Goal: Task Accomplishment & Management: Manage account settings

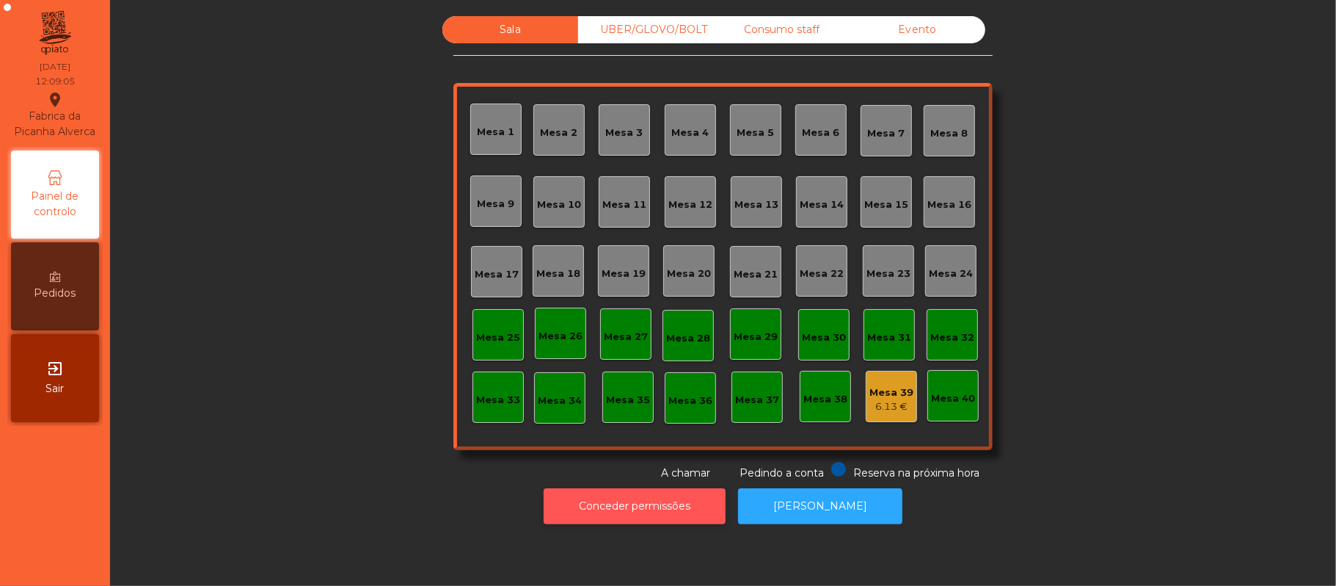
click at [674, 505] on button "Conceder permissões" at bounding box center [635, 506] width 182 height 36
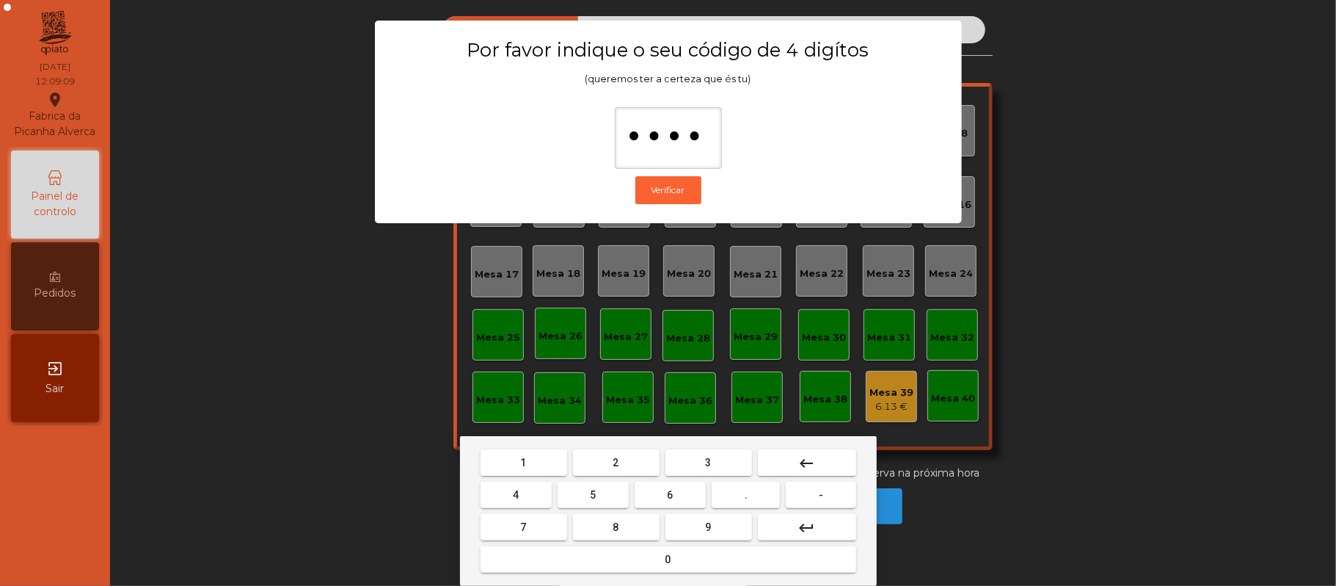
type input "*****"
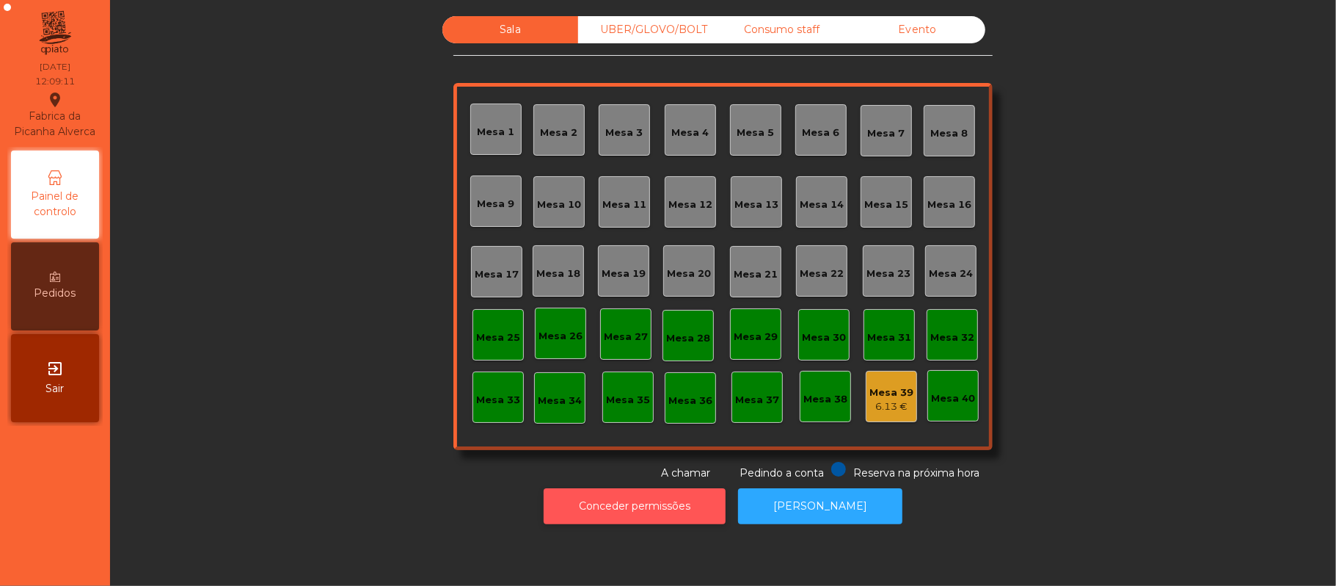
click at [613, 494] on button "Conceder permissões" at bounding box center [635, 506] width 182 height 36
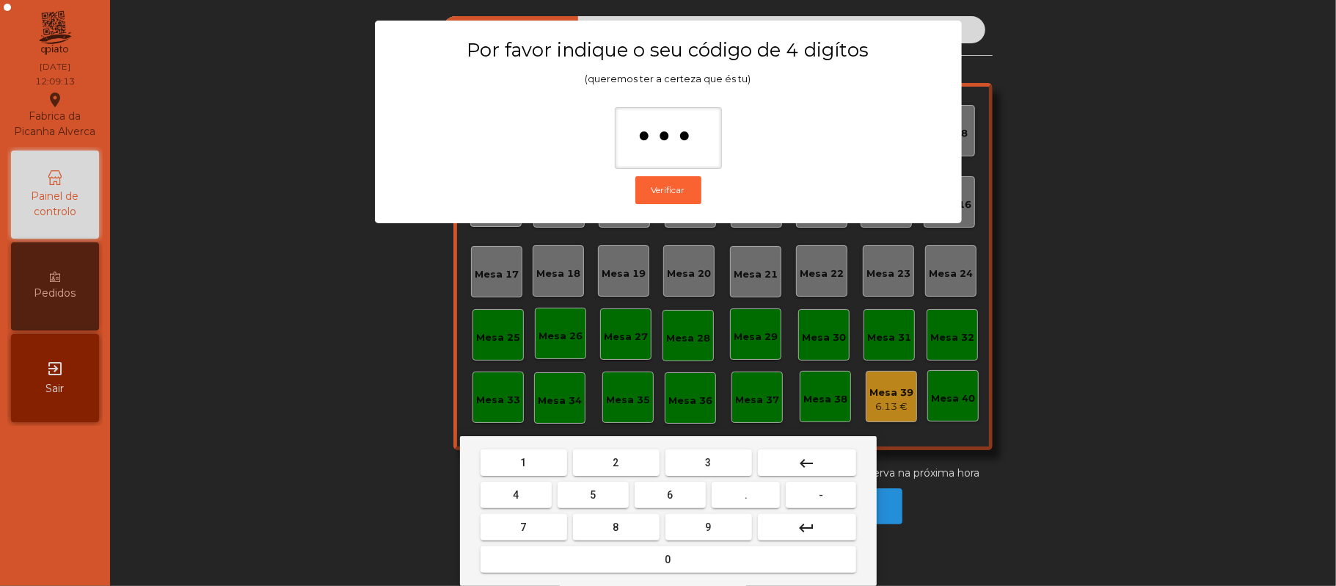
type input "****"
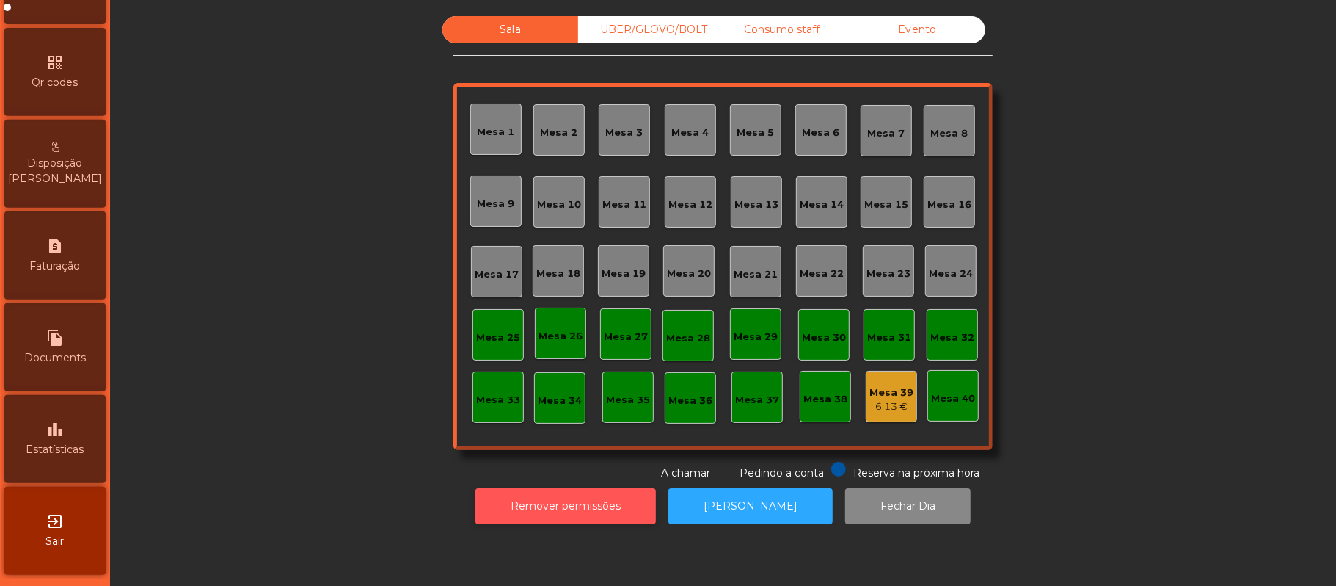
scroll to position [412, 0]
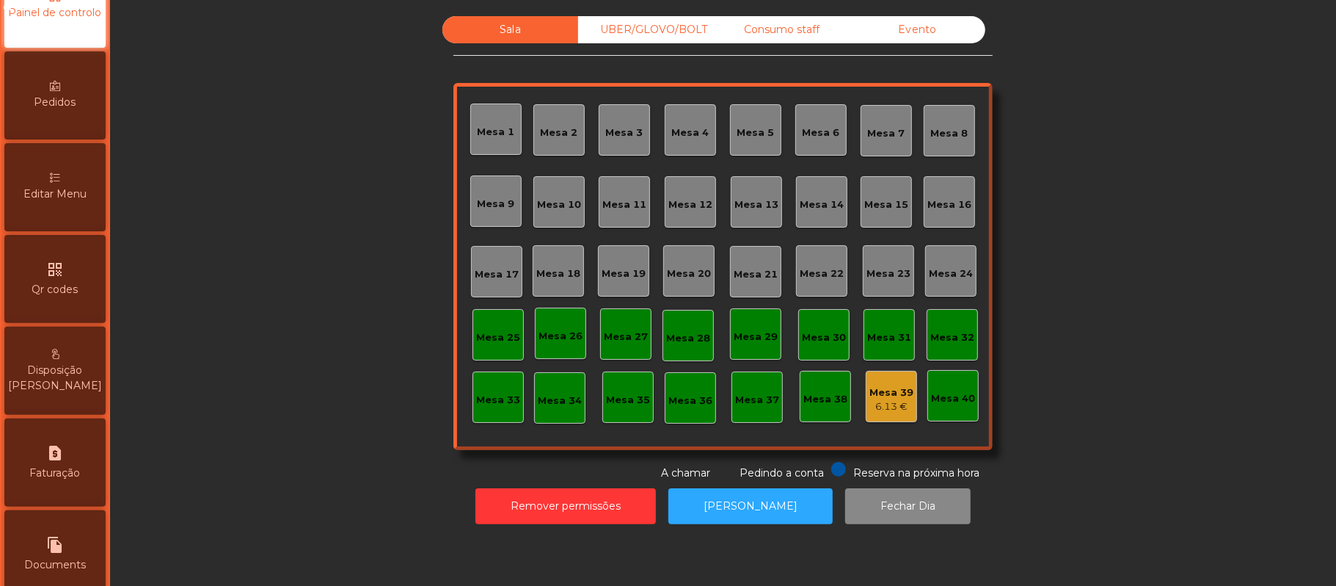
click at [79, 195] on div "Editar Menu" at bounding box center [54, 187] width 101 height 88
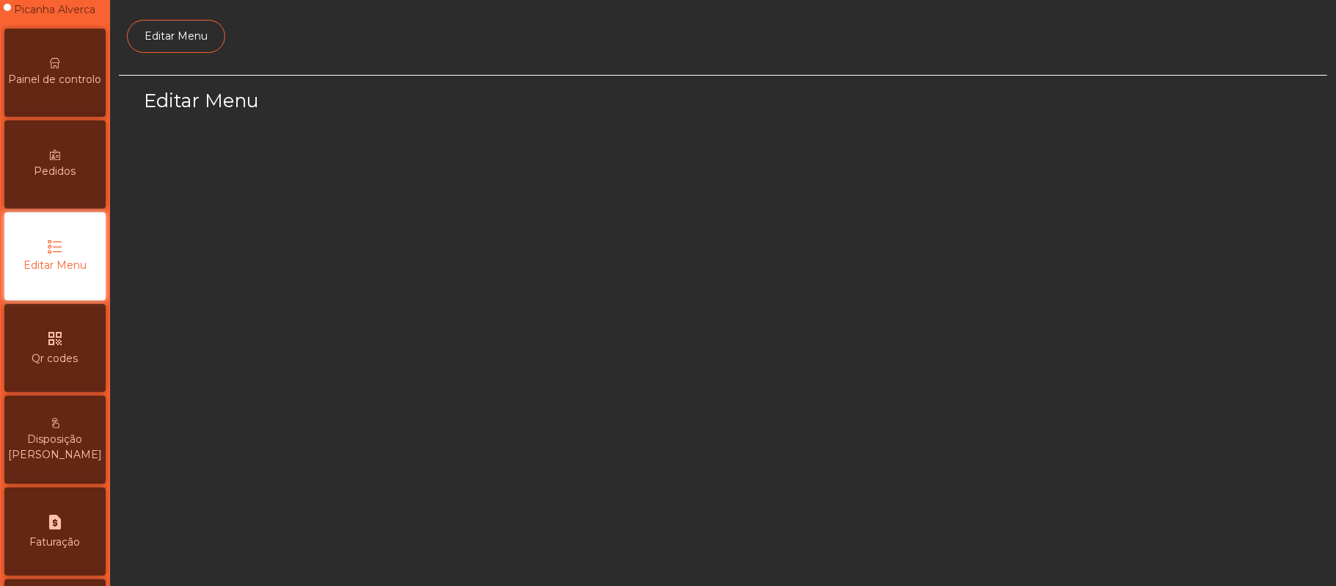
scroll to position [101, 0]
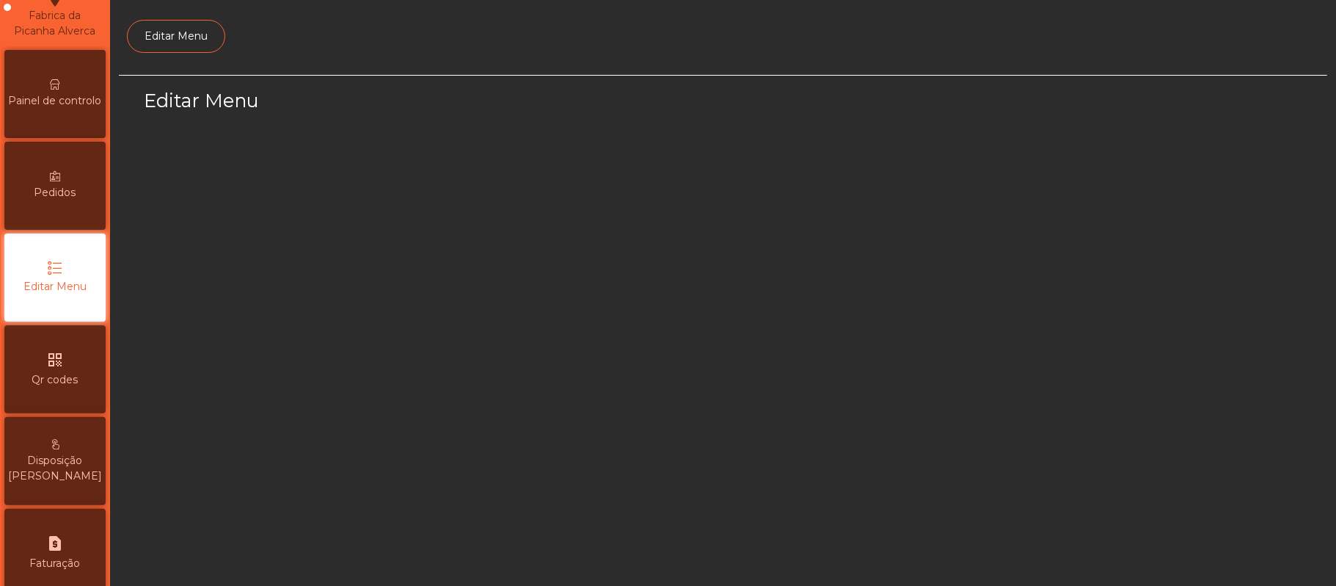
select select "*"
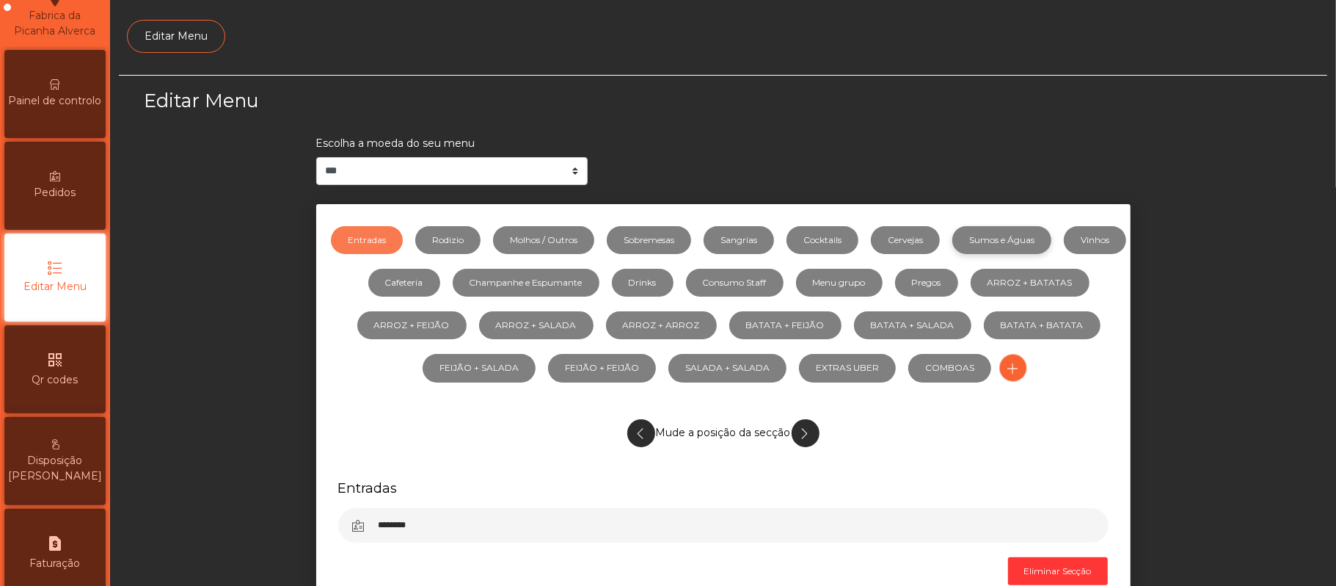
click at [1025, 244] on link "Sumos e Águas" at bounding box center [1002, 240] width 99 height 28
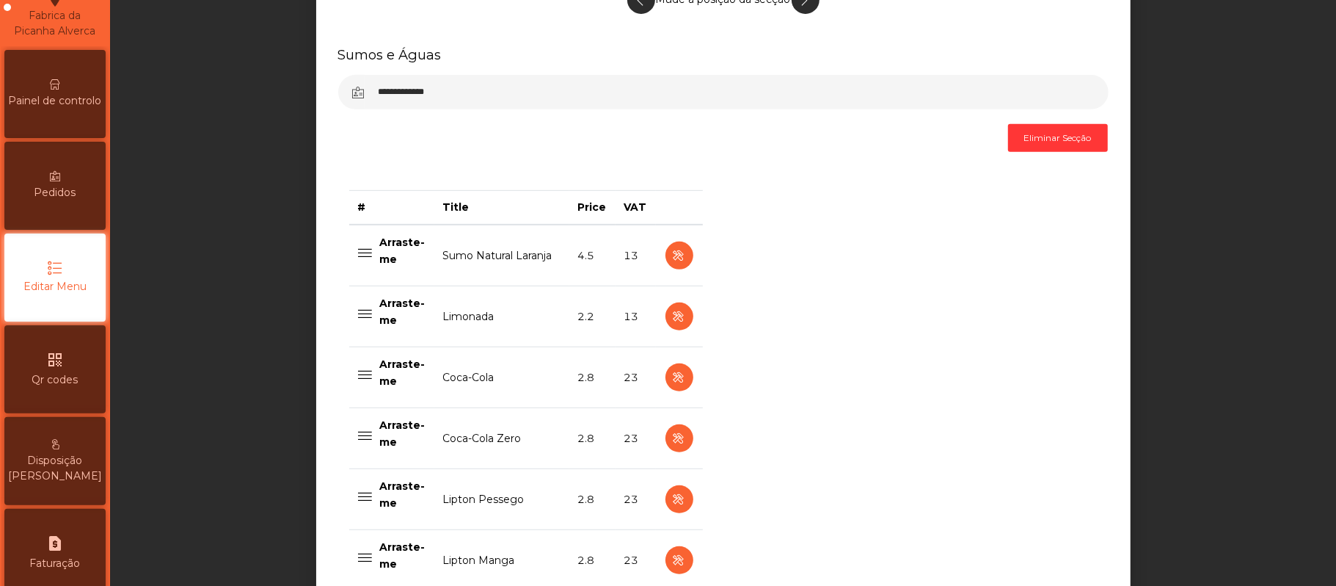
scroll to position [434, 0]
click at [638, 349] on td "23" at bounding box center [636, 376] width 40 height 61
click at [671, 317] on icon "button" at bounding box center [679, 315] width 17 height 18
select select "***"
select select "**"
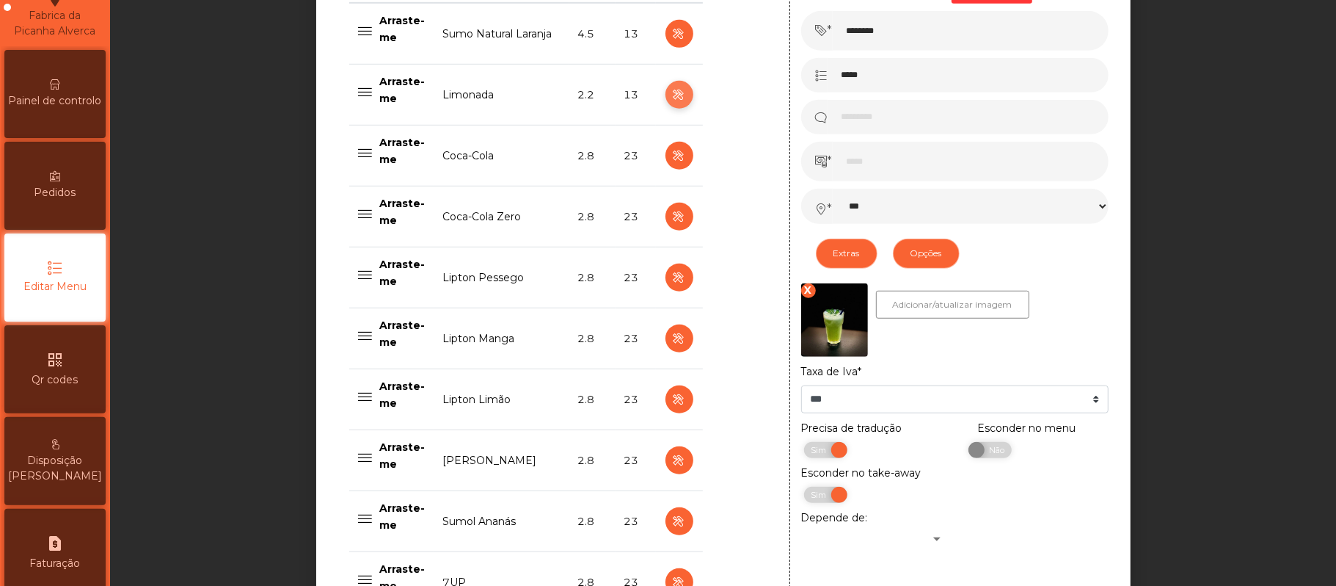
scroll to position [641, 0]
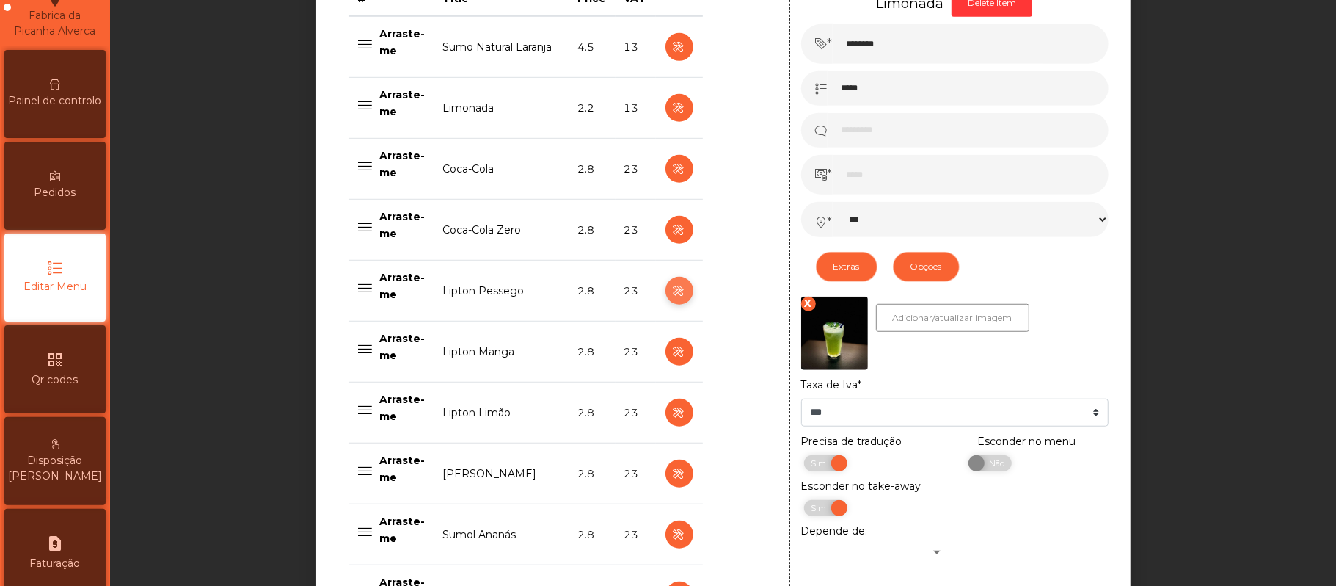
click at [671, 292] on icon "button" at bounding box center [679, 291] width 17 height 18
type input "**********"
type input "***"
select select "***"
select select "**"
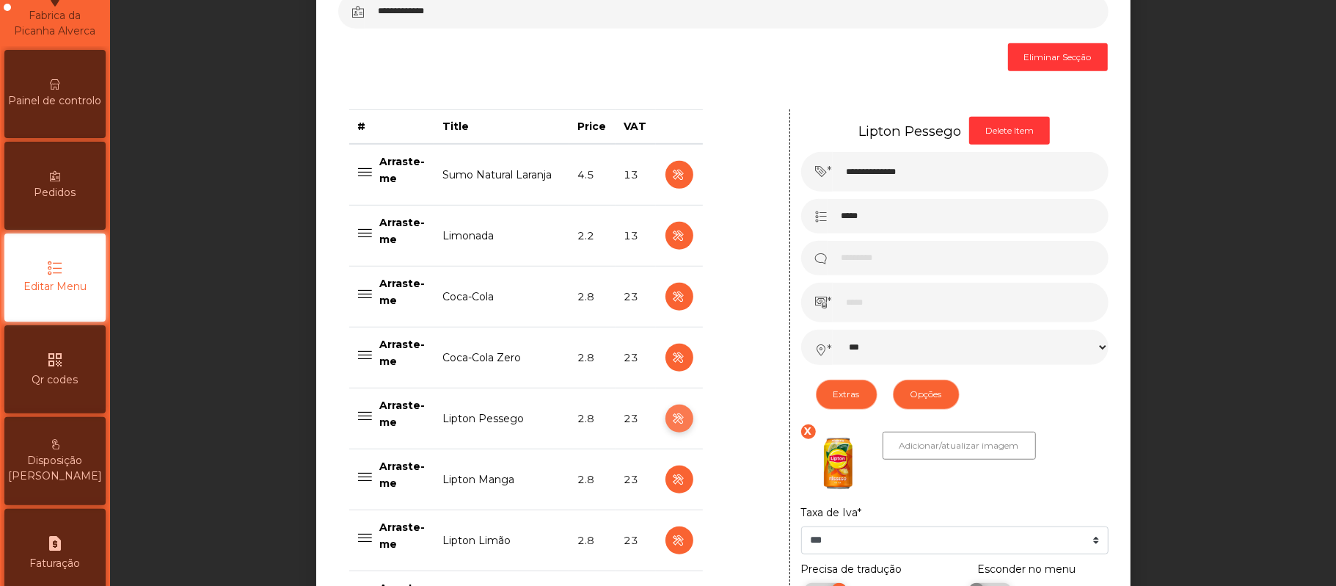
scroll to position [506, 0]
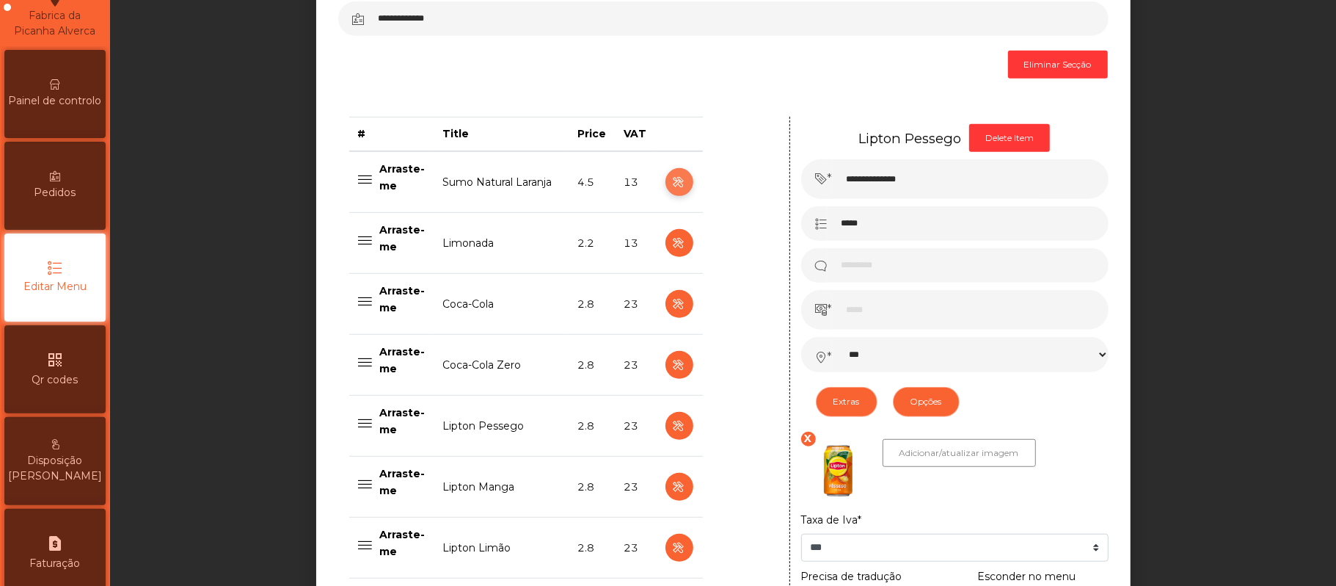
click at [671, 181] on icon "button" at bounding box center [679, 182] width 17 height 18
type input "**********"
type input "***"
select select "***"
select select "**"
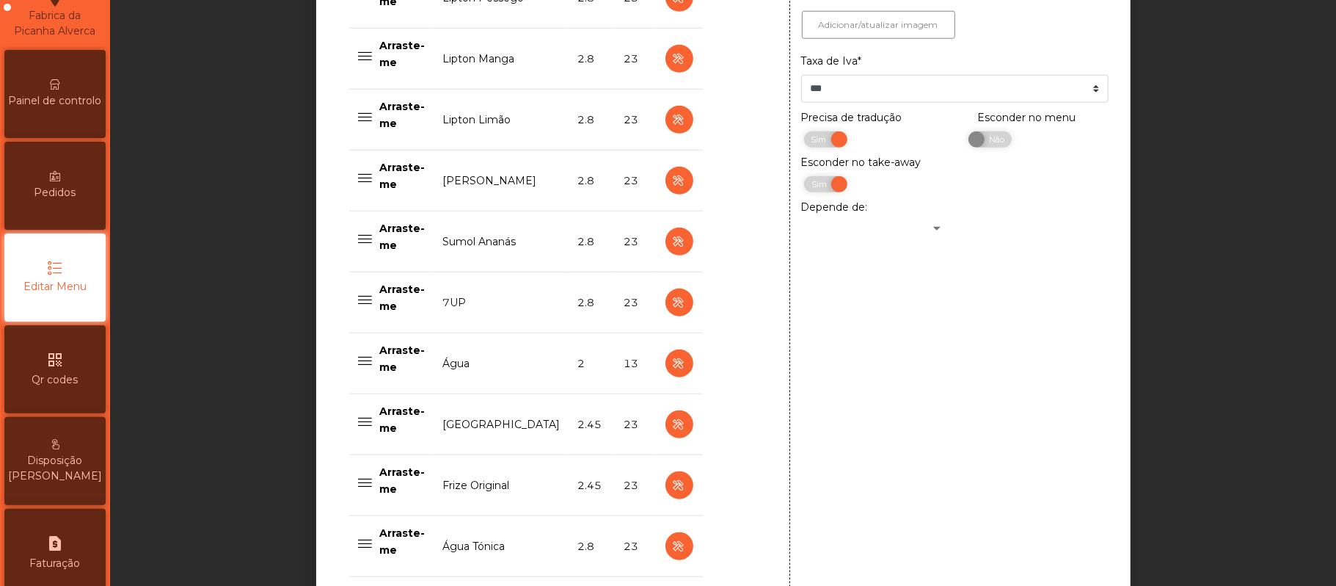
click at [616, 397] on td "23" at bounding box center [636, 424] width 40 height 61
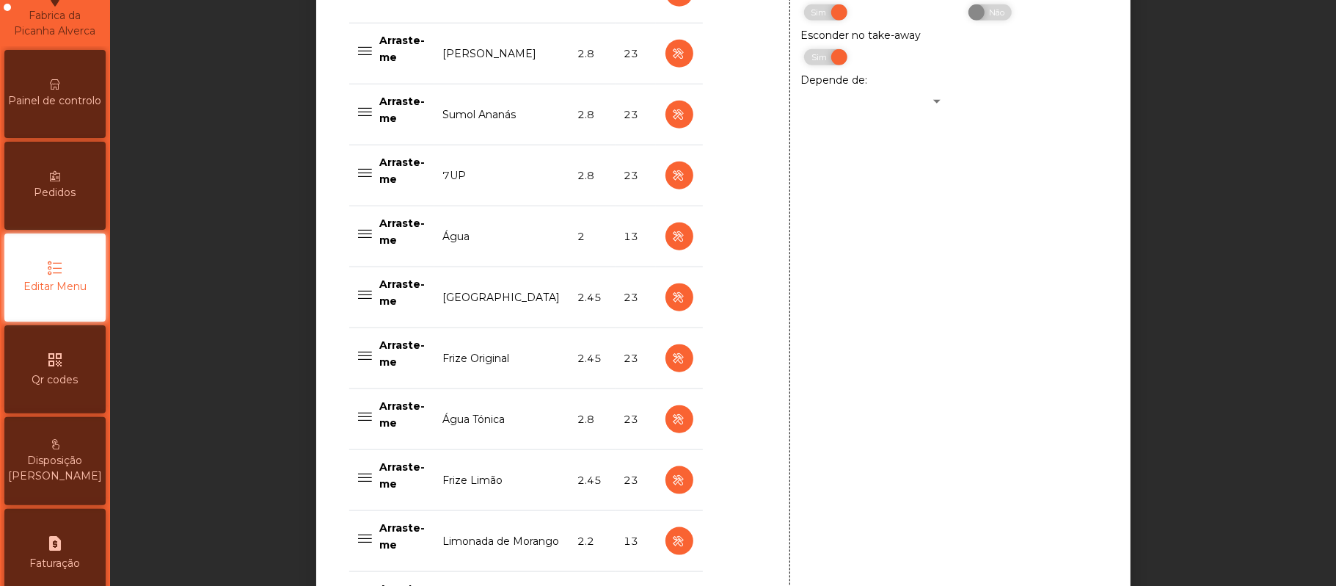
click at [580, 423] on td "2.8" at bounding box center [592, 419] width 46 height 61
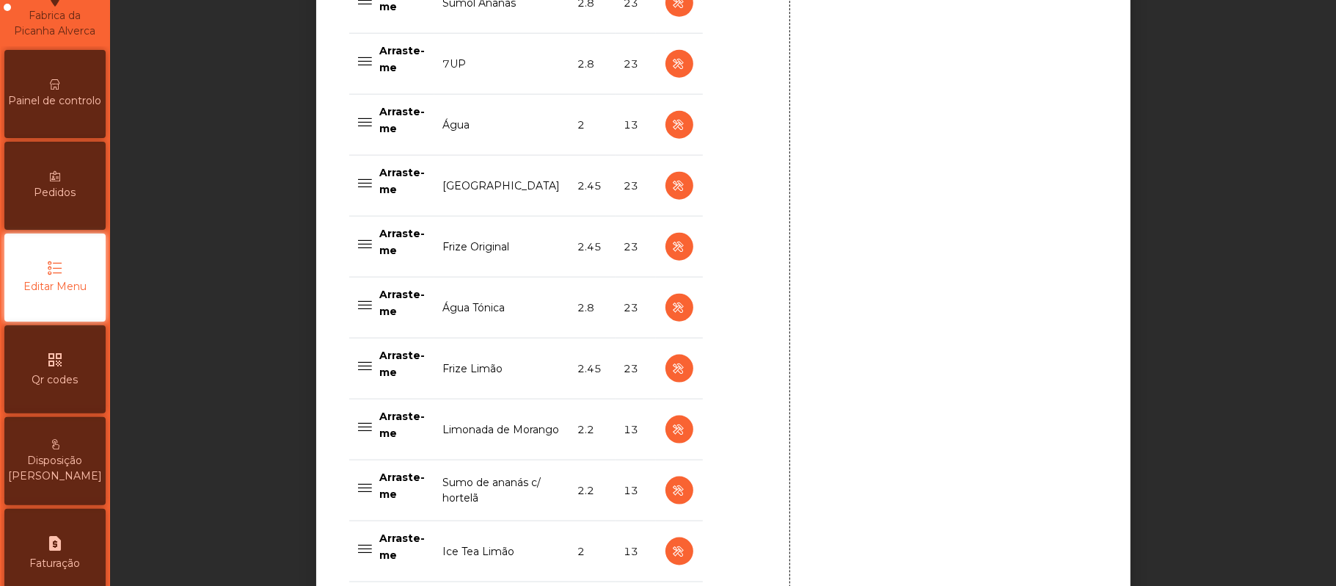
scroll to position [1172, 0]
click at [671, 439] on icon "button" at bounding box center [679, 430] width 17 height 18
type input "**********"
type input "***"
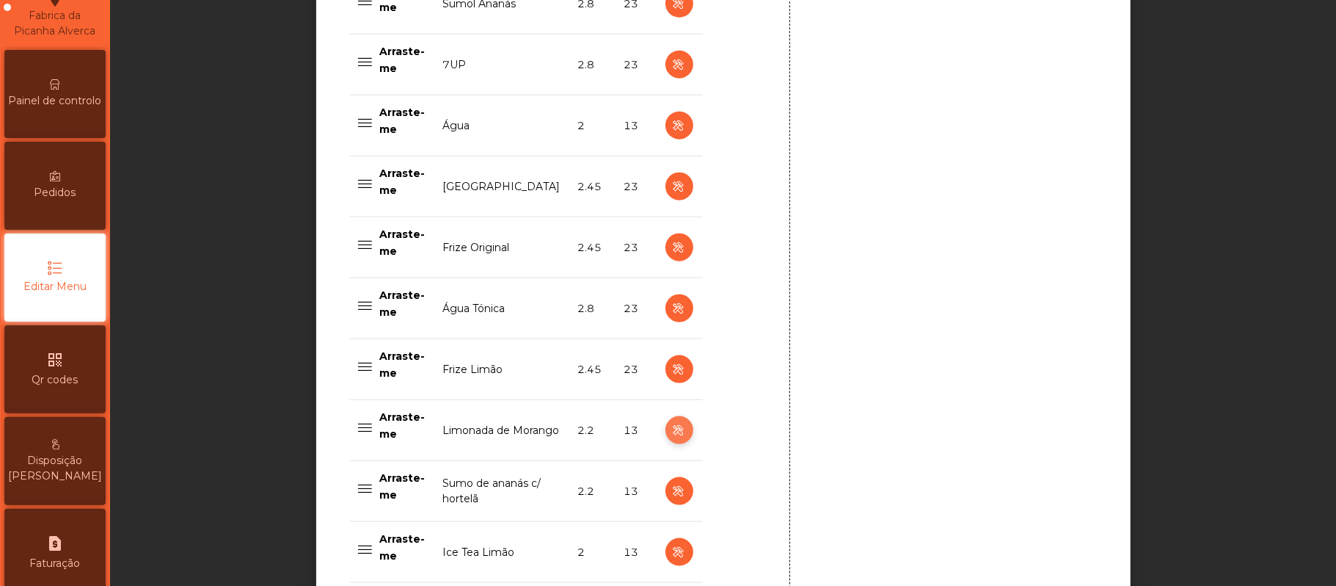
select select "***"
select select "**"
click at [671, 429] on icon "button" at bounding box center [679, 430] width 17 height 18
click at [671, 435] on icon "button" at bounding box center [679, 430] width 17 height 18
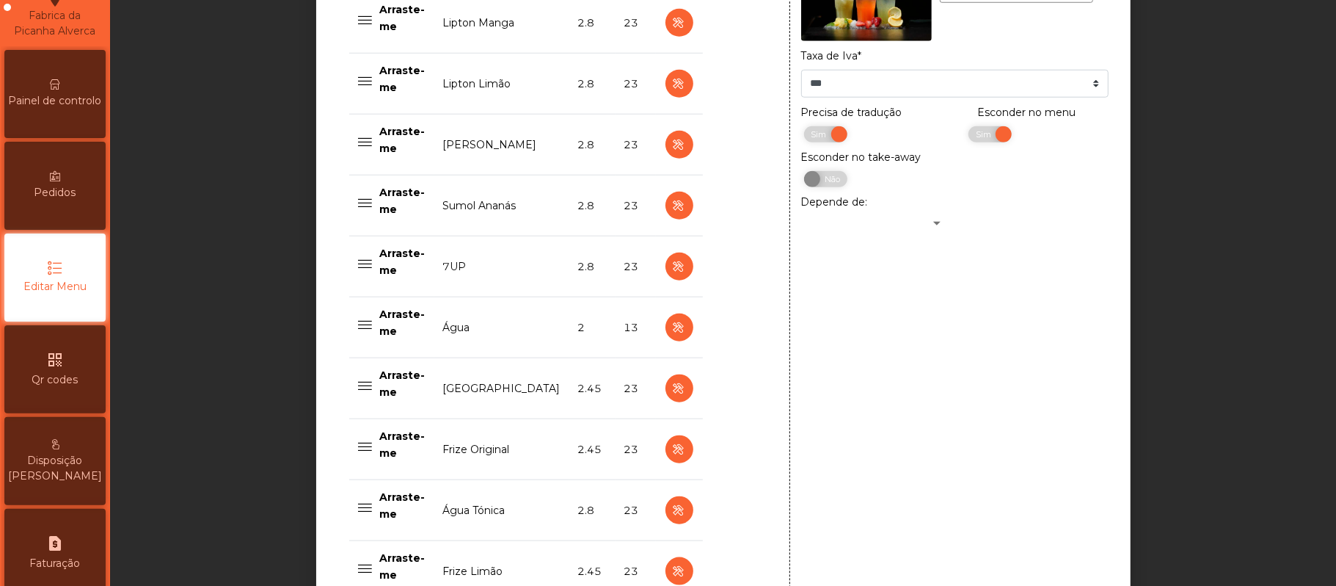
scroll to position [966, 0]
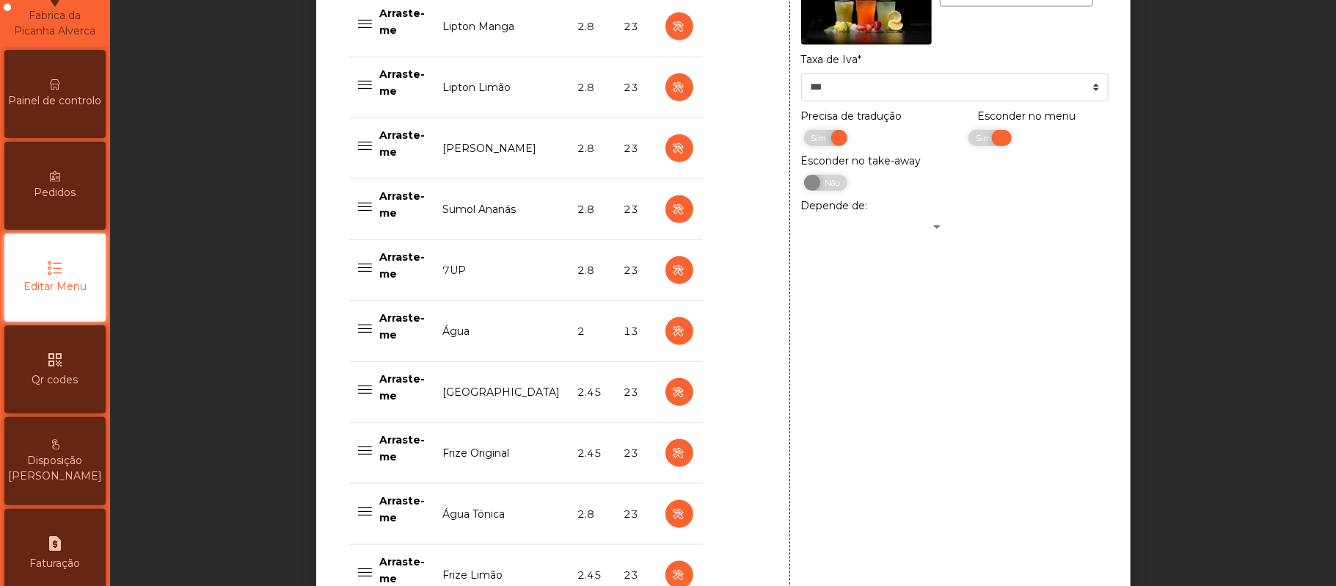
click at [967, 139] on span "Sim" at bounding box center [985, 138] width 37 height 16
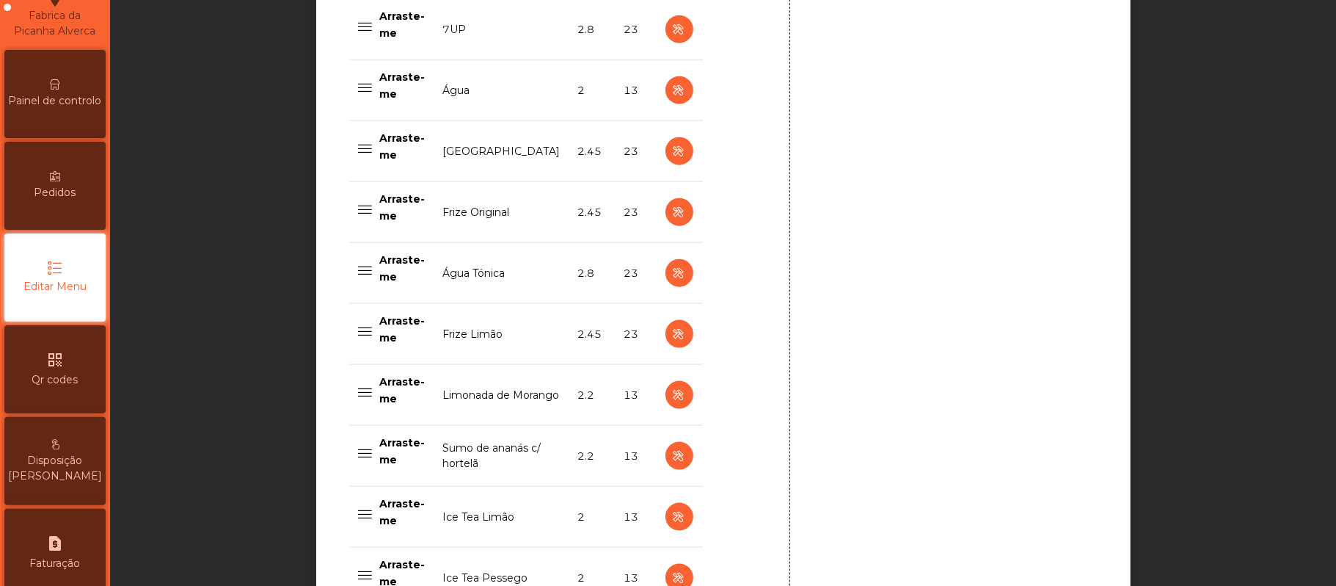
scroll to position [1209, 0]
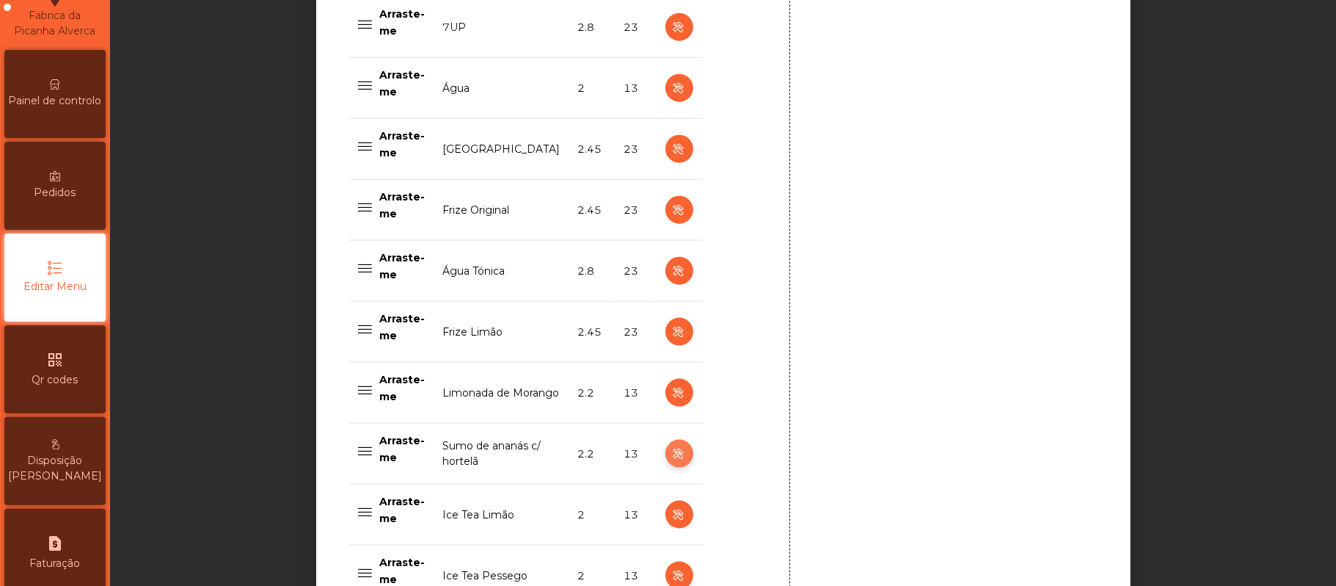
click at [671, 459] on icon "button" at bounding box center [679, 454] width 17 height 18
type input "**********"
select select "***"
select select "**"
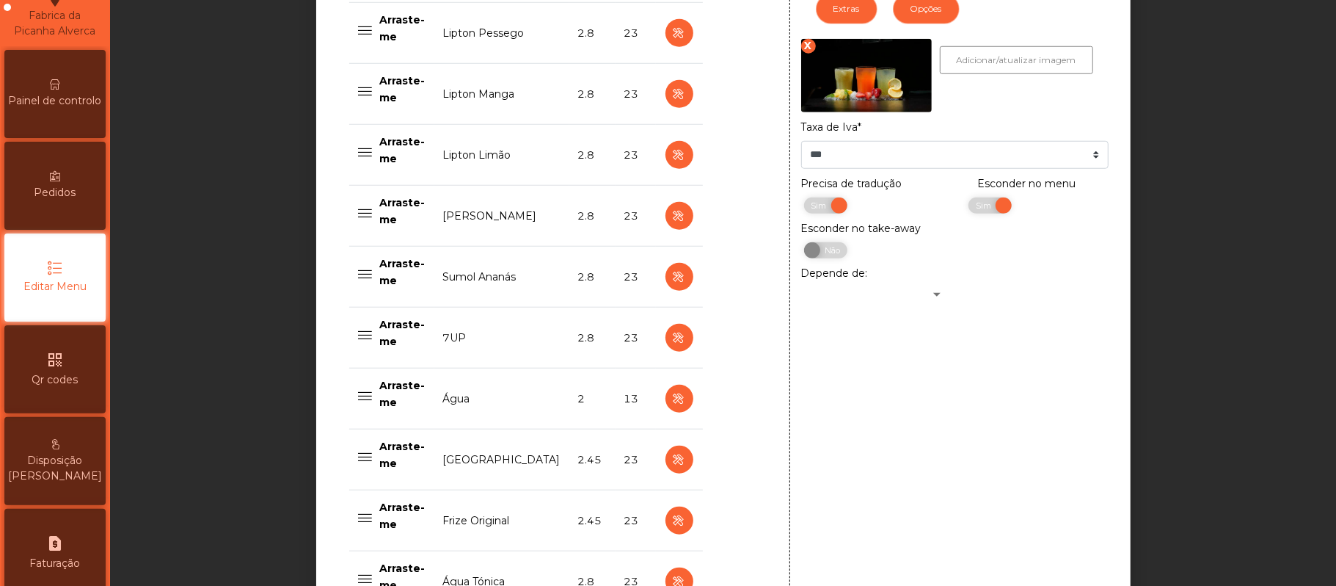
scroll to position [888, 0]
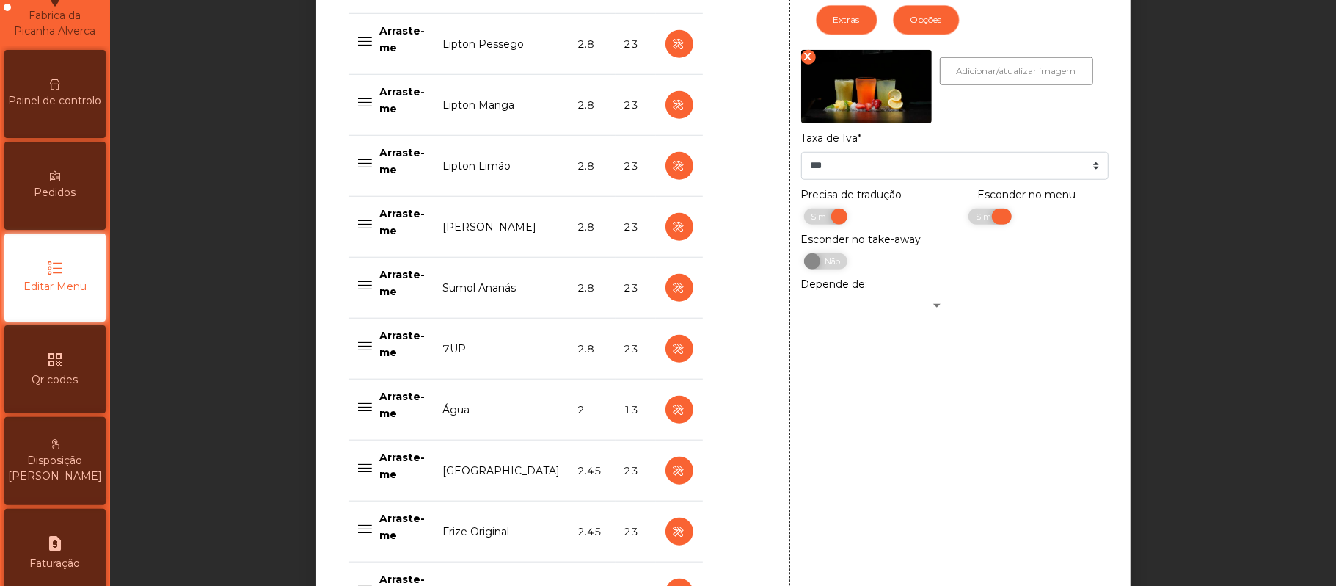
click at [967, 221] on span "Sim" at bounding box center [985, 216] width 37 height 16
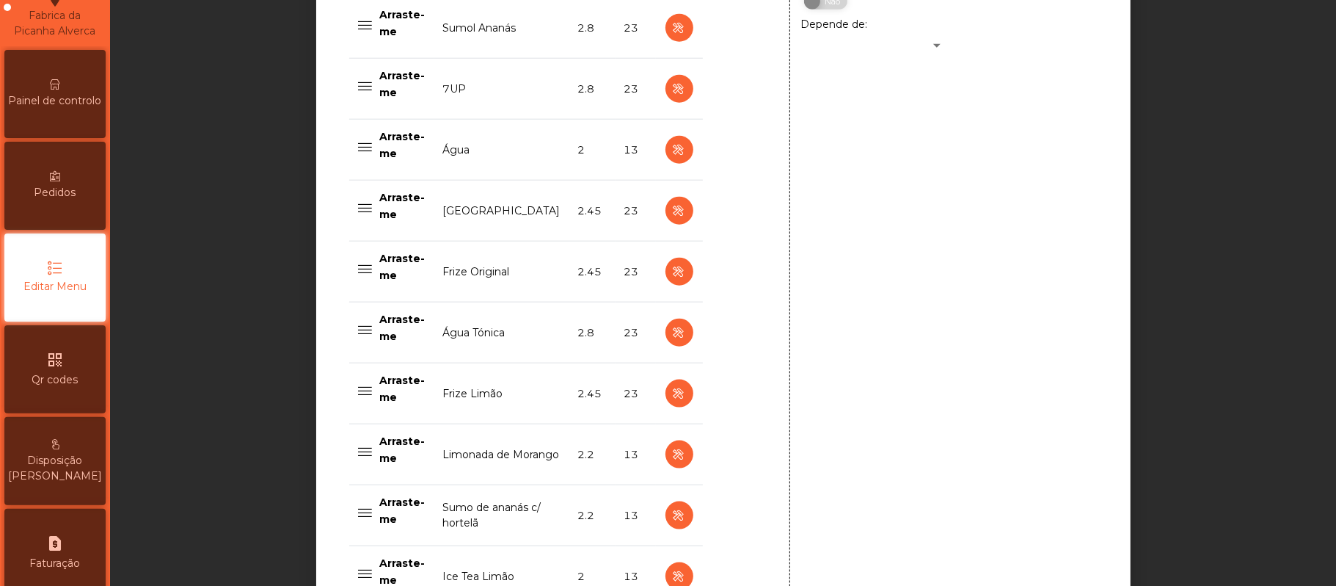
click at [746, 418] on div at bounding box center [757, 107] width 66 height 1265
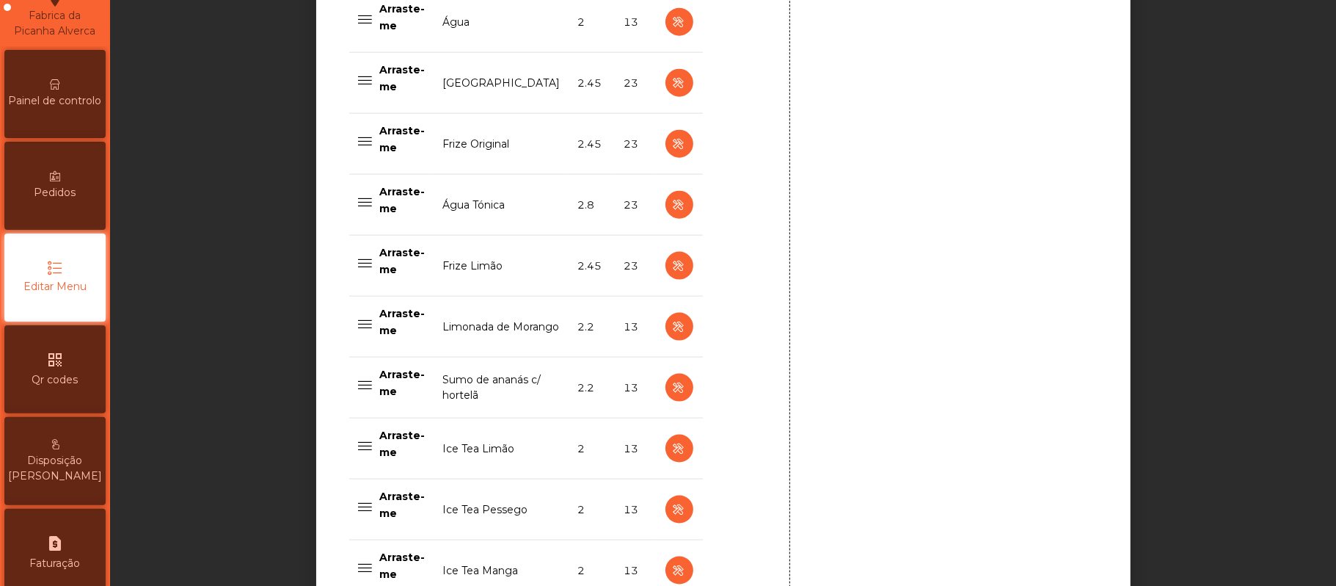
scroll to position [1319, 0]
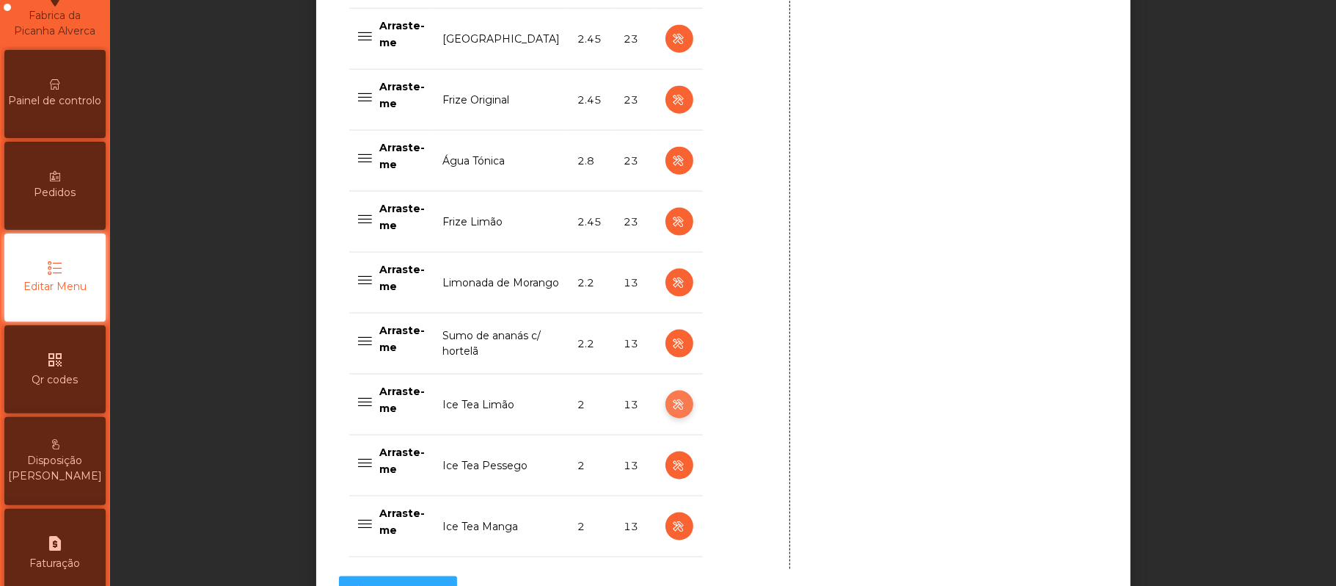
click at [672, 409] on icon "button" at bounding box center [679, 405] width 17 height 18
type input "**********"
type input "*"
select select "***"
select select "**"
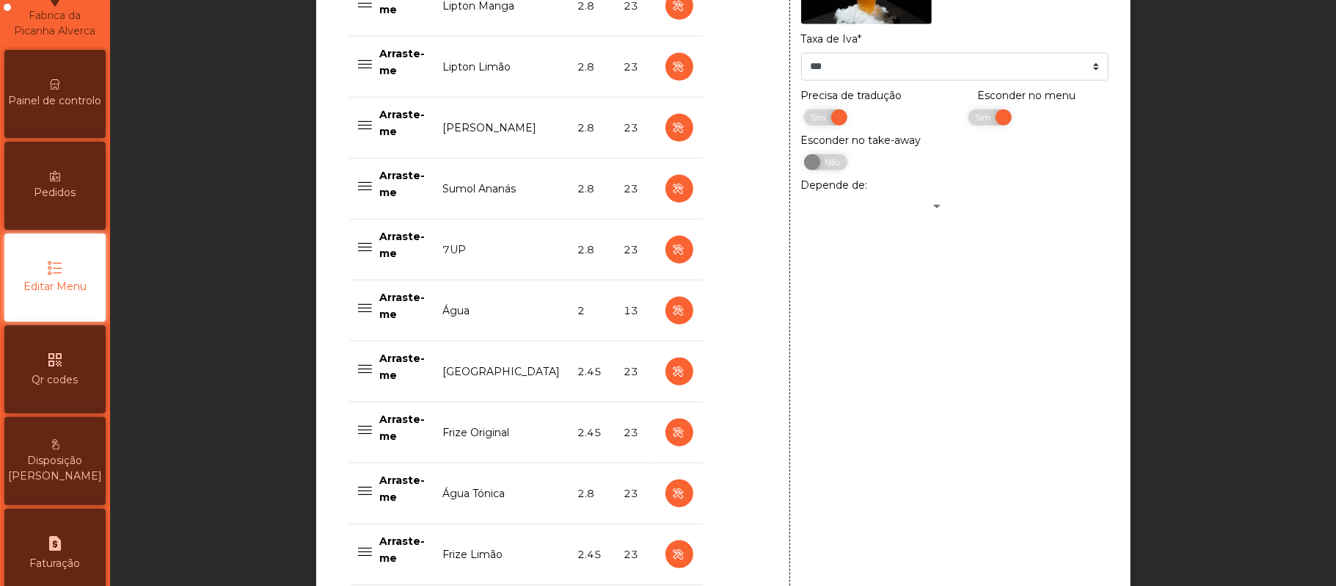
scroll to position [938, 0]
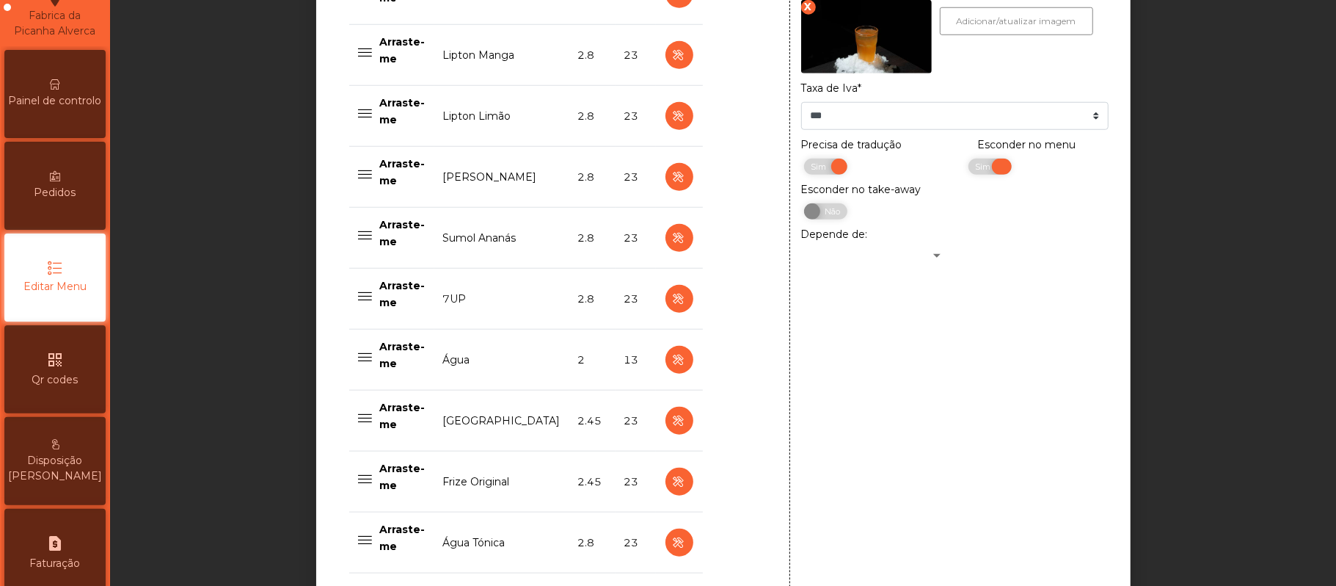
click at [967, 168] on span "Sim" at bounding box center [985, 167] width 37 height 16
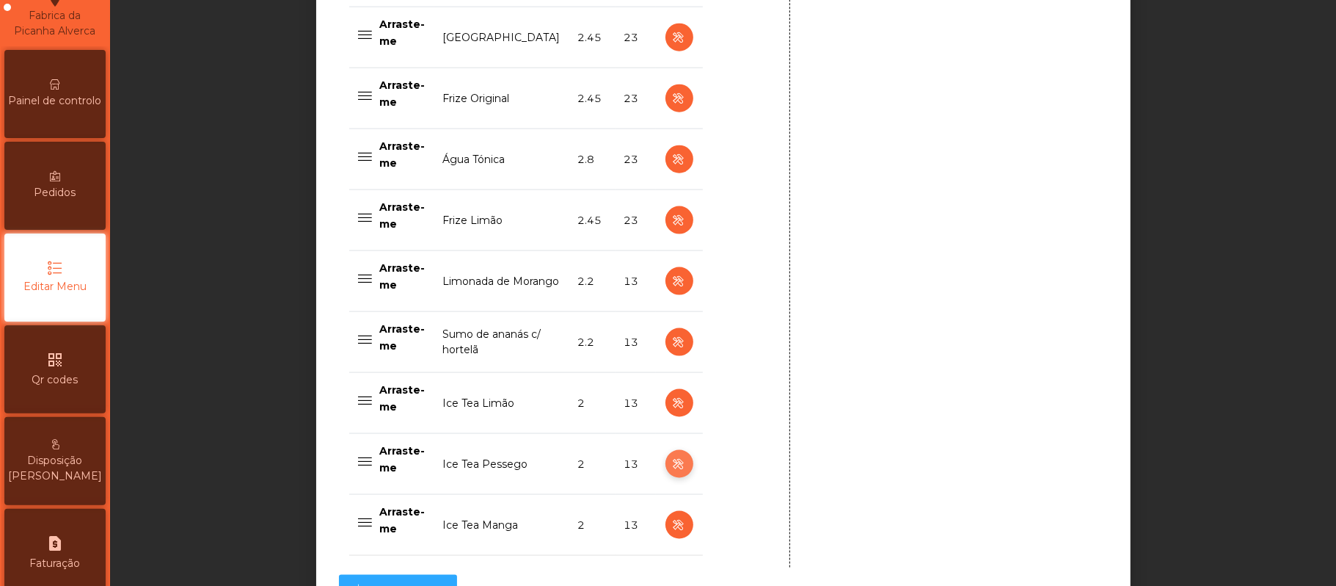
click at [671, 465] on icon "button" at bounding box center [679, 464] width 17 height 18
type input "**********"
select select "***"
select select "**"
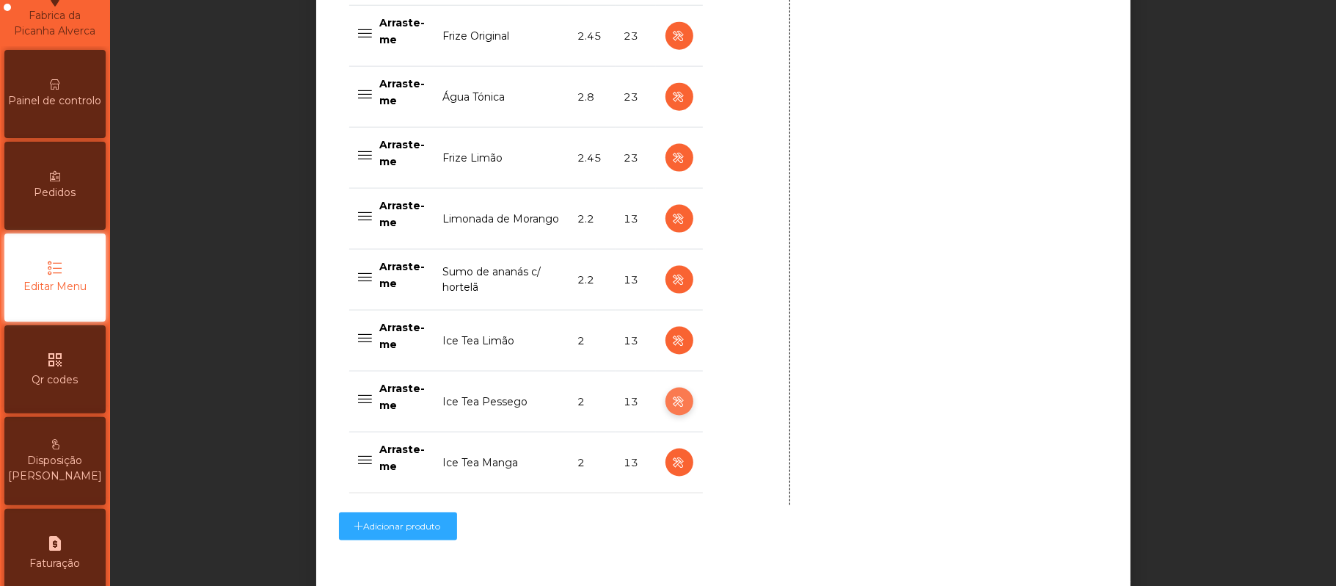
scroll to position [1384, 0]
click at [671, 467] on icon "button" at bounding box center [679, 462] width 17 height 18
type input "**********"
select select "***"
select select "**"
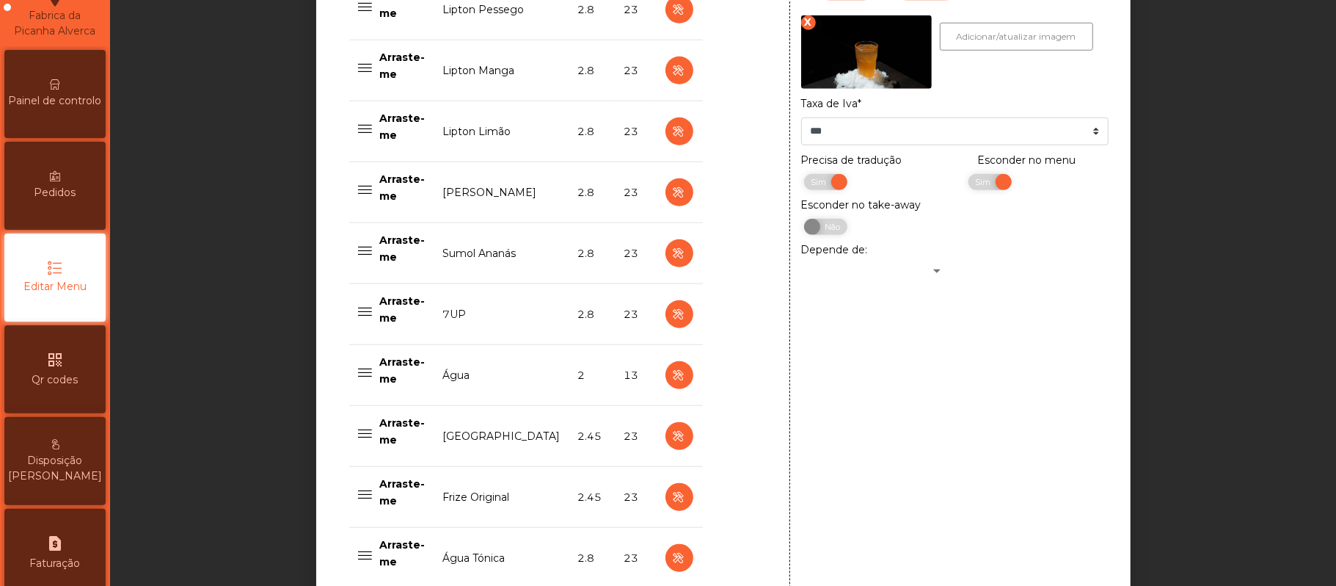
scroll to position [840, 0]
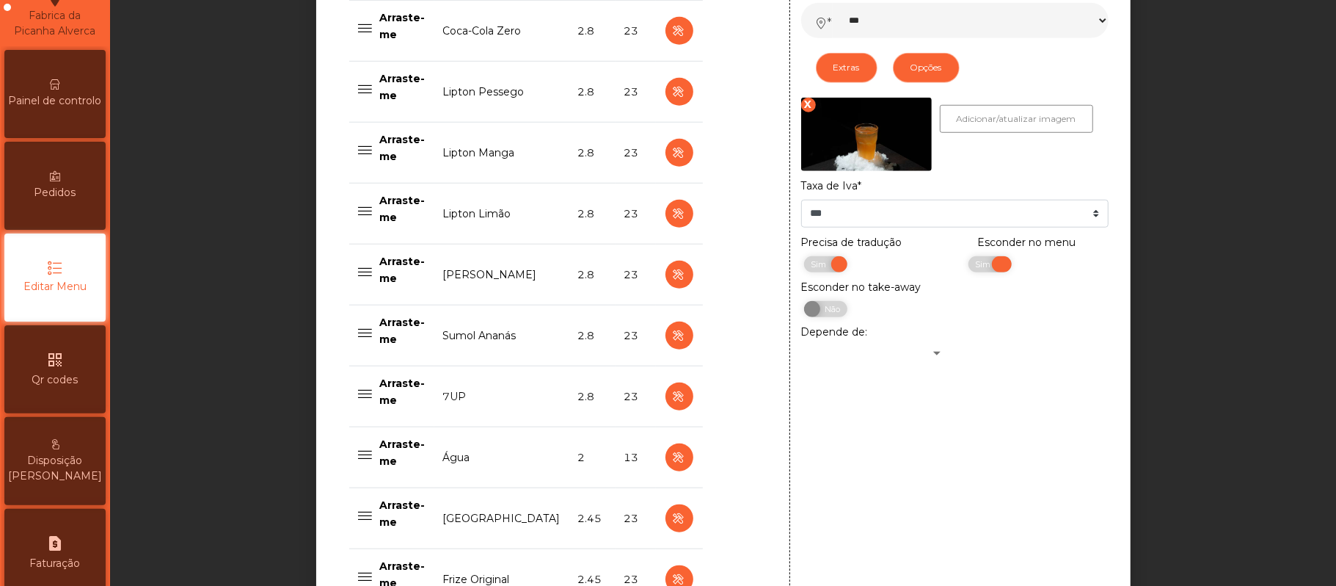
click at [967, 266] on span "Sim" at bounding box center [985, 264] width 37 height 16
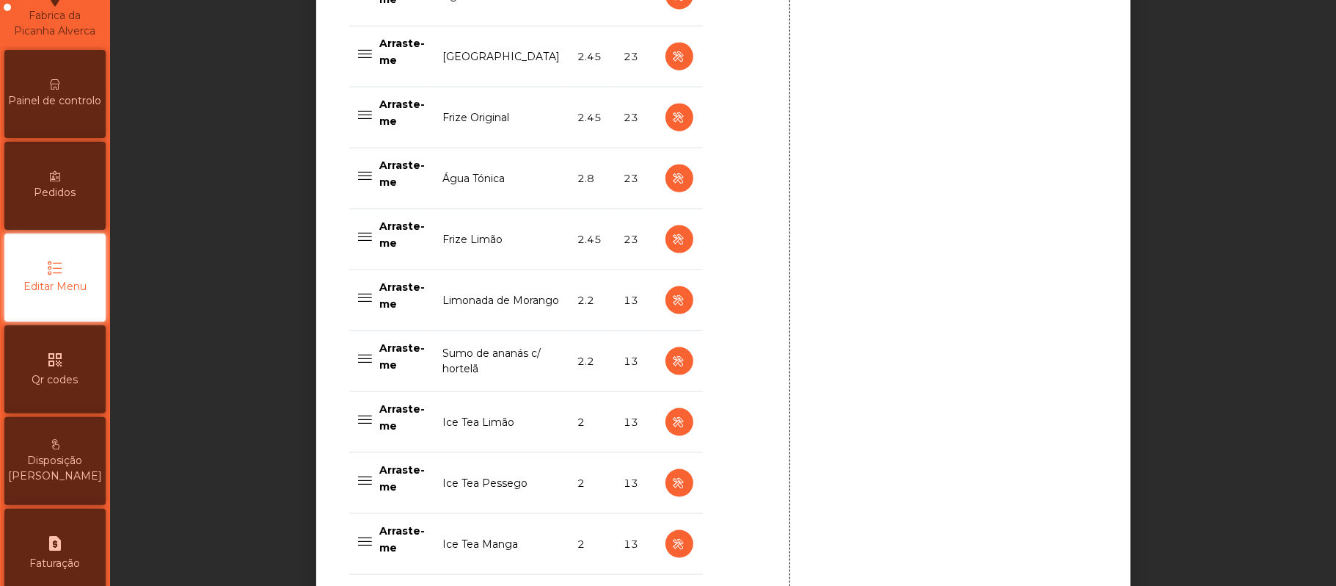
scroll to position [1286, 0]
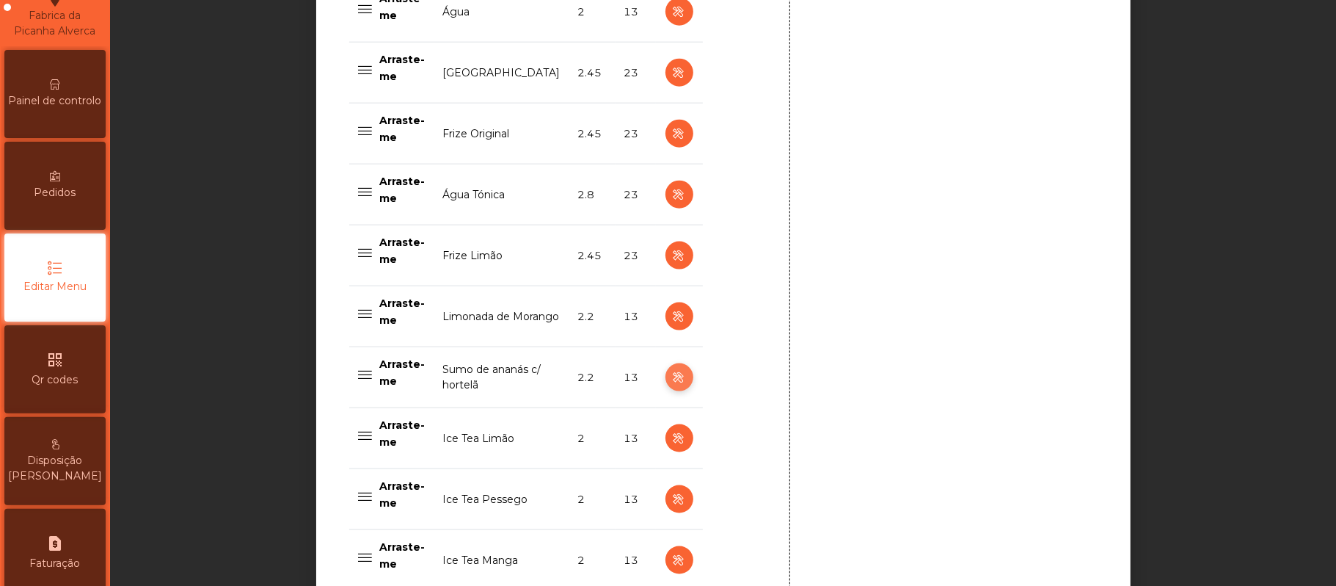
click at [672, 383] on icon "button" at bounding box center [679, 377] width 17 height 18
type input "**********"
type input "***"
select select "***"
select select "**"
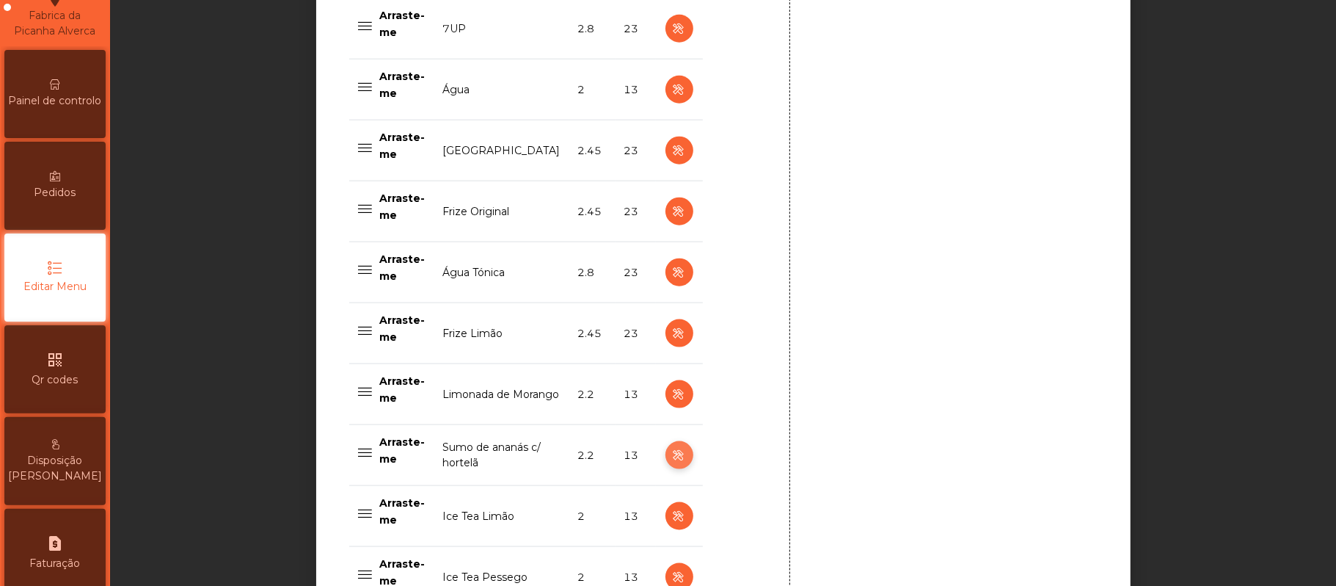
scroll to position [1219, 0]
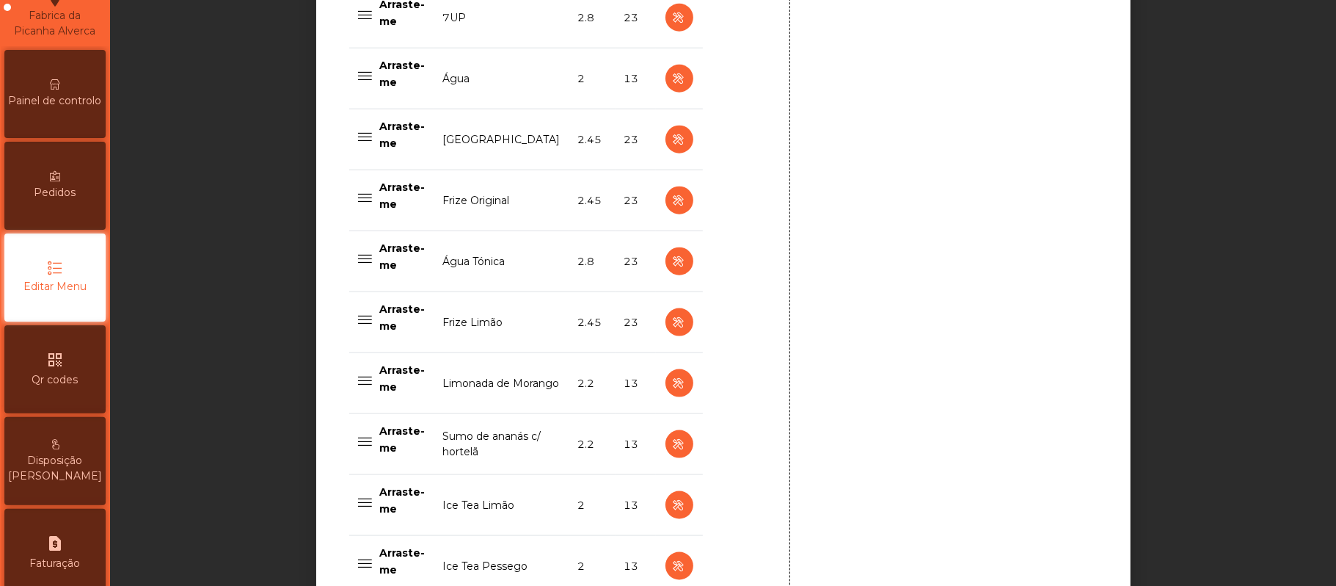
click at [668, 374] on td at bounding box center [679, 383] width 47 height 61
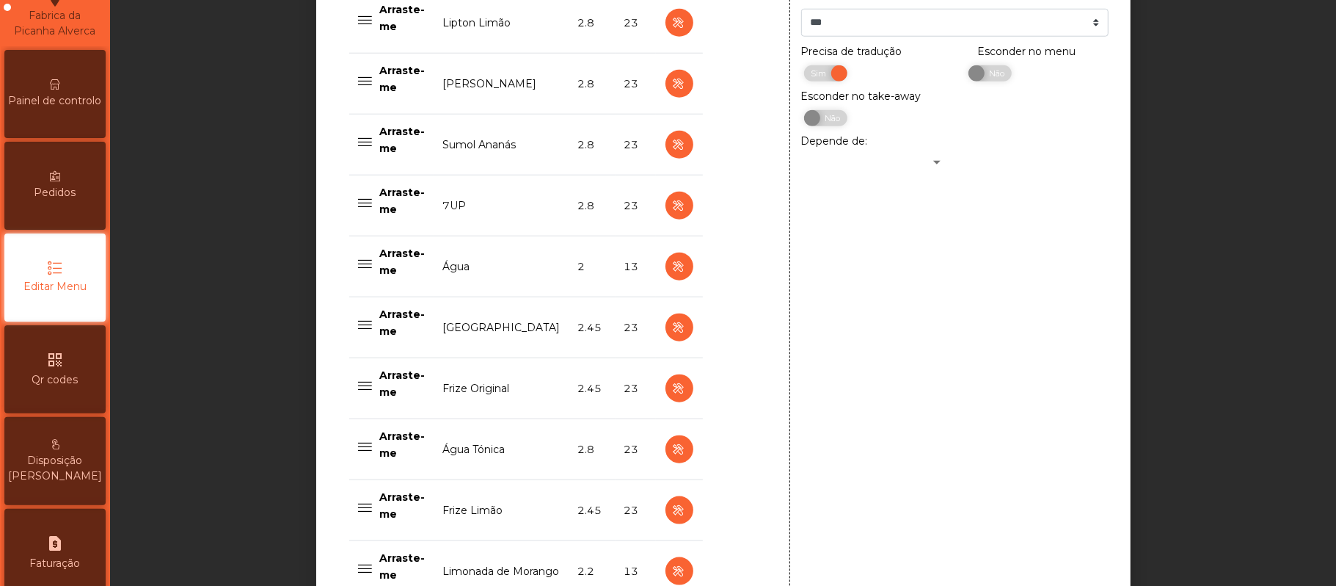
scroll to position [1484, 0]
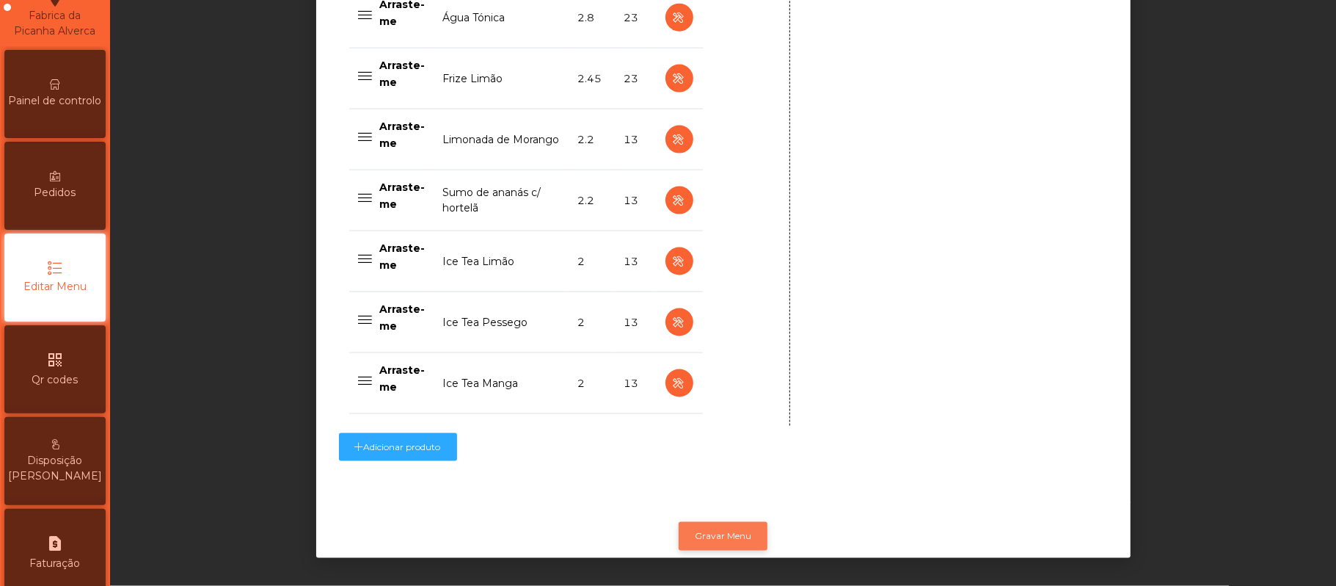
click at [723, 522] on button "Gravar Menu" at bounding box center [723, 536] width 89 height 28
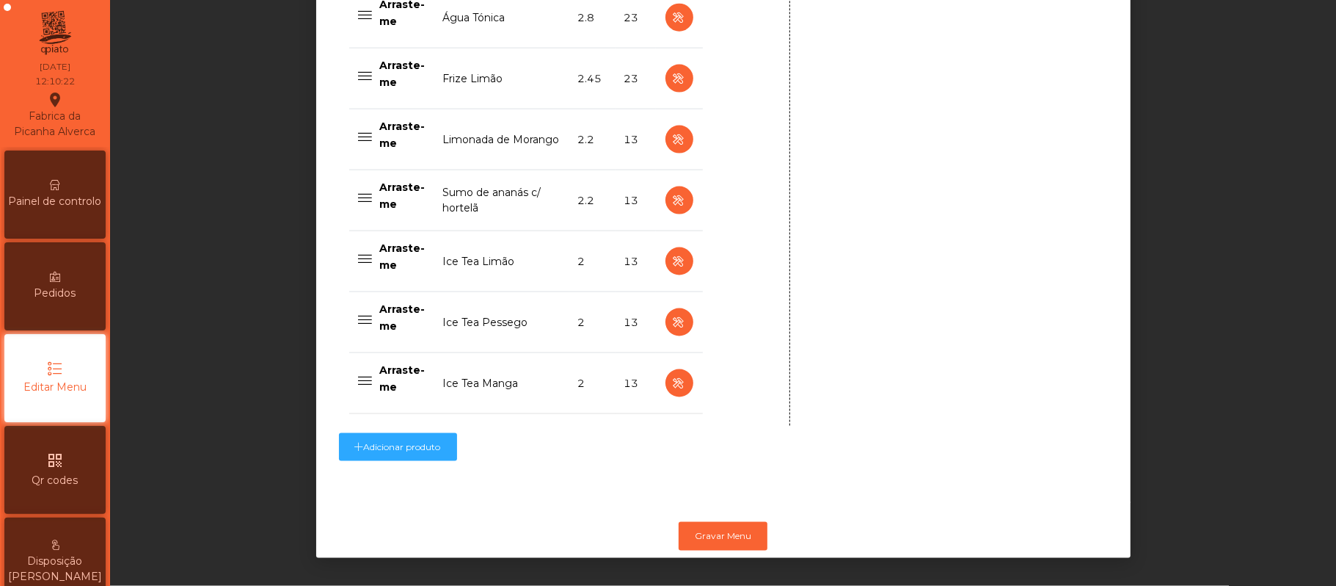
click at [68, 209] on span "Painel de controlo" at bounding box center [55, 201] width 93 height 15
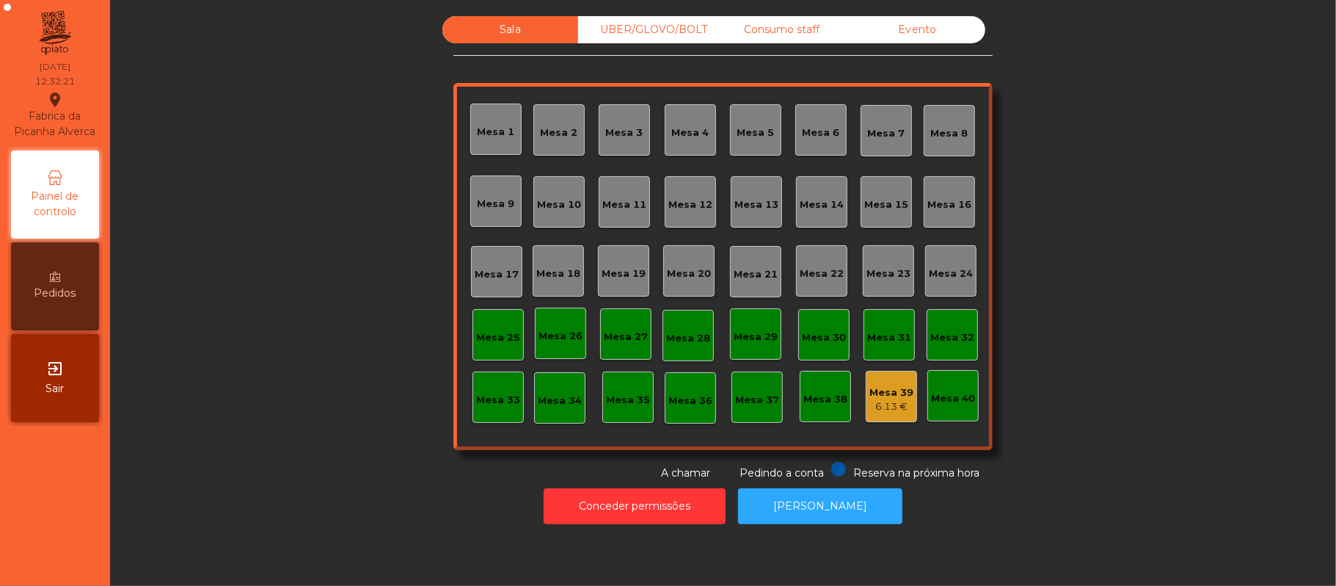
click at [503, 211] on div "Mesa 9" at bounding box center [495, 200] width 51 height 51
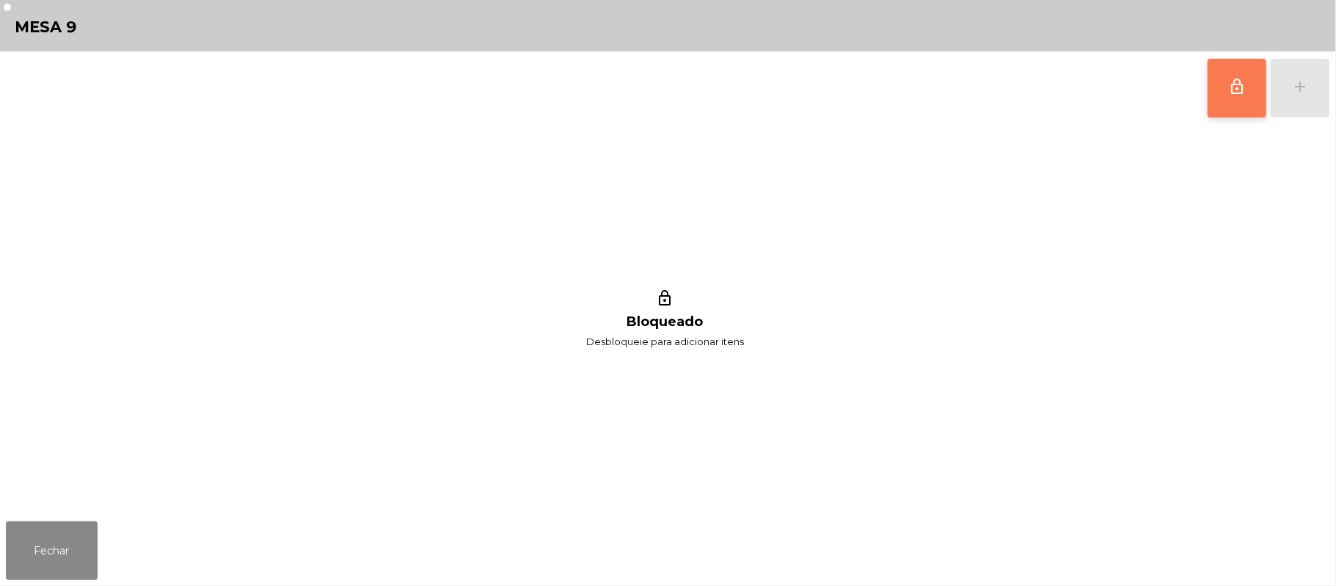
click at [1227, 101] on button "lock_outline" at bounding box center [1237, 88] width 59 height 59
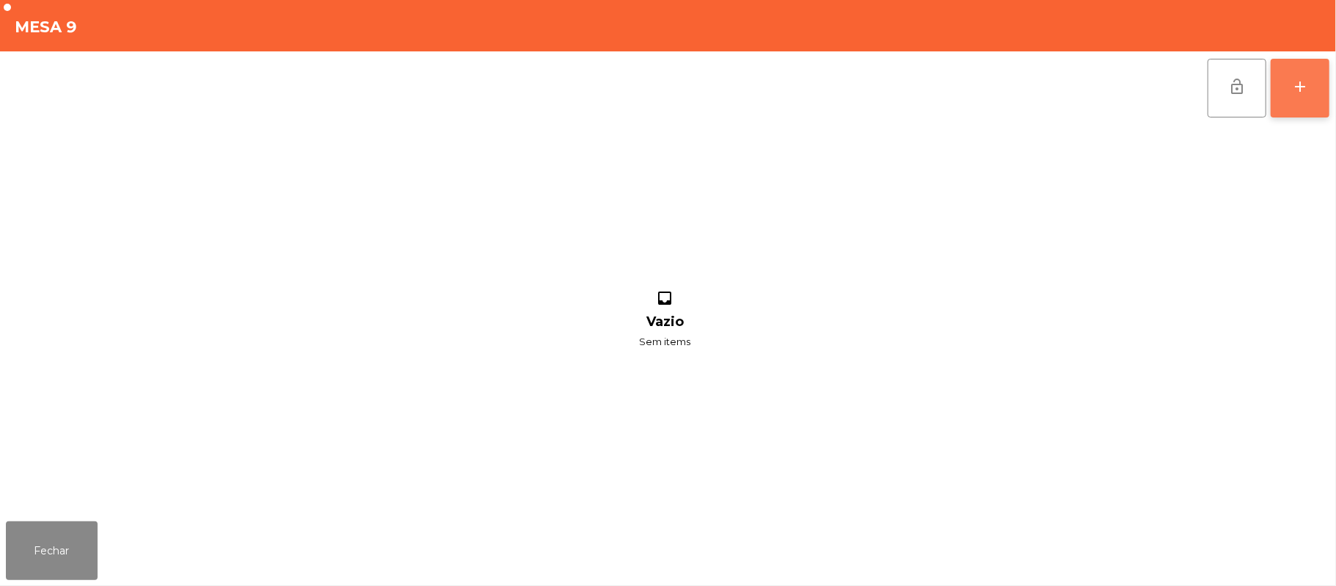
click at [1327, 90] on button "add" at bounding box center [1300, 88] width 59 height 59
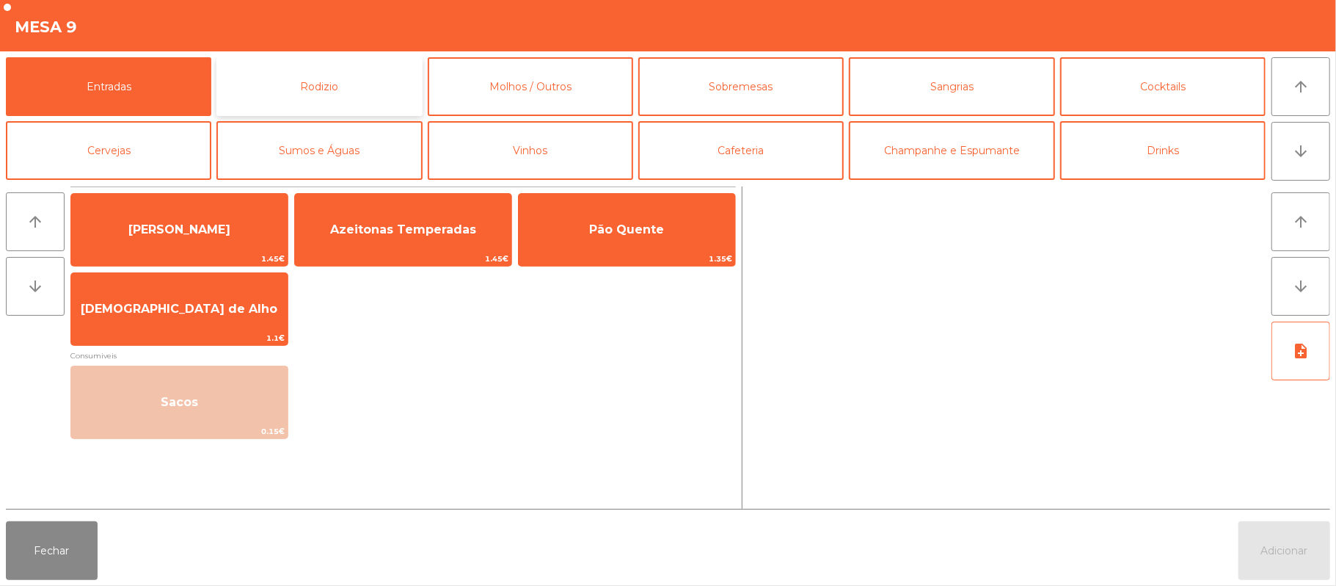
click at [321, 98] on button "Rodizio" at bounding box center [318, 86] width 205 height 59
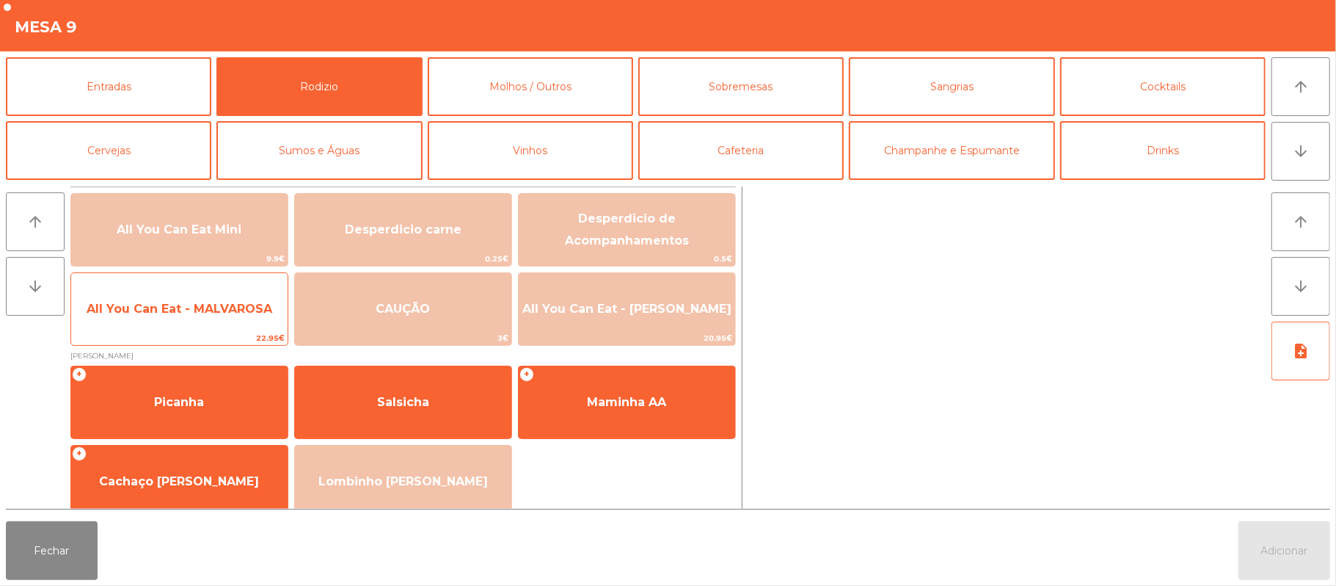
click at [160, 317] on span "All You Can Eat - MALVAROSA" at bounding box center [179, 309] width 216 height 40
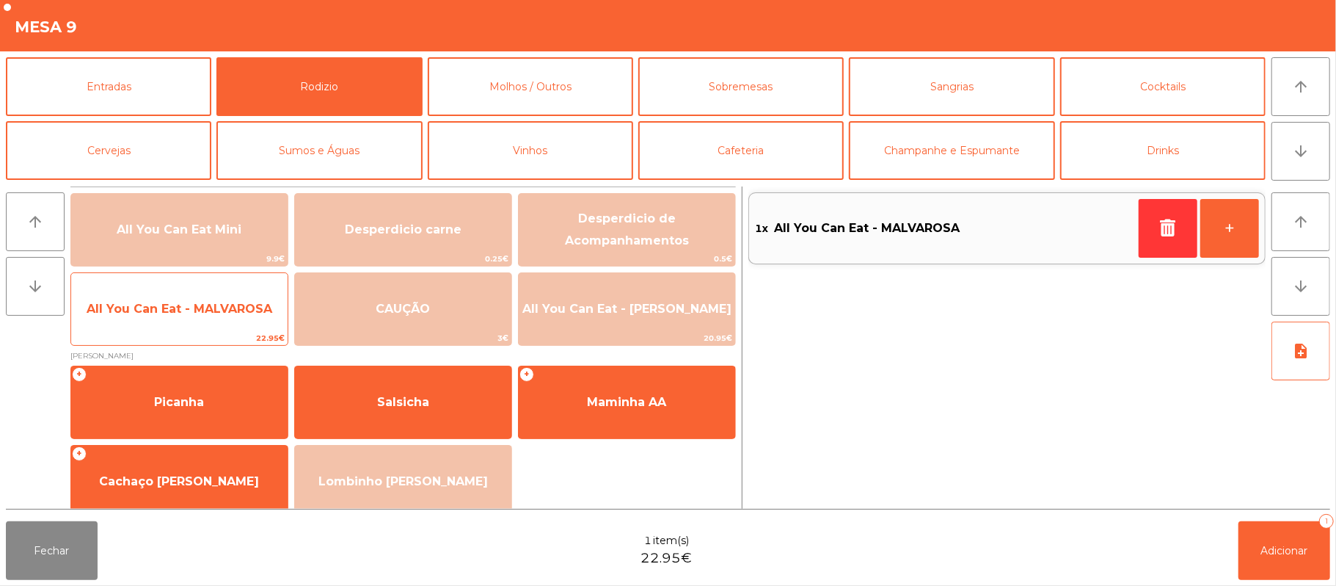
click at [165, 331] on span "22.95€" at bounding box center [179, 338] width 216 height 14
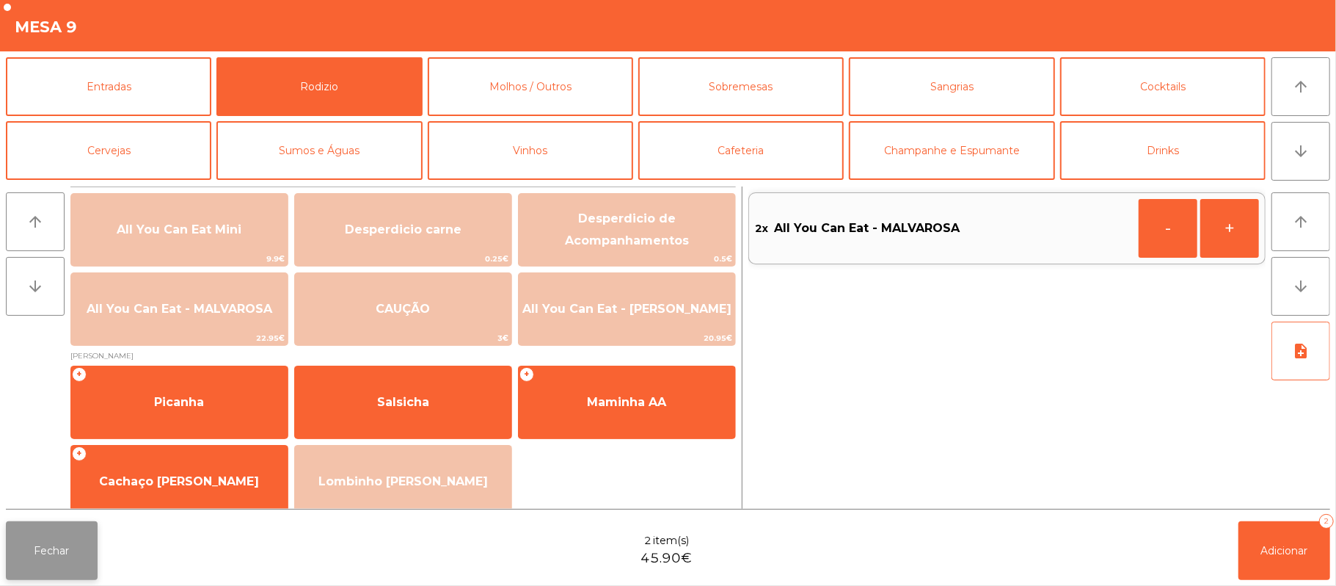
click at [42, 527] on button "Fechar" at bounding box center [52, 550] width 92 height 59
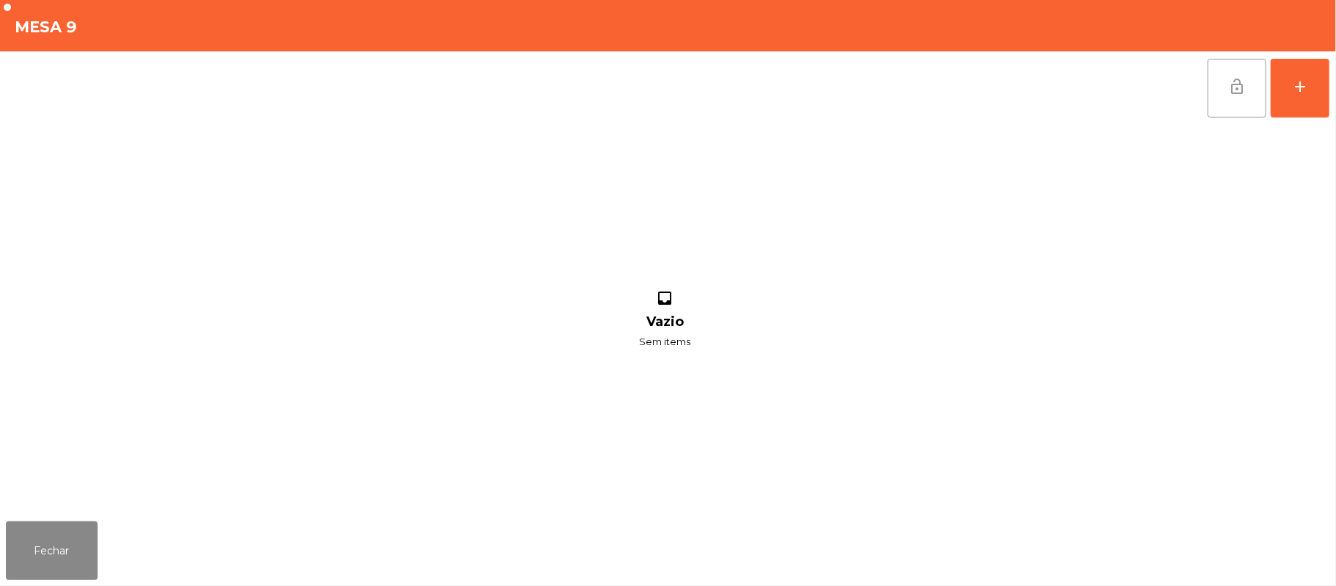
click at [1216, 95] on button "lock_open" at bounding box center [1237, 88] width 59 height 59
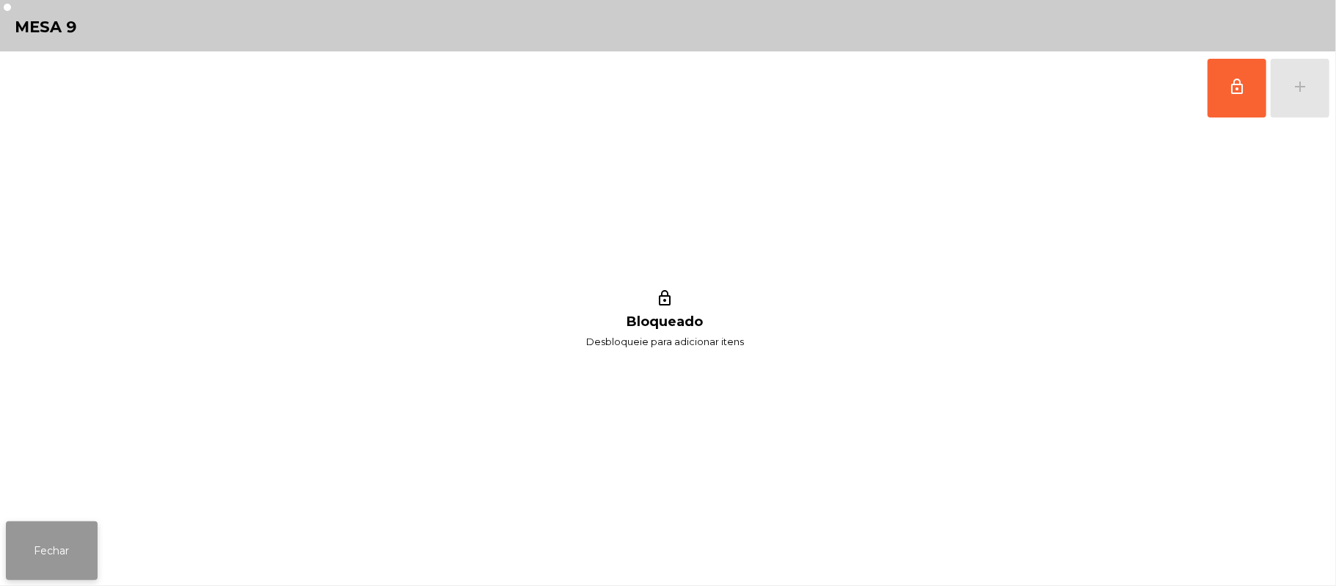
click at [34, 526] on button "Fechar" at bounding box center [52, 550] width 92 height 59
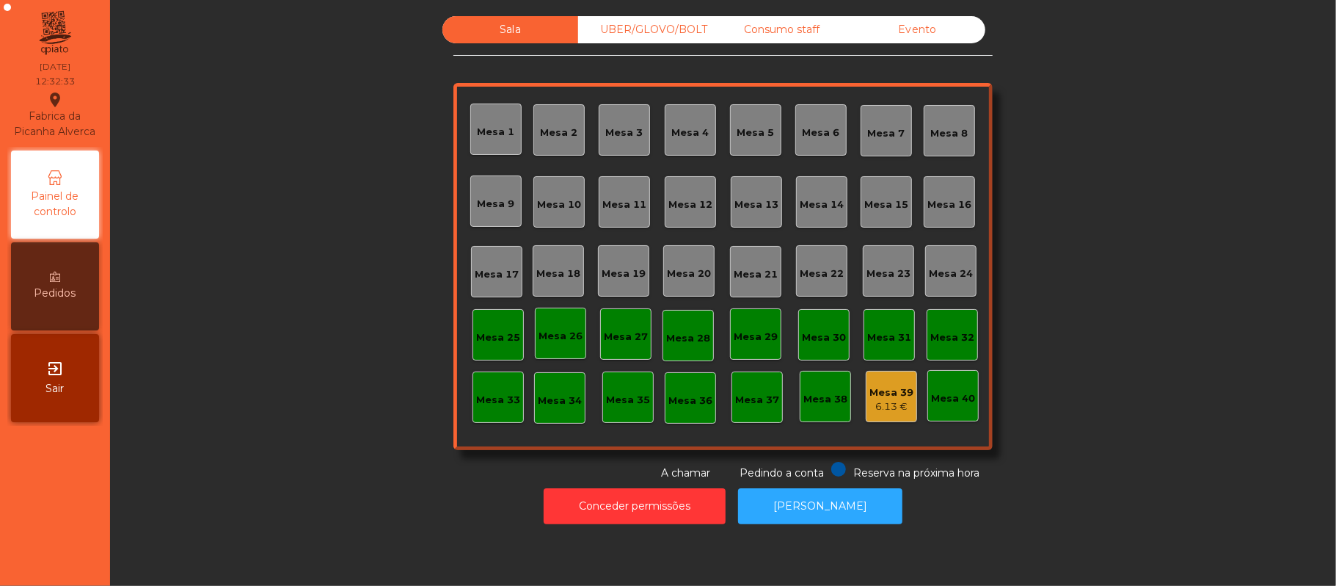
click at [949, 214] on div "Mesa 16" at bounding box center [949, 201] width 51 height 51
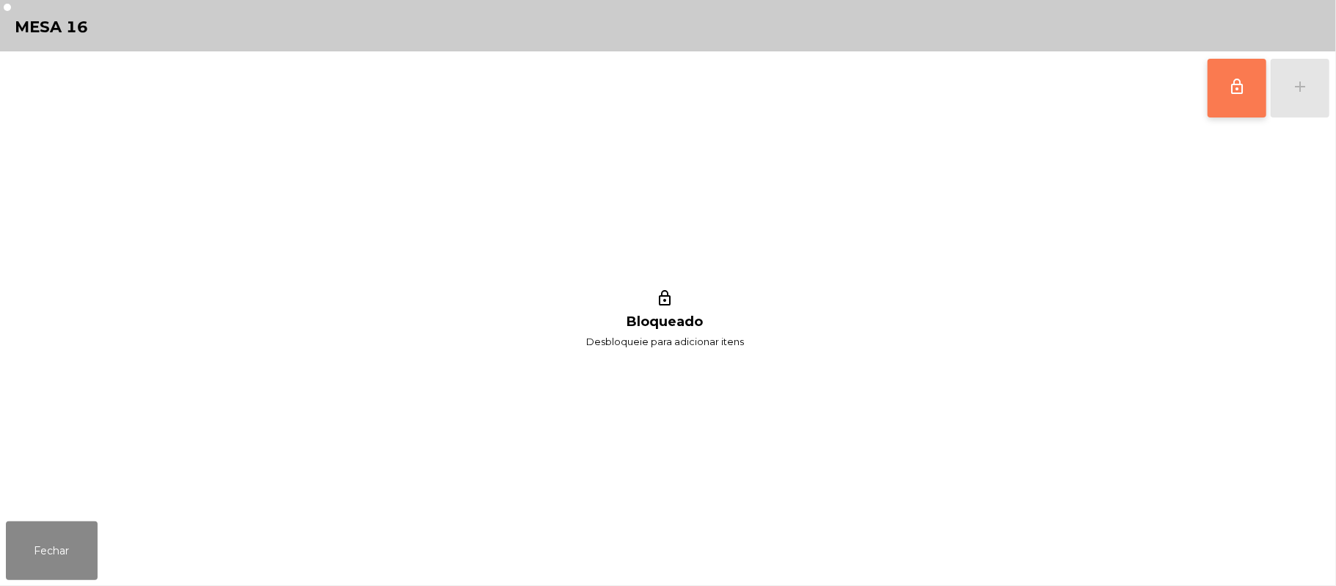
click at [1230, 87] on span "lock_outline" at bounding box center [1237, 87] width 18 height 18
click at [1304, 91] on div "lock_outline add" at bounding box center [1268, 87] width 123 height 73
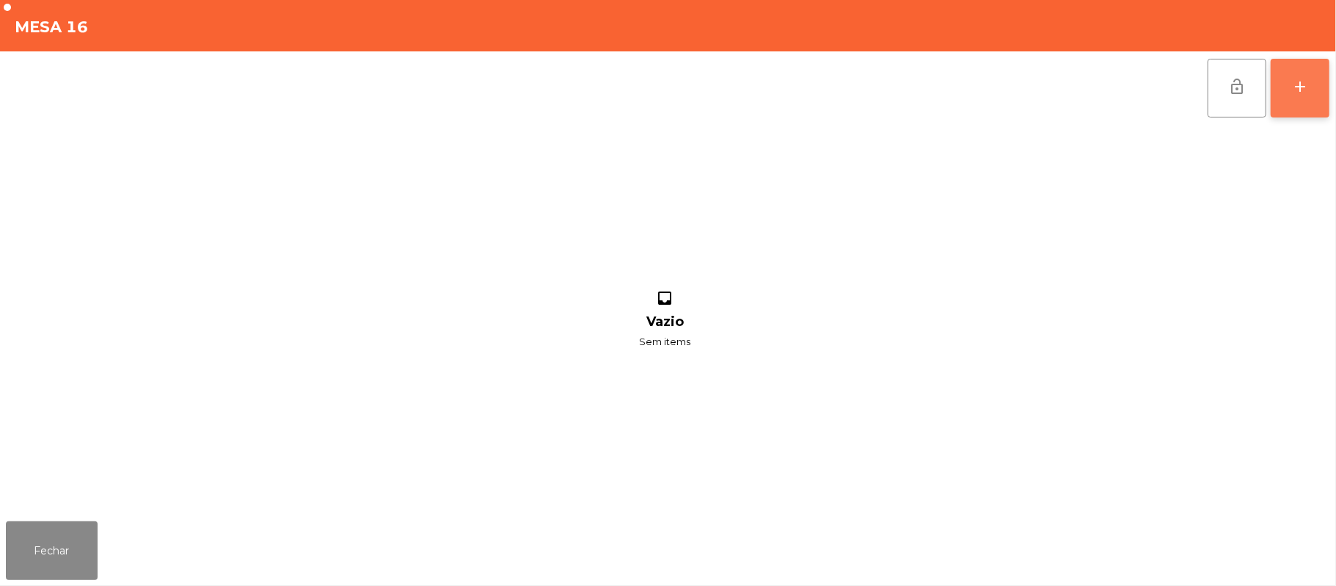
click at [1289, 107] on button "add" at bounding box center [1300, 88] width 59 height 59
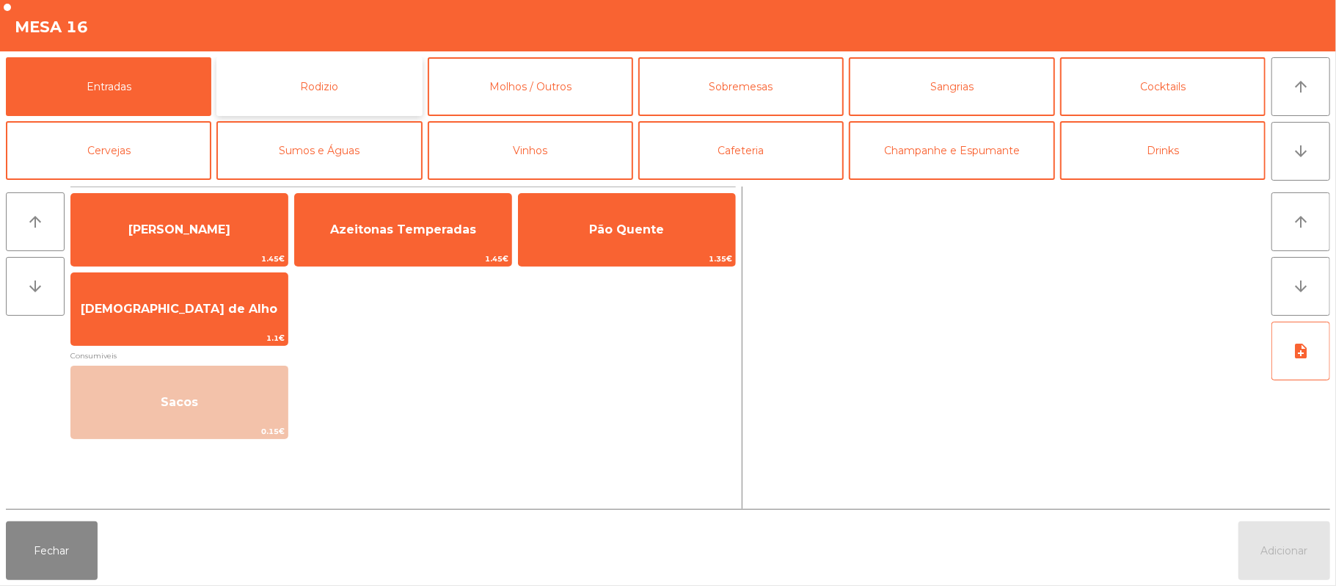
click at [342, 85] on button "Rodizio" at bounding box center [318, 86] width 205 height 59
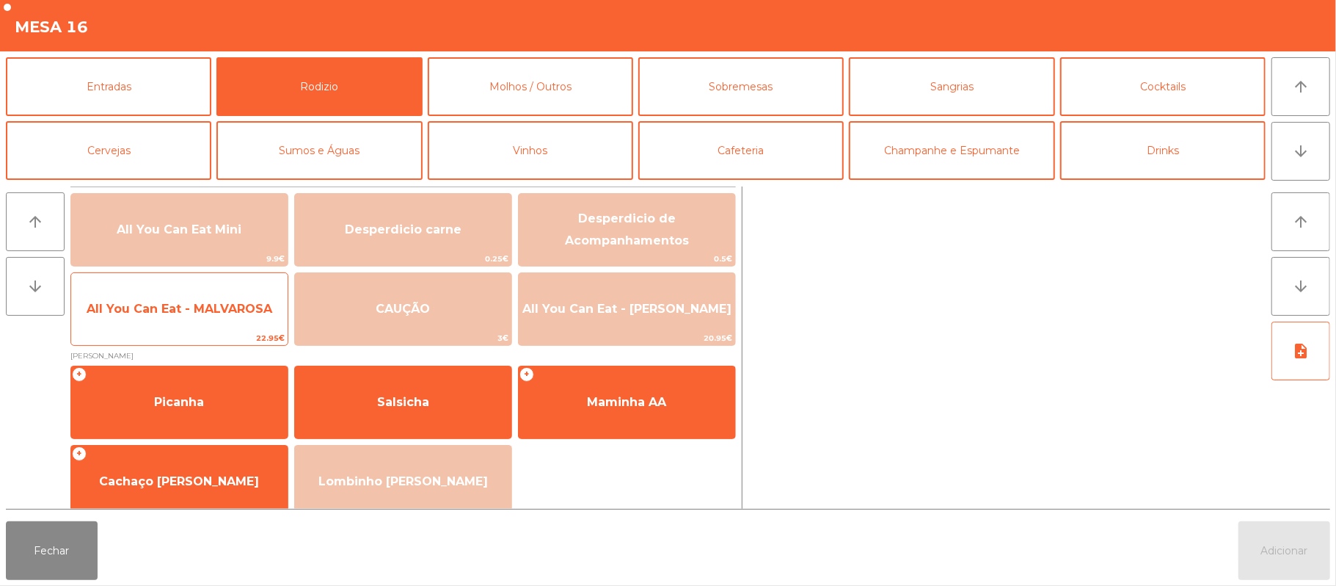
click at [186, 308] on span "All You Can Eat - MALVAROSA" at bounding box center [180, 309] width 186 height 14
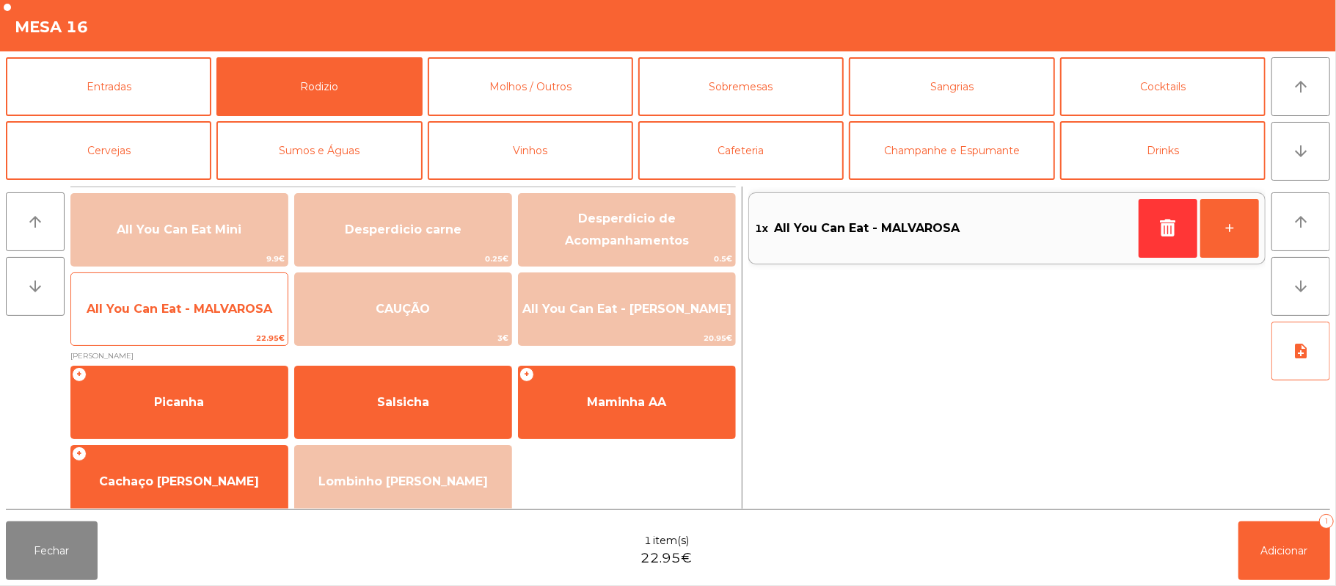
click at [183, 327] on span "All You Can Eat - MALVAROSA" at bounding box center [179, 309] width 216 height 40
click at [191, 321] on span "All You Can Eat - MALVAROSA" at bounding box center [179, 309] width 216 height 40
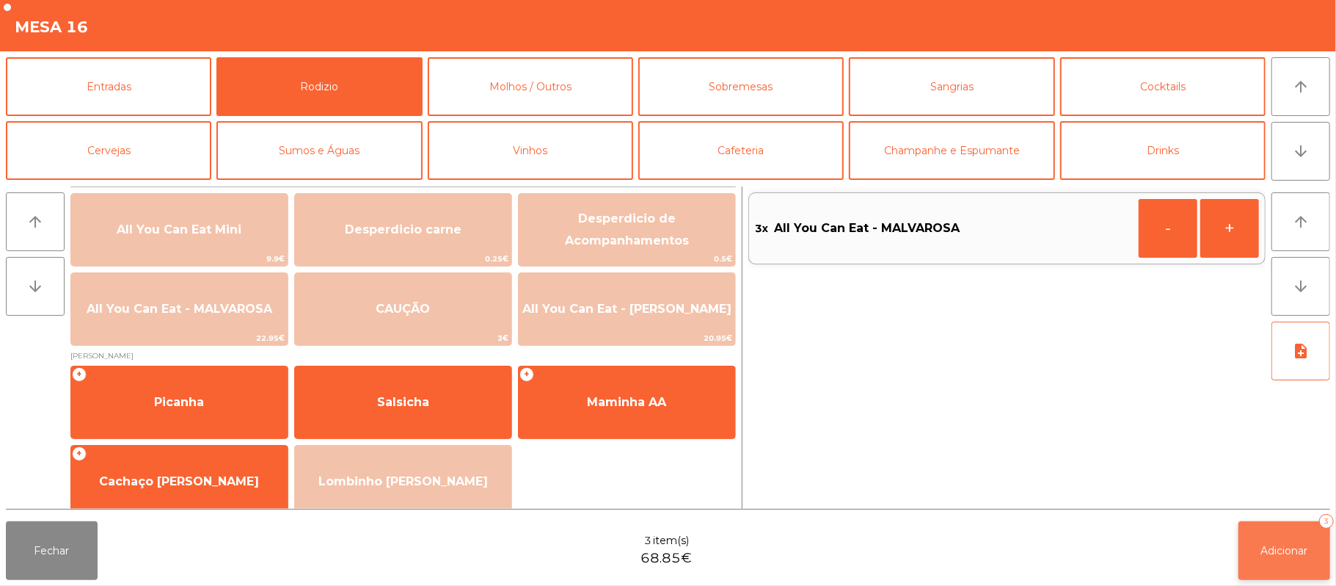
click at [1274, 559] on button "Adicionar 3" at bounding box center [1285, 550] width 92 height 59
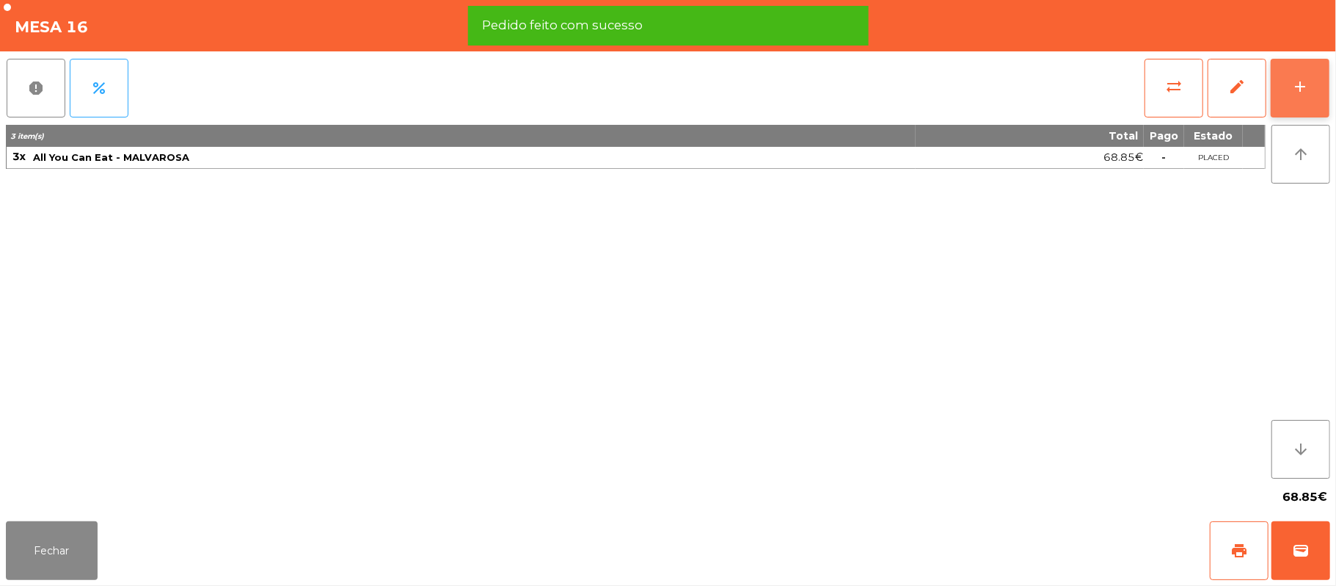
click at [1297, 97] on button "add" at bounding box center [1300, 88] width 59 height 59
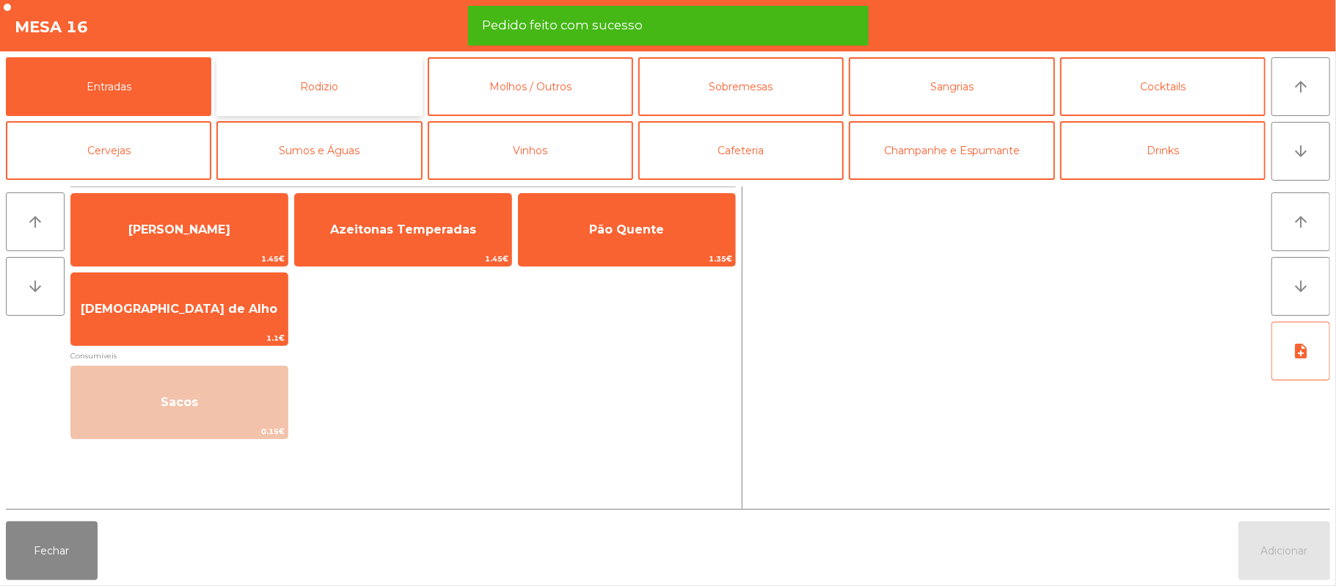
click at [277, 88] on button "Rodizio" at bounding box center [318, 86] width 205 height 59
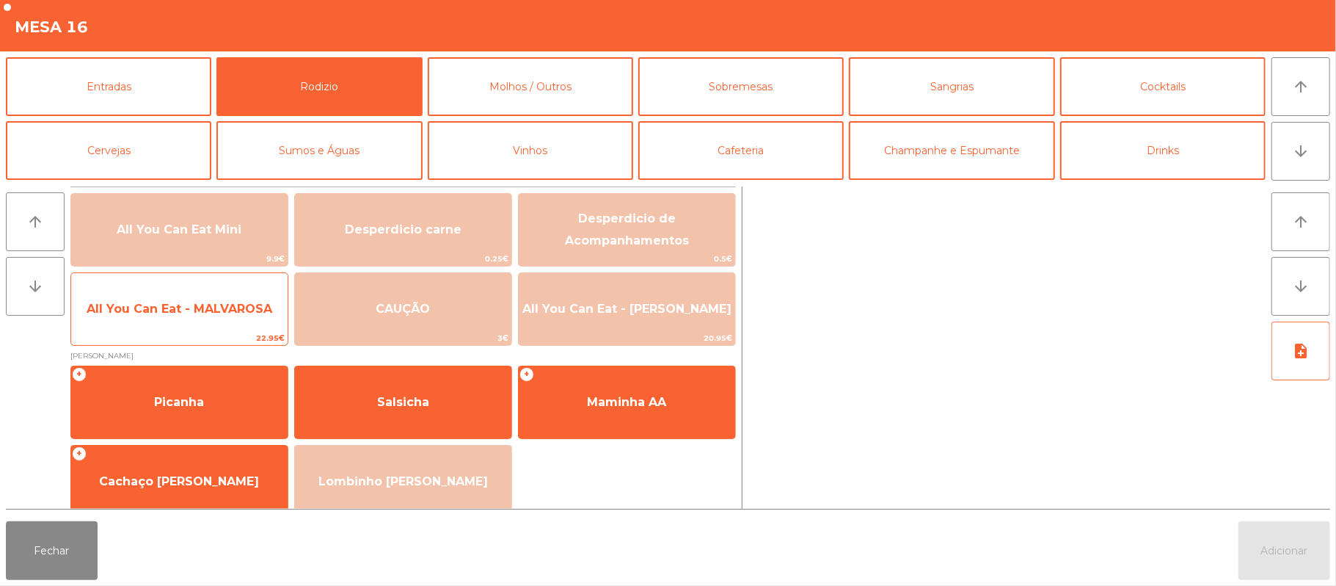
click at [211, 310] on span "All You Can Eat - MALVAROSA" at bounding box center [180, 309] width 186 height 14
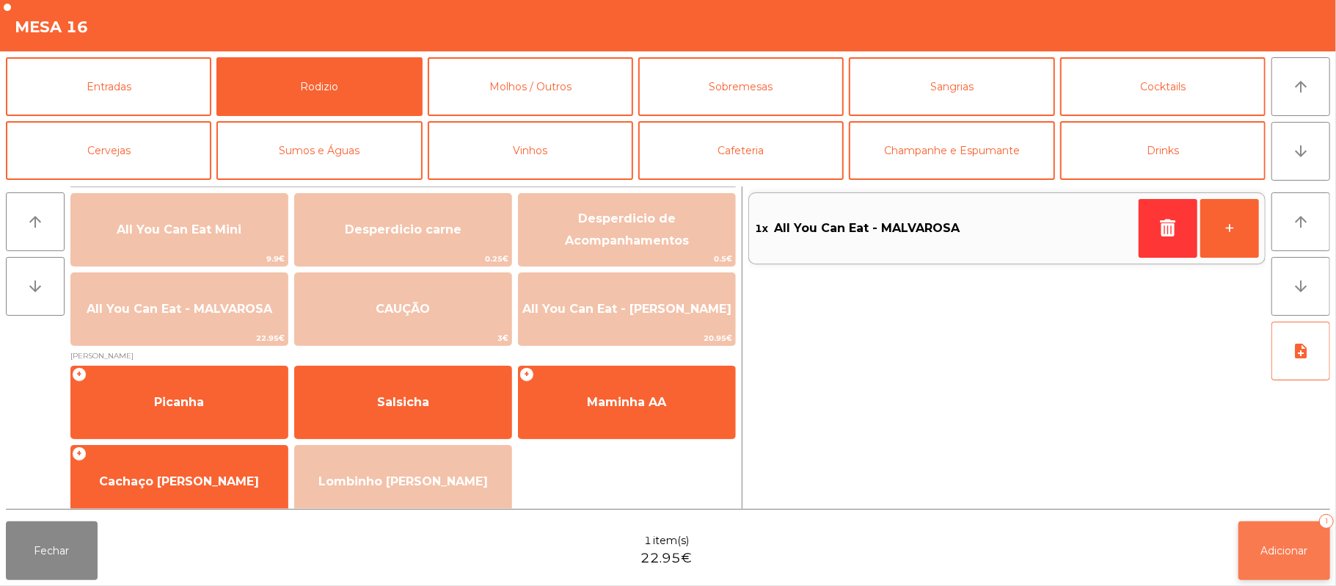
click at [1280, 553] on span "Adicionar" at bounding box center [1284, 550] width 47 height 13
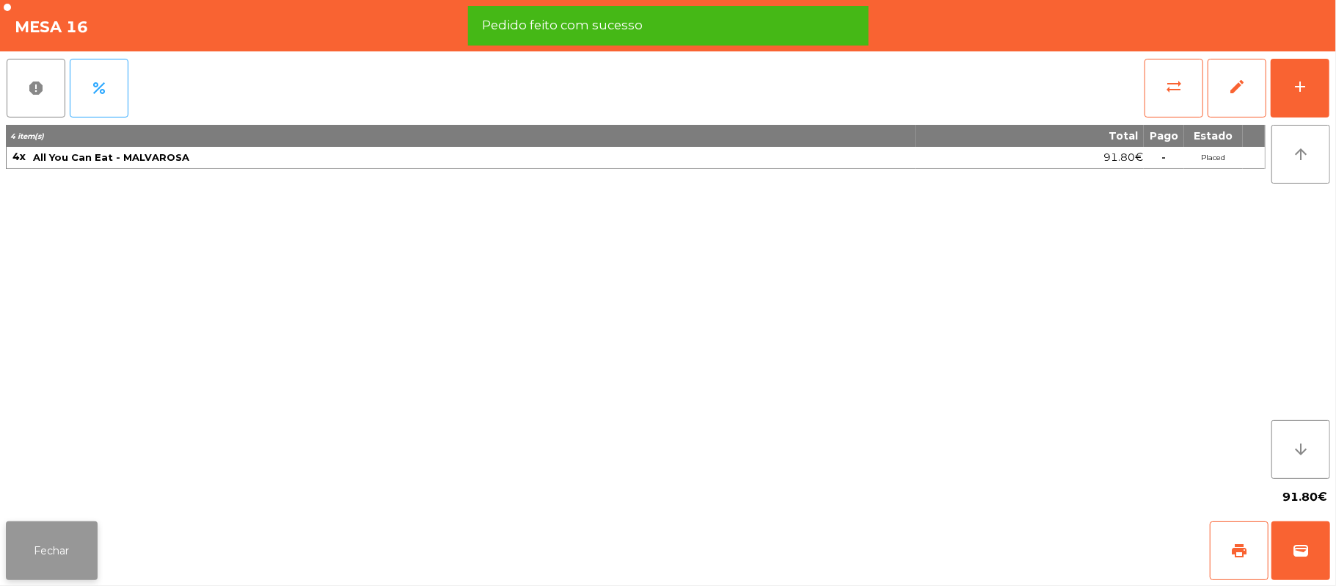
click at [48, 541] on button "Fechar" at bounding box center [52, 550] width 92 height 59
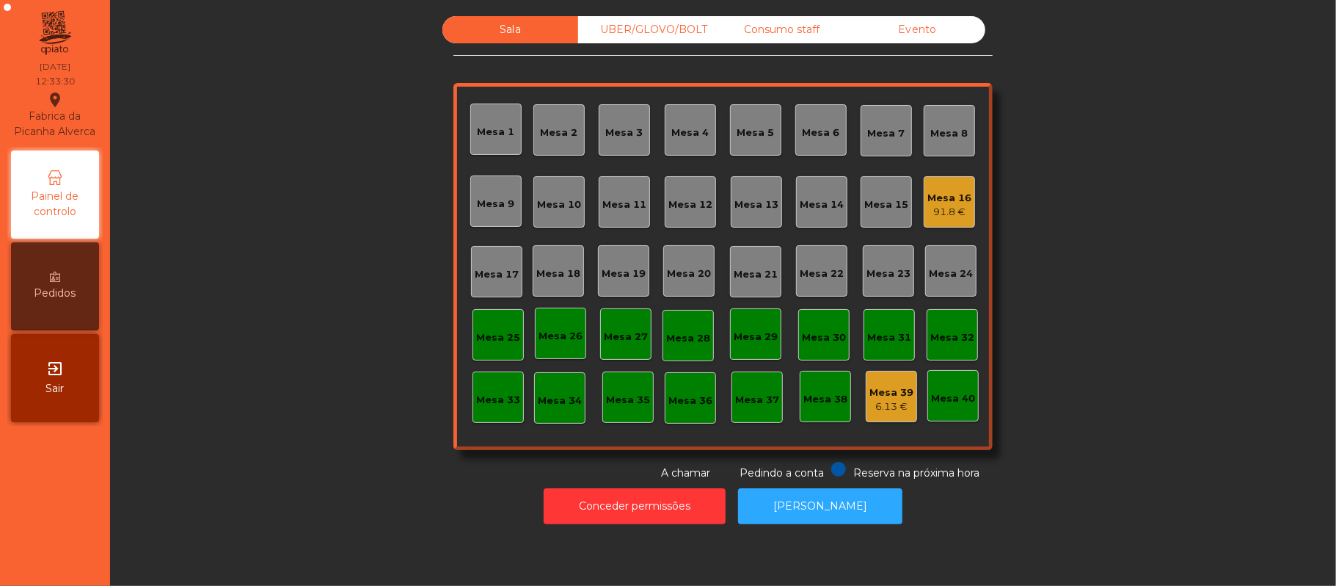
click at [809, 283] on div "Mesa 22" at bounding box center [821, 270] width 51 height 51
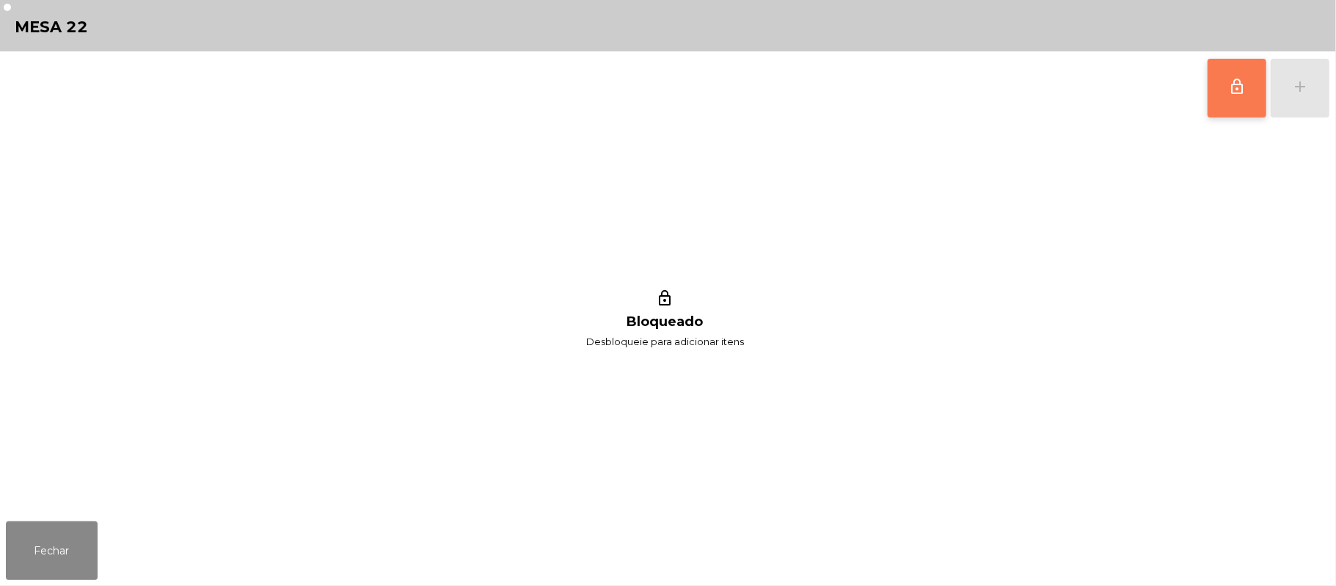
click at [1231, 94] on span "lock_outline" at bounding box center [1237, 87] width 18 height 18
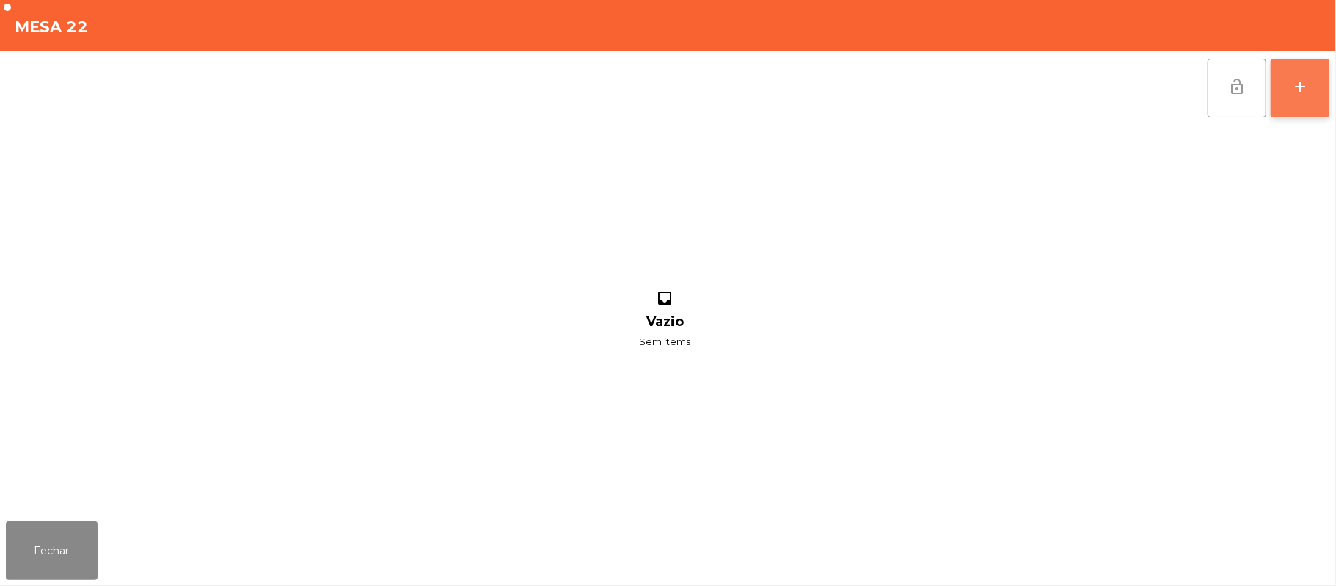
click at [1294, 89] on div "add" at bounding box center [1301, 87] width 18 height 18
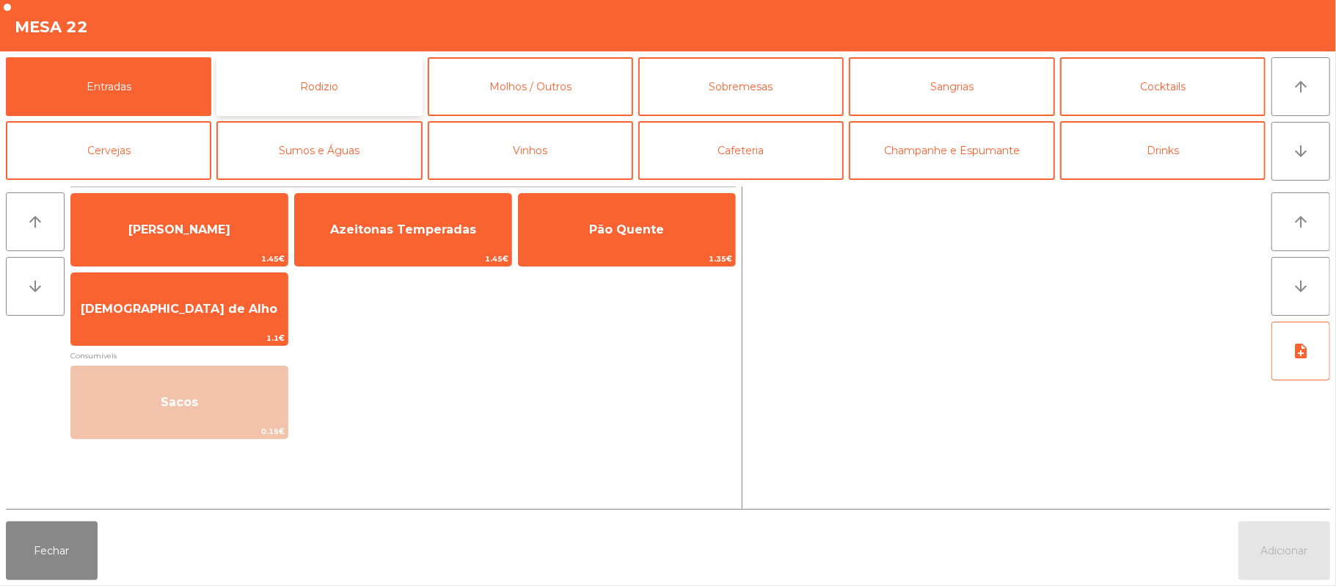
click at [309, 92] on button "Rodizio" at bounding box center [318, 86] width 205 height 59
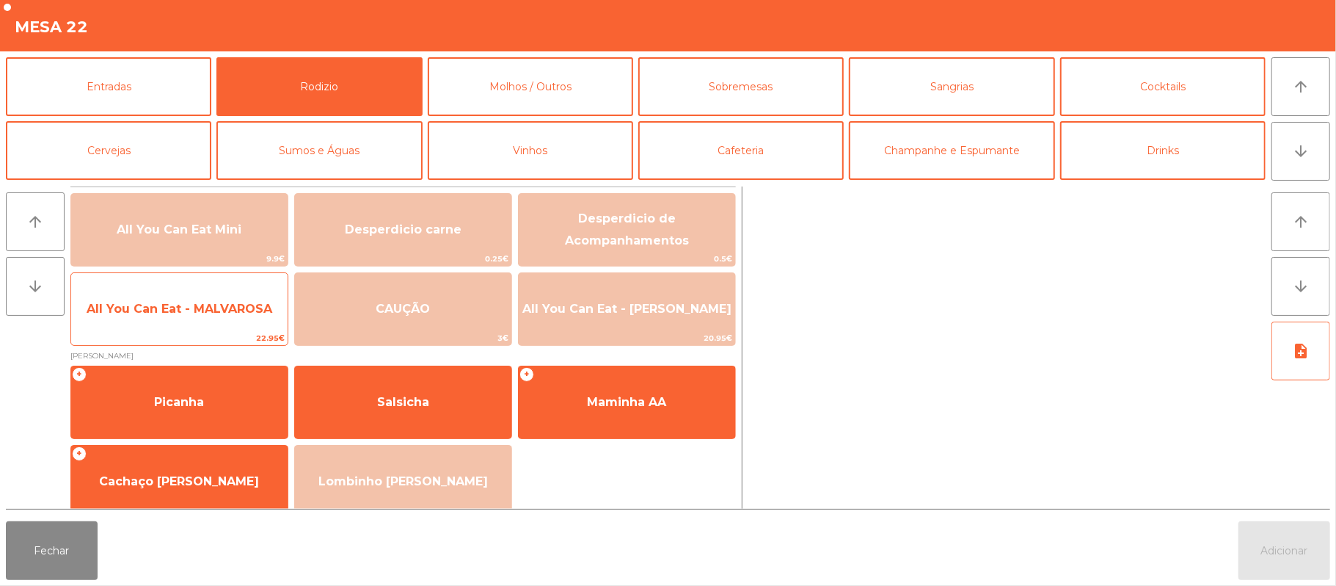
click at [165, 321] on span "All You Can Eat - MALVAROSA" at bounding box center [179, 309] width 216 height 40
click at [178, 315] on span "All You Can Eat - MALVAROSA" at bounding box center [180, 309] width 186 height 14
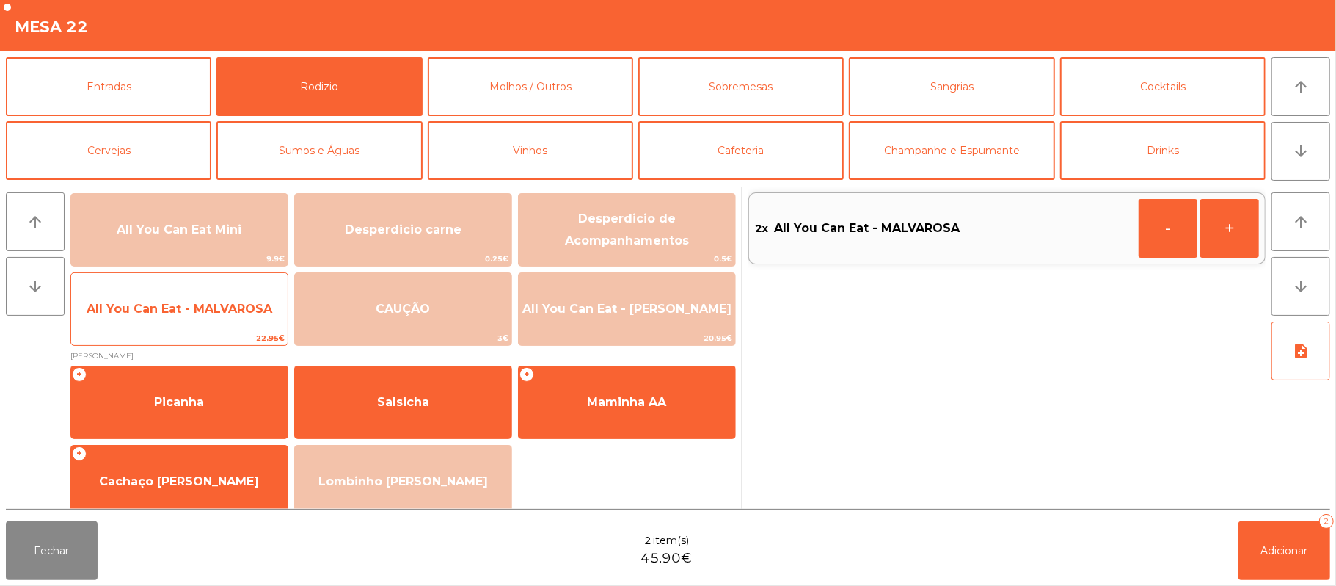
click at [182, 308] on span "All You Can Eat - MALVAROSA" at bounding box center [180, 309] width 186 height 14
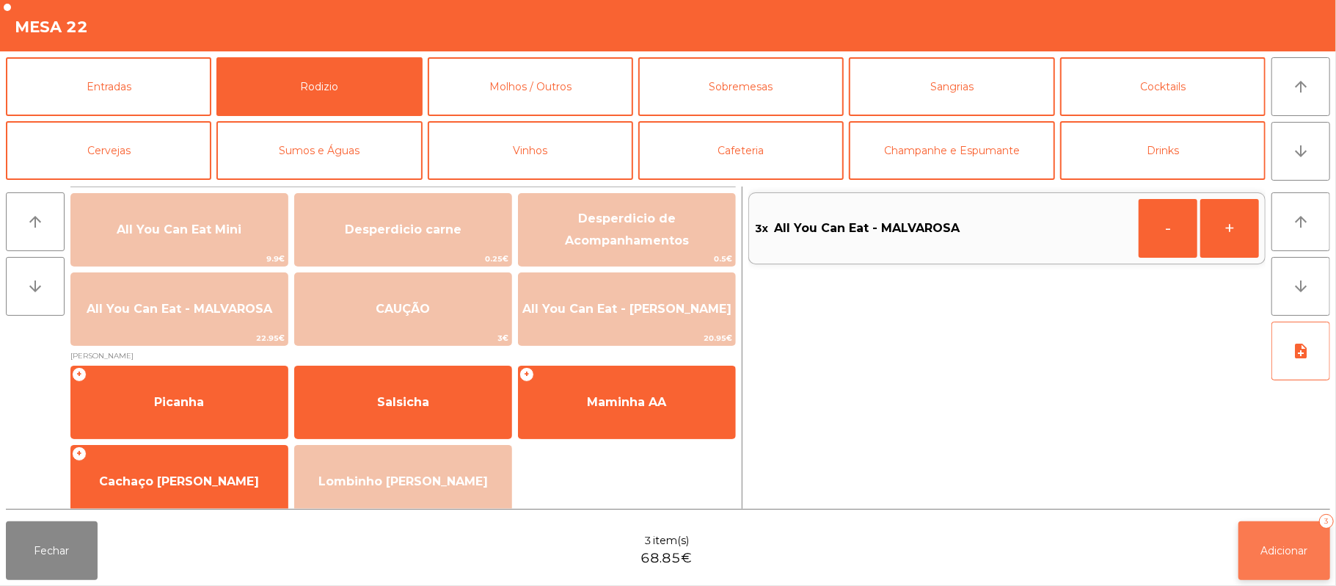
click at [1319, 567] on button "Adicionar 3" at bounding box center [1285, 550] width 92 height 59
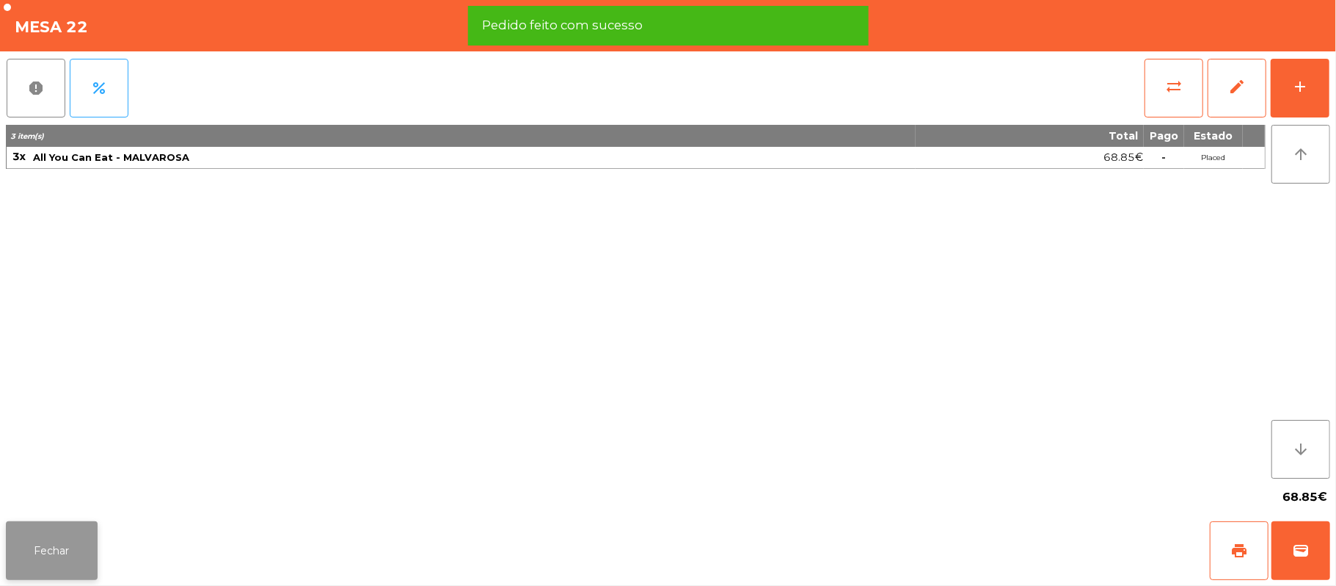
click at [54, 531] on button "Fechar" at bounding box center [52, 550] width 92 height 59
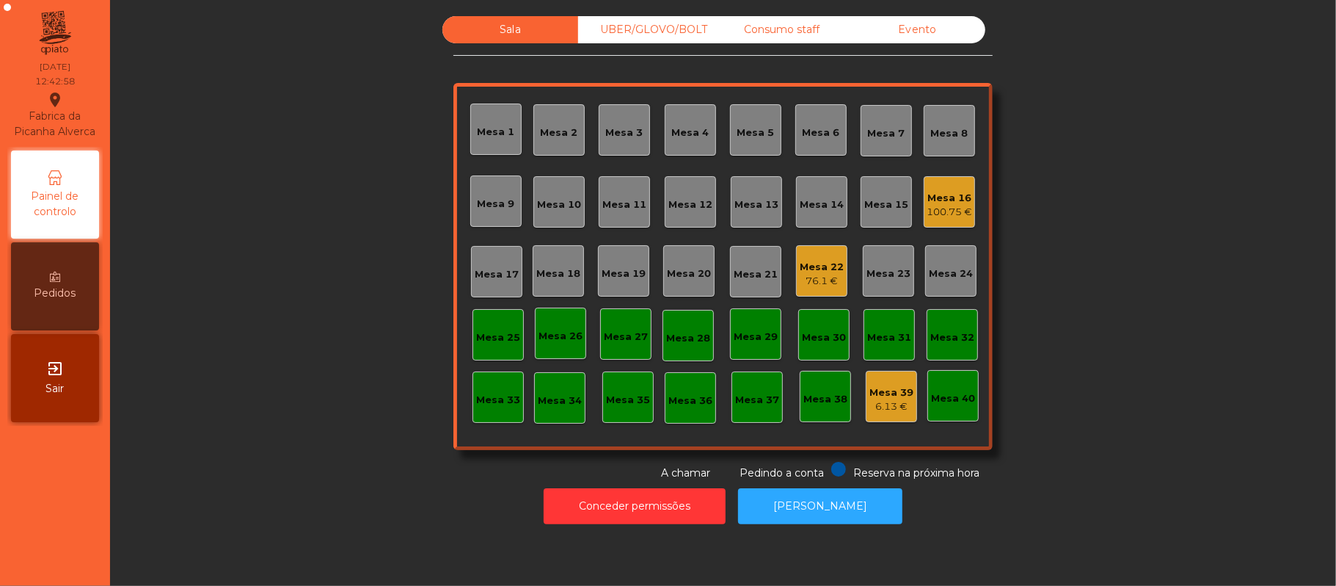
click at [950, 200] on div "Mesa 16" at bounding box center [949, 198] width 45 height 15
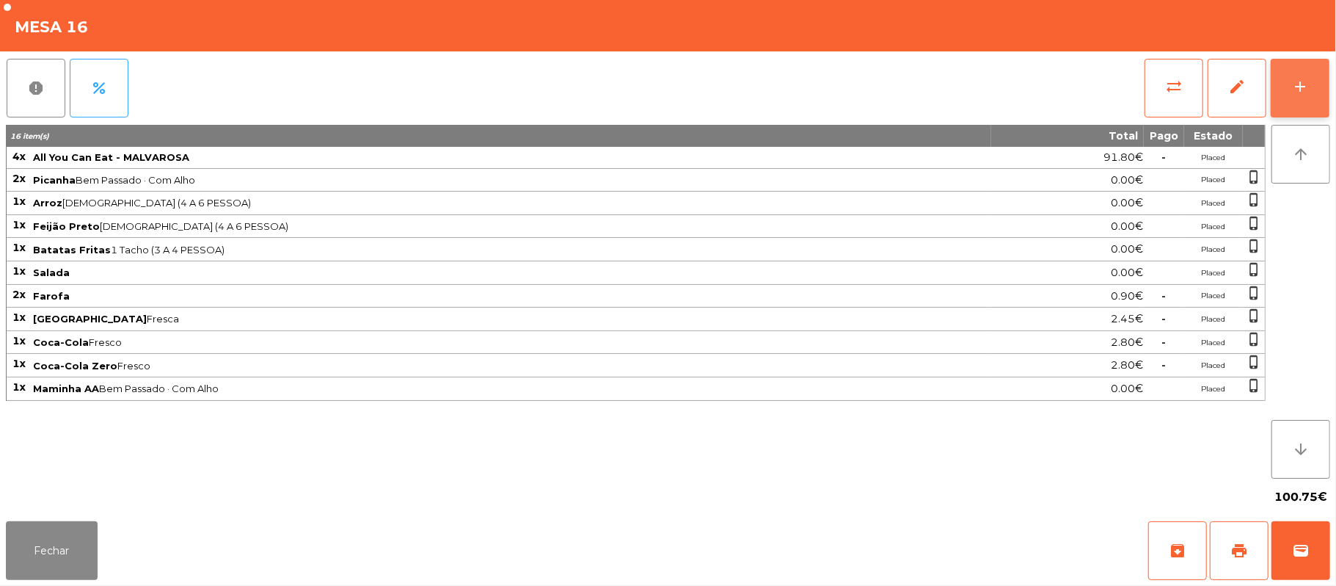
click at [1293, 72] on button "add" at bounding box center [1300, 88] width 59 height 59
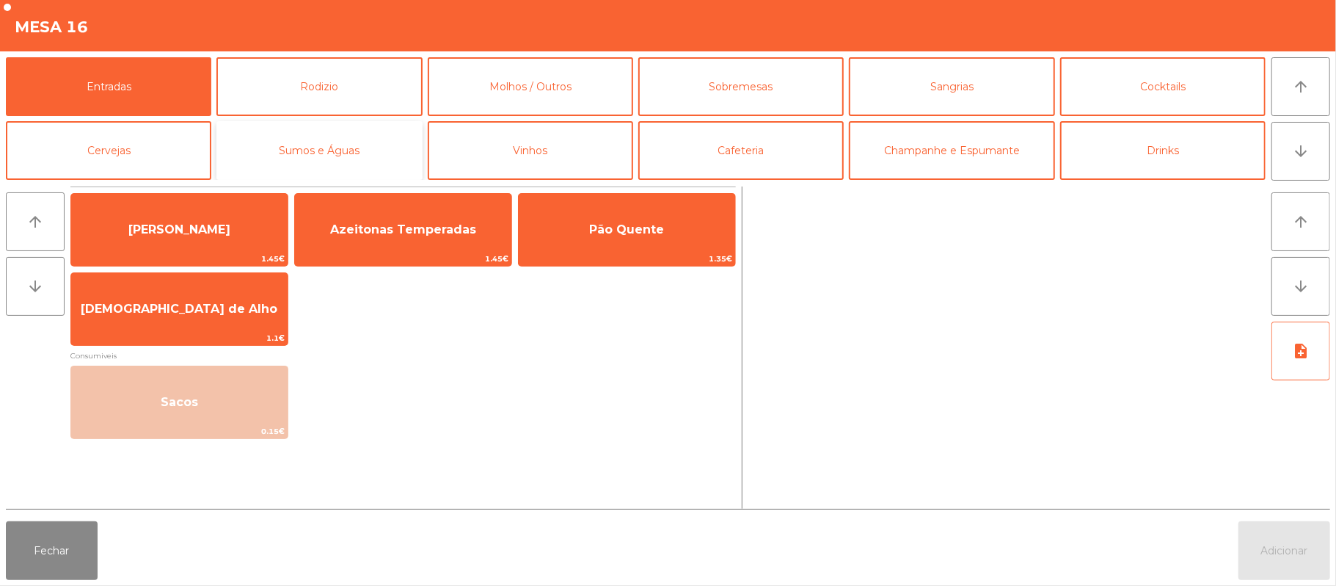
click at [335, 150] on button "Sumos e Águas" at bounding box center [318, 150] width 205 height 59
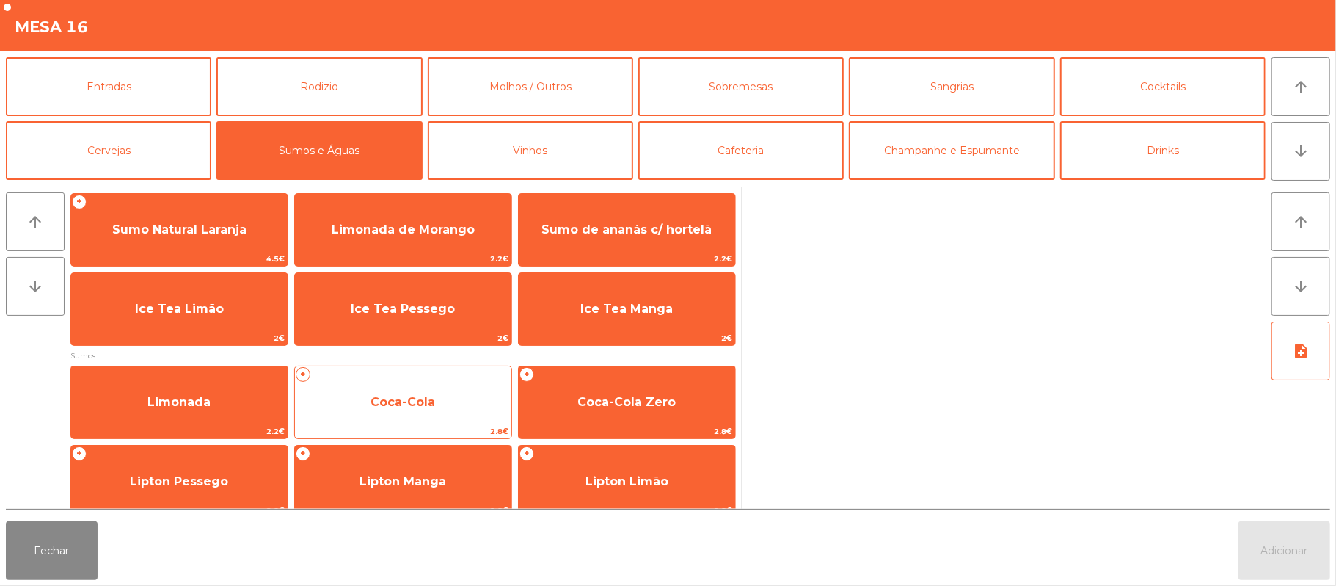
click at [473, 398] on span "Coca-Cola" at bounding box center [403, 402] width 216 height 40
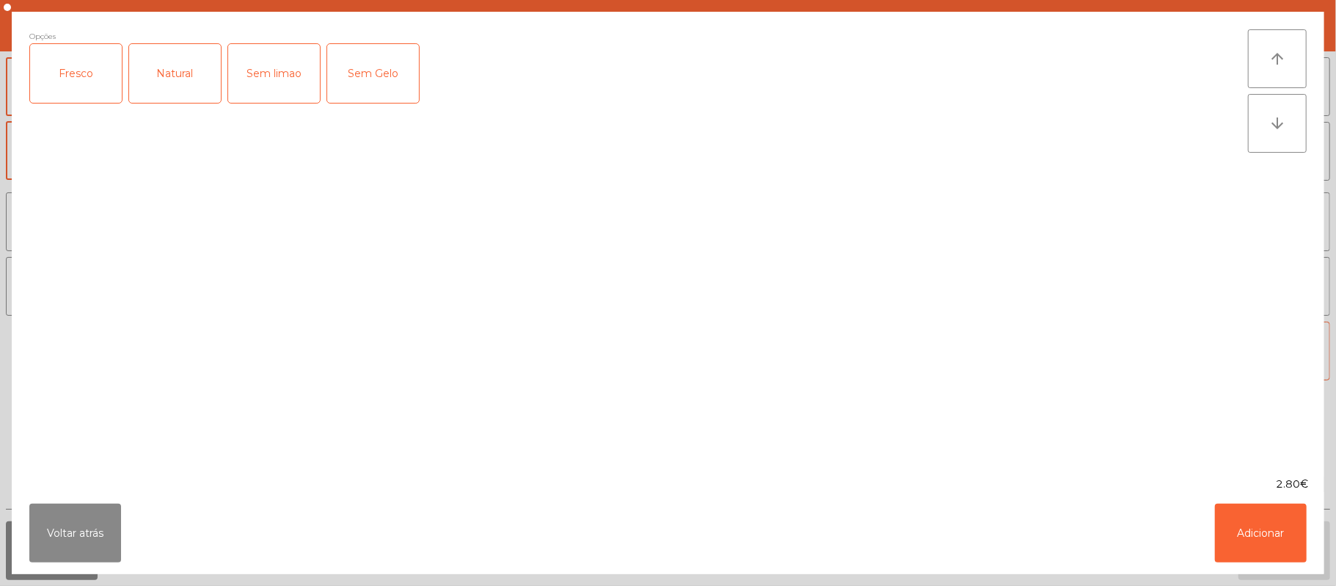
click at [92, 95] on div "Fresco" at bounding box center [76, 73] width 92 height 59
click at [1271, 514] on button "Adicionar" at bounding box center [1261, 532] width 92 height 59
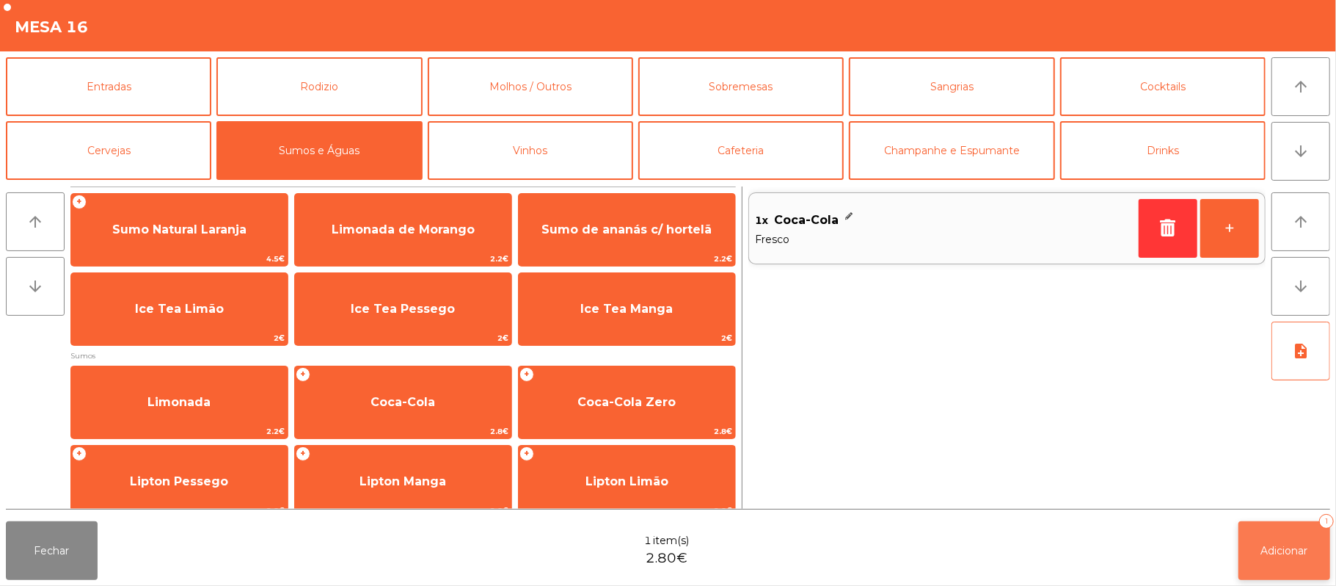
click at [1302, 559] on button "Adicionar 1" at bounding box center [1285, 550] width 92 height 59
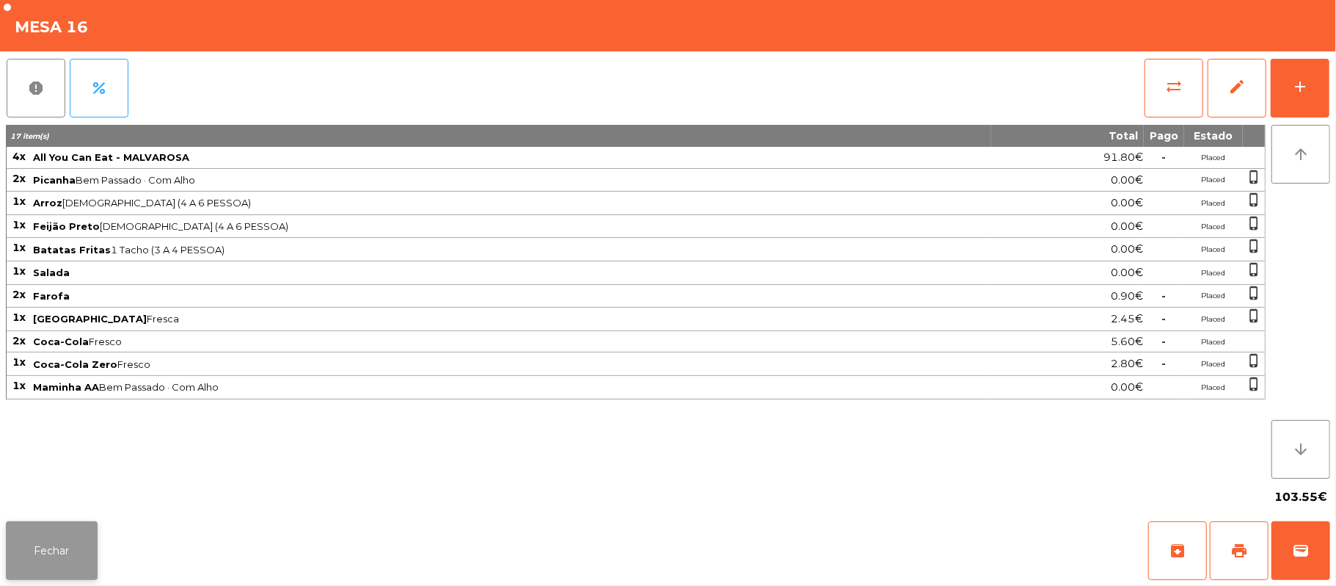
click at [54, 579] on button "Fechar" at bounding box center [52, 550] width 92 height 59
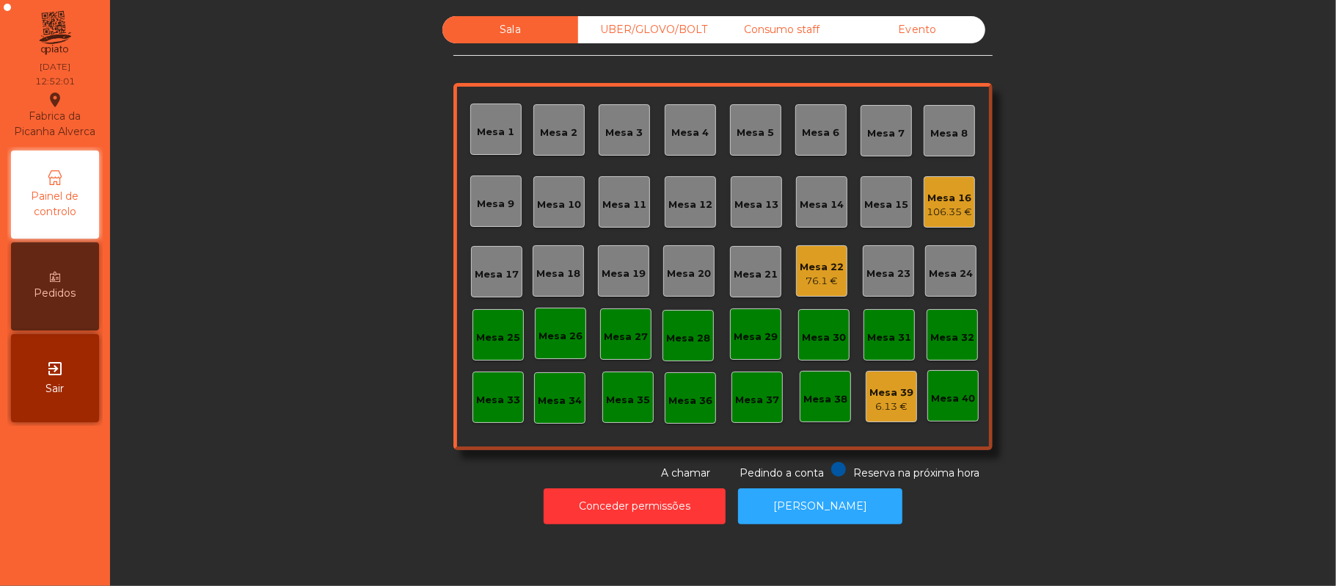
click at [638, 28] on div "UBER/GLOVO/BOLT" at bounding box center [646, 29] width 136 height 27
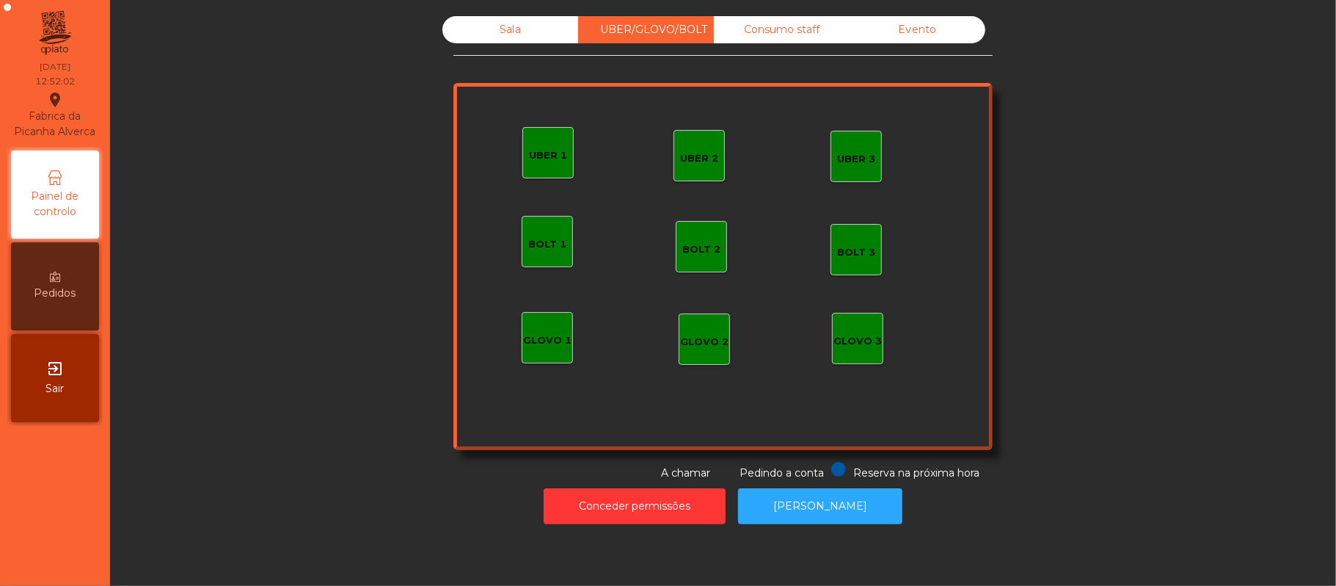
click at [558, 145] on div "UBER 1" at bounding box center [548, 152] width 38 height 21
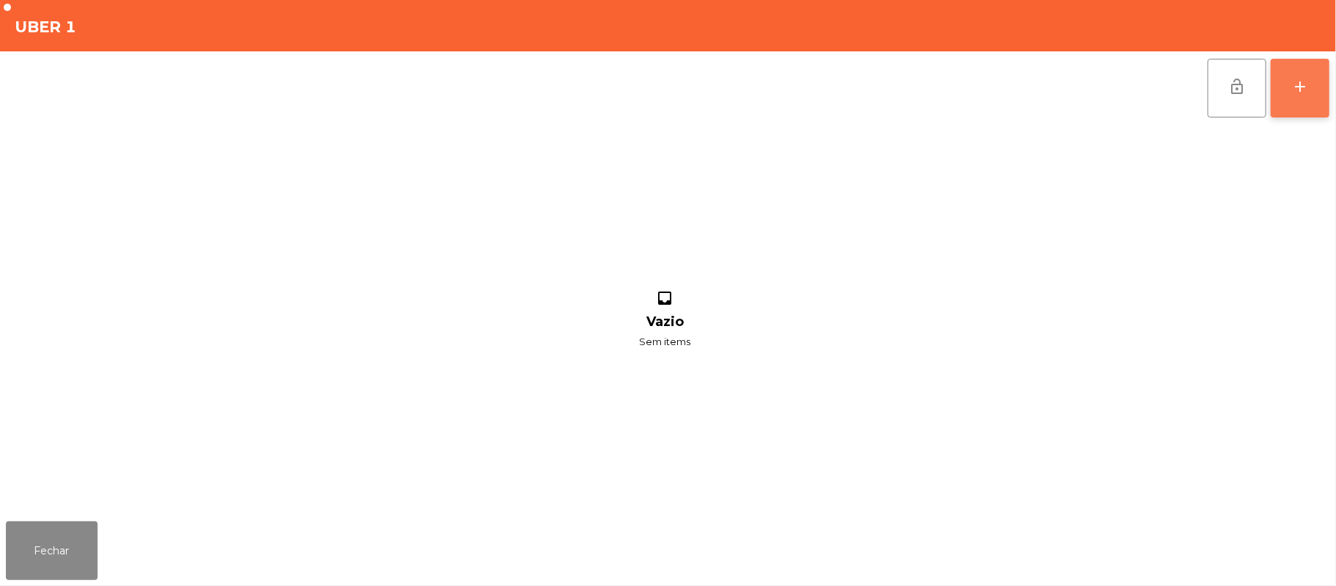
click at [1300, 86] on div "add" at bounding box center [1301, 87] width 18 height 18
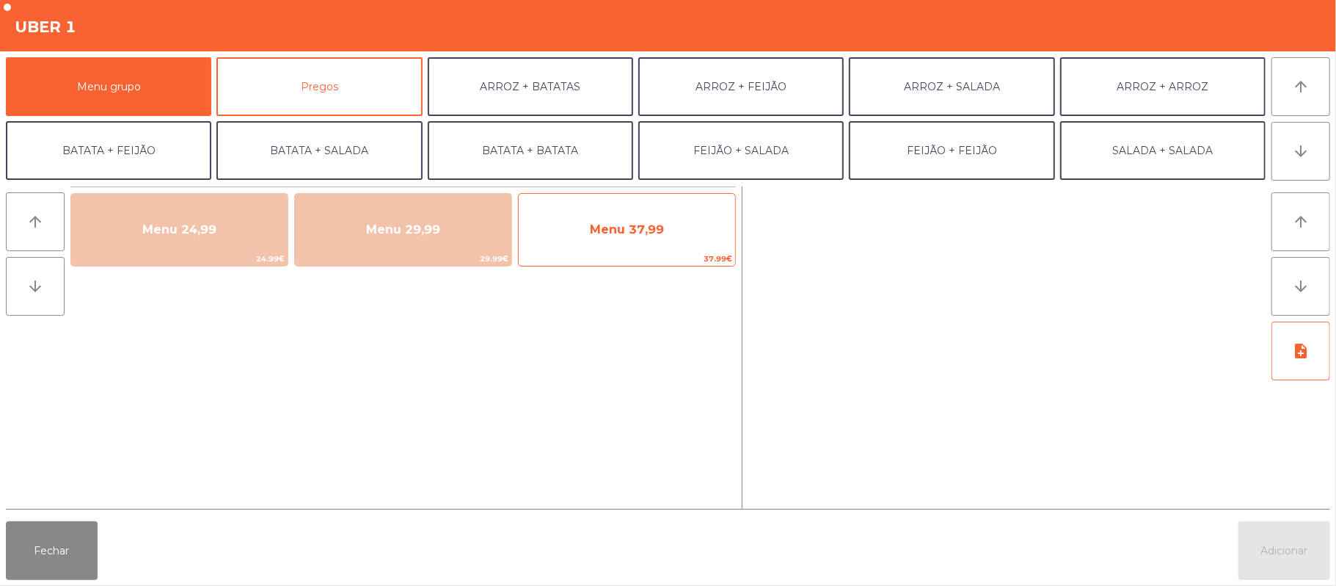
click at [644, 218] on span "Menu 37,99" at bounding box center [627, 230] width 216 height 40
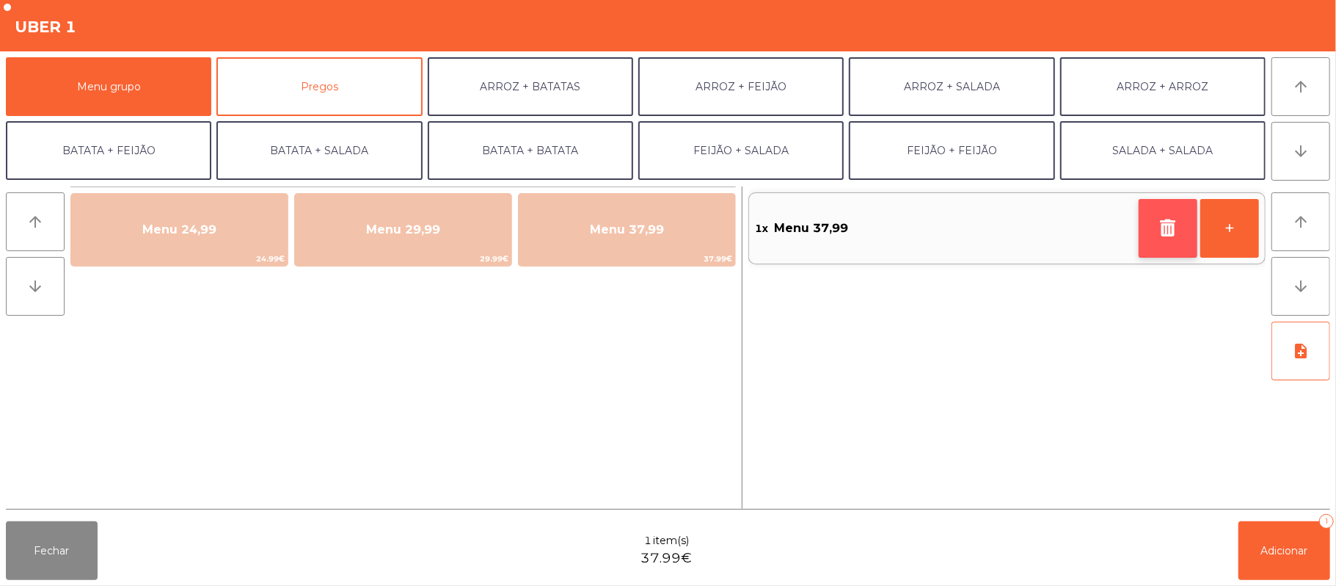
click at [1157, 227] on icon "button" at bounding box center [1168, 228] width 22 height 18
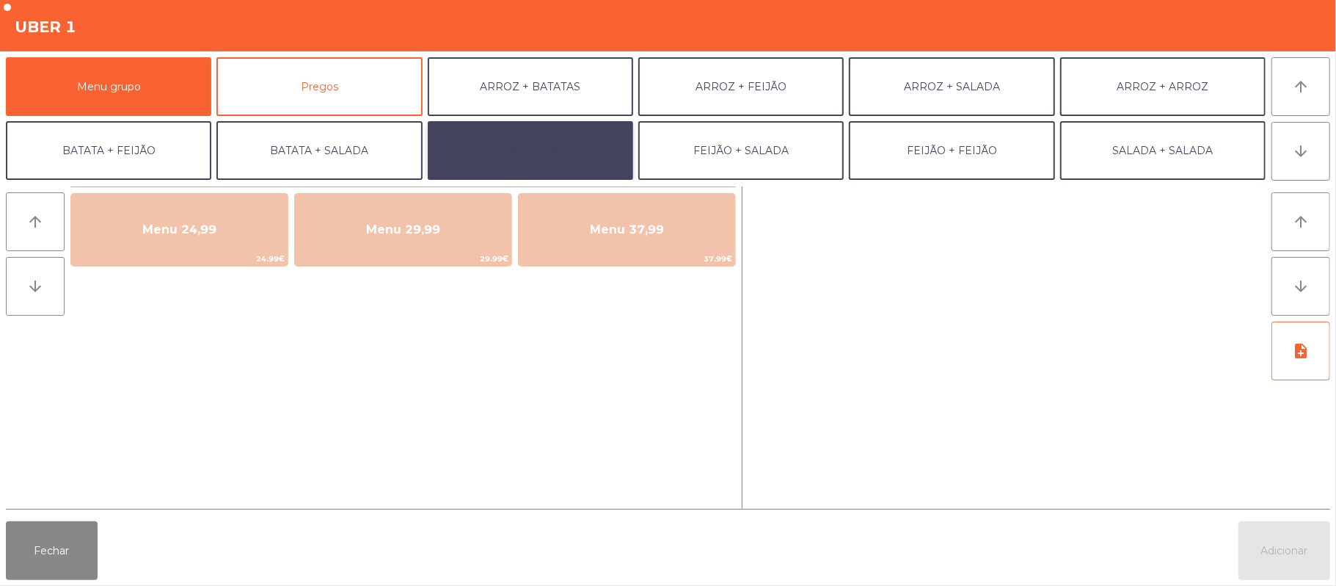
click at [536, 157] on button "BATATA + BATATA" at bounding box center [530, 150] width 205 height 59
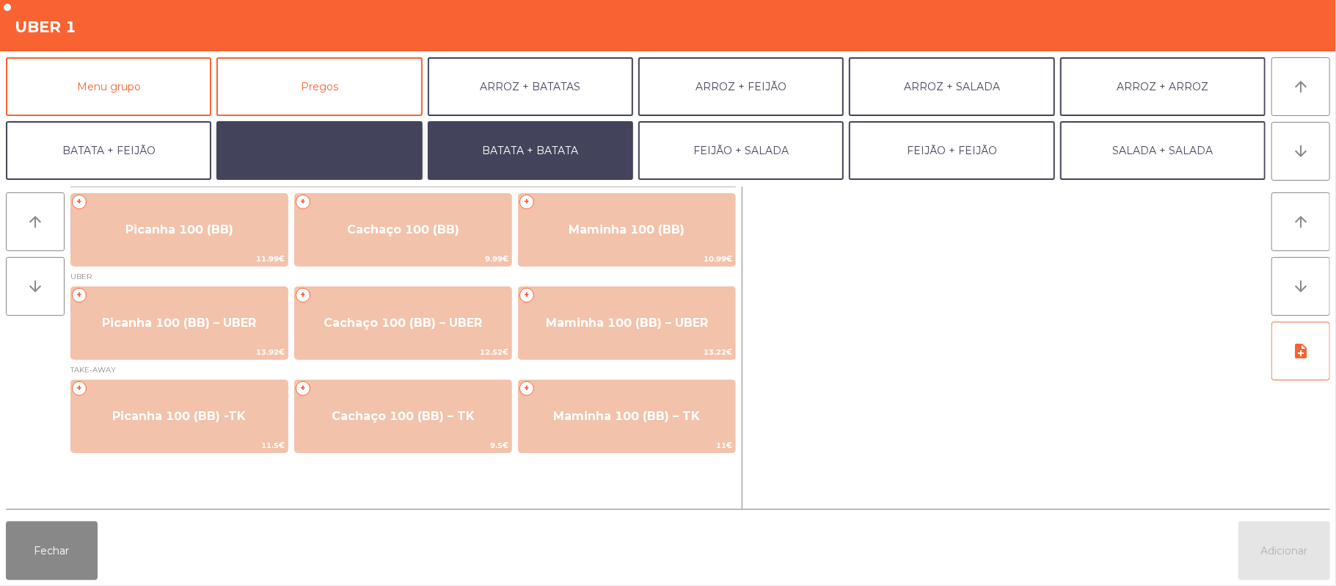
click at [285, 153] on button "BATATA + SALADA" at bounding box center [318, 150] width 205 height 59
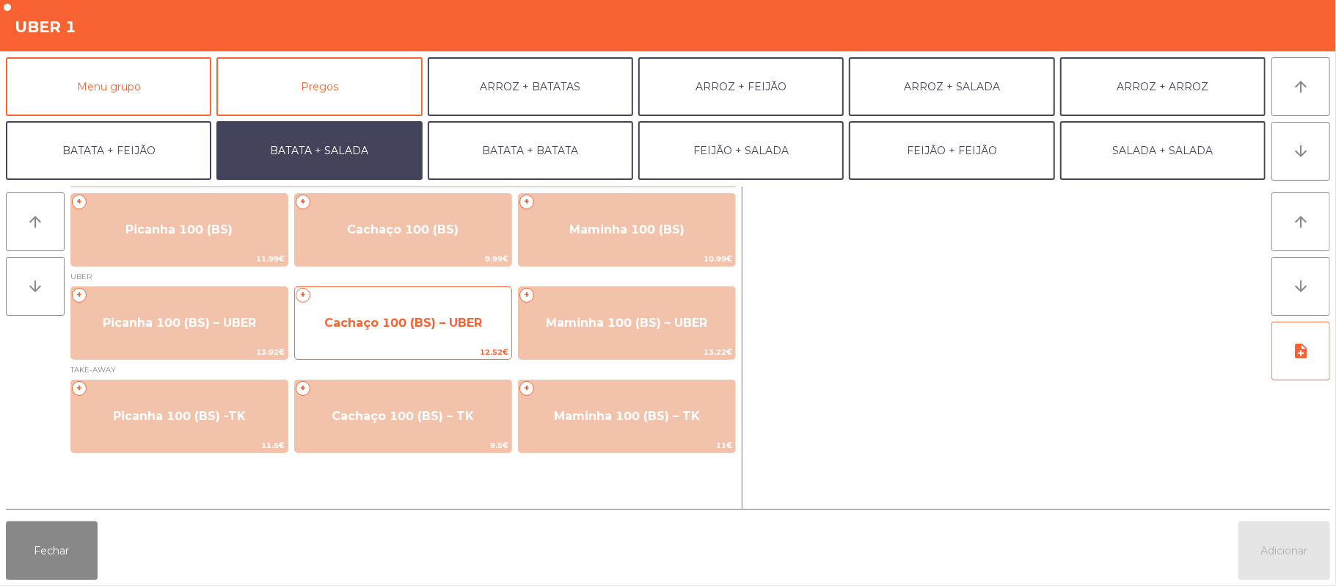
click at [376, 327] on span "Cachaço 100 (BS) – UBER" at bounding box center [403, 323] width 158 height 14
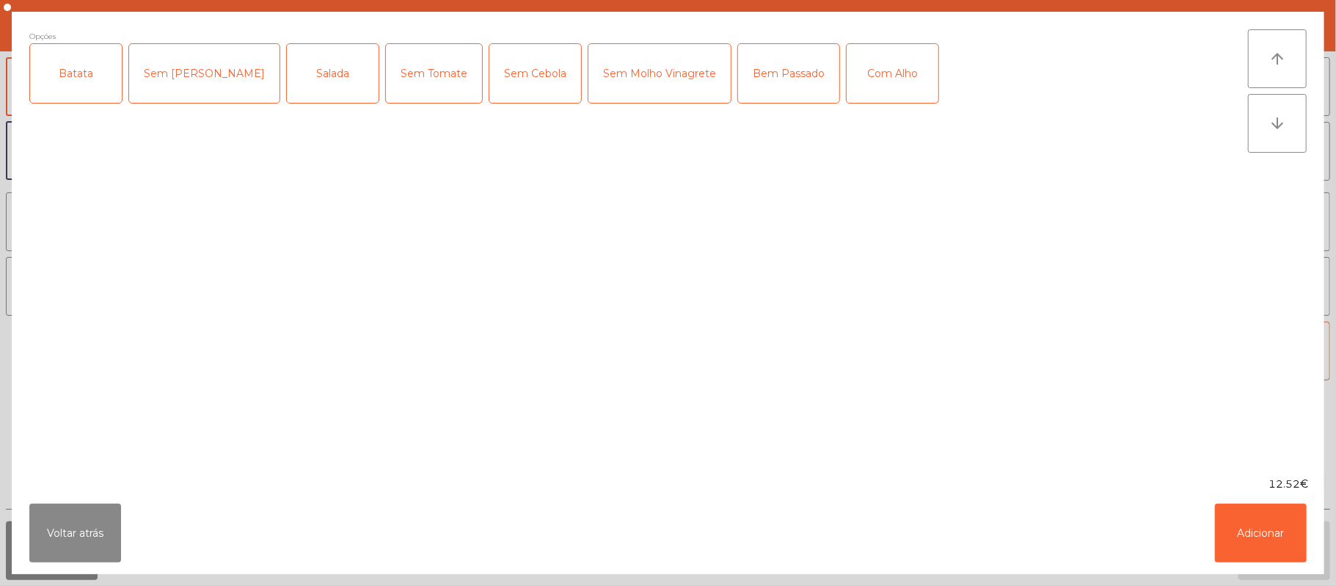
click at [78, 124] on div "Opções Batata Sem [PERSON_NAME] Sem Tomate Sem Cebola Sem Molho Vinagrete Bem P…" at bounding box center [638, 243] width 1219 height 429
click at [84, 75] on div "Batata" at bounding box center [76, 73] width 92 height 59
click at [287, 92] on div "Salada" at bounding box center [333, 73] width 92 height 59
click at [738, 75] on div "Bem Passado" at bounding box center [788, 73] width 101 height 59
click at [1259, 538] on button "Adicionar" at bounding box center [1261, 532] width 92 height 59
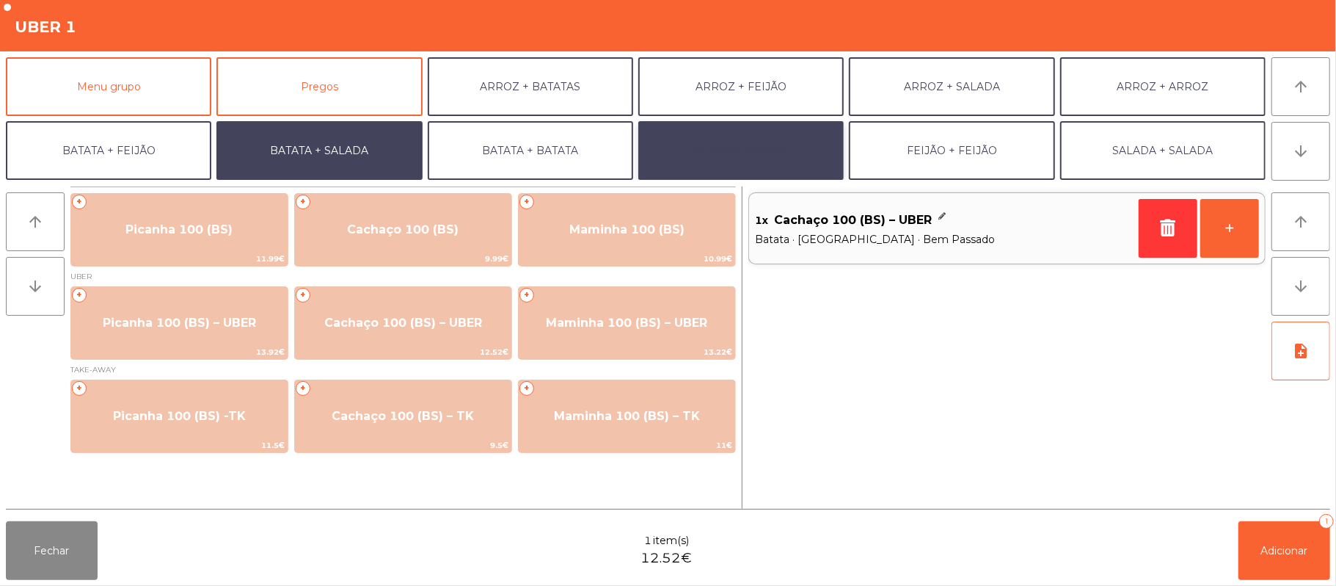
click at [737, 160] on button "FEIJÃO + SALADA" at bounding box center [740, 150] width 205 height 59
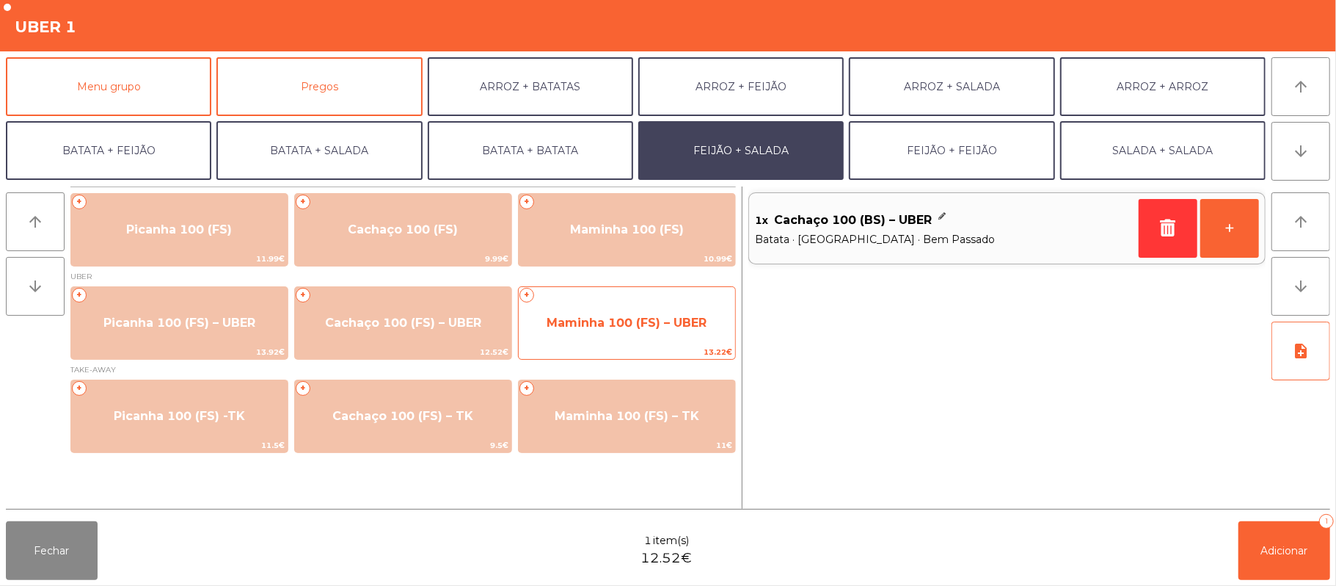
click at [652, 320] on span "Maminha 100 (FS) – UBER" at bounding box center [627, 323] width 160 height 14
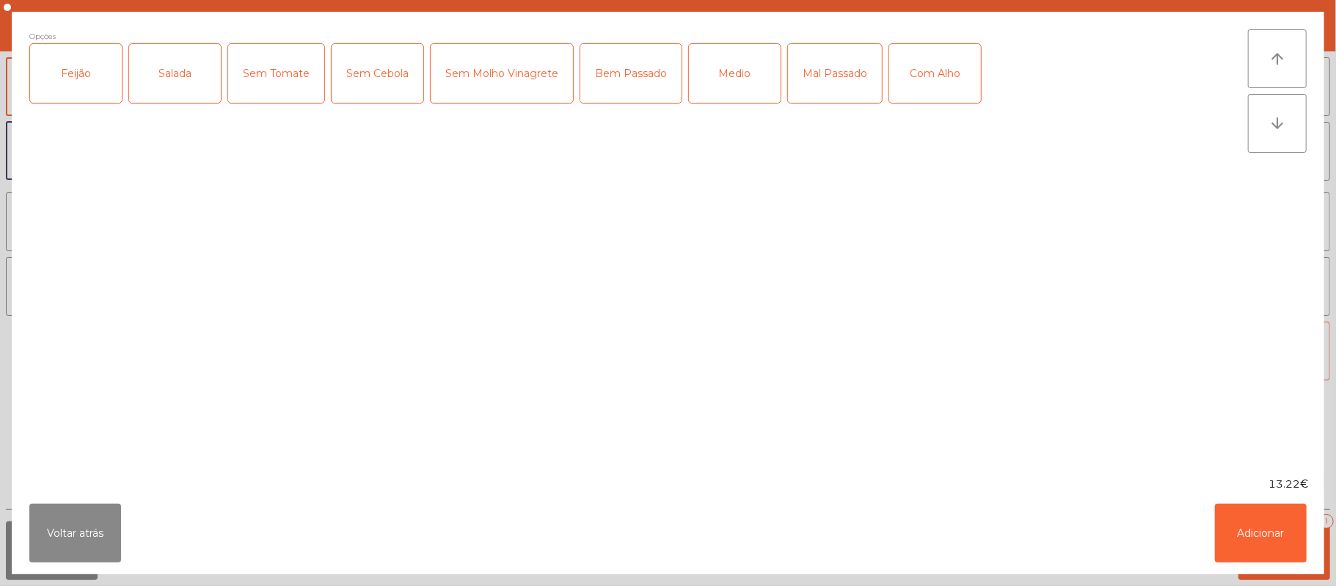
click at [91, 73] on div "Feijão" at bounding box center [76, 73] width 92 height 59
click at [177, 68] on div "Salada" at bounding box center [175, 73] width 92 height 59
click at [743, 74] on div "Medio" at bounding box center [735, 73] width 92 height 59
click at [1256, 534] on button "Adicionar" at bounding box center [1261, 532] width 92 height 59
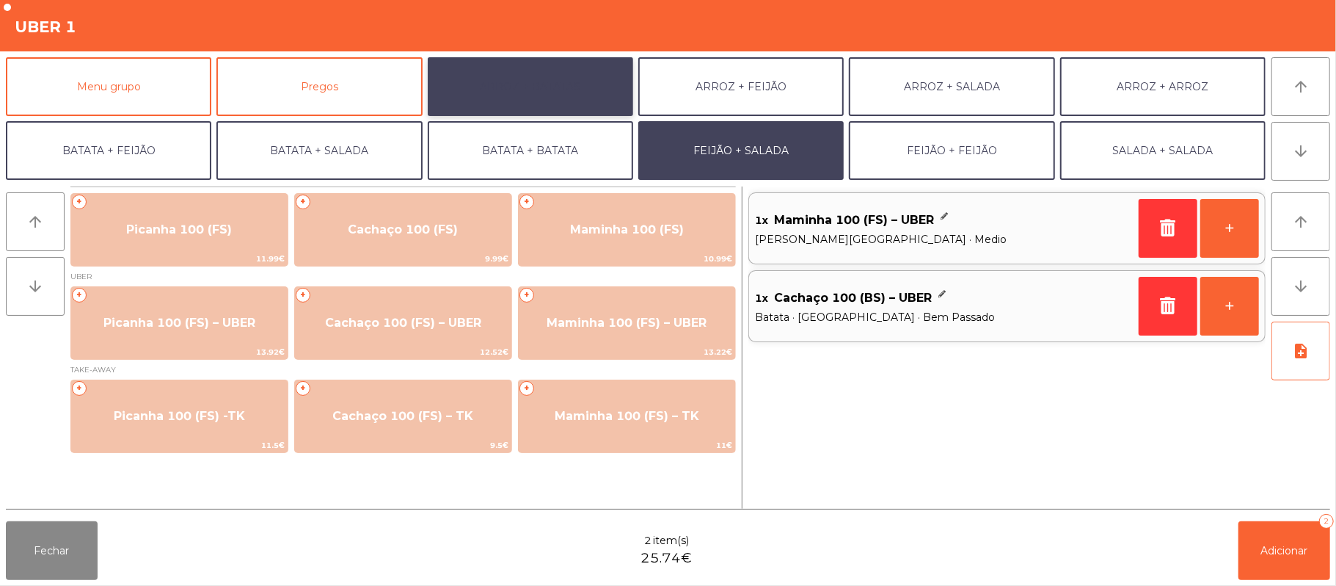
click at [508, 95] on button "ARROZ + BATATAS" at bounding box center [530, 86] width 205 height 59
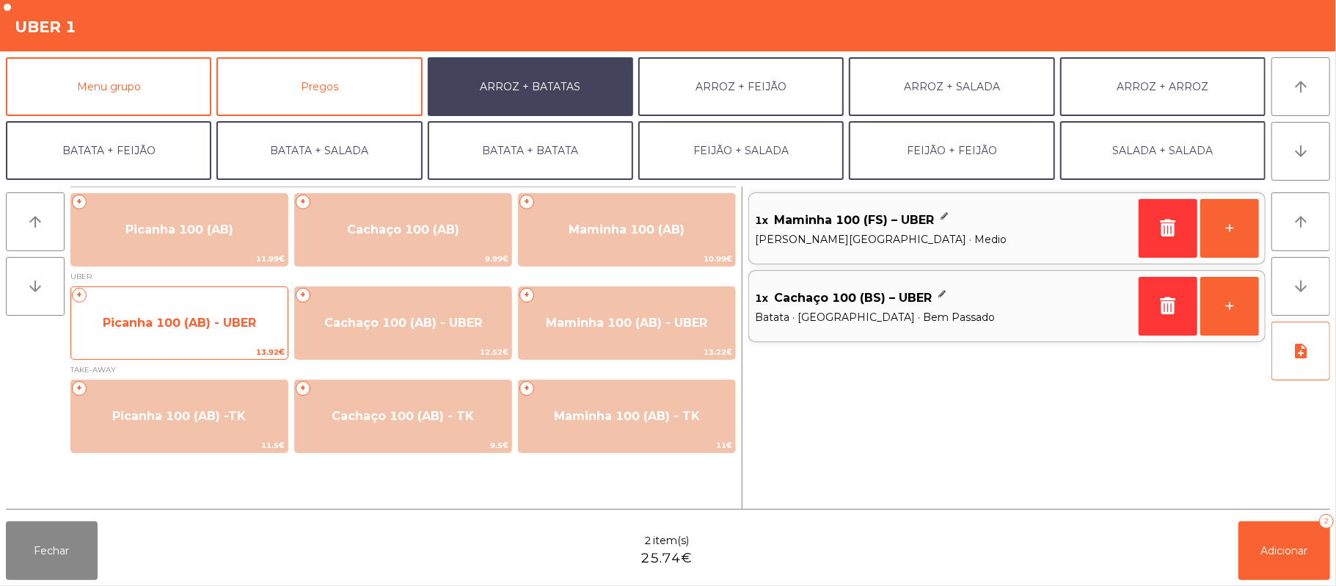
click at [176, 332] on span "Picanha 100 (AB) - UBER" at bounding box center [179, 323] width 216 height 40
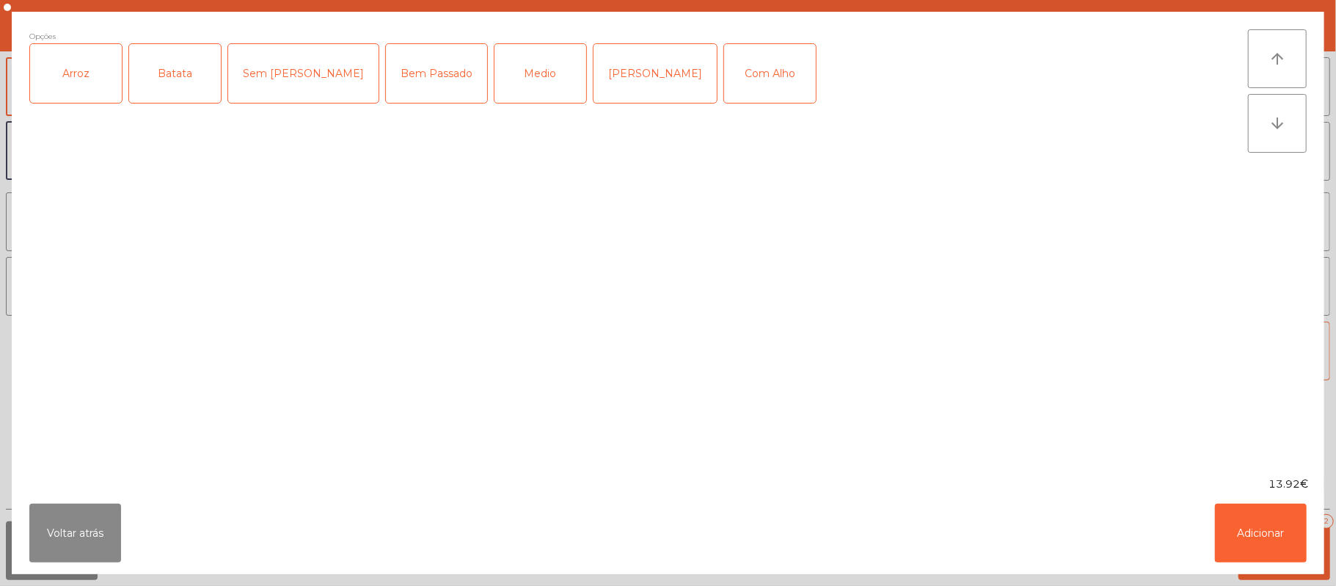
click at [77, 92] on div "Arroz" at bounding box center [76, 73] width 92 height 59
click at [185, 94] on div "Batata" at bounding box center [175, 73] width 92 height 59
click at [500, 65] on div "Medio" at bounding box center [541, 73] width 92 height 59
click at [1268, 550] on button "Adicionar" at bounding box center [1261, 532] width 92 height 59
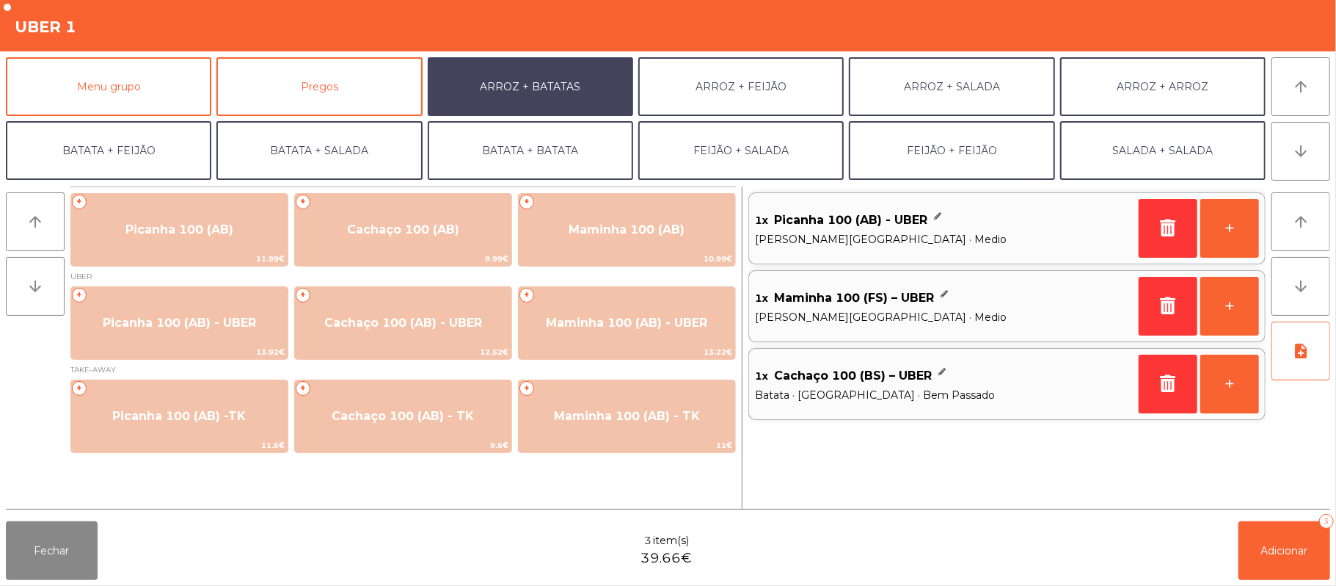
scroll to position [63, 0]
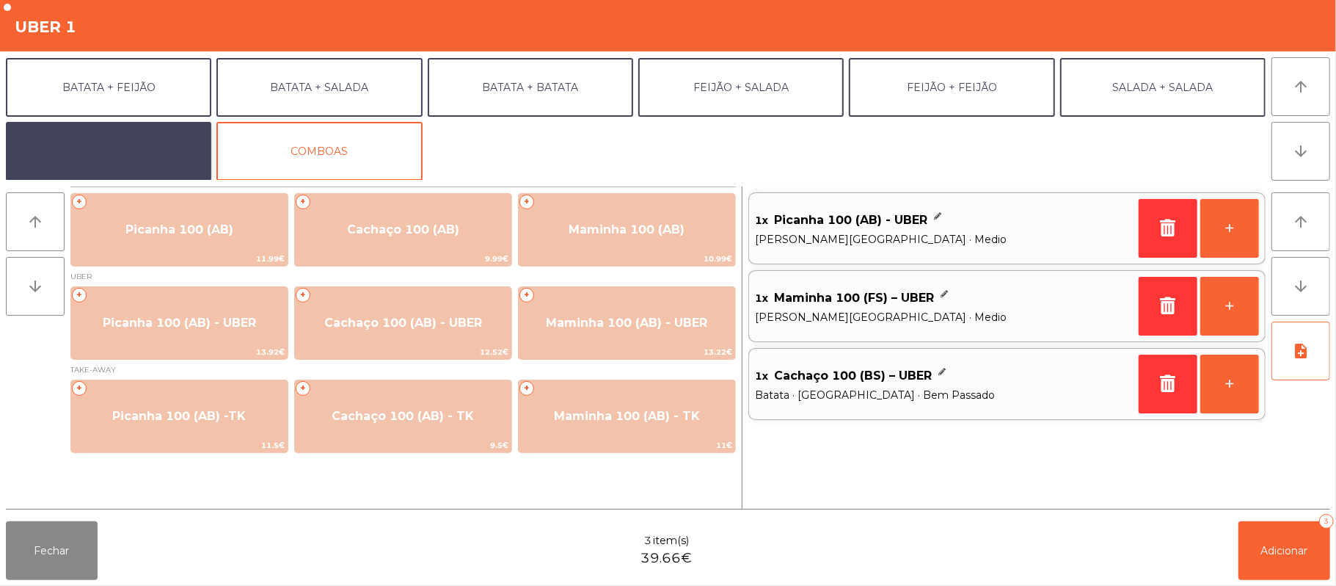
click at [110, 145] on button "EXTRAS UBER" at bounding box center [108, 151] width 205 height 59
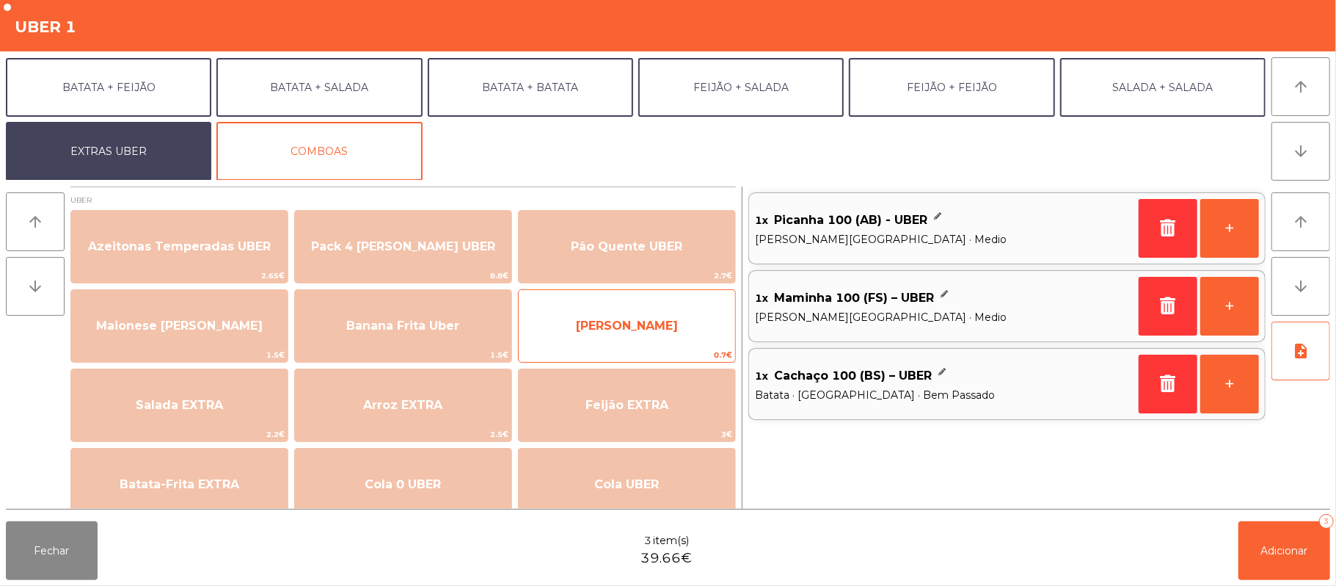
click at [635, 324] on span "[PERSON_NAME]" at bounding box center [627, 325] width 102 height 14
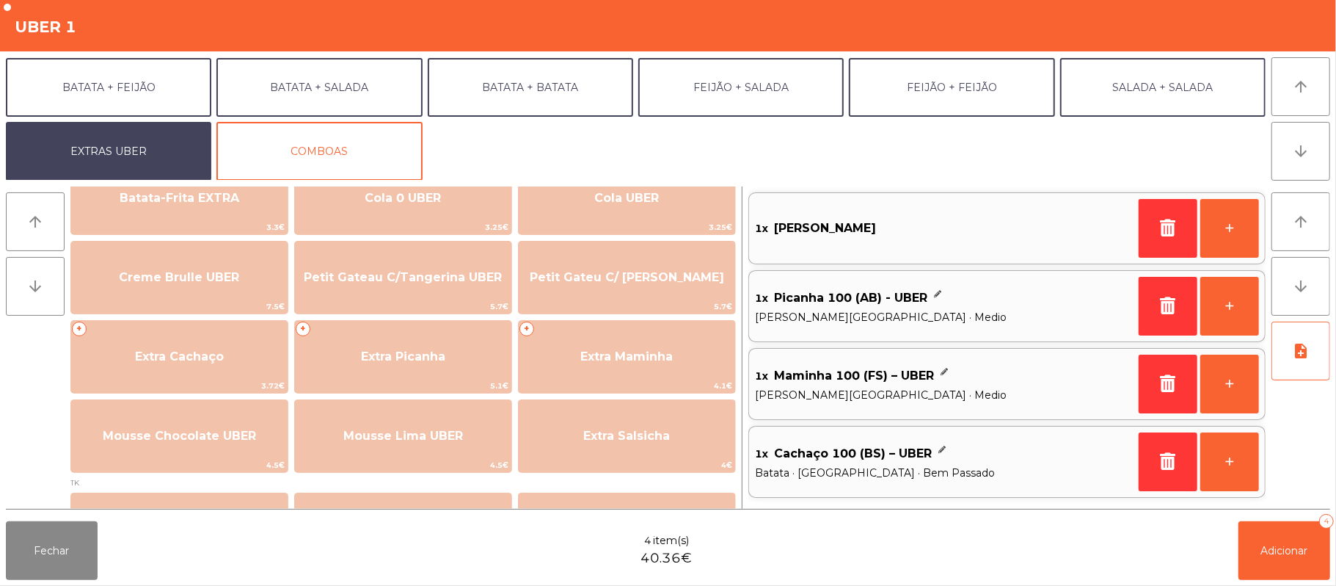
scroll to position [299, 0]
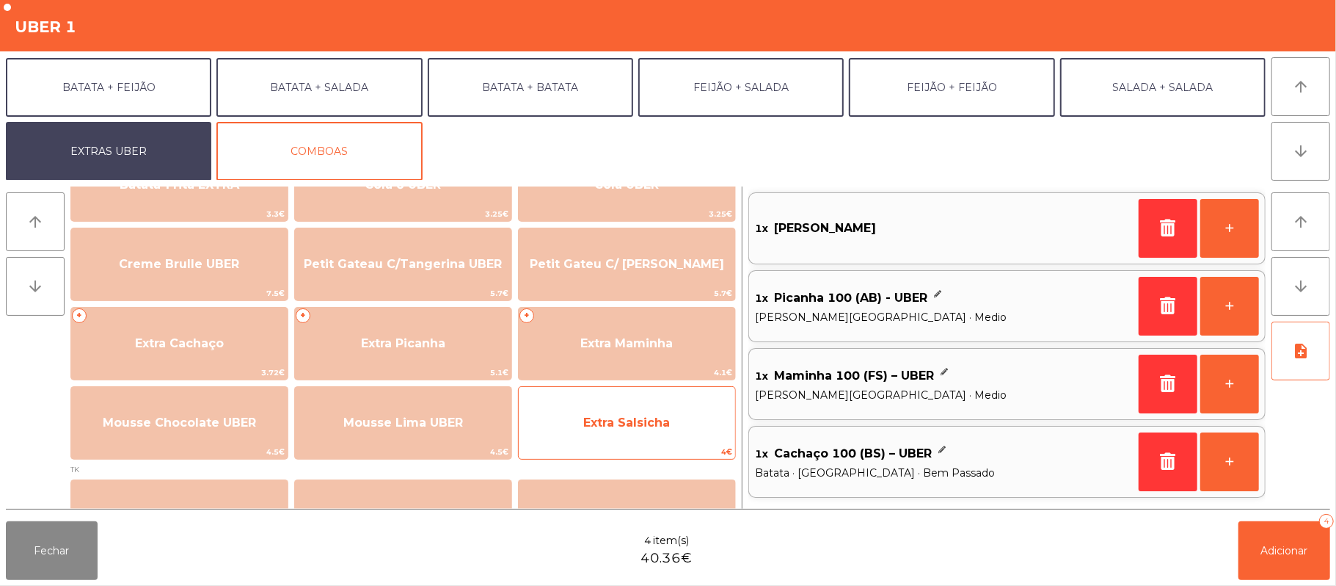
click at [602, 445] on span "4€" at bounding box center [627, 452] width 216 height 14
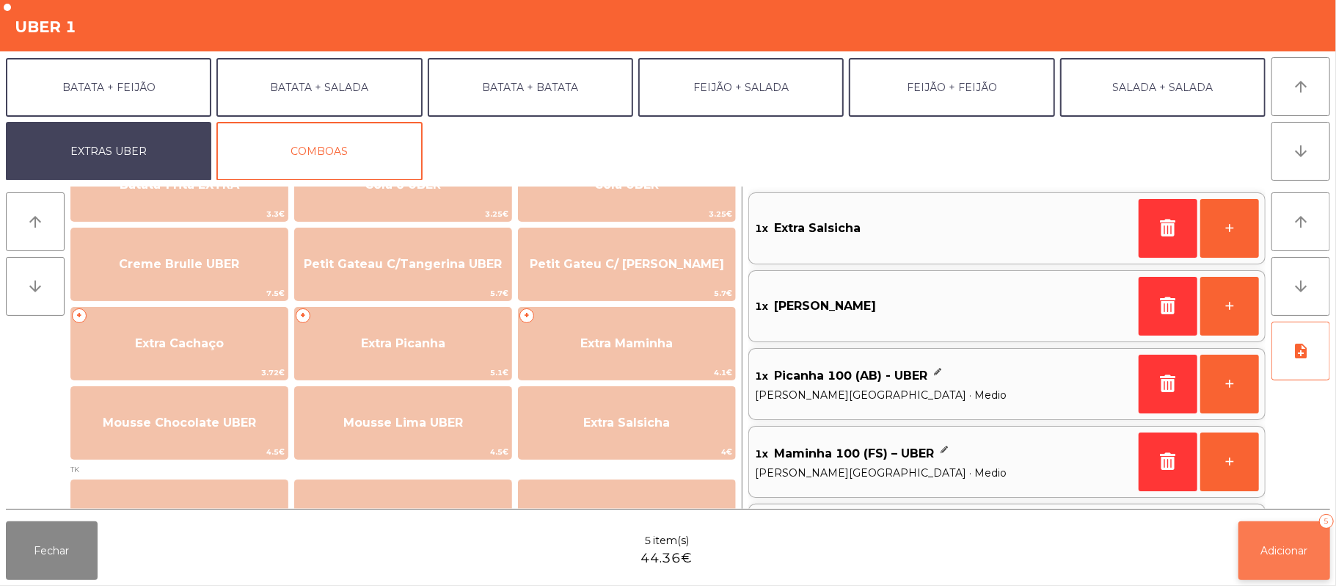
click at [1269, 550] on span "Adicionar" at bounding box center [1284, 550] width 47 height 13
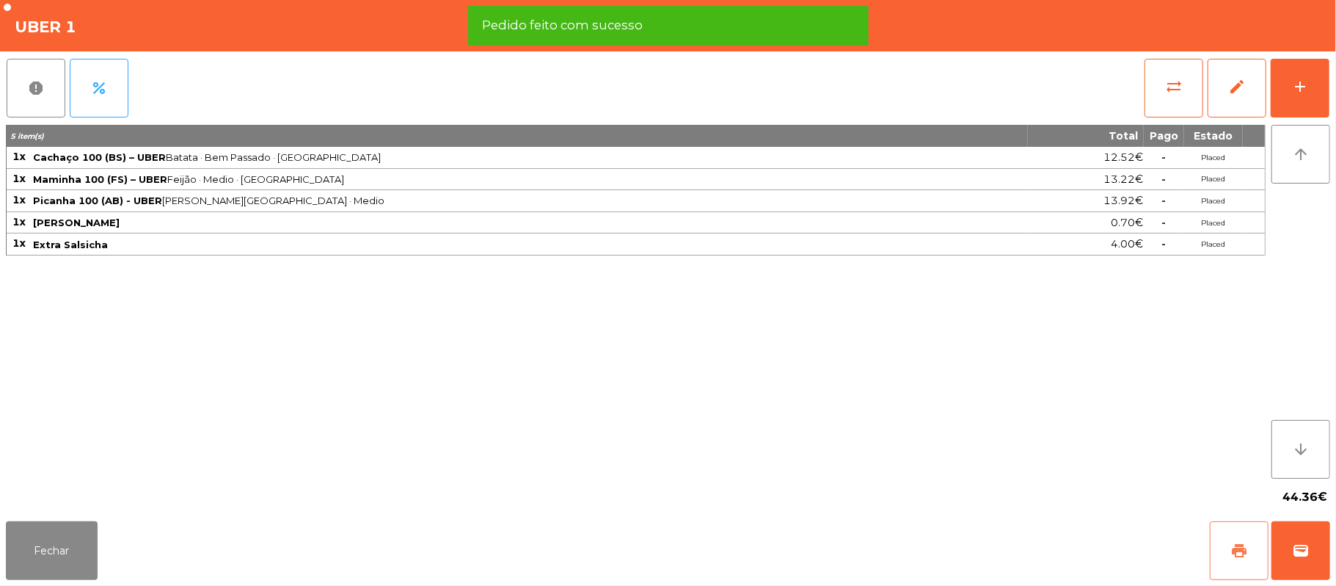
click at [1231, 553] on span "print" at bounding box center [1240, 551] width 18 height 18
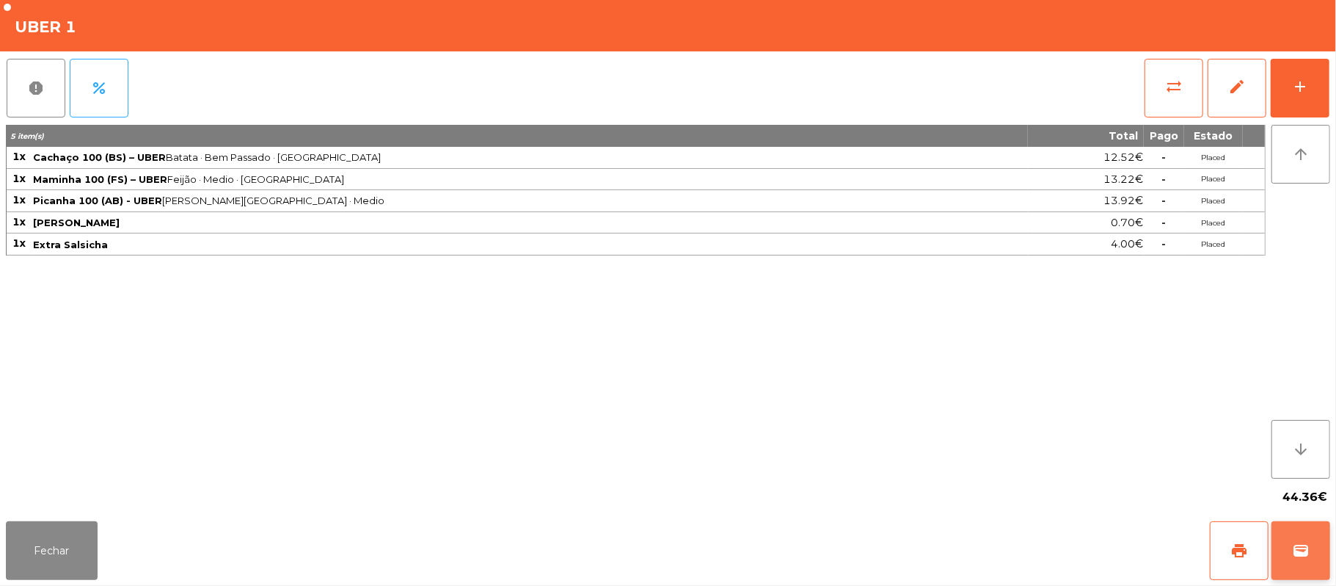
click at [1324, 544] on button "wallet" at bounding box center [1301, 550] width 59 height 59
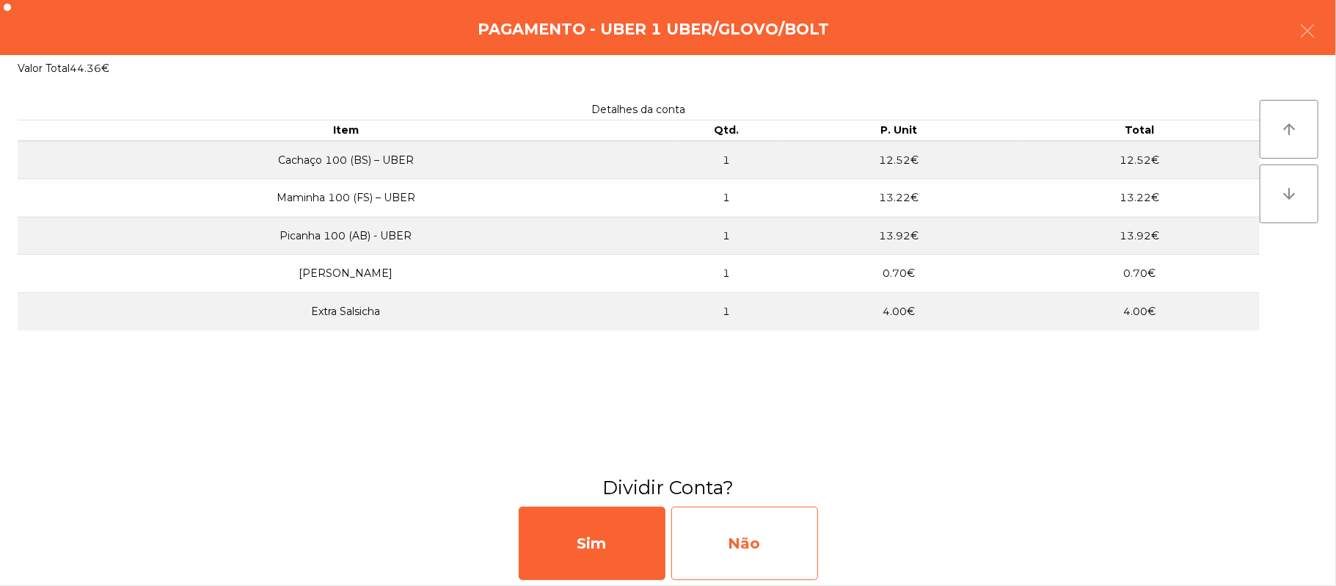
click at [787, 526] on div "Não" at bounding box center [744, 542] width 147 height 73
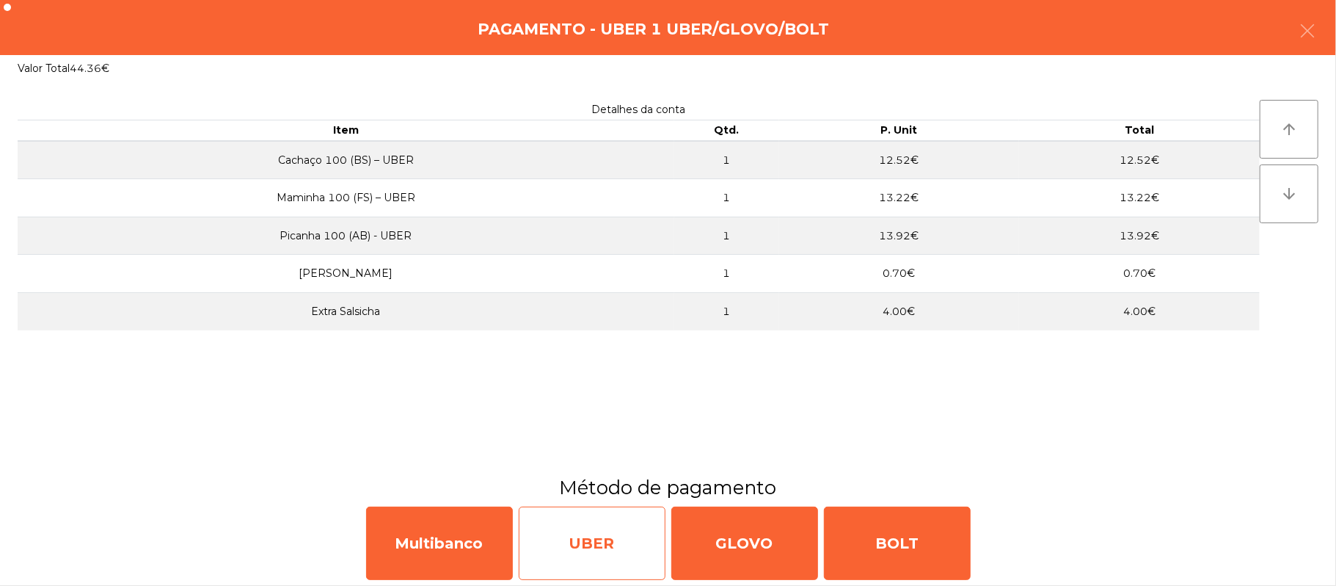
click at [622, 550] on div "UBER" at bounding box center [592, 542] width 147 height 73
select select "**"
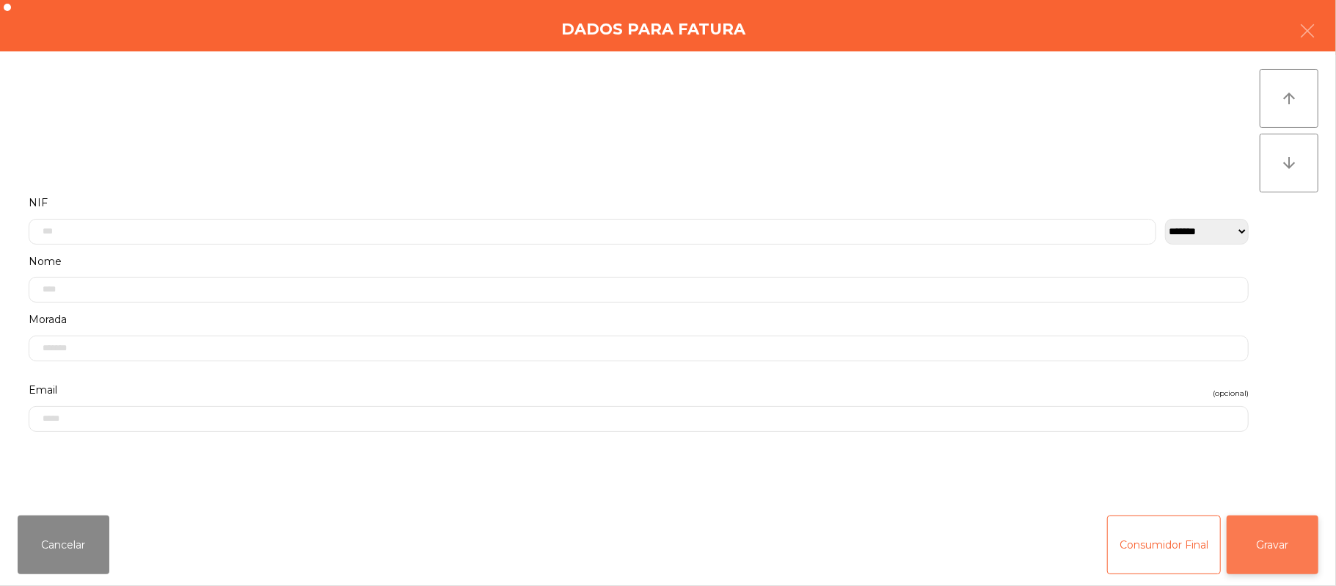
click at [1284, 530] on button "Gravar" at bounding box center [1273, 544] width 92 height 59
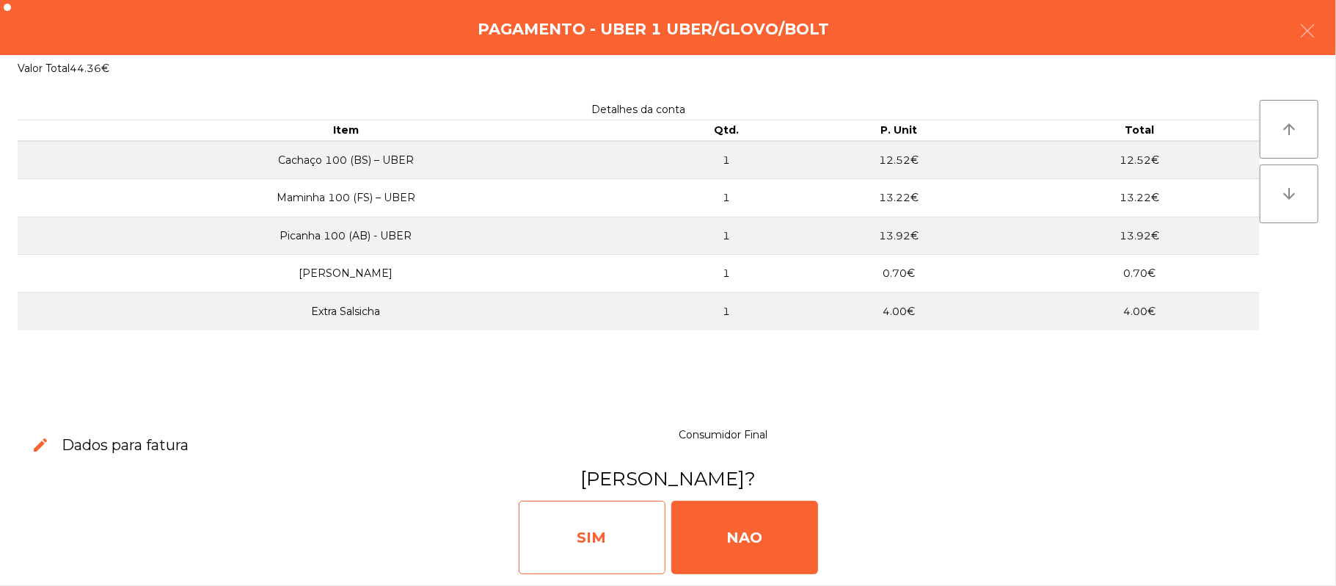
click at [584, 528] on div "SIM" at bounding box center [592, 536] width 147 height 73
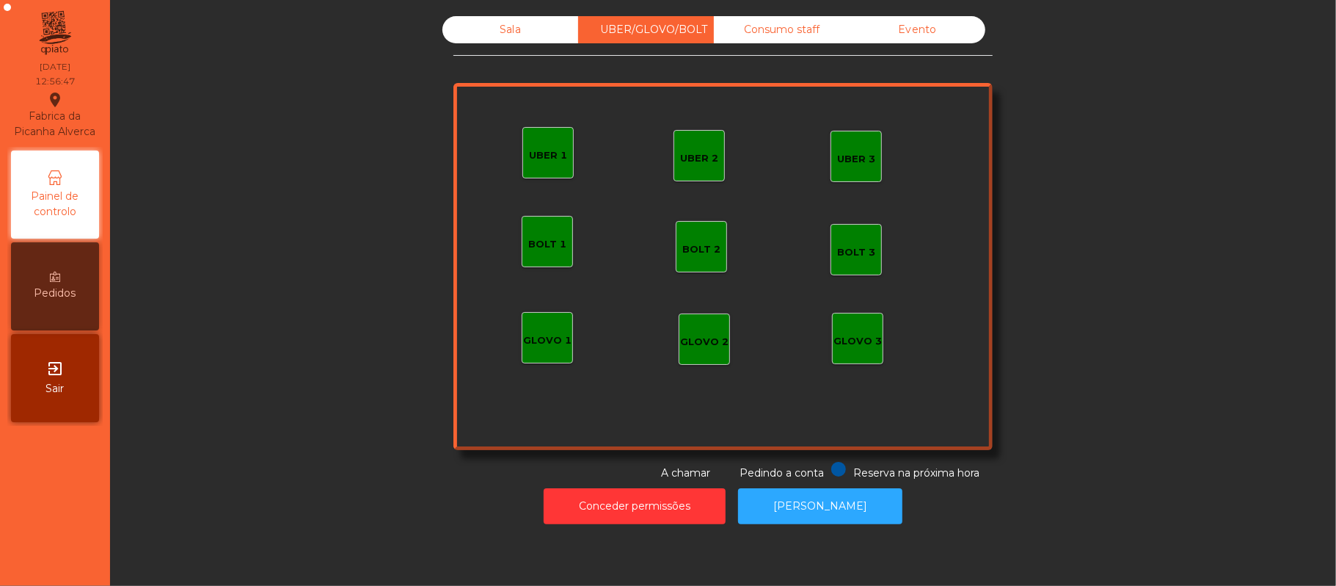
click at [494, 35] on div "Sala" at bounding box center [510, 29] width 136 height 27
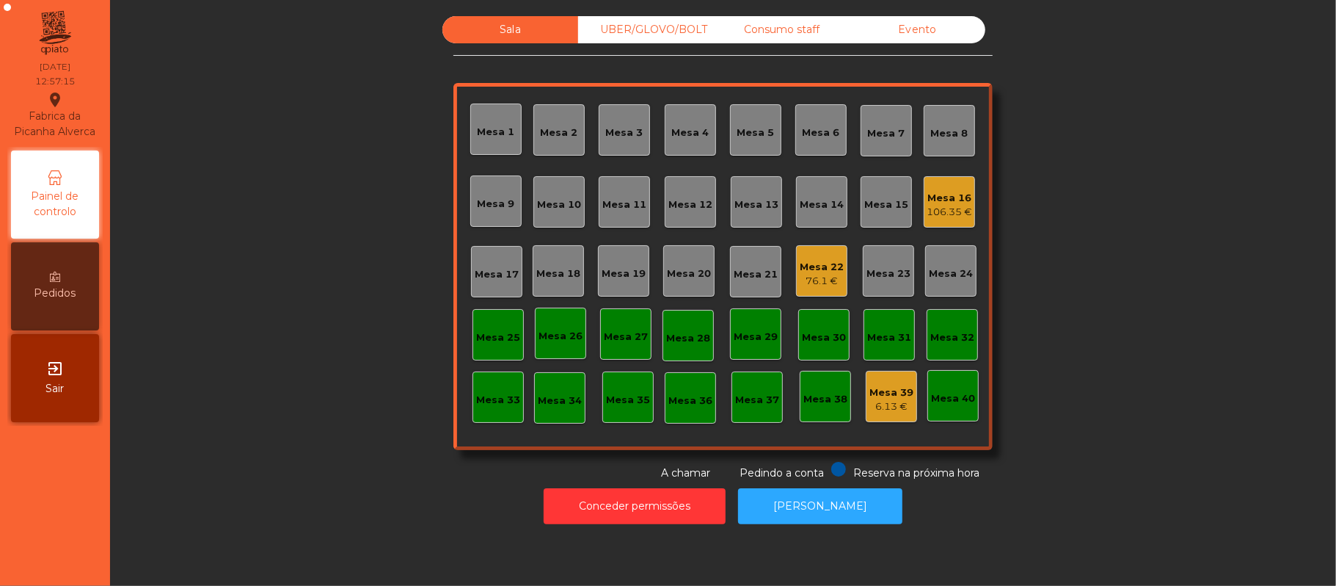
click at [659, 29] on div "UBER/GLOVO/BOLT" at bounding box center [646, 29] width 136 height 27
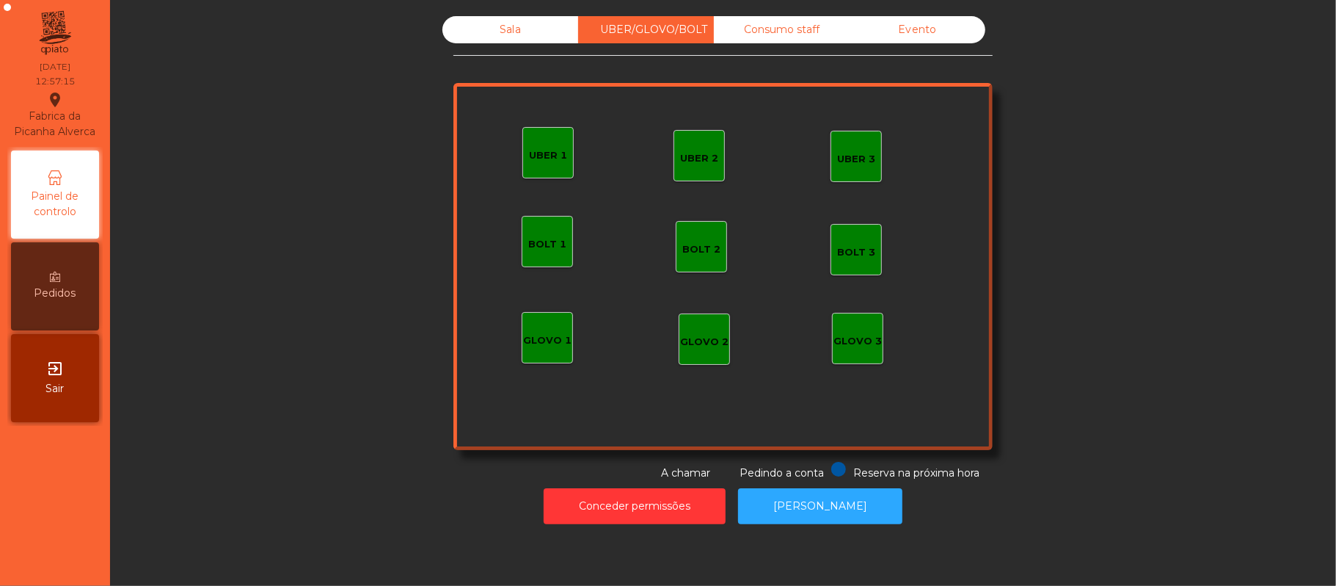
click at [862, 156] on div "UBER 3" at bounding box center [856, 159] width 38 height 15
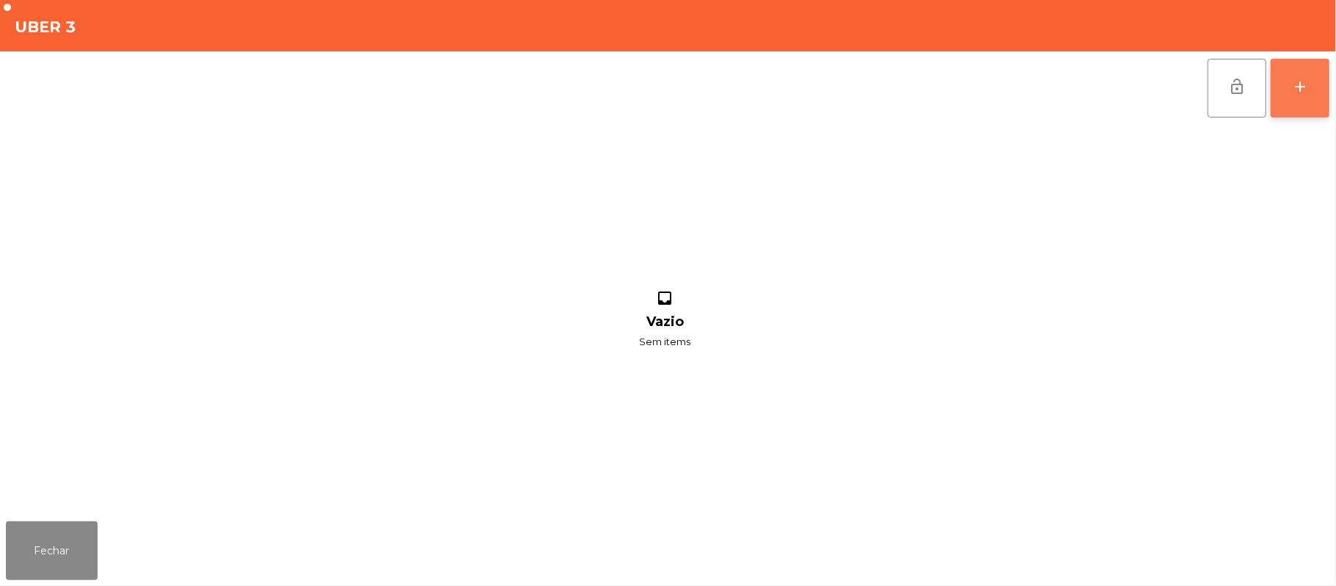
click at [1300, 98] on button "add" at bounding box center [1300, 88] width 59 height 59
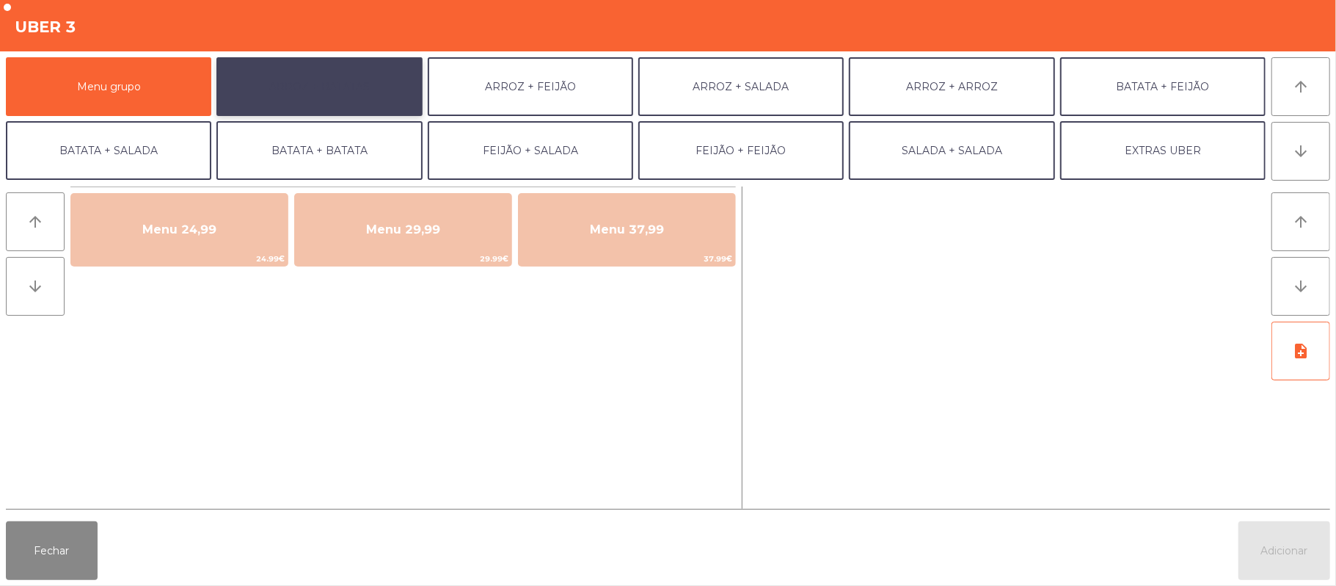
click at [353, 63] on button "ARROZ + BATATAS" at bounding box center [318, 86] width 205 height 59
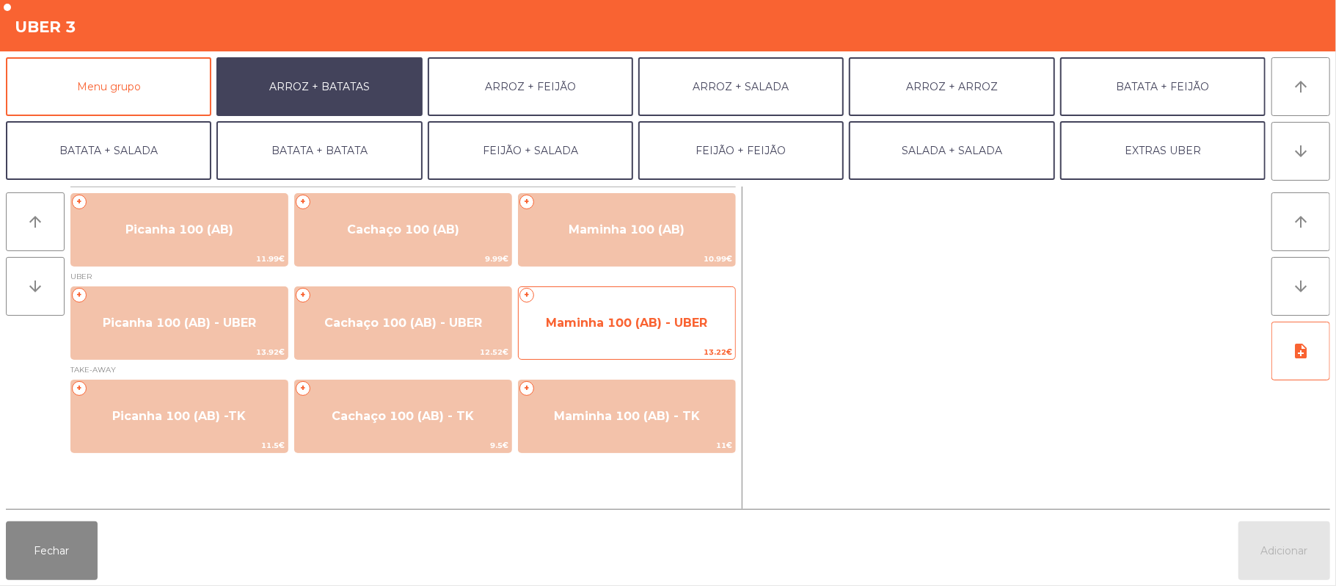
click at [600, 327] on span "Maminha 100 (AB) - UBER" at bounding box center [626, 323] width 161 height 14
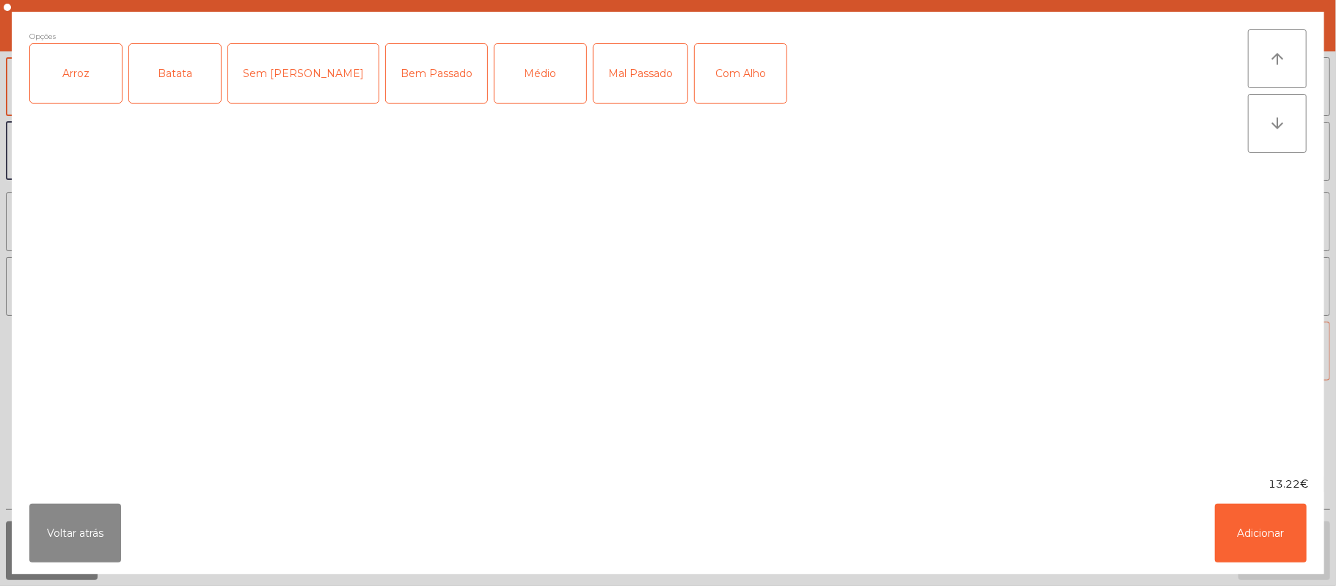
click at [78, 87] on div "Arroz" at bounding box center [76, 73] width 92 height 59
click at [176, 89] on div "Batata" at bounding box center [175, 73] width 92 height 59
click at [495, 62] on div "Médio" at bounding box center [541, 73] width 92 height 59
click at [386, 69] on div "Bem Passado" at bounding box center [436, 73] width 101 height 59
click at [386, 59] on div "Bem Passado" at bounding box center [436, 73] width 101 height 59
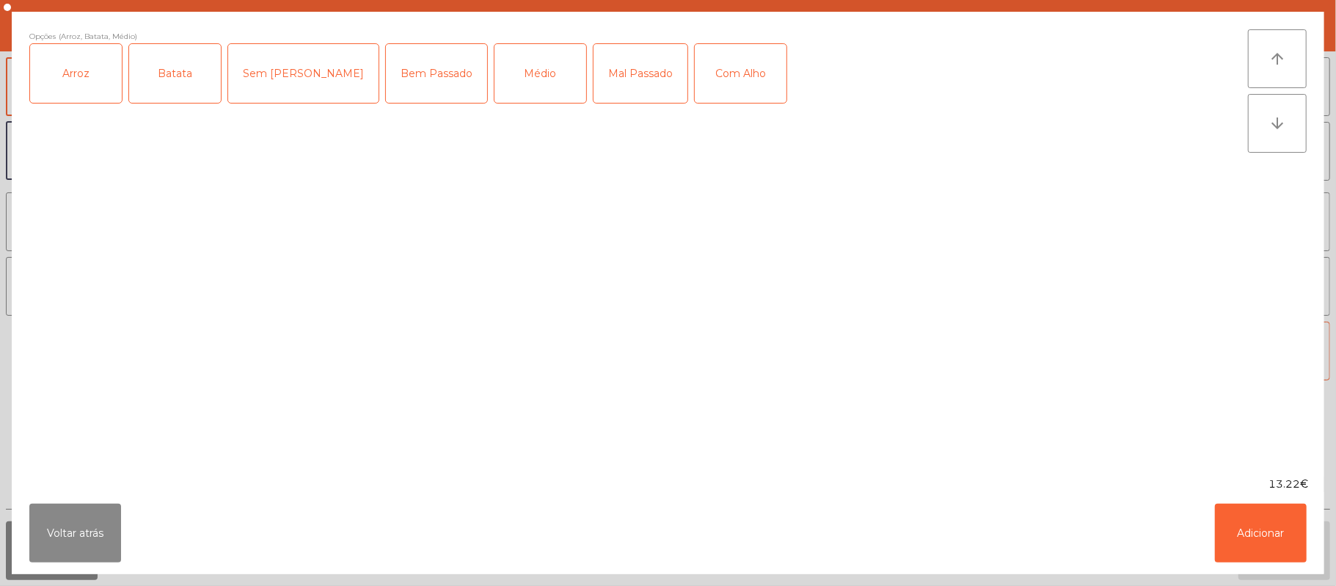
click at [600, 65] on div "Mal Passado" at bounding box center [641, 73] width 94 height 59
click at [696, 68] on div "Com Alho" at bounding box center [741, 73] width 92 height 59
click at [1281, 553] on button "Adicionar" at bounding box center [1261, 532] width 92 height 59
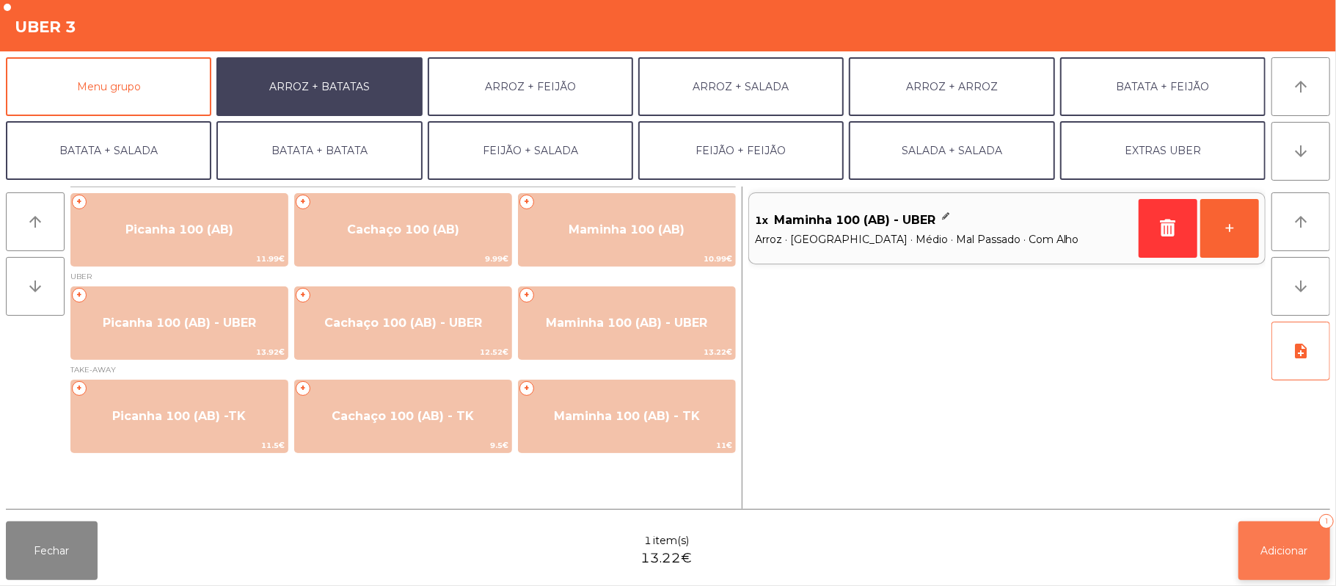
click at [1289, 553] on span "Adicionar" at bounding box center [1284, 550] width 47 height 13
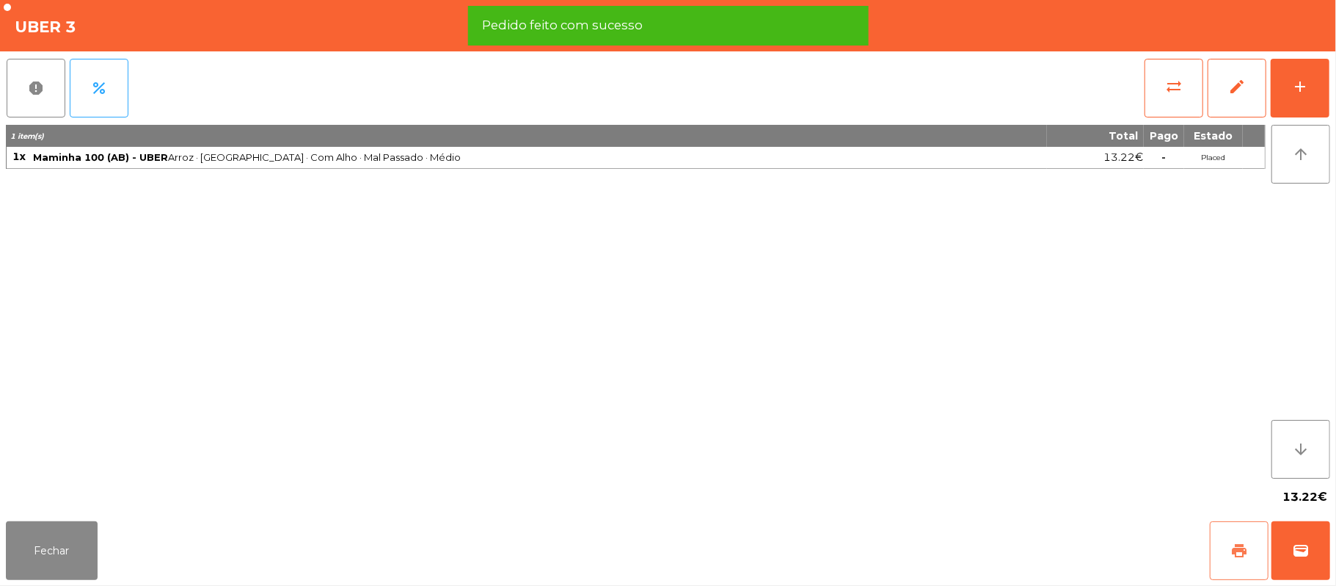
click at [1227, 547] on button "print" at bounding box center [1239, 550] width 59 height 59
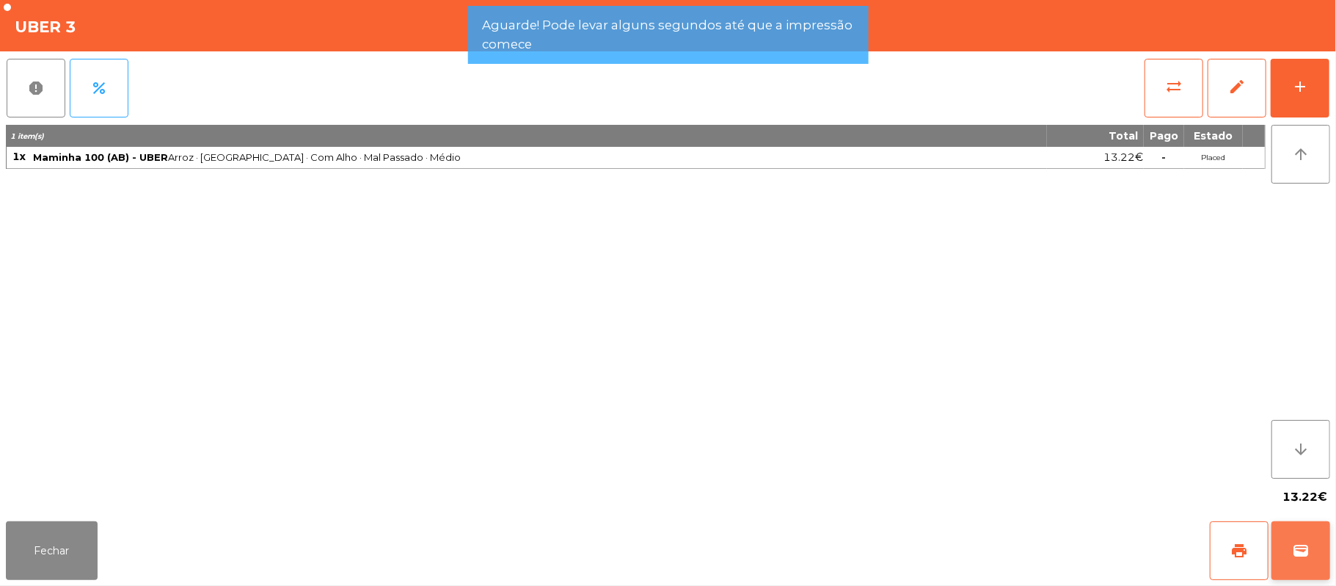
click at [1327, 556] on button "wallet" at bounding box center [1301, 550] width 59 height 59
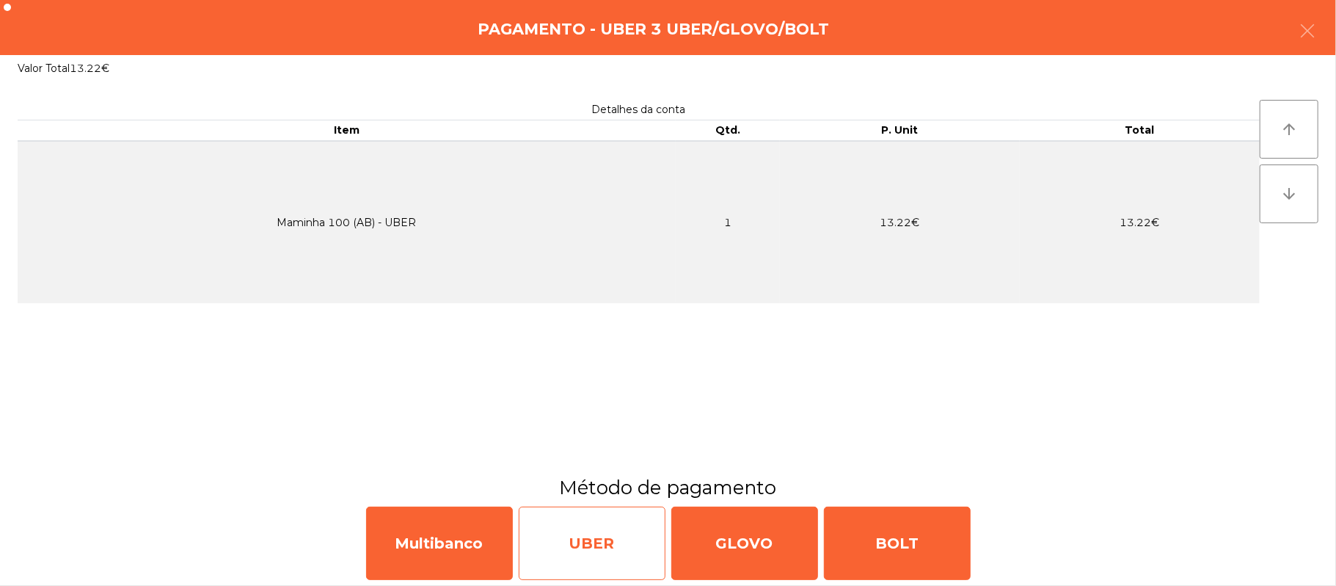
click at [605, 564] on div "UBER" at bounding box center [592, 542] width 147 height 73
select select "**"
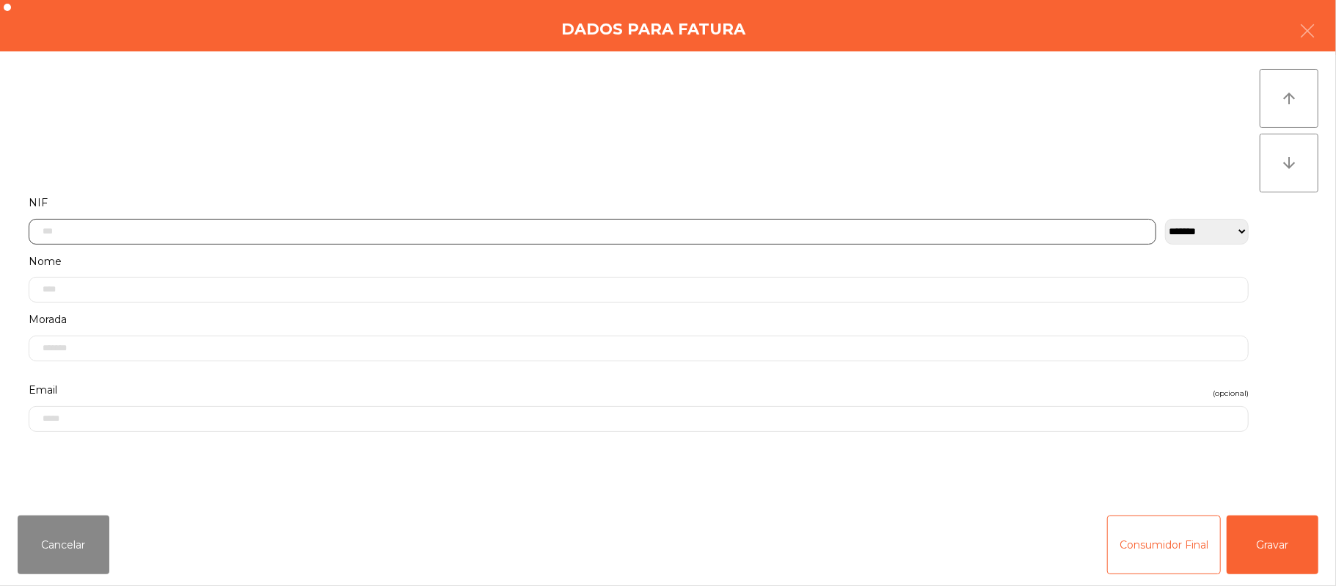
click at [351, 232] on input "text" at bounding box center [593, 232] width 1128 height 26
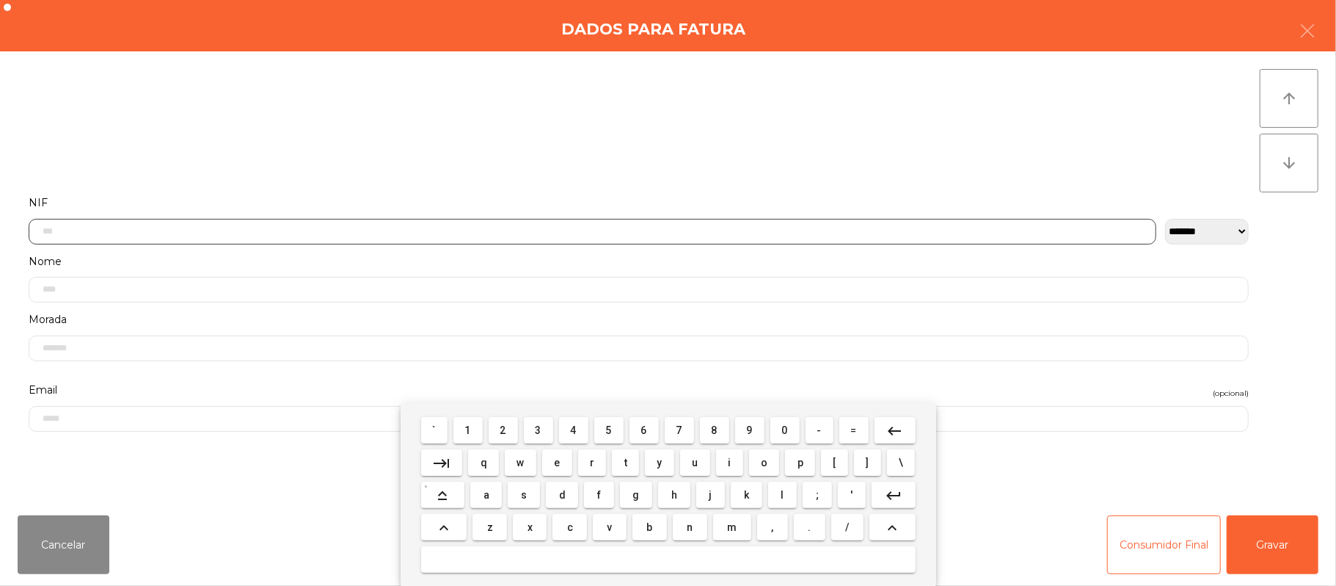
scroll to position [123, 0]
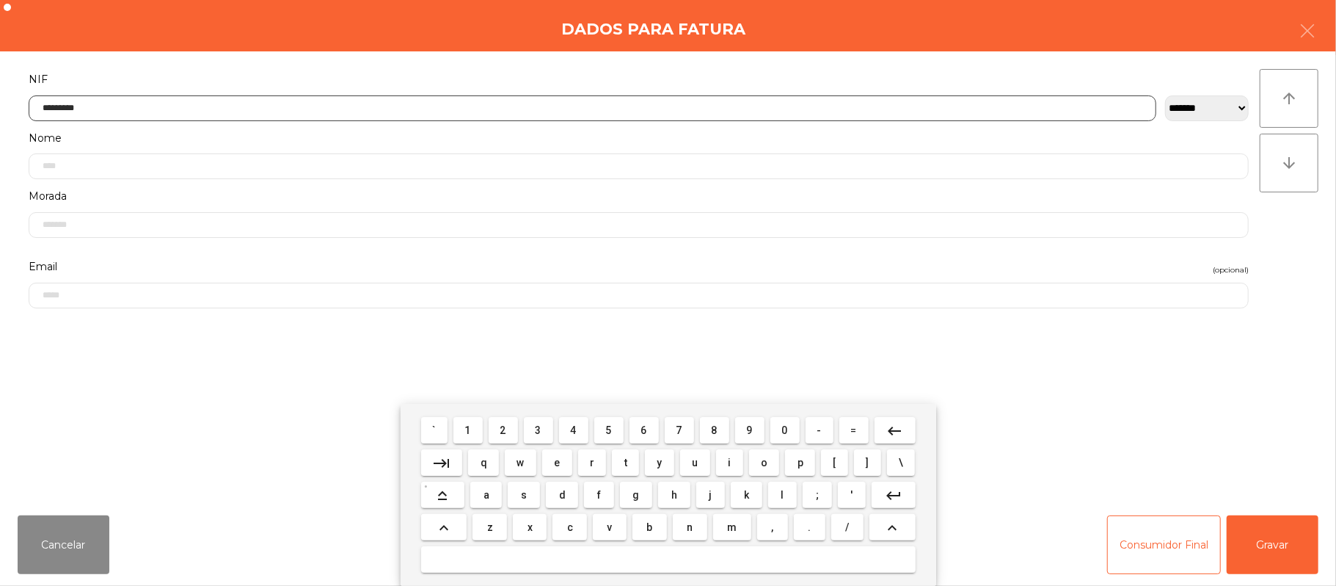
type input "*********"
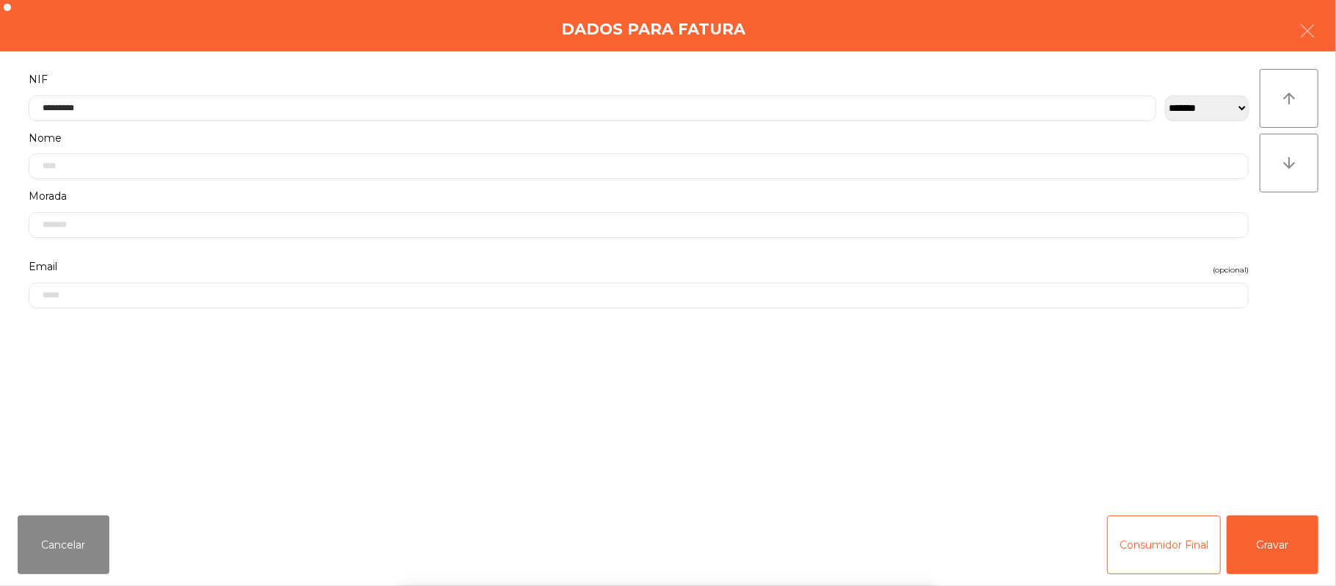
click at [1283, 552] on div "` 1 2 3 4 5 6 7 8 9 0 - = keyboard_backspace keyboard_tab q w e r t y u i o p […" at bounding box center [668, 495] width 1336 height 182
click at [1289, 536] on div "` 1 2 3 4 5 6 7 8 9 0 - = keyboard_backspace keyboard_tab q w e r t y u i o p […" at bounding box center [668, 495] width 1336 height 182
click at [1292, 542] on button "Gravar" at bounding box center [1273, 544] width 92 height 59
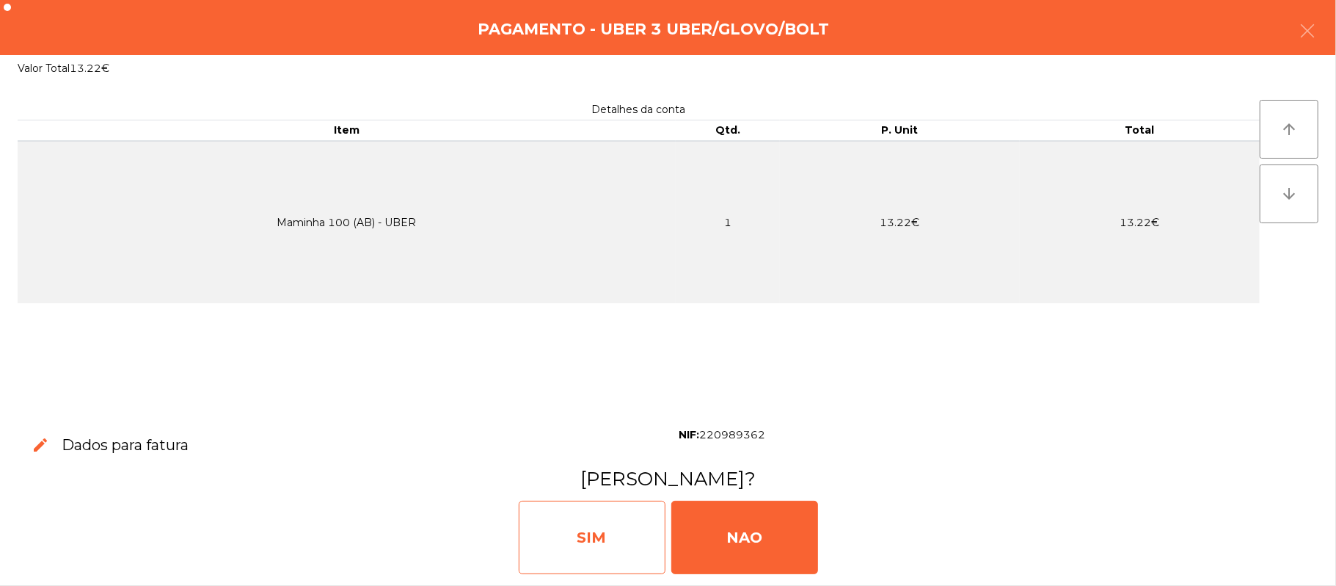
click at [599, 529] on div "SIM" at bounding box center [592, 536] width 147 height 73
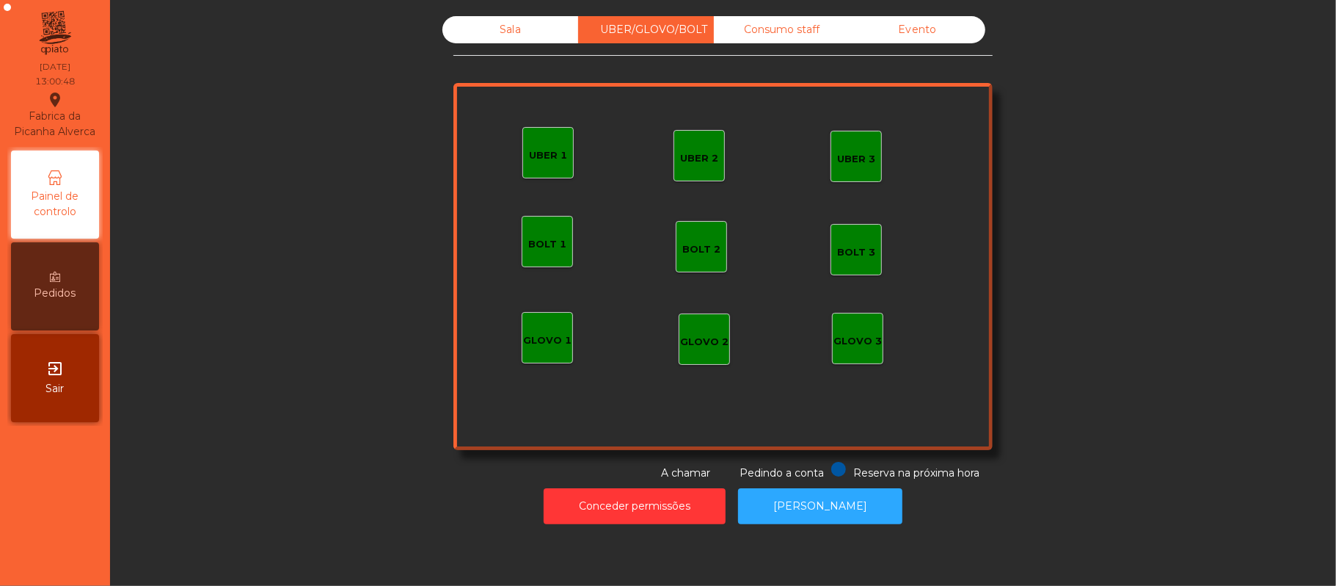
click at [500, 42] on div "Sala" at bounding box center [510, 29] width 136 height 27
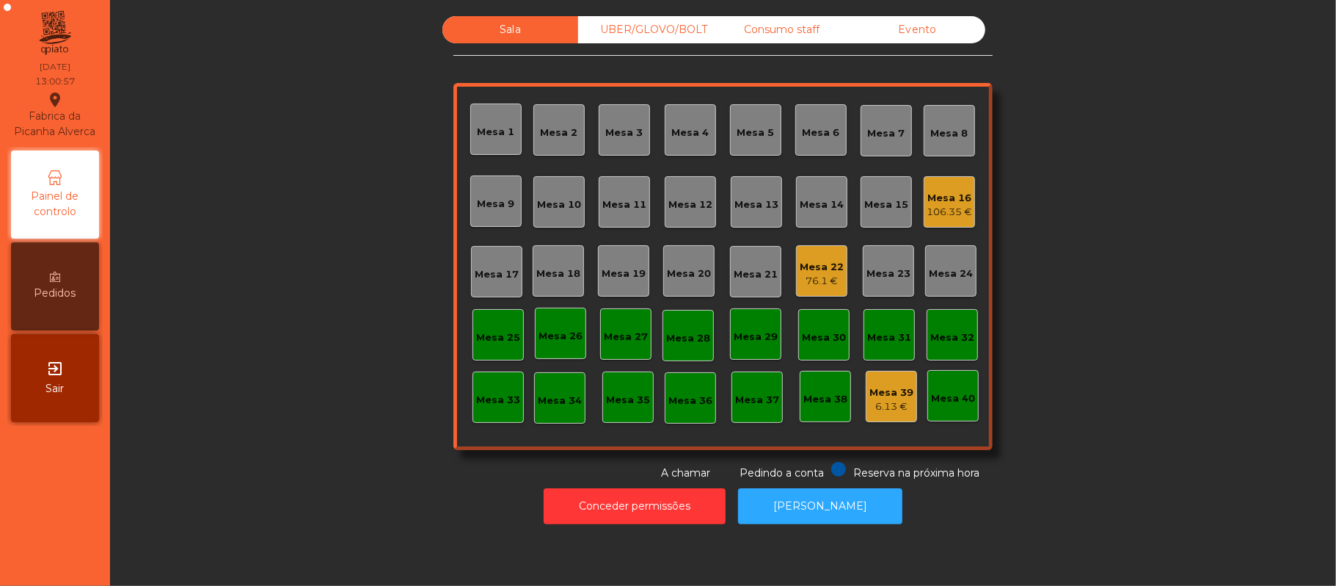
click at [810, 267] on div "Mesa 22" at bounding box center [822, 267] width 44 height 15
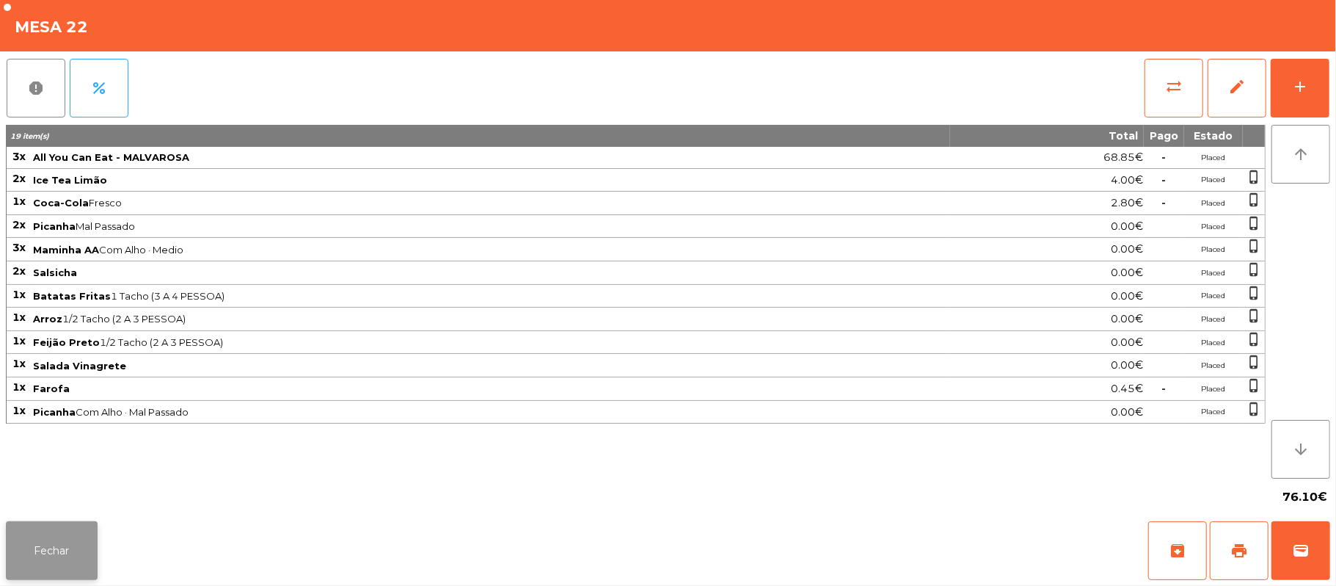
click at [54, 561] on button "Fechar" at bounding box center [52, 550] width 92 height 59
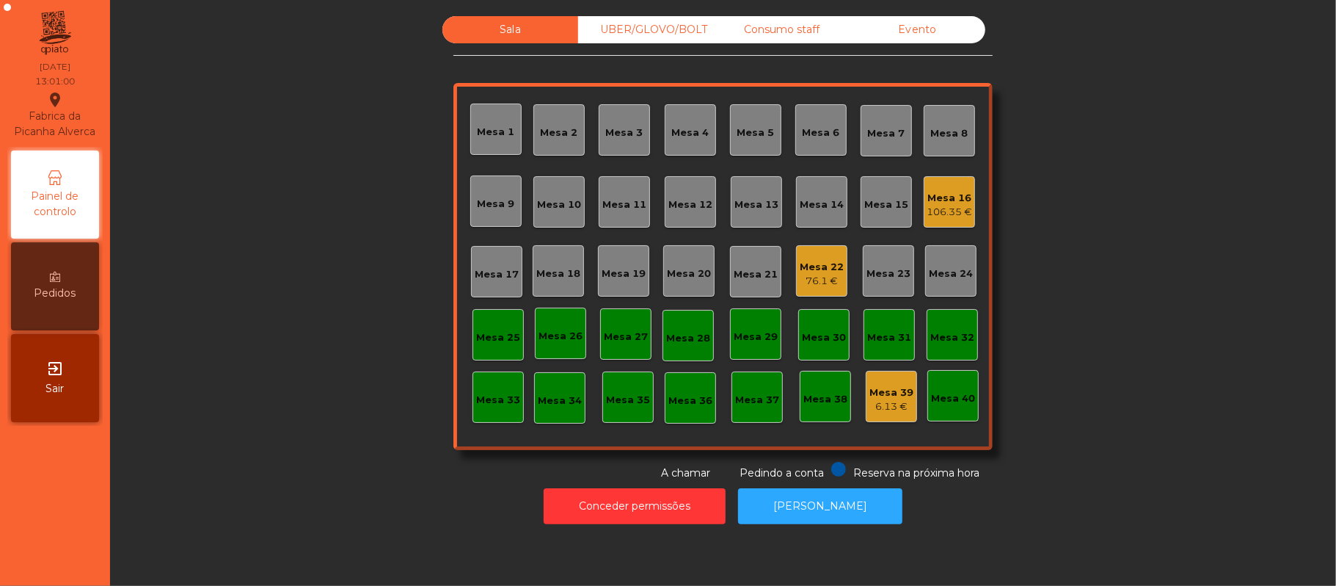
click at [958, 197] on div "Mesa 16" at bounding box center [949, 198] width 45 height 15
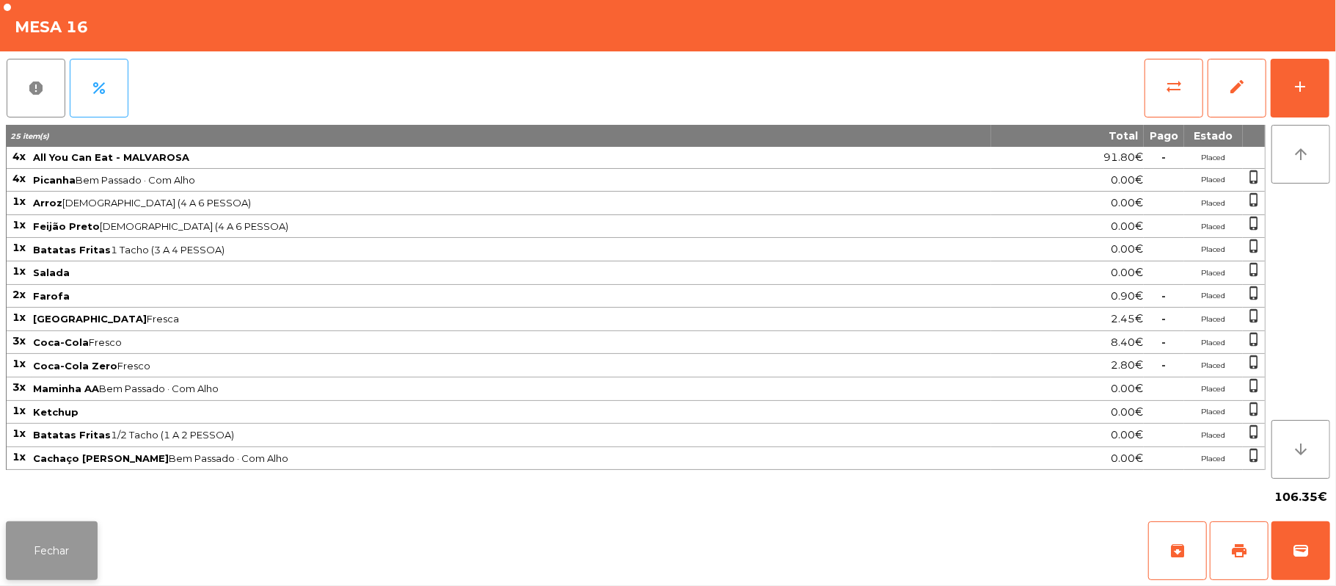
click at [65, 544] on button "Fechar" at bounding box center [52, 550] width 92 height 59
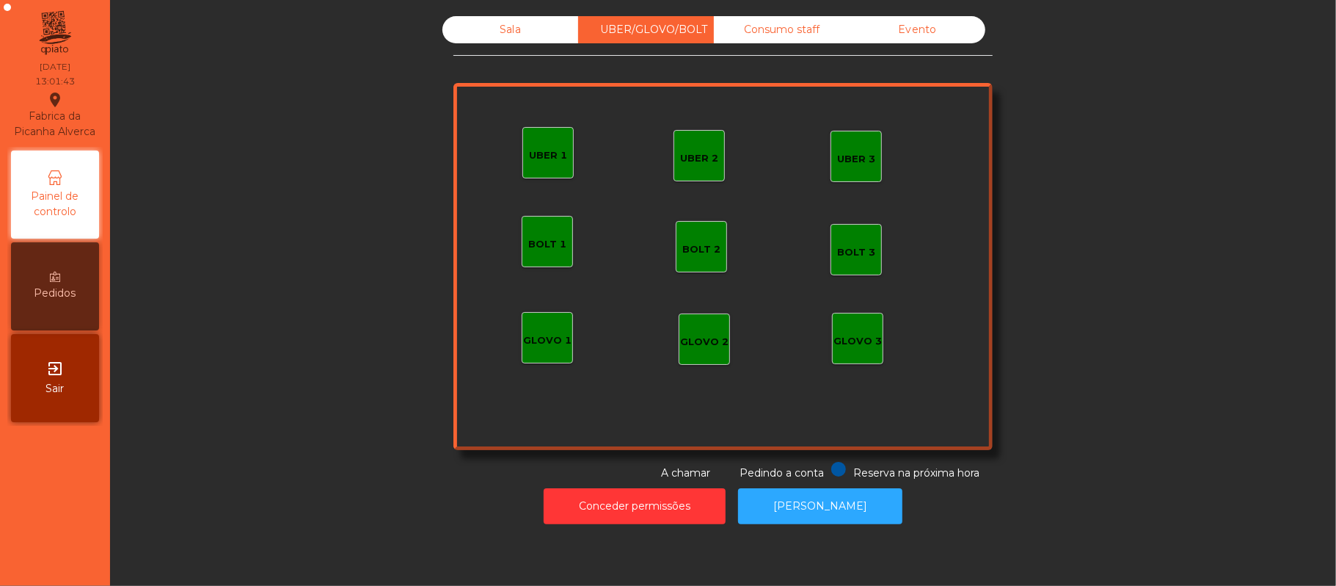
click at [552, 156] on div "UBER 1" at bounding box center [548, 155] width 38 height 15
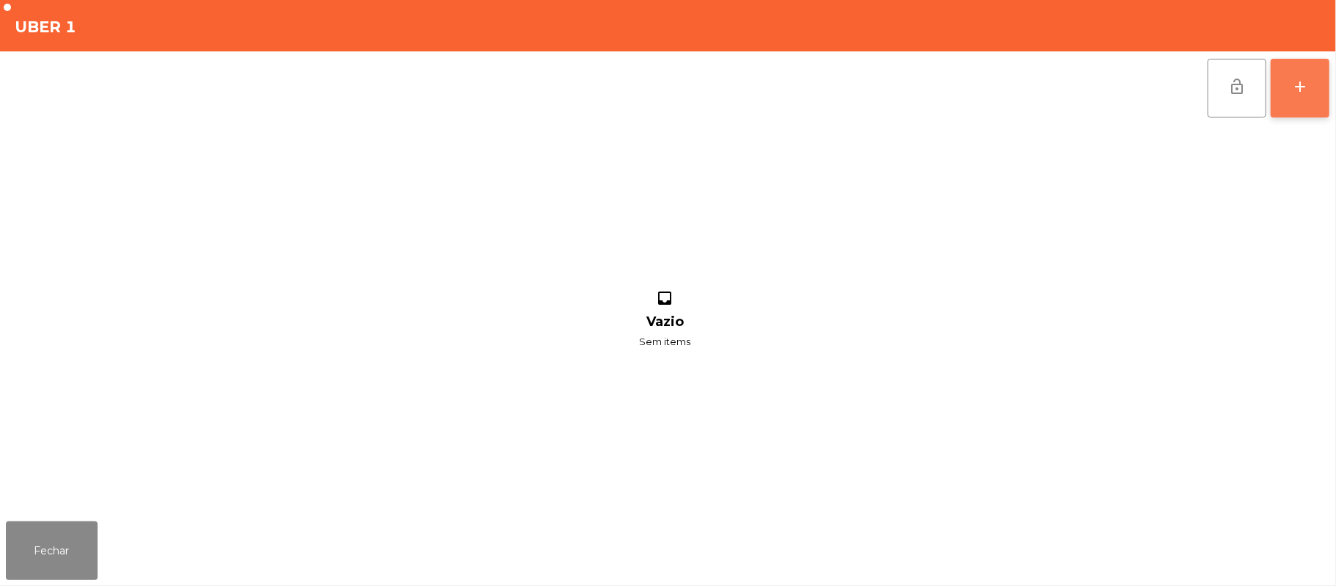
click at [1292, 81] on div "add" at bounding box center [1301, 87] width 18 height 18
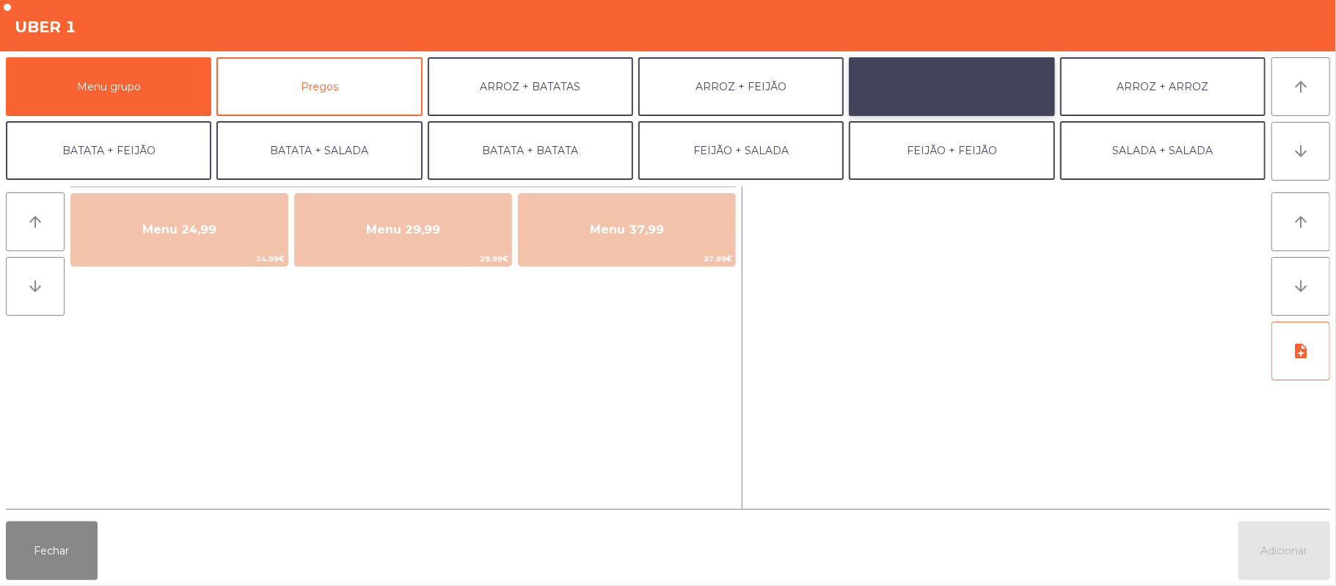
click at [925, 91] on button "ARROZ + SALADA" at bounding box center [951, 86] width 205 height 59
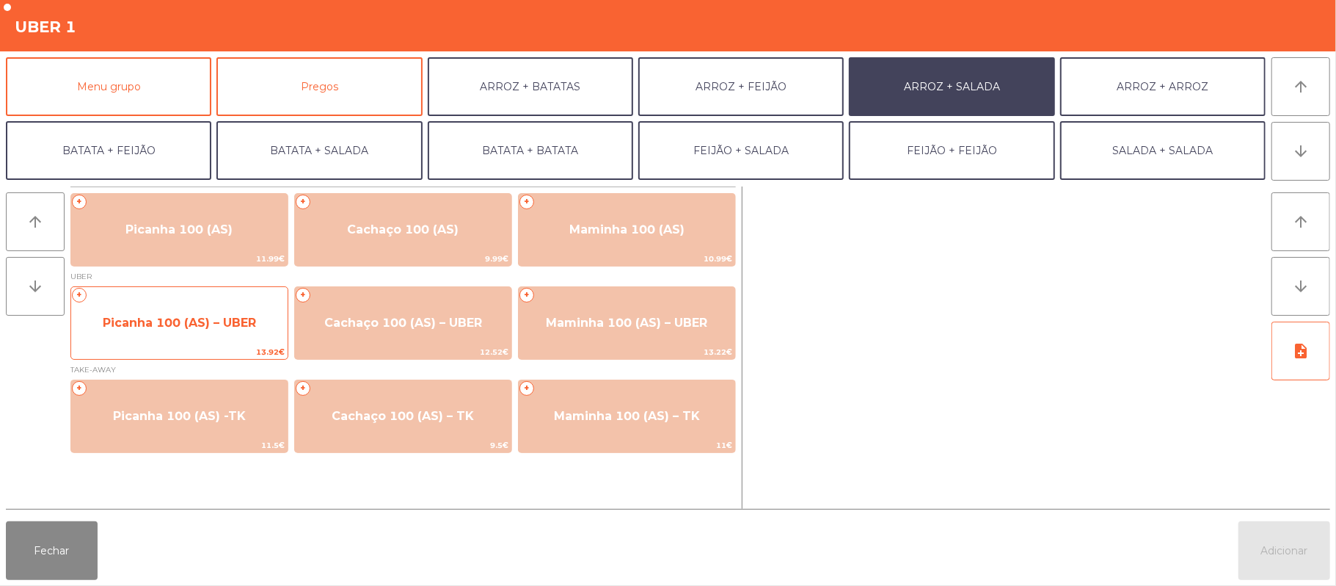
click at [176, 327] on span "Picanha 100 (AS) – UBER" at bounding box center [179, 323] width 153 height 14
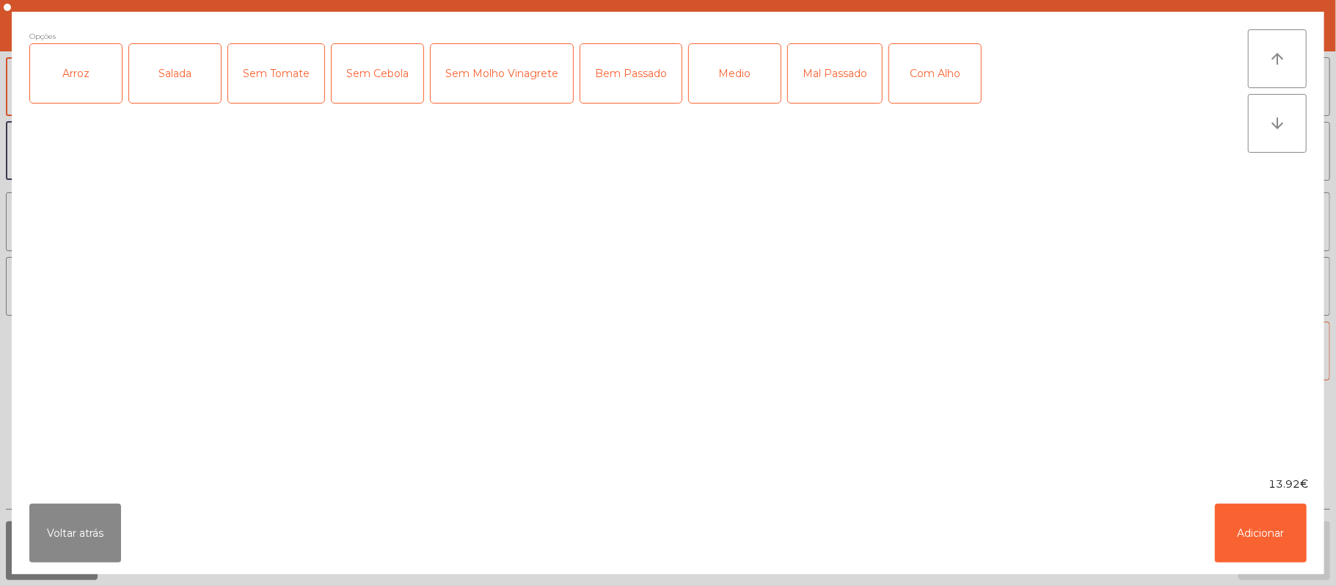
click at [82, 75] on div "Arroz" at bounding box center [76, 73] width 92 height 59
click at [186, 84] on div "Salada" at bounding box center [175, 73] width 92 height 59
click at [732, 74] on div "Medio" at bounding box center [735, 73] width 92 height 59
click at [1257, 521] on button "Adicionar" at bounding box center [1261, 532] width 92 height 59
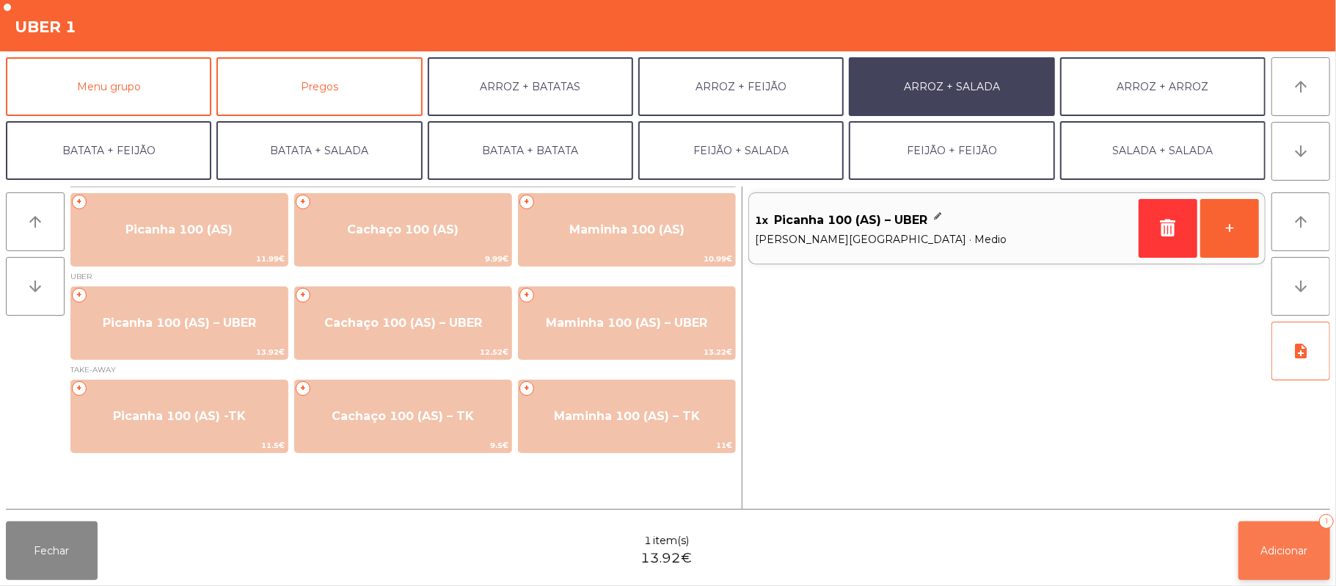
click at [1261, 546] on span "Adicionar" at bounding box center [1284, 550] width 47 height 13
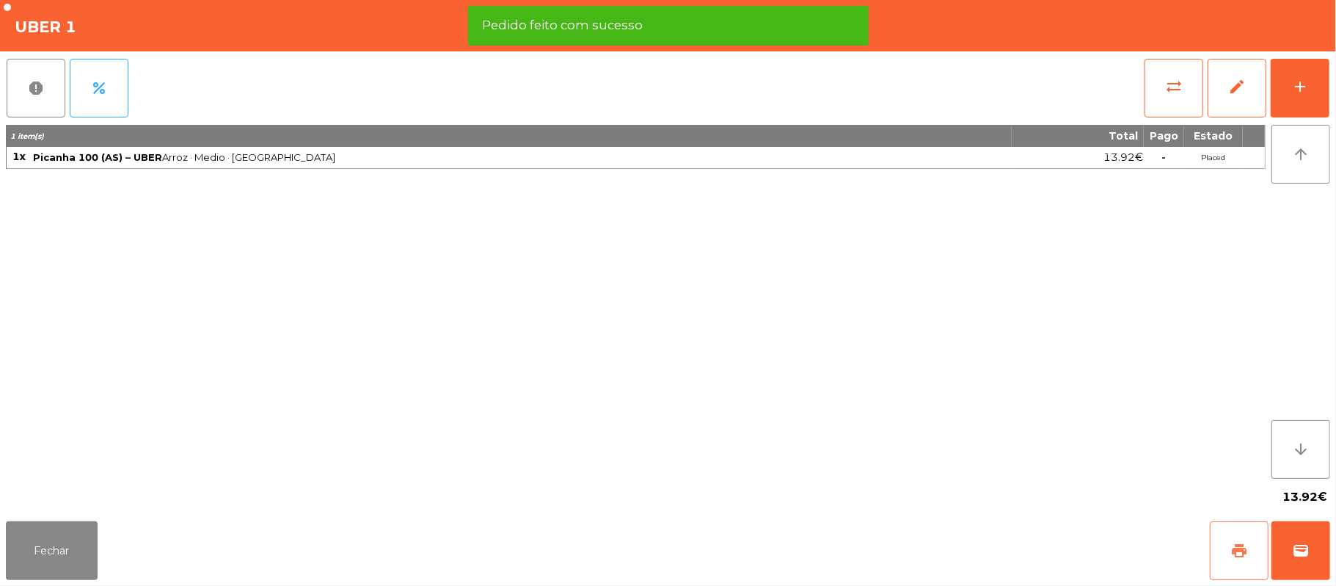
click at [1231, 544] on span "print" at bounding box center [1240, 551] width 18 height 18
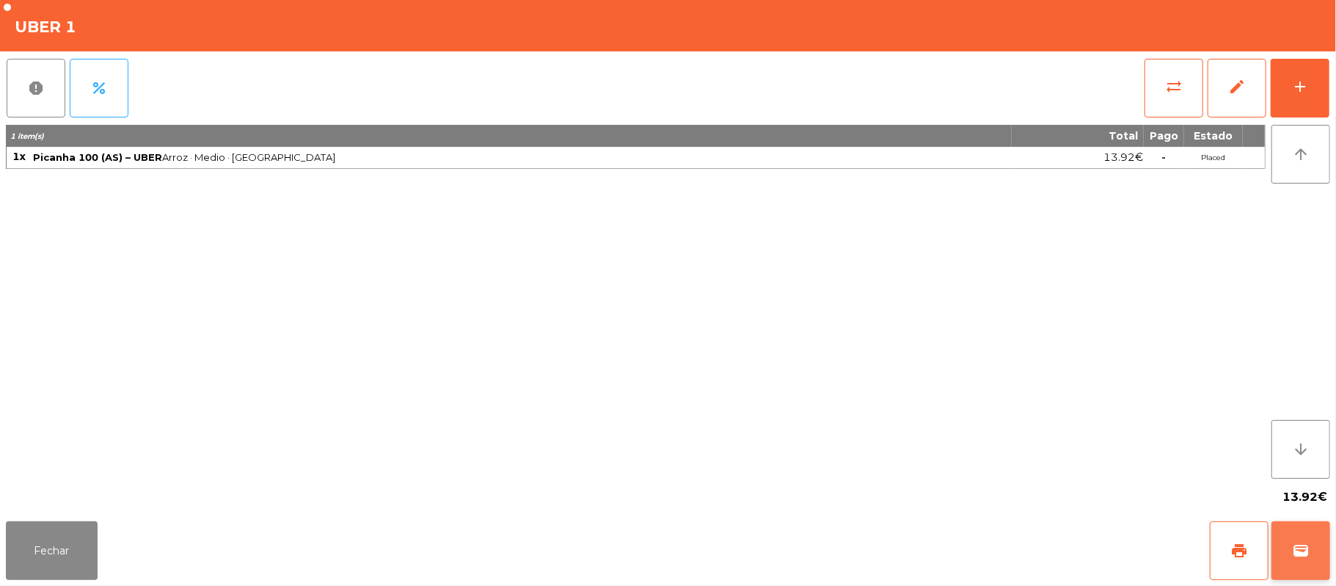
click at [1319, 544] on button "wallet" at bounding box center [1301, 550] width 59 height 59
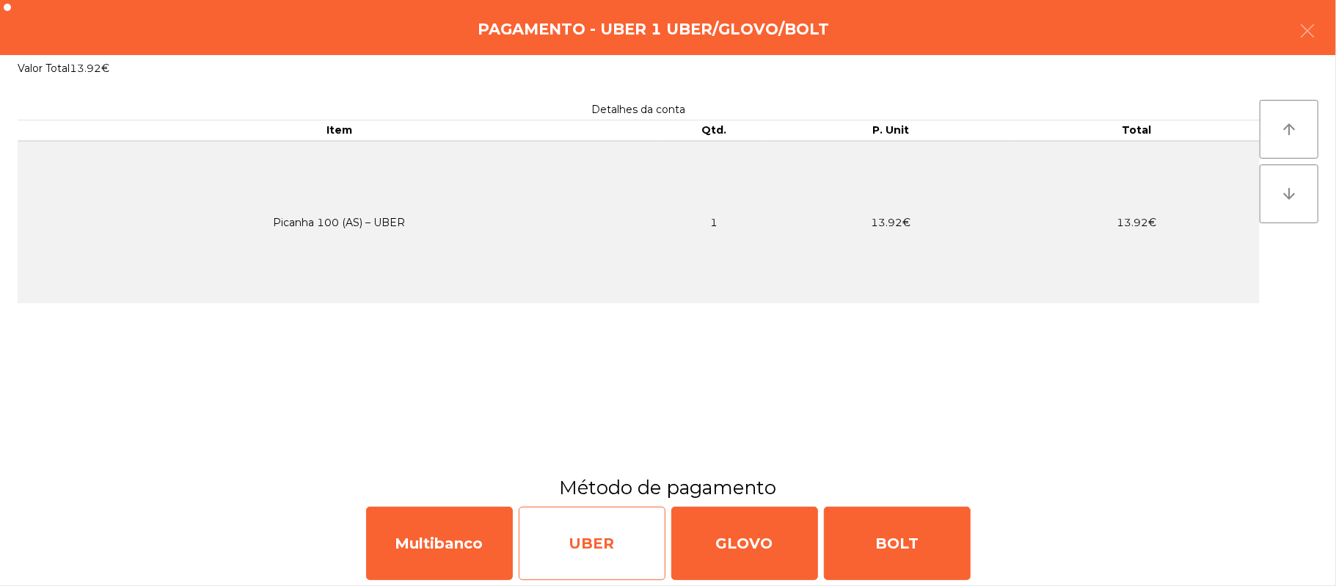
click at [608, 538] on div "UBER" at bounding box center [592, 542] width 147 height 73
select select "**"
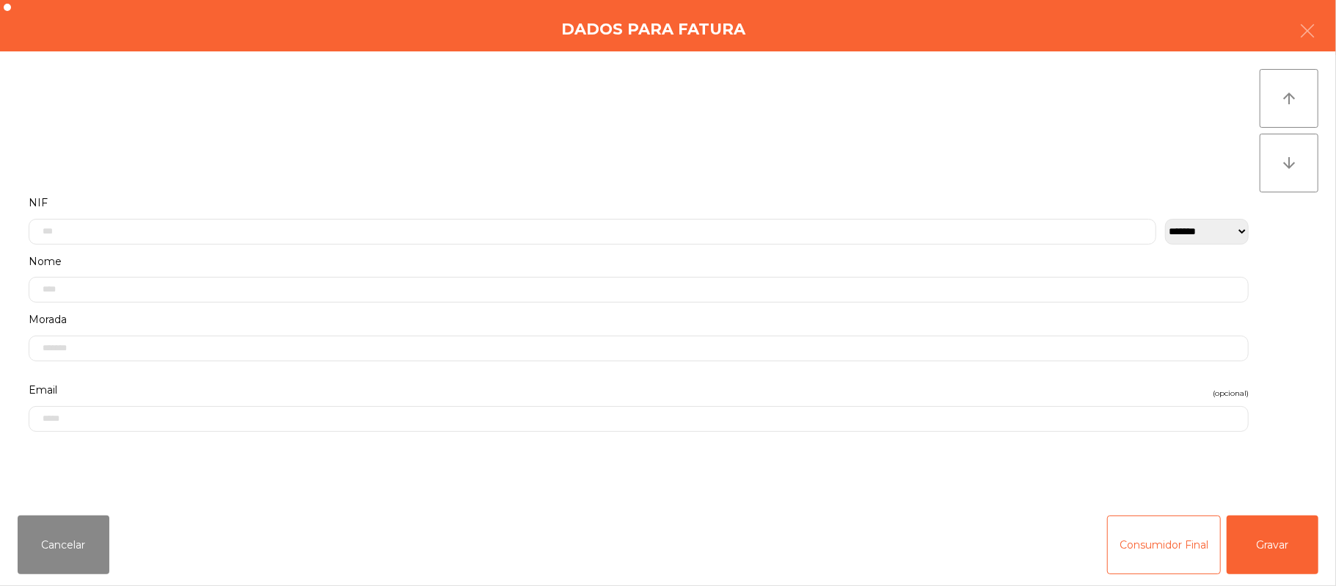
click at [1322, 495] on app-modal-body-template "**********" at bounding box center [668, 277] width 1336 height 452
click at [1267, 550] on button "Gravar" at bounding box center [1273, 544] width 92 height 59
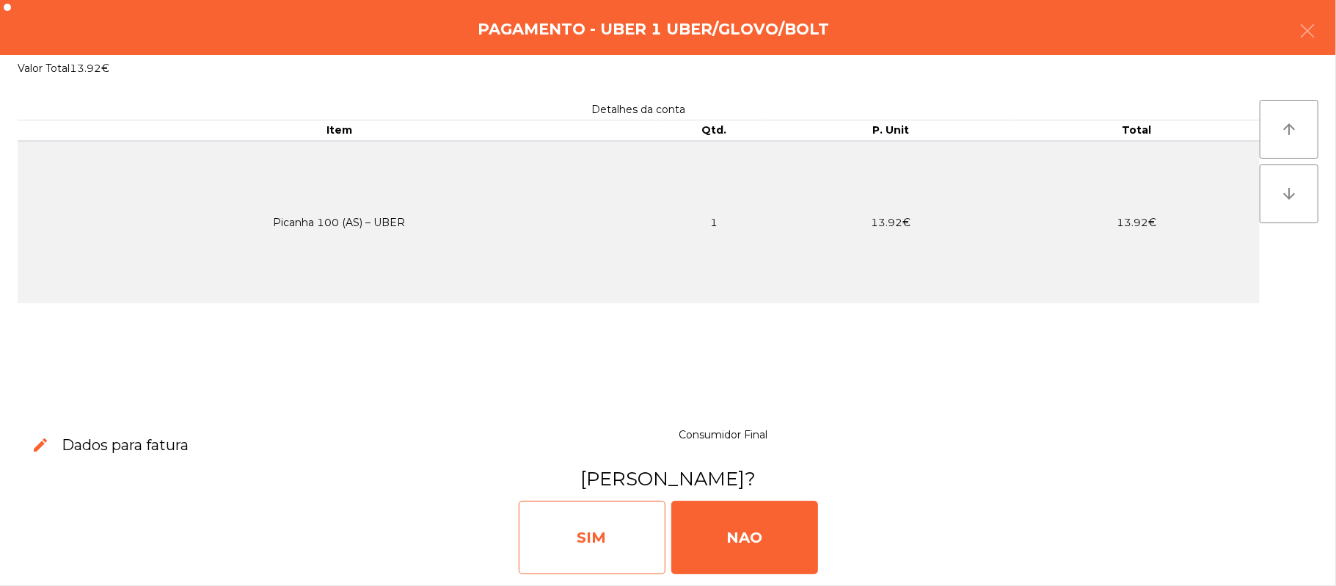
click at [600, 544] on div "SIM" at bounding box center [592, 536] width 147 height 73
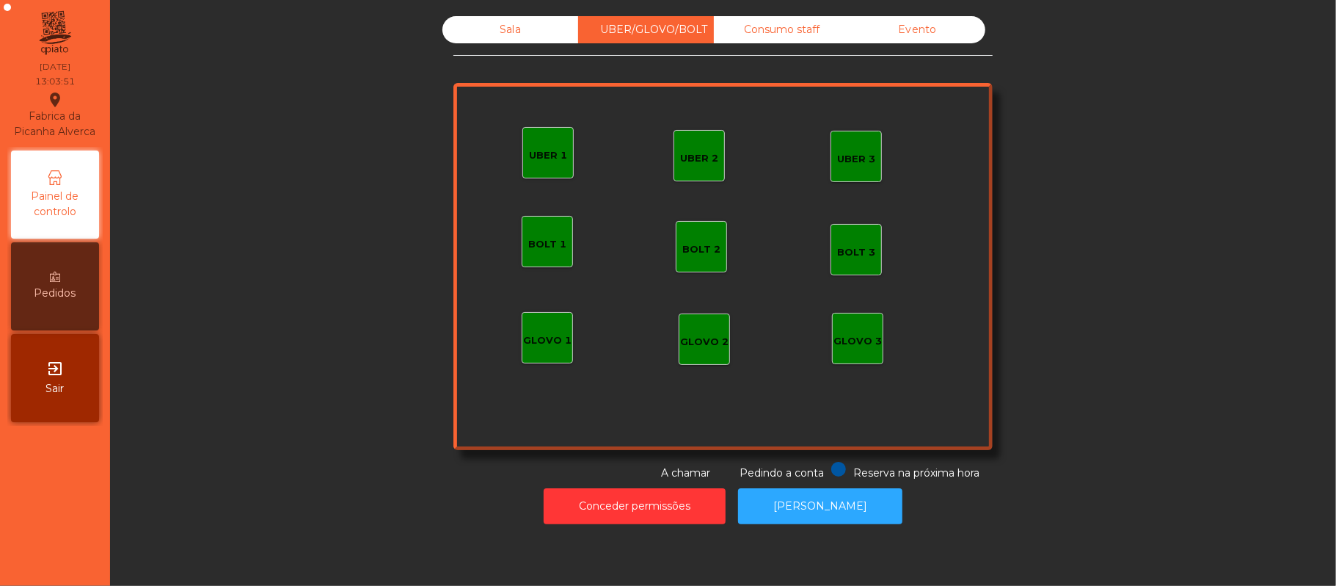
click at [526, 25] on div "Sala" at bounding box center [510, 29] width 136 height 27
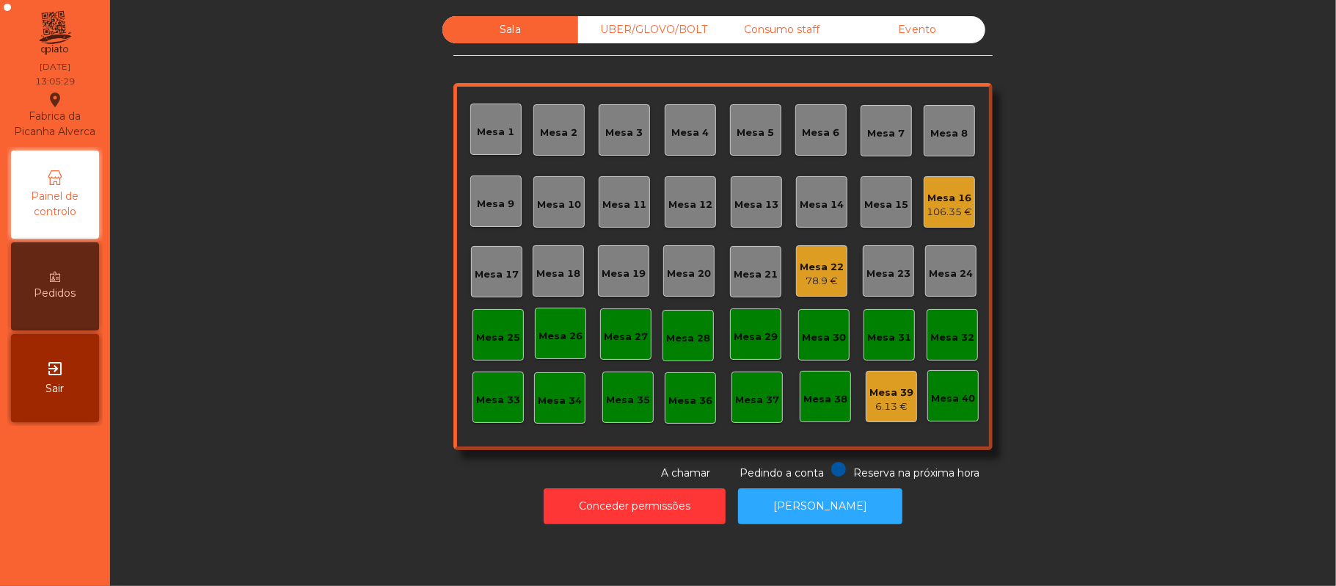
click at [491, 280] on div "Mesa 17" at bounding box center [497, 274] width 44 height 15
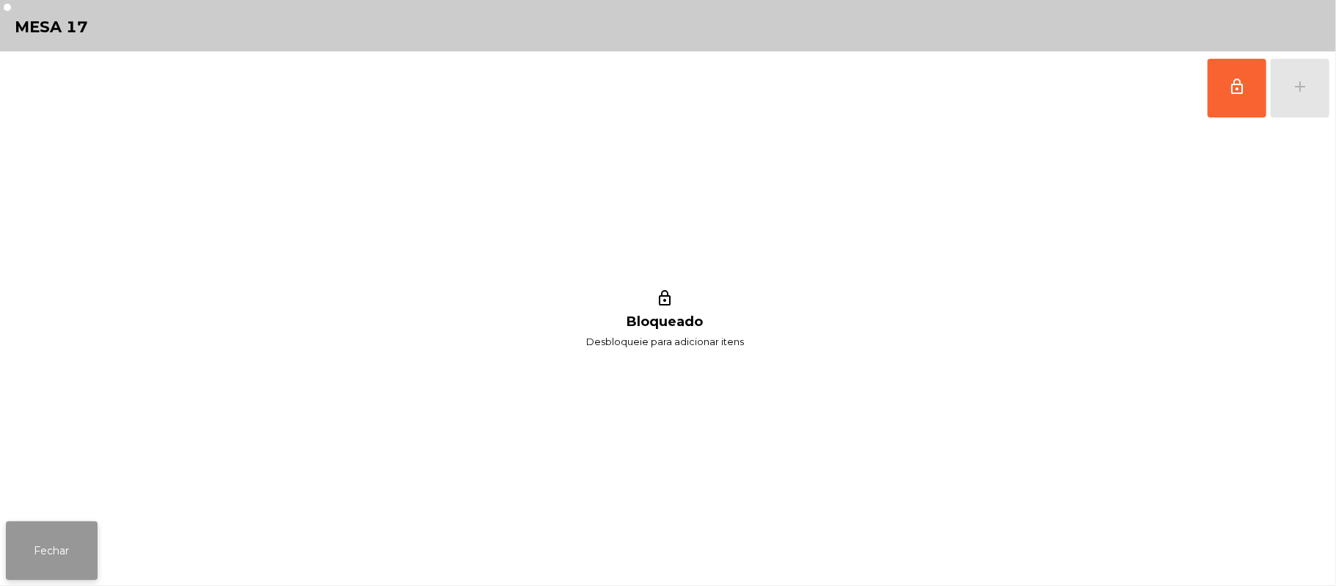
click at [71, 523] on button "Fechar" at bounding box center [52, 550] width 92 height 59
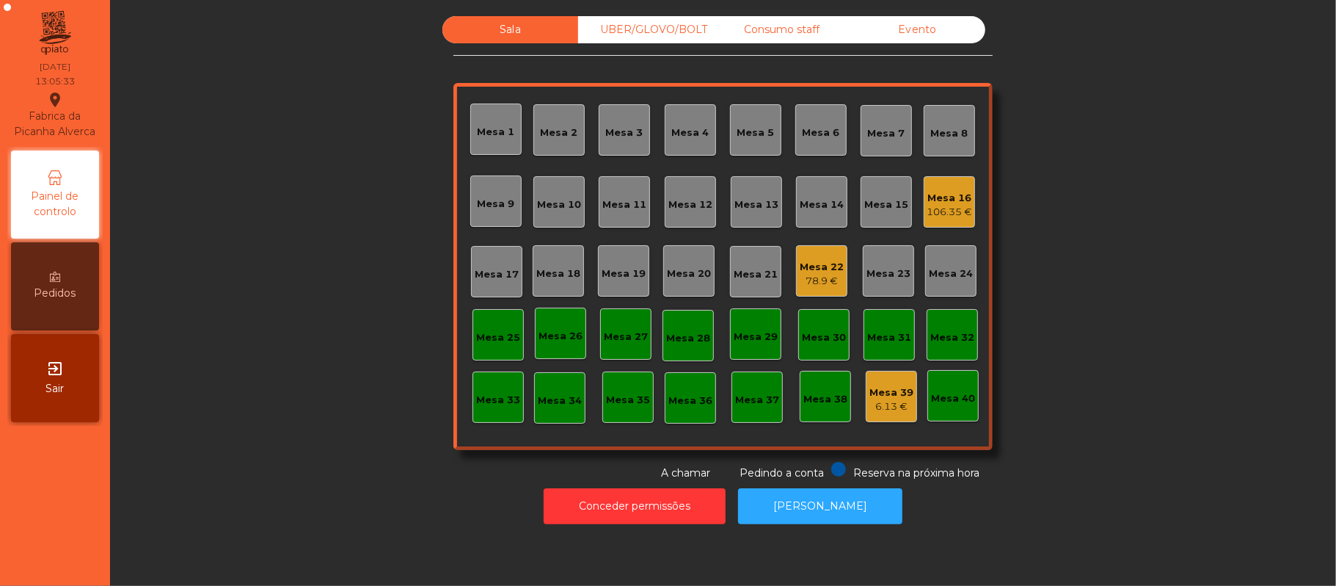
click at [870, 148] on div "Mesa 7" at bounding box center [886, 130] width 51 height 51
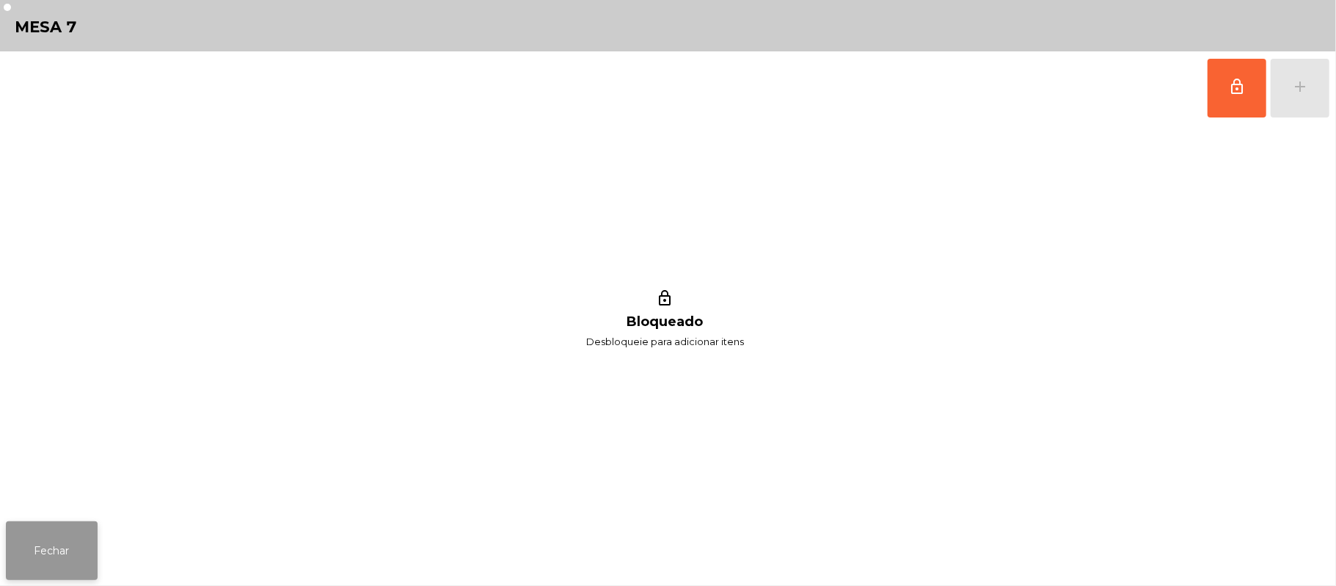
click at [50, 547] on button "Fechar" at bounding box center [52, 550] width 92 height 59
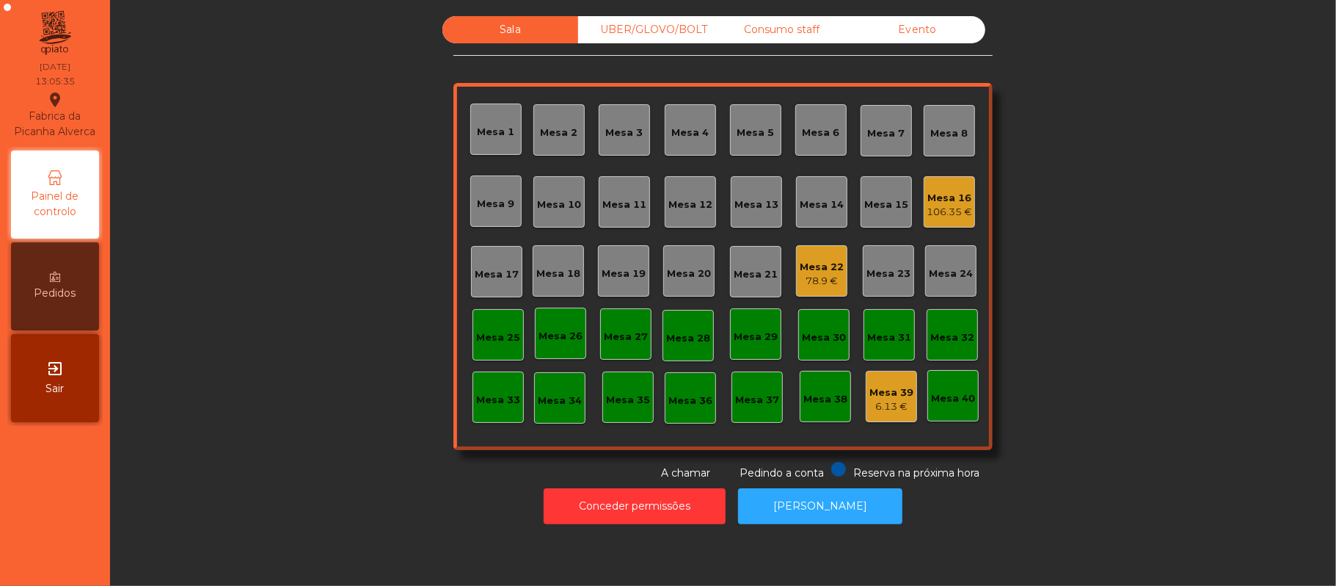
click at [486, 198] on div "Mesa 9" at bounding box center [496, 204] width 37 height 15
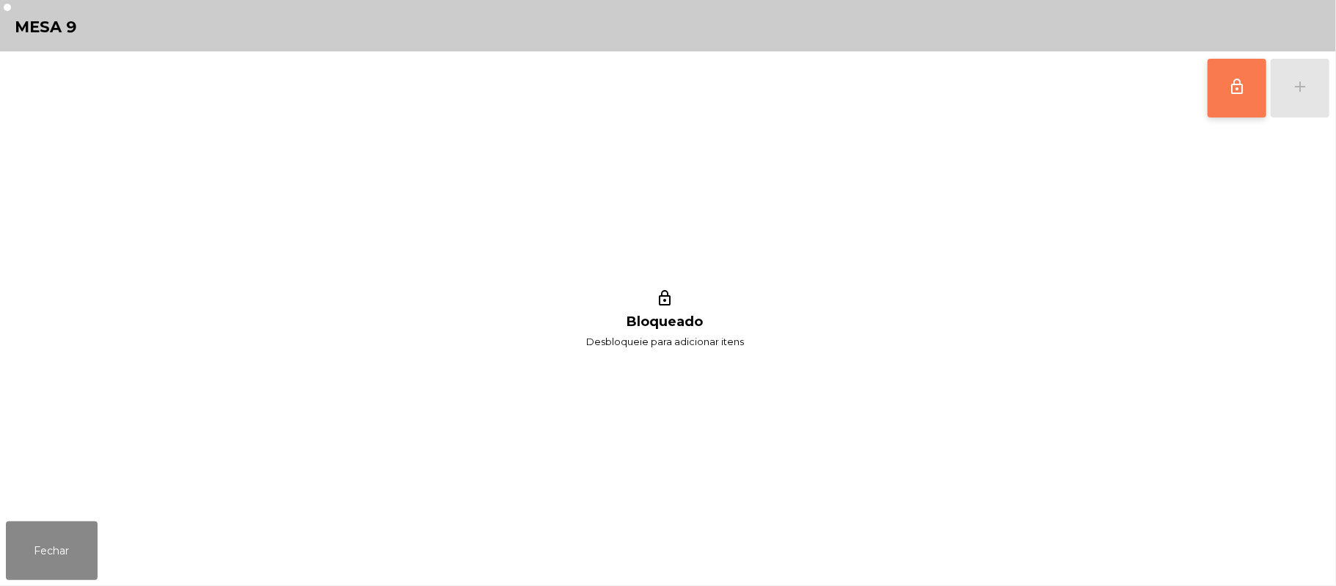
click at [1227, 95] on button "lock_outline" at bounding box center [1237, 88] width 59 height 59
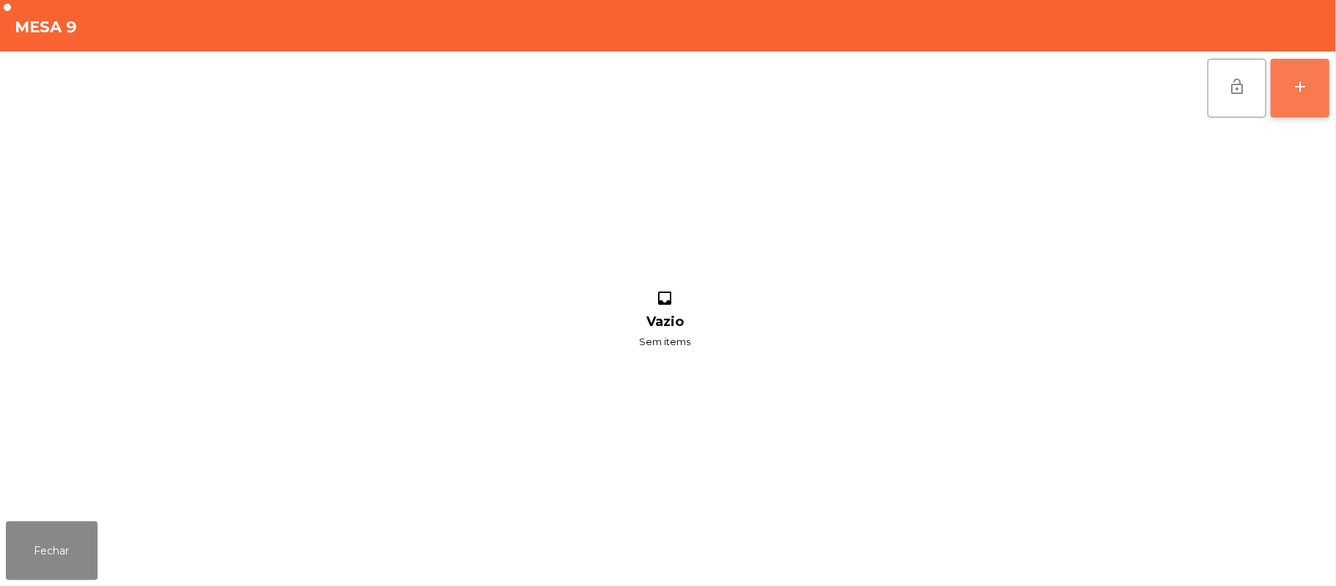
click at [1319, 85] on button "add" at bounding box center [1300, 88] width 59 height 59
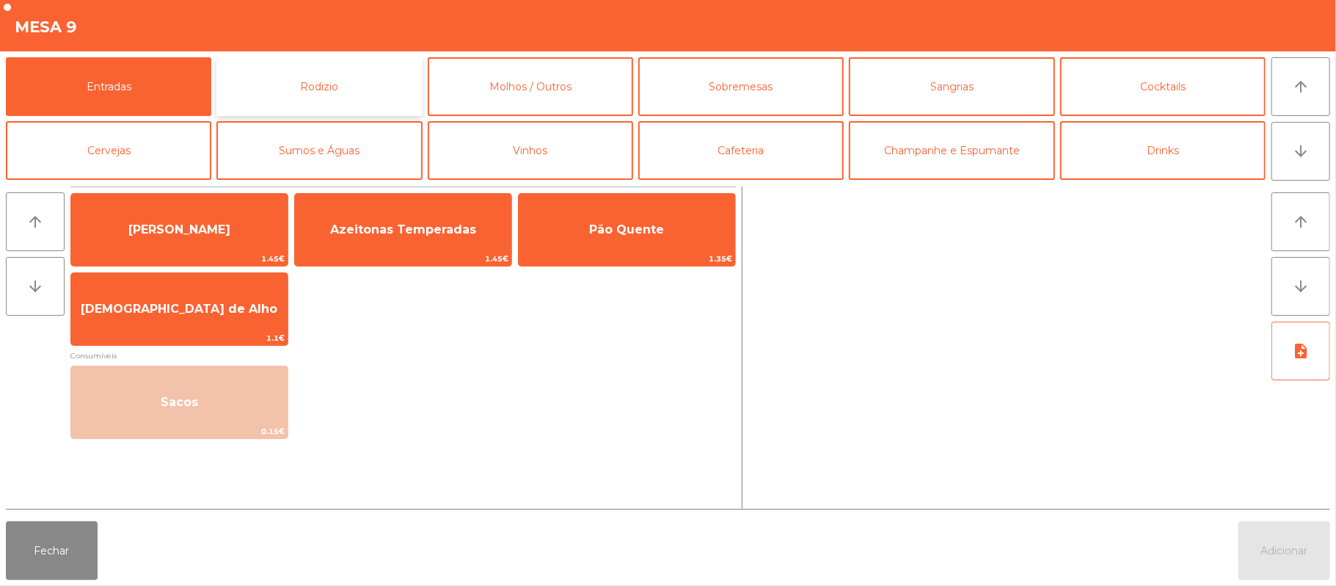
click at [321, 87] on button "Rodizio" at bounding box center [318, 86] width 205 height 59
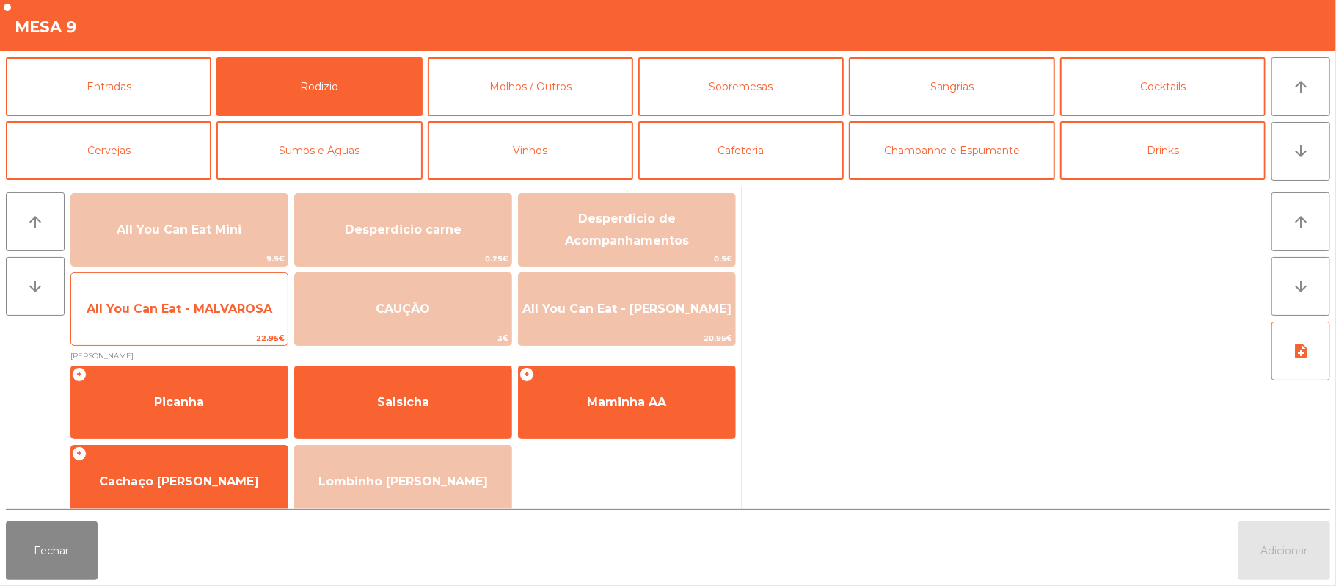
click at [150, 321] on span "All You Can Eat - MALVAROSA" at bounding box center [179, 309] width 216 height 40
click at [145, 335] on span "22.95€" at bounding box center [179, 338] width 216 height 14
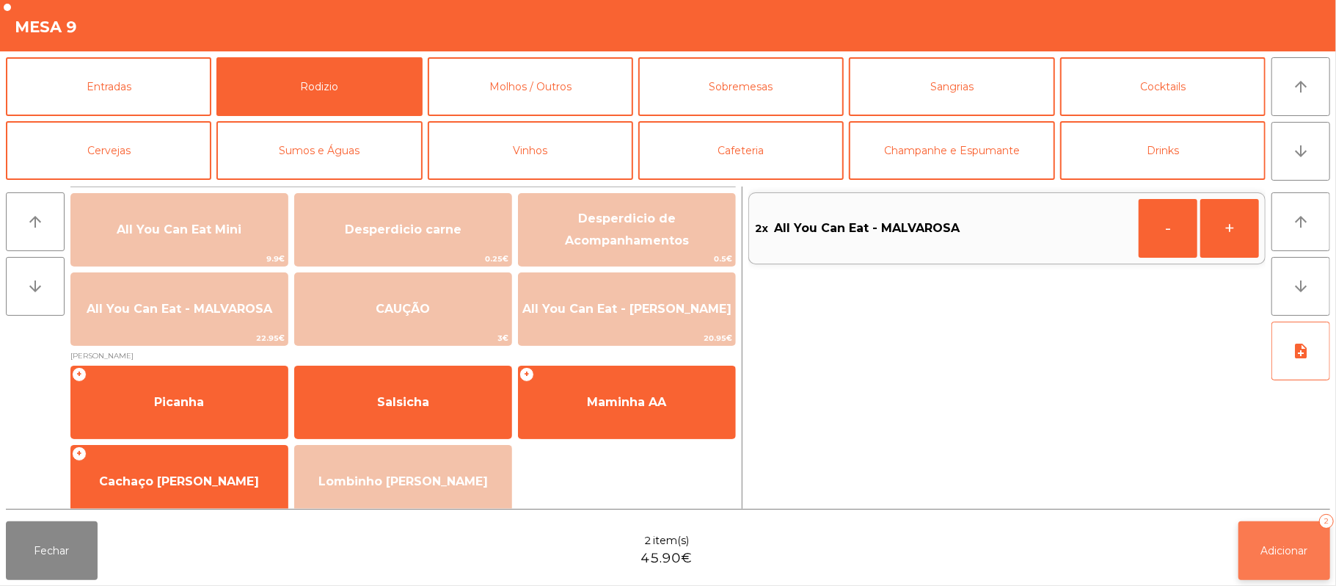
click at [1292, 550] on span "Adicionar" at bounding box center [1284, 550] width 47 height 13
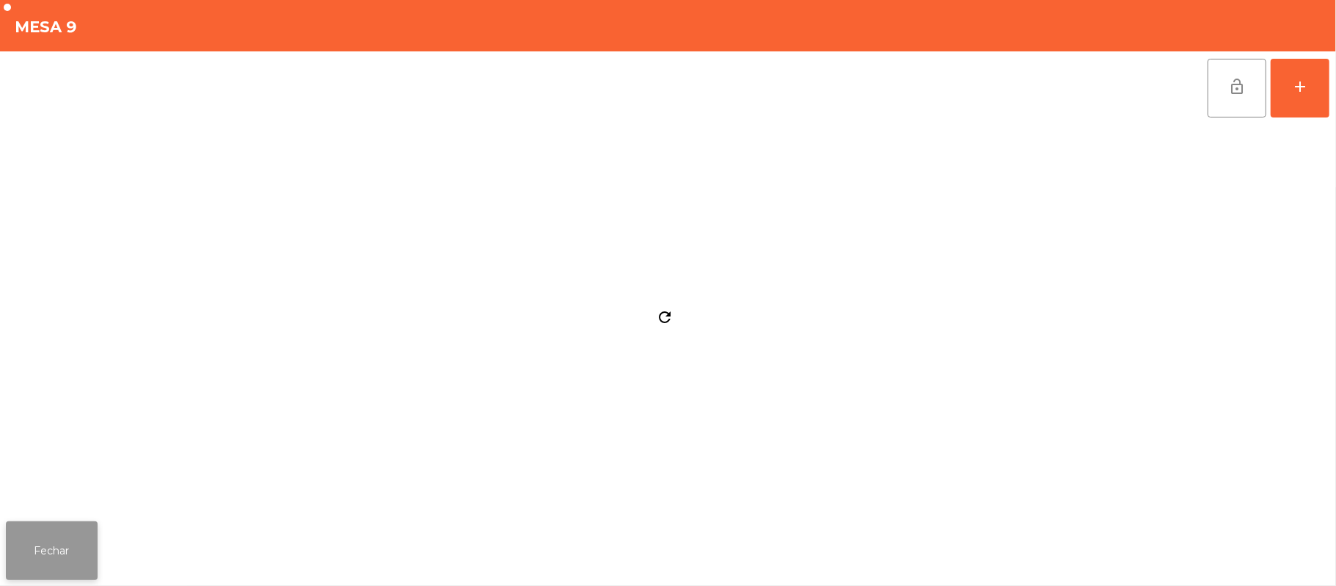
click at [57, 532] on button "Fechar" at bounding box center [52, 550] width 92 height 59
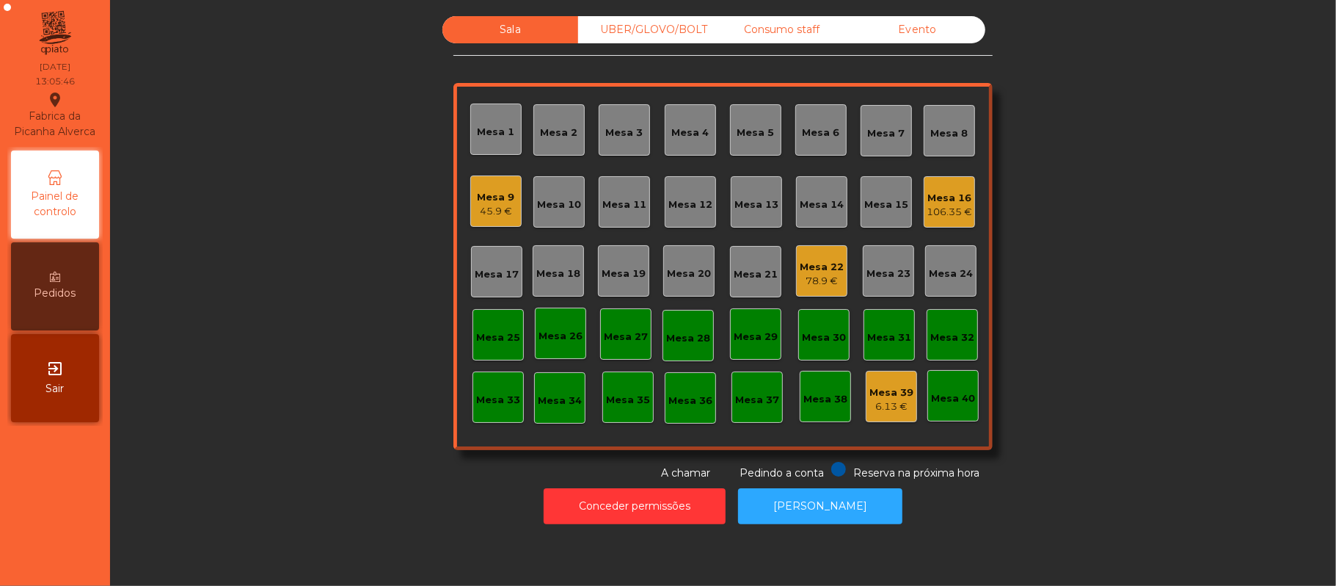
click at [802, 266] on div "Mesa 22" at bounding box center [822, 267] width 44 height 15
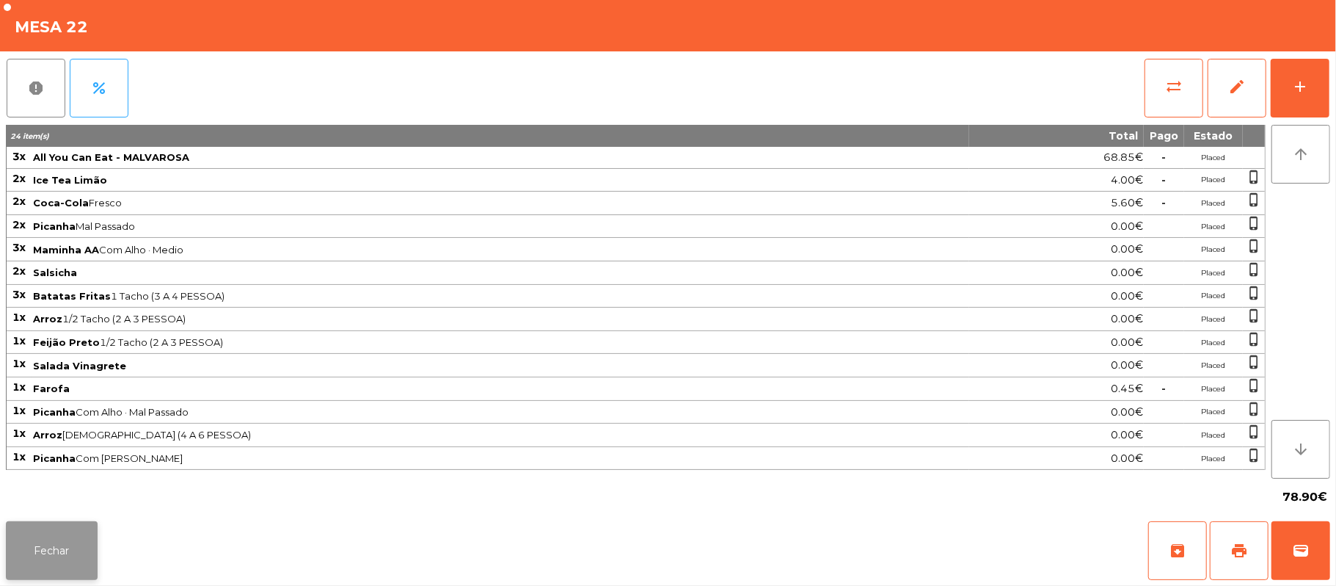
click at [80, 556] on button "Fechar" at bounding box center [52, 550] width 92 height 59
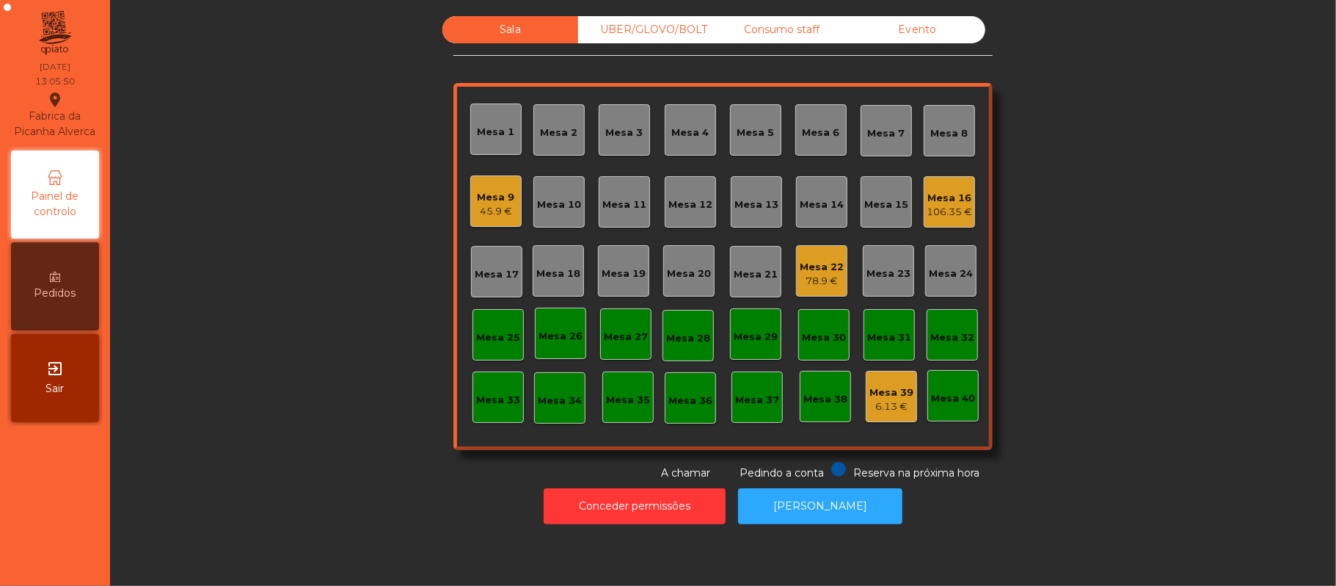
click at [476, 279] on div "Mesa 17" at bounding box center [497, 274] width 44 height 15
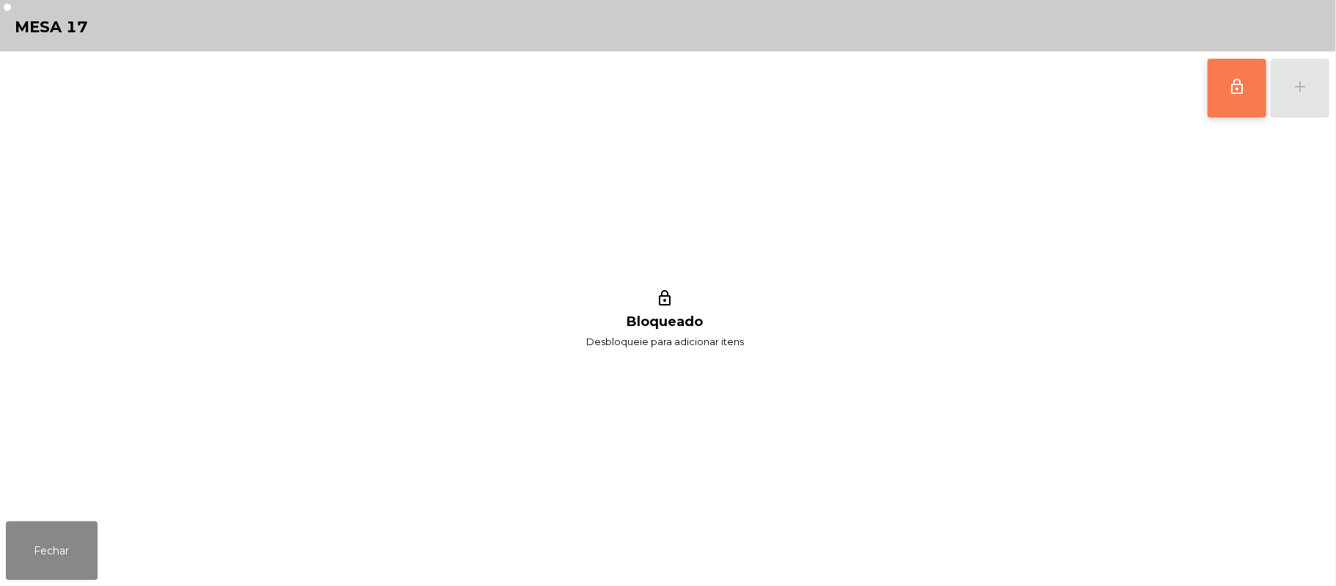
click at [1242, 86] on span "lock_outline" at bounding box center [1237, 87] width 18 height 18
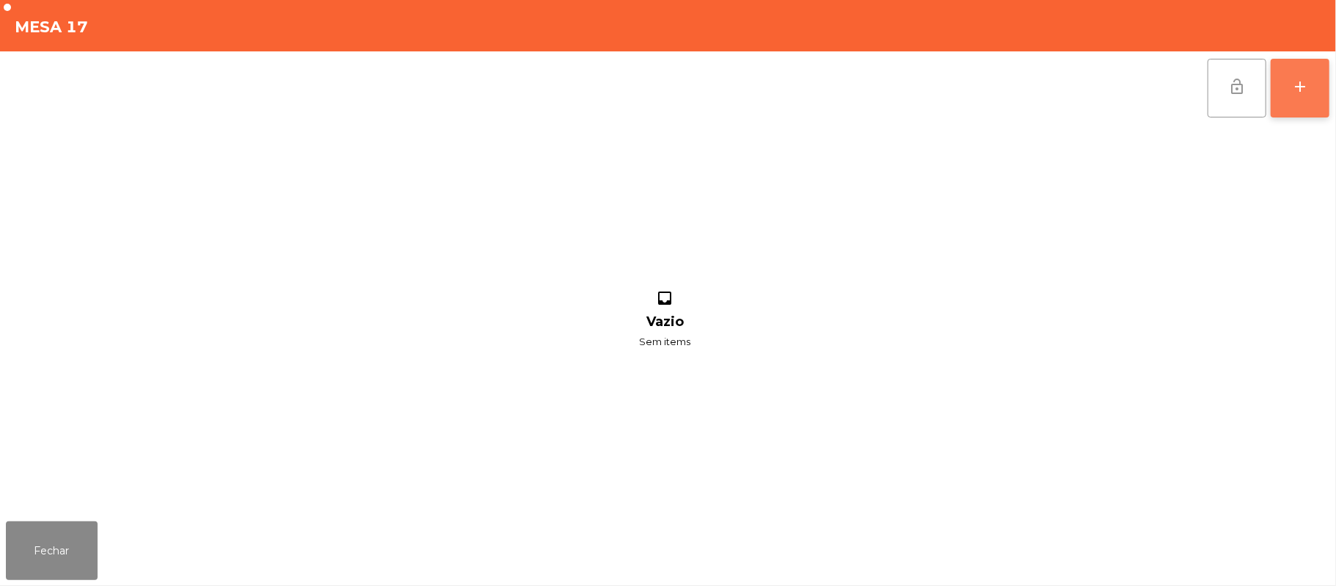
click at [1319, 92] on button "add" at bounding box center [1300, 88] width 59 height 59
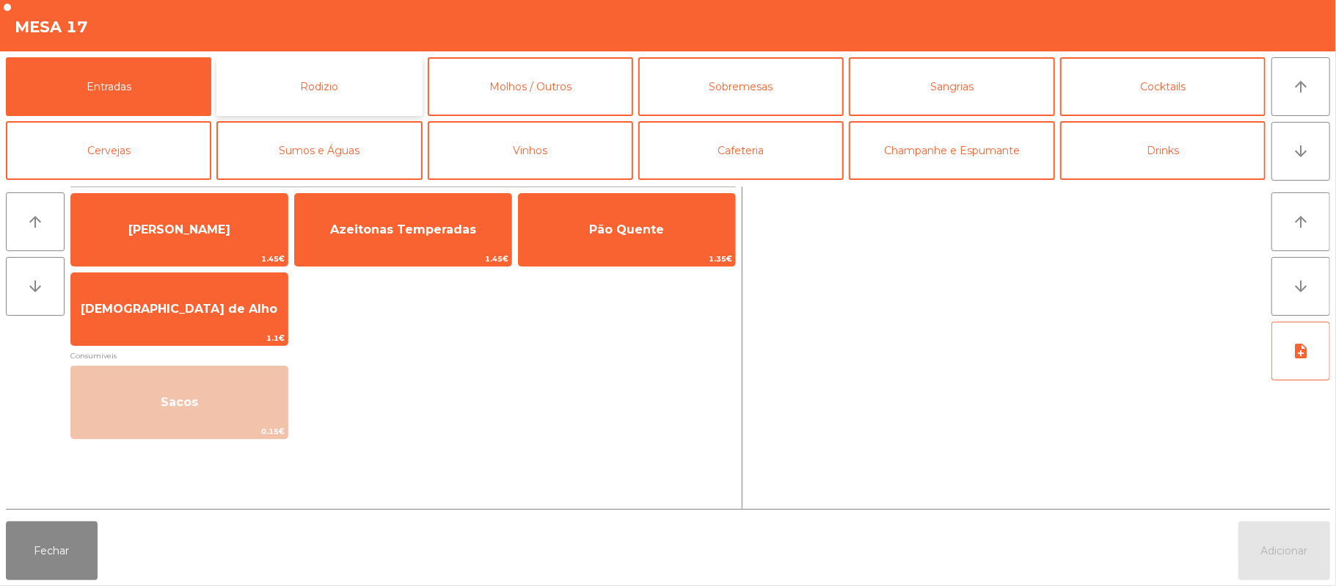
click at [339, 84] on button "Rodizio" at bounding box center [318, 86] width 205 height 59
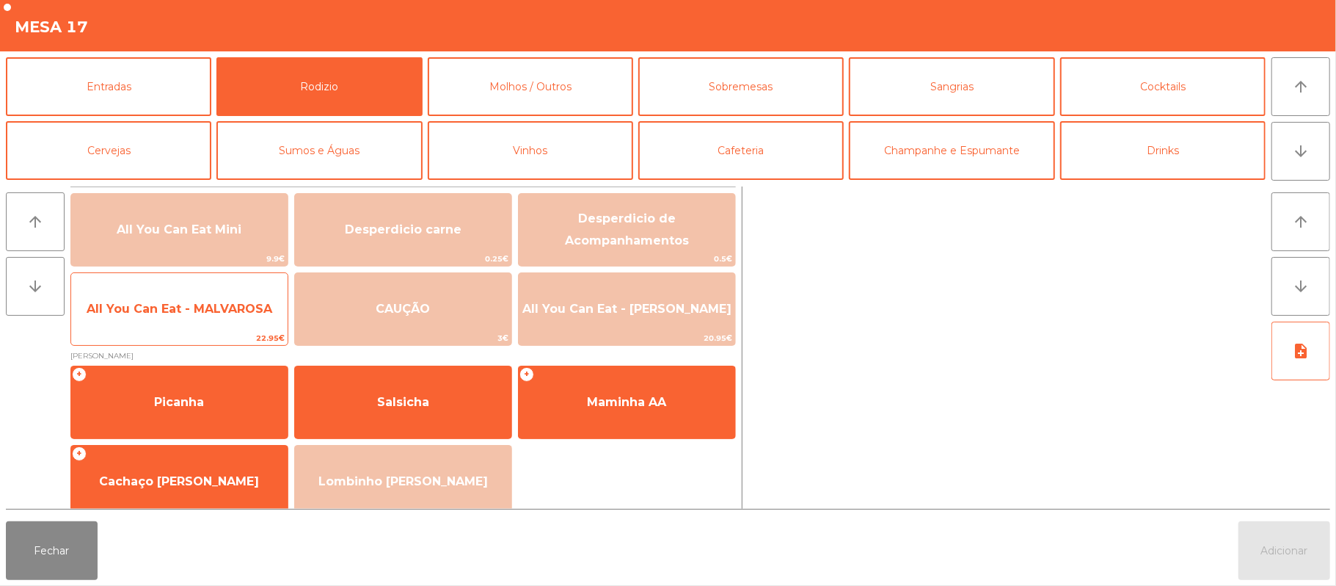
click at [205, 324] on span "All You Can Eat - MALVAROSA" at bounding box center [179, 309] width 216 height 40
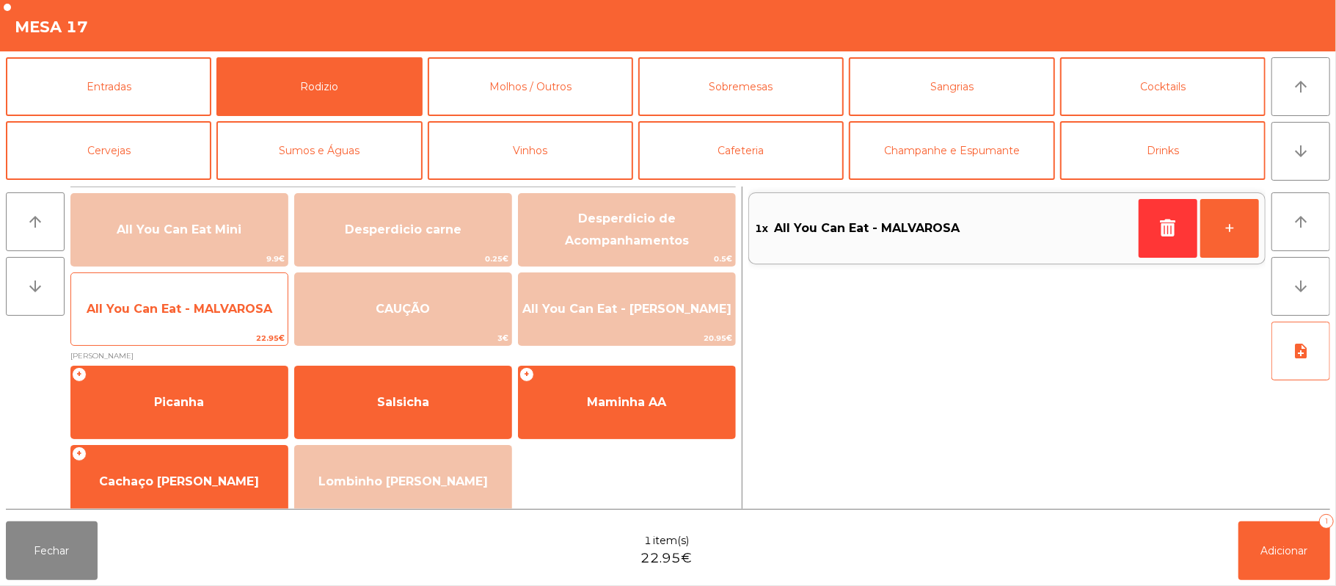
click at [209, 326] on span "All You Can Eat - MALVAROSA" at bounding box center [179, 309] width 216 height 40
click at [217, 312] on span "All You Can Eat - MALVAROSA" at bounding box center [180, 309] width 186 height 14
click at [213, 308] on span "All You Can Eat - MALVAROSA" at bounding box center [180, 309] width 186 height 14
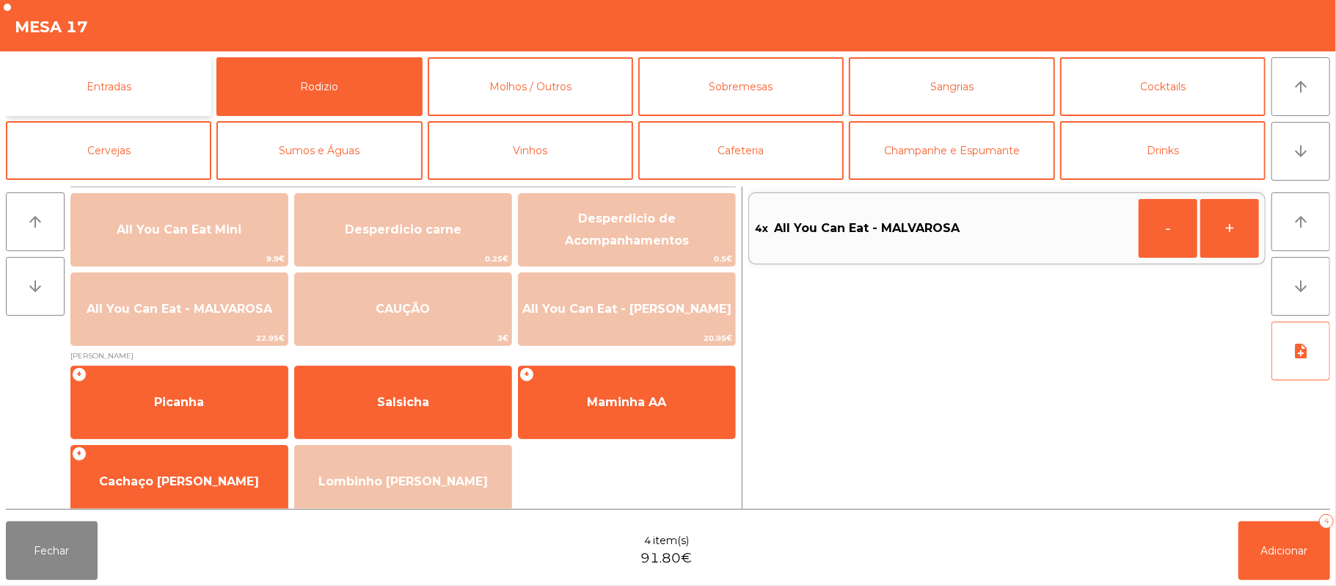
click at [145, 79] on button "Entradas" at bounding box center [108, 86] width 205 height 59
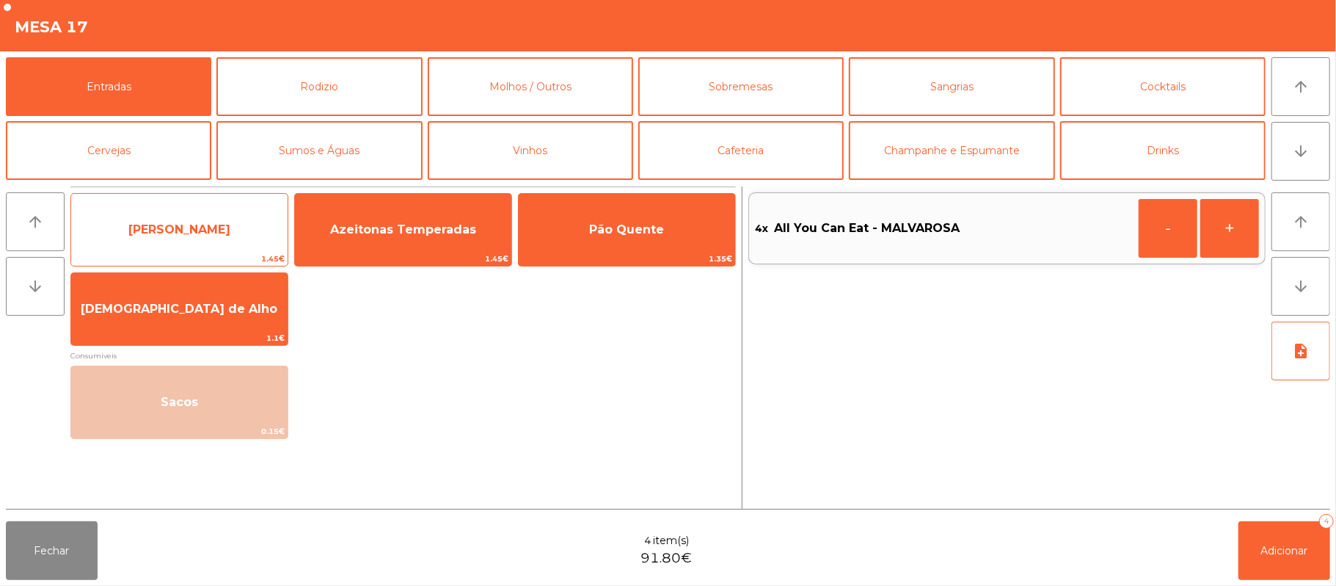
click at [204, 233] on span "[PERSON_NAME]" at bounding box center [179, 229] width 102 height 14
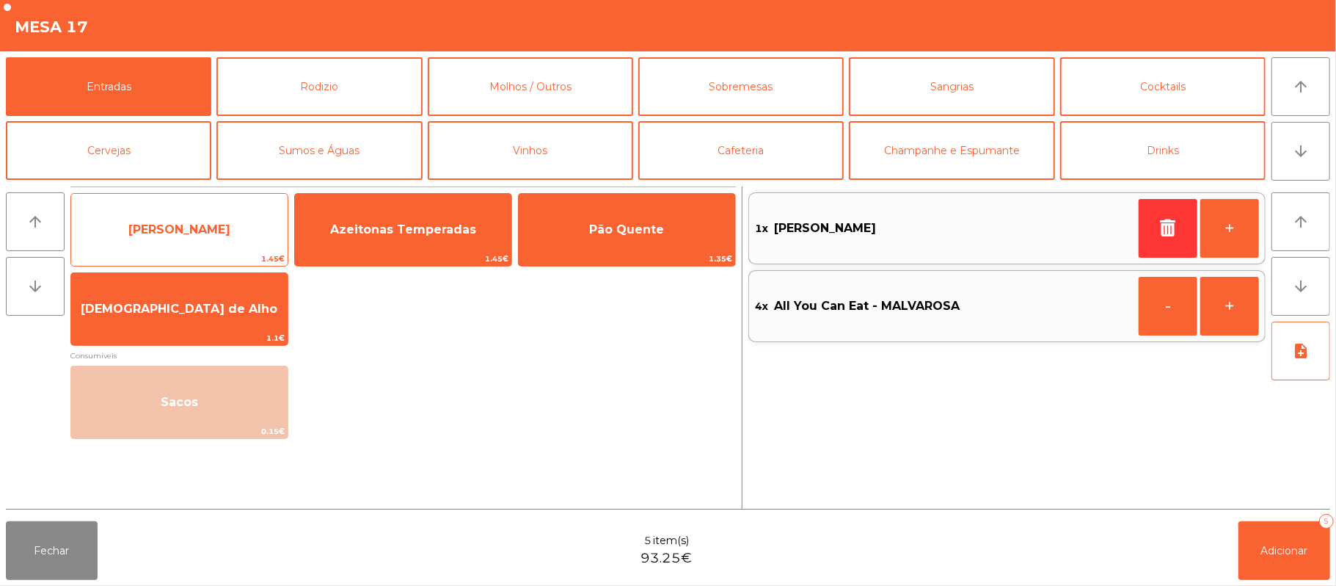
click at [212, 229] on span "[PERSON_NAME]" at bounding box center [179, 229] width 102 height 14
click at [223, 232] on span "[PERSON_NAME]" at bounding box center [179, 230] width 216 height 40
click at [216, 224] on span "[PERSON_NAME]" at bounding box center [179, 229] width 102 height 14
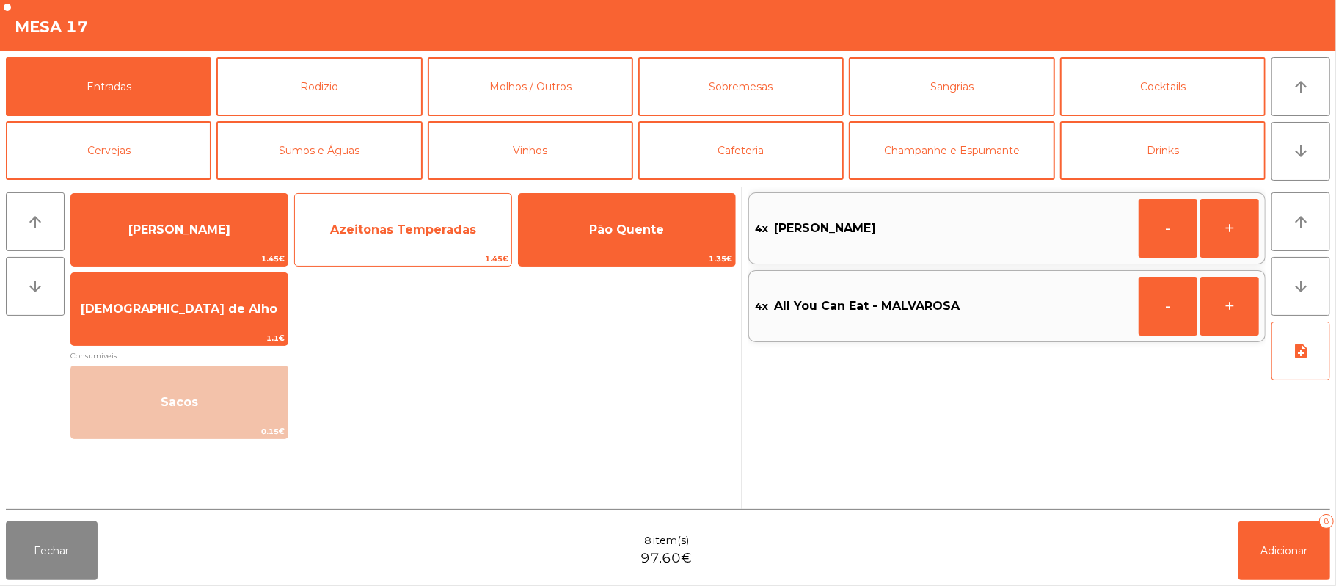
click at [426, 238] on span "Azeitonas Temperadas" at bounding box center [403, 230] width 216 height 40
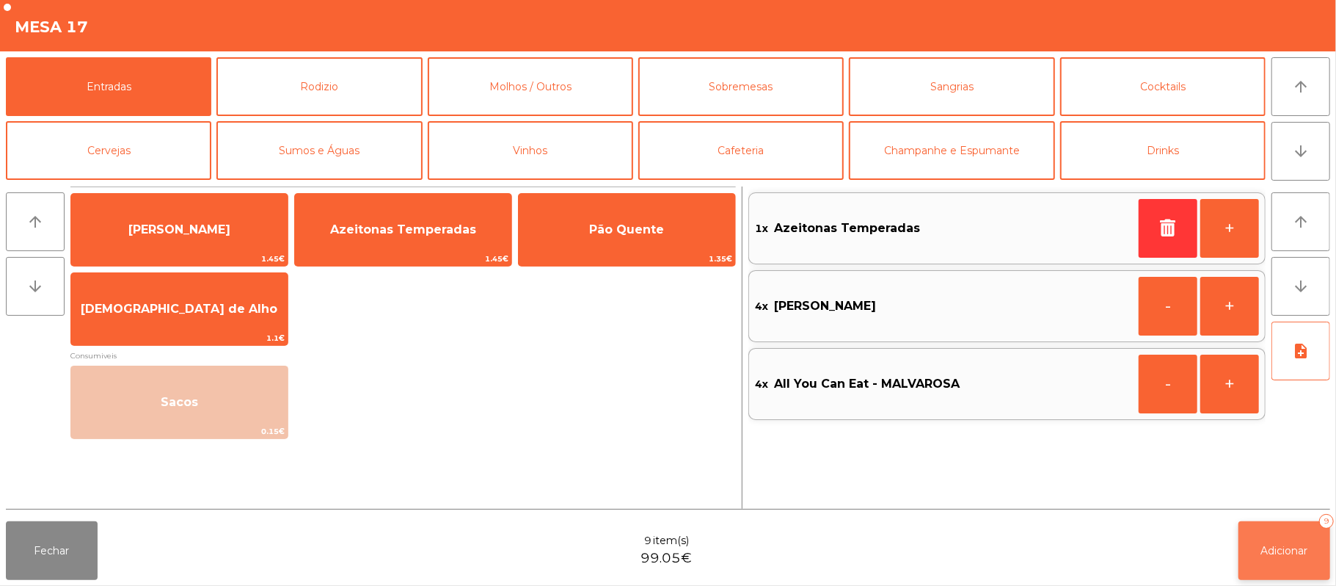
click at [1286, 547] on span "Adicionar" at bounding box center [1284, 550] width 47 height 13
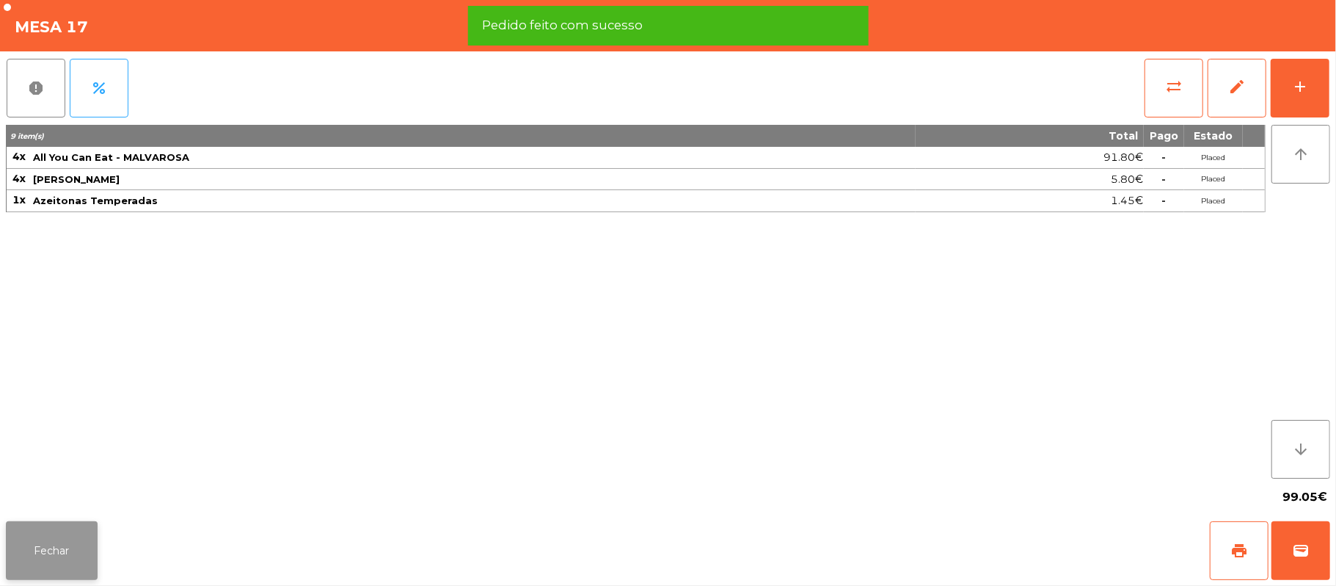
click at [54, 550] on button "Fechar" at bounding box center [52, 550] width 92 height 59
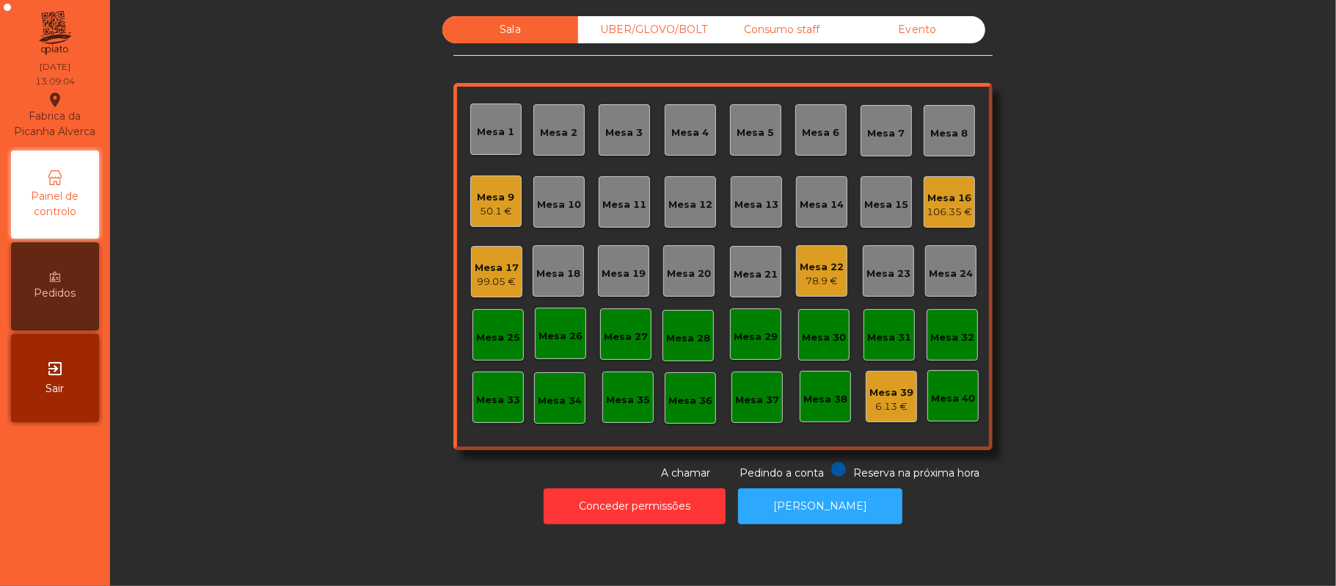
click at [499, 273] on div "Mesa 17" at bounding box center [497, 268] width 44 height 15
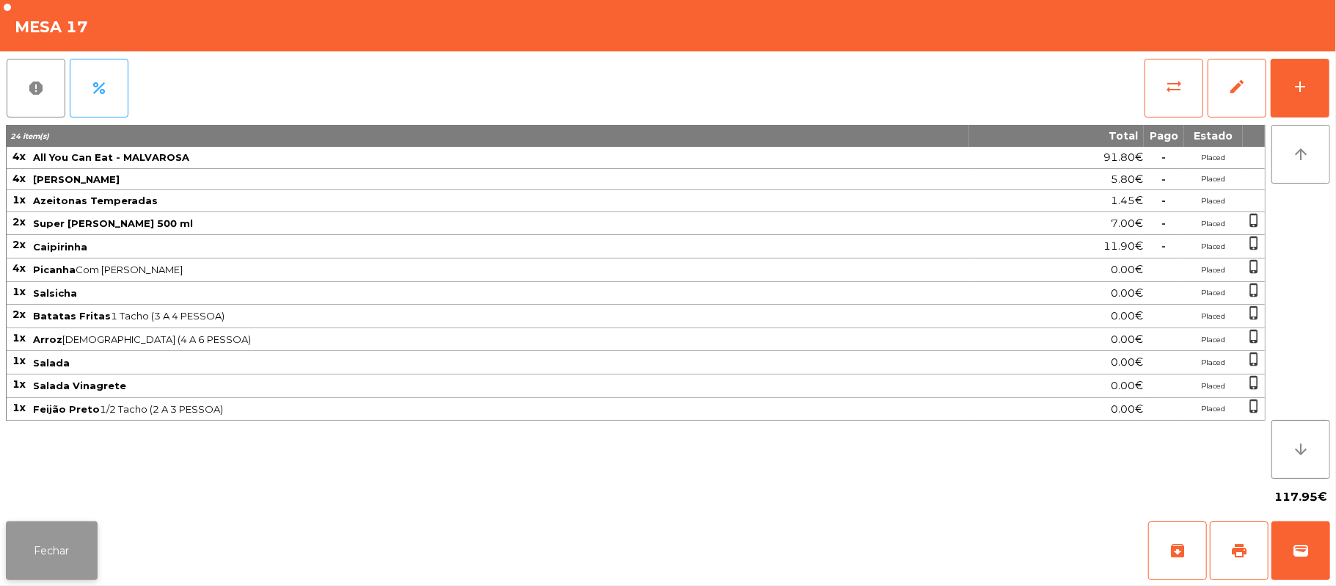
click at [73, 521] on button "Fechar" at bounding box center [52, 550] width 92 height 59
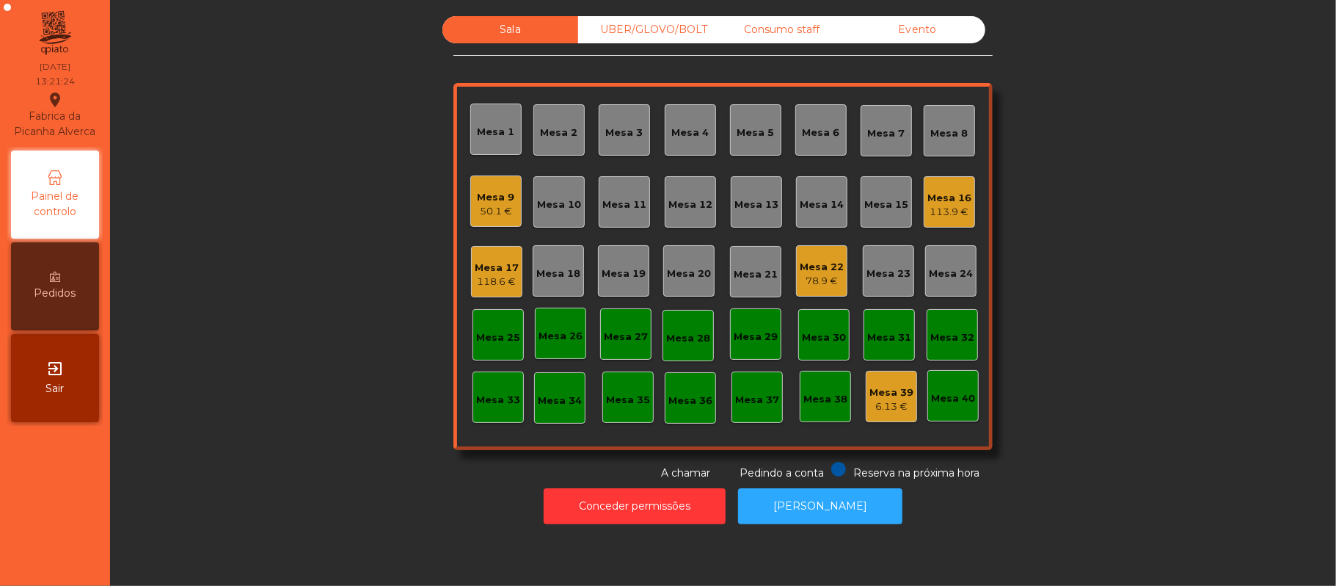
click at [678, 280] on div "Mesa 20" at bounding box center [689, 273] width 44 height 15
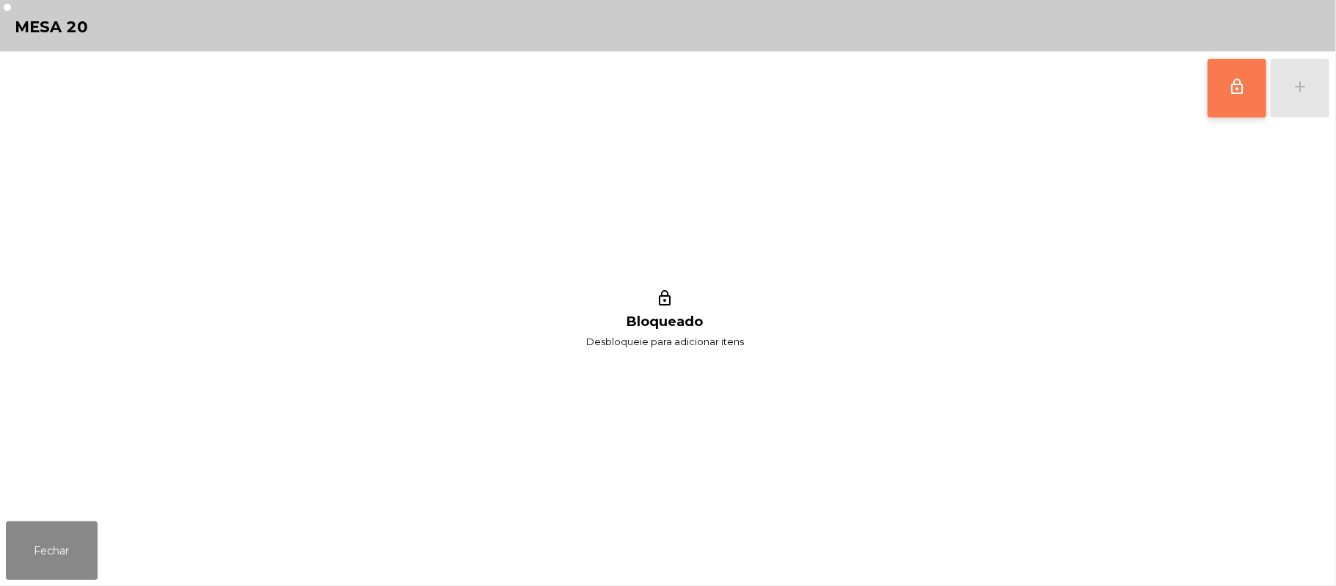
click at [1256, 95] on button "lock_outline" at bounding box center [1237, 88] width 59 height 59
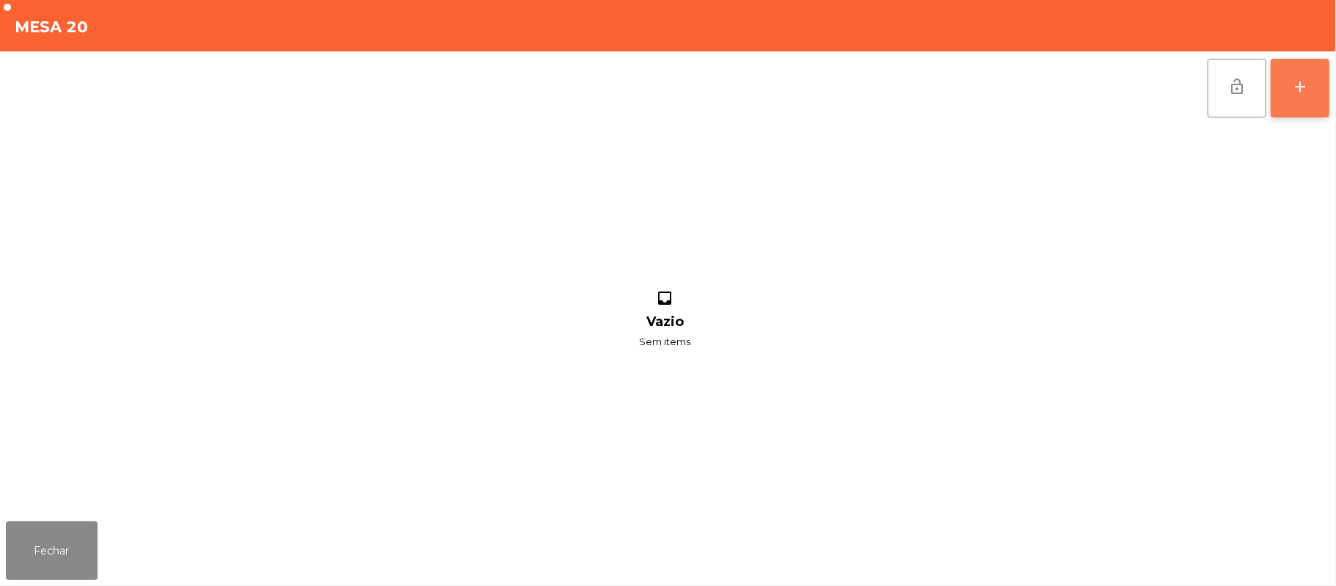
click at [1311, 90] on button "add" at bounding box center [1300, 88] width 59 height 59
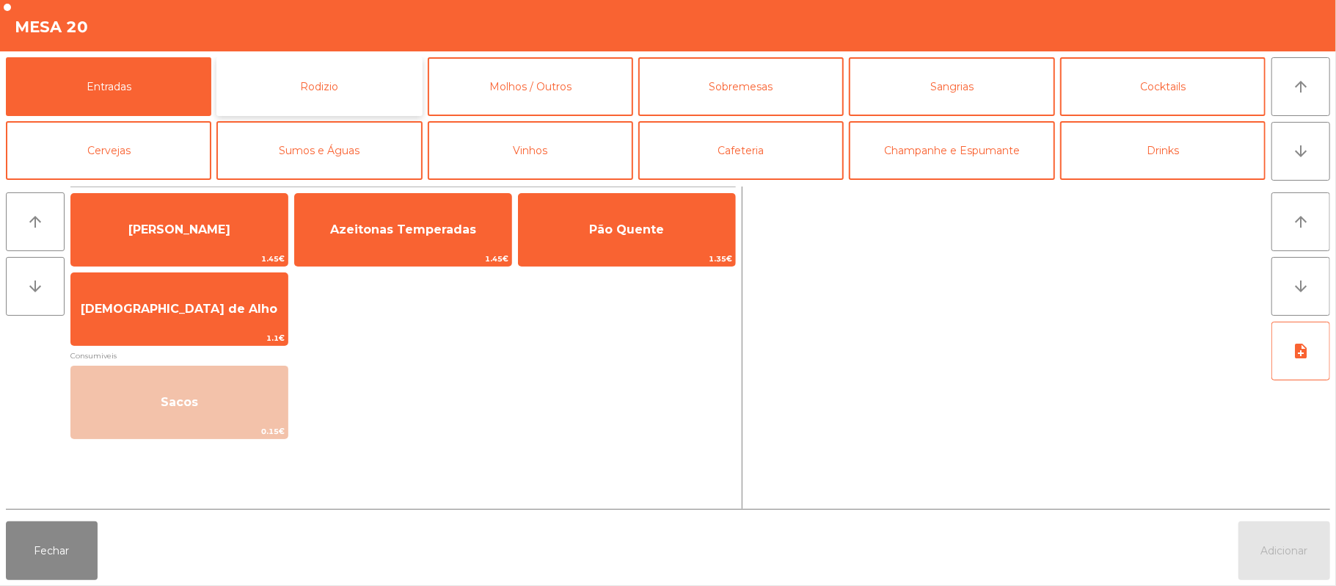
click at [353, 78] on button "Rodizio" at bounding box center [318, 86] width 205 height 59
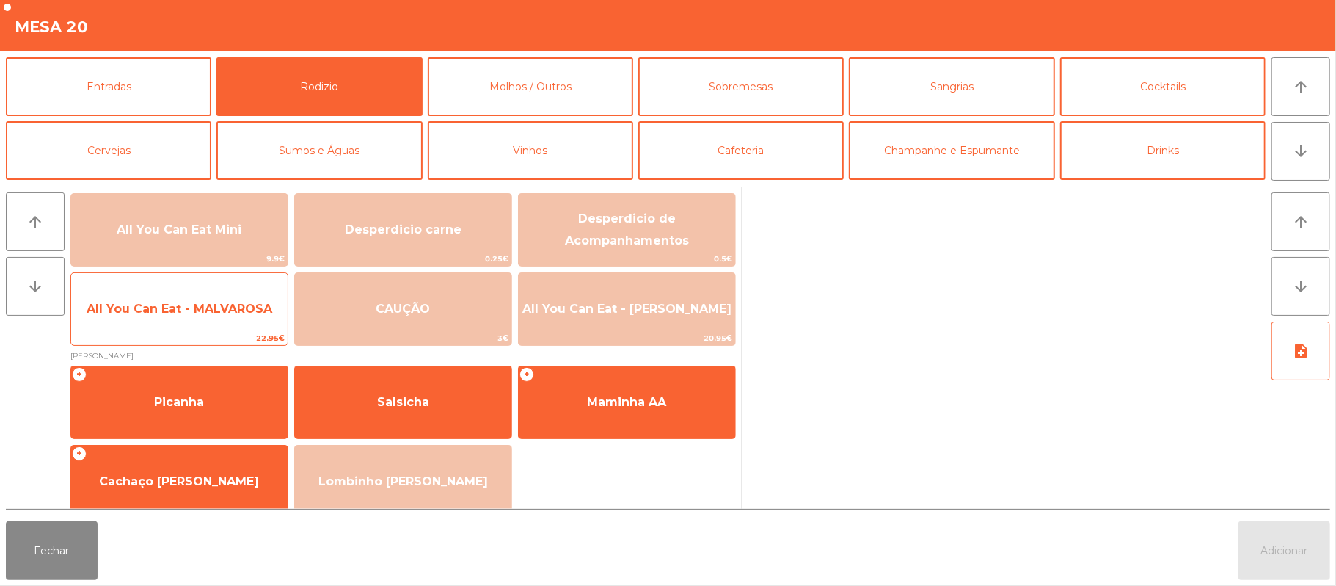
click at [213, 302] on span "All You Can Eat - MALVAROSA" at bounding box center [180, 309] width 186 height 14
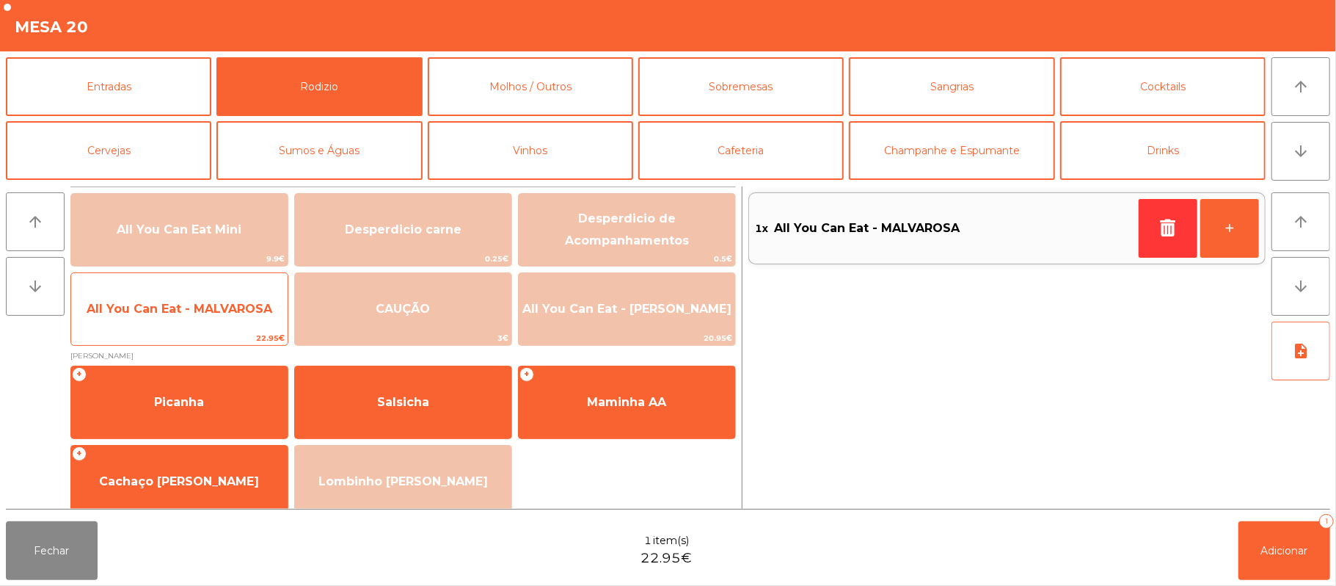
click at [220, 318] on span "All You Can Eat - MALVAROSA" at bounding box center [179, 309] width 216 height 40
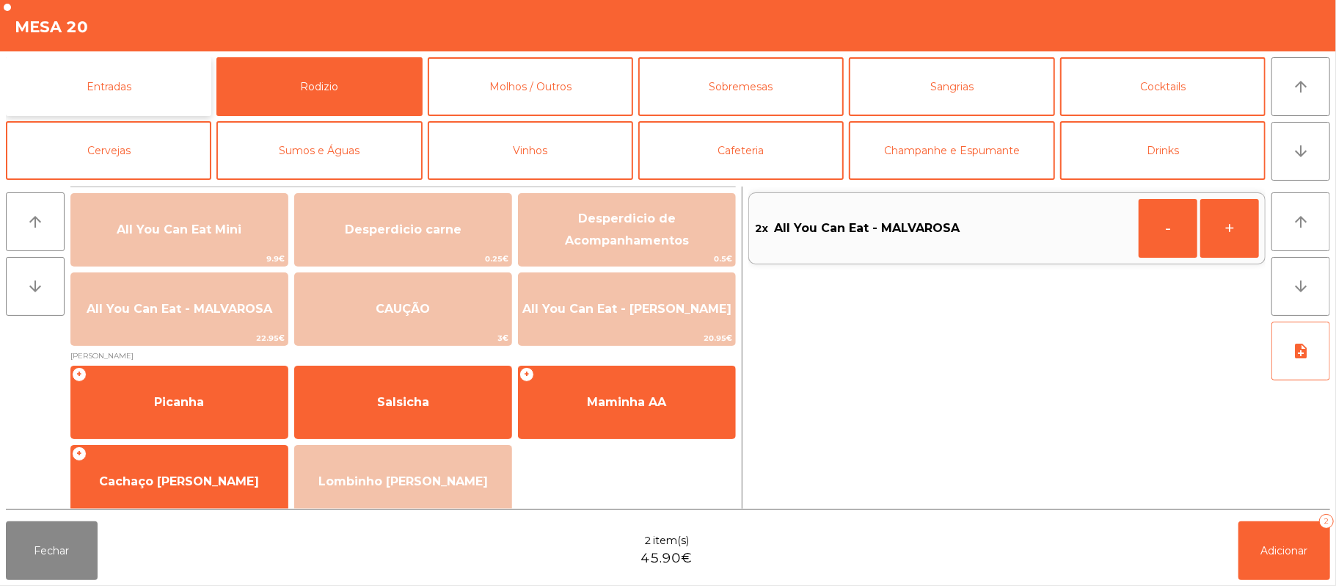
click at [123, 81] on button "Entradas" at bounding box center [108, 86] width 205 height 59
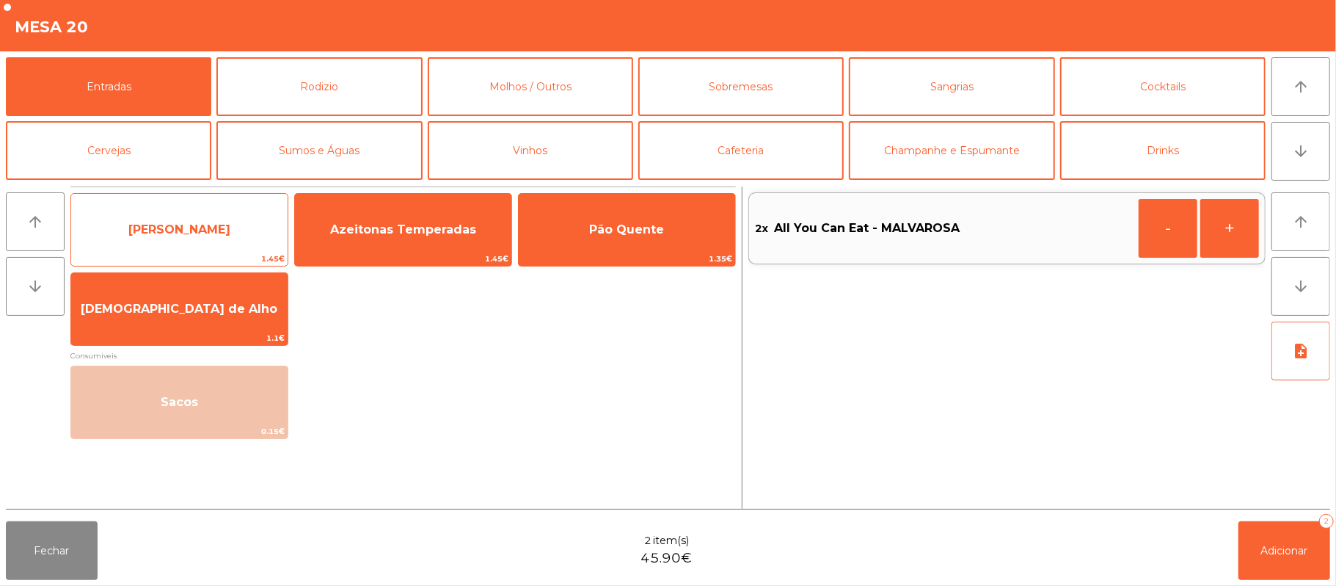
click at [178, 238] on span "[PERSON_NAME]" at bounding box center [179, 230] width 216 height 40
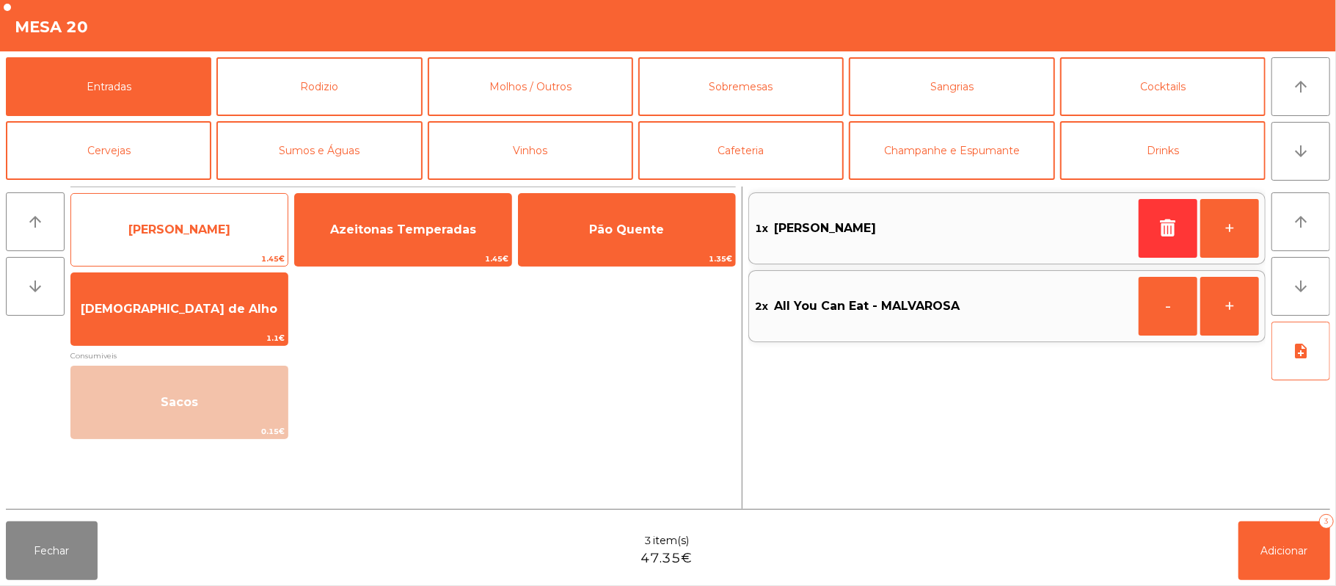
click at [178, 248] on span "[PERSON_NAME]" at bounding box center [179, 230] width 216 height 40
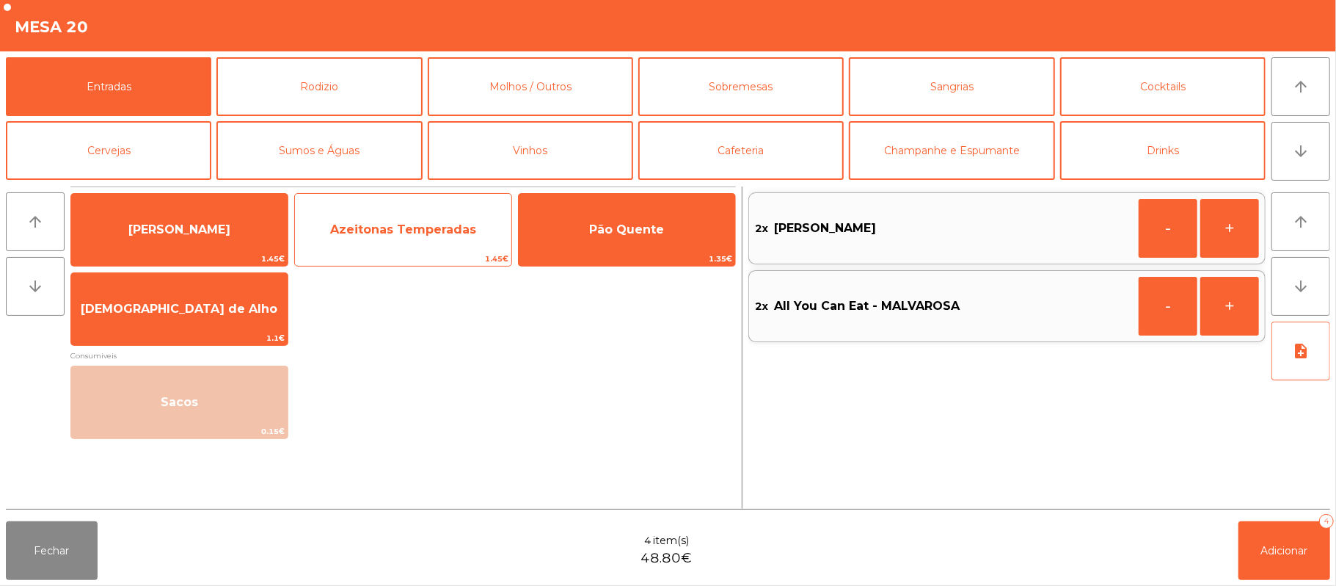
click at [409, 230] on span "Azeitonas Temperadas" at bounding box center [403, 229] width 146 height 14
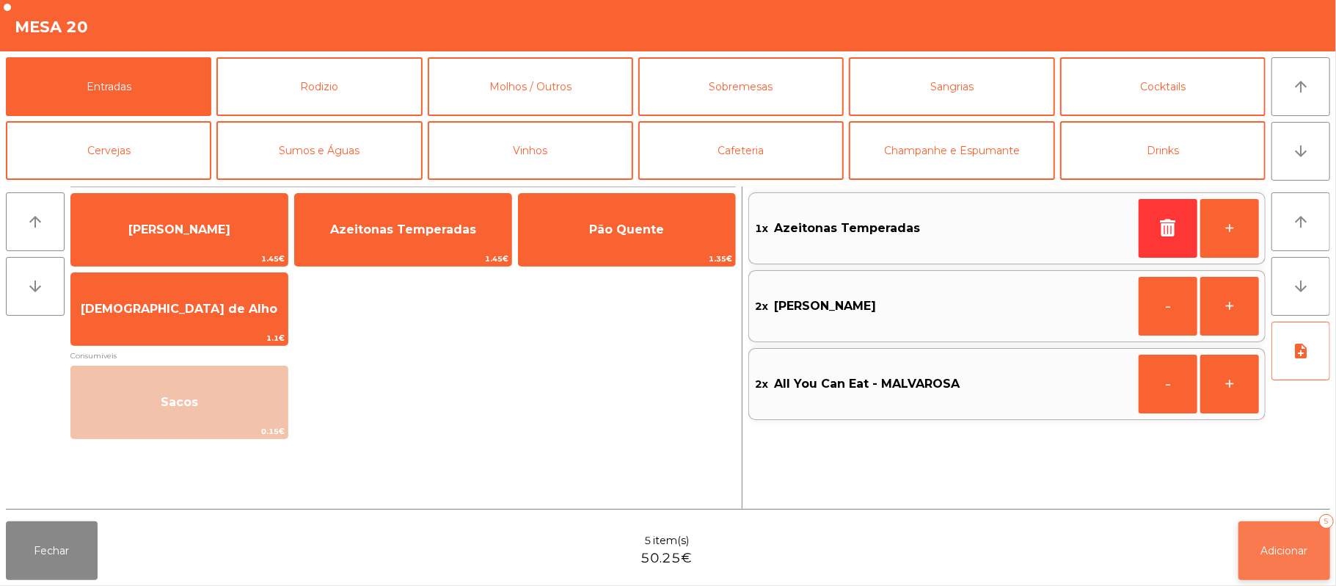
click at [1318, 553] on button "Adicionar 5" at bounding box center [1285, 550] width 92 height 59
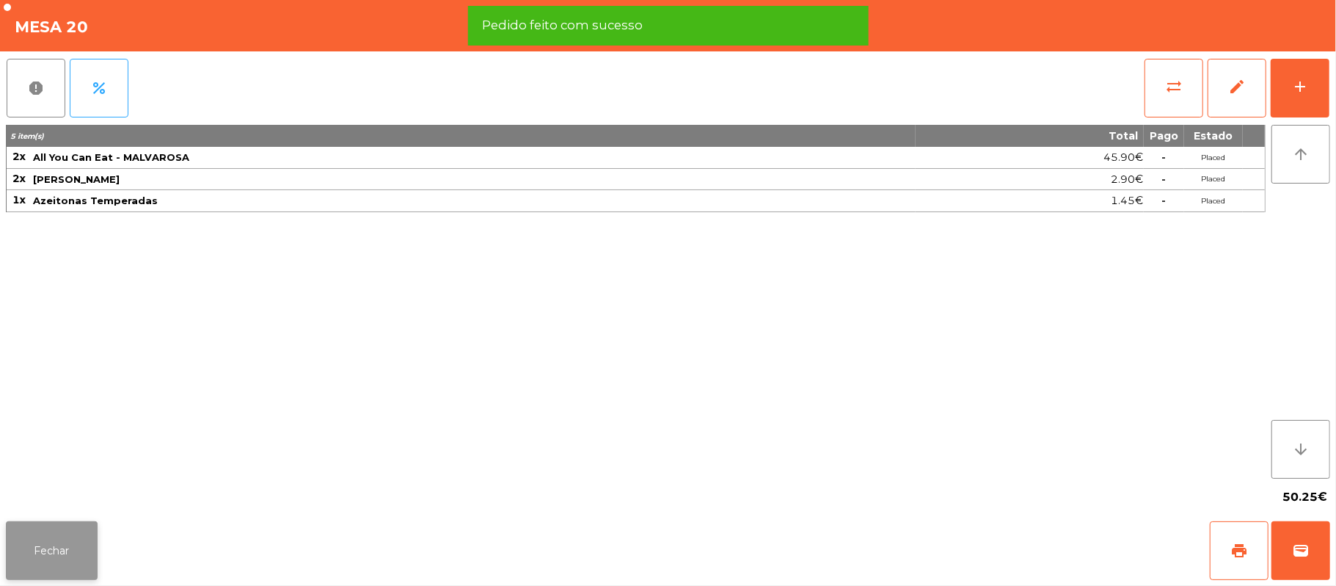
click at [47, 543] on button "Fechar" at bounding box center [52, 550] width 92 height 59
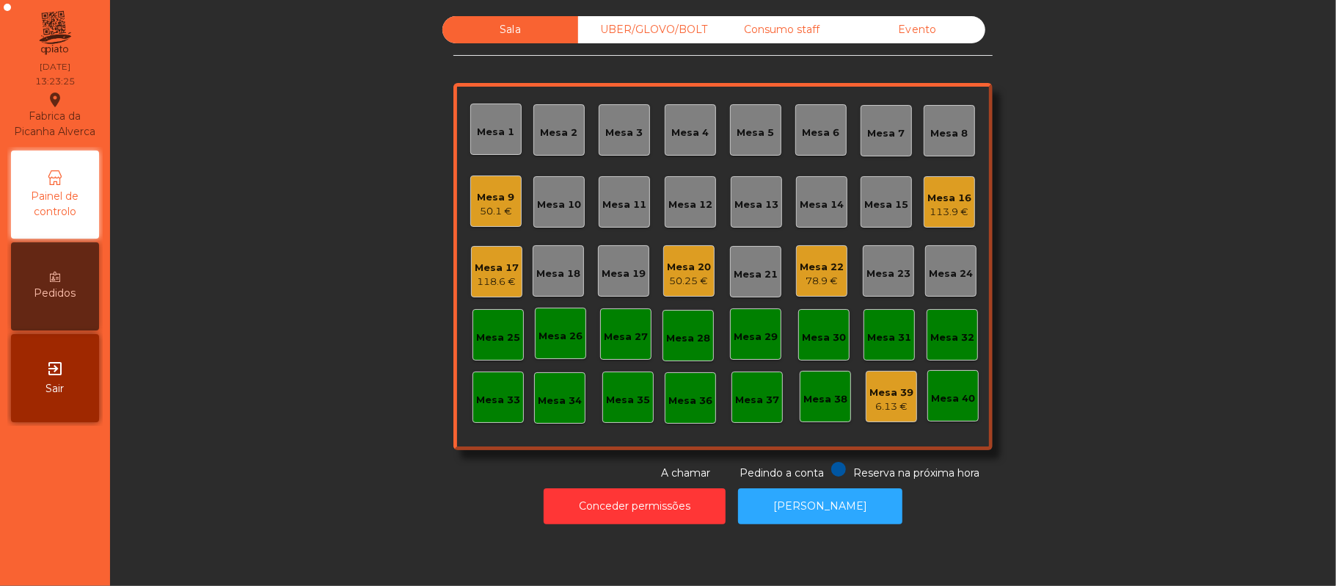
click at [928, 195] on div "Mesa 16" at bounding box center [950, 198] width 44 height 15
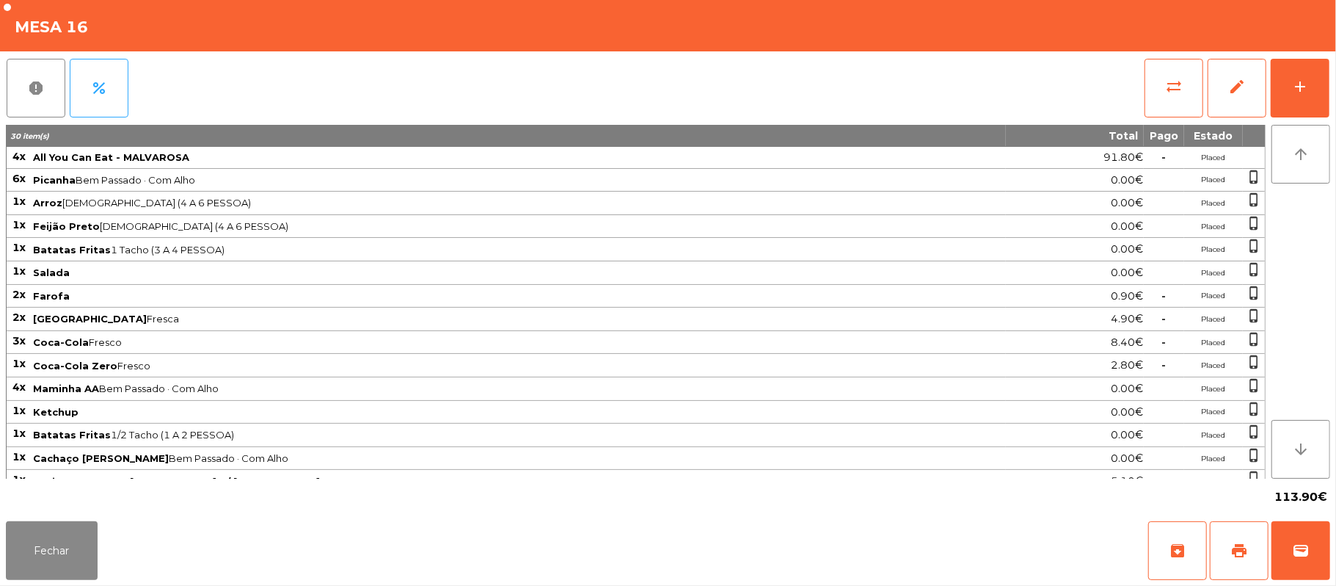
click at [540, 440] on span "Batatas Fritas 1/2 Tacho (1 A 2 PESSOA)" at bounding box center [519, 435] width 972 height 12
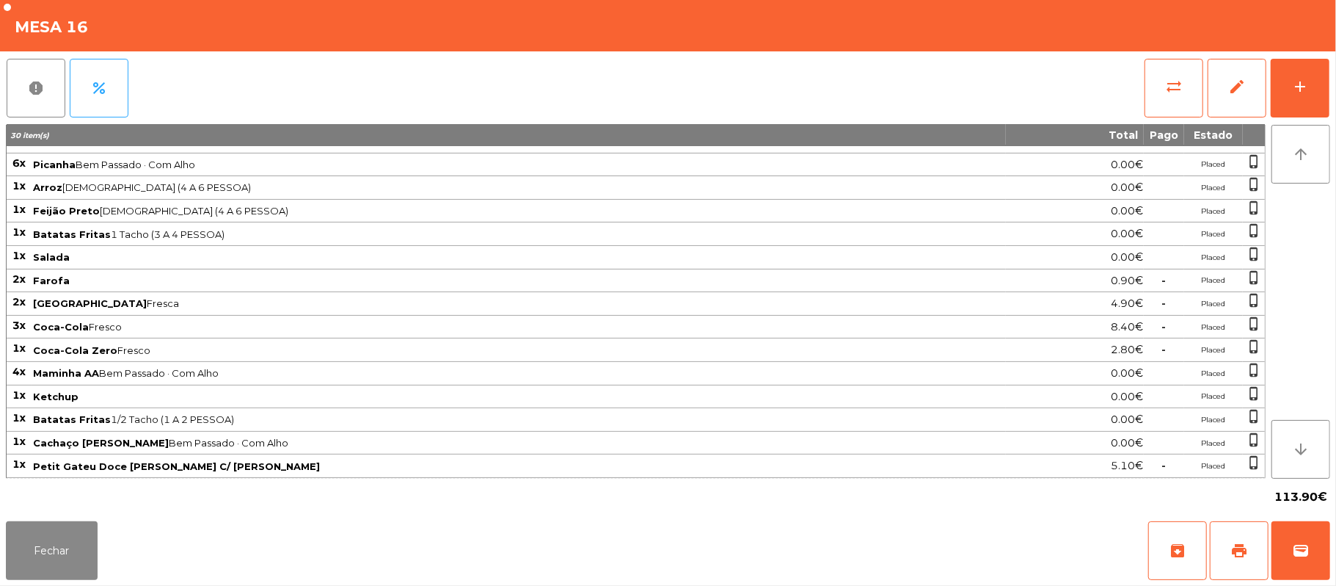
scroll to position [0, 0]
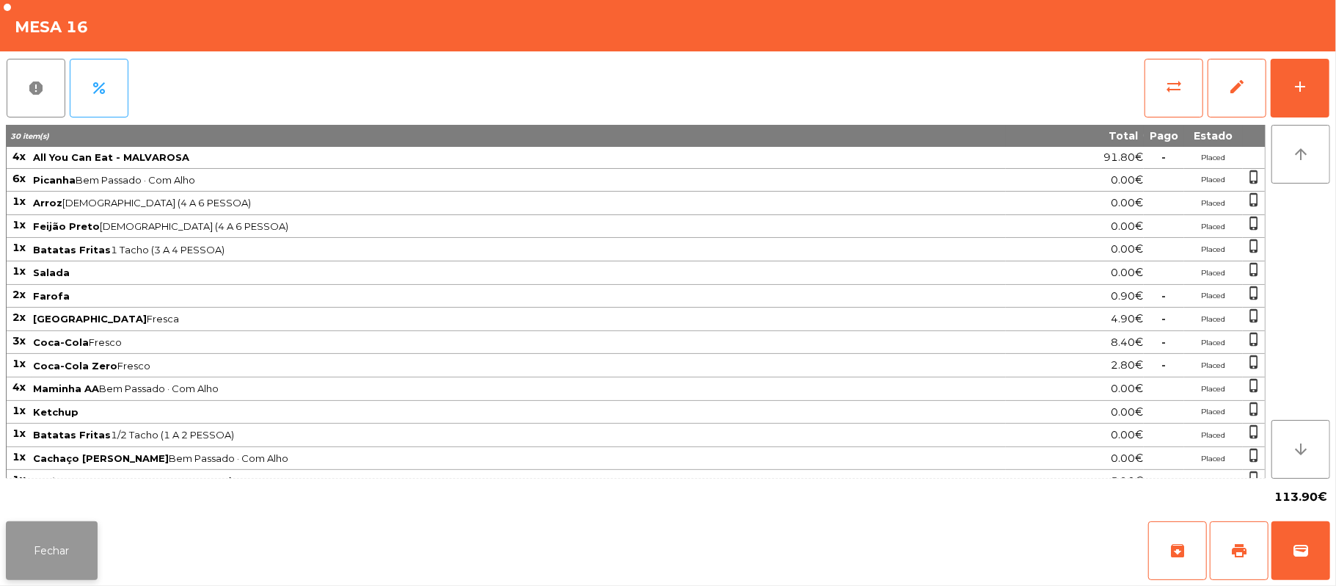
click at [73, 553] on button "Fechar" at bounding box center [52, 550] width 92 height 59
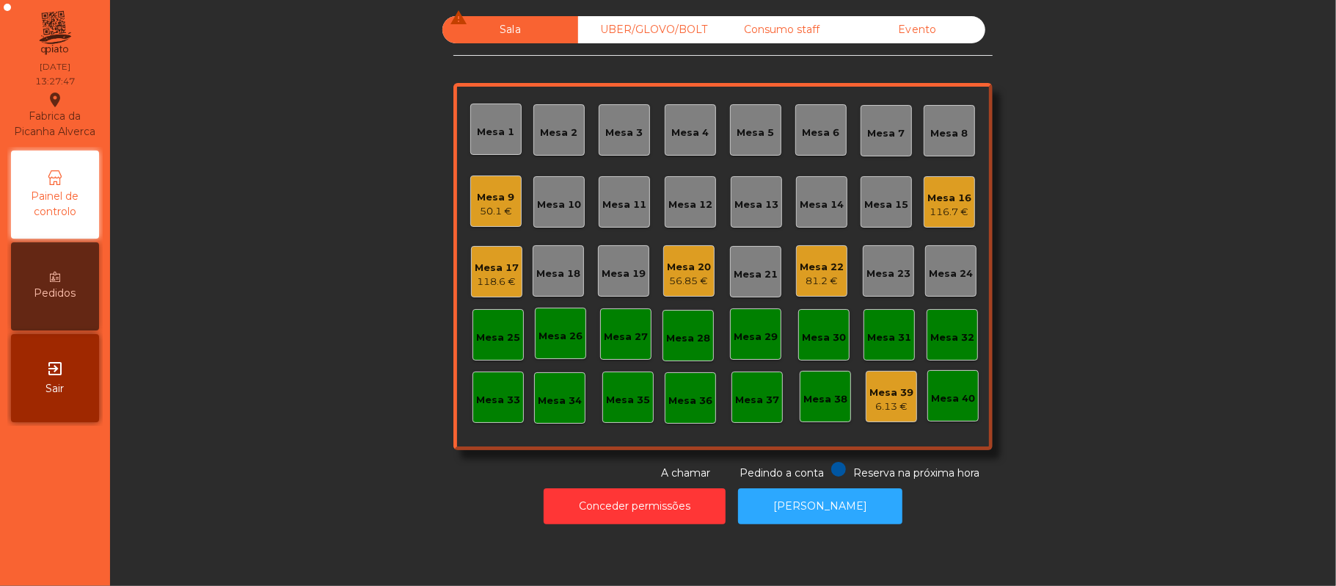
click at [957, 191] on div "Mesa 16" at bounding box center [950, 198] width 44 height 15
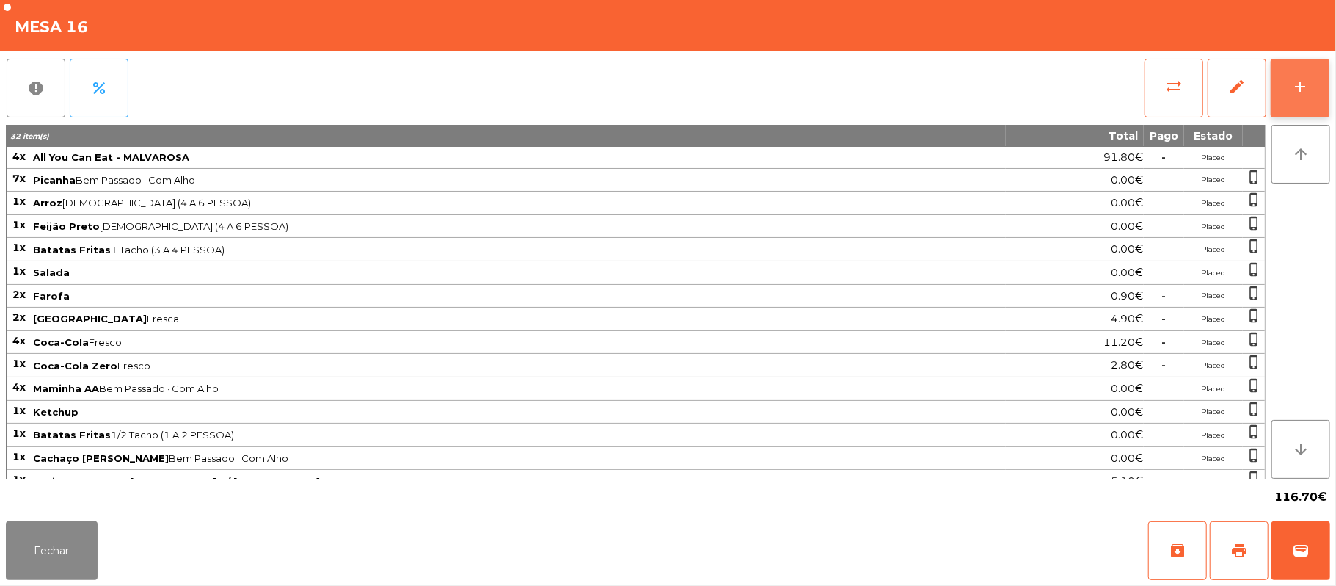
click at [1295, 79] on div "add" at bounding box center [1301, 87] width 18 height 18
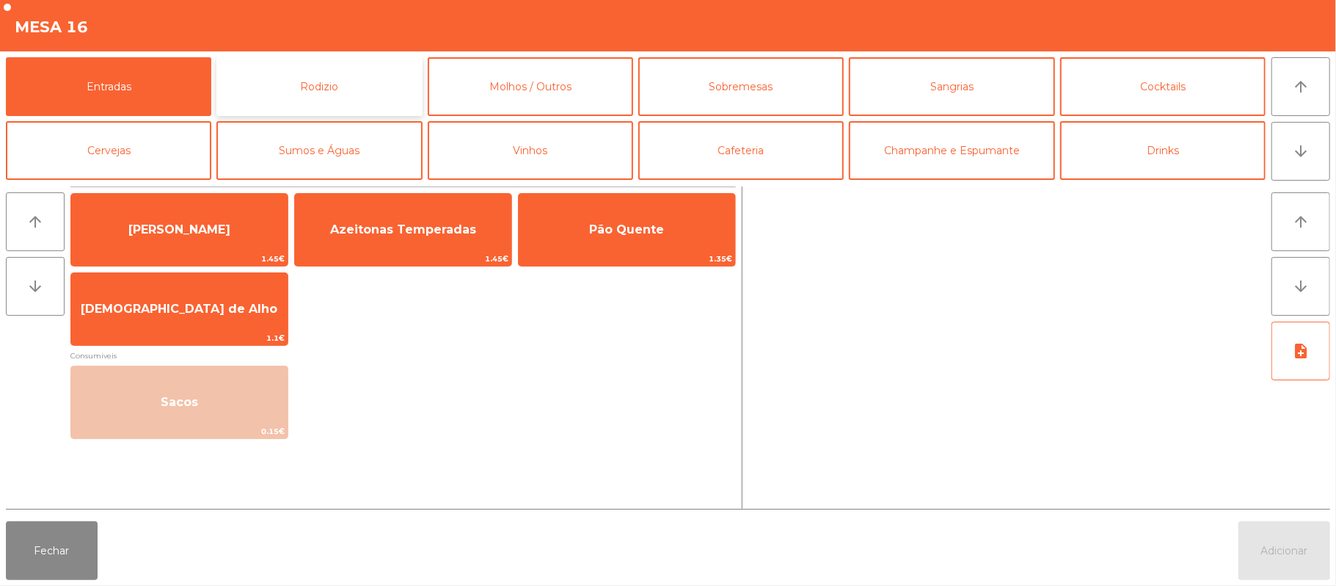
click at [345, 81] on button "Rodizio" at bounding box center [318, 86] width 205 height 59
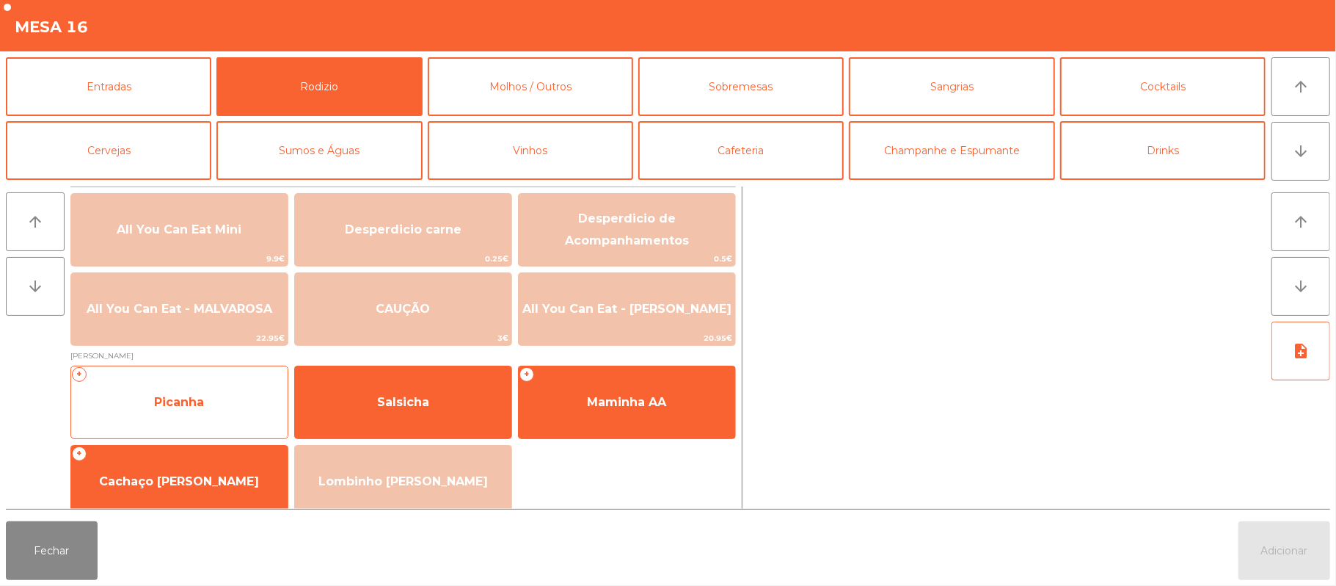
click at [220, 415] on span "Picanha" at bounding box center [179, 402] width 216 height 40
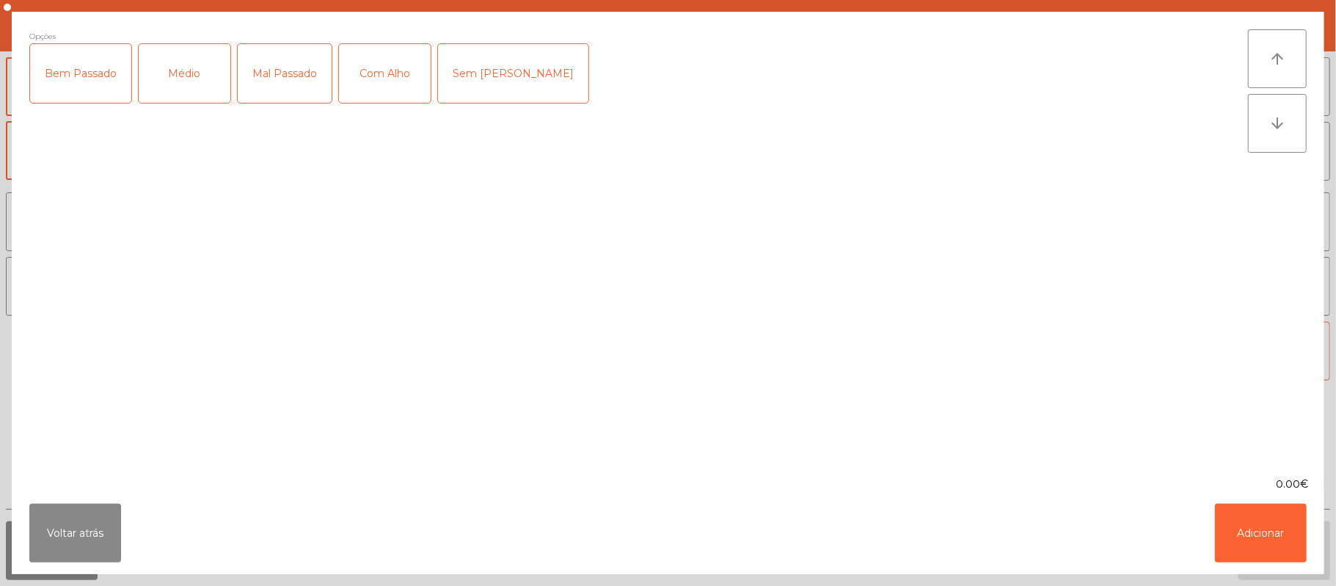
click at [95, 85] on div "Bem Passado" at bounding box center [80, 73] width 101 height 59
click at [385, 95] on div "Com Alho" at bounding box center [385, 73] width 92 height 59
click at [1274, 537] on button "Adicionar" at bounding box center [1261, 532] width 92 height 59
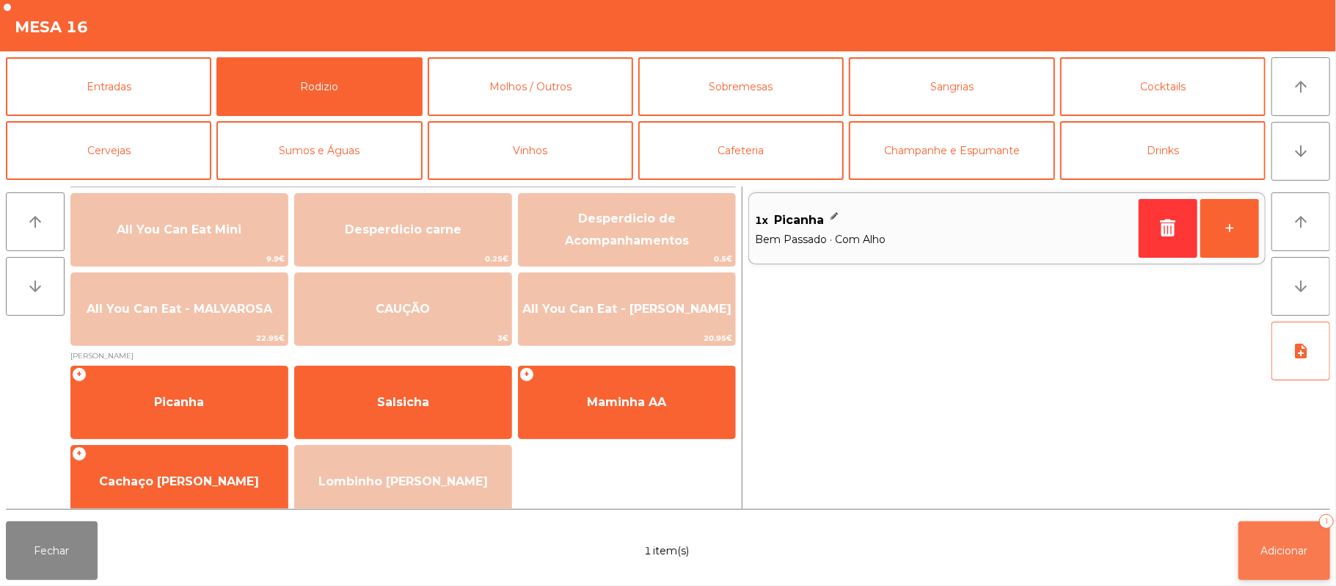
click at [1301, 547] on span "Adicionar" at bounding box center [1284, 550] width 47 height 13
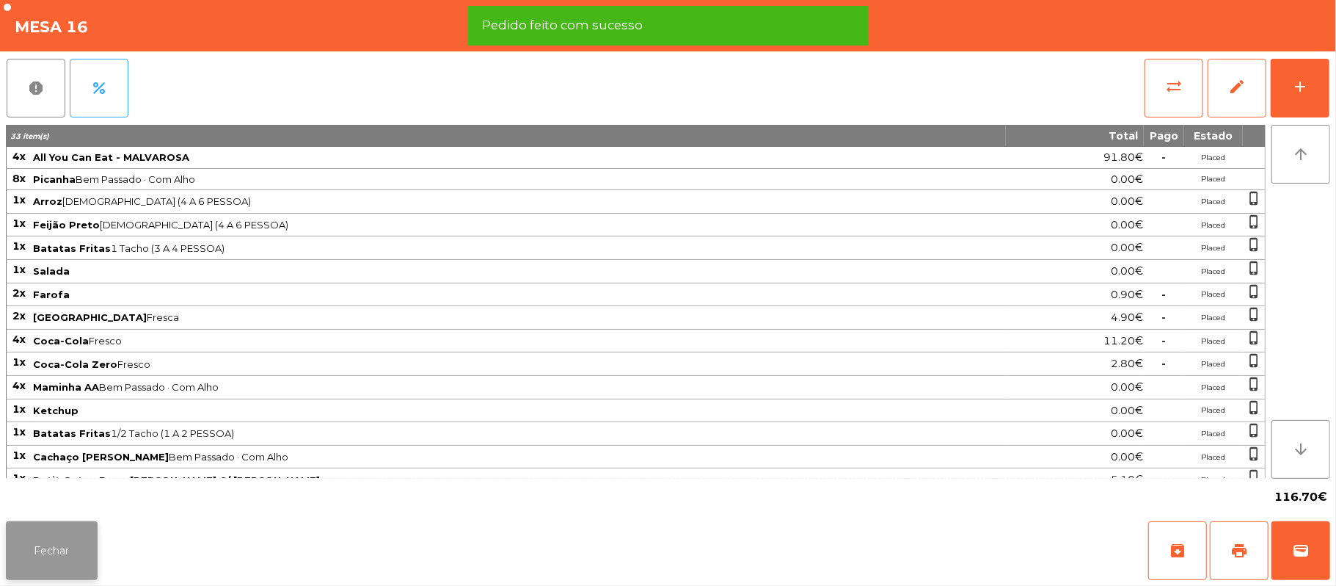
click at [76, 571] on button "Fechar" at bounding box center [52, 550] width 92 height 59
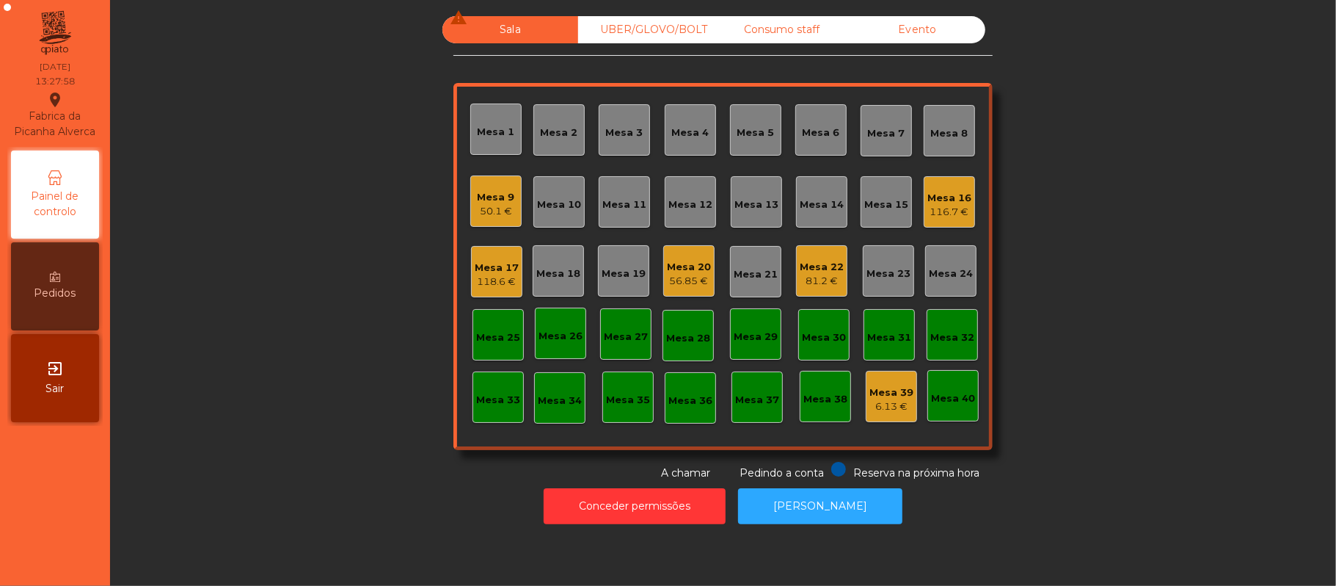
click at [799, 245] on div "Mesa 22 81.2 €" at bounding box center [821, 270] width 51 height 51
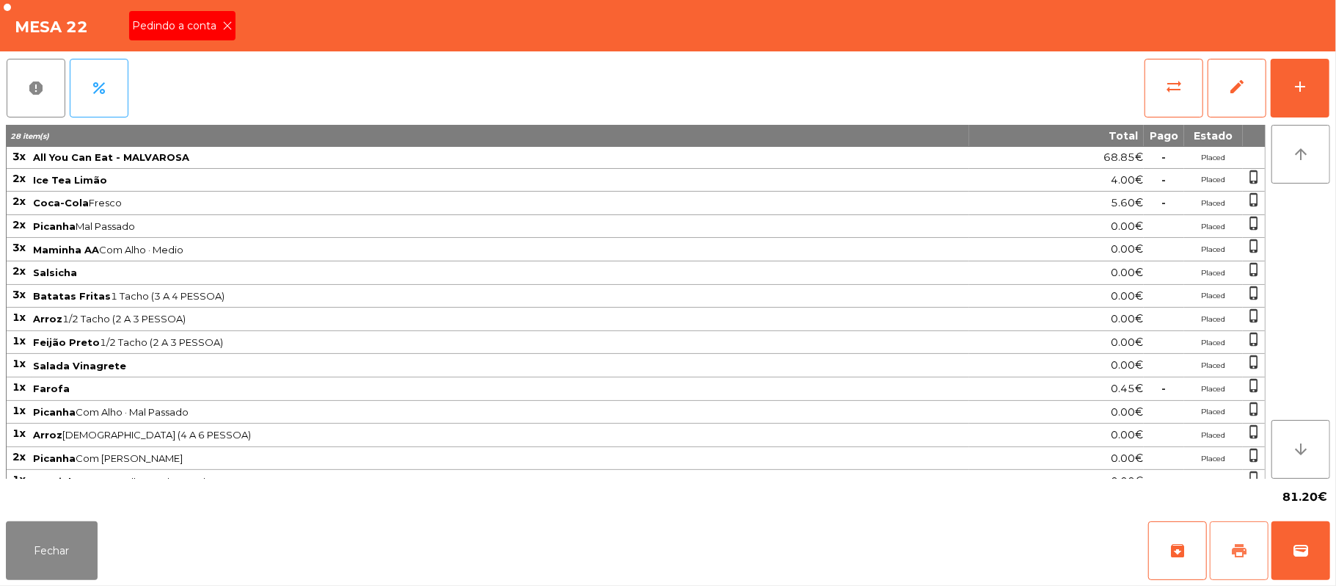
click at [1236, 544] on span "print" at bounding box center [1240, 551] width 18 height 18
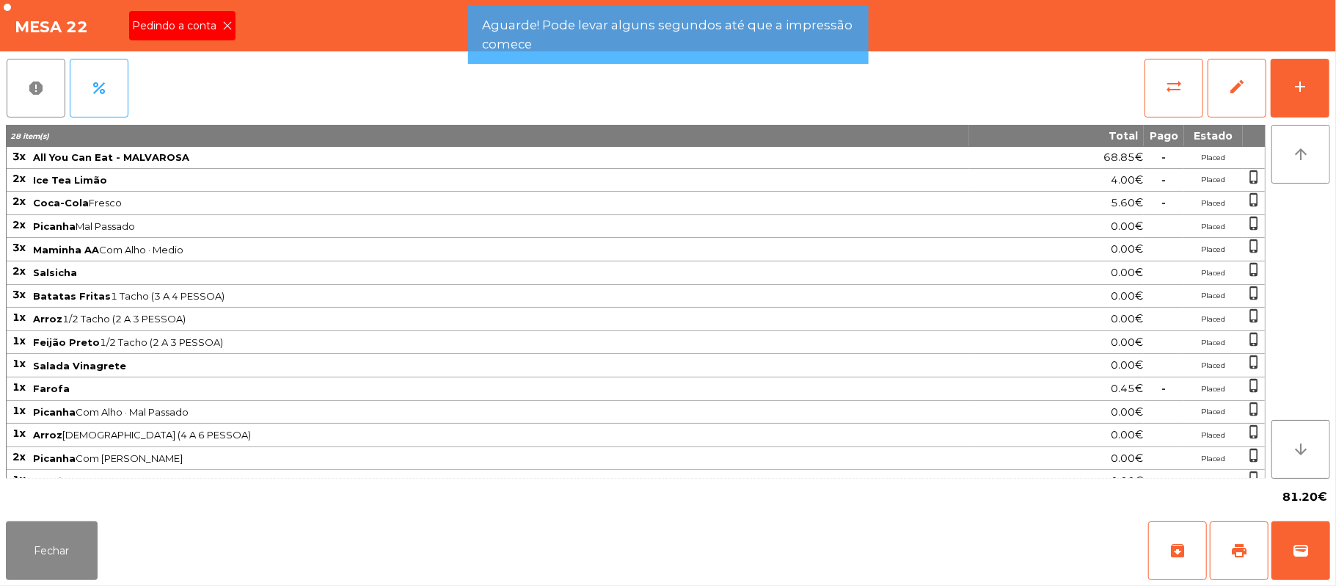
click at [229, 25] on icon at bounding box center [227, 26] width 10 height 10
click at [220, 27] on div "Mesa 22" at bounding box center [668, 25] width 1336 height 51
click at [232, 27] on div "Mesa 22" at bounding box center [668, 25] width 1336 height 51
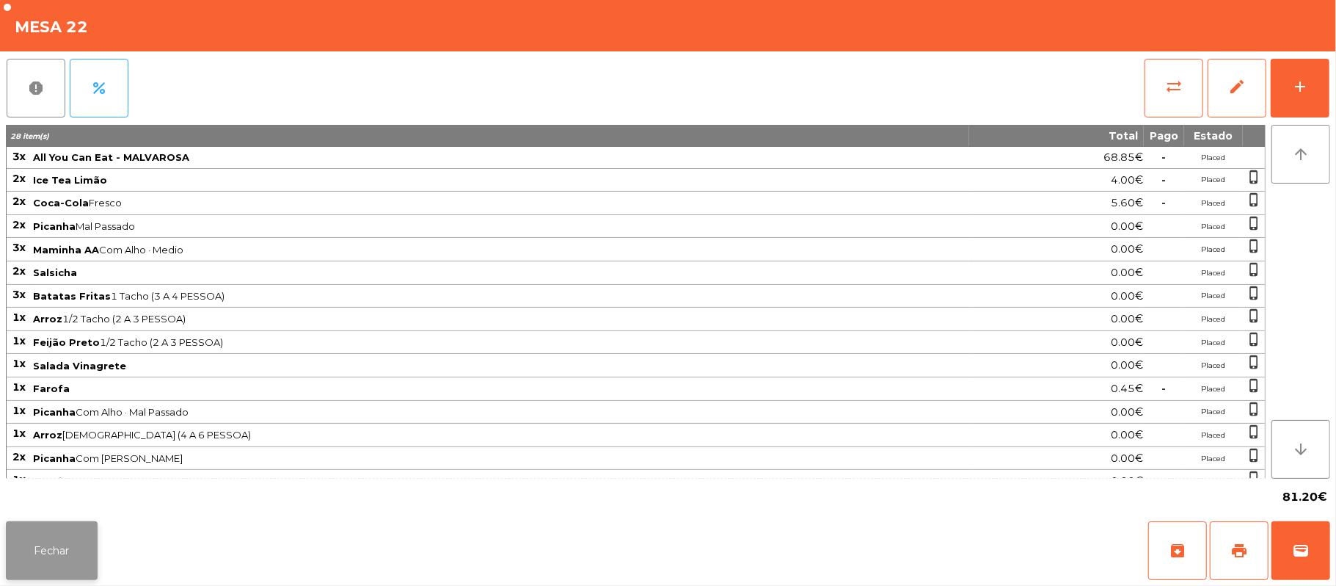
click at [42, 570] on button "Fechar" at bounding box center [52, 550] width 92 height 59
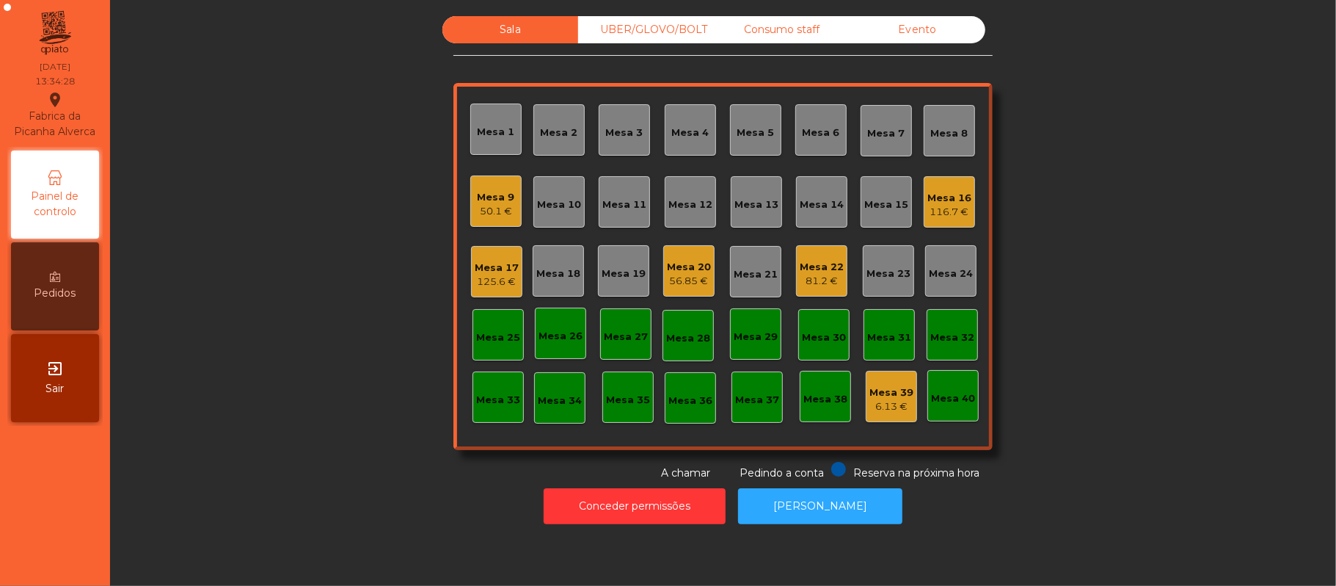
click at [778, 43] on div "Consumo staff" at bounding box center [782, 29] width 136 height 27
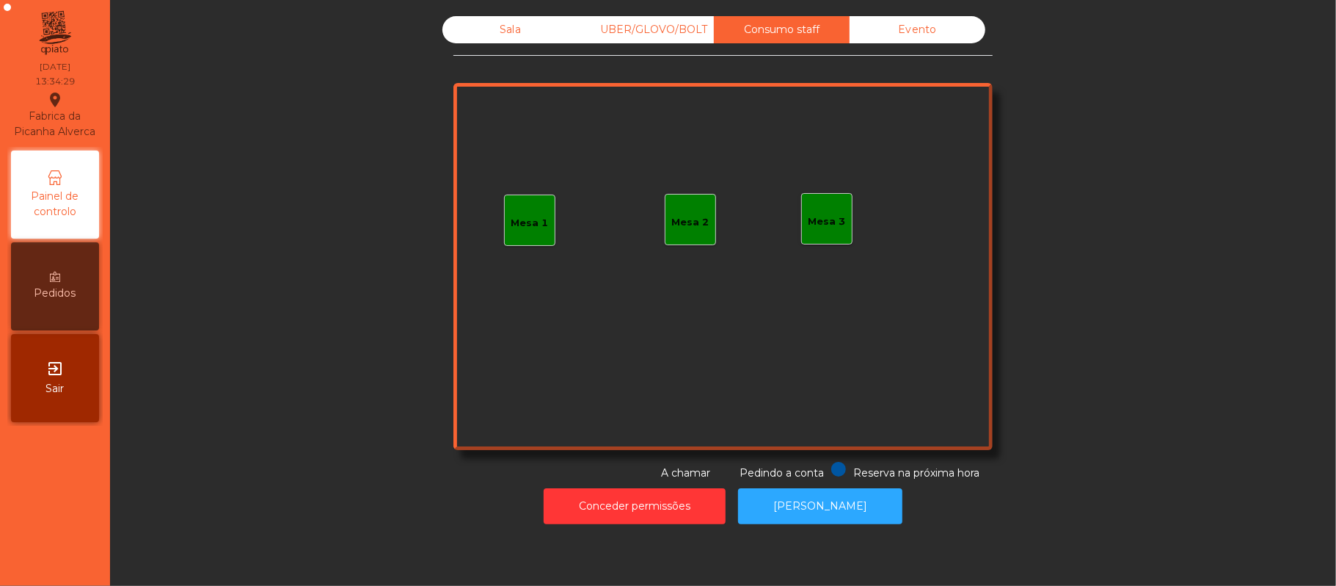
click at [834, 215] on div "Mesa 3" at bounding box center [827, 221] width 37 height 15
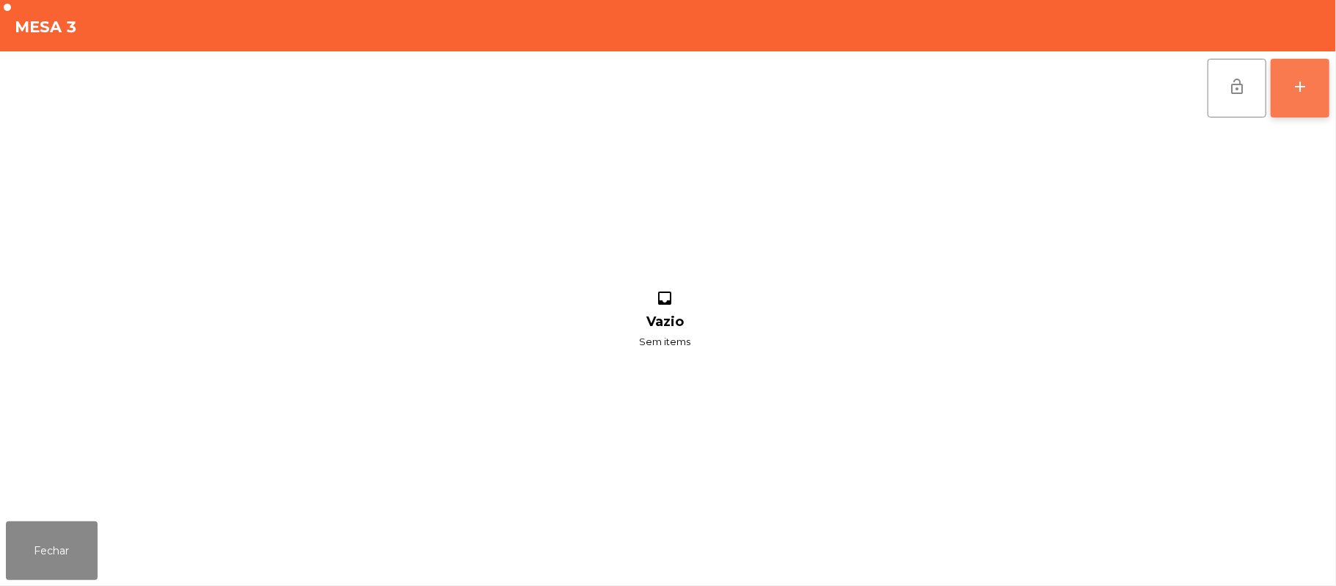
click at [1325, 90] on button "add" at bounding box center [1300, 88] width 59 height 59
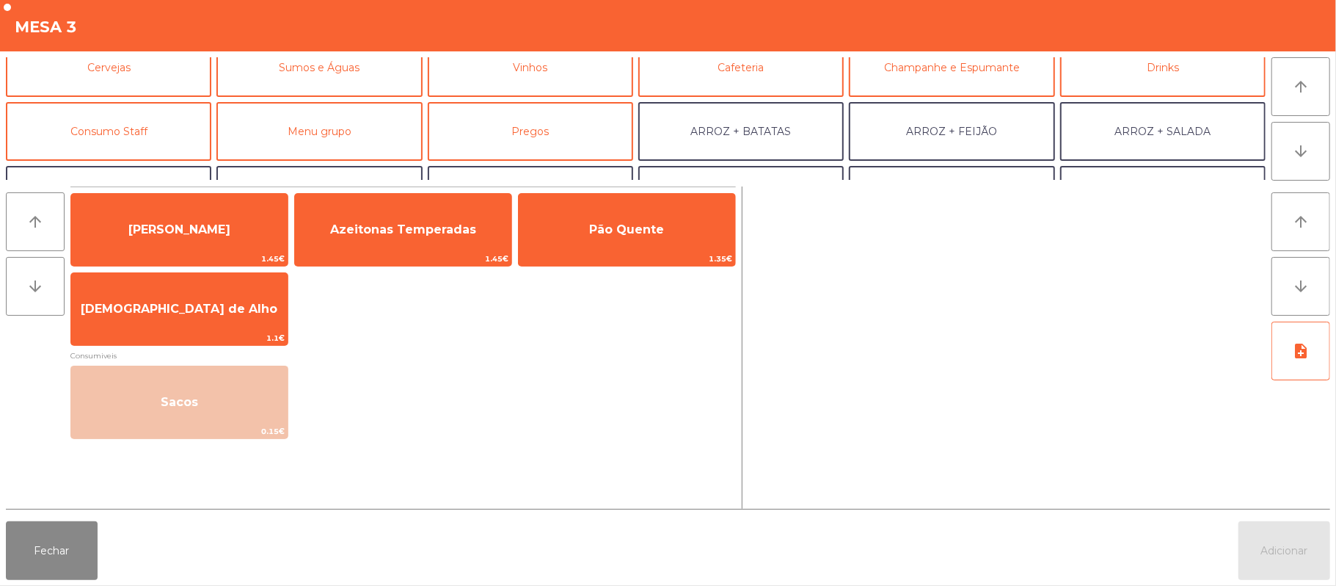
scroll to position [84, 0]
click at [176, 126] on button "Consumo Staff" at bounding box center [108, 130] width 205 height 59
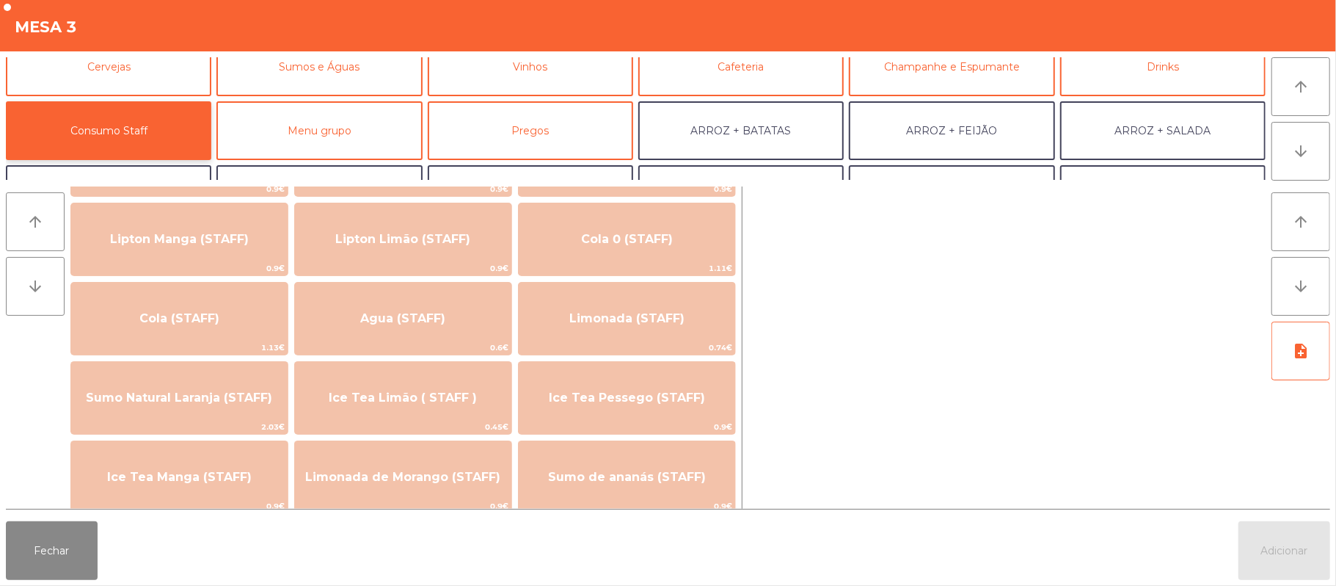
scroll to position [257, 0]
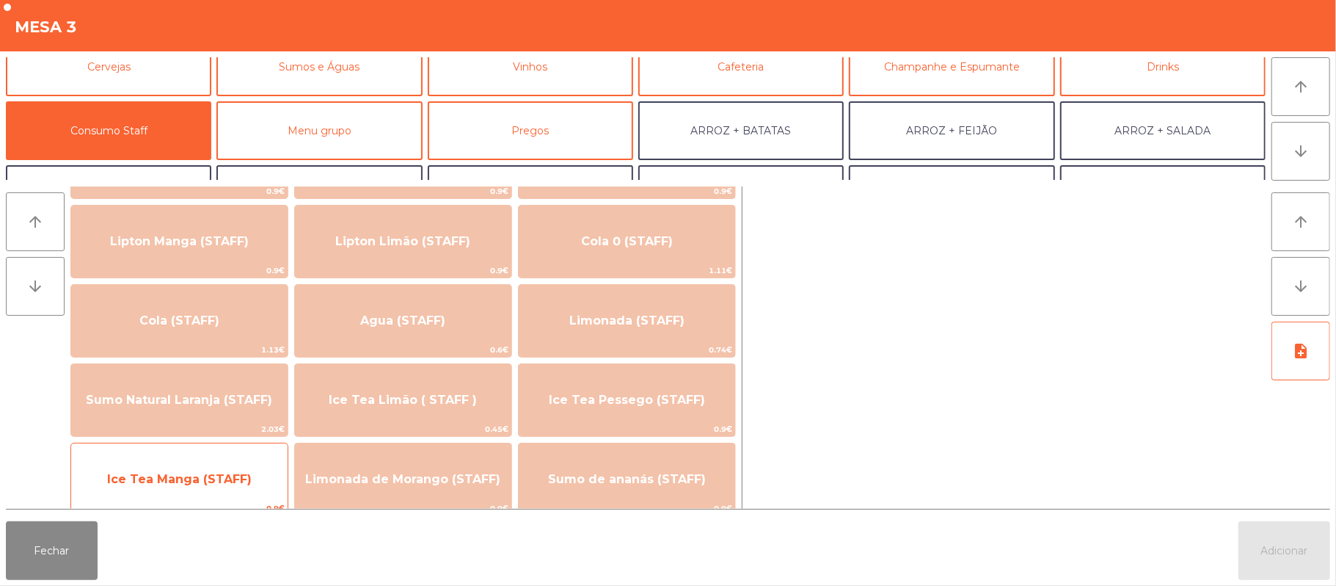
click at [241, 482] on span "Ice Tea Manga (STAFF)" at bounding box center [179, 479] width 145 height 14
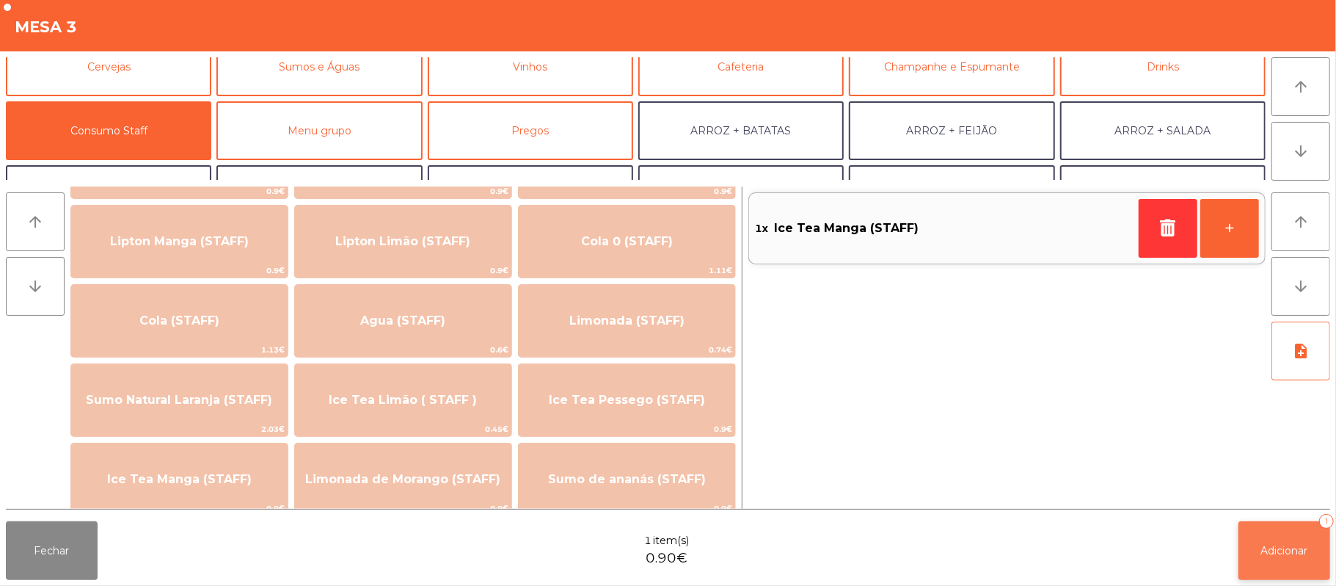
click at [1283, 534] on button "Adicionar 1" at bounding box center [1285, 550] width 92 height 59
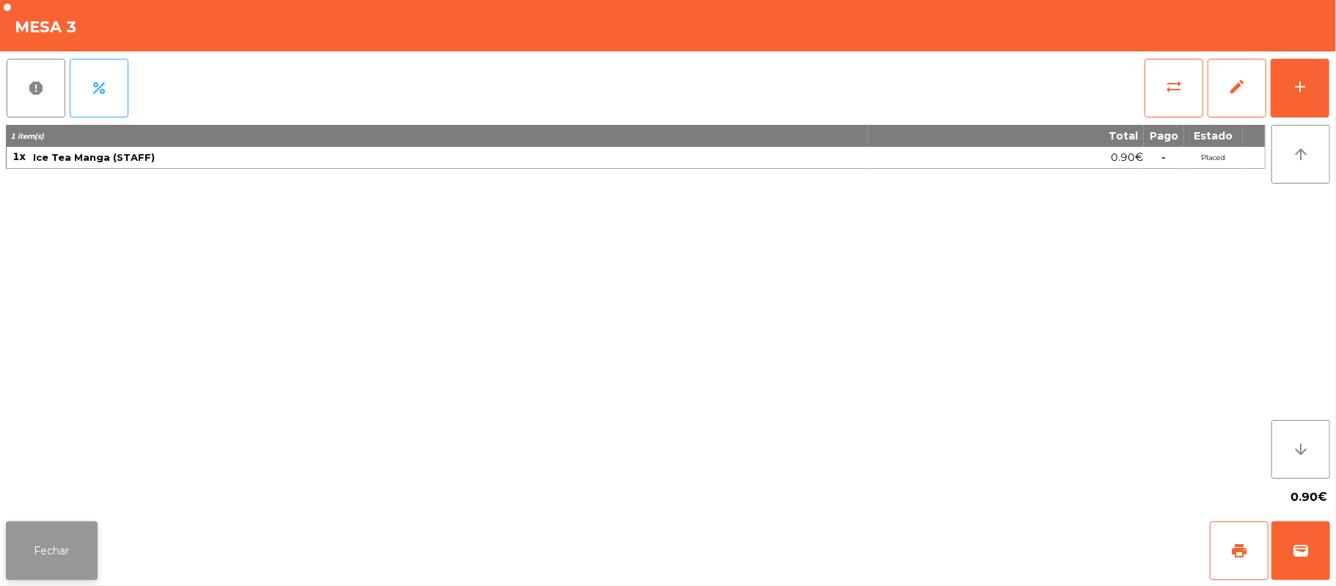
click at [79, 532] on button "Fechar" at bounding box center [52, 550] width 92 height 59
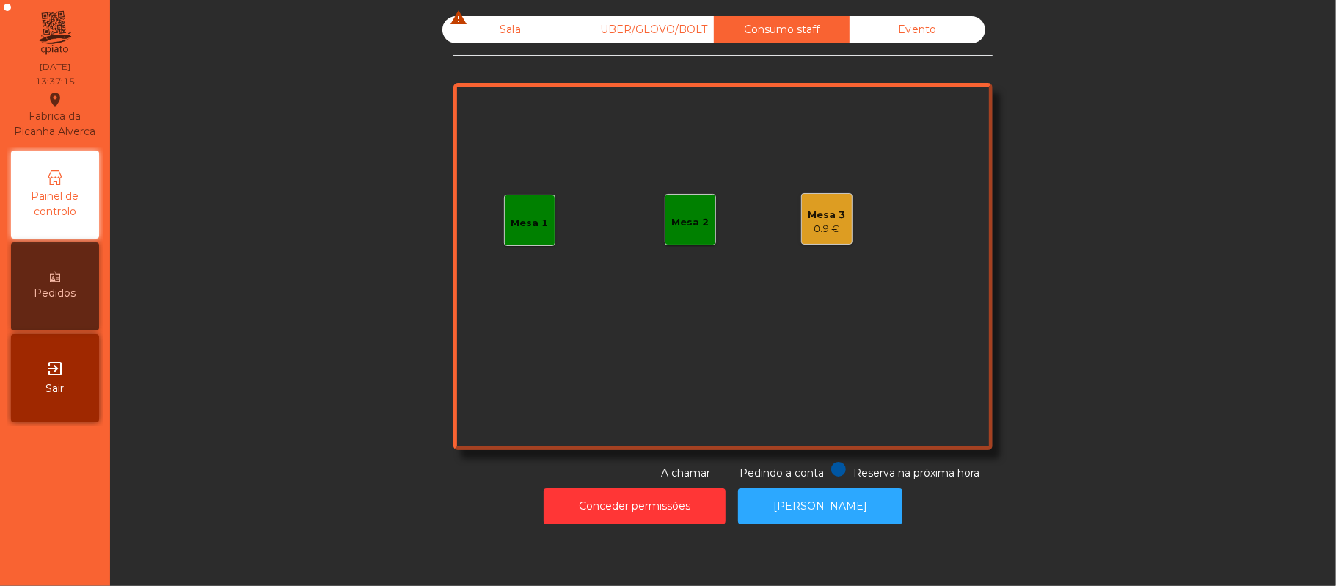
click at [492, 24] on div "Sala warning" at bounding box center [510, 29] width 136 height 27
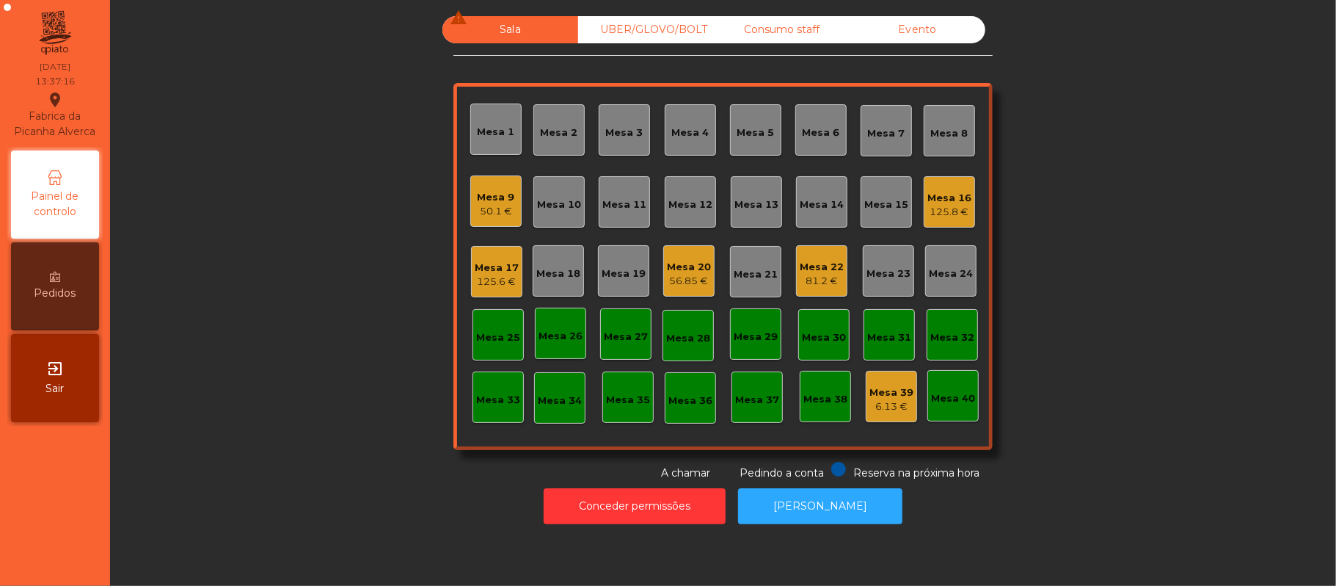
click at [831, 268] on div "Mesa 22" at bounding box center [822, 267] width 44 height 15
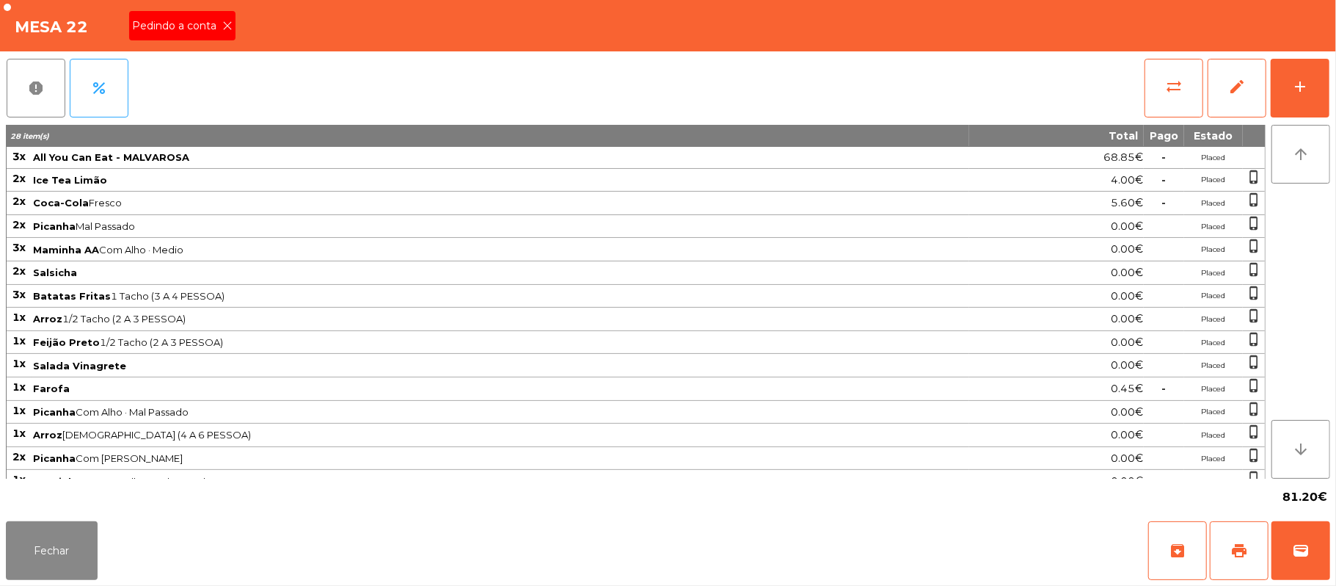
click at [222, 37] on div "Pedindo a conta" at bounding box center [182, 25] width 106 height 29
click at [226, 27] on icon at bounding box center [227, 26] width 10 height 10
click at [244, 26] on div "Mesa 22 Pedindo a conta" at bounding box center [668, 25] width 1336 height 51
click at [1327, 553] on button "wallet" at bounding box center [1301, 550] width 59 height 59
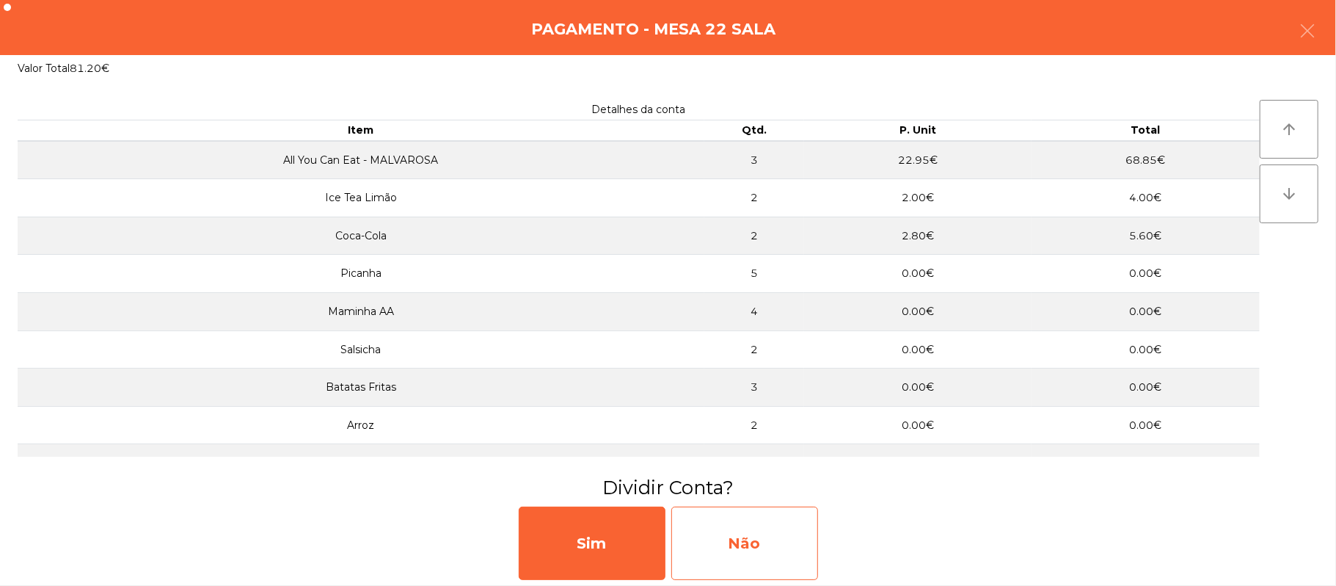
click at [741, 550] on div "Não" at bounding box center [744, 542] width 147 height 73
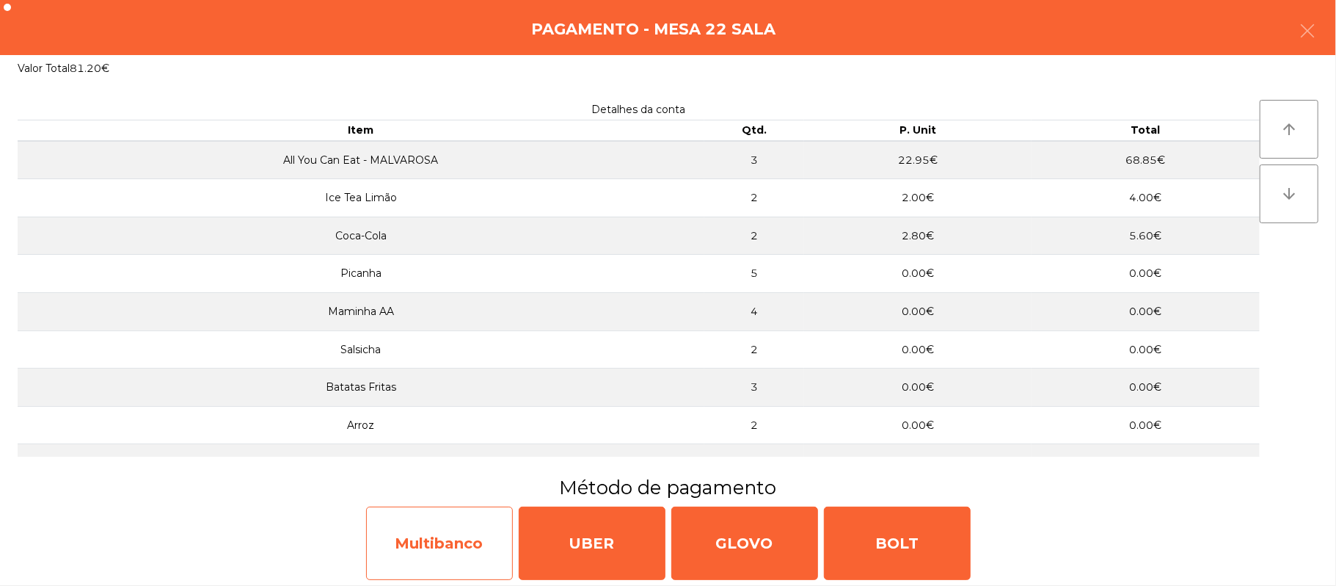
click at [470, 550] on div "Multibanco" at bounding box center [439, 542] width 147 height 73
select select "**"
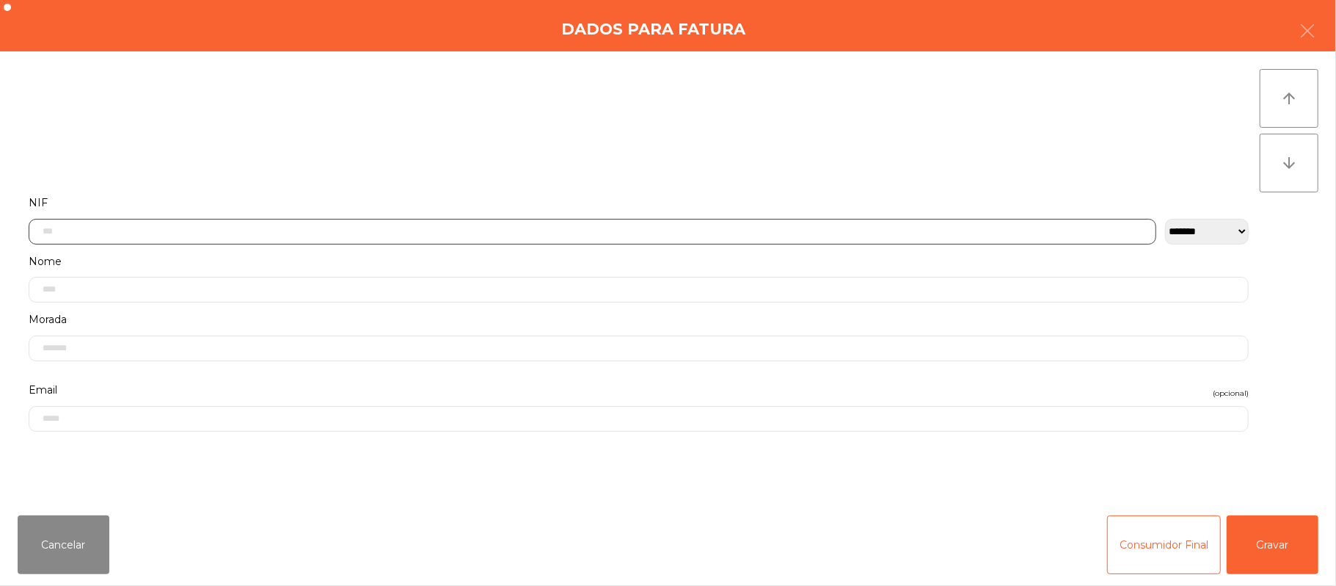
click at [547, 229] on input "text" at bounding box center [593, 232] width 1128 height 26
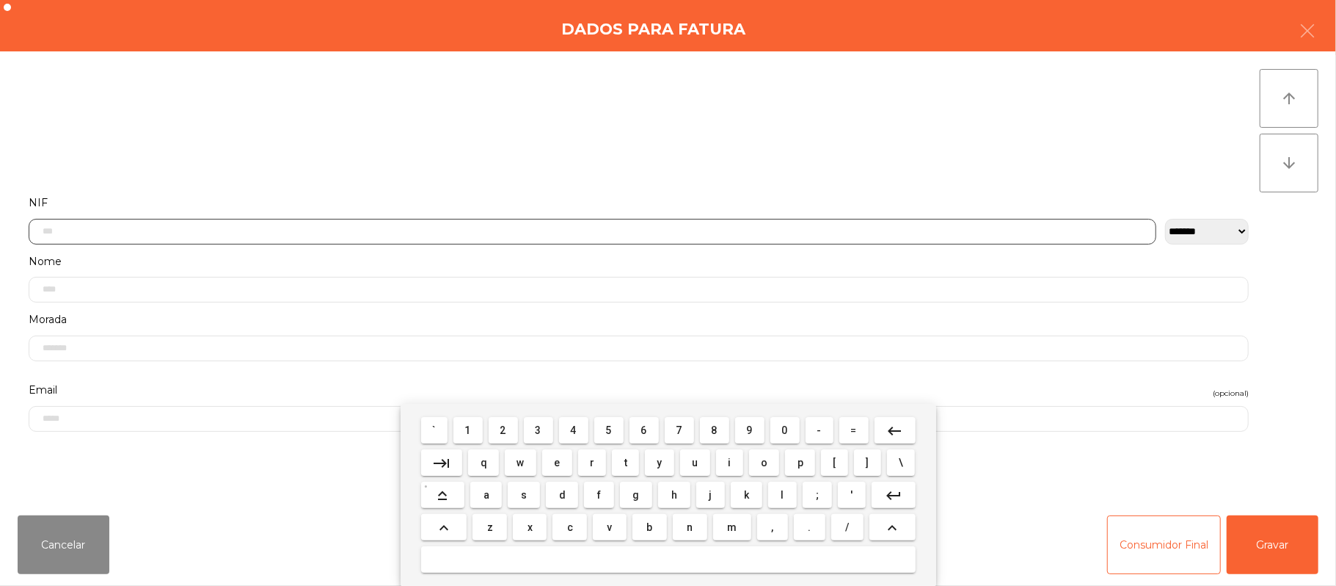
scroll to position [123, 0]
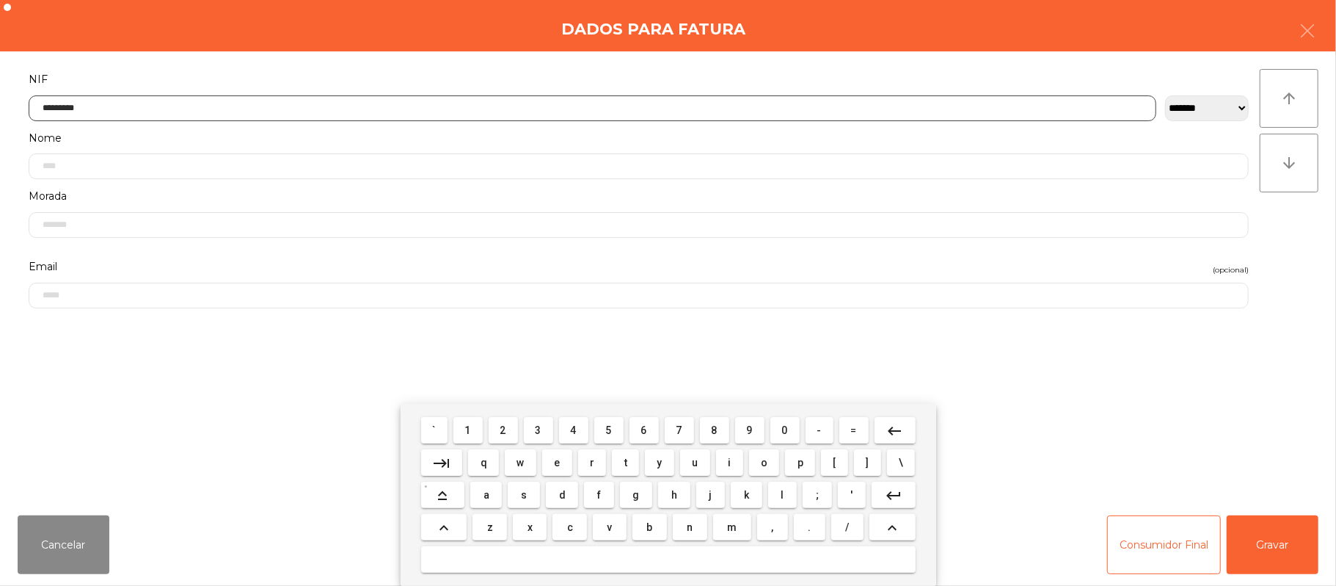
type input "*********"
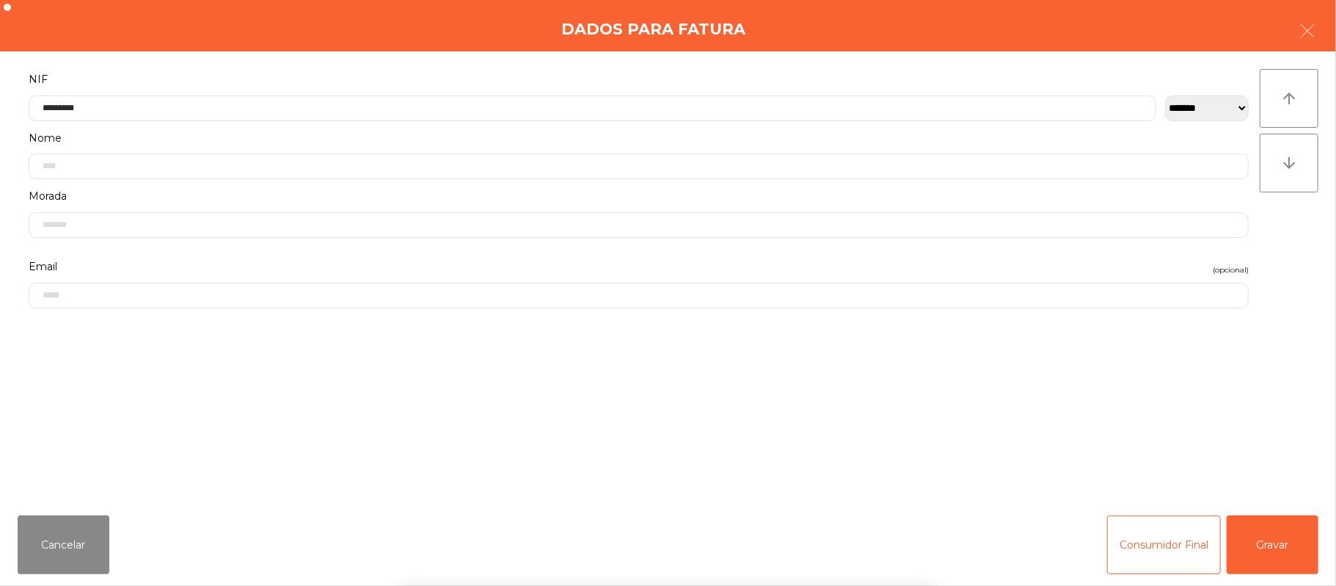
click at [1278, 547] on div "` 1 2 3 4 5 6 7 8 9 0 - = keyboard_backspace keyboard_tab q w e r t y u i o p […" at bounding box center [668, 495] width 1336 height 182
click at [1289, 536] on div "` 1 2 3 4 5 6 7 8 9 0 - = keyboard_backspace keyboard_tab q w e r t y u i o p […" at bounding box center [668, 495] width 1336 height 182
click at [1322, 558] on div "Cancelar Consumidor Final Gravar" at bounding box center [668, 544] width 1336 height 82
click at [1269, 532] on button "Gravar" at bounding box center [1273, 544] width 92 height 59
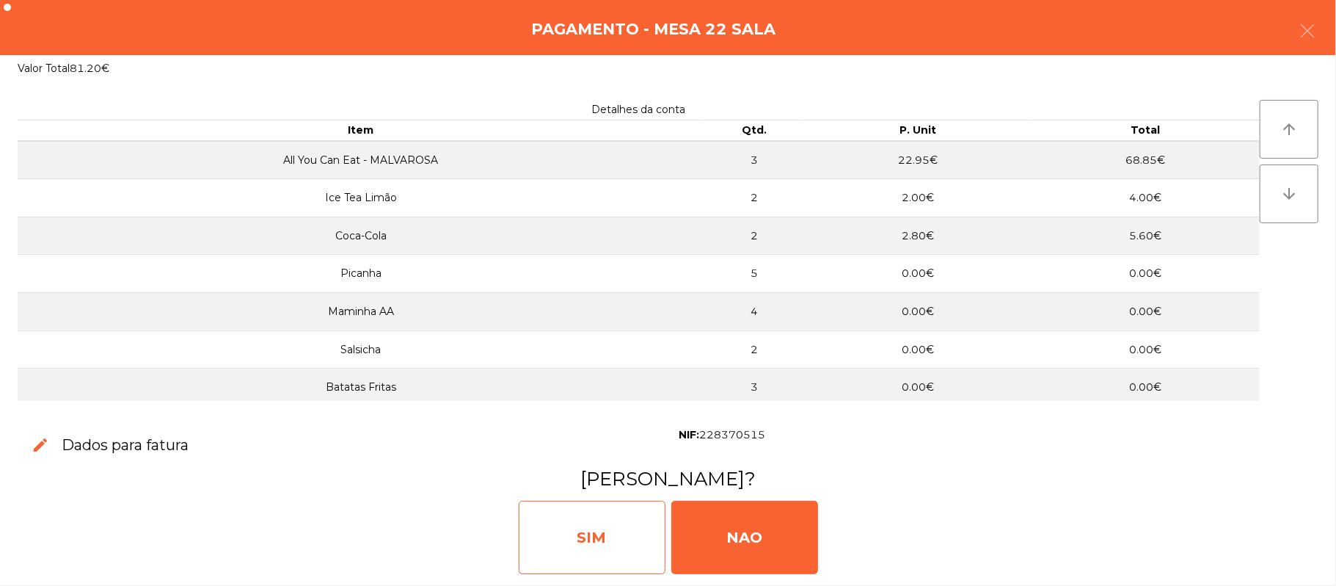
click at [579, 520] on div "SIM" at bounding box center [592, 536] width 147 height 73
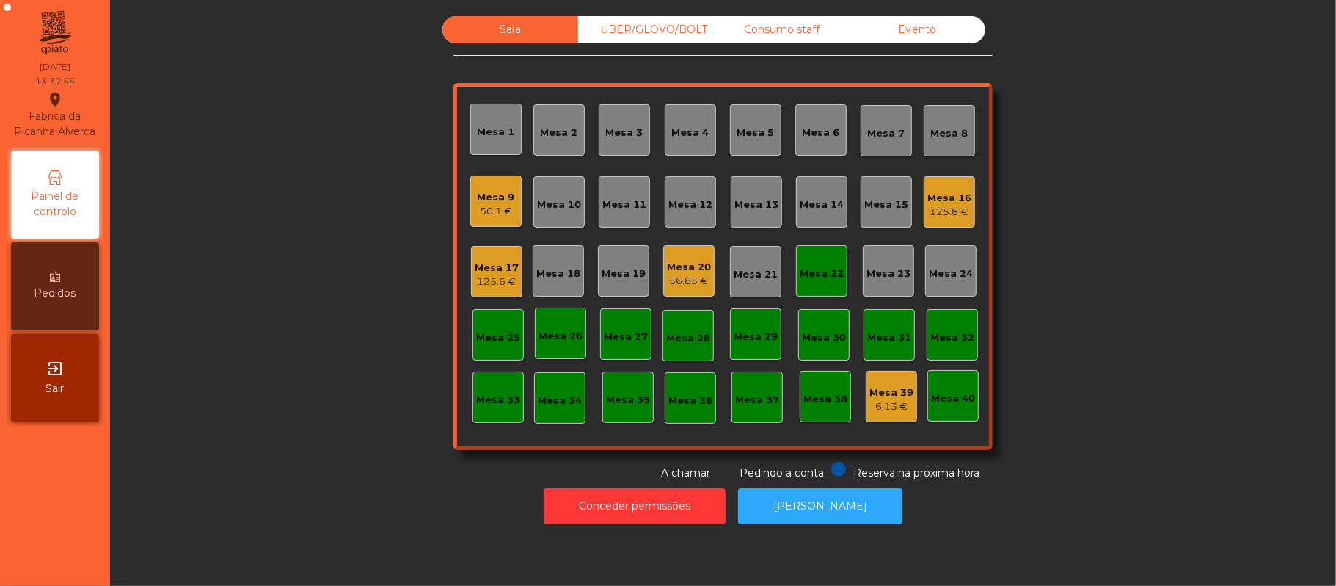
click at [811, 252] on div "Mesa 22" at bounding box center [821, 270] width 51 height 51
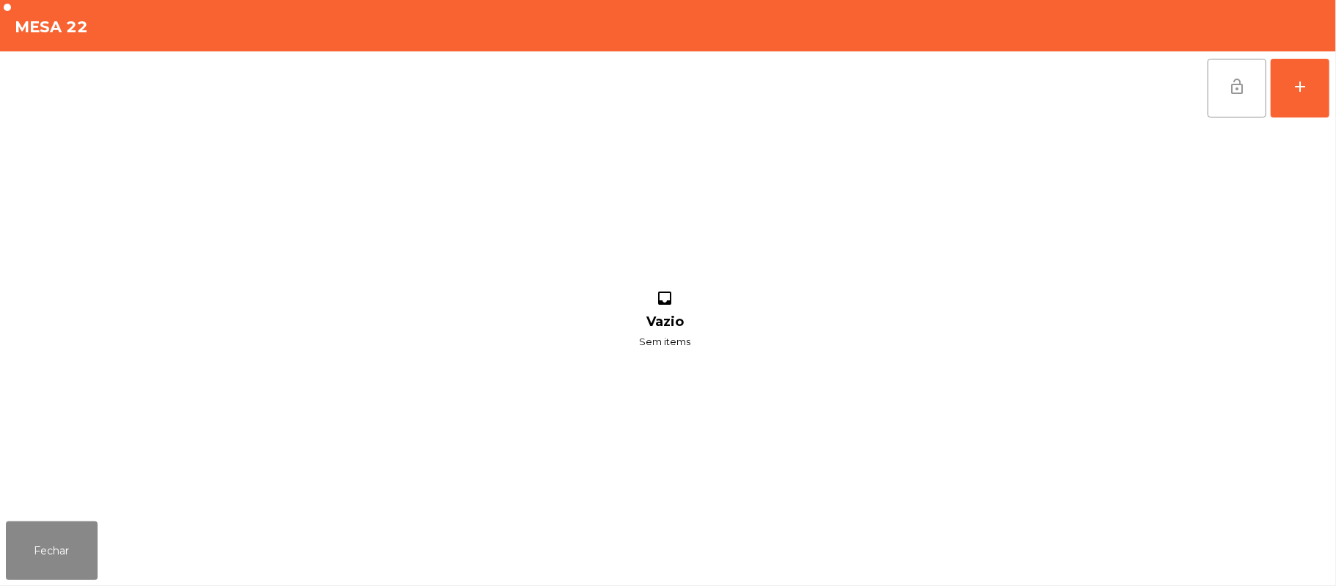
click at [1234, 66] on button "lock_open" at bounding box center [1237, 88] width 59 height 59
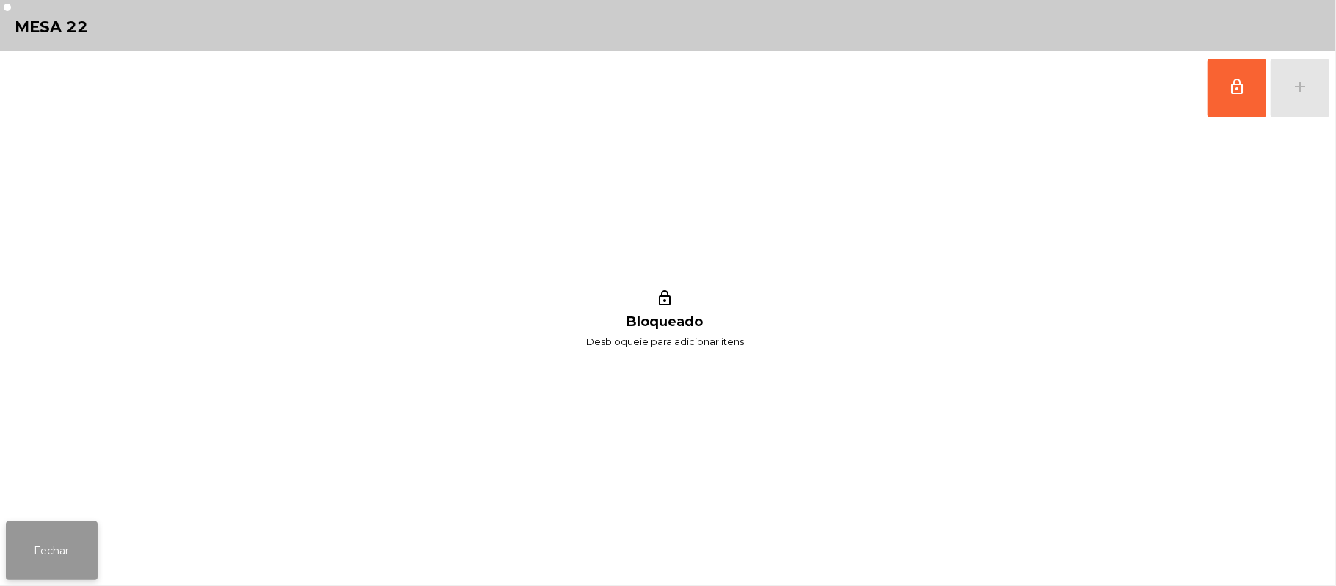
click at [48, 556] on button "Fechar" at bounding box center [52, 550] width 92 height 59
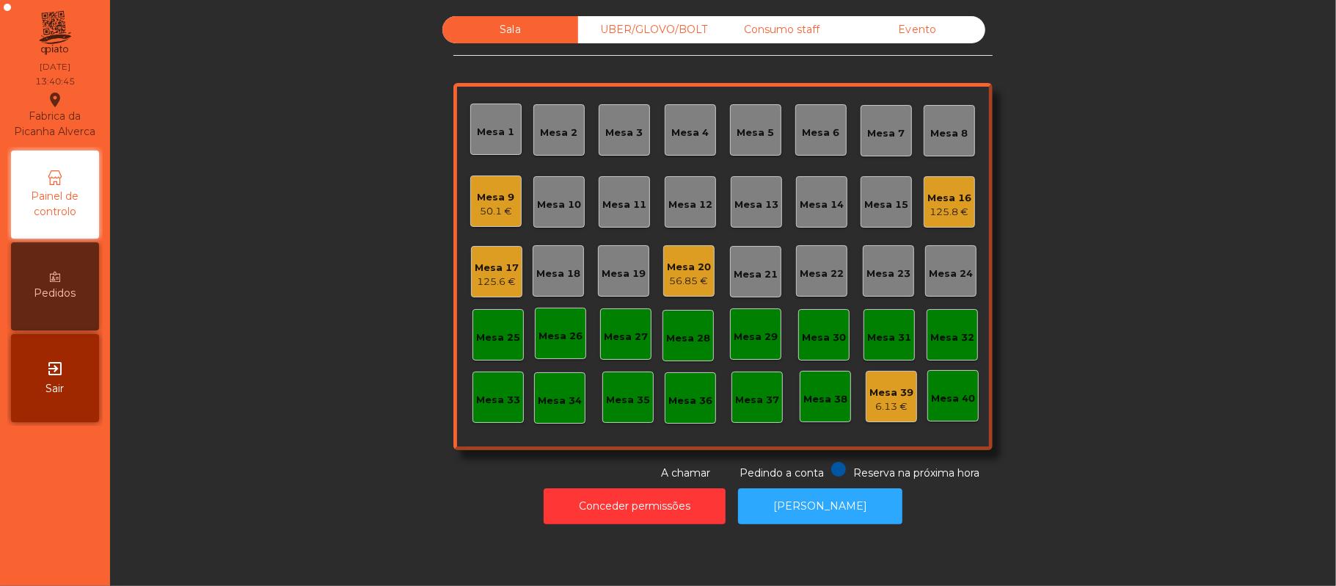
click at [646, 21] on div "UBER/GLOVO/BOLT" at bounding box center [646, 29] width 136 height 27
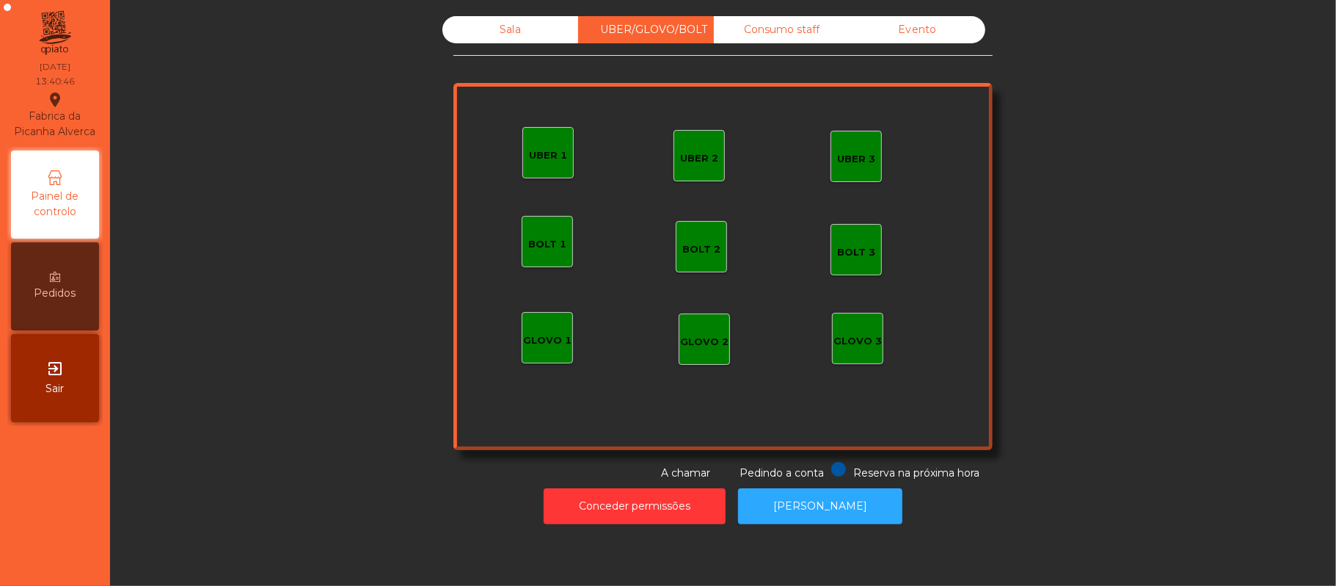
click at [539, 150] on div "UBER 1" at bounding box center [548, 155] width 38 height 15
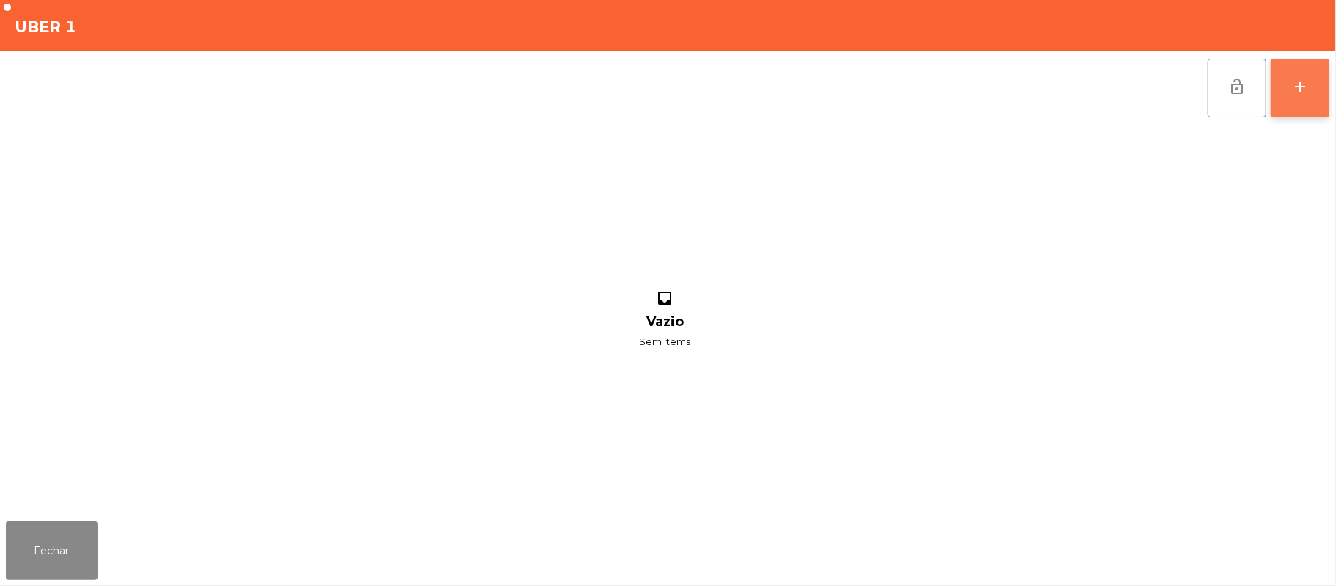
click at [1290, 103] on button "add" at bounding box center [1300, 88] width 59 height 59
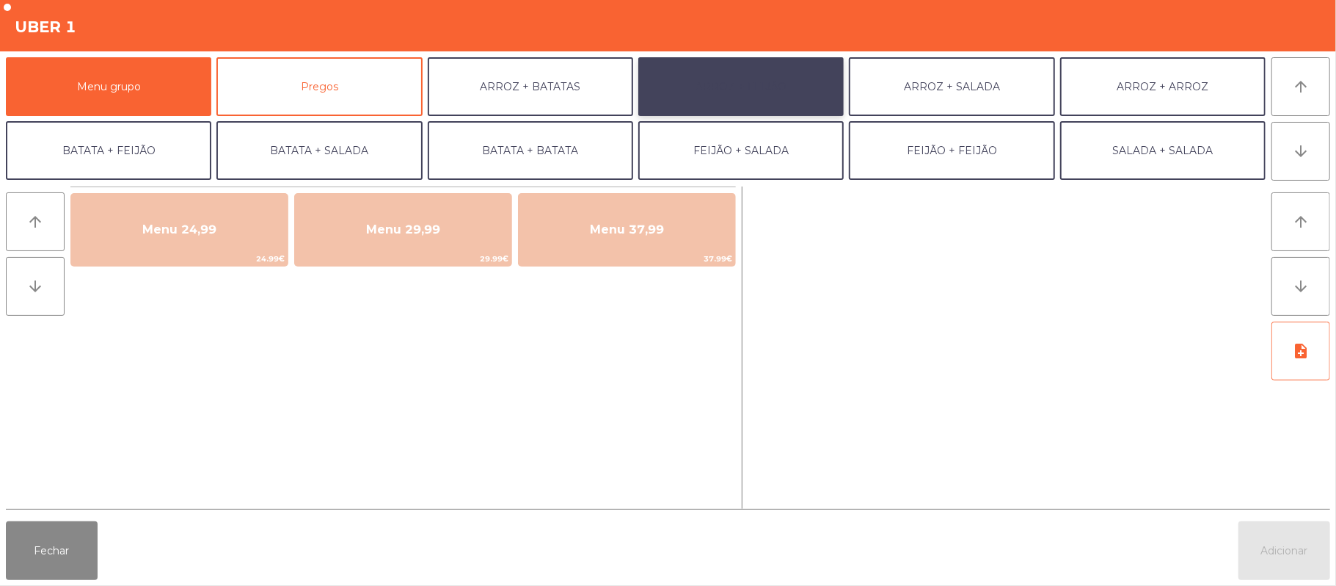
click at [711, 74] on button "ARROZ + FEIJÃO" at bounding box center [740, 86] width 205 height 59
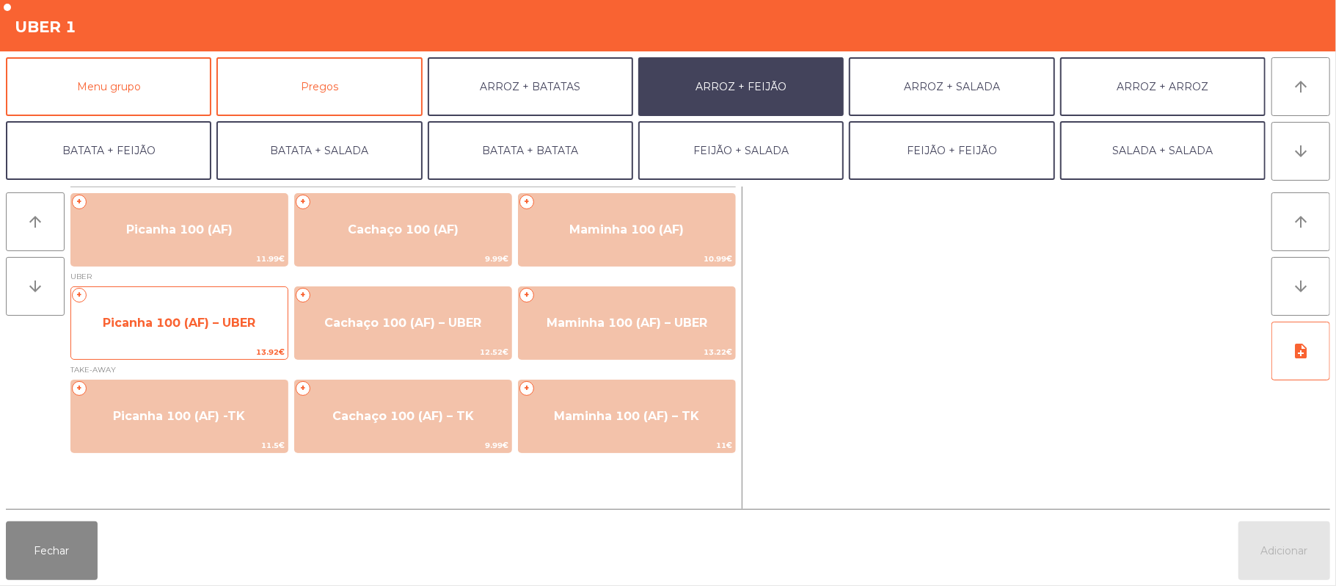
click at [212, 338] on span "Picanha 100 (AF) – UBER" at bounding box center [179, 323] width 216 height 40
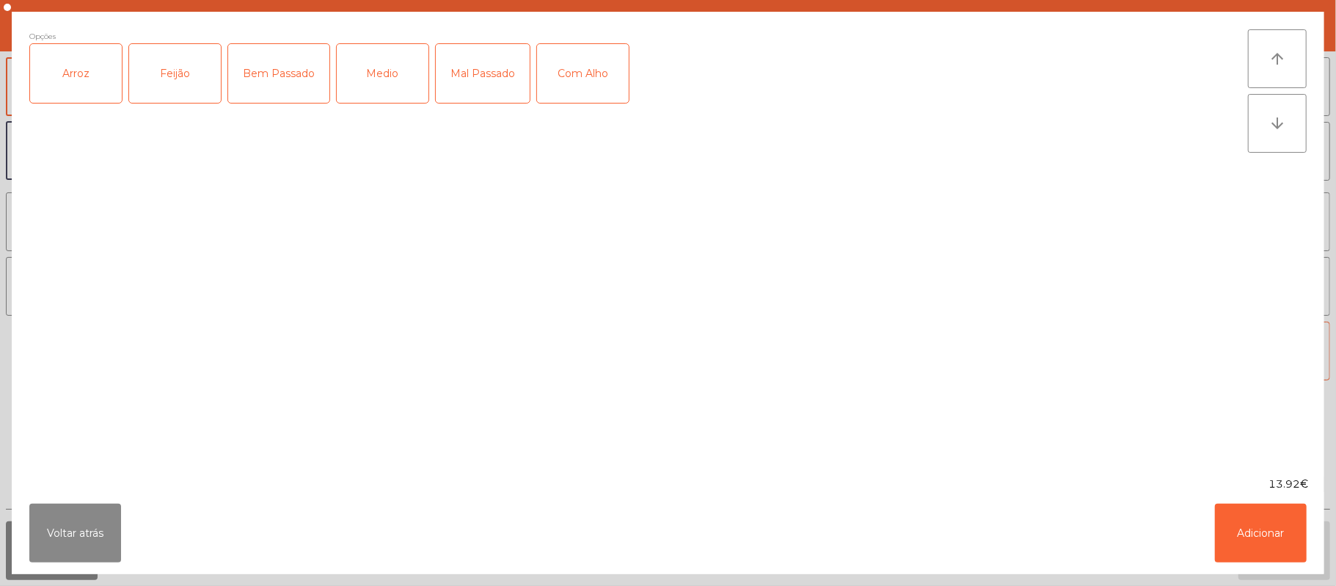
click at [83, 84] on div "Arroz" at bounding box center [76, 73] width 92 height 59
click at [161, 65] on div "Feijão" at bounding box center [175, 73] width 92 height 59
click at [285, 68] on div "Bem Passado" at bounding box center [278, 73] width 101 height 59
click at [593, 66] on div "Com Alho" at bounding box center [583, 73] width 92 height 59
click at [1270, 549] on button "Adicionar" at bounding box center [1261, 532] width 92 height 59
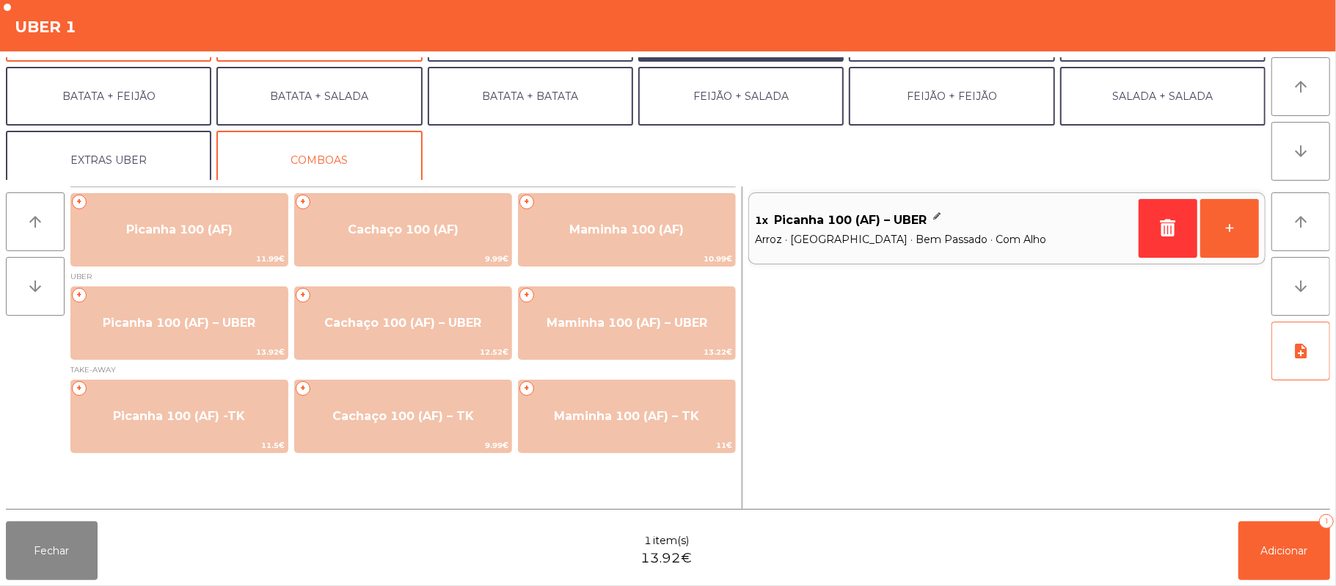
scroll to position [63, 0]
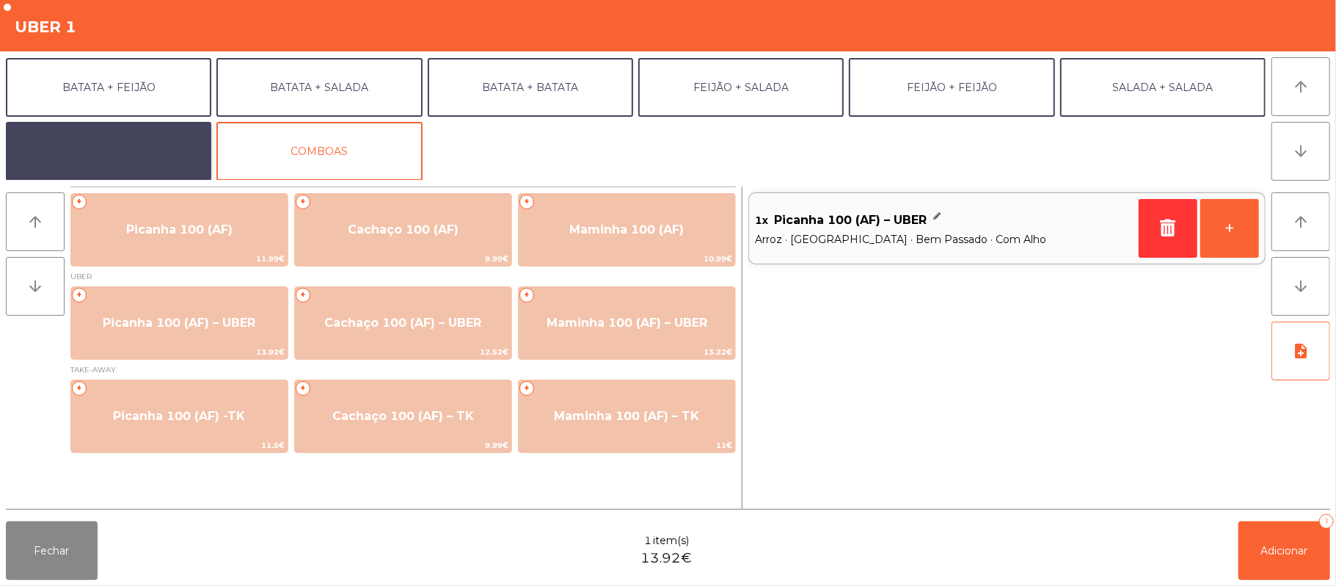
click at [136, 145] on button "EXTRAS UBER" at bounding box center [108, 151] width 205 height 59
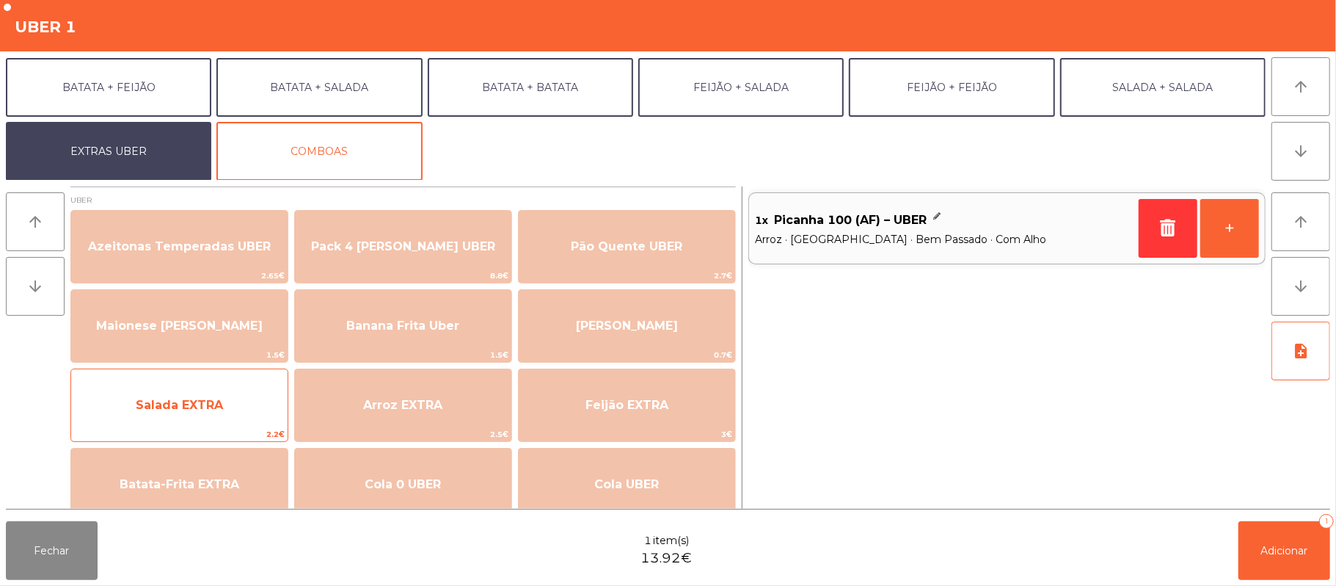
click at [236, 423] on span "Salada EXTRA" at bounding box center [179, 405] width 216 height 40
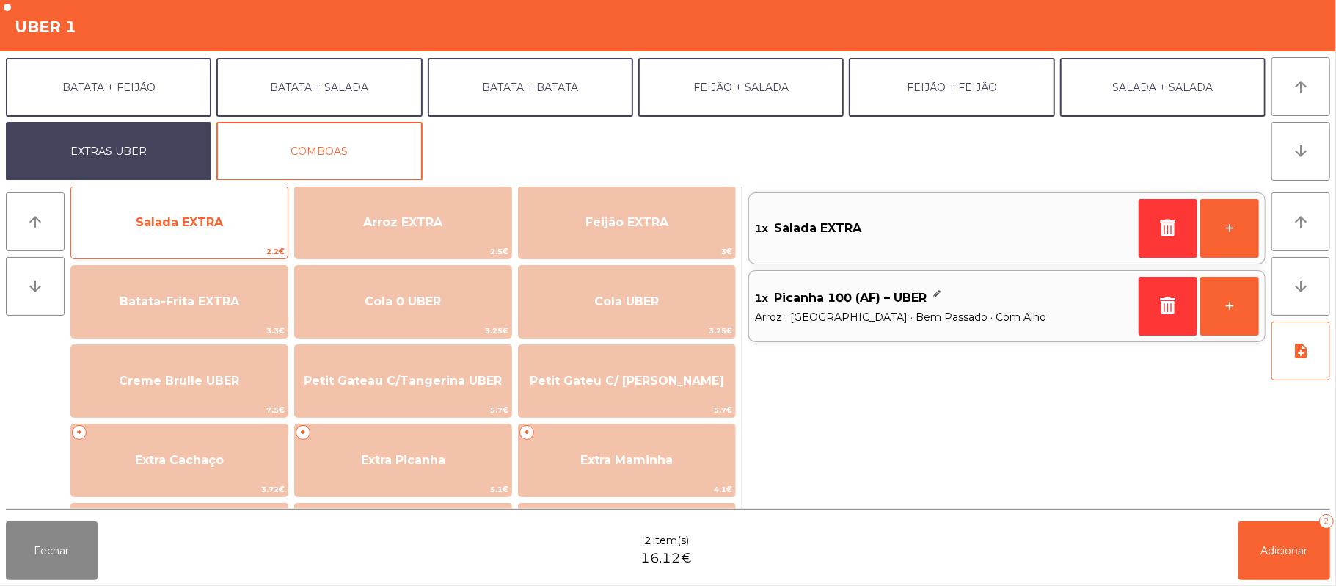
scroll to position [208, 0]
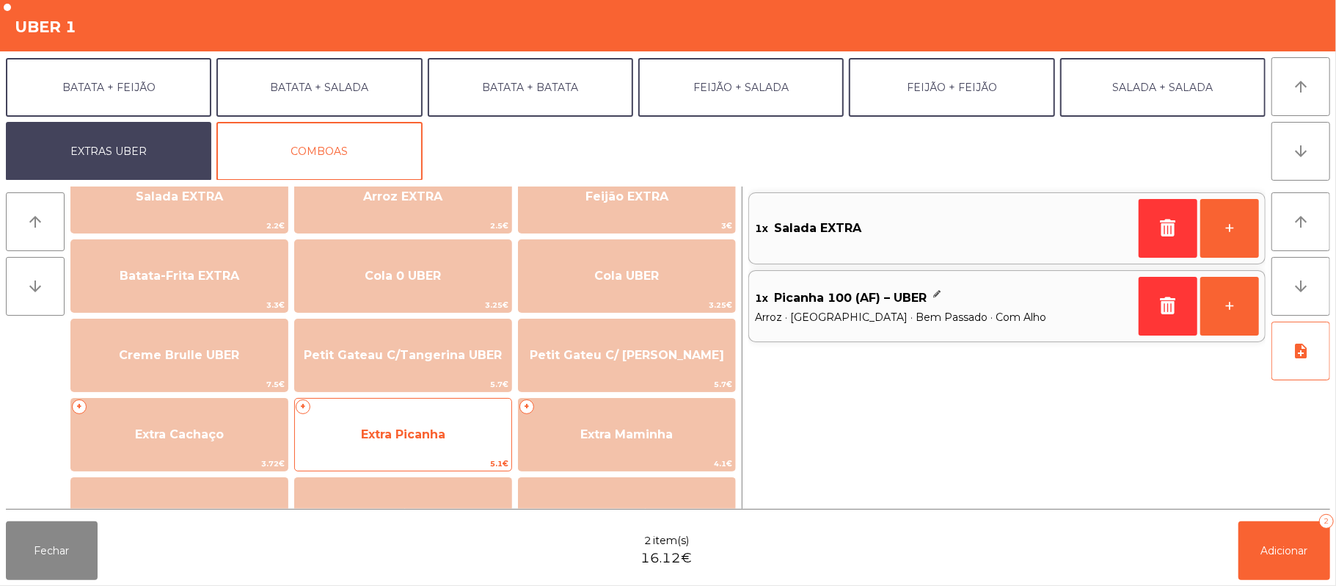
click at [461, 452] on span "Extra Picanha" at bounding box center [403, 435] width 216 height 40
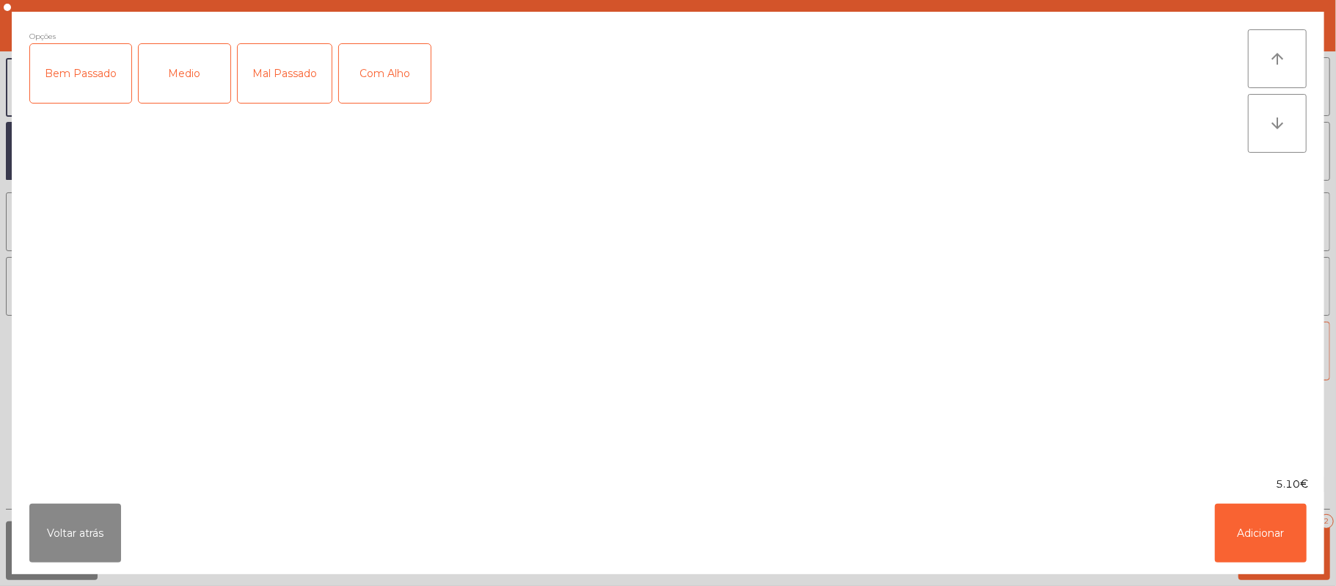
click at [84, 68] on div "Bem Passado" at bounding box center [80, 73] width 101 height 59
click at [408, 66] on div "Com Alho" at bounding box center [385, 73] width 92 height 59
click at [1257, 509] on button "Adicionar" at bounding box center [1261, 532] width 92 height 59
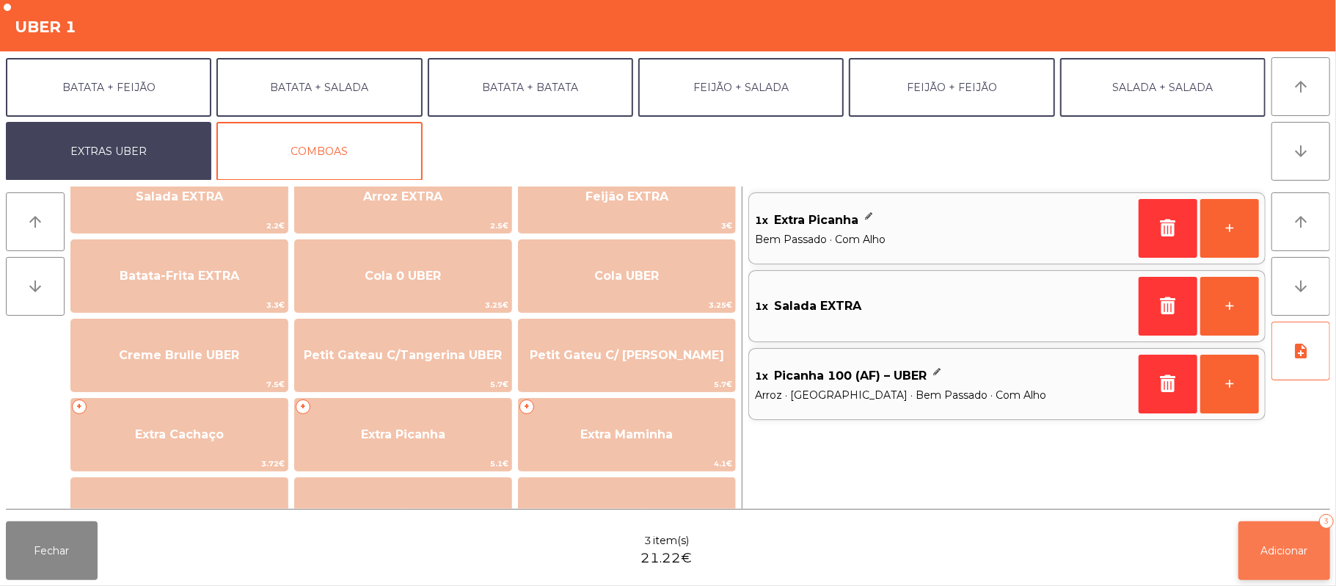
click at [1262, 537] on button "Adicionar 3" at bounding box center [1285, 550] width 92 height 59
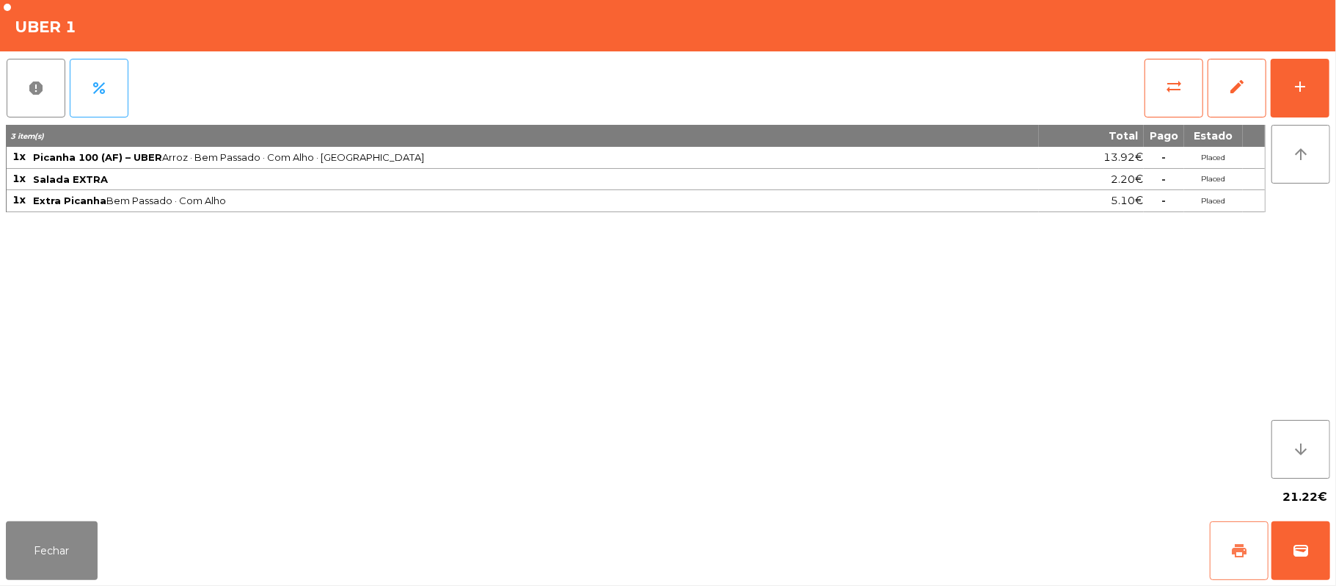
click at [1227, 550] on button "print" at bounding box center [1239, 550] width 59 height 59
click at [1305, 531] on button "wallet" at bounding box center [1301, 550] width 59 height 59
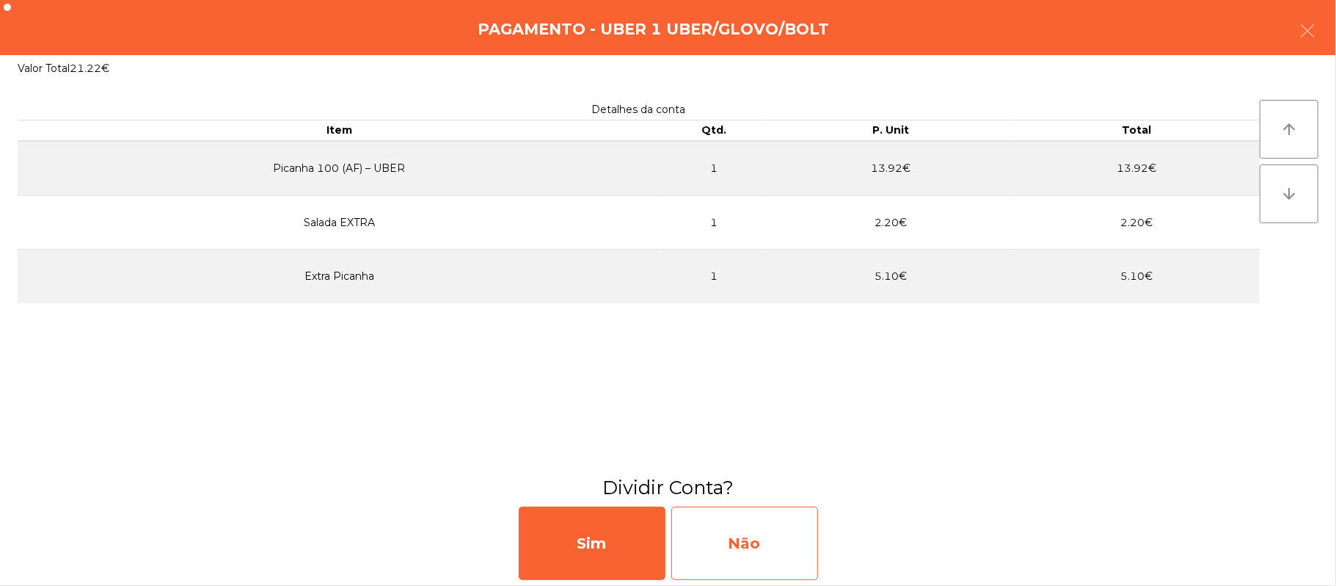
click at [749, 550] on div "Não" at bounding box center [744, 542] width 147 height 73
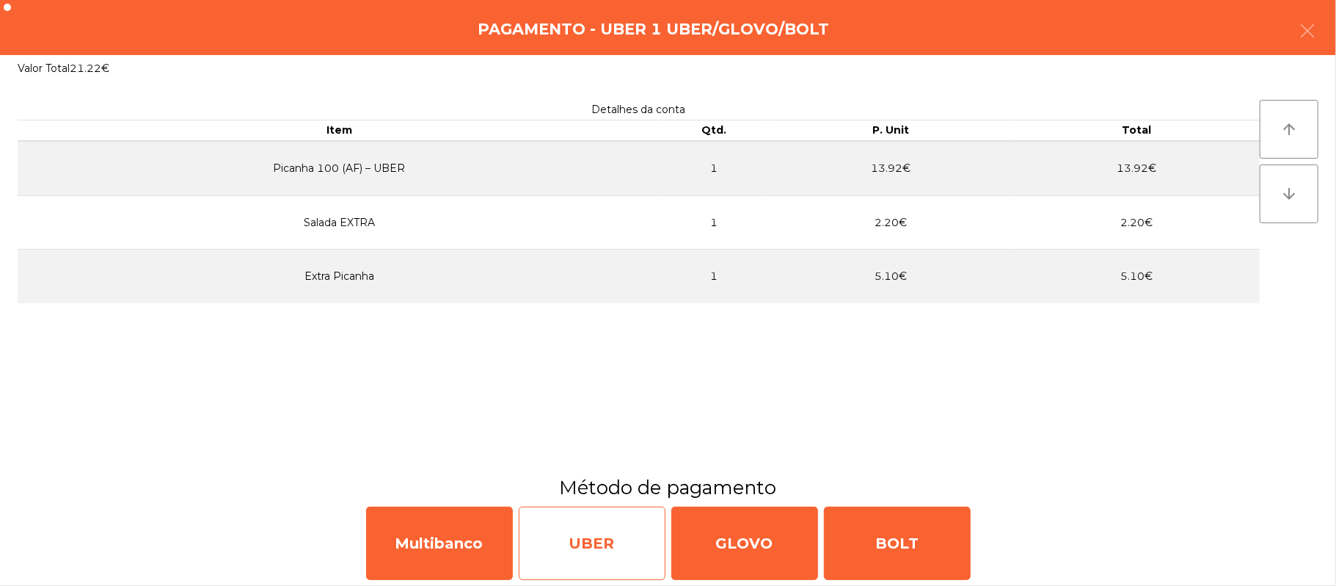
click at [597, 528] on div "UBER" at bounding box center [592, 542] width 147 height 73
select select "**"
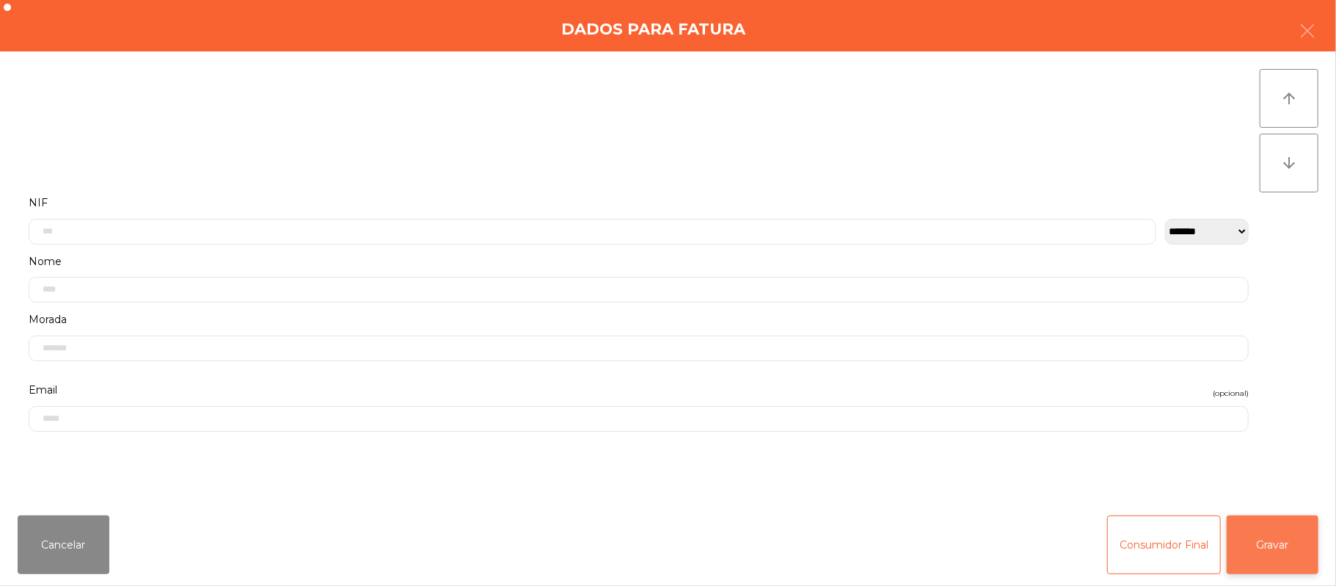
click at [1275, 550] on button "Gravar" at bounding box center [1273, 544] width 92 height 59
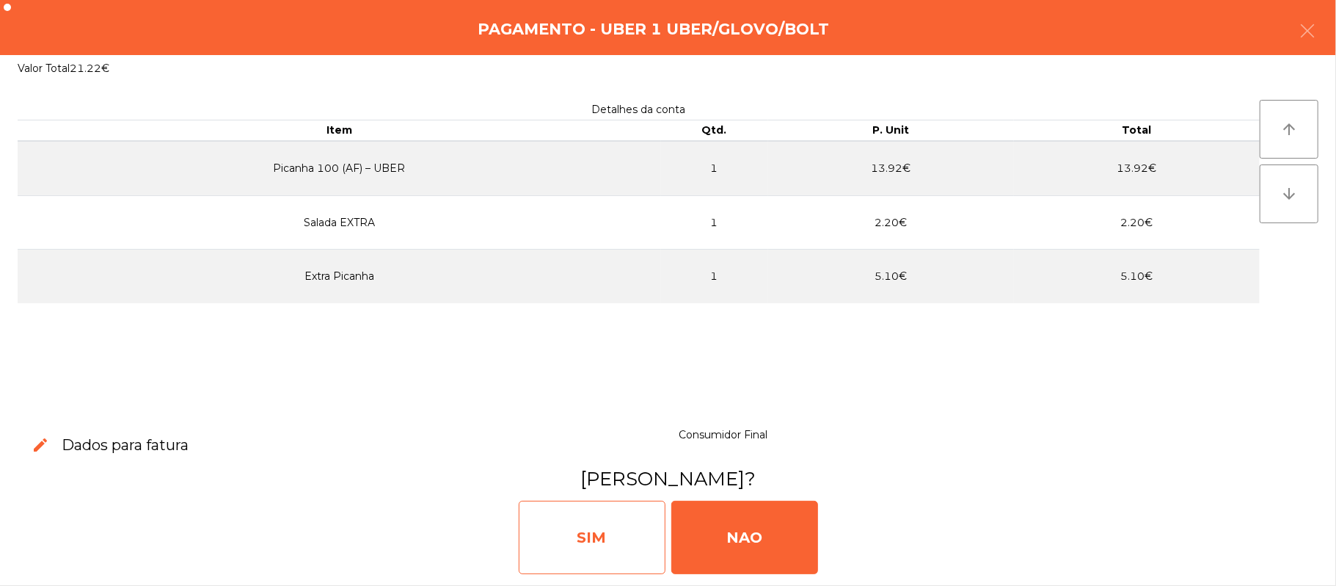
click at [600, 523] on div "SIM" at bounding box center [592, 536] width 147 height 73
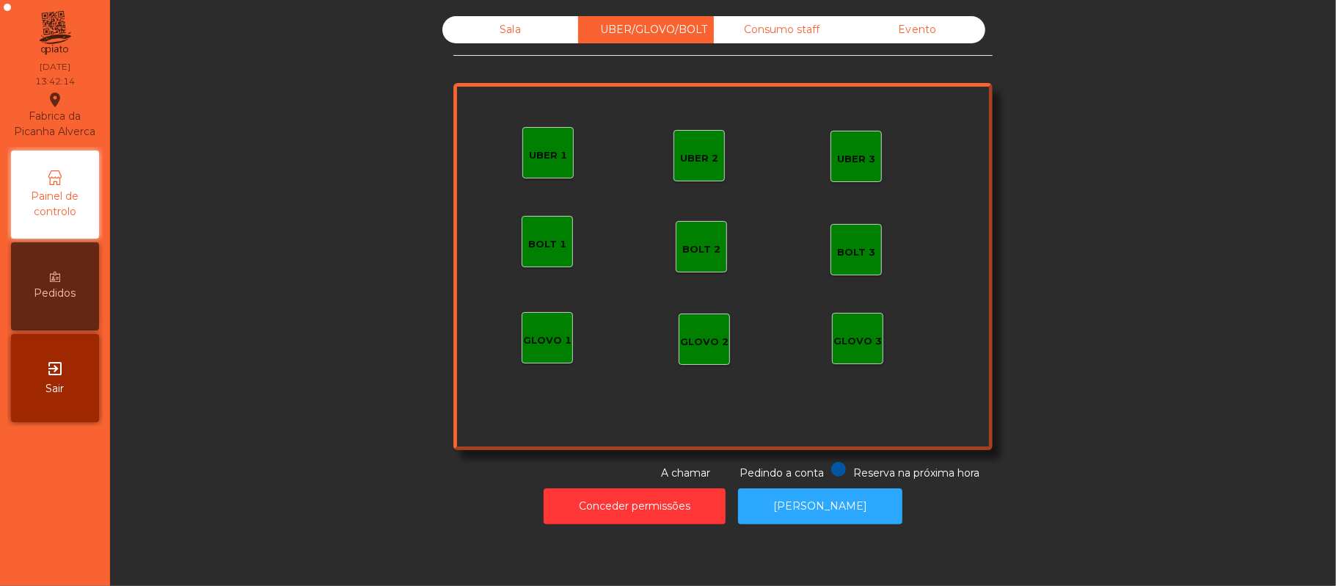
click at [511, 30] on div "Sala" at bounding box center [510, 29] width 136 height 27
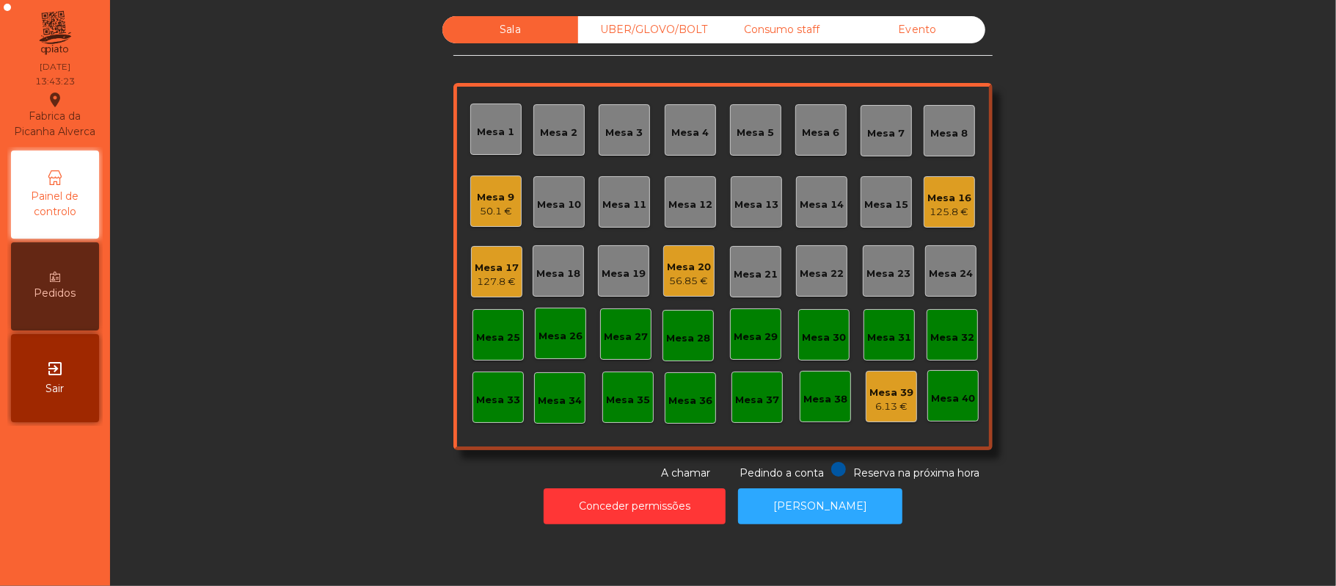
click at [628, 29] on div "UBER/GLOVO/BOLT" at bounding box center [646, 29] width 136 height 27
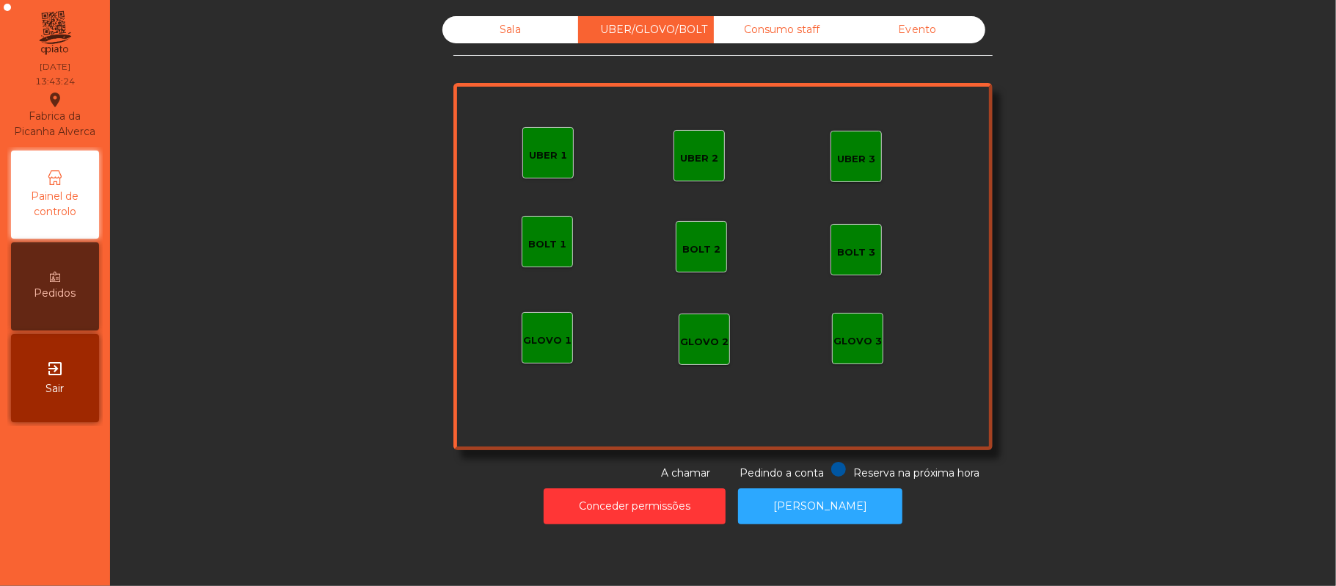
click at [553, 151] on div "UBER 1" at bounding box center [548, 155] width 38 height 15
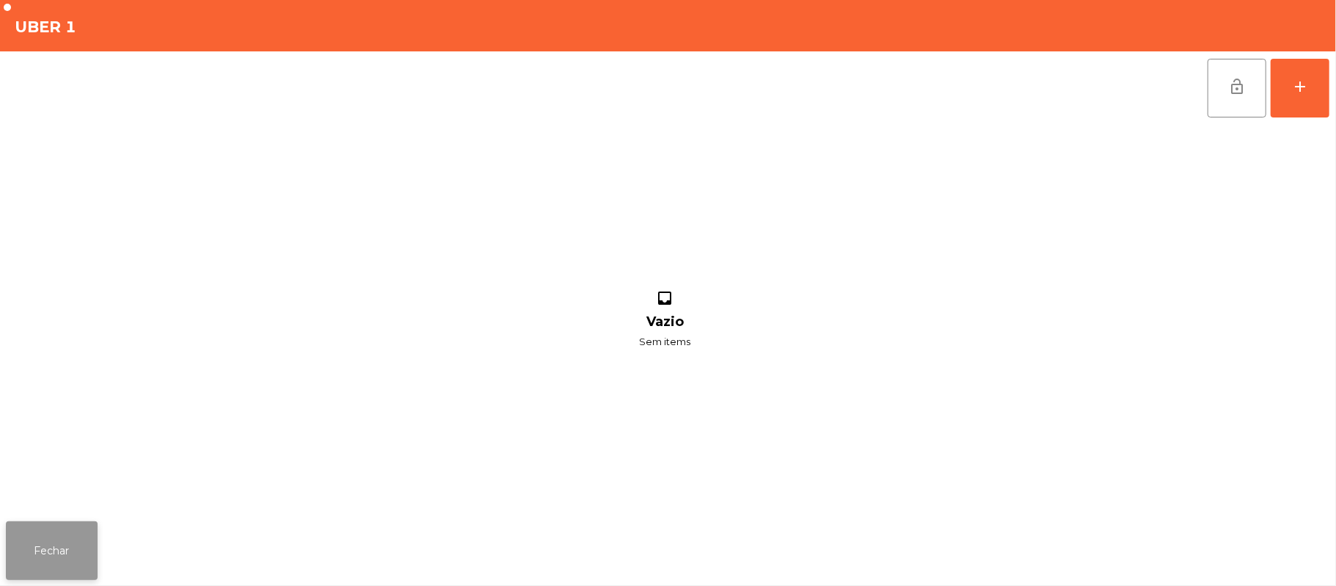
click at [53, 529] on button "Fechar" at bounding box center [52, 550] width 92 height 59
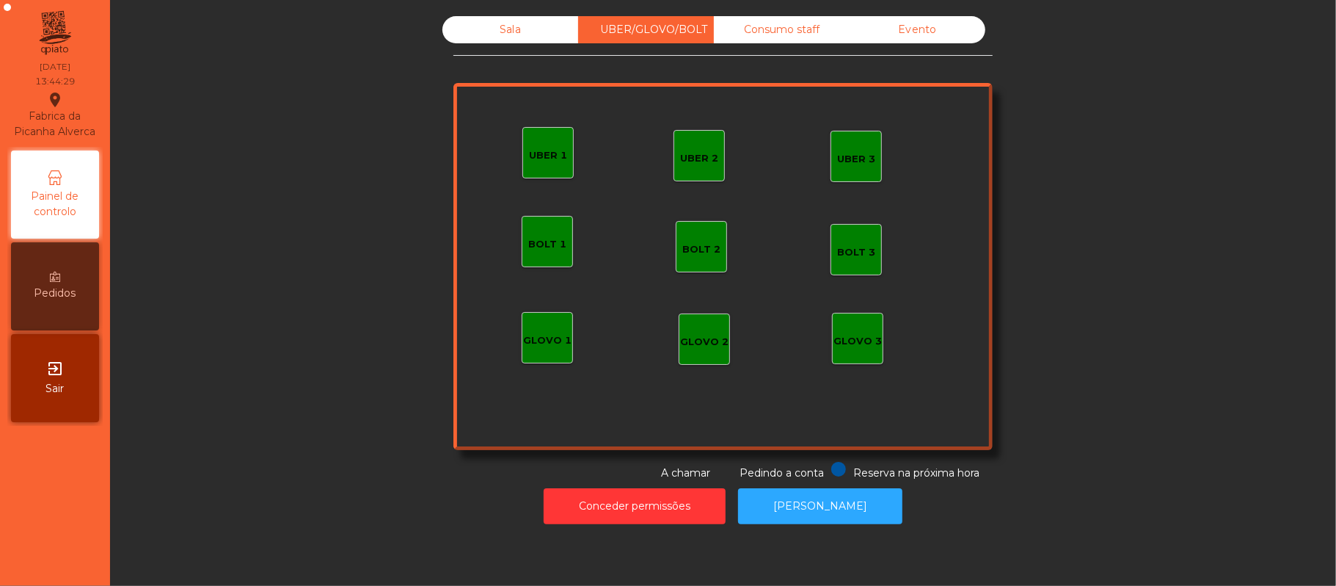
click at [500, 27] on div "Sala" at bounding box center [510, 29] width 136 height 27
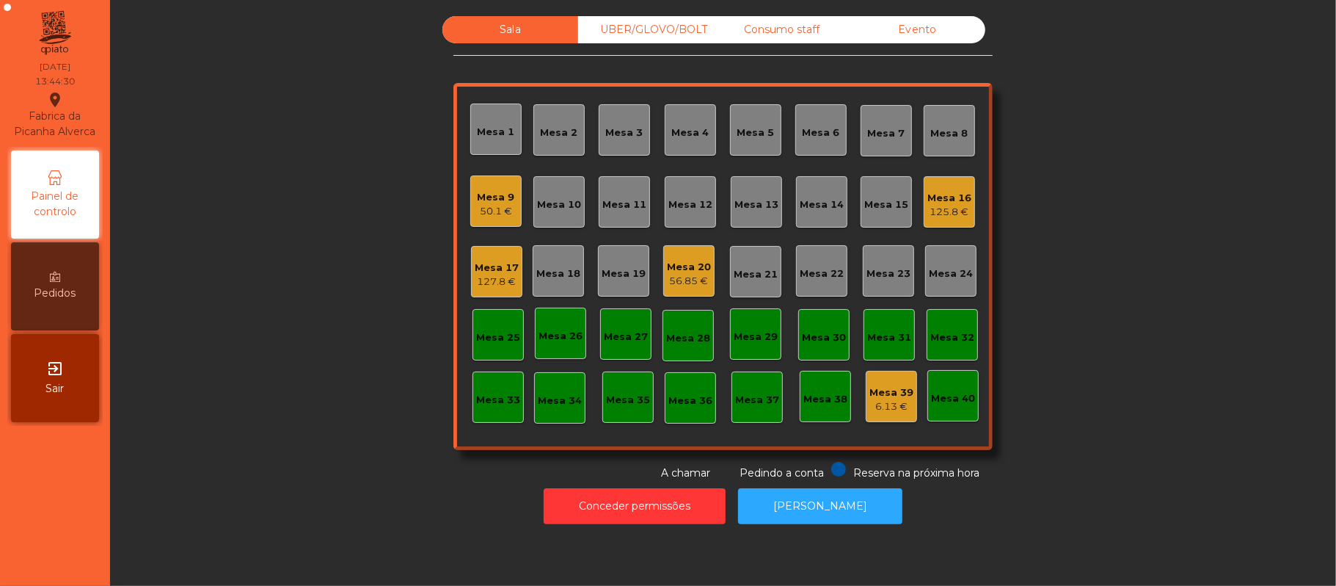
click at [616, 288] on div "Mesa 19" at bounding box center [623, 270] width 51 height 51
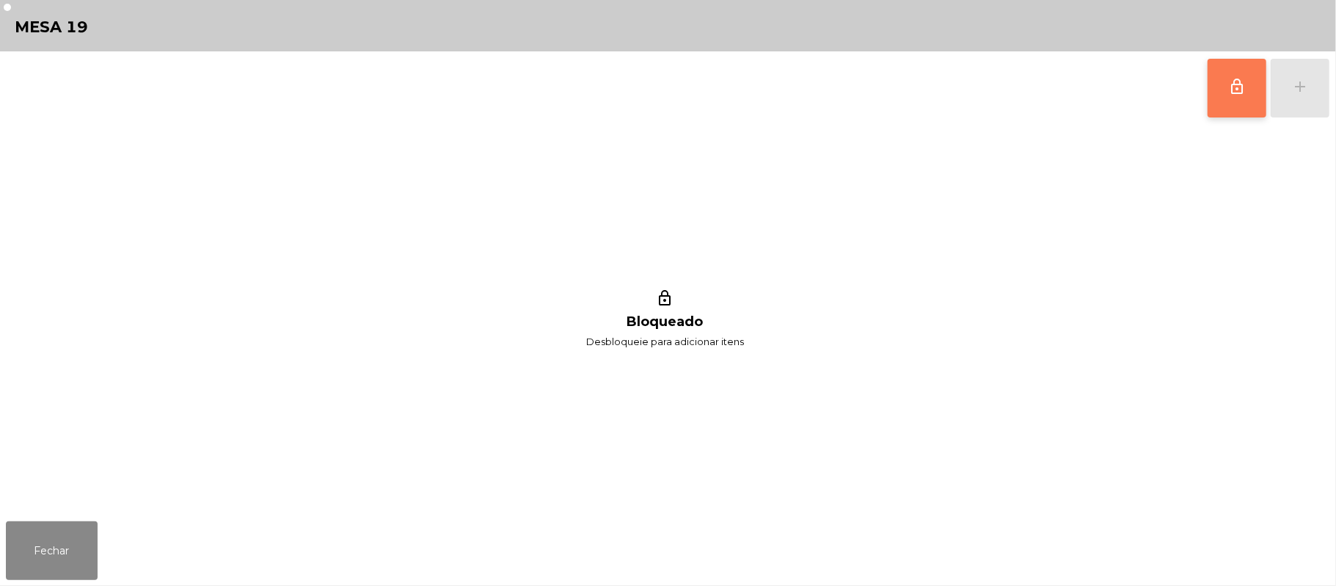
click at [1239, 98] on button "lock_outline" at bounding box center [1237, 88] width 59 height 59
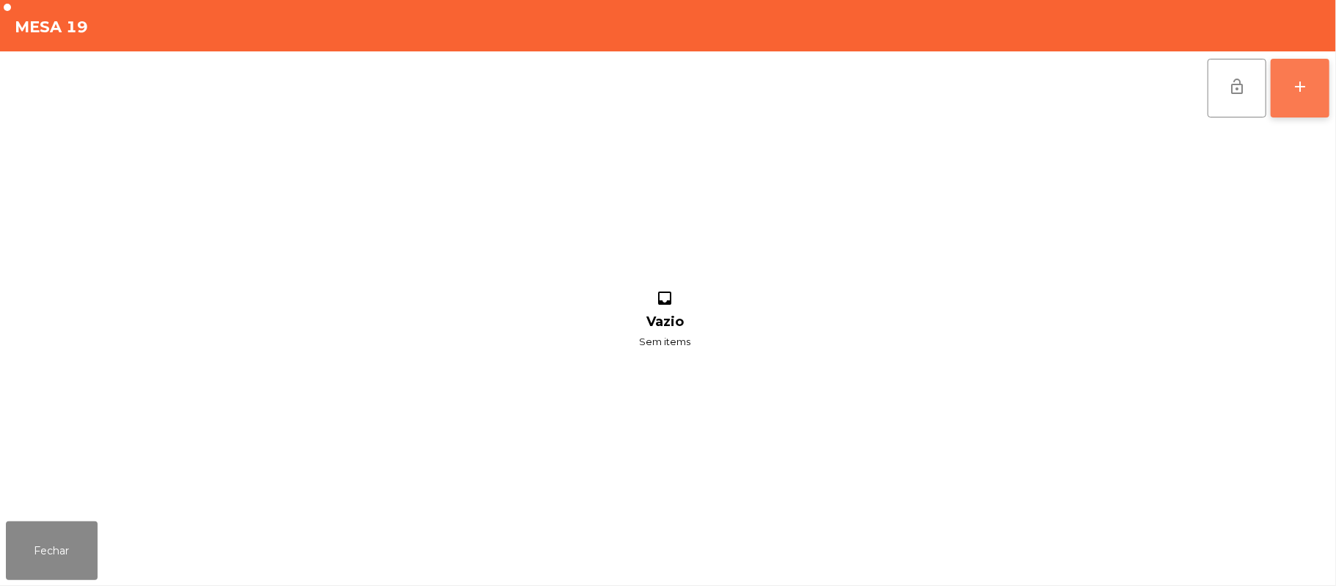
click at [1294, 86] on div "add" at bounding box center [1301, 87] width 18 height 18
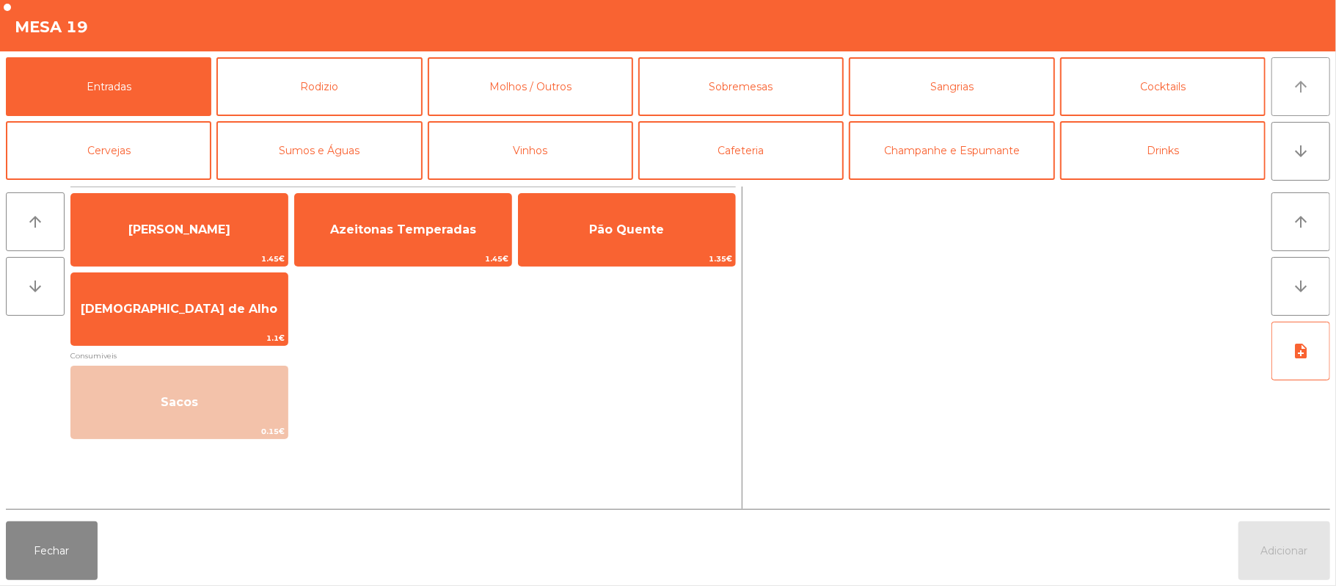
click at [1292, 89] on button "arrow_upward" at bounding box center [1301, 86] width 59 height 59
click at [352, 86] on button "Rodizio" at bounding box center [318, 86] width 205 height 59
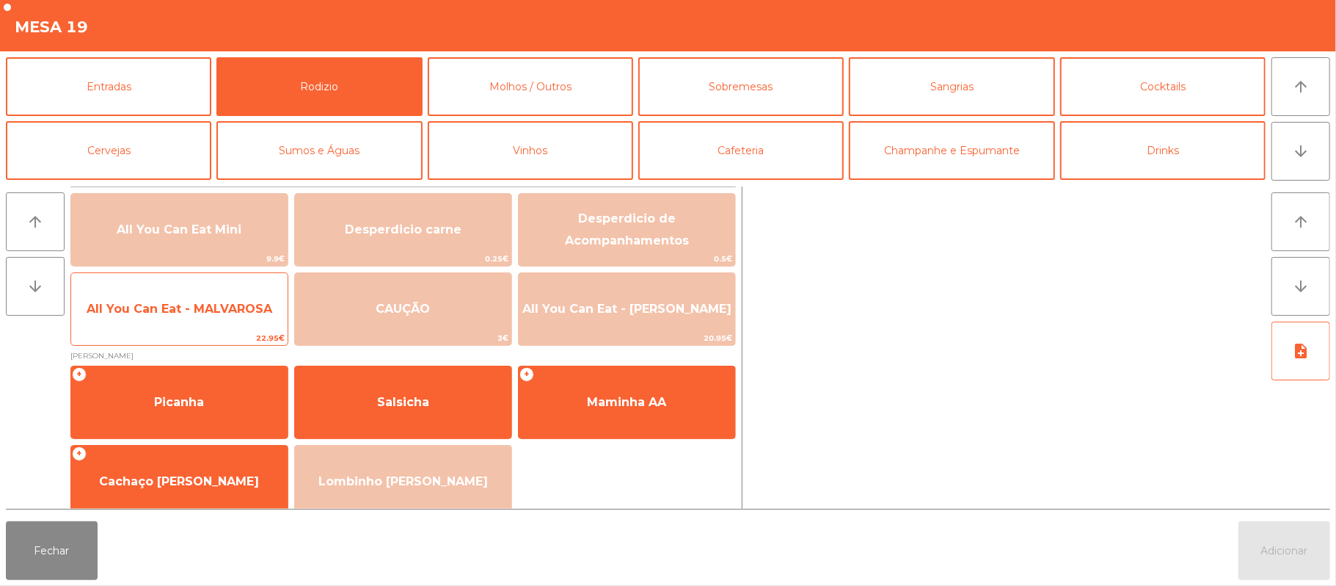
click at [206, 323] on span "All You Can Eat - MALVAROSA" at bounding box center [179, 309] width 216 height 40
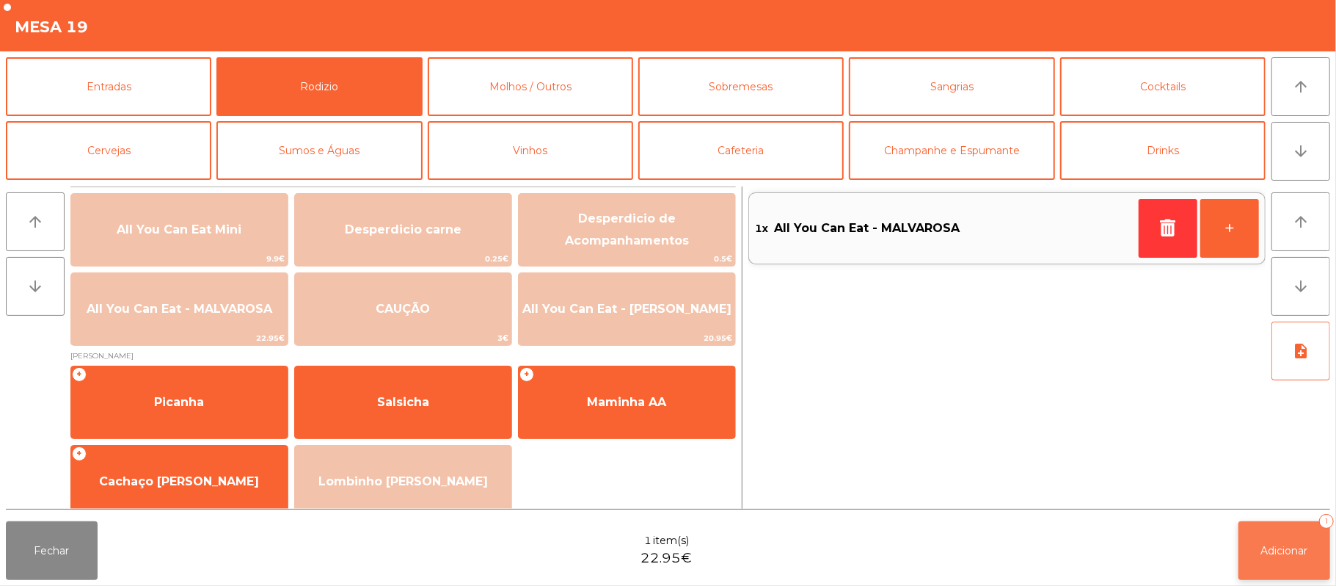
click at [1283, 553] on span "Adicionar" at bounding box center [1284, 550] width 47 height 13
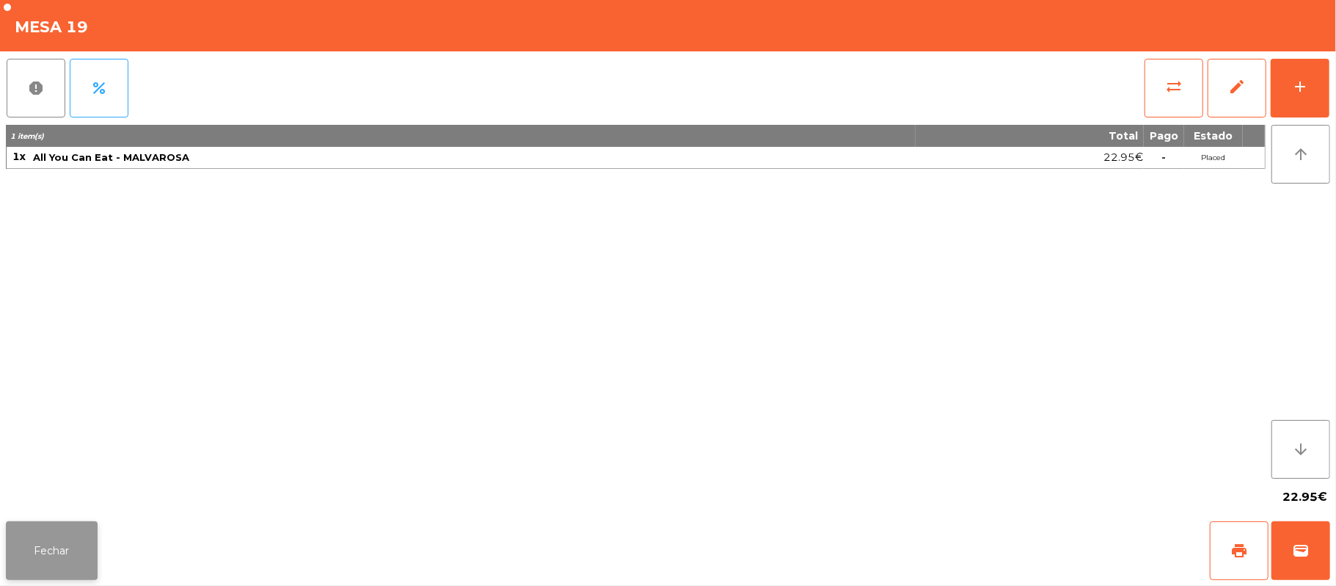
click at [81, 543] on button "Fechar" at bounding box center [52, 550] width 92 height 59
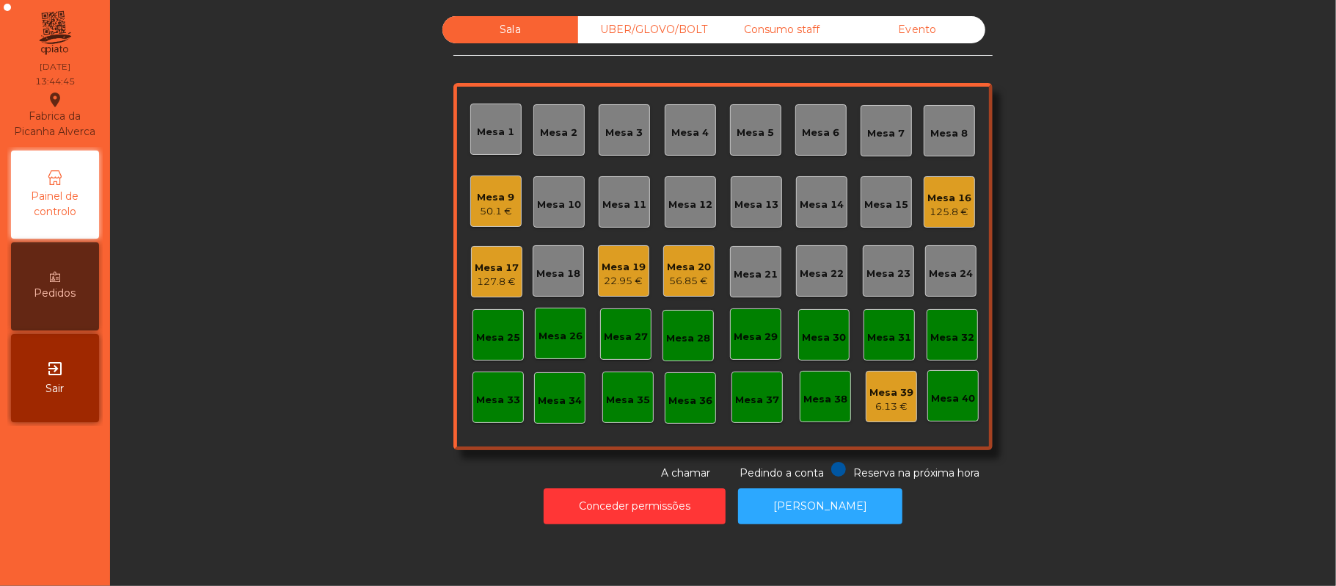
click at [687, 282] on div "56.85 €" at bounding box center [689, 281] width 44 height 15
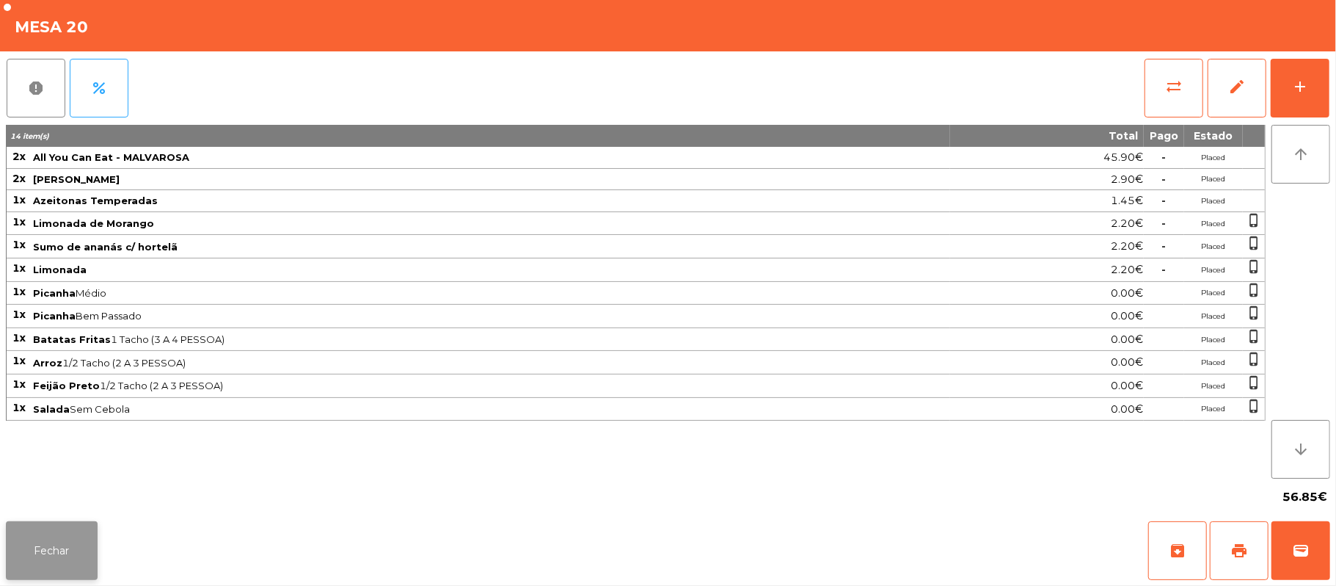
click at [41, 553] on button "Fechar" at bounding box center [52, 550] width 92 height 59
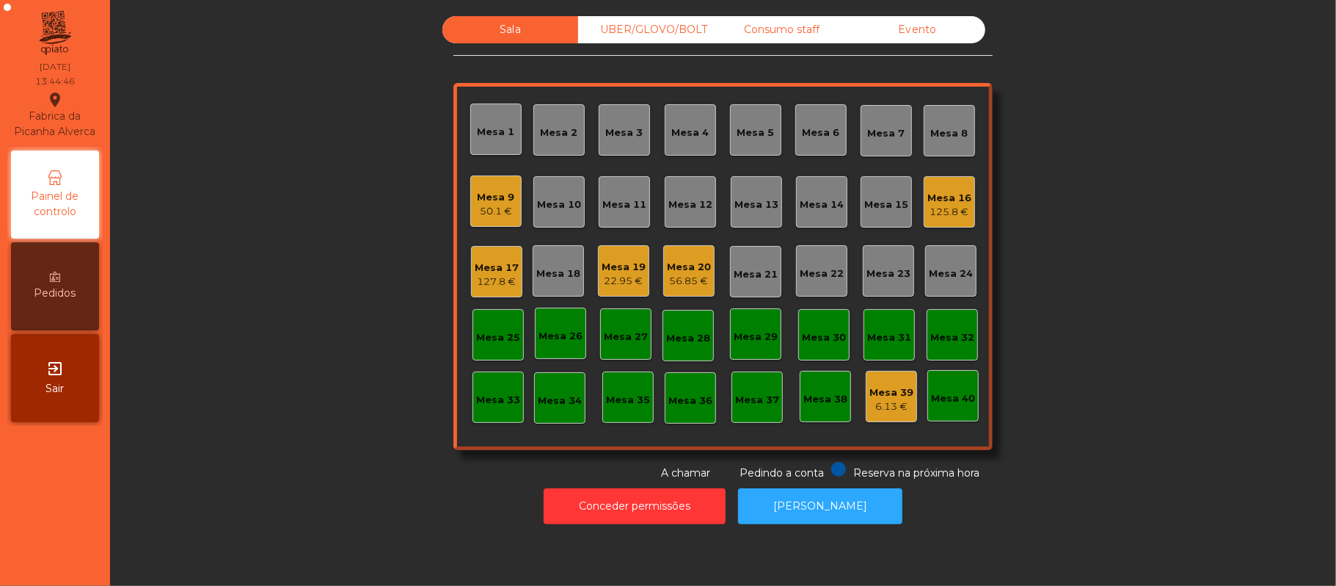
click at [605, 282] on div "22.95 €" at bounding box center [624, 281] width 44 height 15
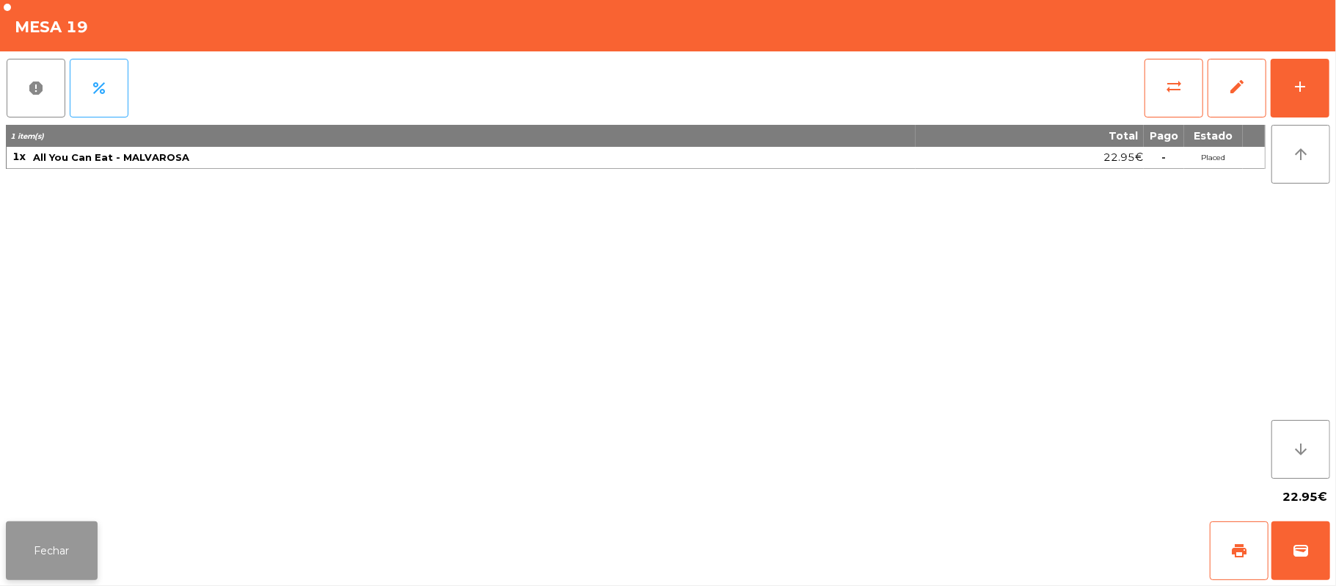
click at [54, 570] on button "Fechar" at bounding box center [52, 550] width 92 height 59
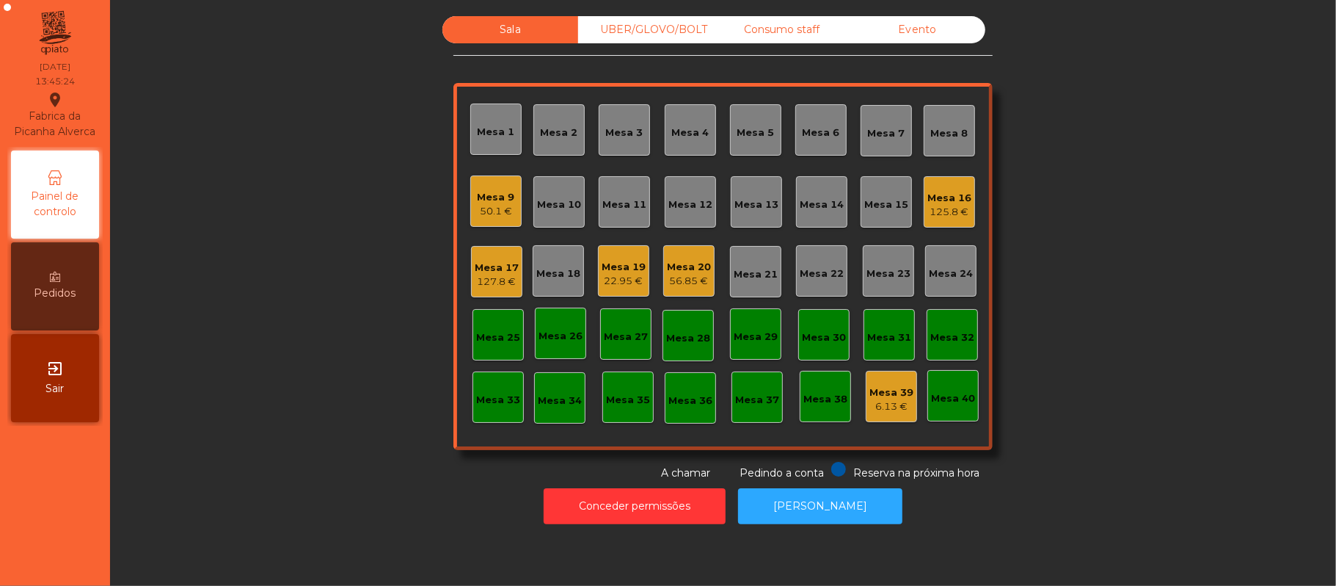
click at [894, 385] on div "Mesa 39" at bounding box center [892, 392] width 44 height 15
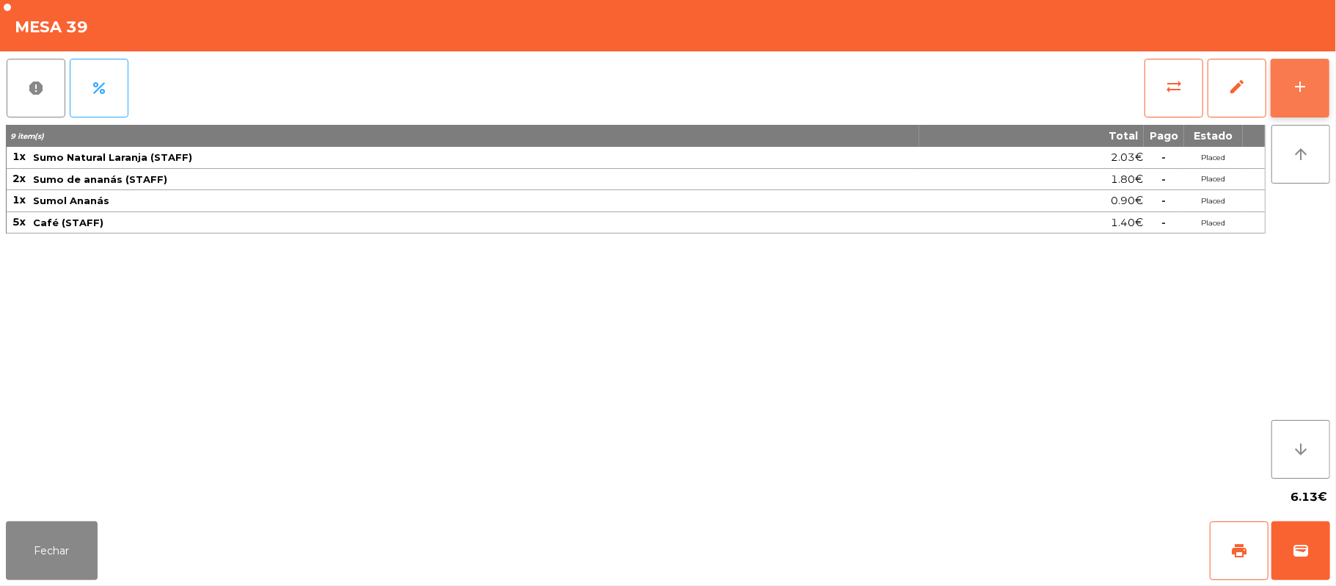
click at [1297, 85] on div "add" at bounding box center [1301, 87] width 18 height 18
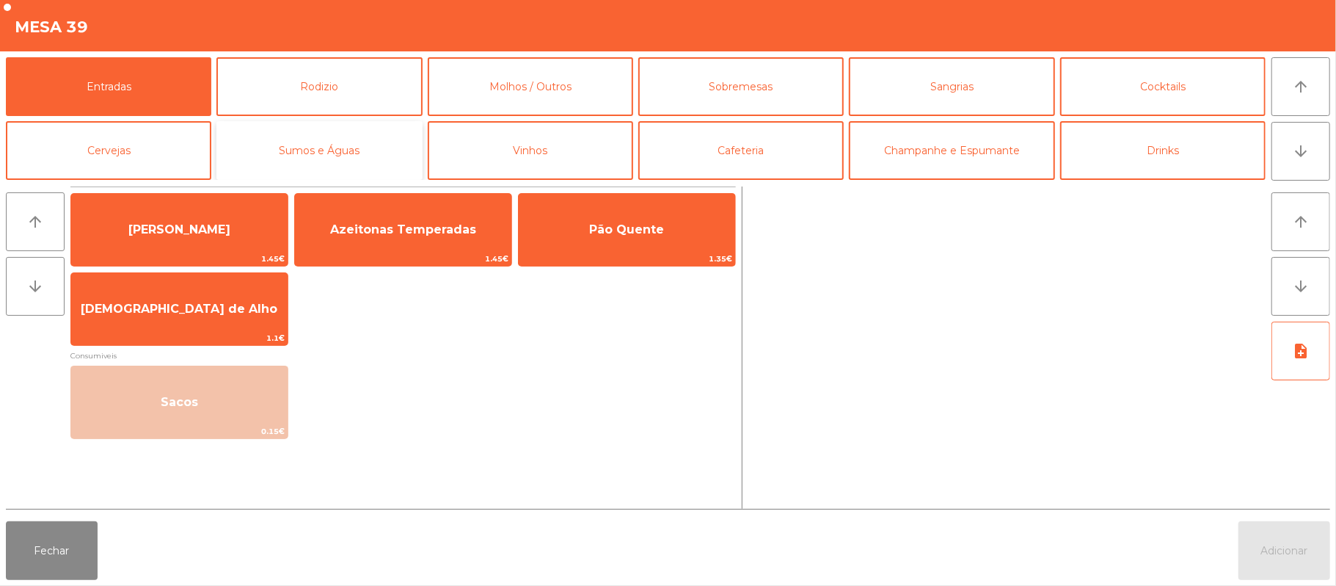
click at [315, 156] on button "Sumos e Águas" at bounding box center [318, 150] width 205 height 59
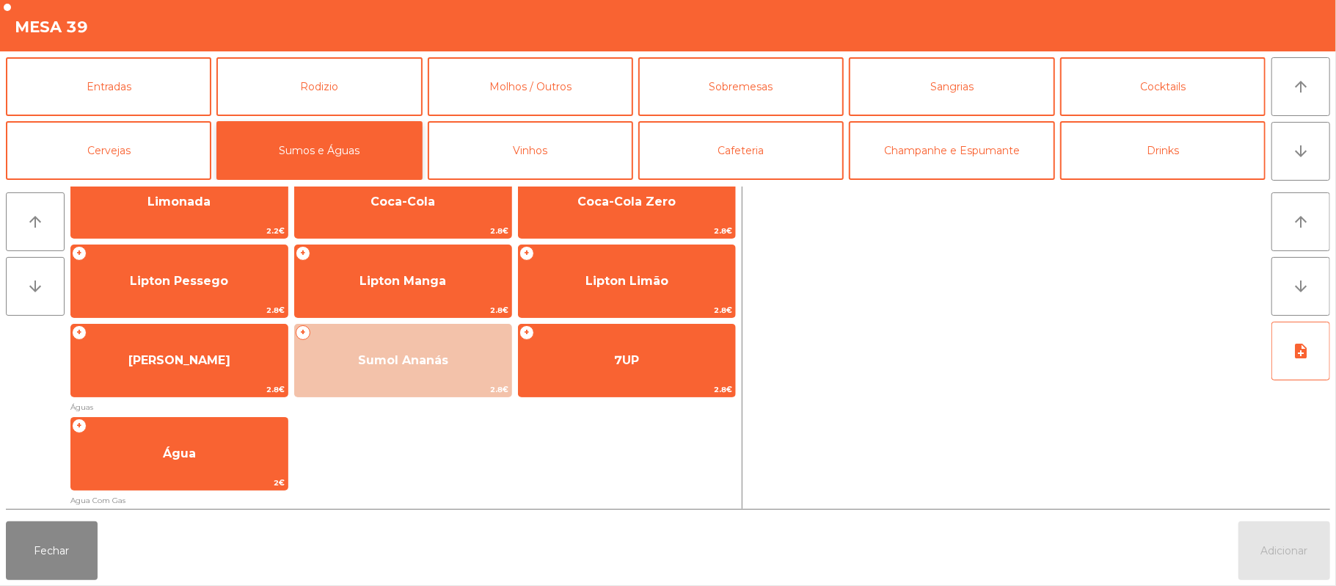
scroll to position [227, 0]
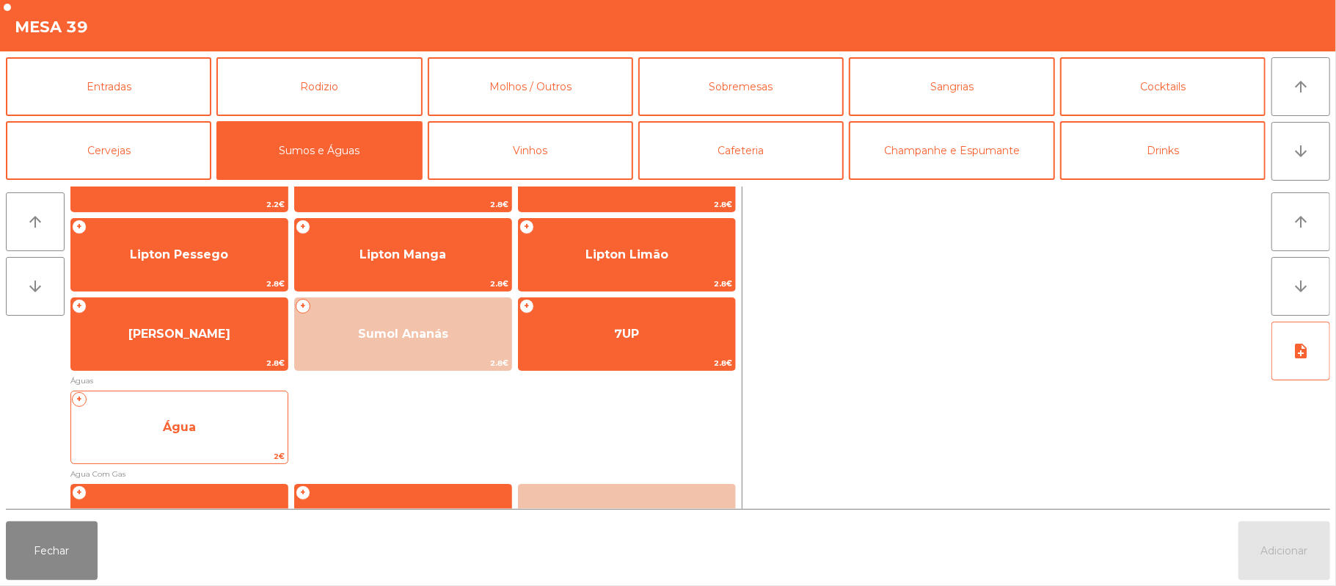
click at [206, 418] on span "Água" at bounding box center [179, 427] width 216 height 40
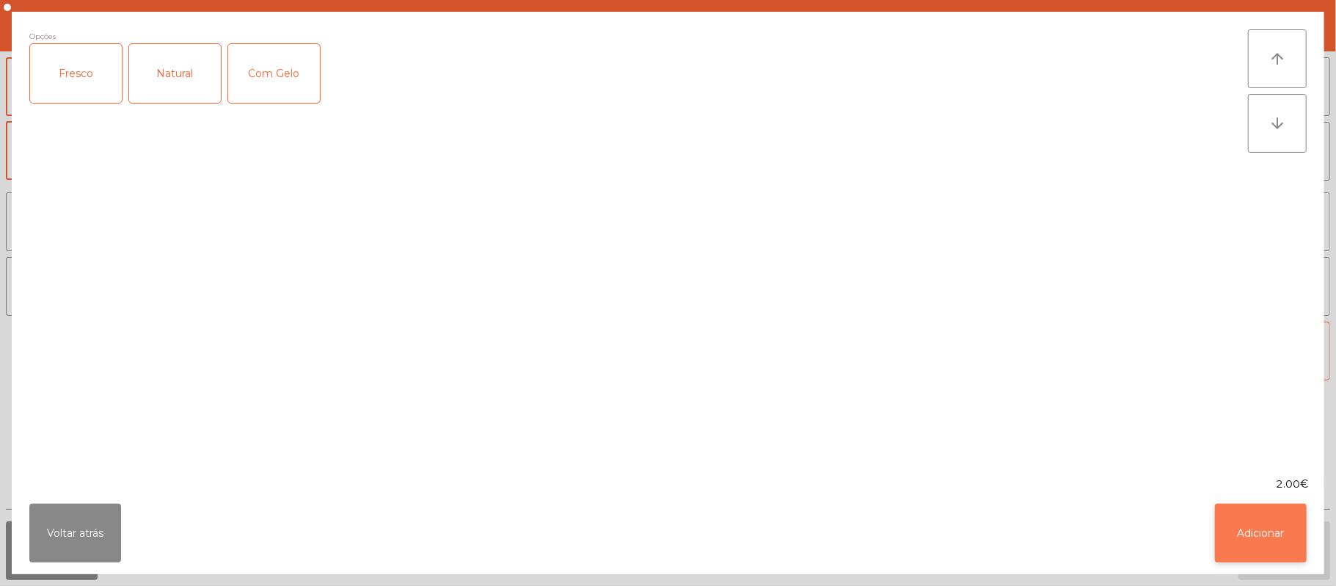
click at [1261, 520] on button "Adicionar" at bounding box center [1261, 532] width 92 height 59
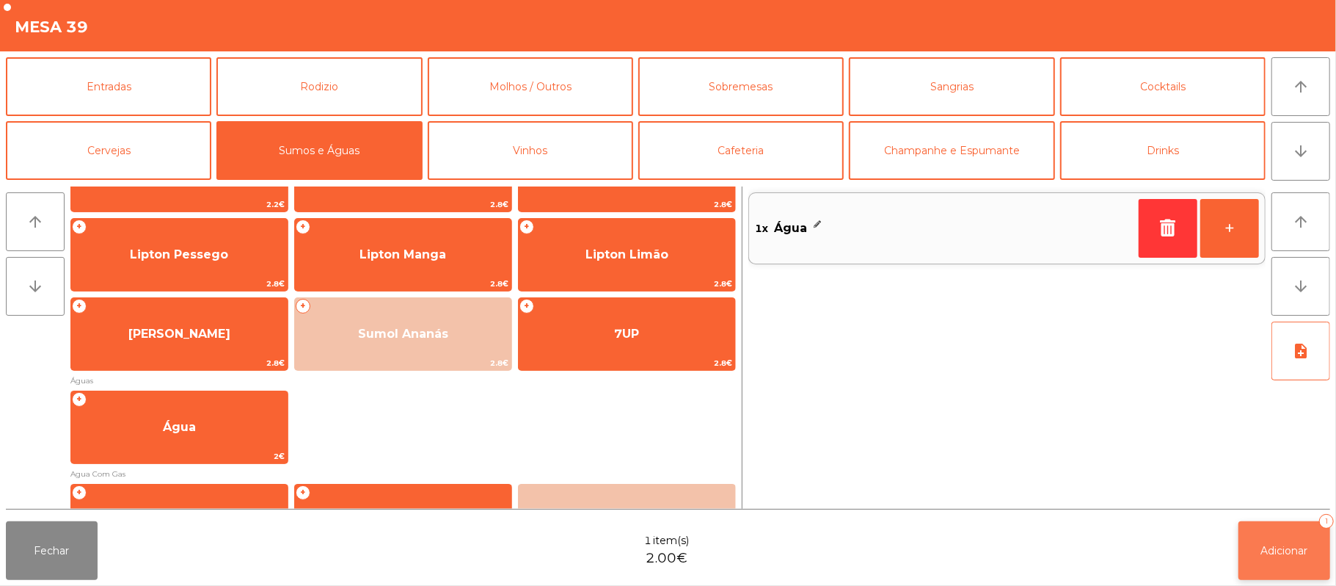
click at [1284, 538] on button "Adicionar 1" at bounding box center [1285, 550] width 92 height 59
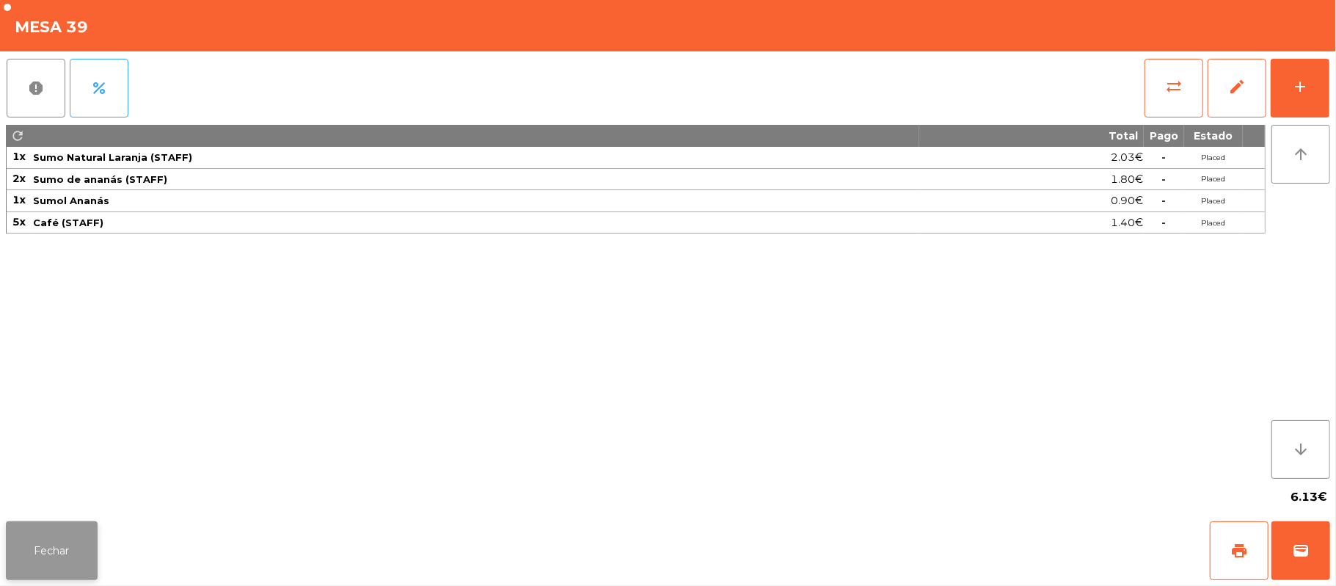
click at [38, 526] on button "Fechar" at bounding box center [52, 550] width 92 height 59
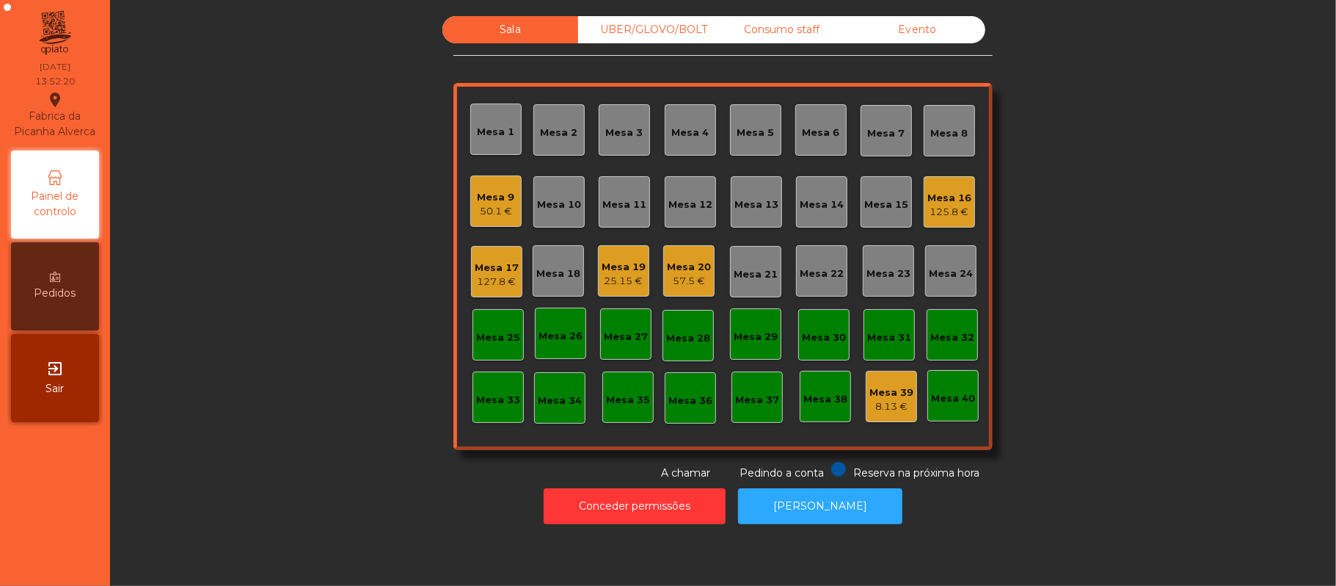
click at [803, 262] on div "Mesa 22" at bounding box center [822, 271] width 44 height 21
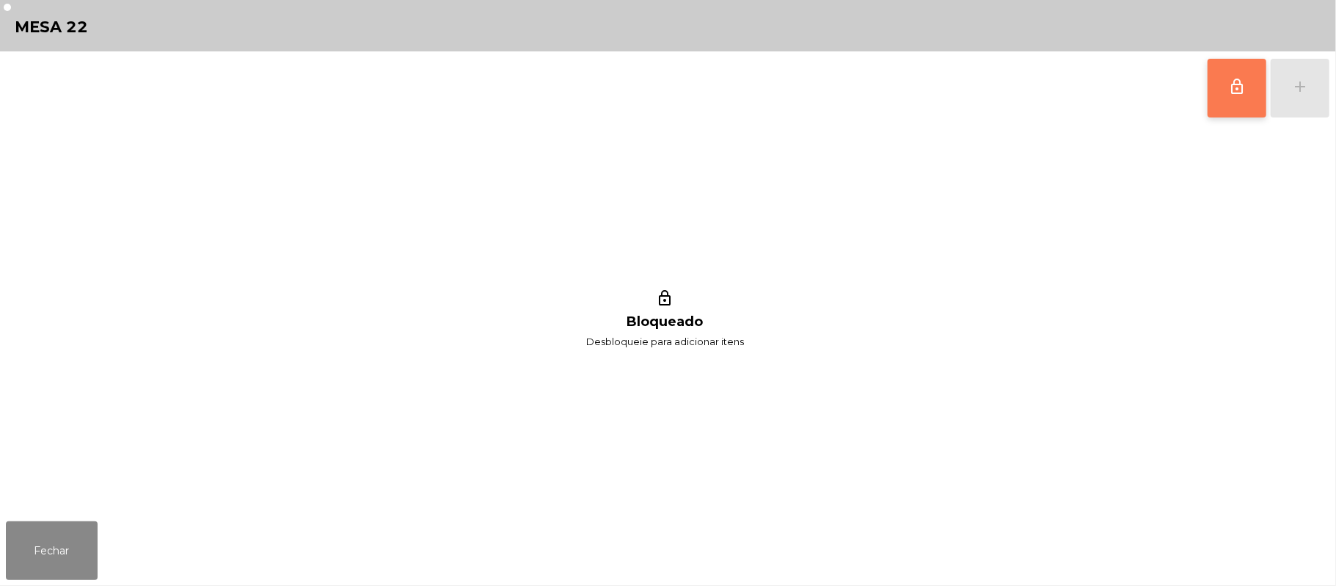
click at [1228, 89] on span "lock_outline" at bounding box center [1237, 87] width 18 height 18
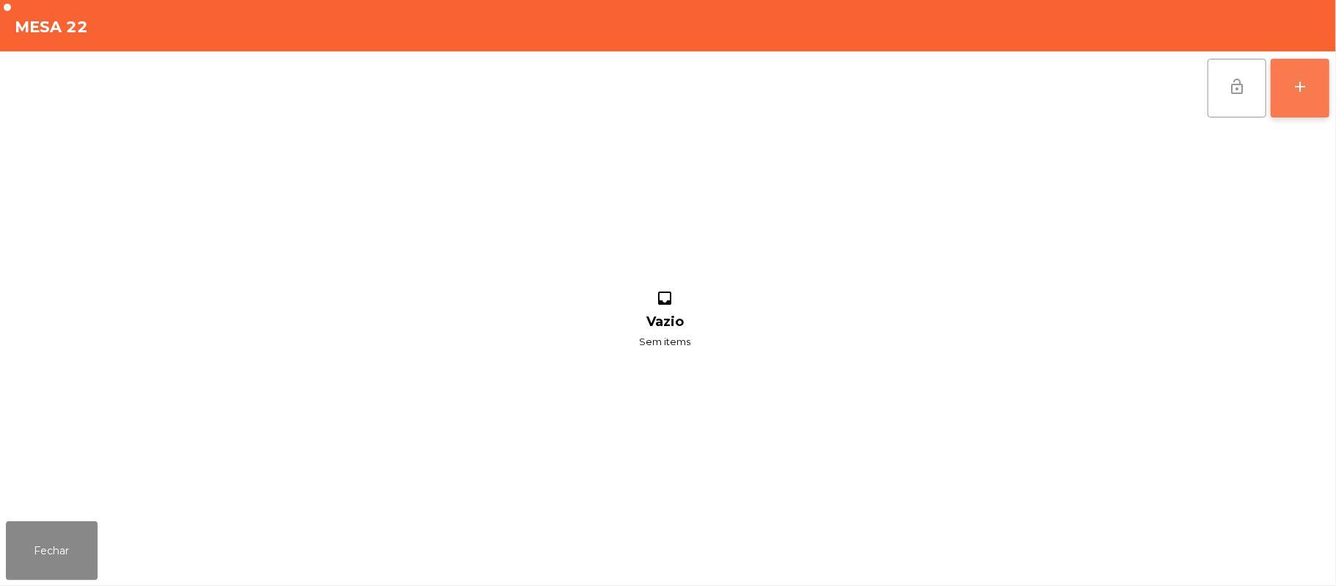
click at [1297, 91] on div "add" at bounding box center [1301, 87] width 18 height 18
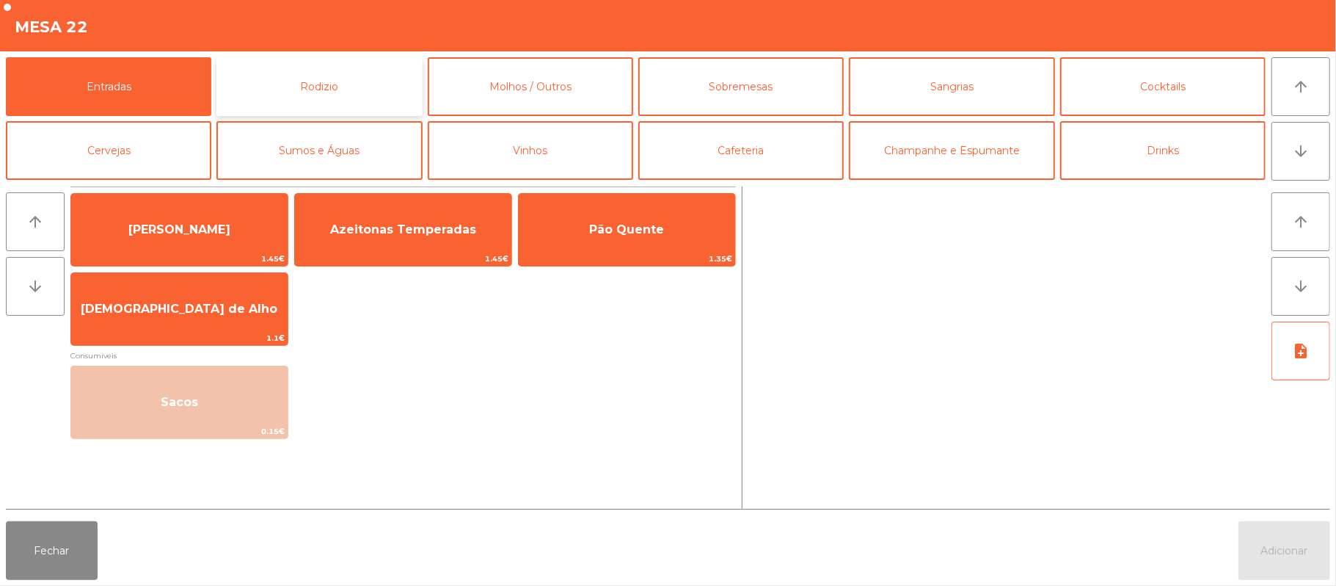
click at [309, 70] on button "Rodizio" at bounding box center [318, 86] width 205 height 59
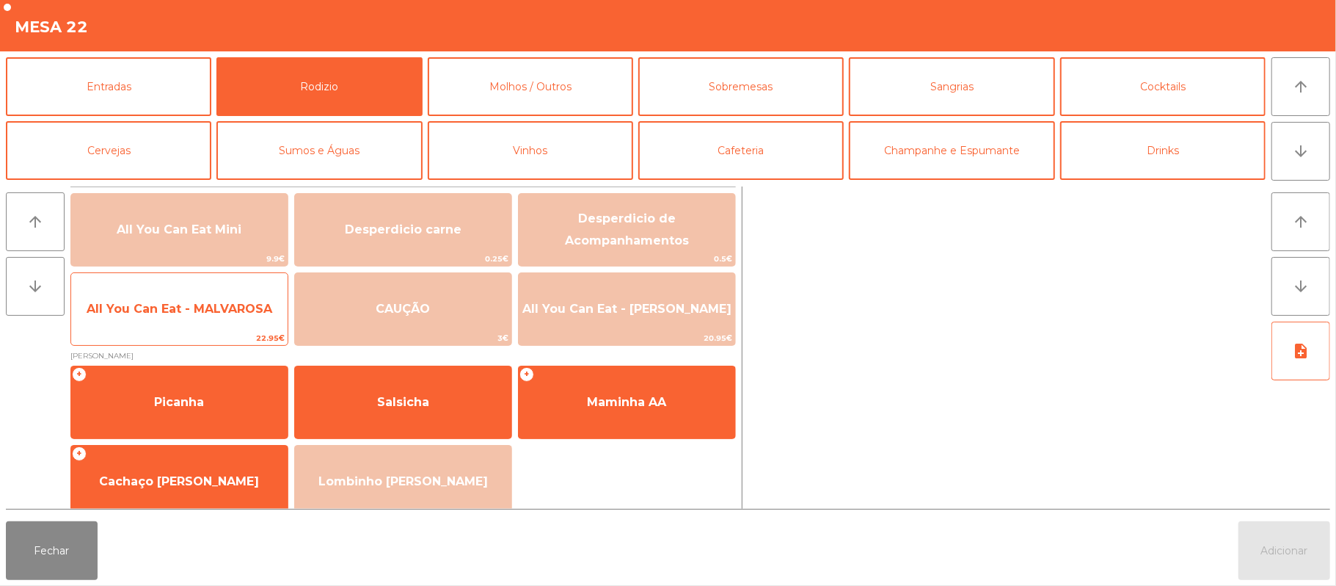
click at [153, 291] on span "All You Can Eat - MALVAROSA" at bounding box center [179, 309] width 216 height 40
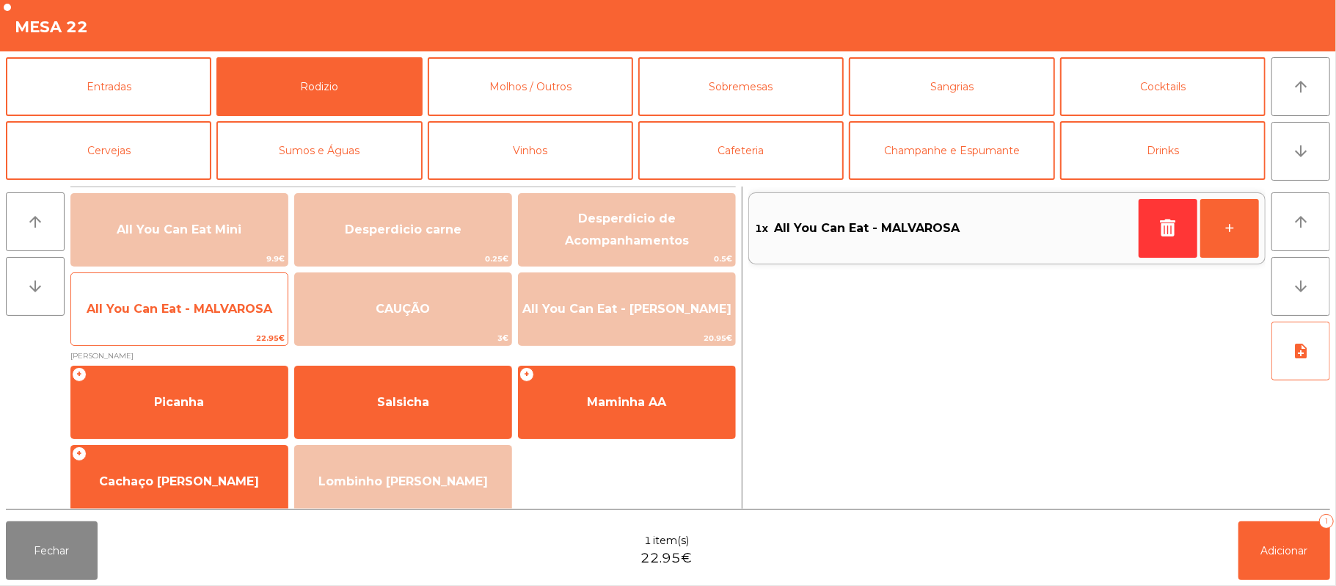
click at [183, 318] on span "All You Can Eat - MALVAROSA" at bounding box center [179, 309] width 216 height 40
click at [204, 321] on span "All You Can Eat - MALVAROSA" at bounding box center [179, 309] width 216 height 40
click at [208, 321] on span "All You Can Eat - MALVAROSA" at bounding box center [179, 309] width 216 height 40
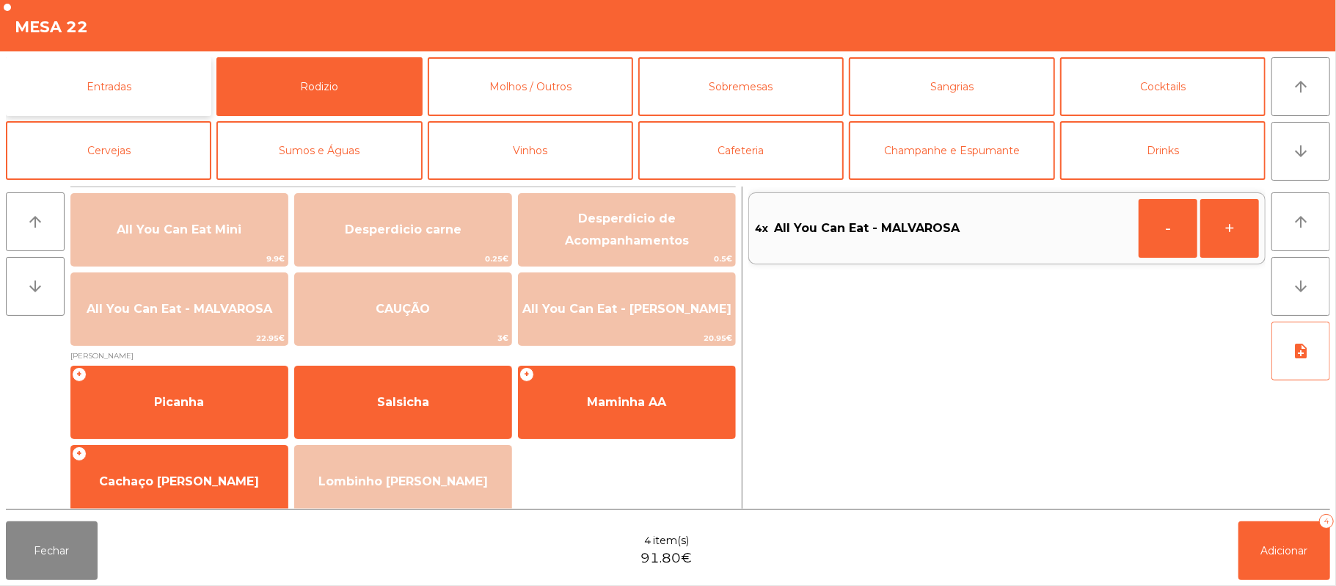
click at [121, 85] on button "Entradas" at bounding box center [108, 86] width 205 height 59
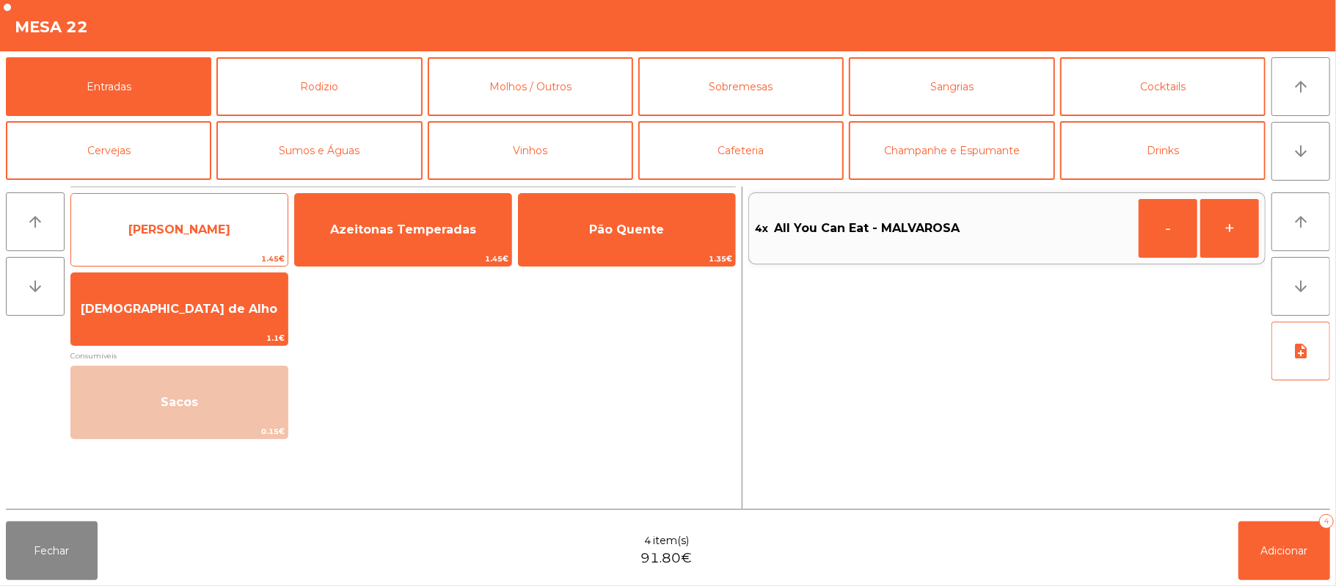
click at [191, 233] on span "[PERSON_NAME]" at bounding box center [179, 229] width 102 height 14
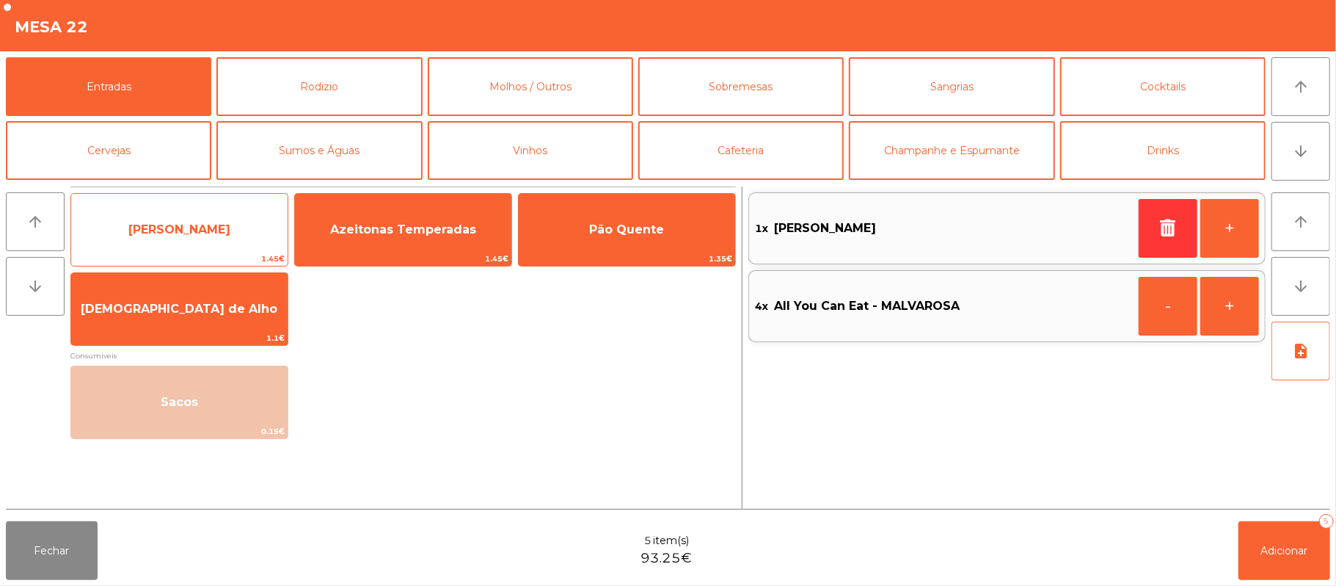
click at [200, 245] on span "[PERSON_NAME]" at bounding box center [179, 230] width 216 height 40
click at [194, 233] on span "[PERSON_NAME]" at bounding box center [179, 229] width 102 height 14
click at [205, 241] on span "[PERSON_NAME]" at bounding box center [179, 230] width 216 height 40
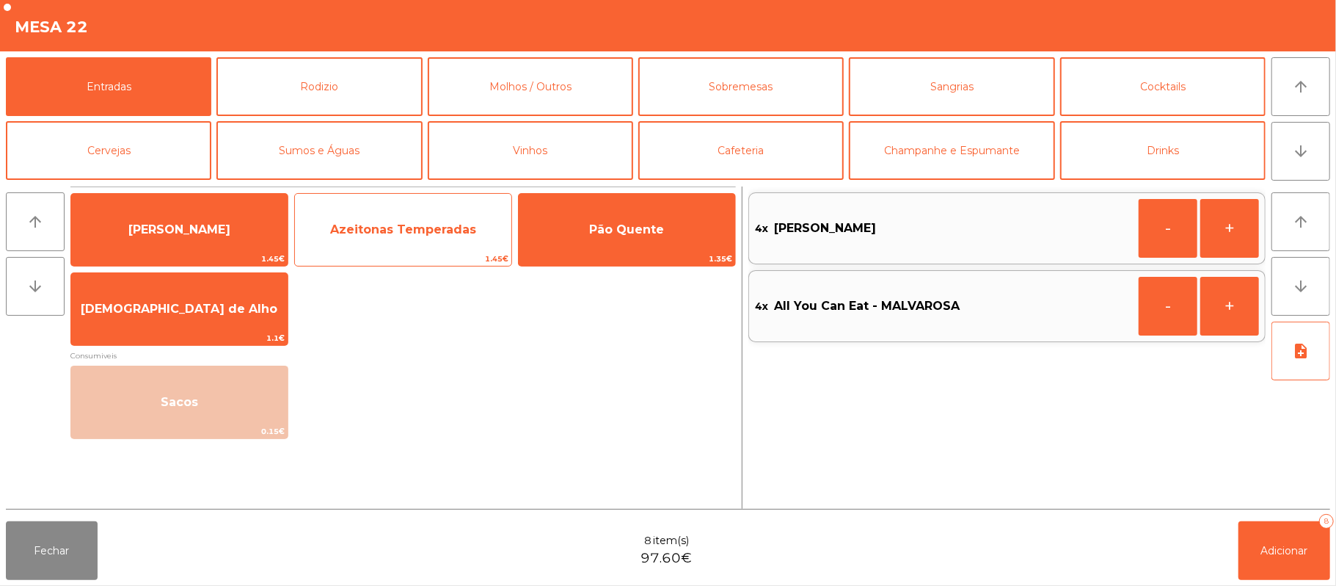
click at [414, 226] on span "Azeitonas Temperadas" at bounding box center [403, 229] width 146 height 14
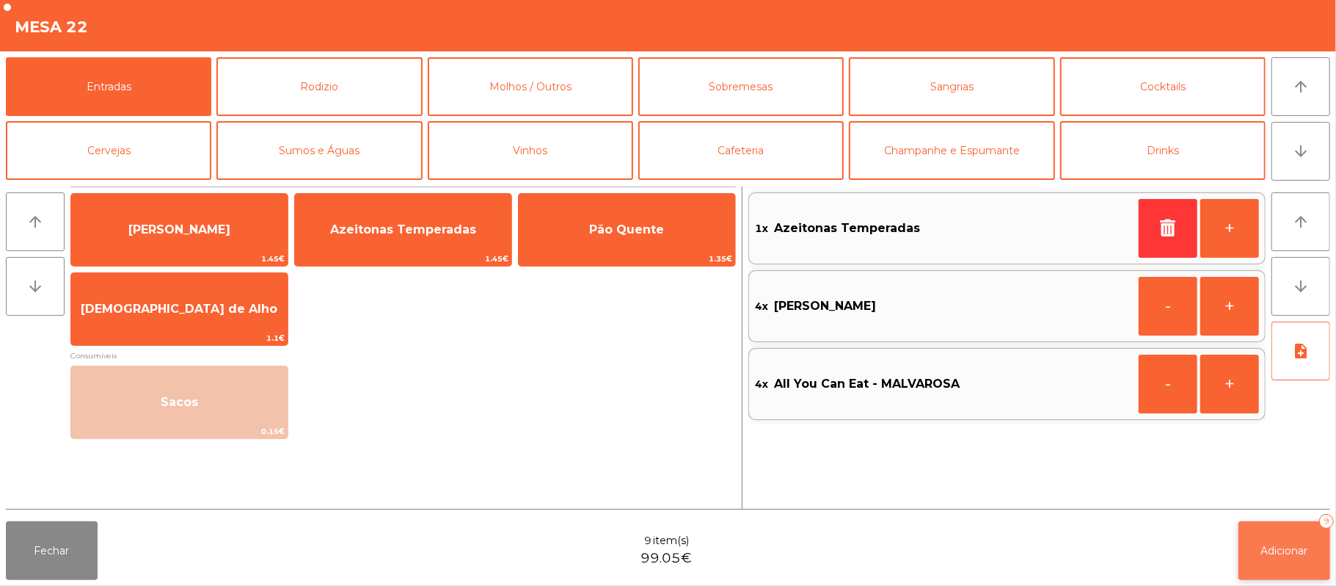
click at [1267, 550] on span "Adicionar" at bounding box center [1284, 550] width 47 height 13
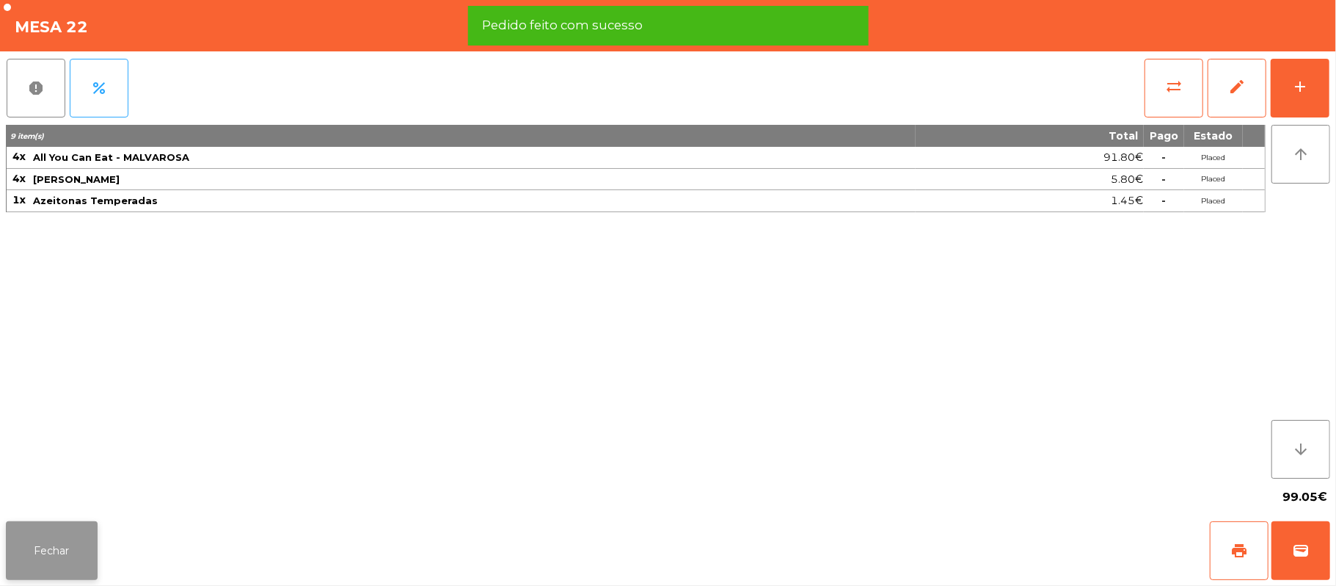
click at [51, 553] on button "Fechar" at bounding box center [52, 550] width 92 height 59
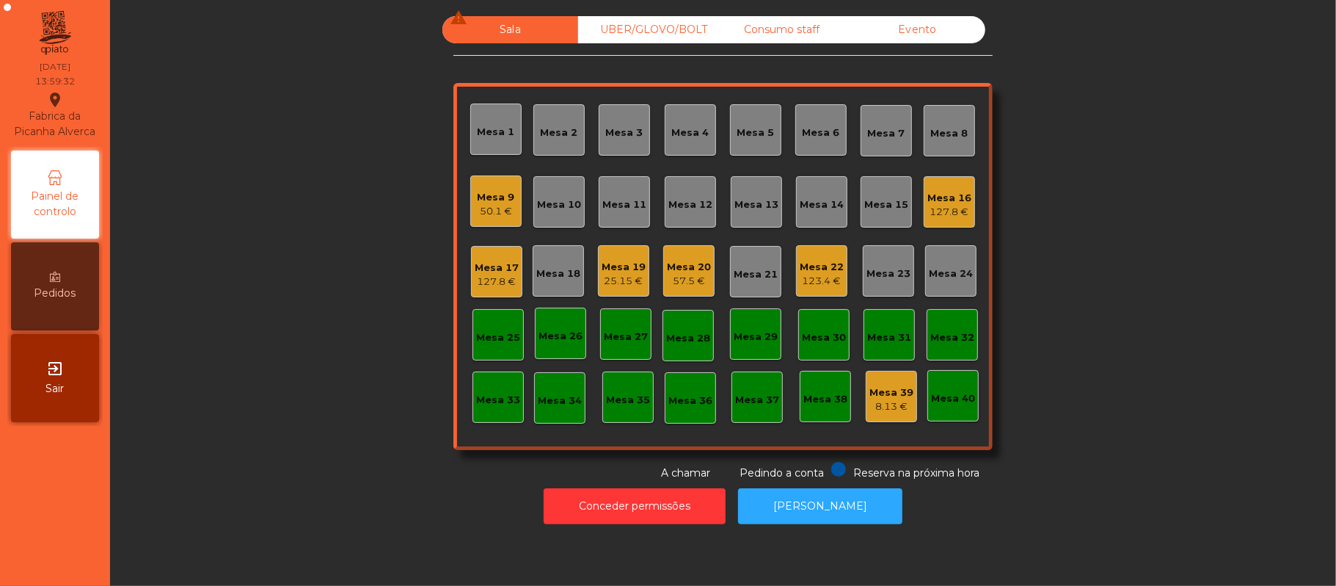
click at [941, 209] on div "127.8 €" at bounding box center [950, 212] width 44 height 15
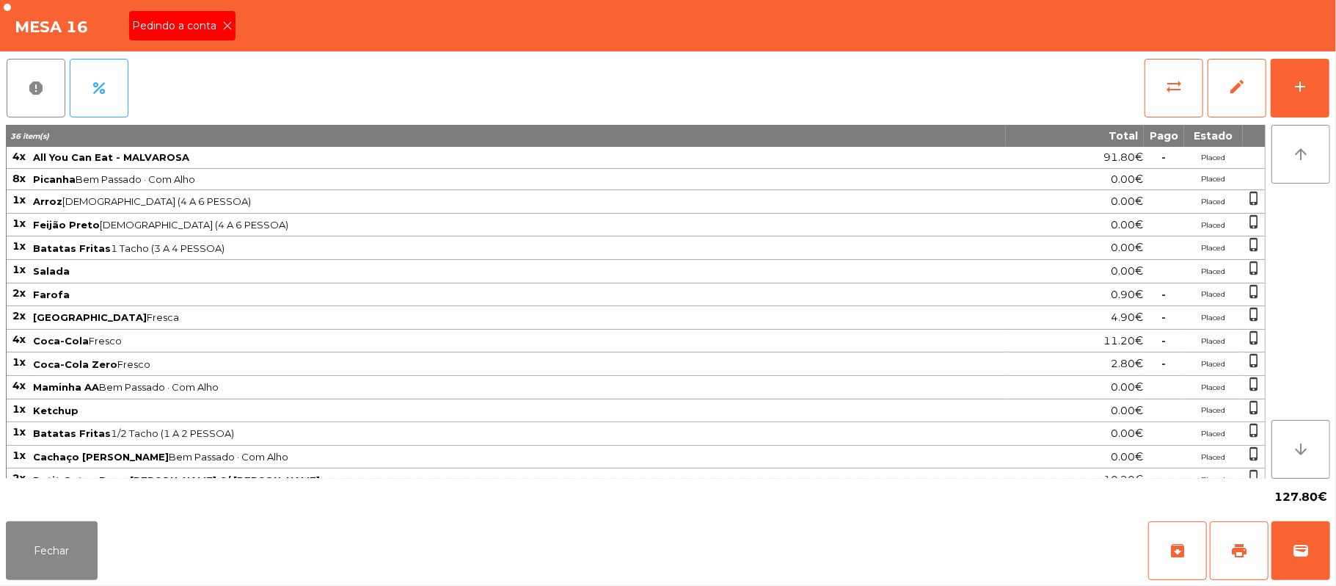
click at [229, 23] on icon at bounding box center [227, 26] width 10 height 10
click at [1224, 559] on button "print" at bounding box center [1239, 550] width 59 height 59
click at [44, 525] on button "Fechar" at bounding box center [52, 550] width 92 height 59
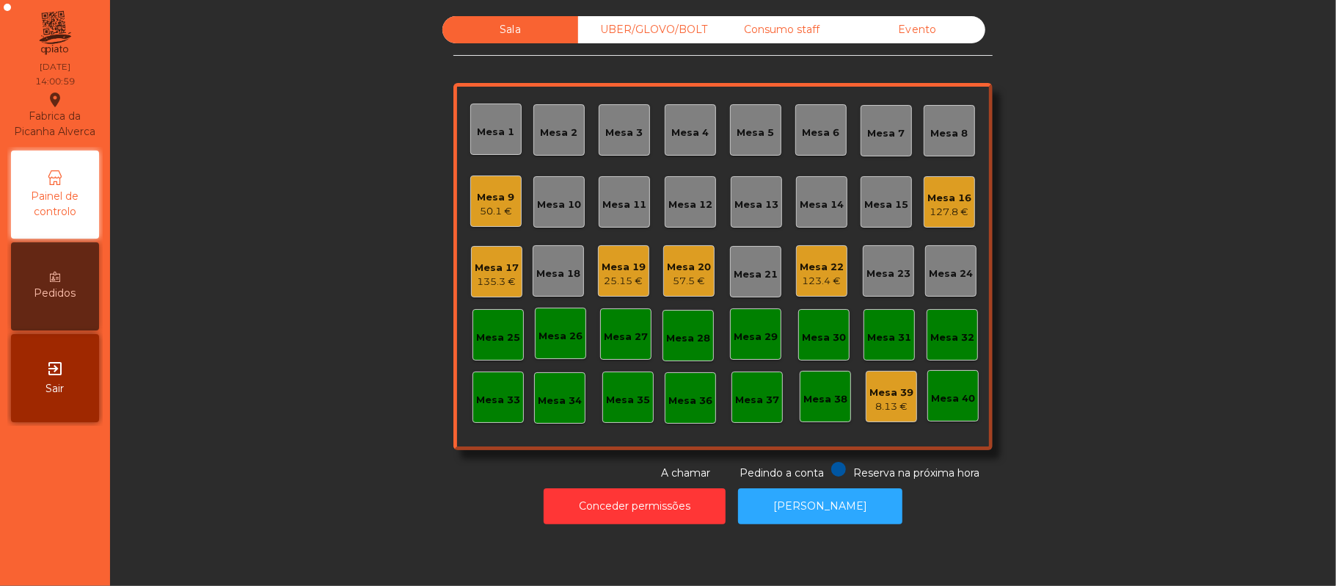
click at [550, 283] on div "Mesa 18" at bounding box center [558, 270] width 51 height 51
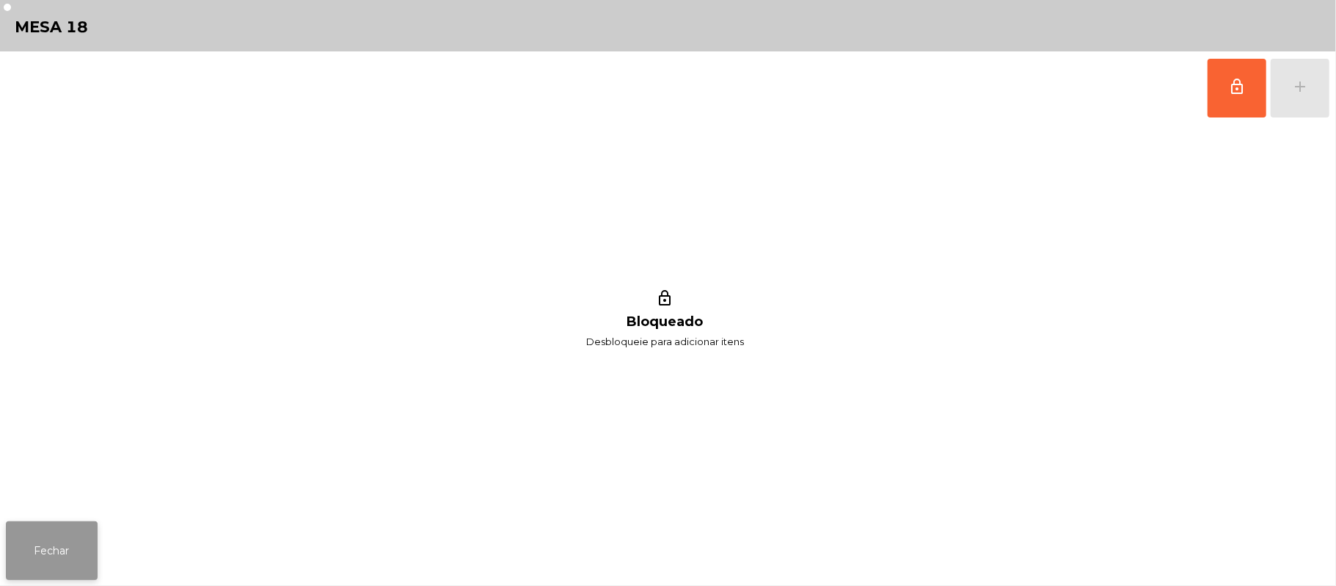
click at [68, 555] on button "Fechar" at bounding box center [52, 550] width 92 height 59
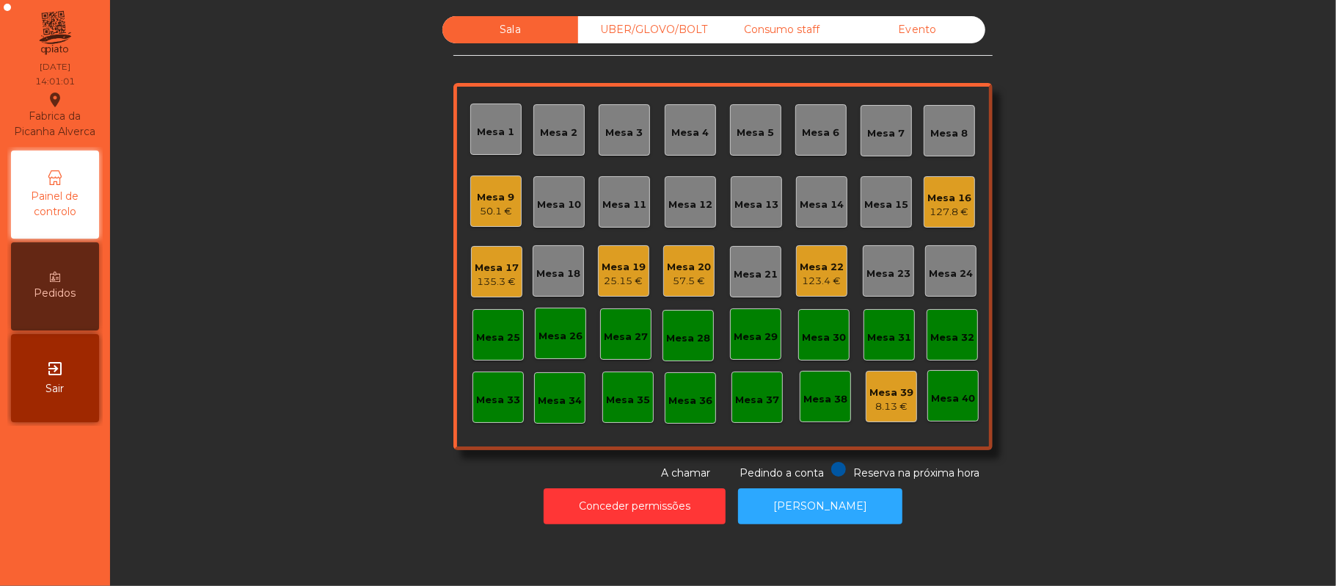
click at [606, 210] on div "Mesa 11" at bounding box center [624, 204] width 44 height 15
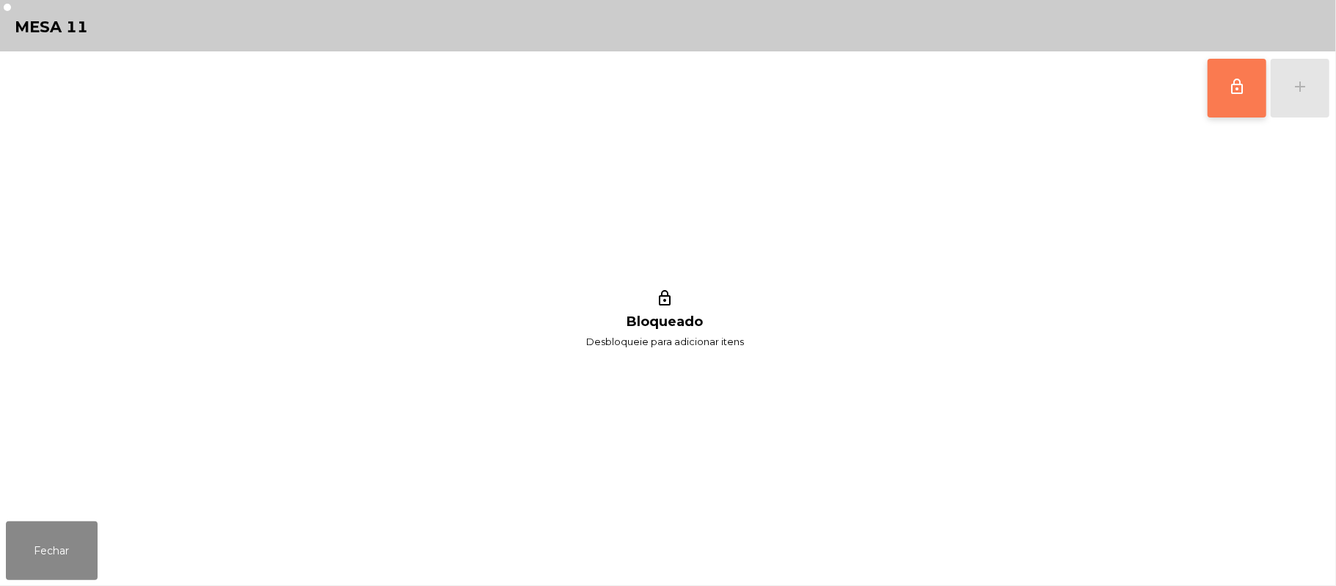
click at [1219, 89] on button "lock_outline" at bounding box center [1237, 88] width 59 height 59
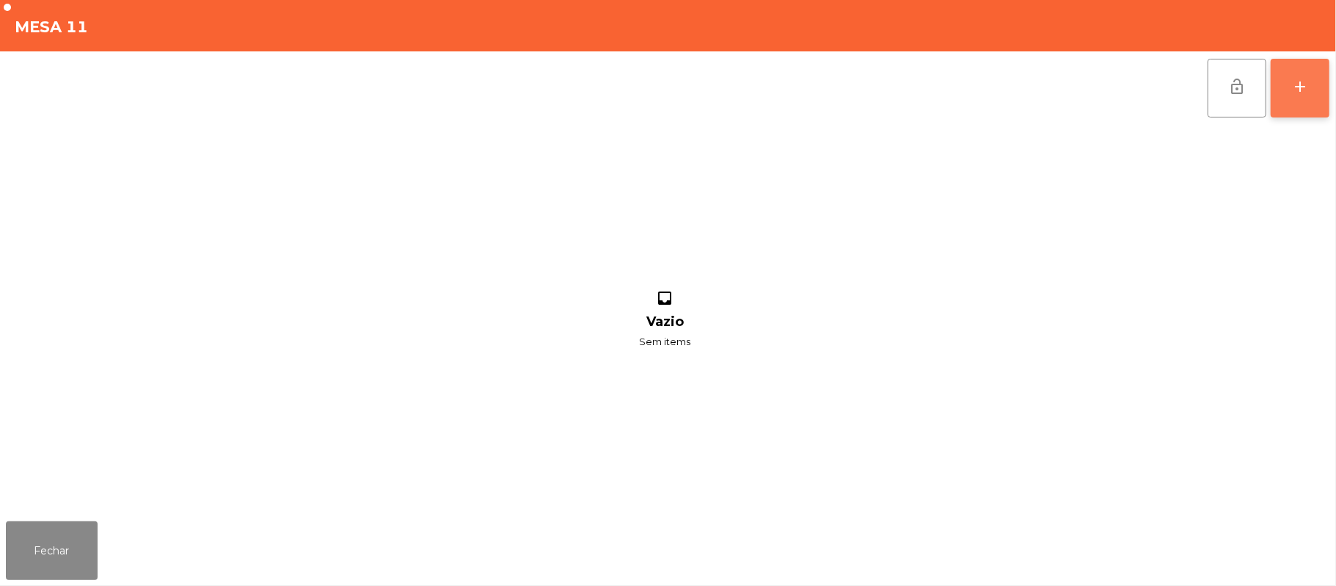
click at [1292, 88] on div "add" at bounding box center [1301, 87] width 18 height 18
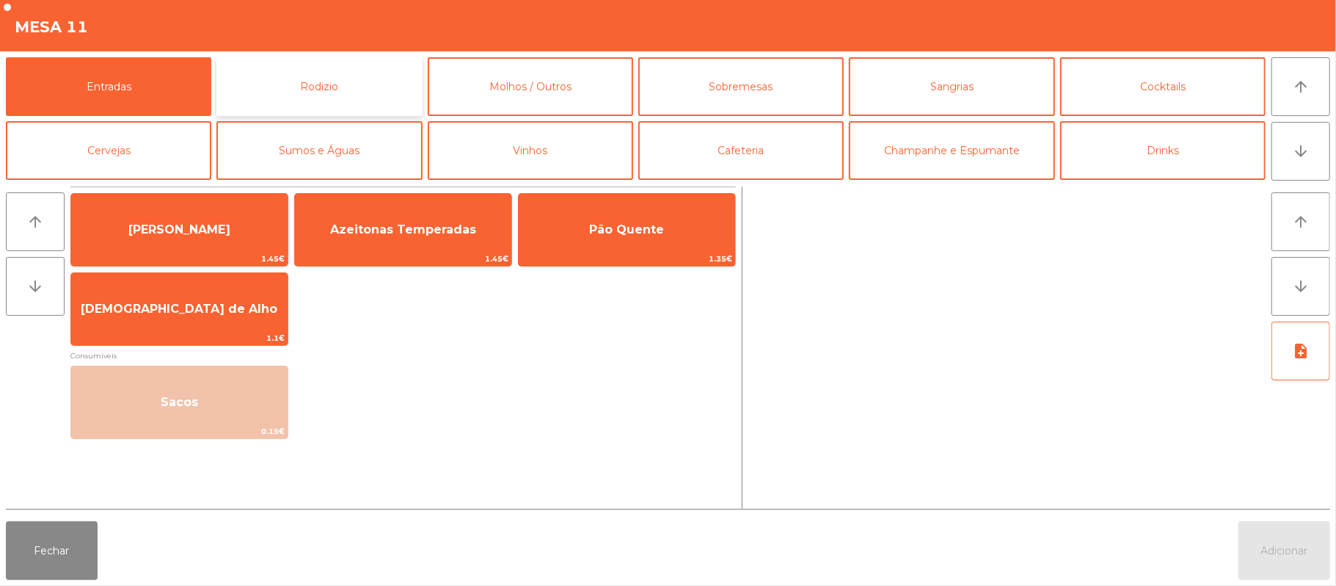
click at [340, 97] on button "Rodizio" at bounding box center [318, 86] width 205 height 59
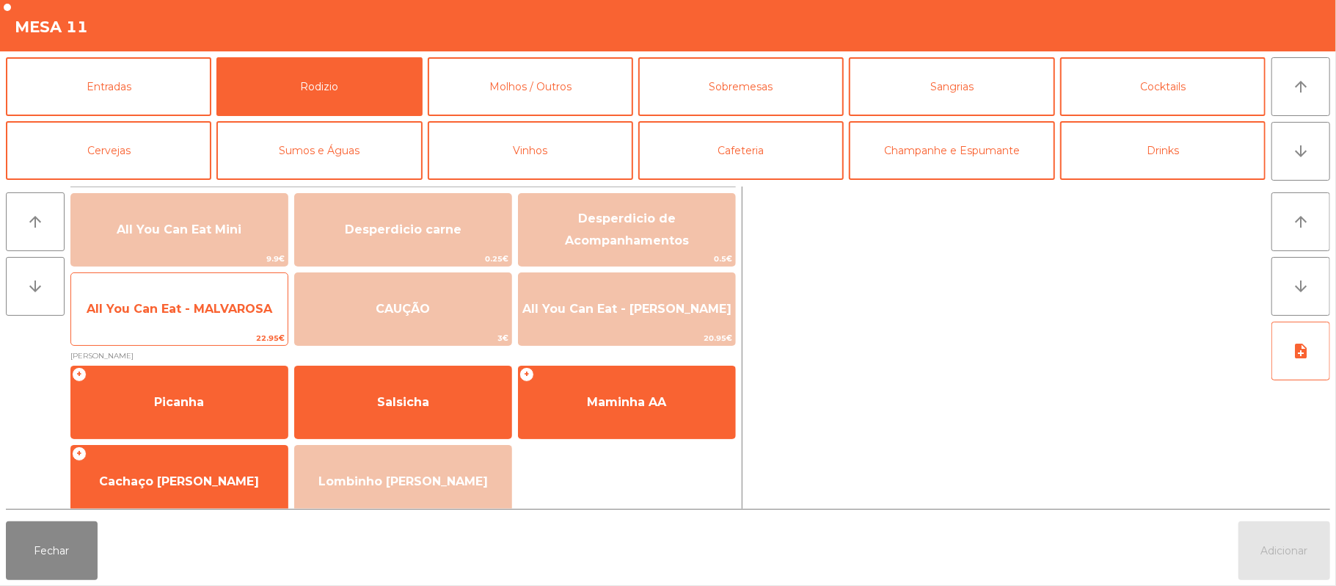
click at [203, 324] on span "All You Can Eat - MALVAROSA" at bounding box center [179, 309] width 216 height 40
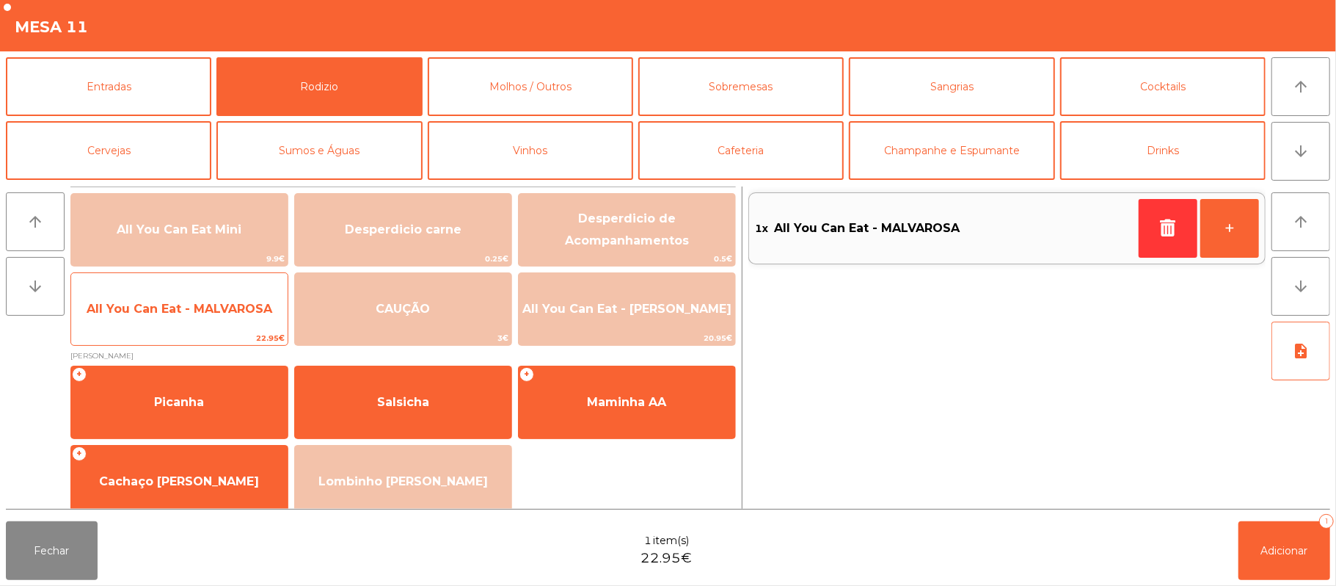
click at [179, 321] on span "All You Can Eat - MALVAROSA" at bounding box center [179, 309] width 216 height 40
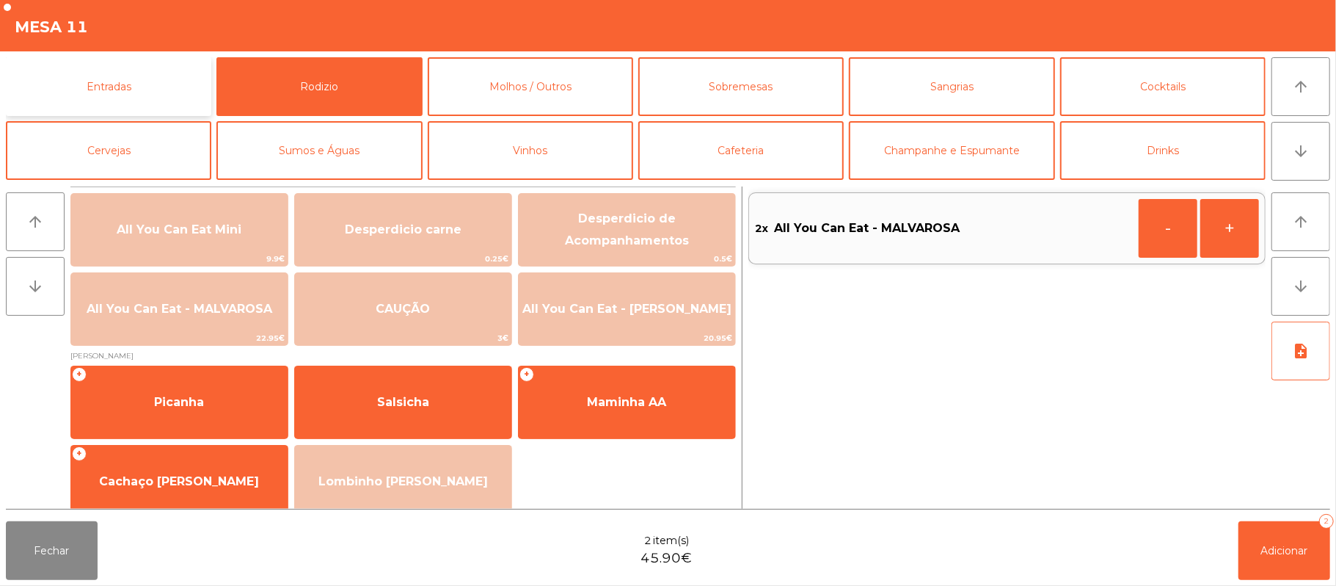
click at [118, 74] on button "Entradas" at bounding box center [108, 86] width 205 height 59
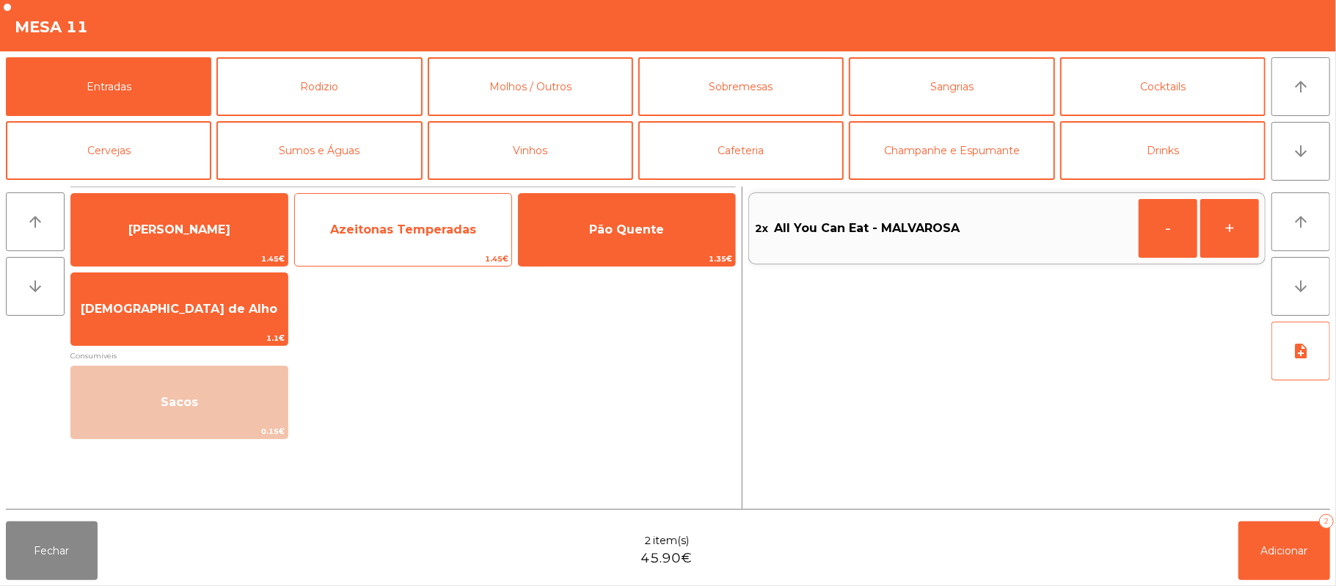
click at [399, 230] on span "Azeitonas Temperadas" at bounding box center [403, 229] width 146 height 14
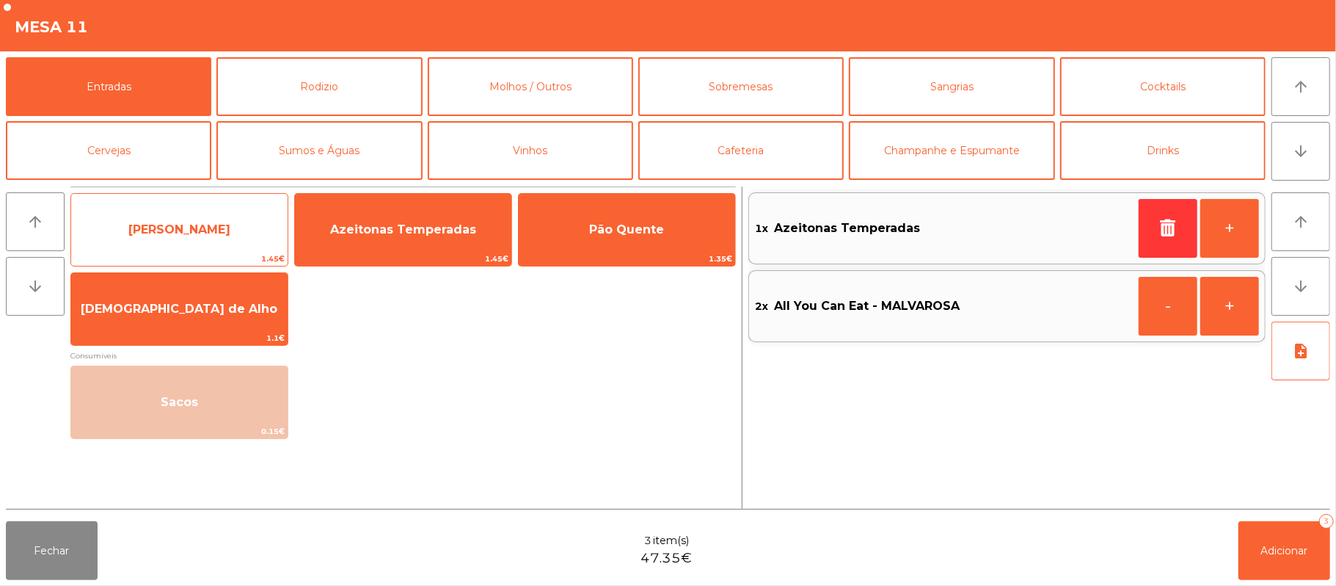
click at [175, 233] on span "[PERSON_NAME]" at bounding box center [179, 229] width 102 height 14
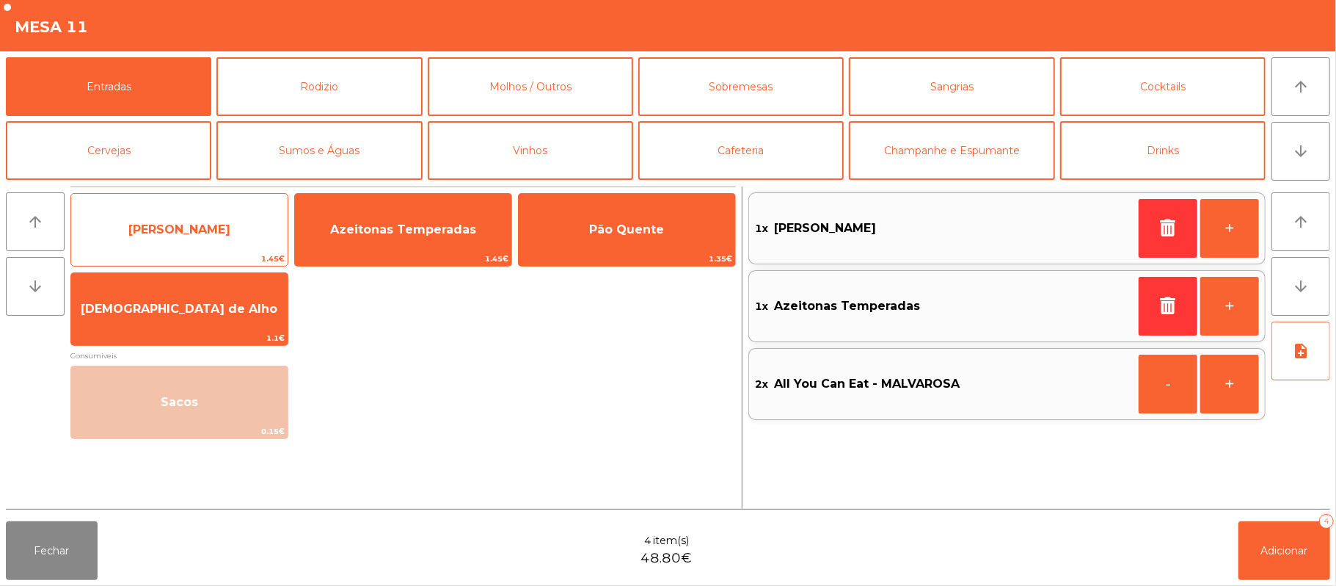
click at [173, 230] on span "[PERSON_NAME]" at bounding box center [179, 229] width 102 height 14
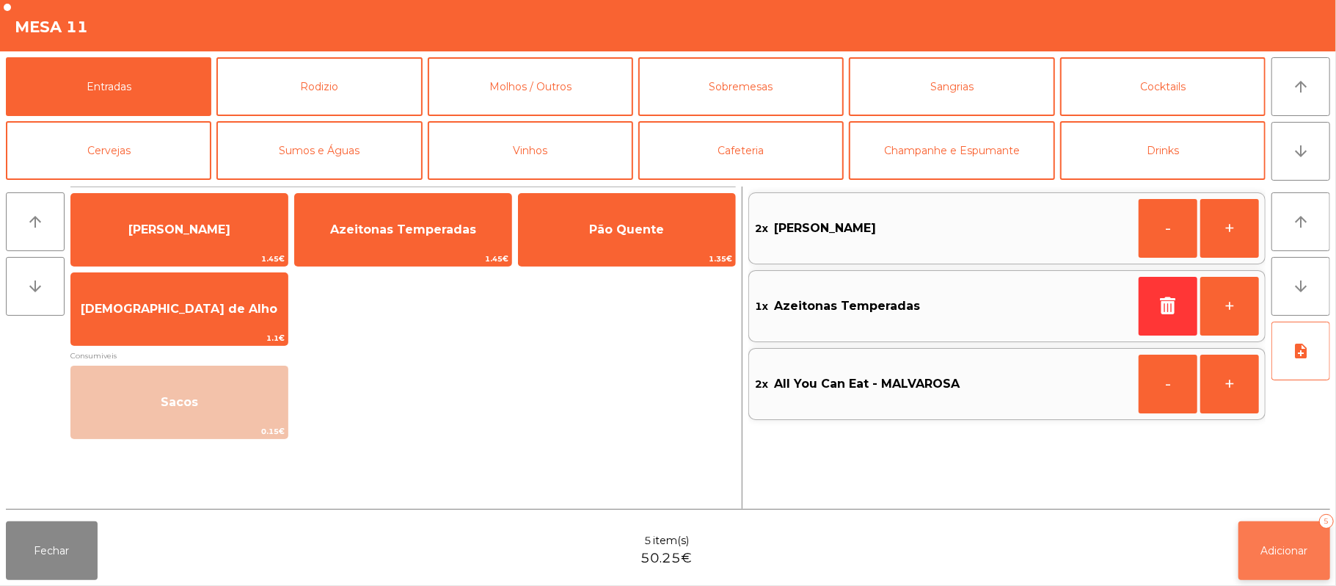
click at [1292, 541] on button "Adicionar 5" at bounding box center [1285, 550] width 92 height 59
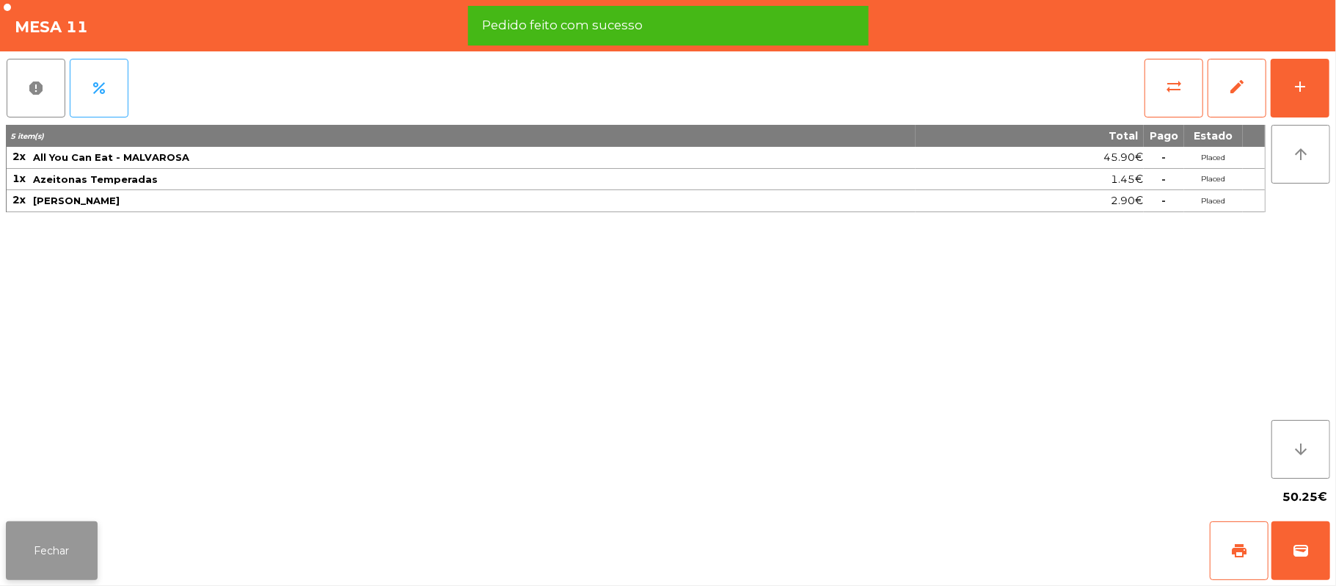
click at [51, 543] on button "Fechar" at bounding box center [52, 550] width 92 height 59
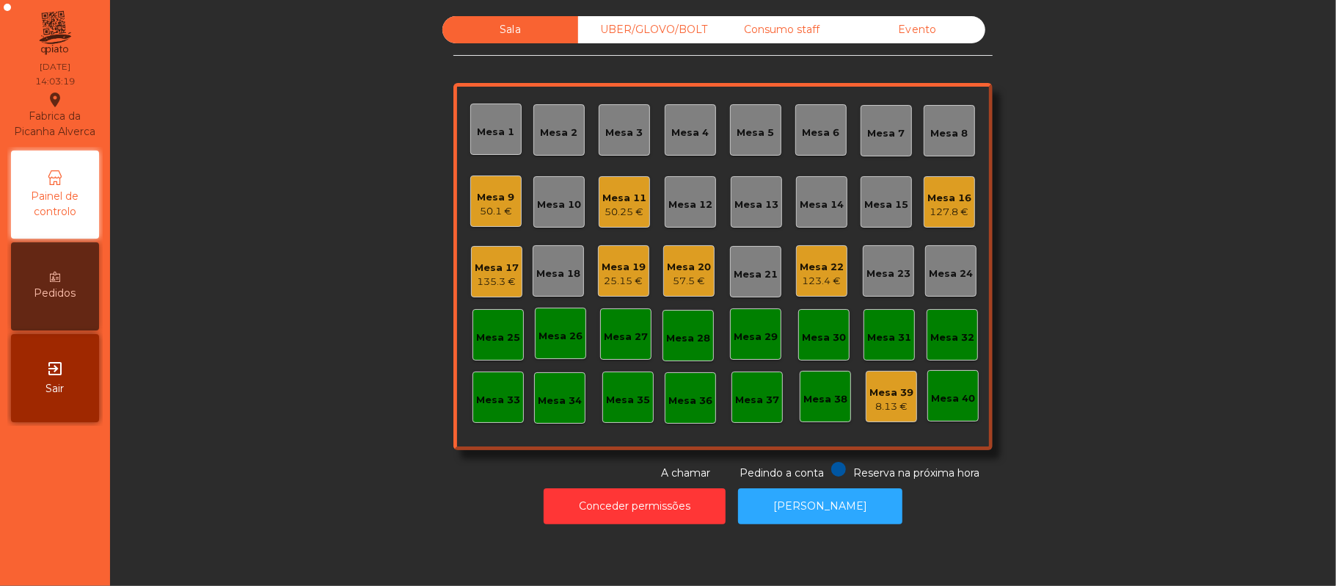
click at [937, 217] on div "127.8 €" at bounding box center [950, 212] width 44 height 15
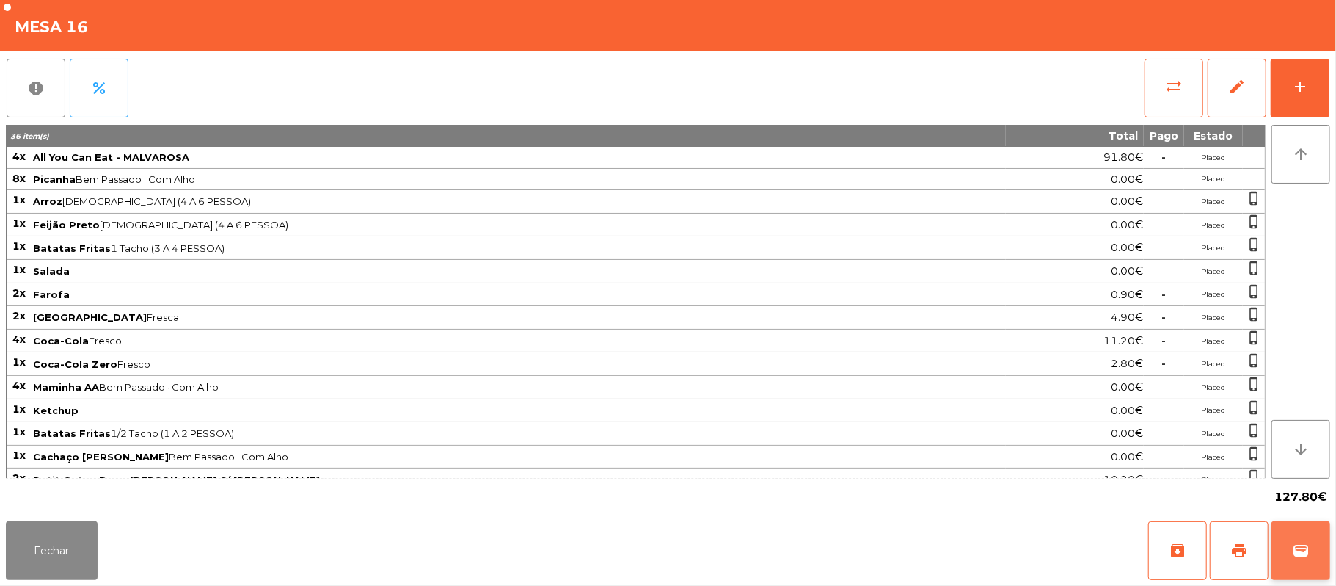
click at [1300, 556] on span "wallet" at bounding box center [1301, 551] width 18 height 18
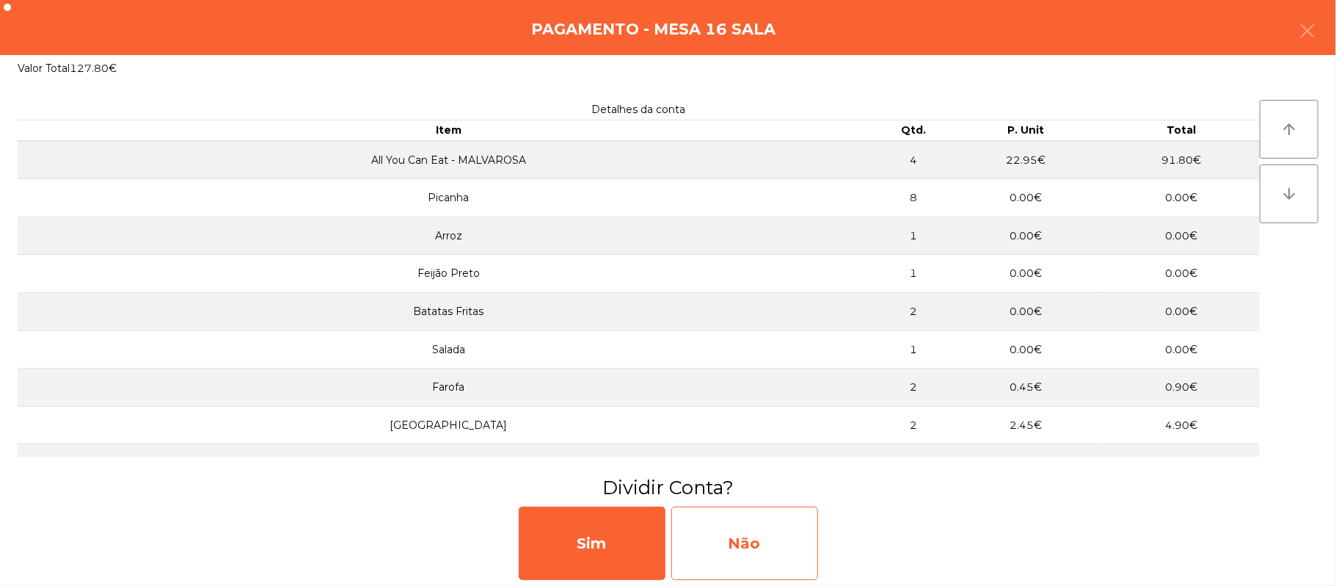
click at [740, 546] on div "Não" at bounding box center [744, 542] width 147 height 73
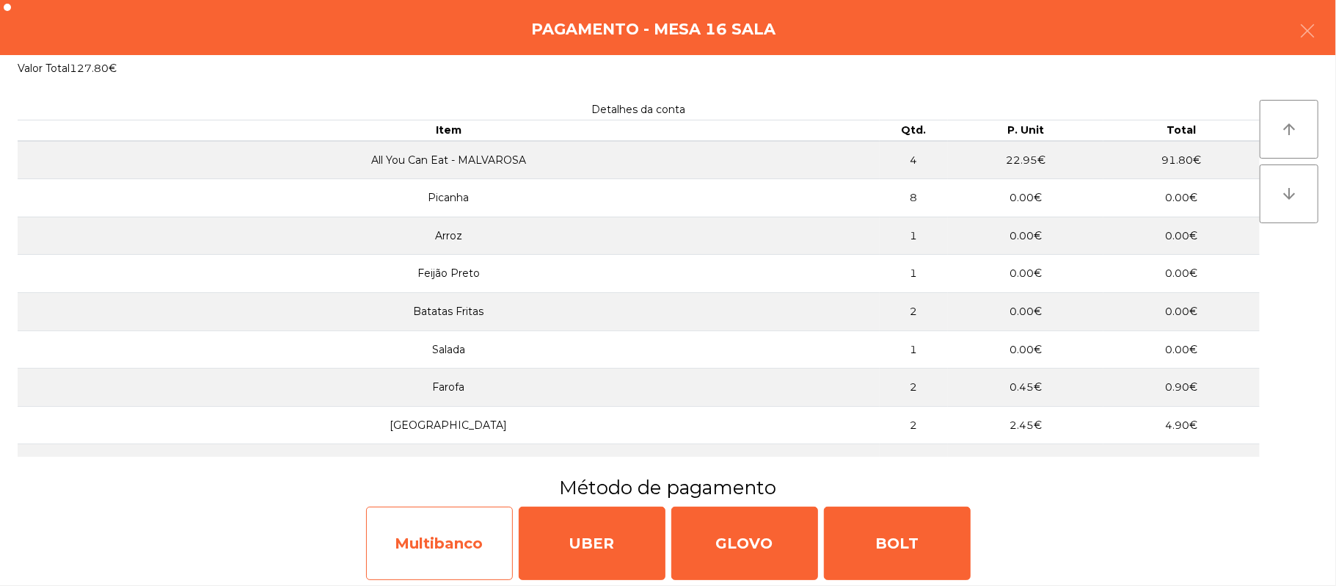
click at [451, 549] on div "Multibanco" at bounding box center [439, 542] width 147 height 73
select select "**"
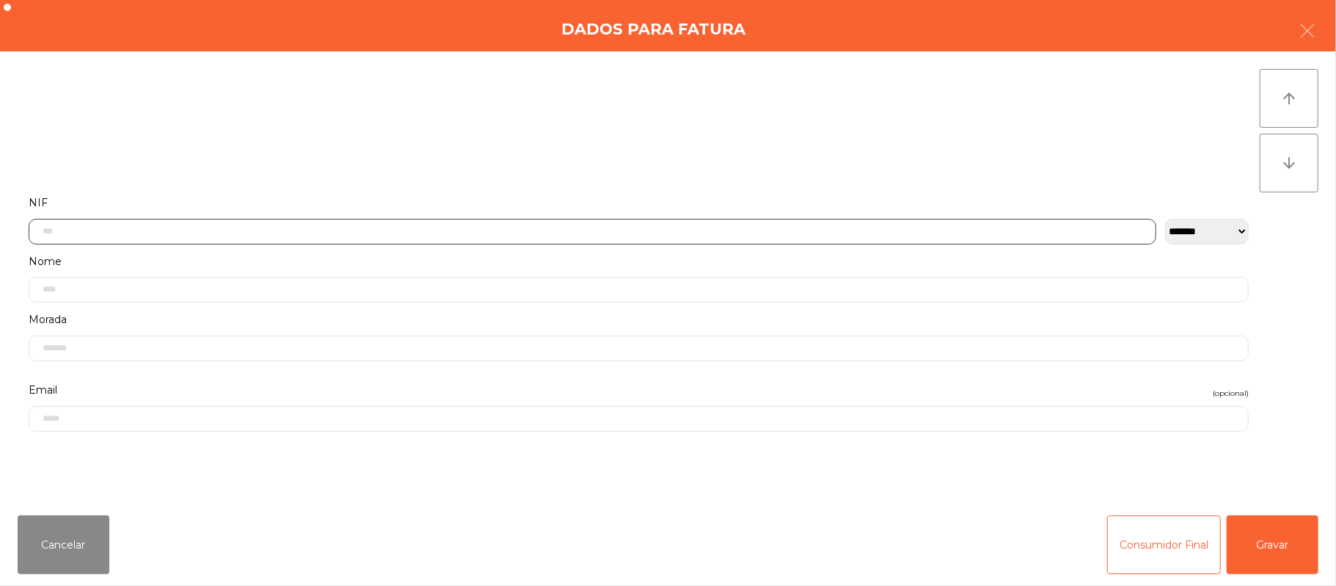
click at [491, 230] on input "text" at bounding box center [593, 232] width 1128 height 26
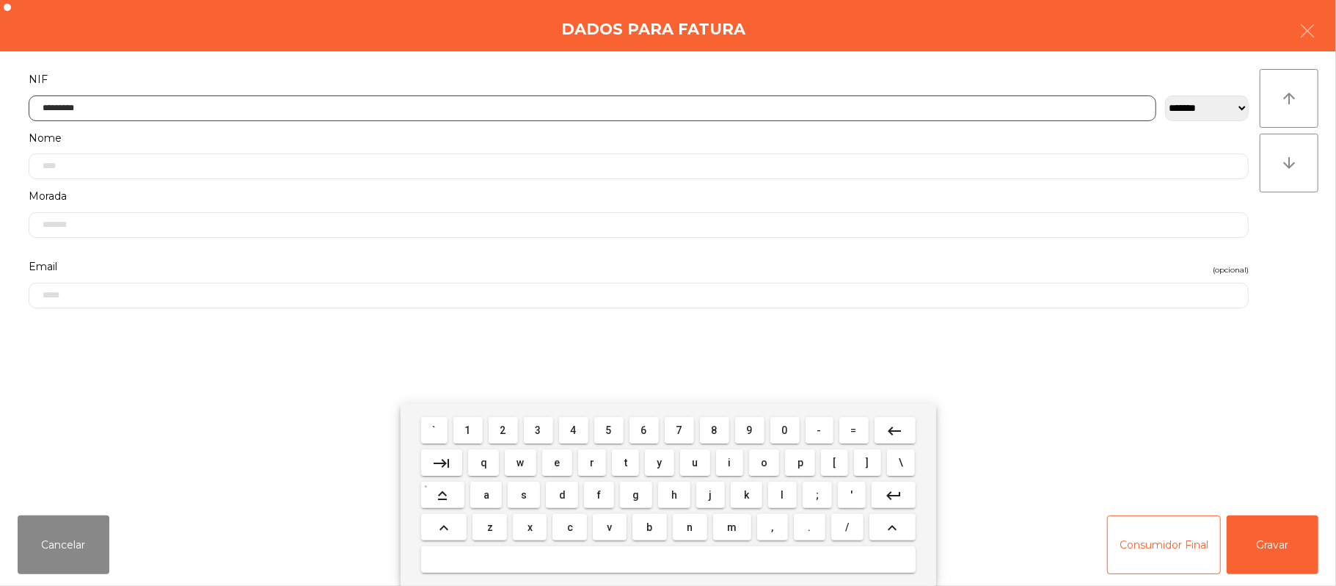
type input "*********"
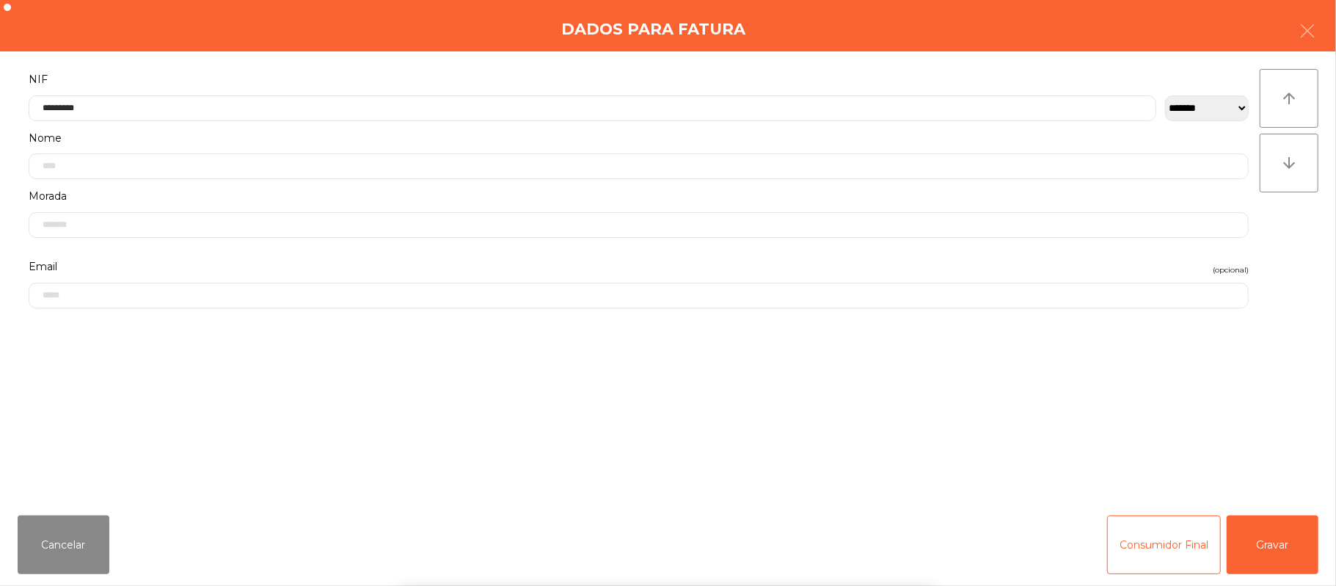
click at [1277, 541] on div "` 1 2 3 4 5 6 7 8 9 0 - = keyboard_backspace keyboard_tab q w e r t y u i o p […" at bounding box center [668, 495] width 1336 height 182
click at [1280, 529] on div "` 1 2 3 4 5 6 7 8 9 0 - = keyboard_backspace keyboard_tab q w e r t y u i o p […" at bounding box center [668, 495] width 1336 height 182
click at [1278, 529] on button "Gravar" at bounding box center [1273, 544] width 92 height 59
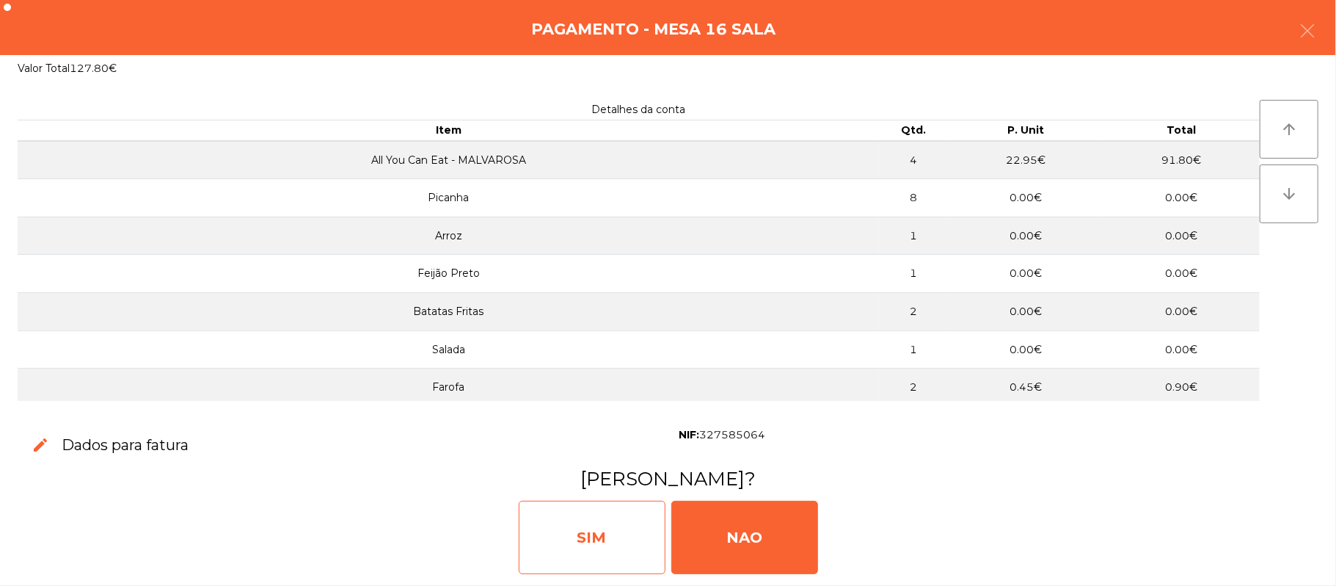
click at [580, 555] on div "SIM" at bounding box center [592, 536] width 147 height 73
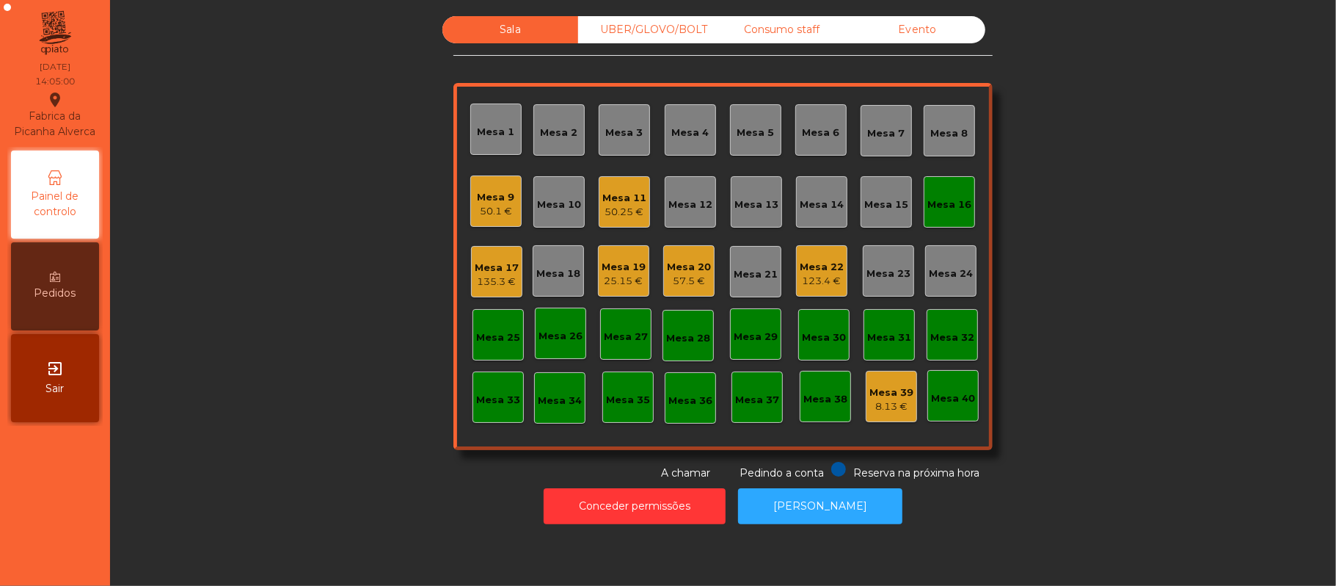
click at [932, 209] on div "Mesa 16" at bounding box center [950, 204] width 44 height 15
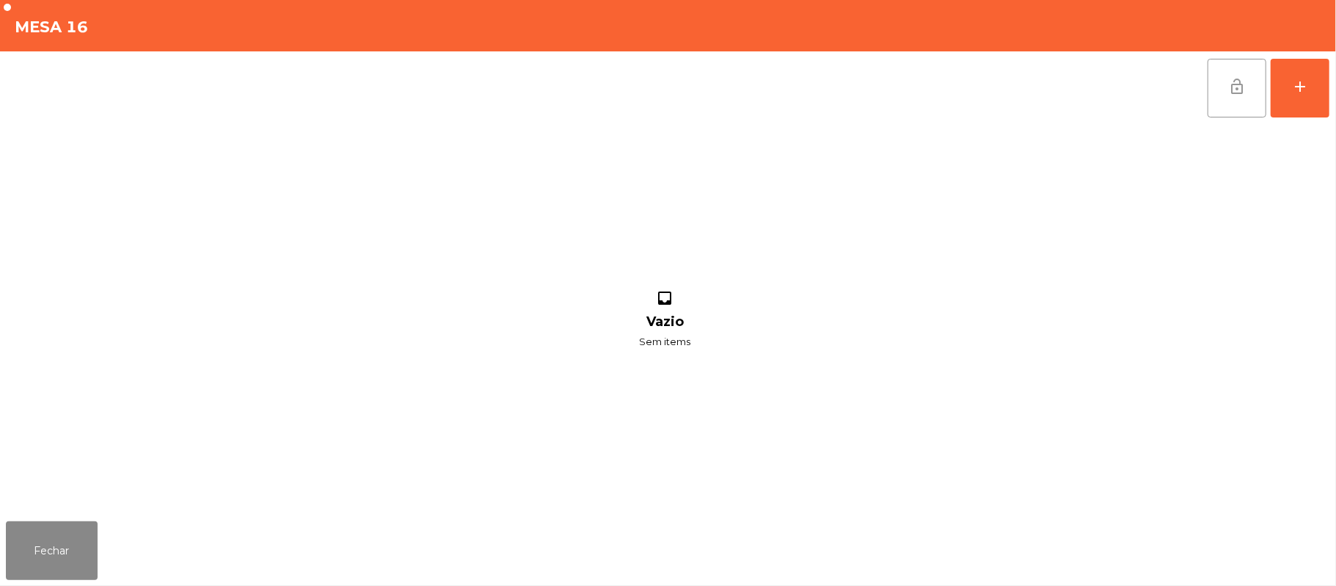
click at [1228, 97] on button "lock_open" at bounding box center [1237, 88] width 59 height 59
click at [45, 549] on button "Fechar" at bounding box center [52, 550] width 92 height 59
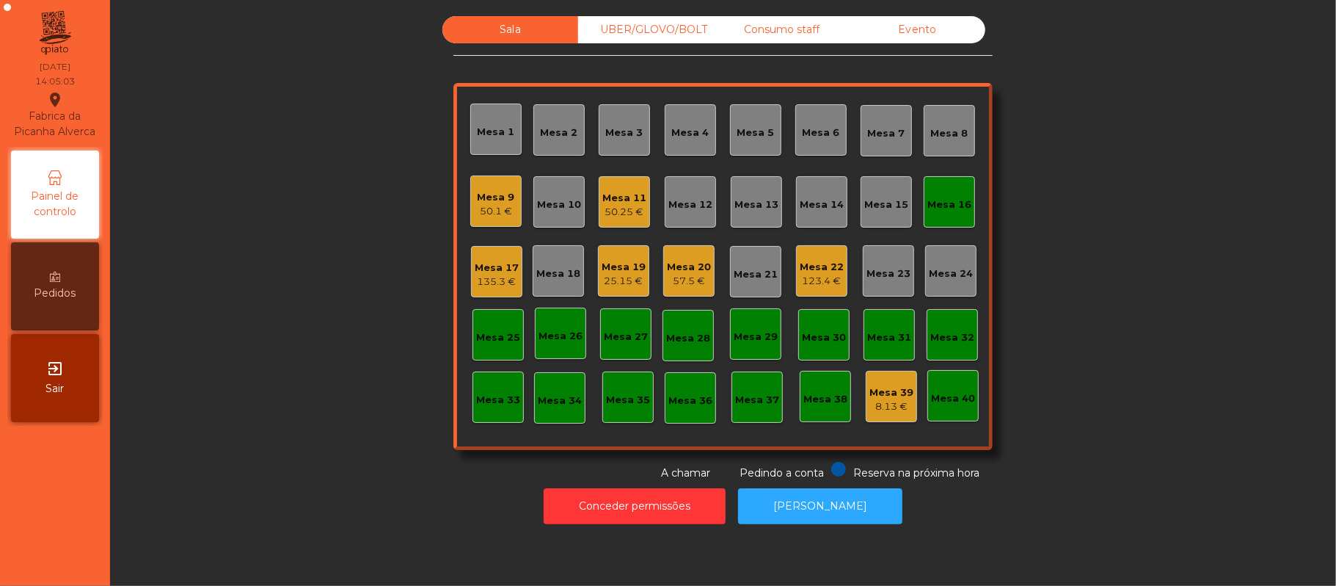
click at [948, 198] on div "Mesa 16" at bounding box center [950, 204] width 44 height 15
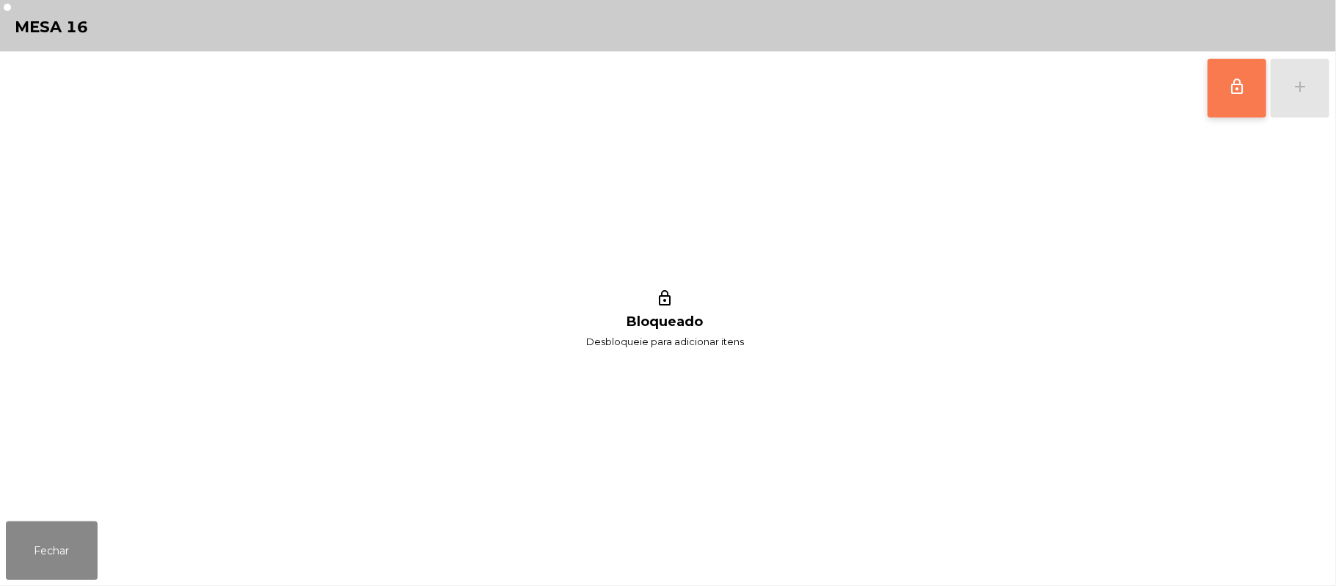
click at [1213, 92] on button "lock_outline" at bounding box center [1237, 88] width 59 height 59
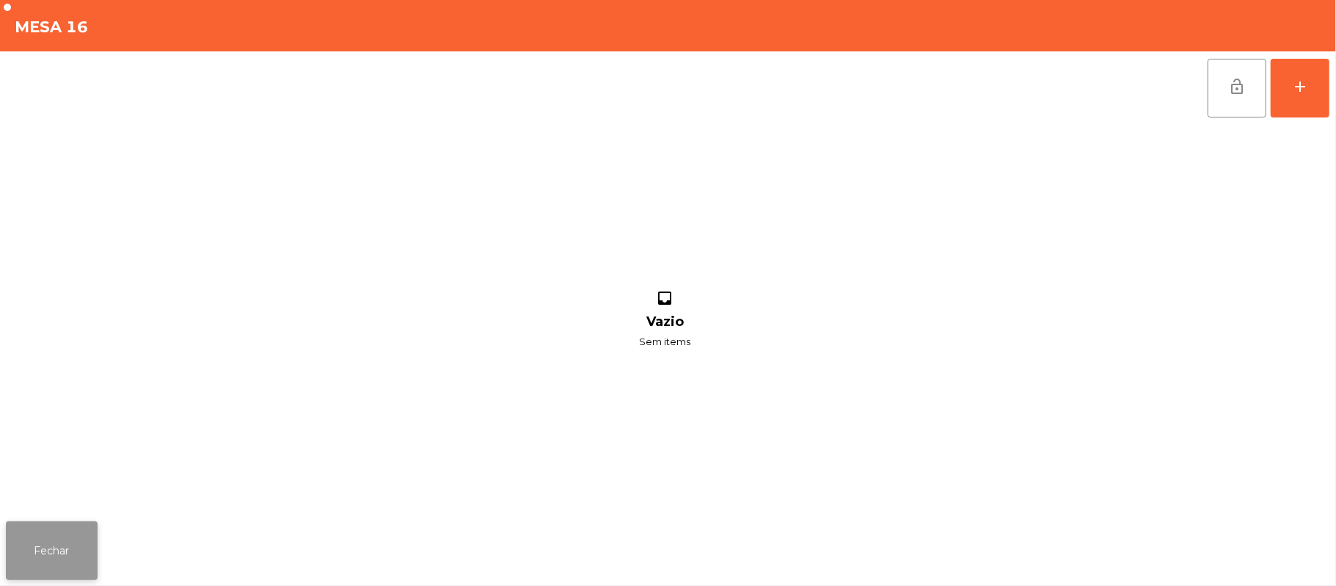
click at [13, 541] on button "Fechar" at bounding box center [52, 550] width 92 height 59
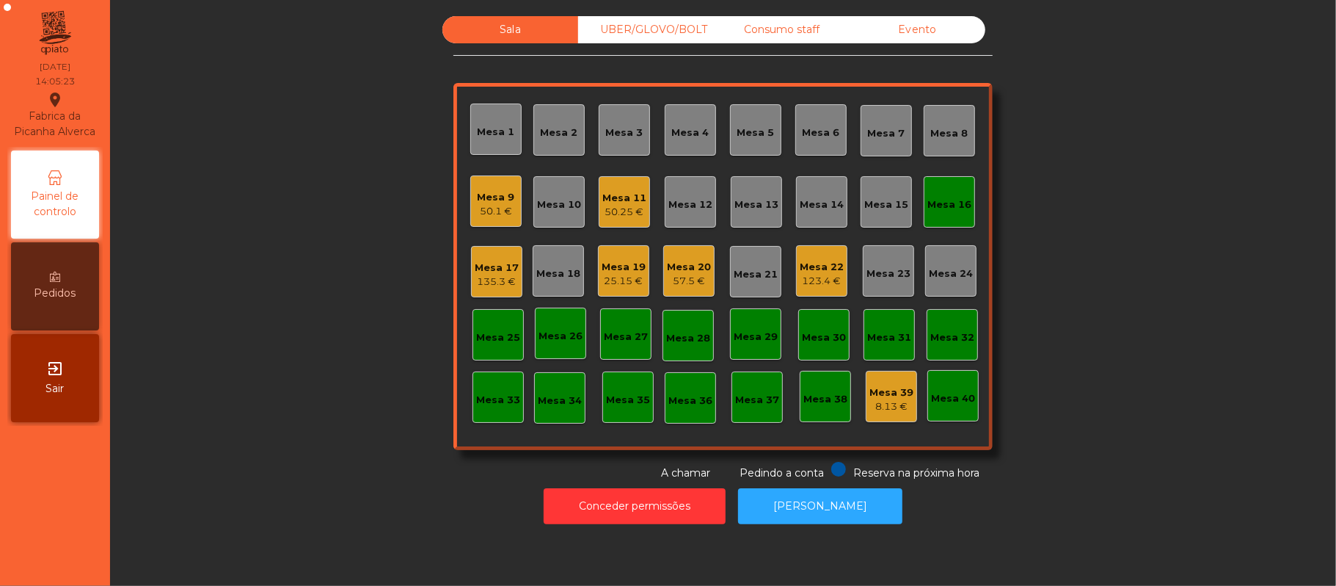
click at [963, 209] on div "Mesa 16" at bounding box center [949, 201] width 51 height 51
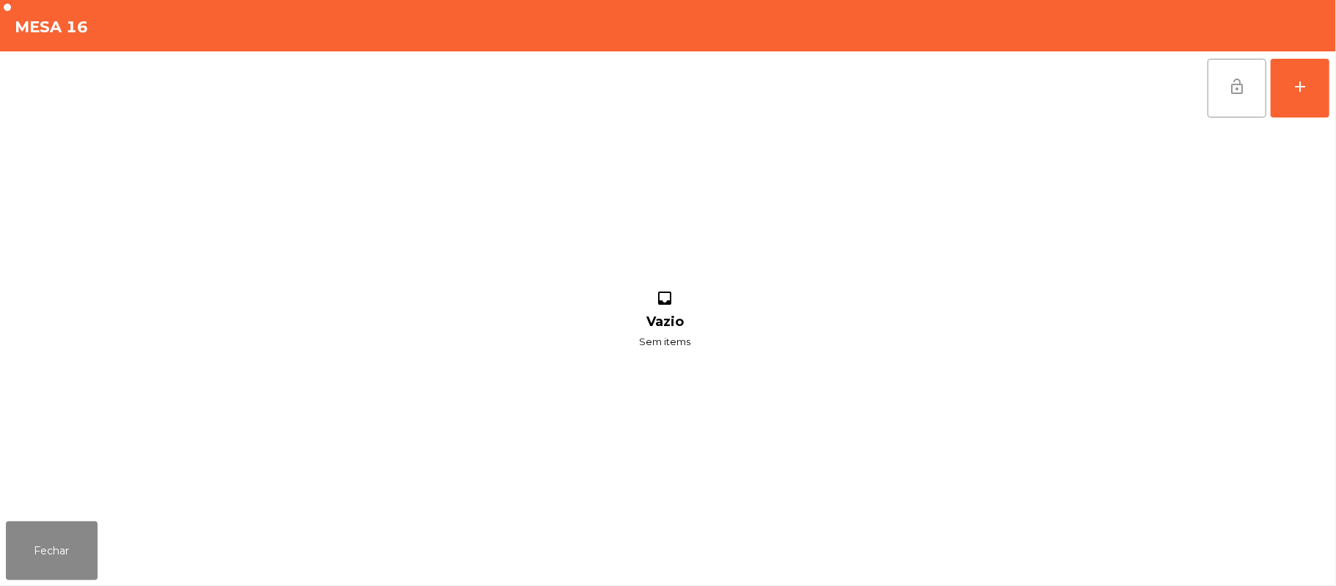
click at [1236, 88] on span "lock_open" at bounding box center [1237, 87] width 18 height 18
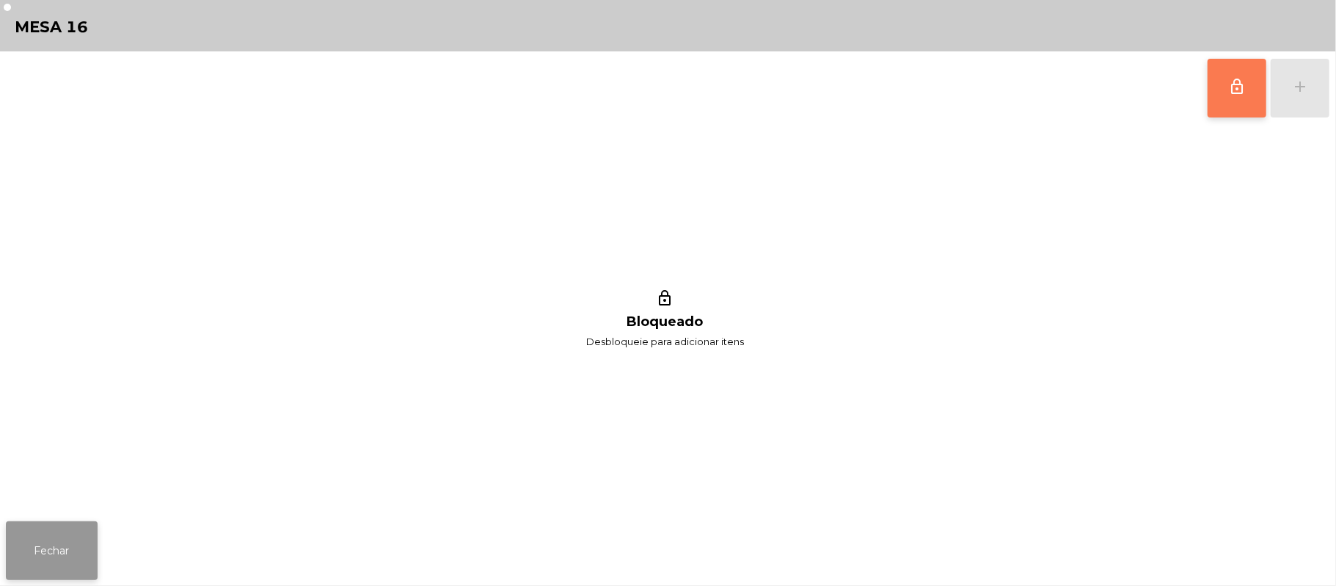
click at [51, 521] on button "Fechar" at bounding box center [52, 550] width 92 height 59
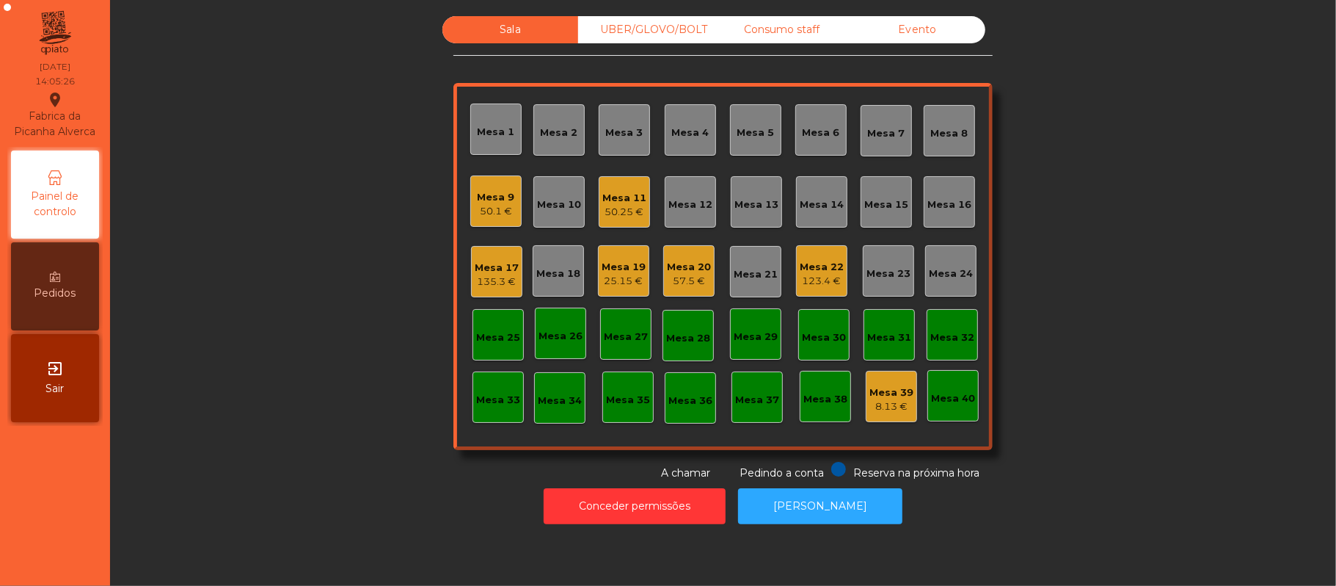
click at [564, 210] on div "Mesa 10" at bounding box center [559, 204] width 44 height 15
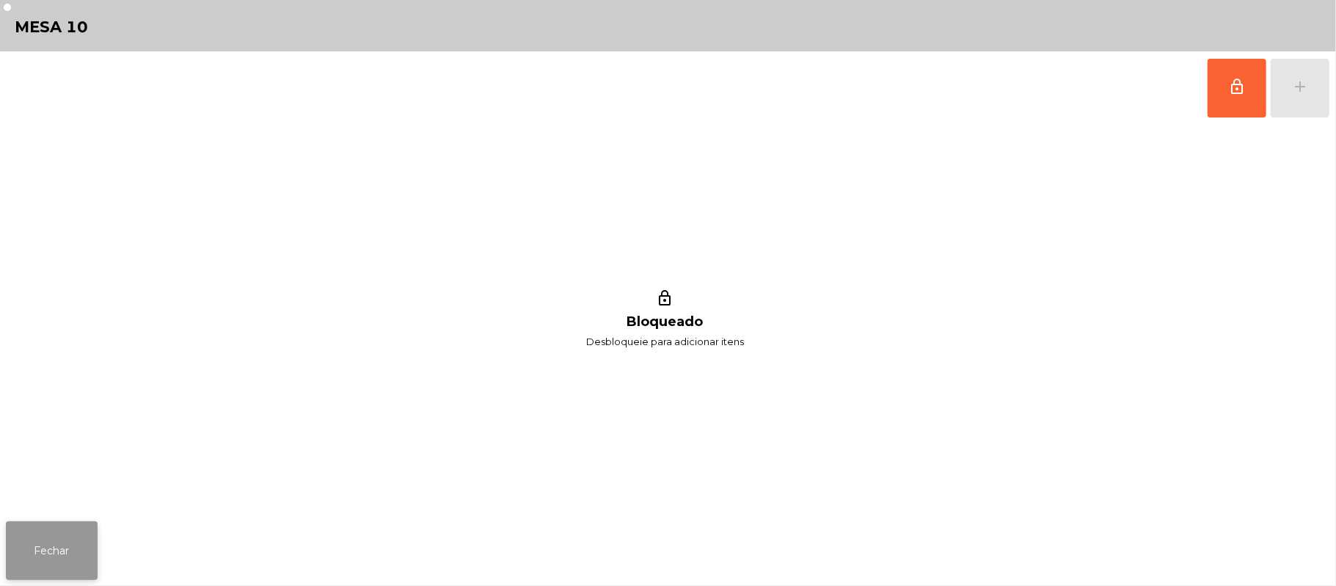
click at [59, 553] on button "Fechar" at bounding box center [52, 550] width 92 height 59
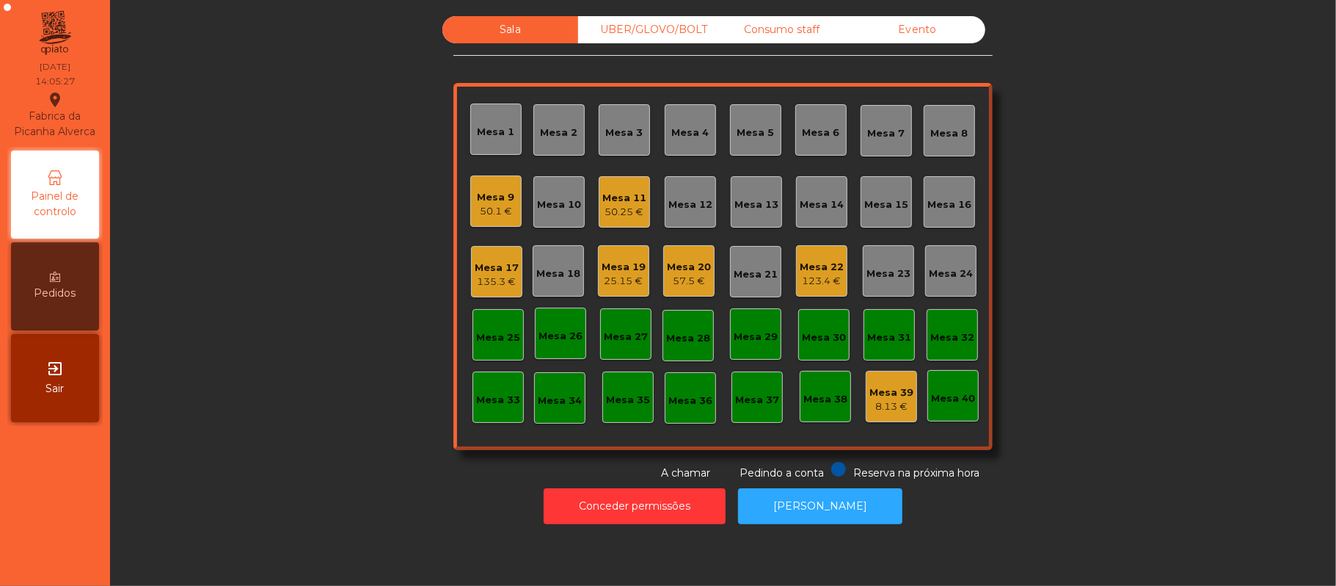
click at [612, 212] on div "50.25 €" at bounding box center [624, 212] width 44 height 15
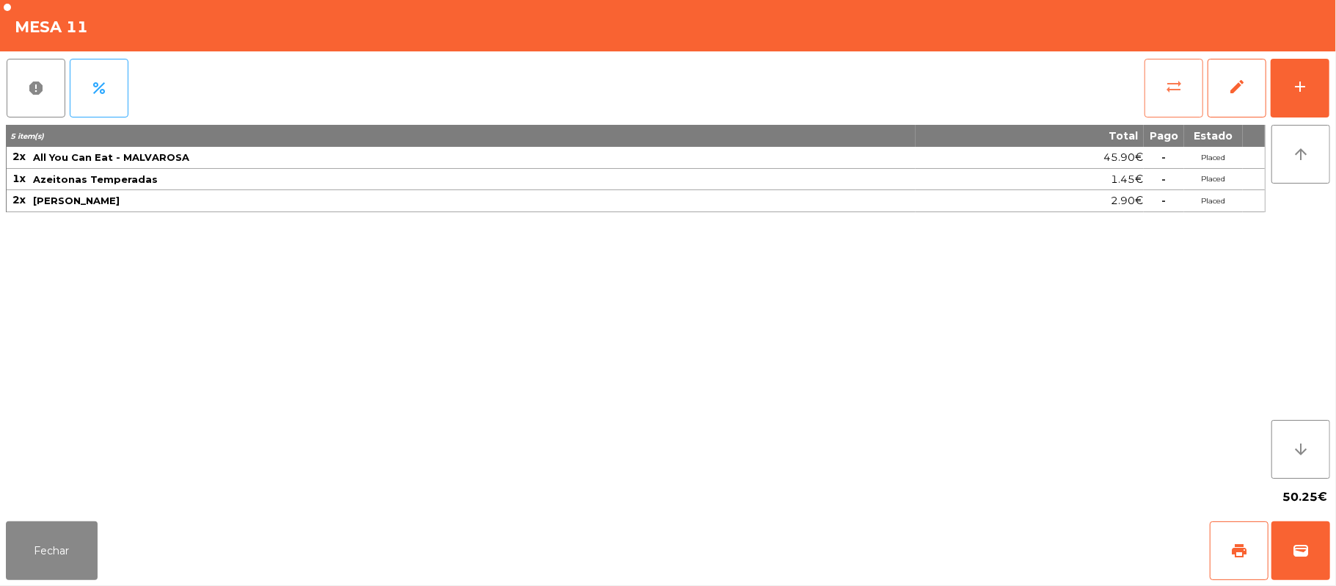
click at [1155, 76] on button "sync_alt" at bounding box center [1174, 88] width 59 height 59
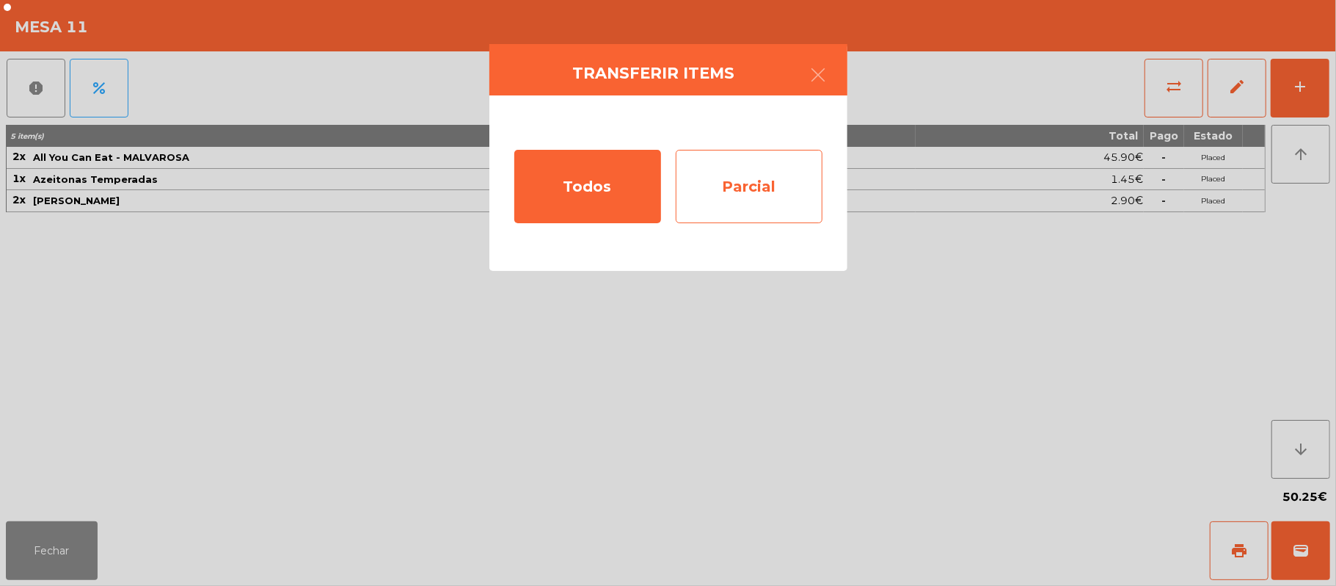
click at [735, 167] on div "Parcial" at bounding box center [749, 186] width 147 height 73
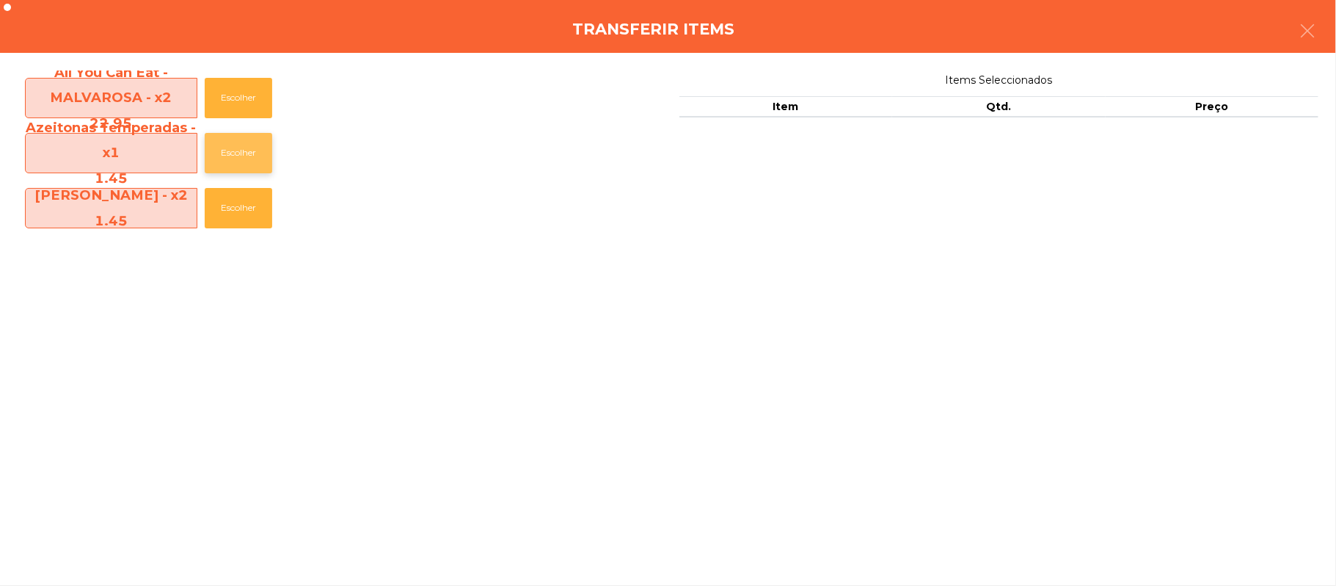
click at [244, 153] on button "Escolher" at bounding box center [239, 153] width 68 height 40
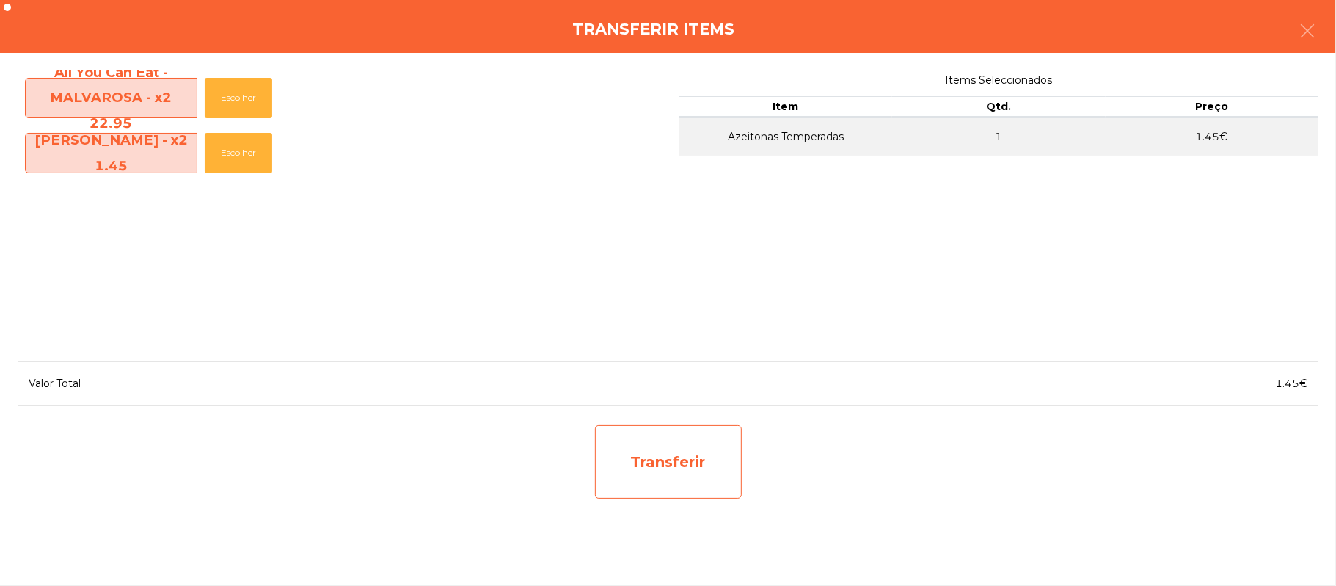
click at [671, 462] on div "Transferir" at bounding box center [668, 461] width 147 height 73
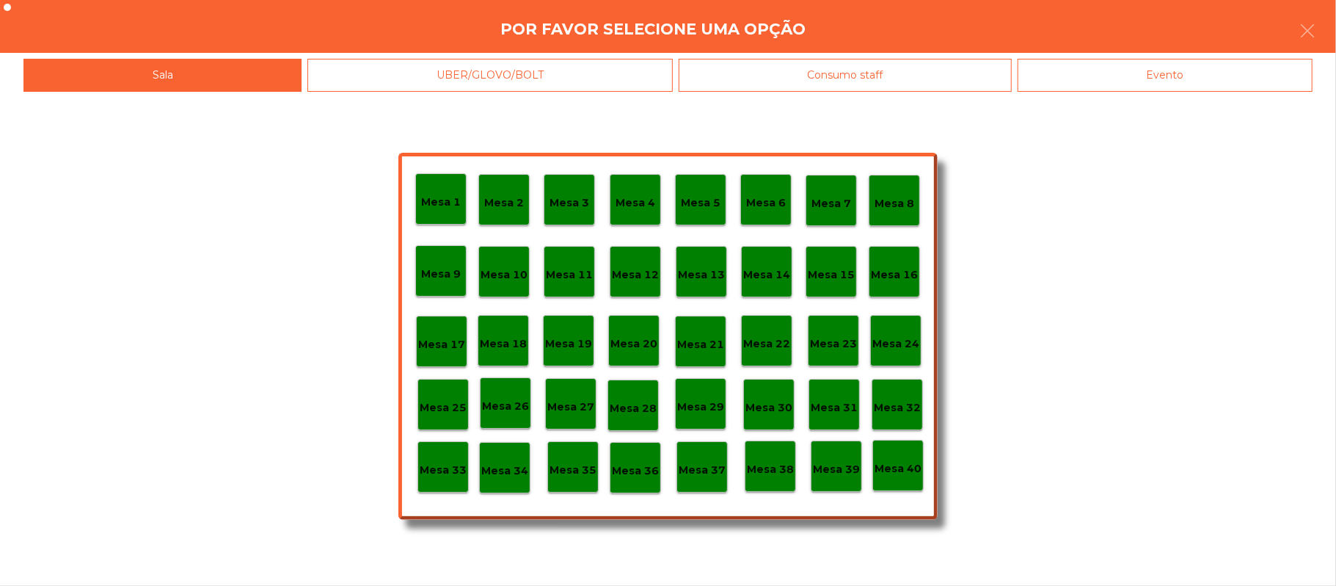
click at [700, 473] on p "Mesa 37" at bounding box center [702, 470] width 47 height 17
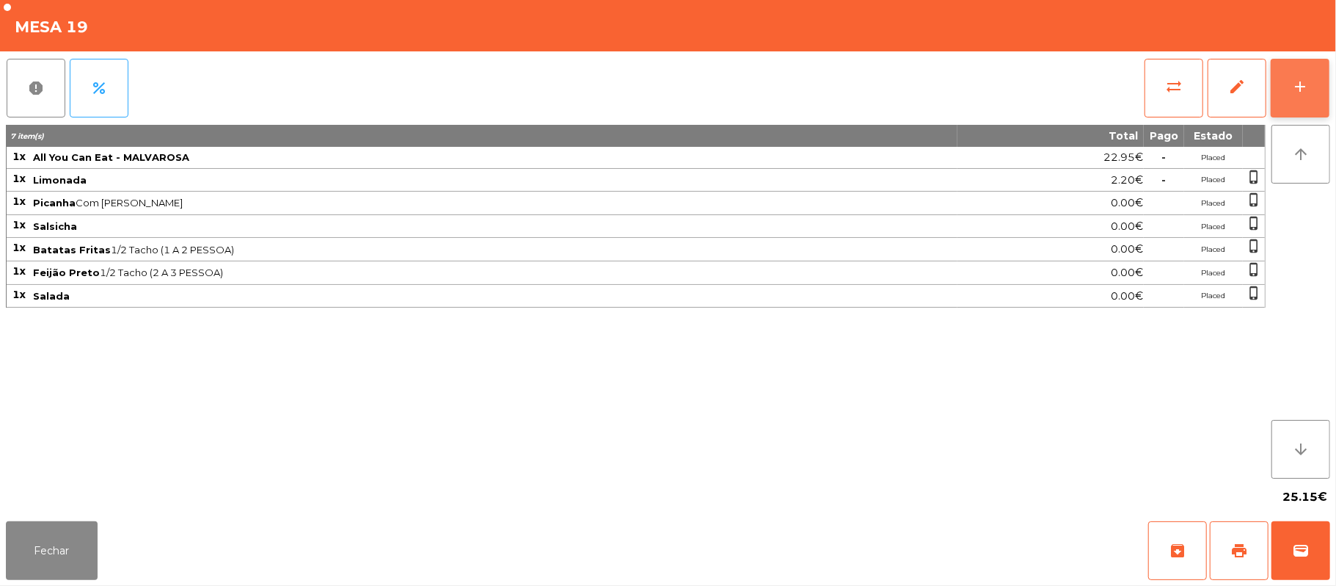
click at [1292, 85] on div "add" at bounding box center [1301, 87] width 18 height 18
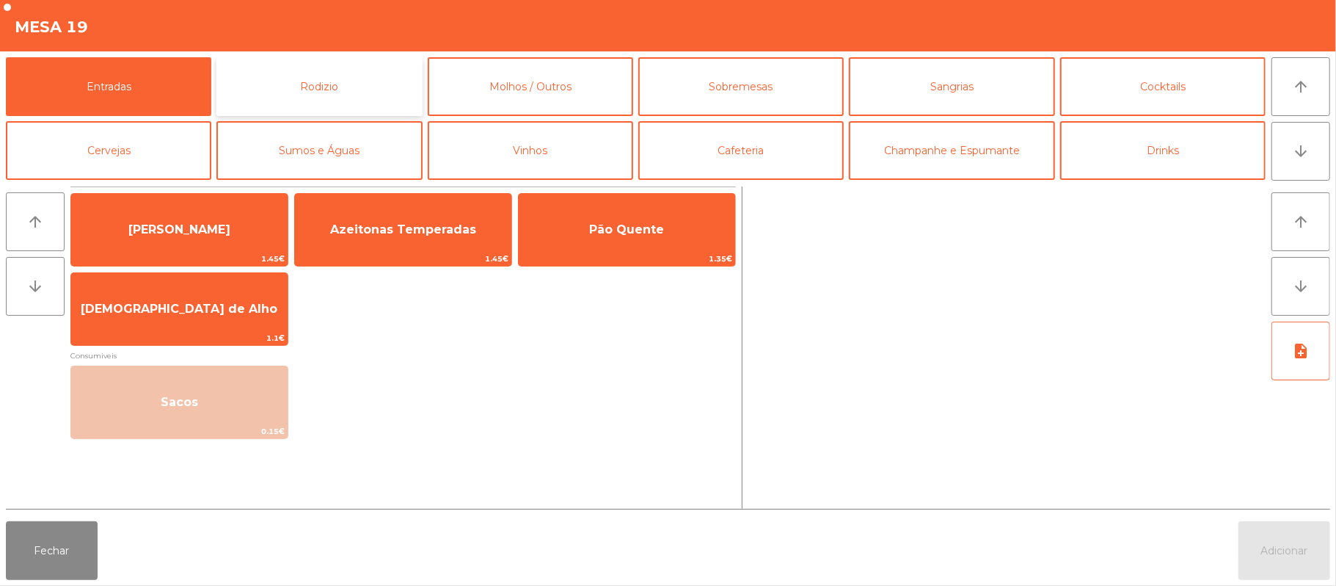
click at [336, 92] on button "Rodizio" at bounding box center [318, 86] width 205 height 59
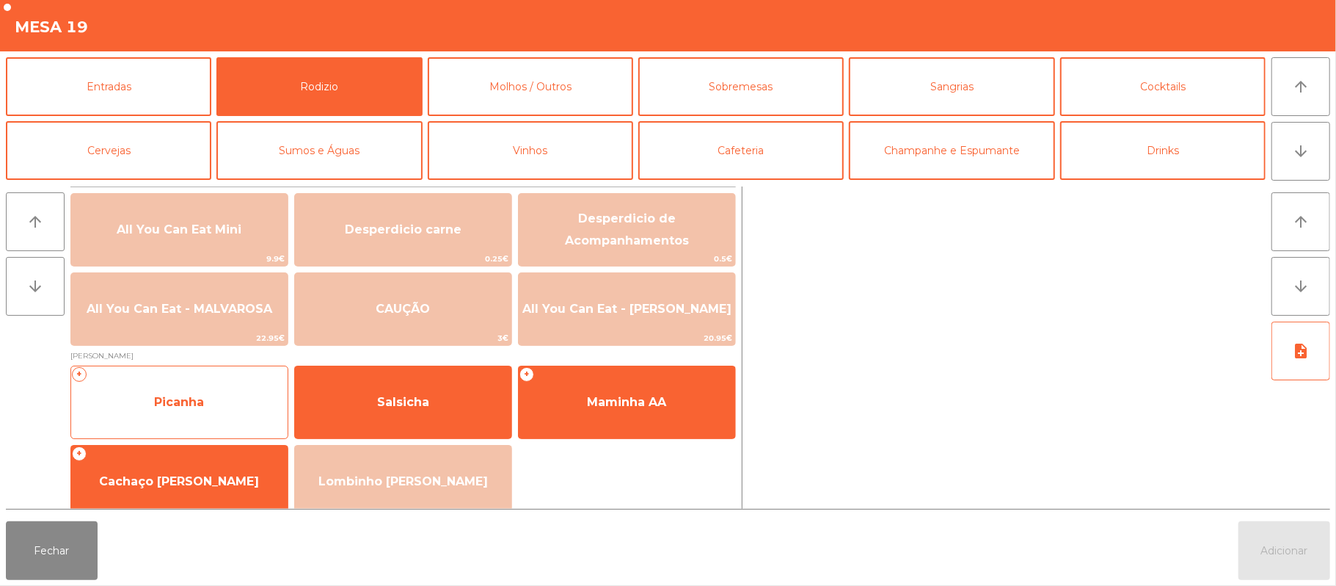
click at [210, 406] on span "Picanha" at bounding box center [179, 402] width 216 height 40
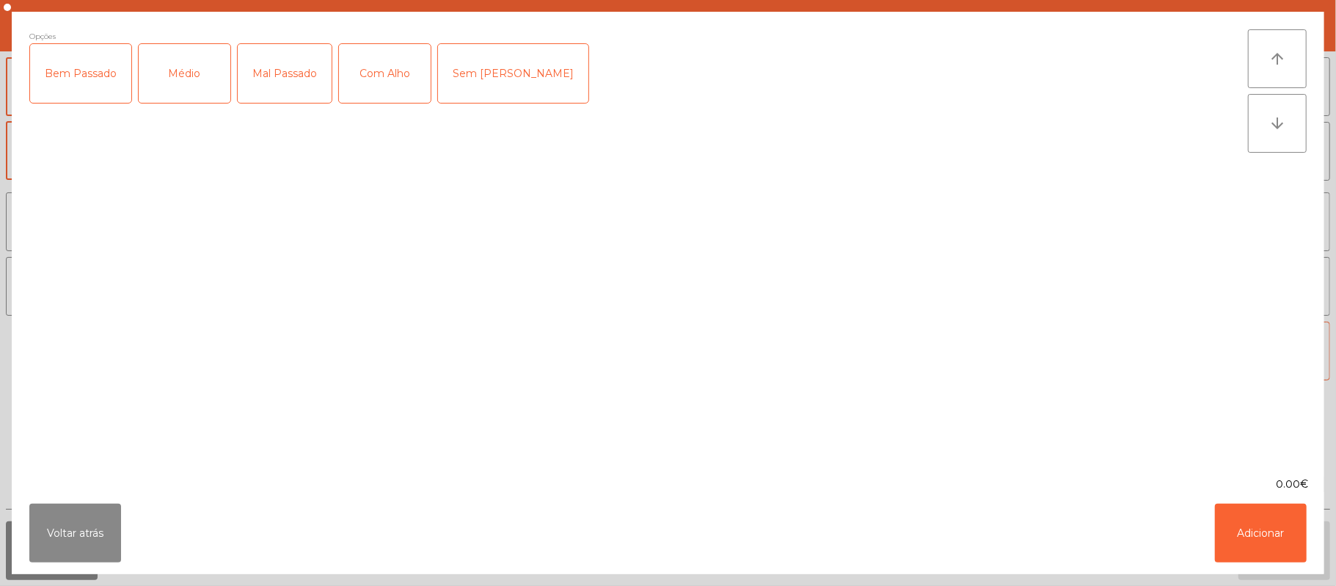
click at [180, 86] on div "Médio" at bounding box center [185, 73] width 92 height 59
click at [385, 72] on div "Com Alho" at bounding box center [385, 73] width 92 height 59
click at [1267, 531] on button "Adicionar" at bounding box center [1261, 532] width 92 height 59
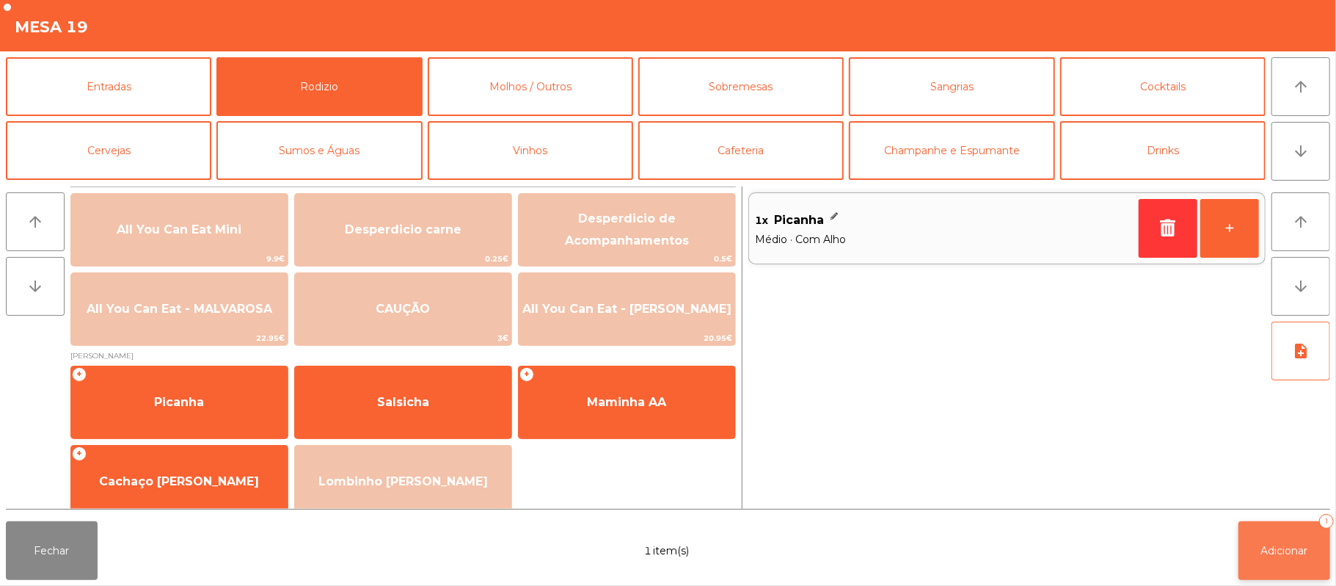
click at [1284, 544] on span "Adicionar" at bounding box center [1284, 550] width 47 height 13
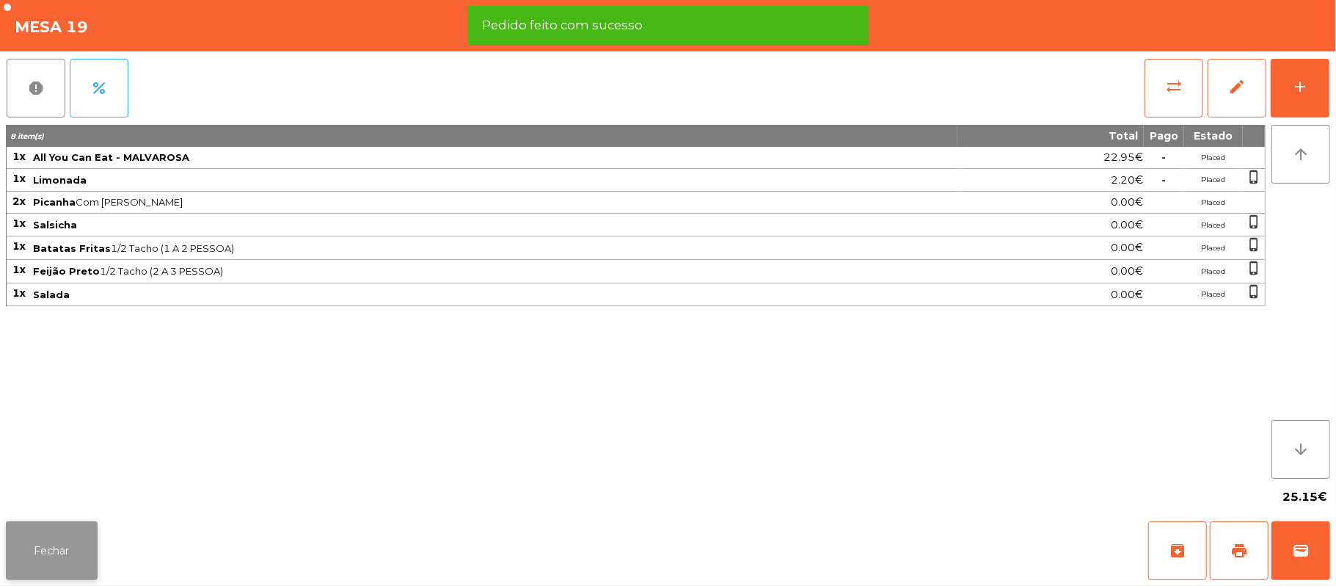
click at [65, 523] on button "Fechar" at bounding box center [52, 550] width 92 height 59
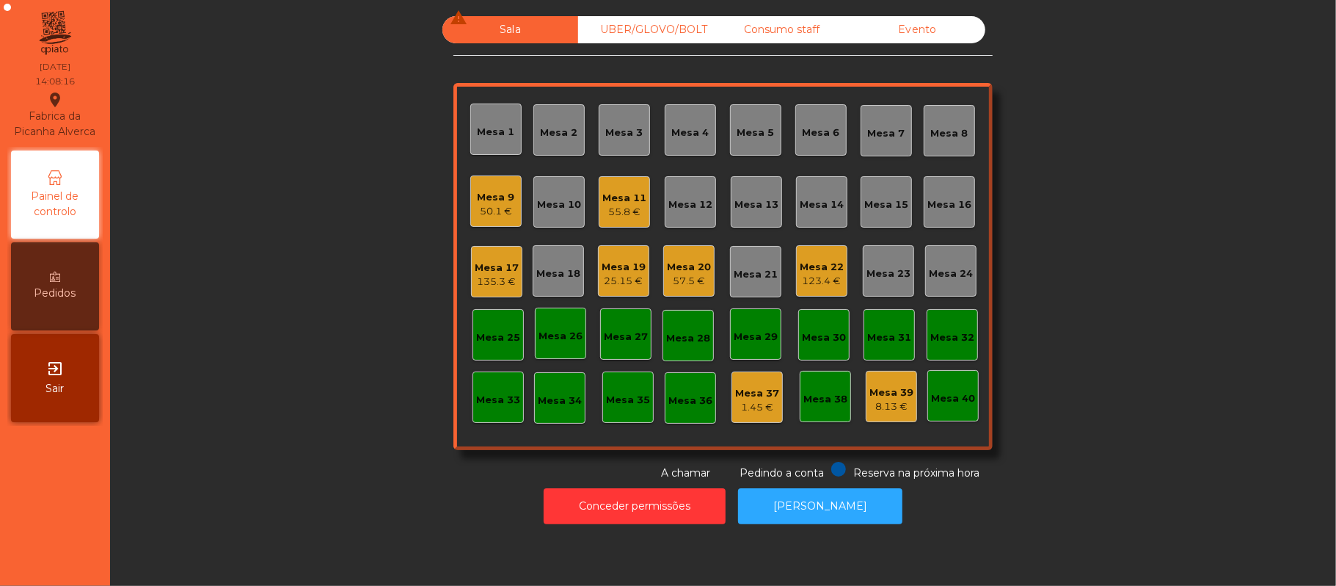
click at [667, 280] on div "57.5 €" at bounding box center [689, 281] width 44 height 15
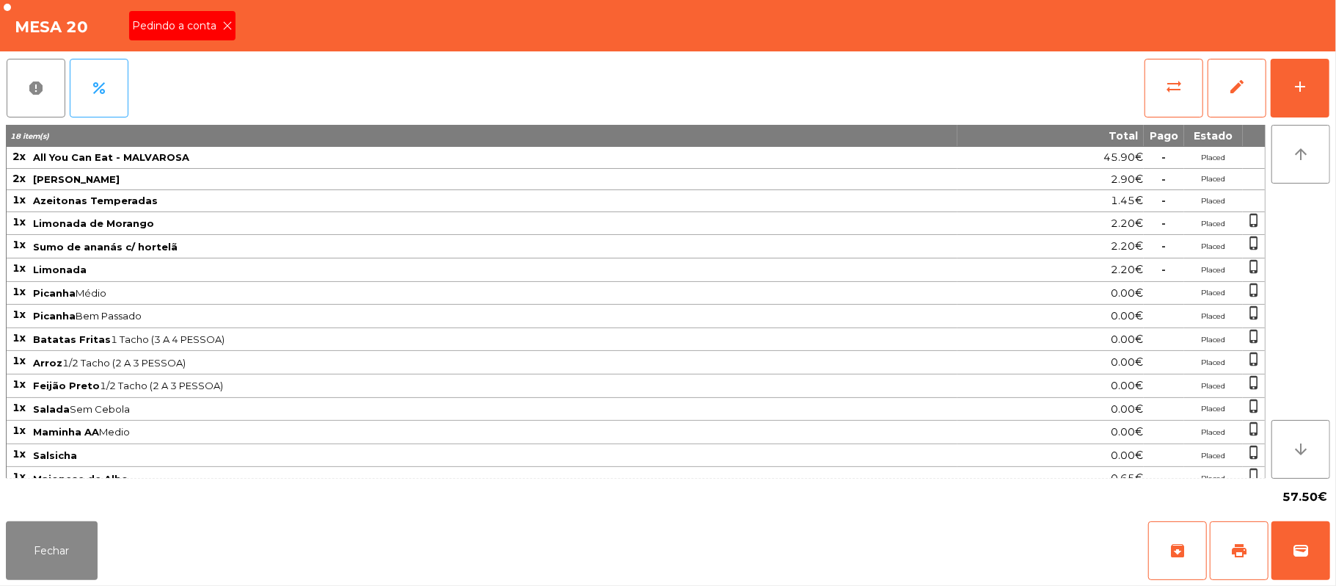
click at [224, 15] on div "Pedindo a conta" at bounding box center [182, 25] width 106 height 29
click at [219, 40] on div "Mesa 20" at bounding box center [668, 25] width 1336 height 51
click at [54, 572] on button "Fechar" at bounding box center [52, 550] width 92 height 59
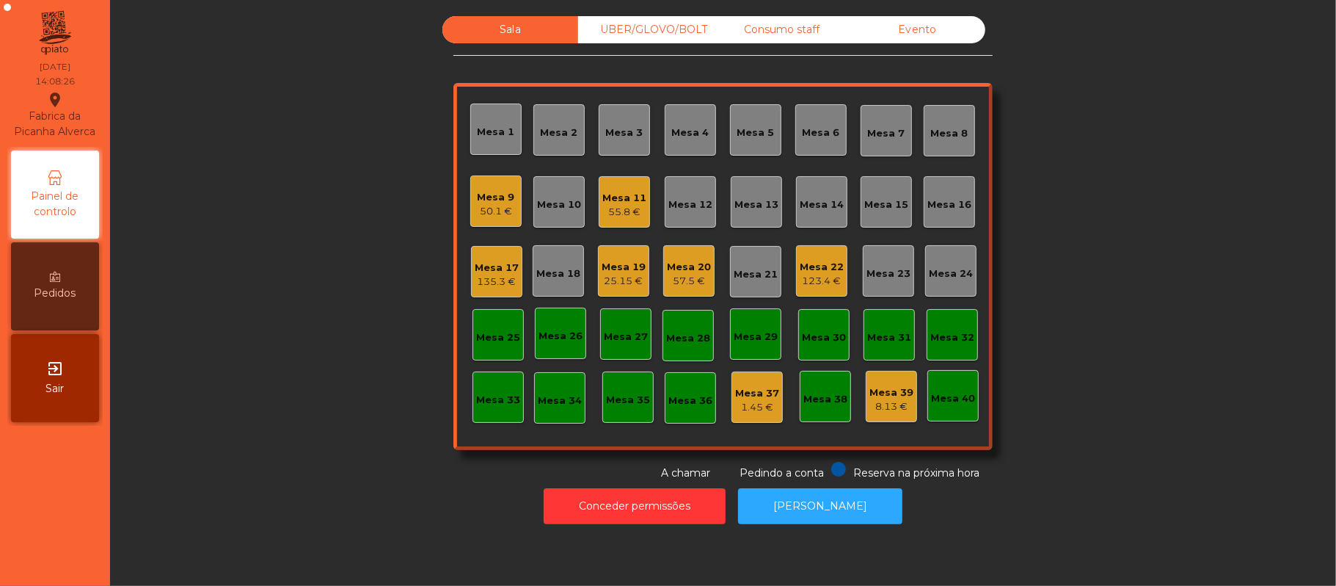
click at [606, 148] on div "Mesa 3" at bounding box center [624, 129] width 51 height 51
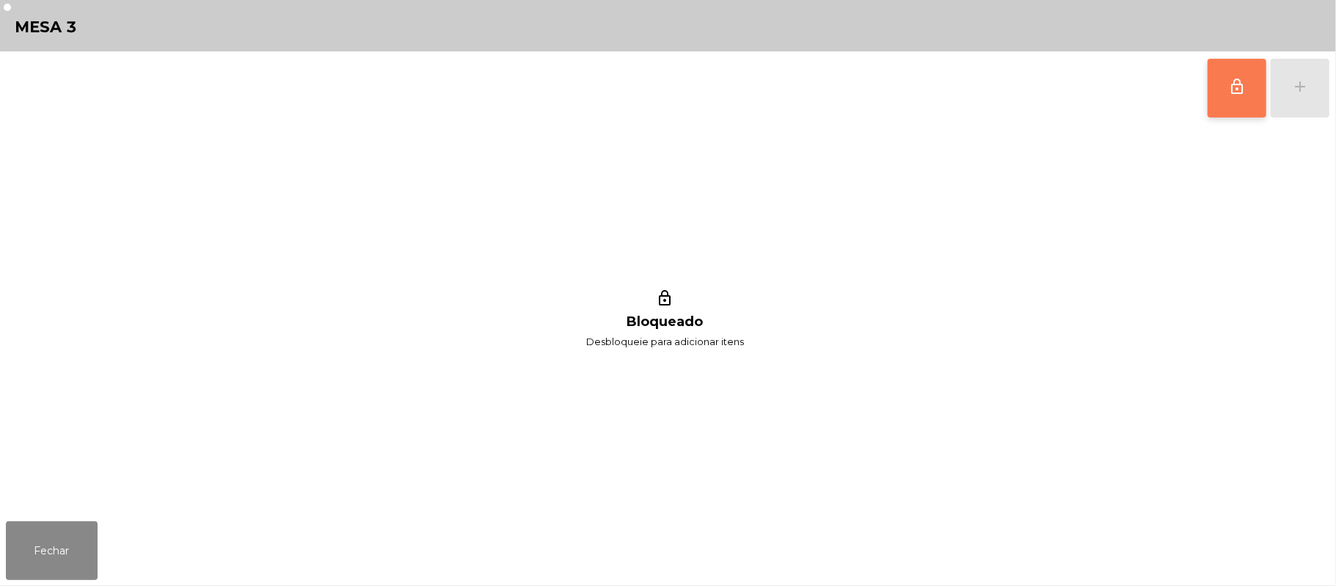
click at [1239, 109] on button "lock_outline" at bounding box center [1237, 88] width 59 height 59
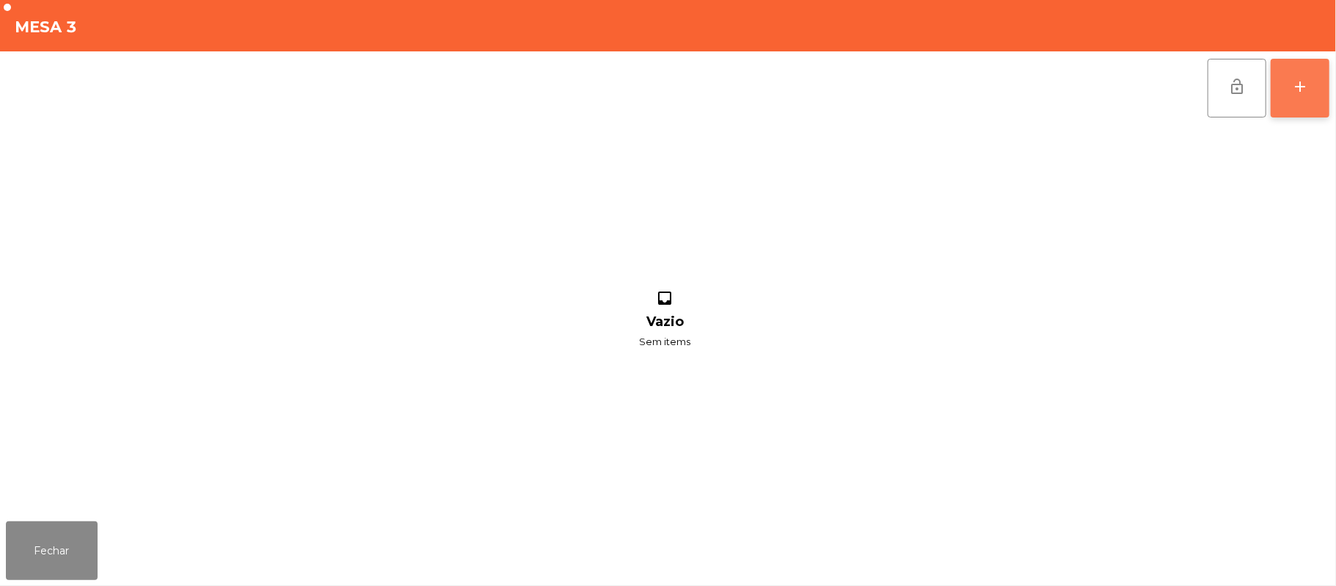
click at [1295, 92] on div "add" at bounding box center [1301, 87] width 18 height 18
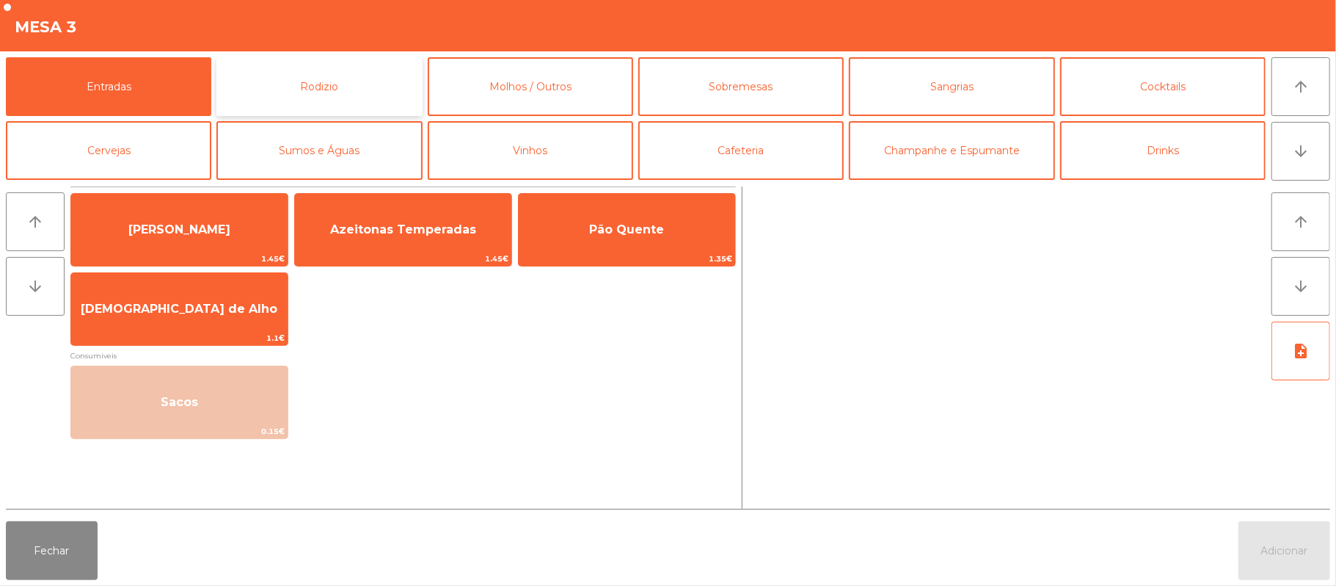
click at [329, 81] on button "Rodizio" at bounding box center [318, 86] width 205 height 59
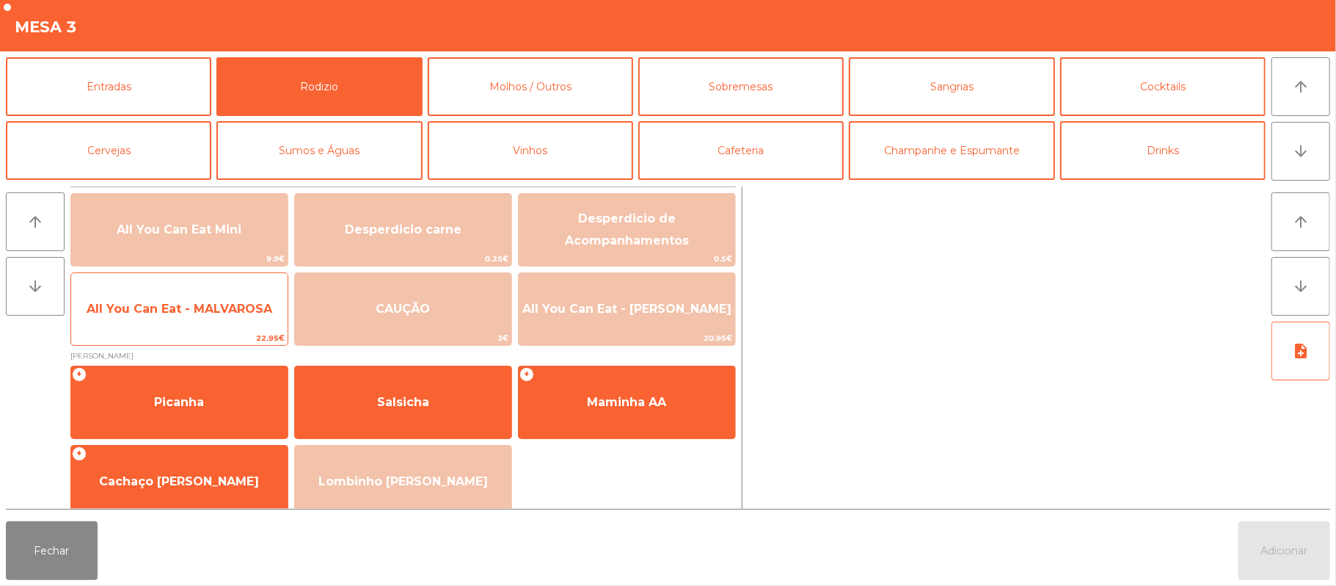
click at [188, 315] on span "All You Can Eat - MALVAROSA" at bounding box center [180, 309] width 186 height 14
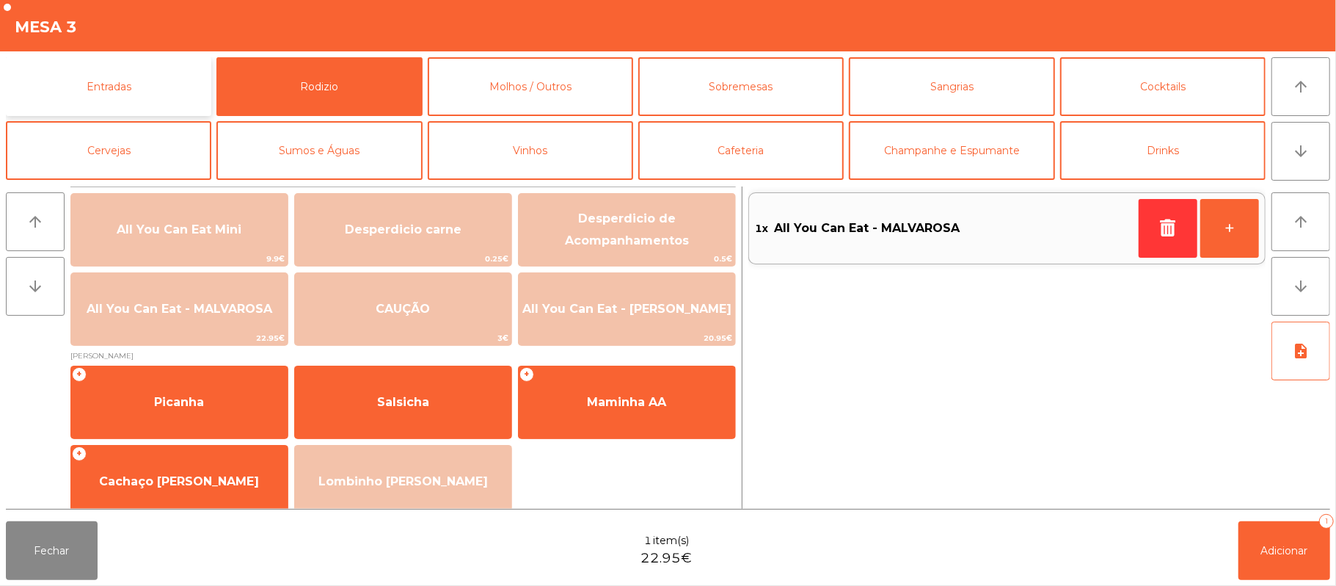
click at [122, 92] on button "Entradas" at bounding box center [108, 86] width 205 height 59
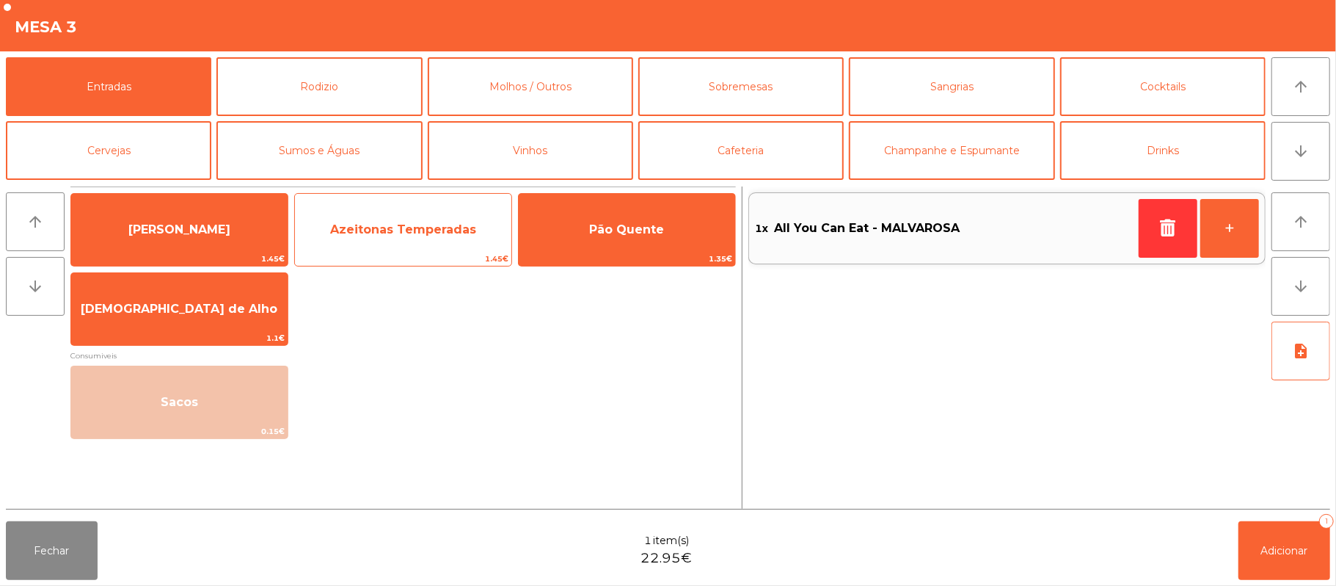
click at [417, 230] on span "Azeitonas Temperadas" at bounding box center [403, 229] width 146 height 14
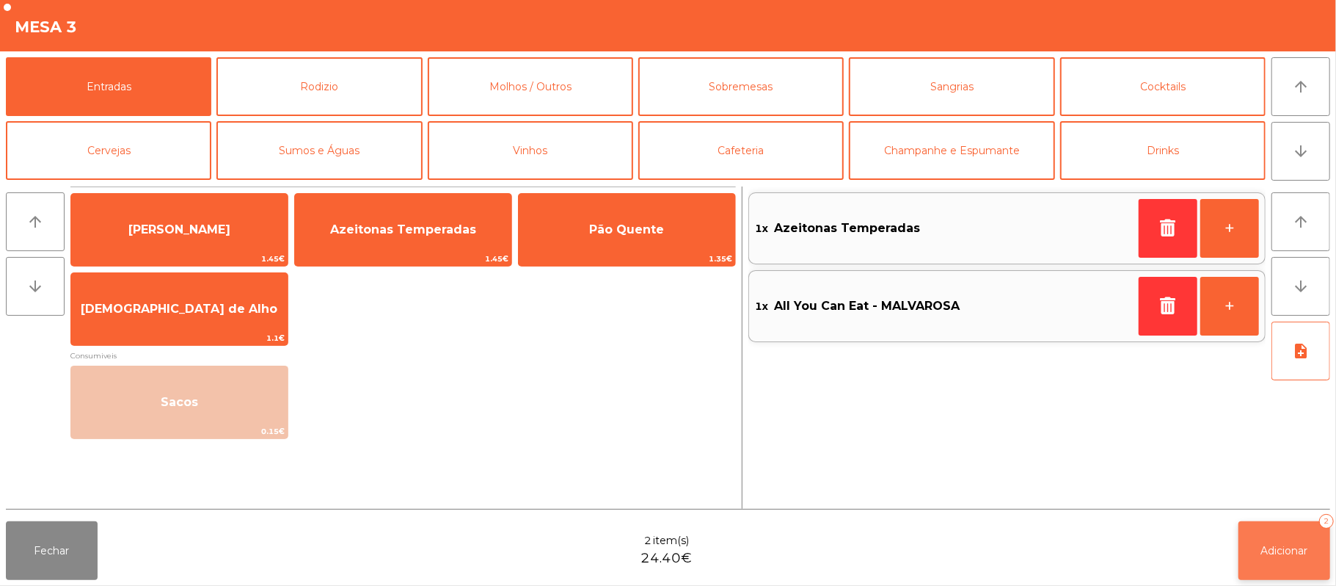
click at [1286, 550] on span "Adicionar" at bounding box center [1284, 550] width 47 height 13
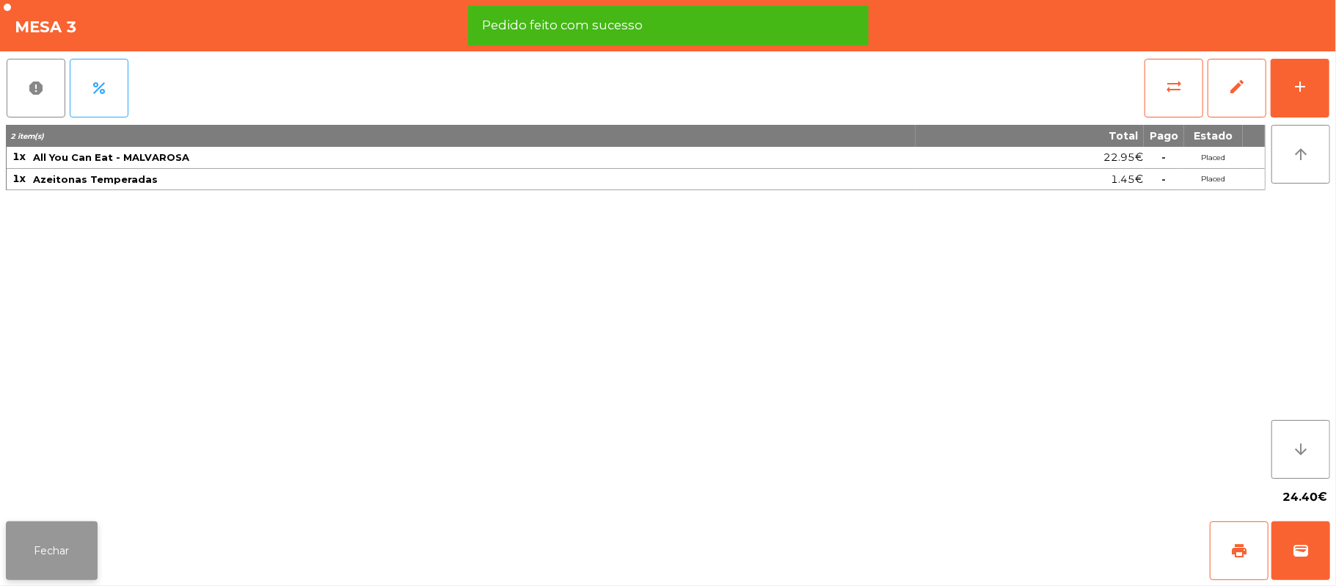
click at [82, 544] on button "Fechar" at bounding box center [52, 550] width 92 height 59
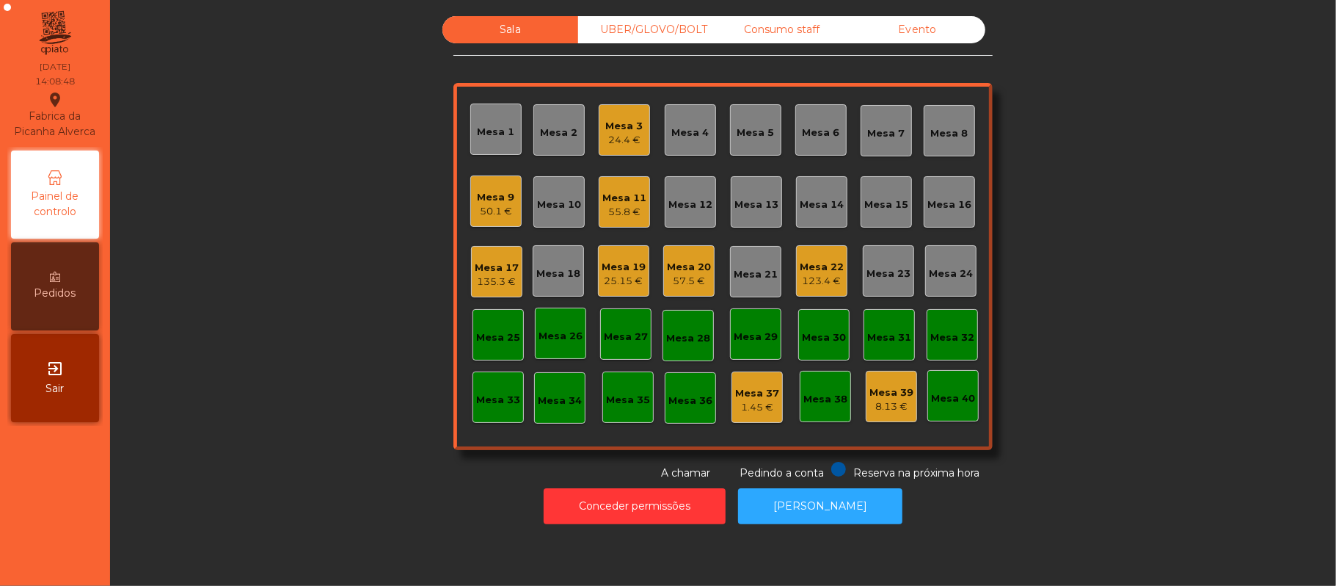
click at [602, 283] on div "25.15 €" at bounding box center [624, 281] width 44 height 15
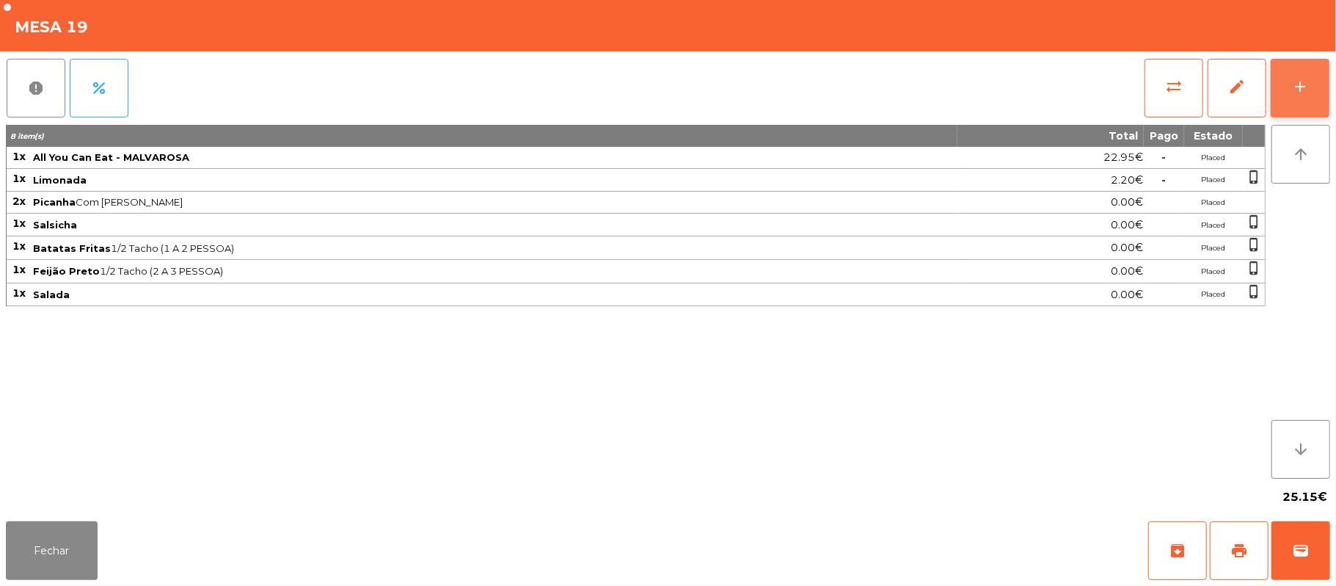
click at [1301, 92] on div "add" at bounding box center [1301, 87] width 18 height 18
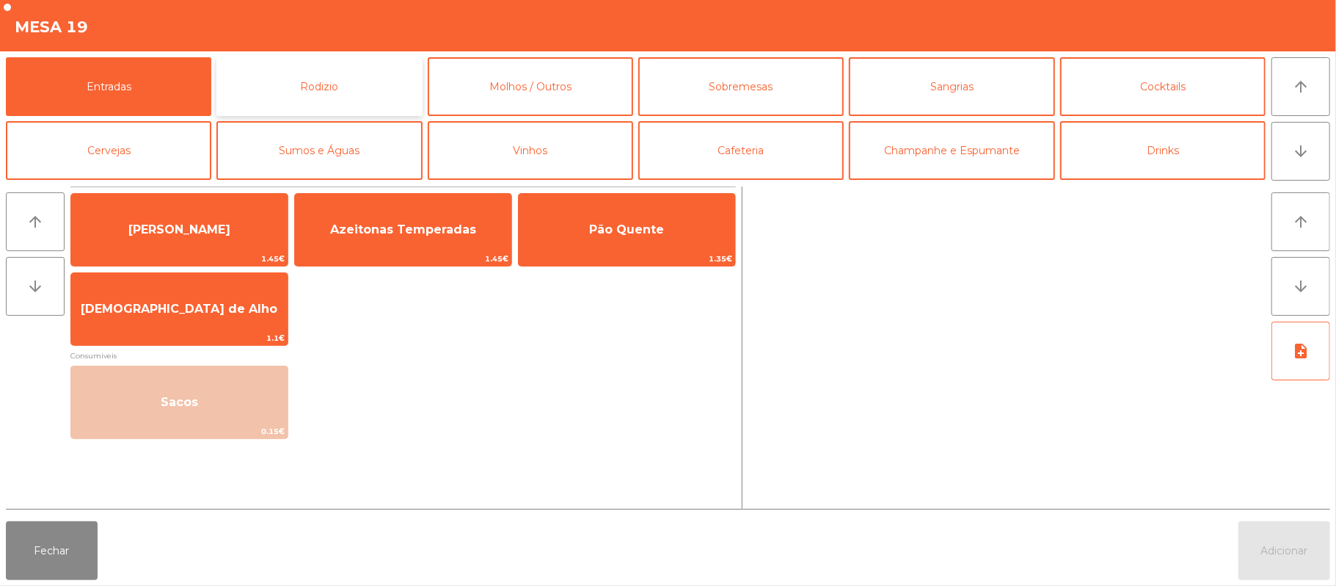
click at [304, 94] on button "Rodizio" at bounding box center [318, 86] width 205 height 59
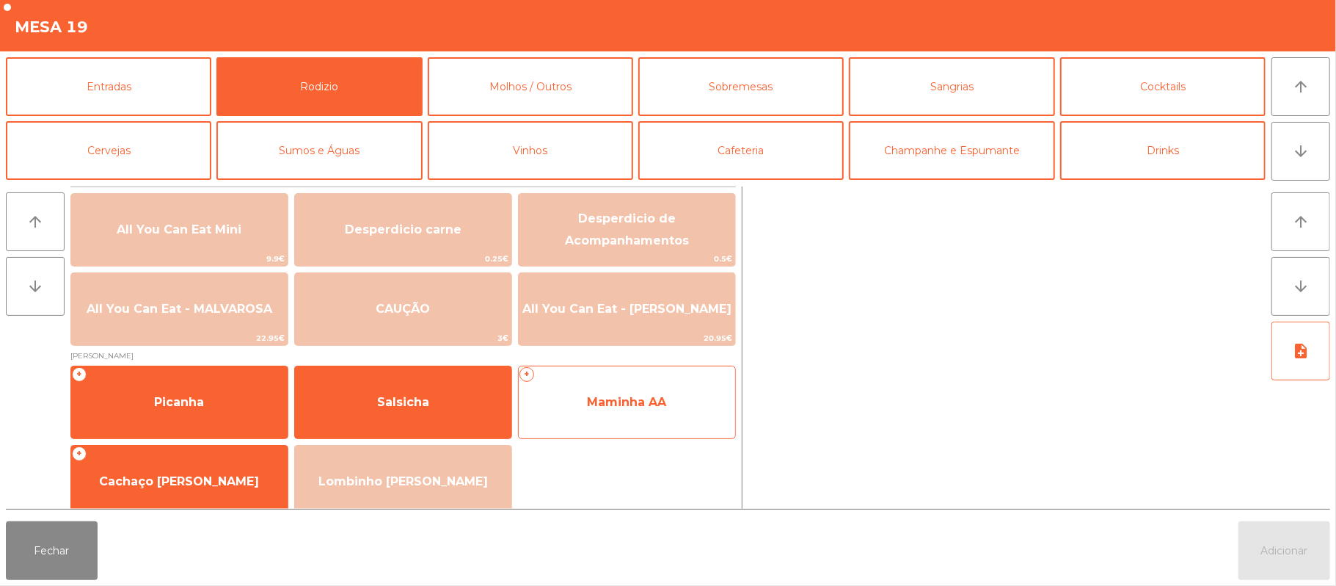
click at [617, 390] on span "Maminha AA" at bounding box center [627, 402] width 216 height 40
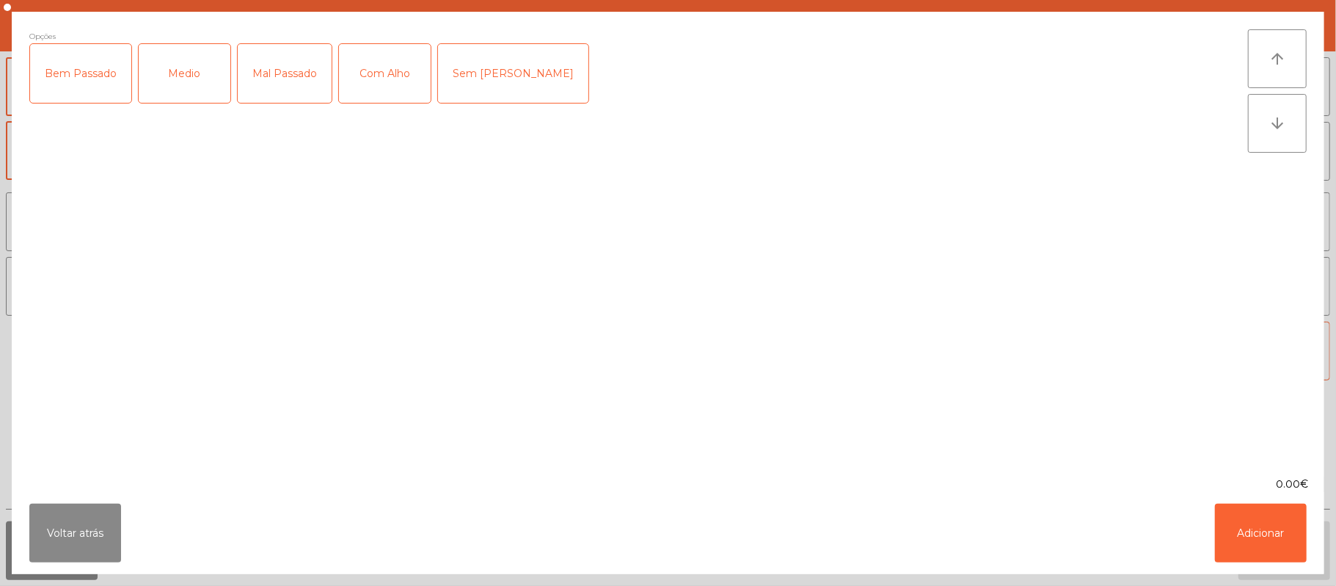
click at [180, 84] on div "Medio" at bounding box center [185, 73] width 92 height 59
click at [376, 86] on div "Com Alho" at bounding box center [385, 73] width 92 height 59
click at [1256, 542] on button "Adicionar" at bounding box center [1261, 532] width 92 height 59
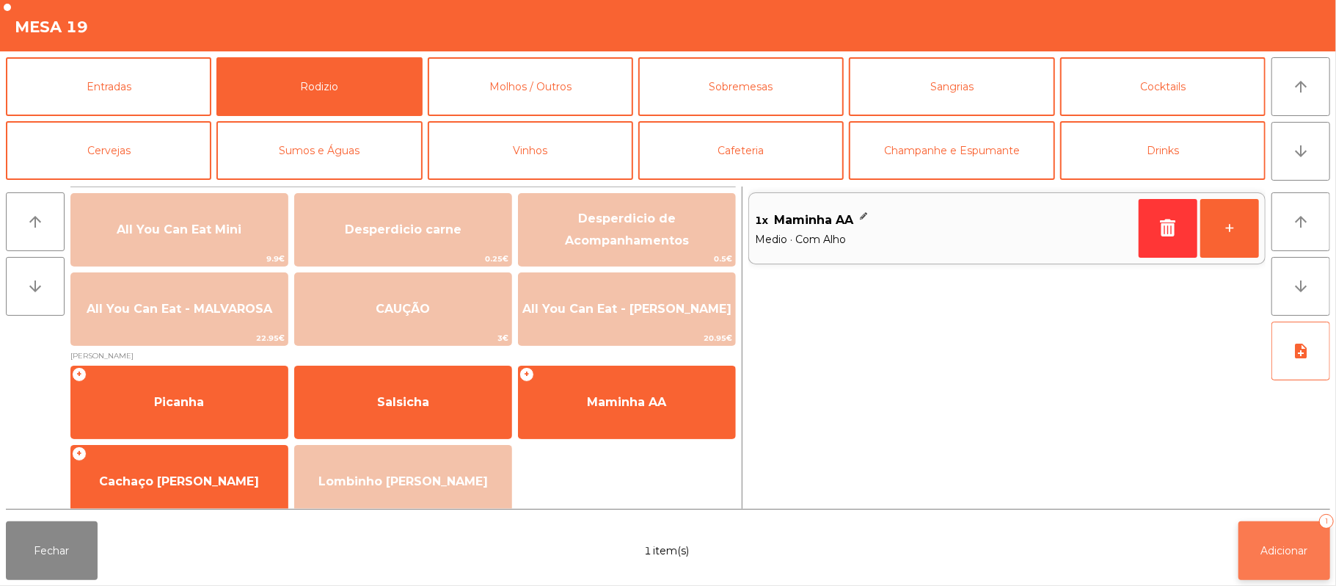
click at [1287, 555] on span "Adicionar" at bounding box center [1284, 550] width 47 height 13
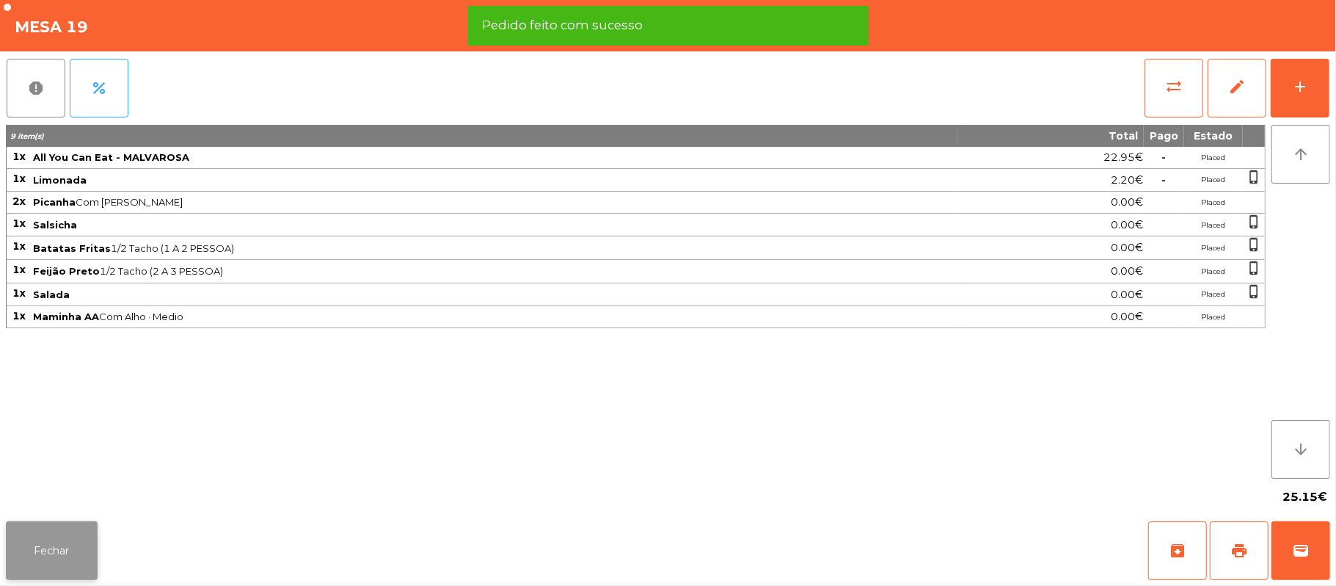
click at [50, 547] on button "Fechar" at bounding box center [52, 550] width 92 height 59
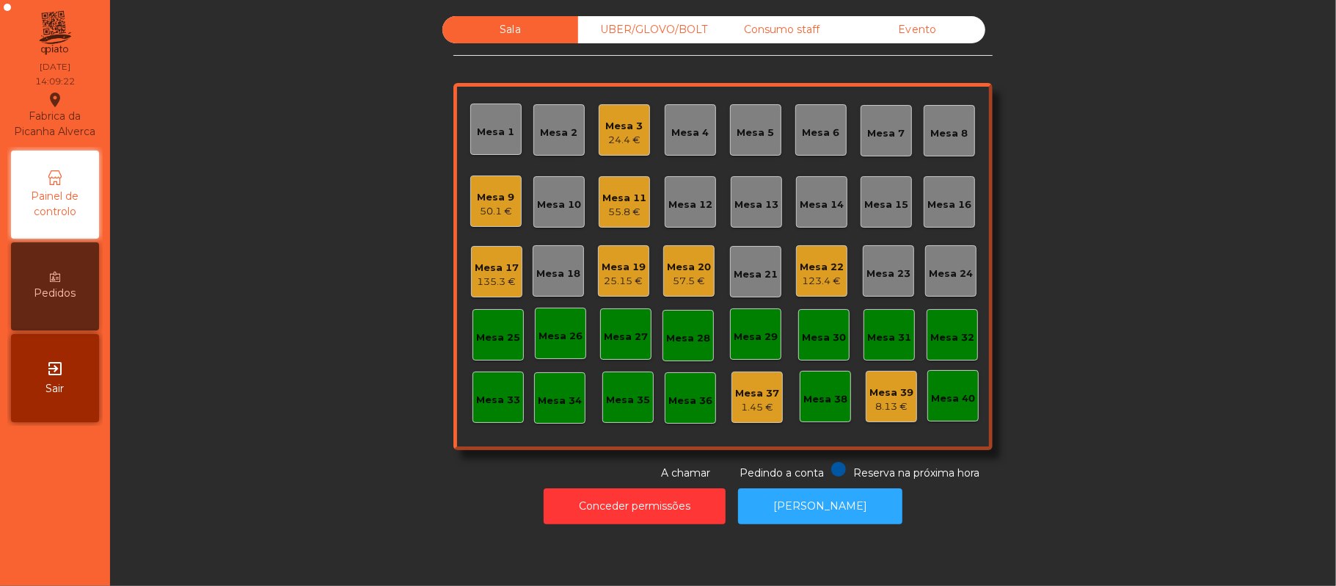
click at [680, 261] on div "Mesa 20" at bounding box center [689, 267] width 44 height 15
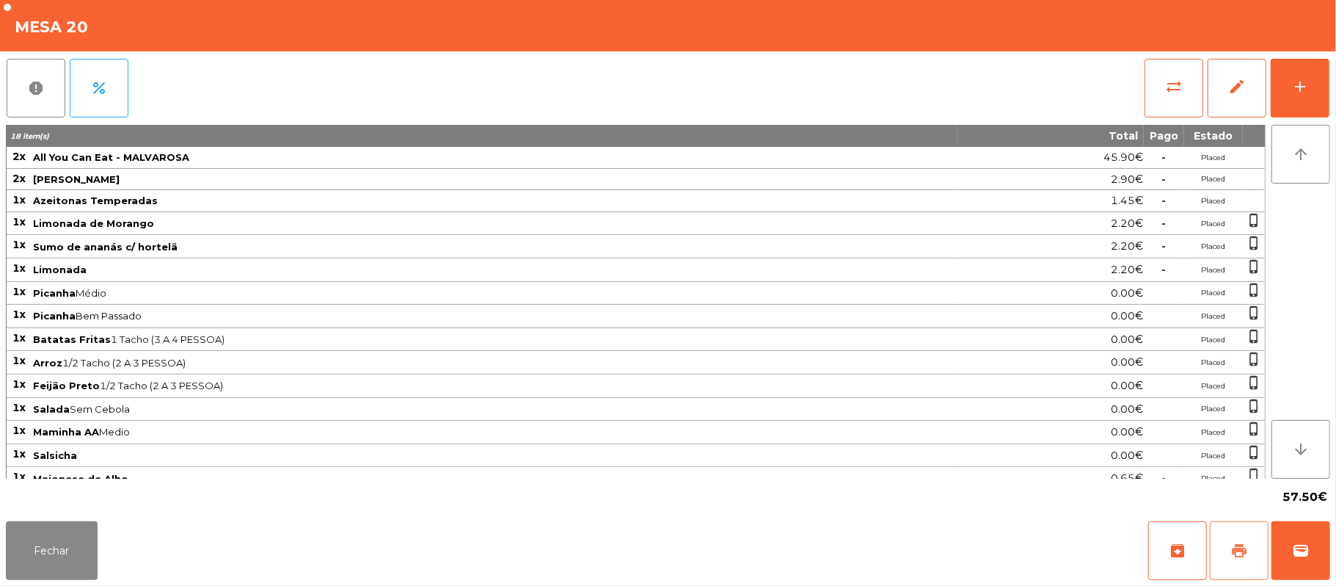
click at [1231, 550] on span "print" at bounding box center [1240, 551] width 18 height 18
click at [10, 538] on button "Fechar" at bounding box center [52, 550] width 92 height 59
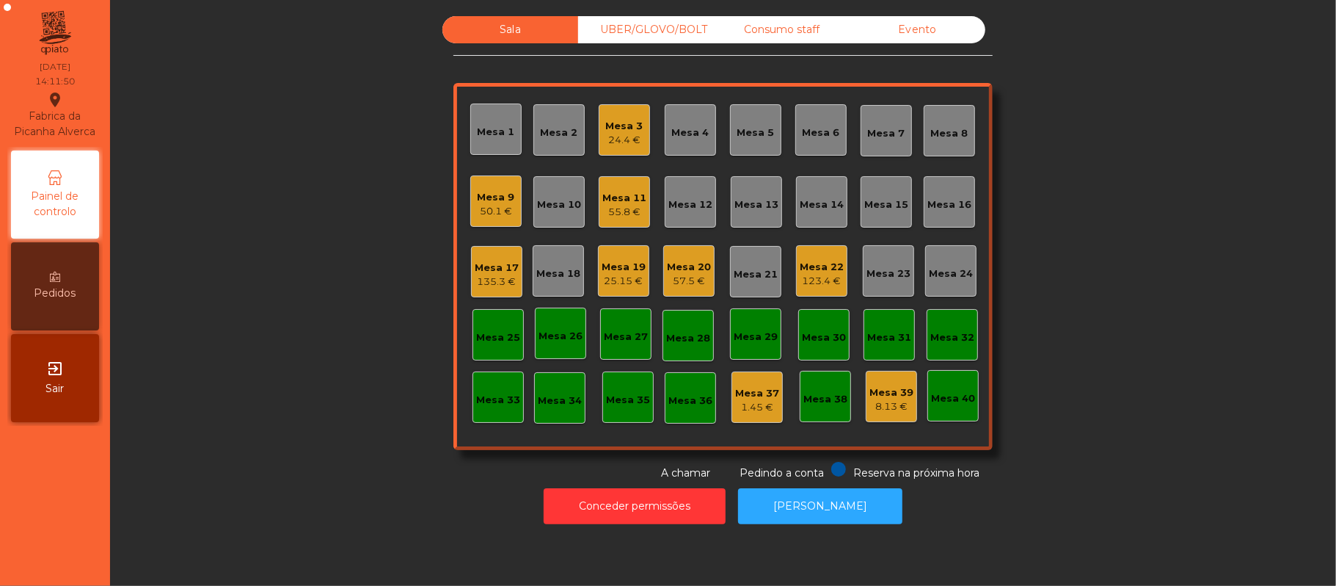
click at [606, 119] on div "Mesa 3" at bounding box center [624, 126] width 37 height 15
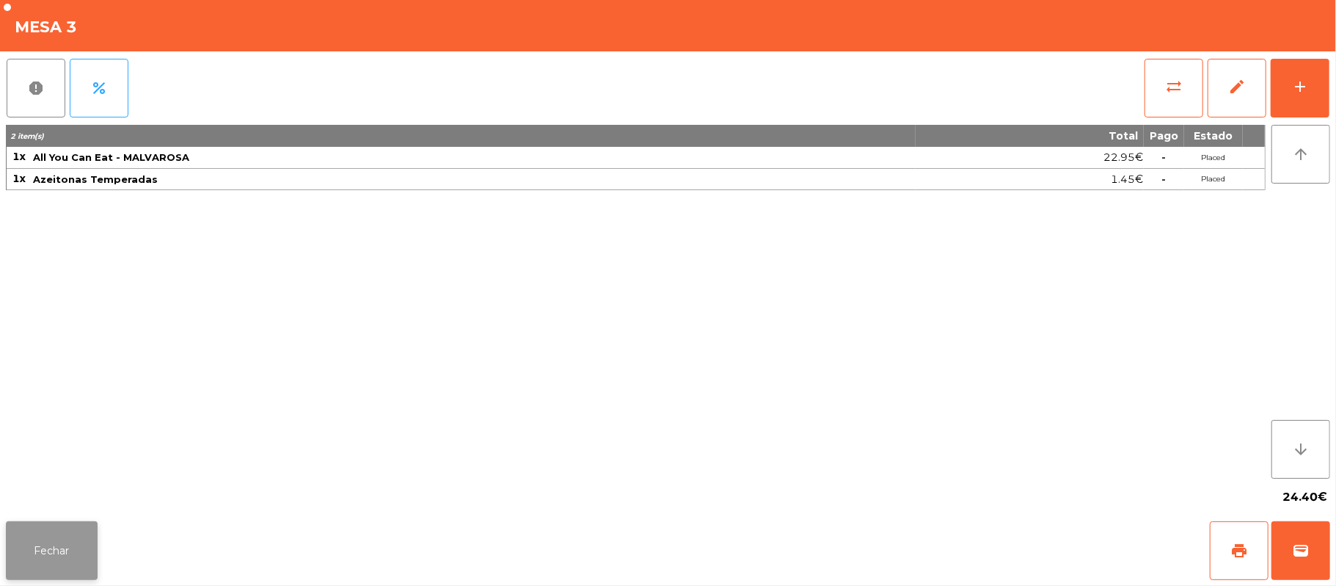
click at [90, 556] on button "Fechar" at bounding box center [52, 550] width 92 height 59
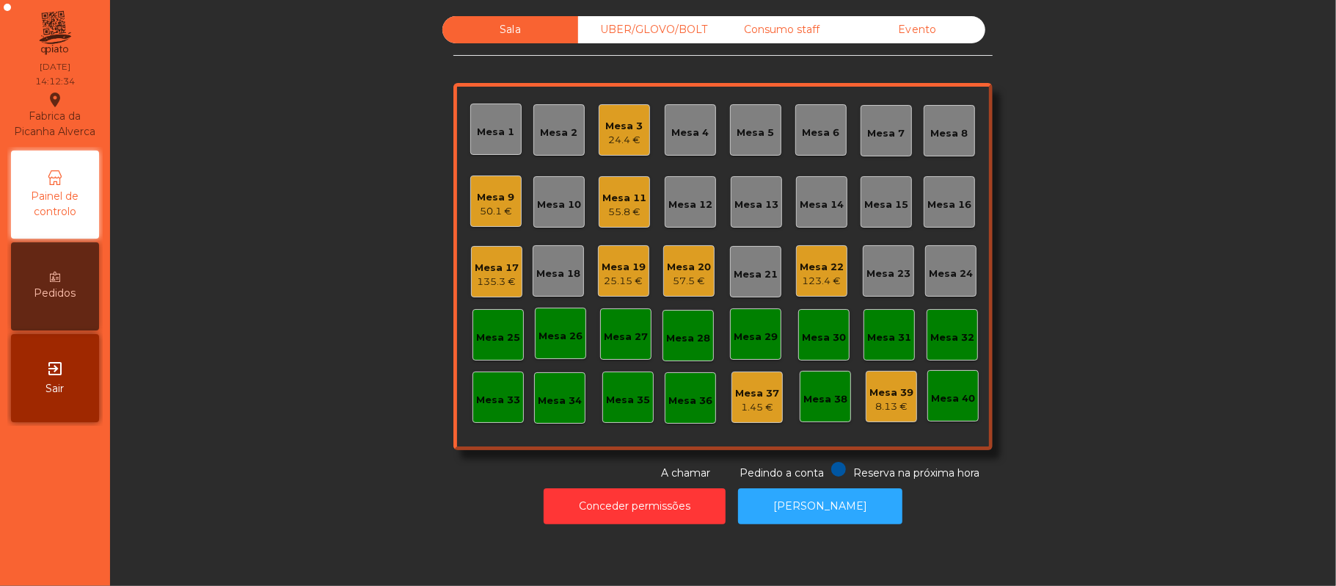
click at [684, 285] on div "57.5 €" at bounding box center [689, 281] width 44 height 15
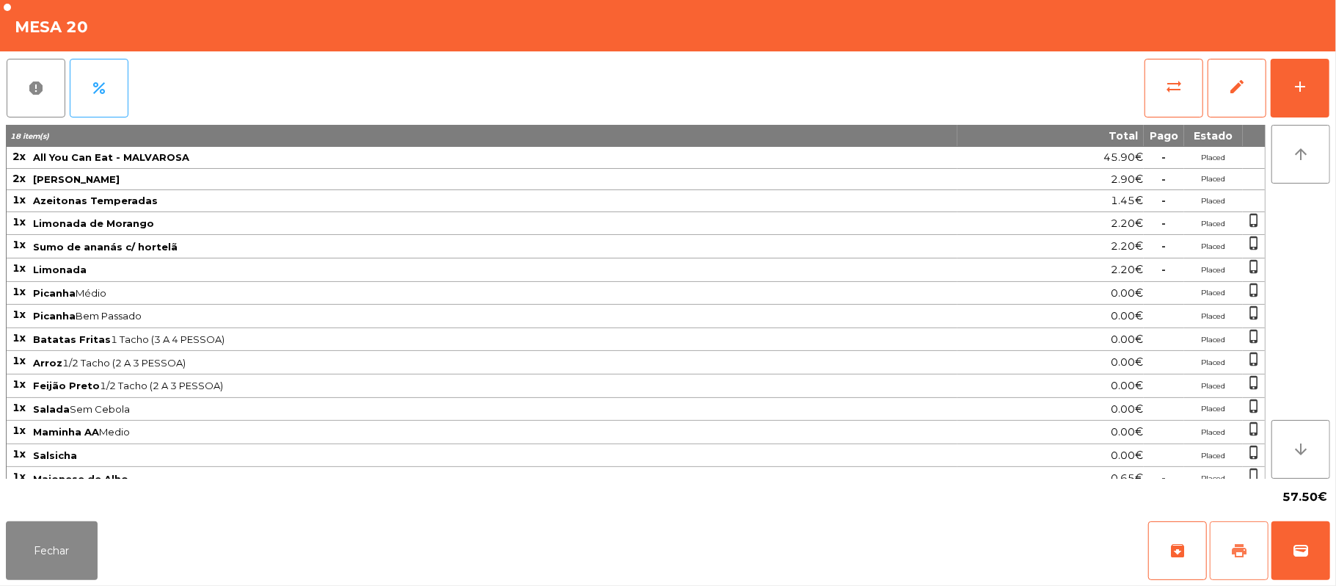
click at [1239, 550] on span "print" at bounding box center [1240, 551] width 18 height 18
click at [68, 553] on button "Fechar" at bounding box center [52, 550] width 92 height 59
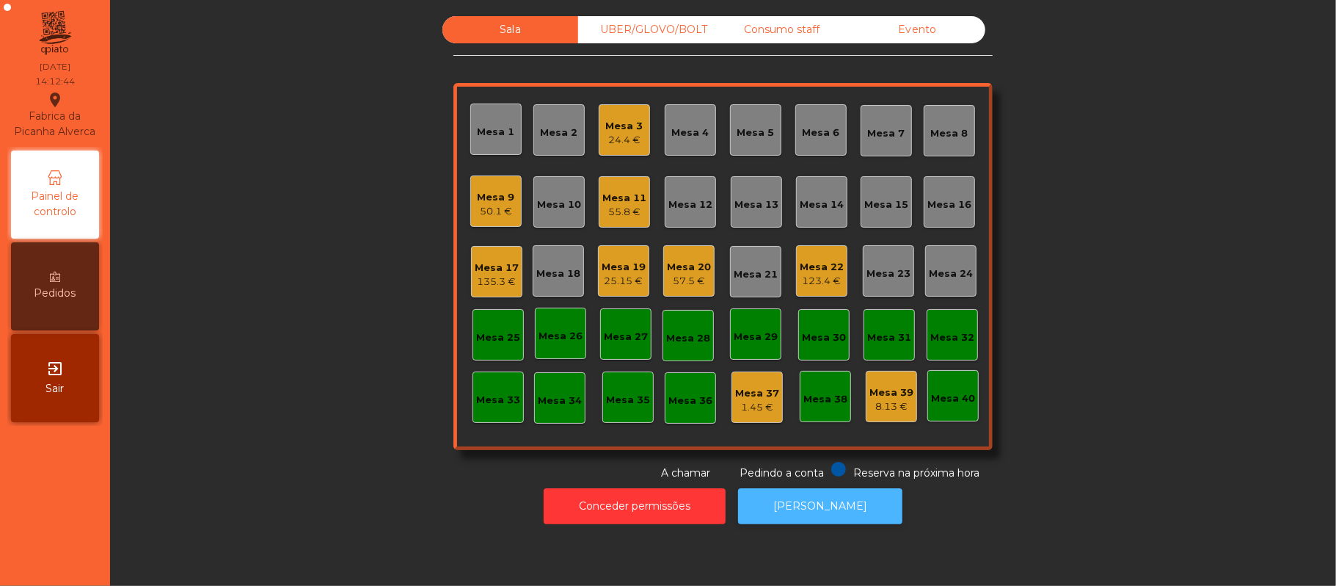
click at [808, 506] on button "[PERSON_NAME]" at bounding box center [820, 506] width 164 height 36
click at [443, 192] on div "Sala warning UBER/GLOVO/BOLT Consumo staff Evento Mesa 1 Mesa 2 [GEOGRAPHIC_DAT…" at bounding box center [723, 248] width 1187 height 465
click at [677, 268] on div "Mesa 20" at bounding box center [689, 267] width 44 height 15
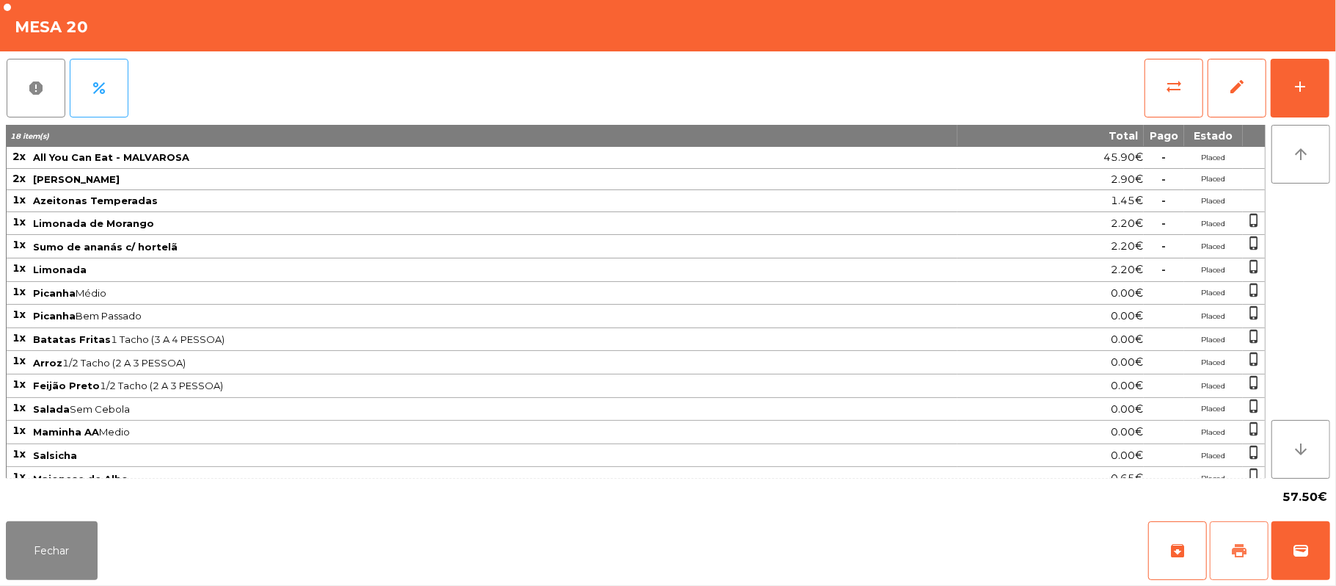
click at [1245, 549] on span "print" at bounding box center [1240, 551] width 18 height 18
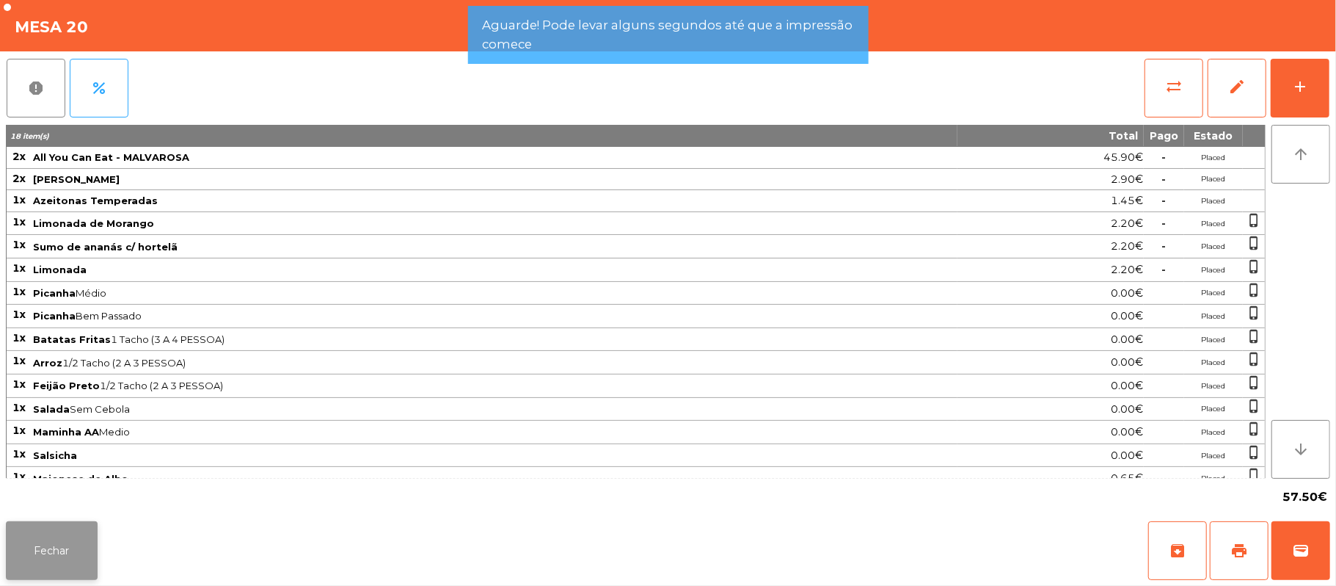
click at [78, 549] on button "Fechar" at bounding box center [52, 550] width 92 height 59
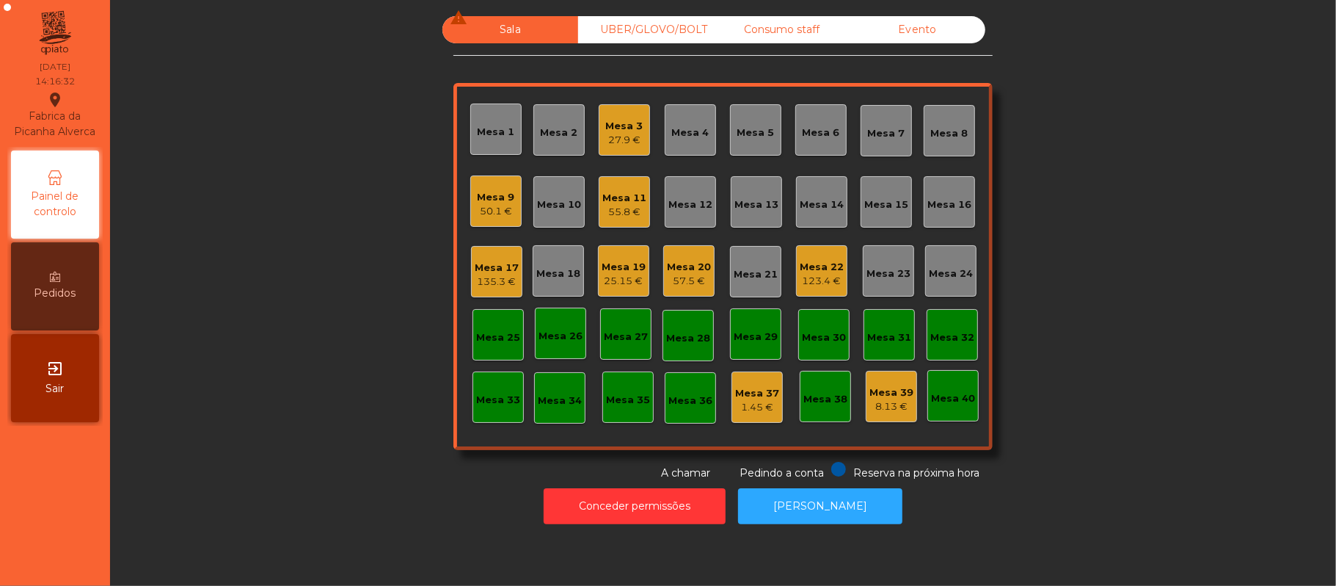
click at [668, 285] on div "57.5 €" at bounding box center [689, 281] width 44 height 15
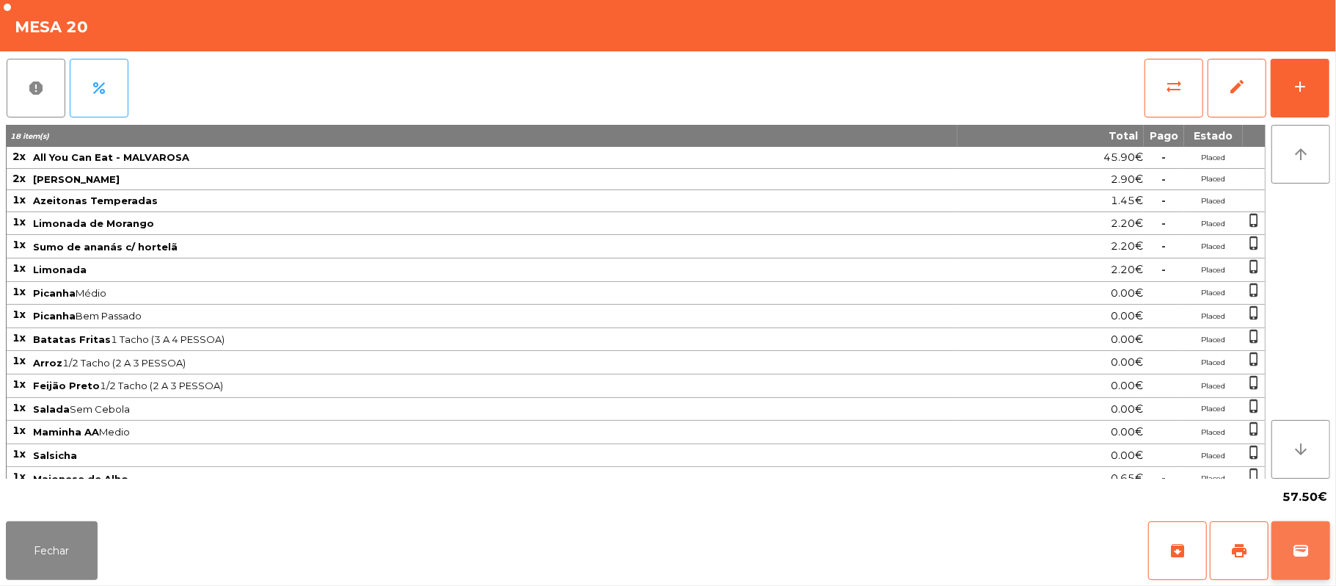
click at [1313, 543] on button "wallet" at bounding box center [1301, 550] width 59 height 59
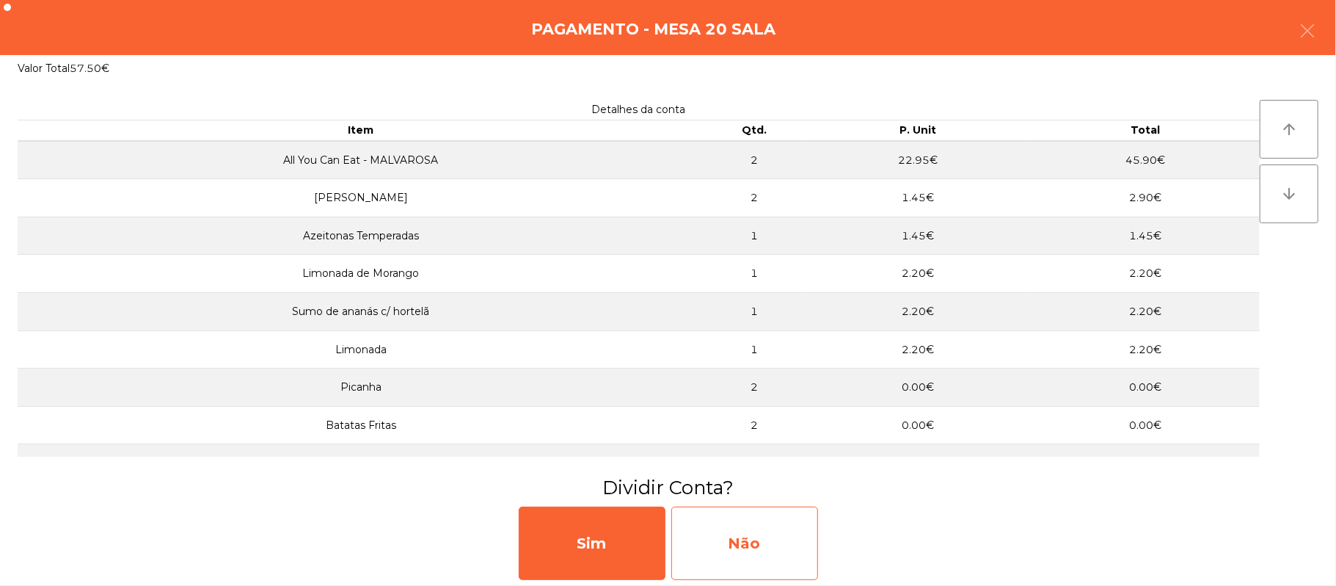
click at [729, 541] on div "Não" at bounding box center [744, 542] width 147 height 73
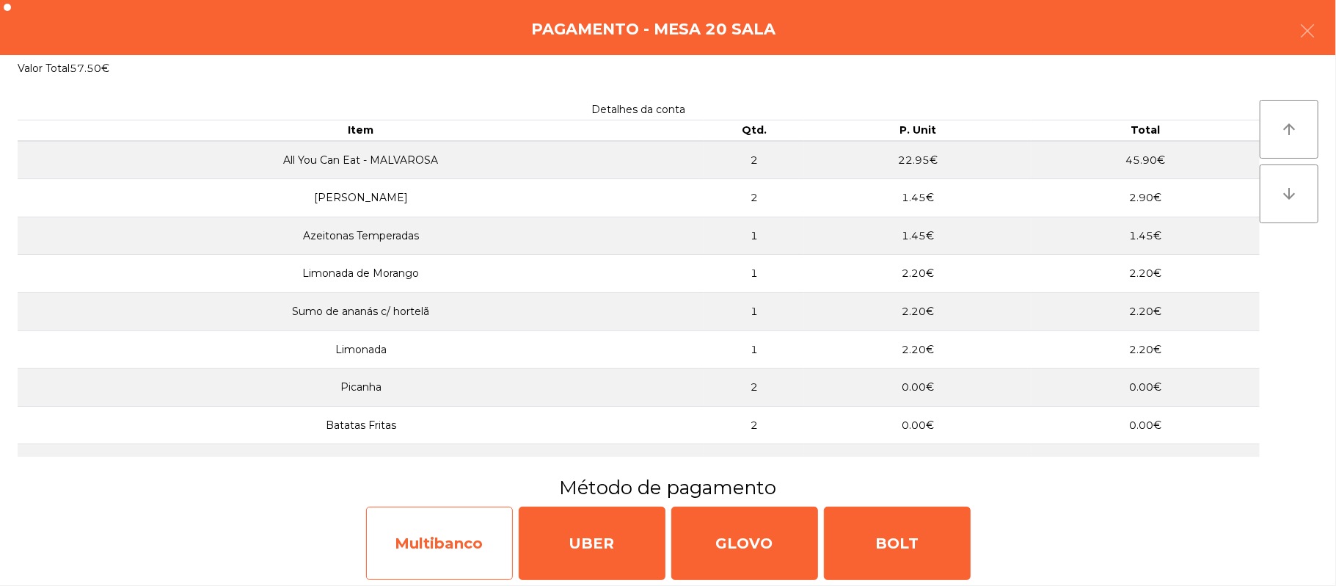
click at [456, 546] on div "Multibanco" at bounding box center [439, 542] width 147 height 73
select select "**"
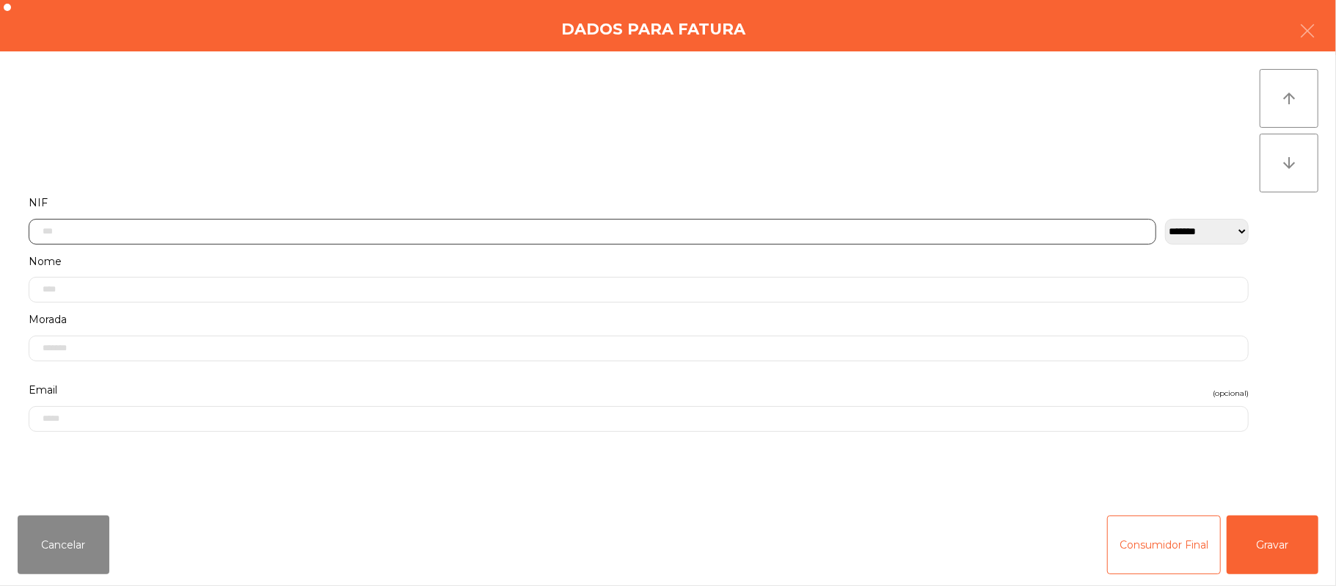
click at [186, 230] on input "text" at bounding box center [593, 232] width 1128 height 26
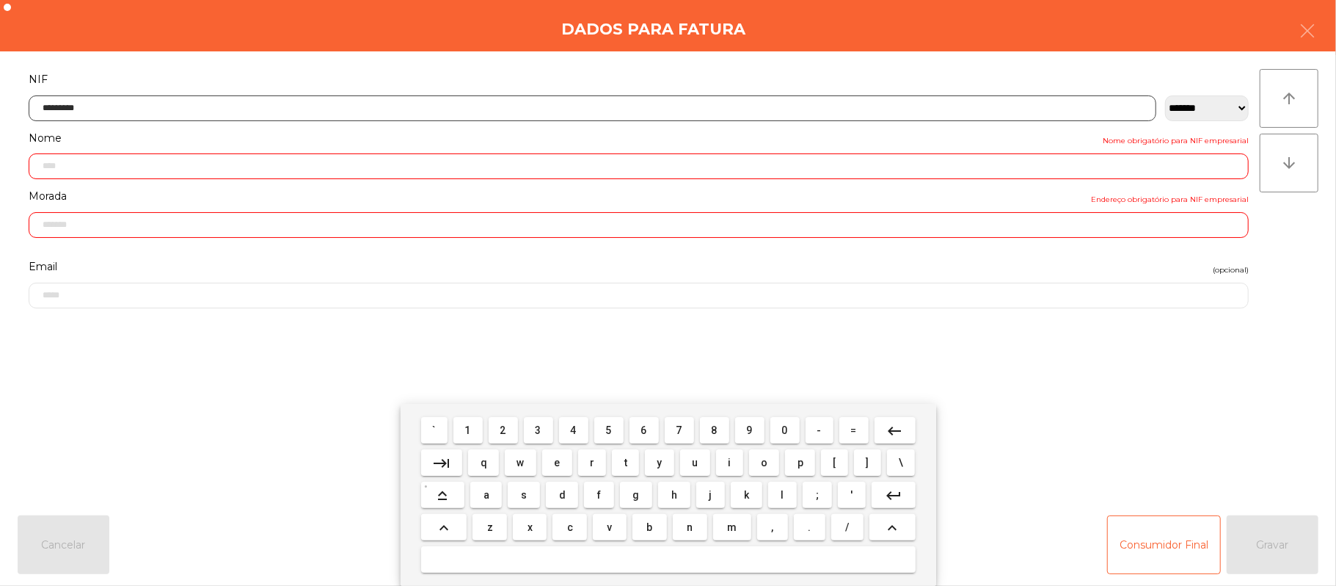
scroll to position [45, 0]
type input "*********"
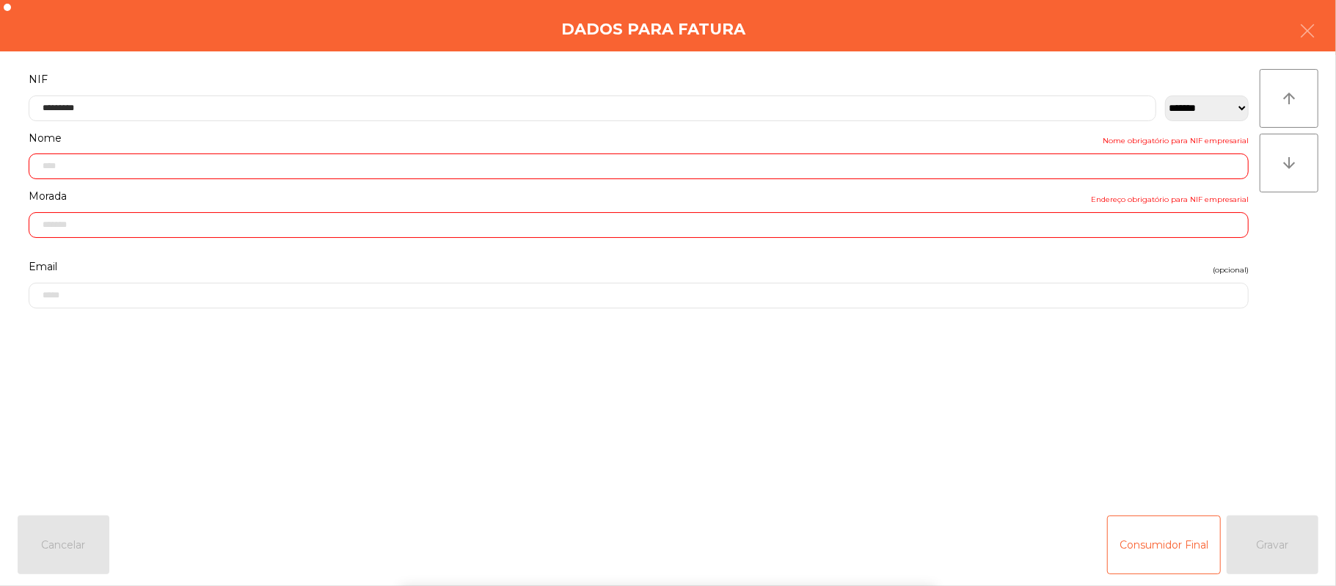
click at [1019, 479] on div "` 1 2 3 4 5 6 7 8 9 0 - = keyboard_backspace keyboard_tab q w e r t y u i o p […" at bounding box center [668, 495] width 1336 height 182
type input "**********"
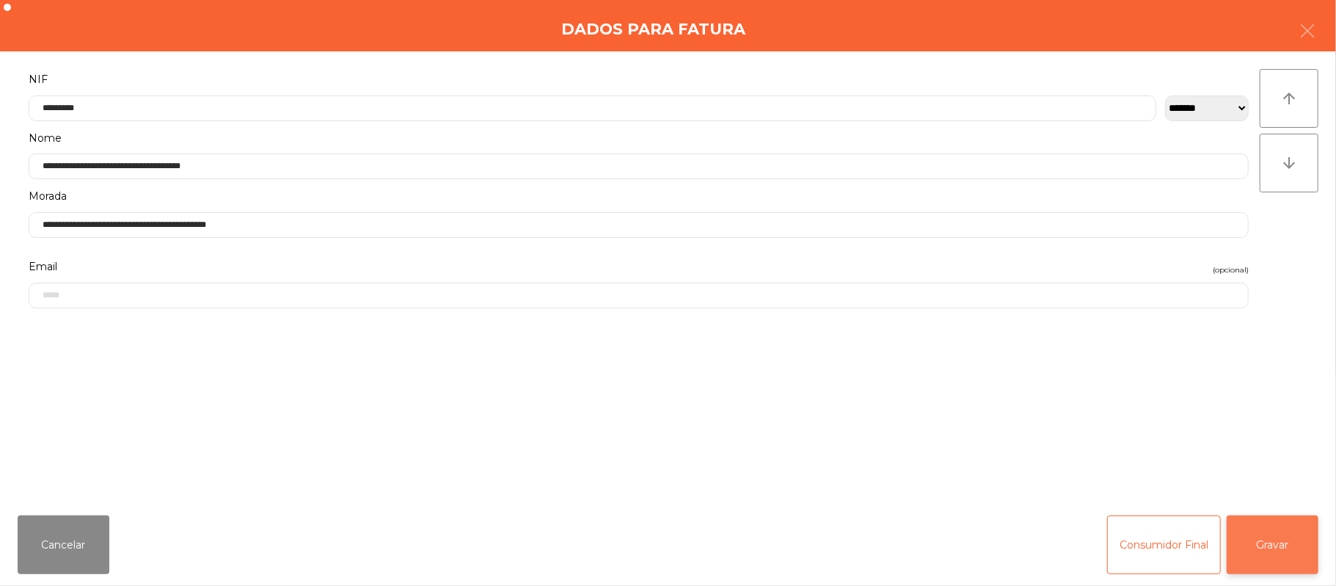
click at [1278, 547] on button "Gravar" at bounding box center [1273, 544] width 92 height 59
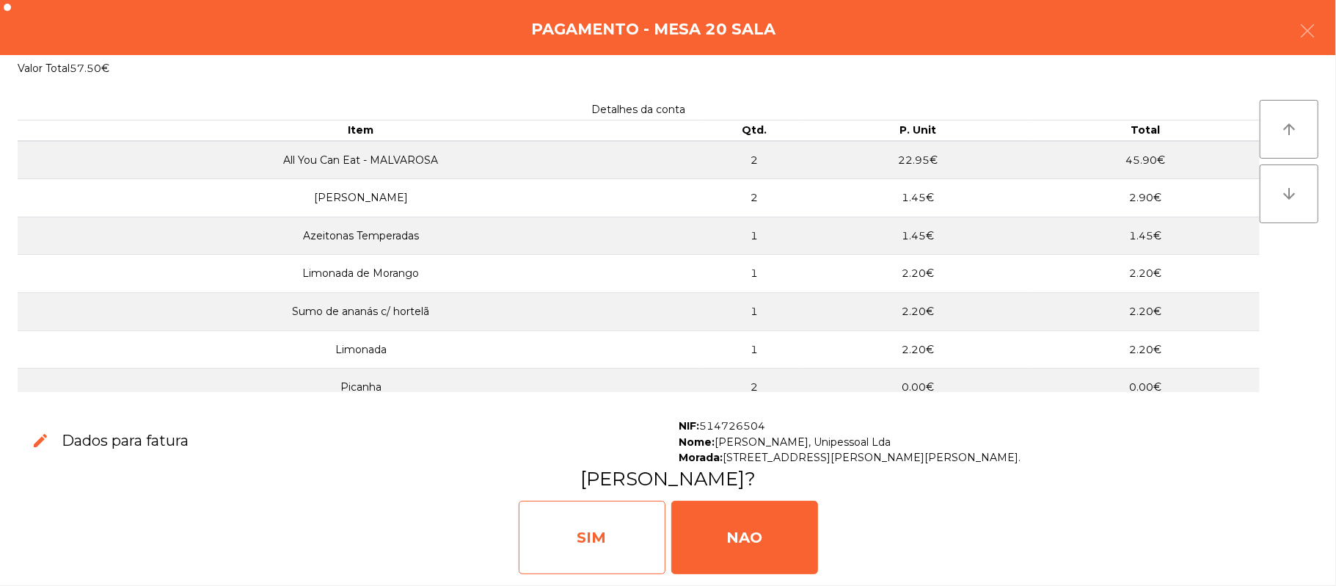
click at [579, 543] on div "SIM" at bounding box center [592, 536] width 147 height 73
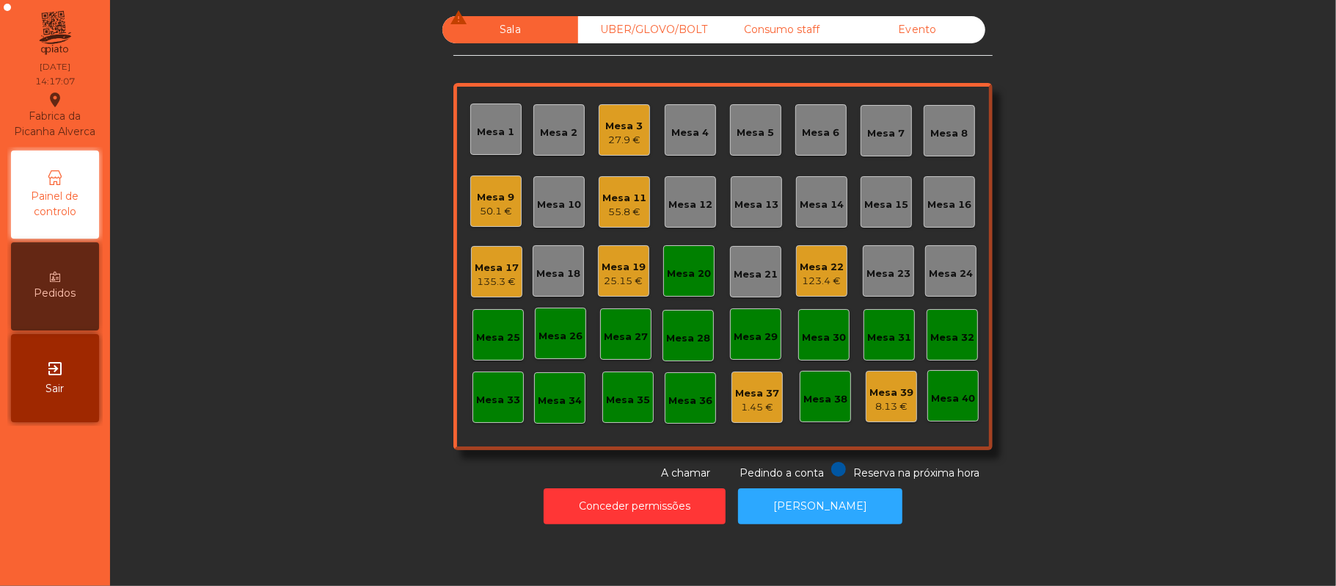
click at [478, 195] on div "Mesa 9" at bounding box center [496, 197] width 37 height 15
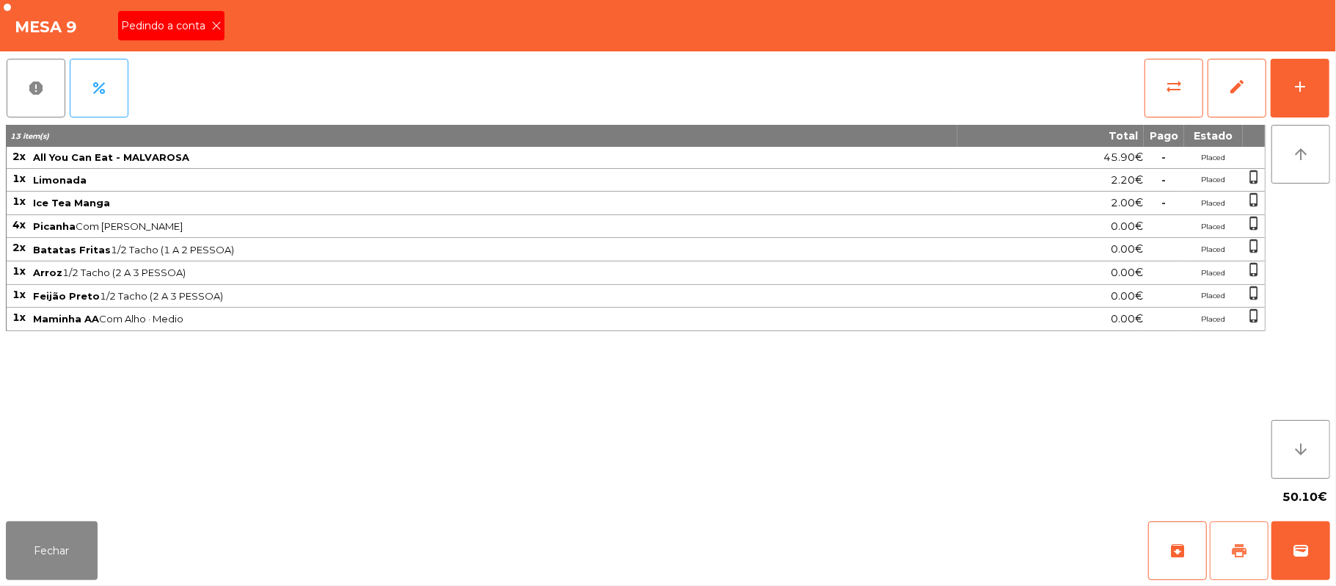
click at [1250, 553] on button "print" at bounding box center [1239, 550] width 59 height 59
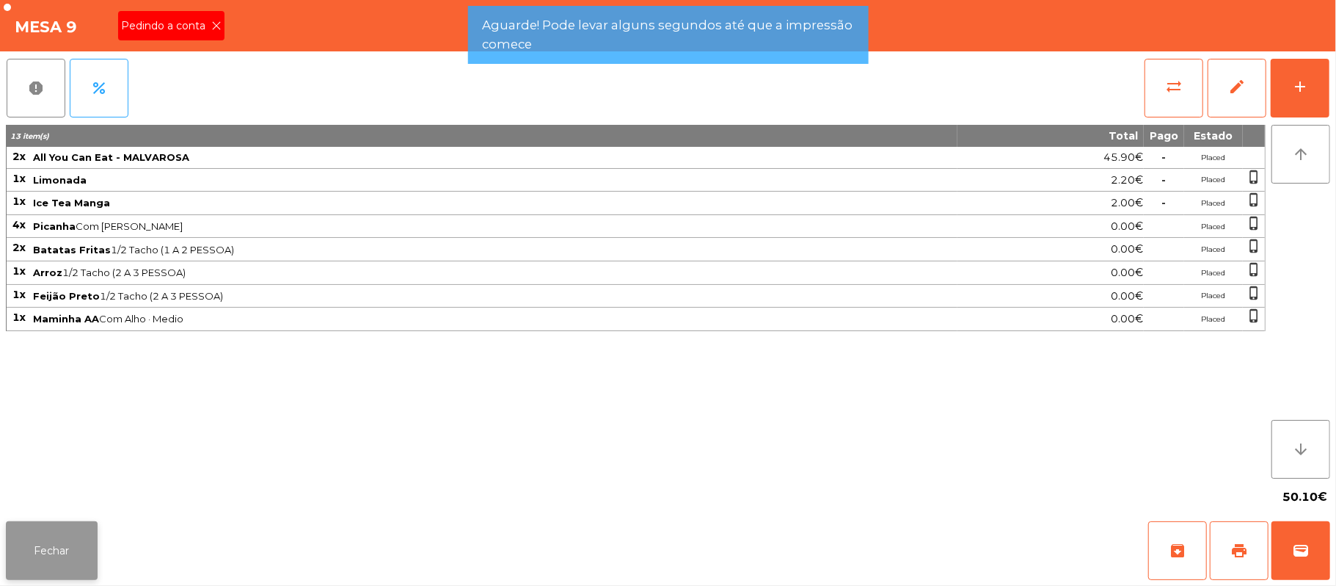
click at [77, 553] on button "Fechar" at bounding box center [52, 550] width 92 height 59
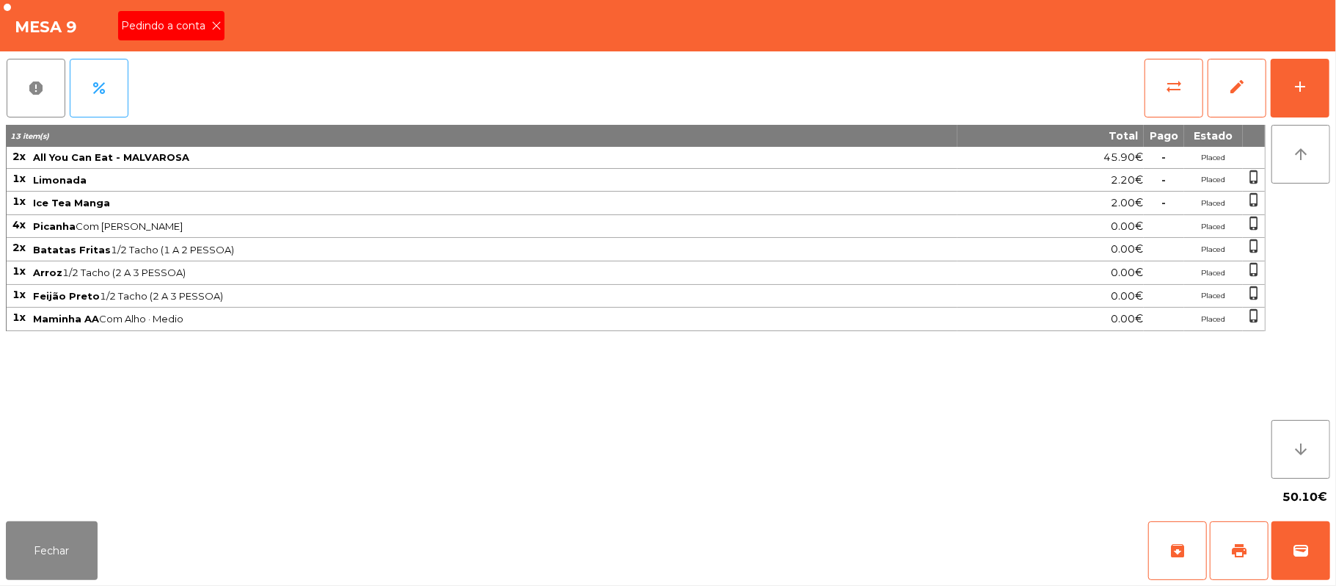
click at [241, 28] on div "Mesa 9 Pedindo a conta" at bounding box center [668, 25] width 1336 height 51
click at [197, 27] on span "Pedindo a conta" at bounding box center [166, 25] width 90 height 15
click at [59, 535] on button "Fechar" at bounding box center [52, 550] width 92 height 59
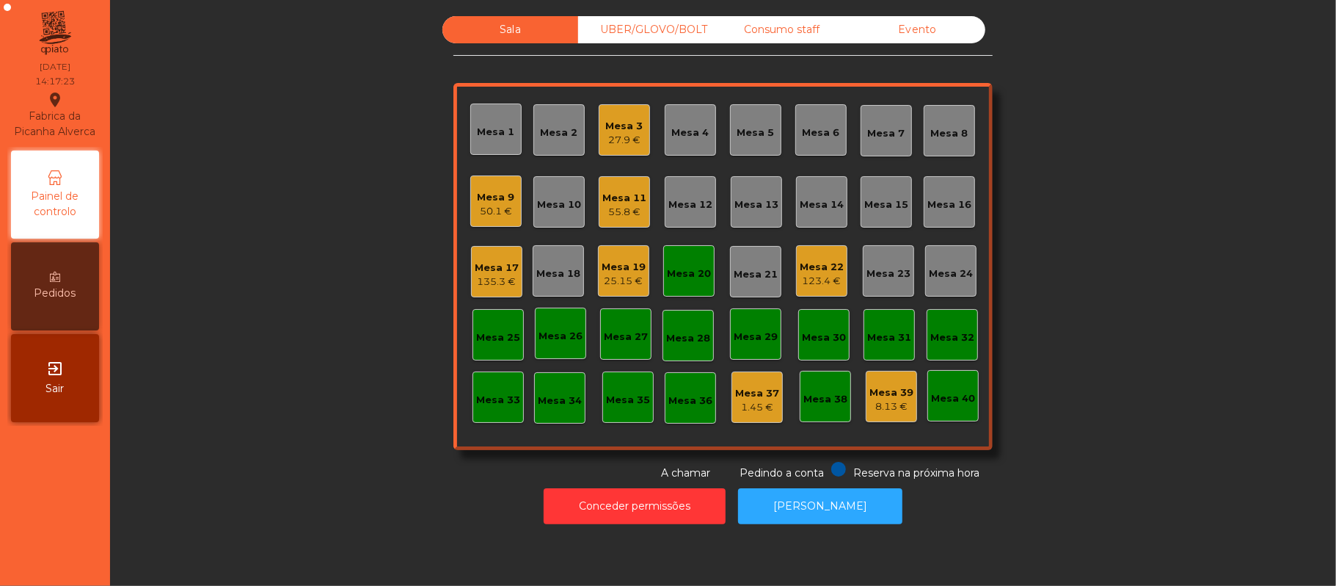
click at [958, 189] on div "Mesa 16" at bounding box center [949, 201] width 51 height 51
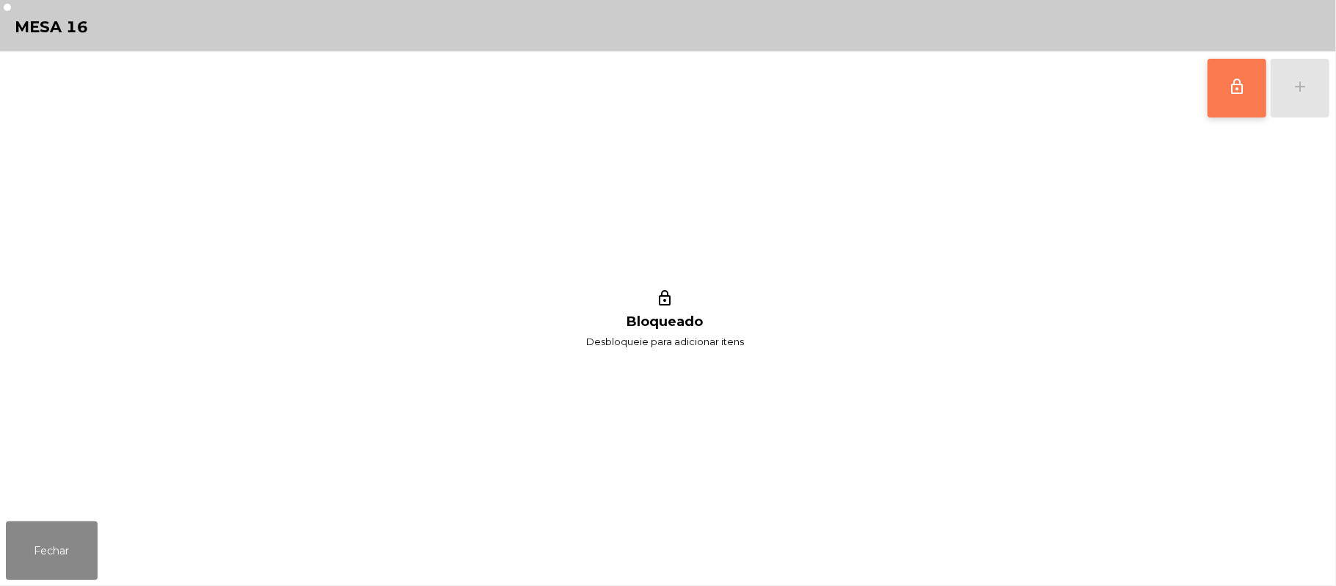
click at [1251, 76] on button "lock_outline" at bounding box center [1237, 88] width 59 height 59
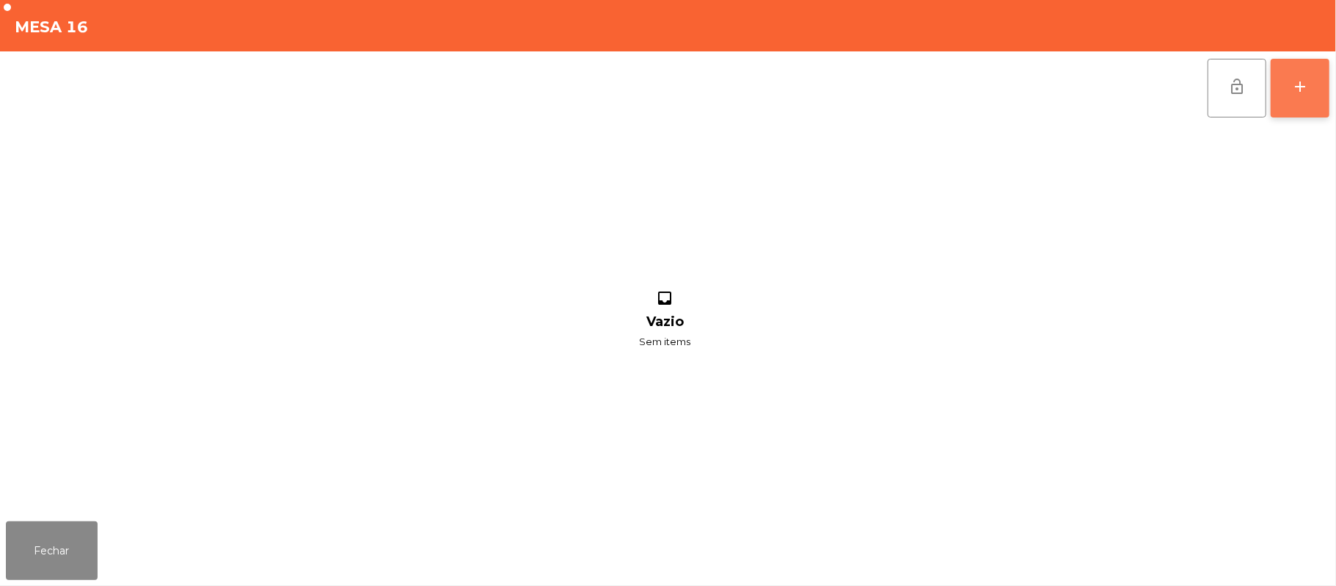
click at [1302, 98] on button "add" at bounding box center [1300, 88] width 59 height 59
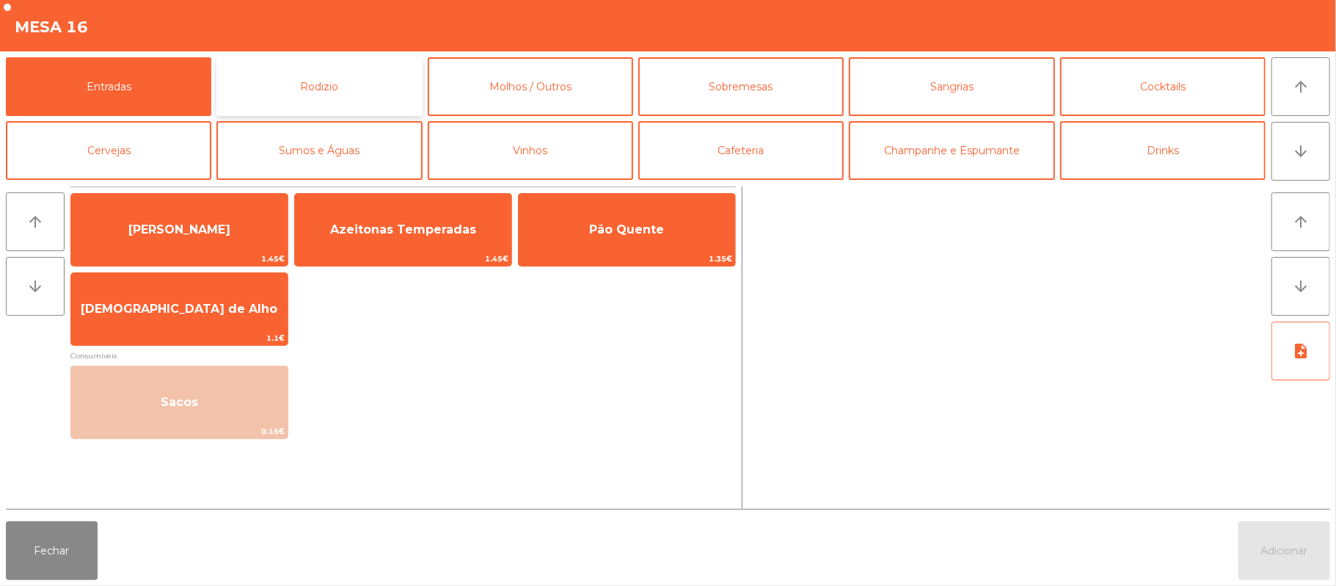
click at [364, 90] on button "Rodizio" at bounding box center [318, 86] width 205 height 59
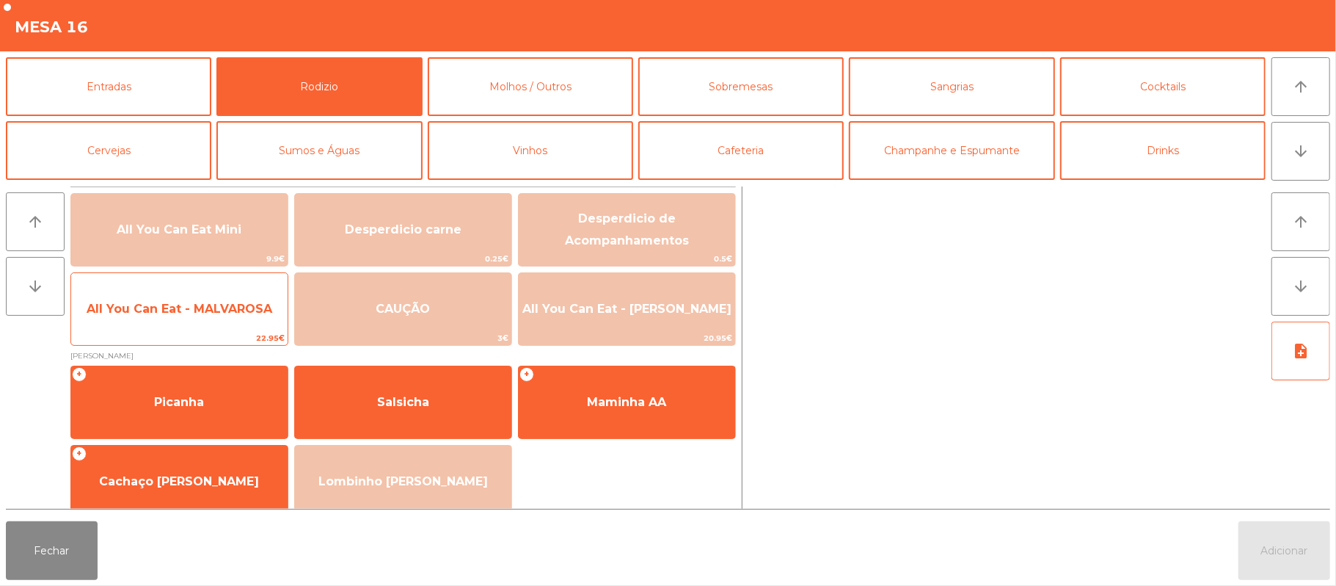
click at [245, 324] on span "All You Can Eat - MALVAROSA" at bounding box center [179, 309] width 216 height 40
click at [222, 333] on span "22.95€" at bounding box center [179, 338] width 216 height 14
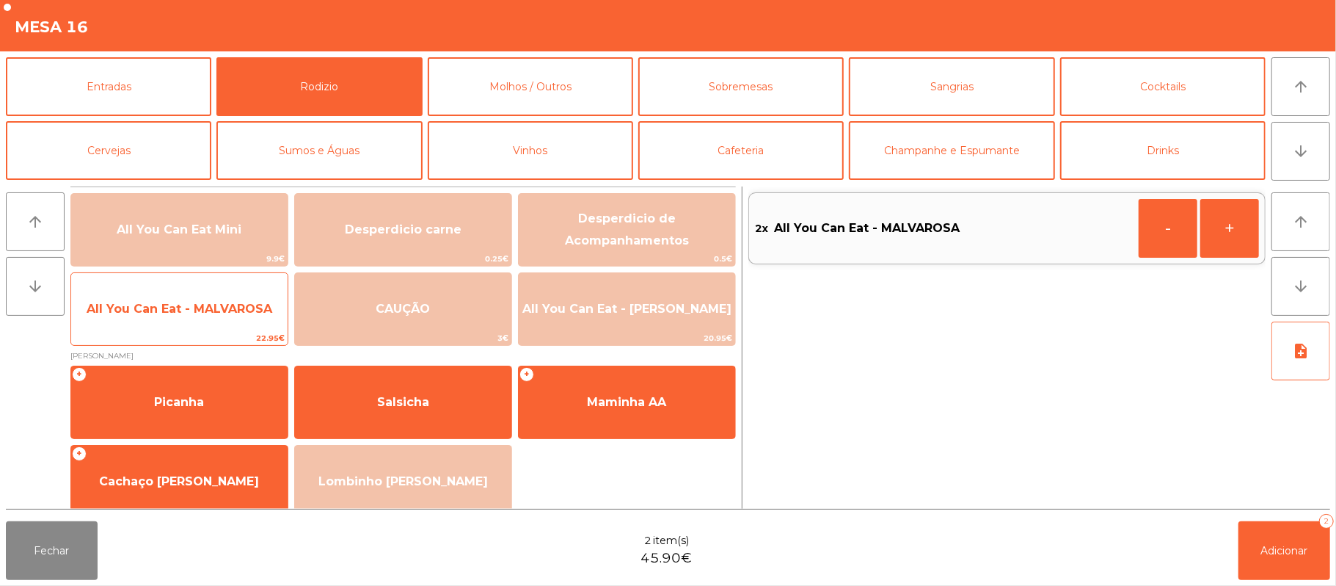
click at [229, 321] on span "All You Can Eat - MALVAROSA" at bounding box center [179, 309] width 216 height 40
click at [226, 338] on span "22.95€" at bounding box center [179, 338] width 216 height 14
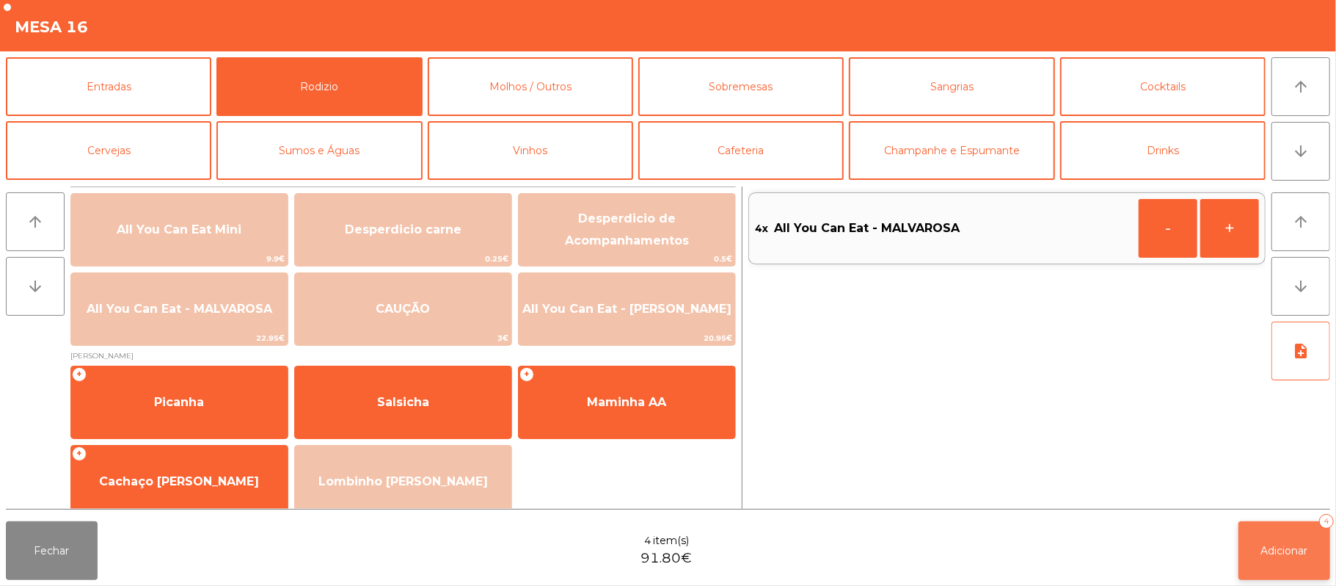
click at [1292, 547] on span "Adicionar" at bounding box center [1284, 550] width 47 height 13
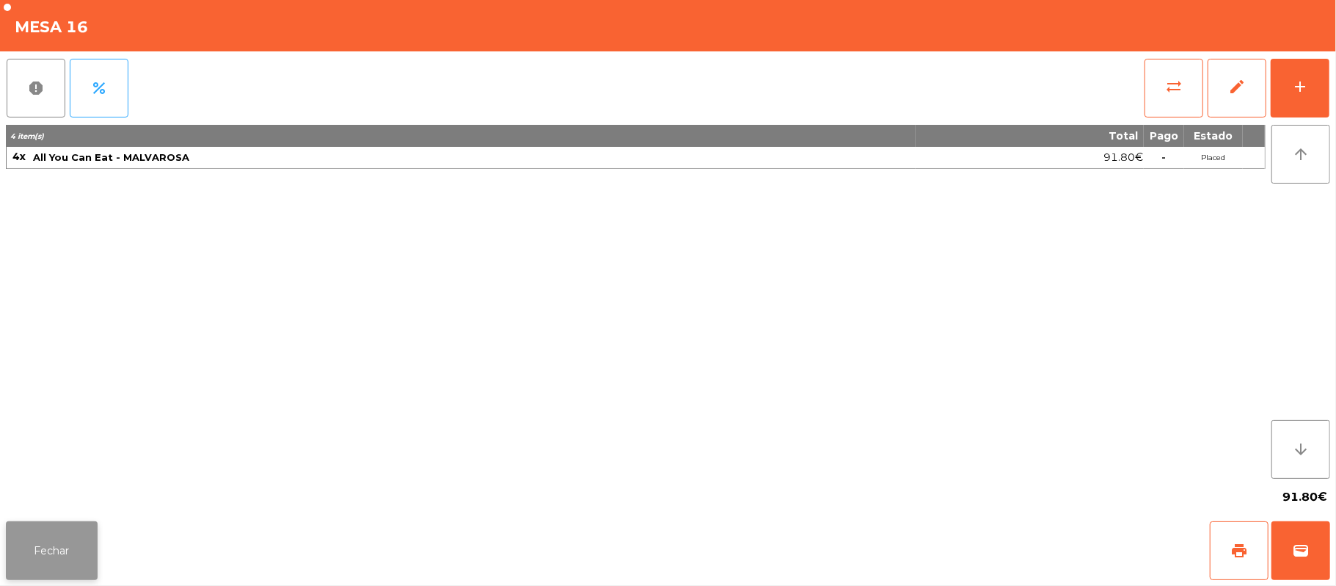
click at [15, 525] on button "Fechar" at bounding box center [52, 550] width 92 height 59
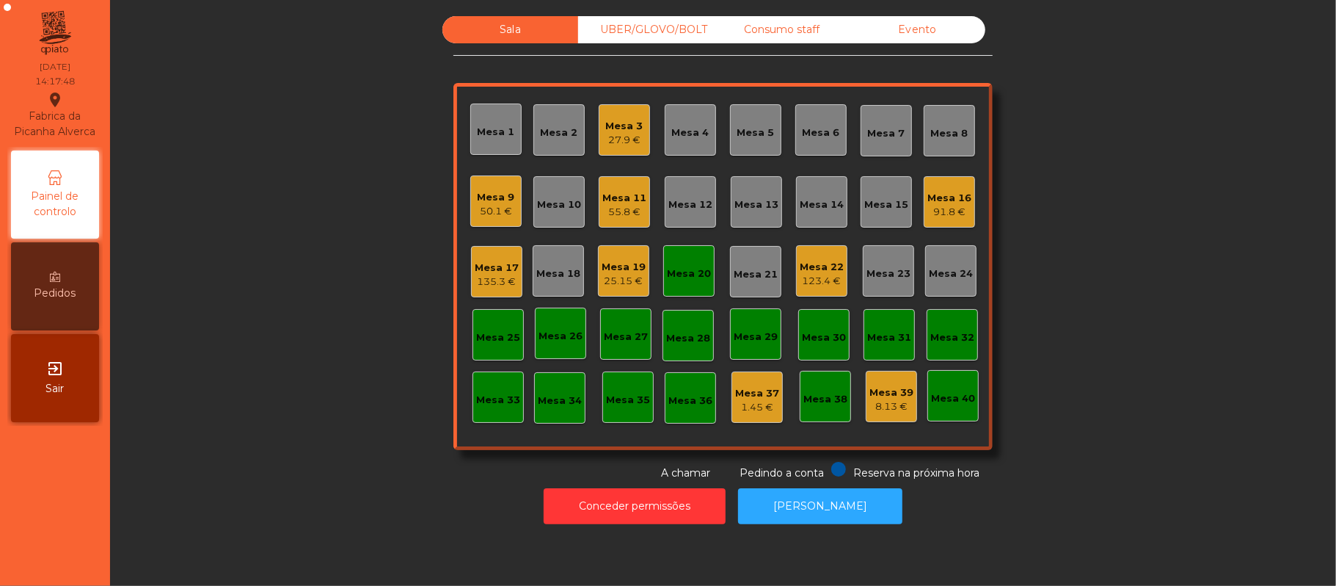
click at [628, 119] on div "Mesa 3" at bounding box center [624, 126] width 37 height 15
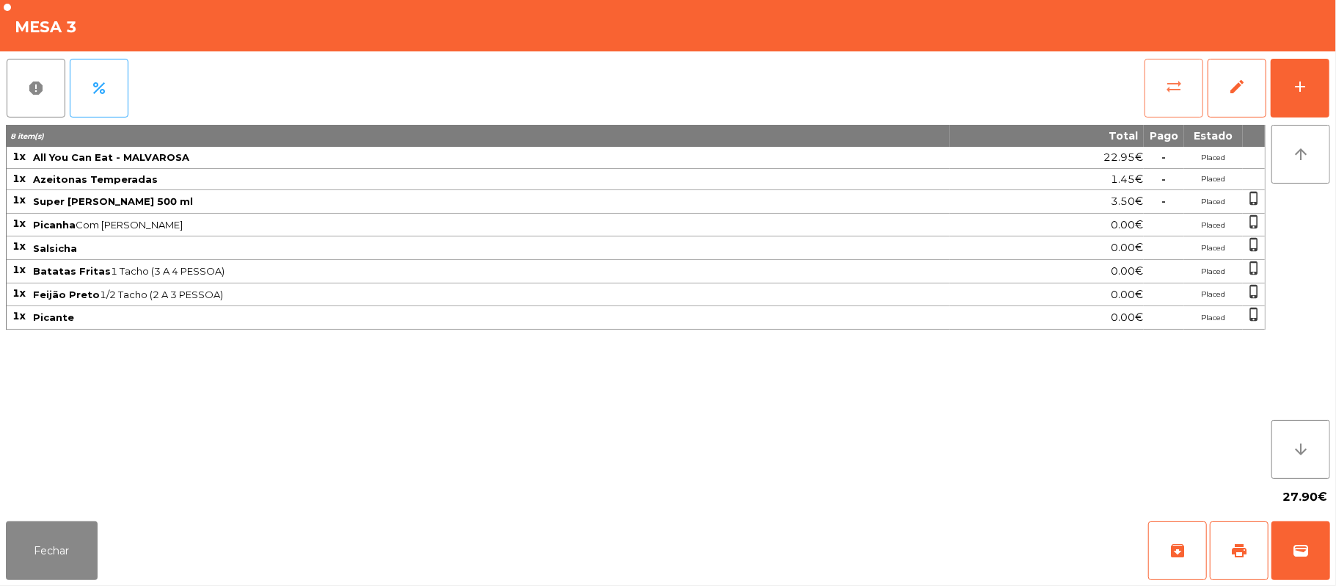
click at [1162, 98] on button "sync_alt" at bounding box center [1174, 88] width 59 height 59
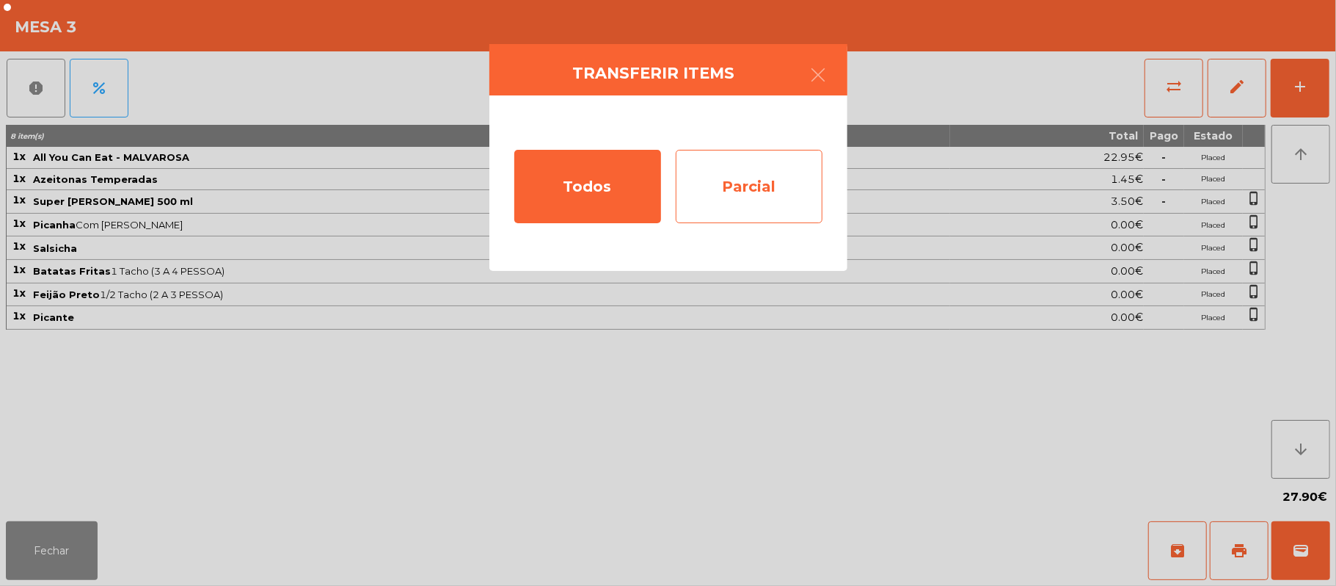
click at [776, 192] on div "Parcial" at bounding box center [749, 186] width 147 height 73
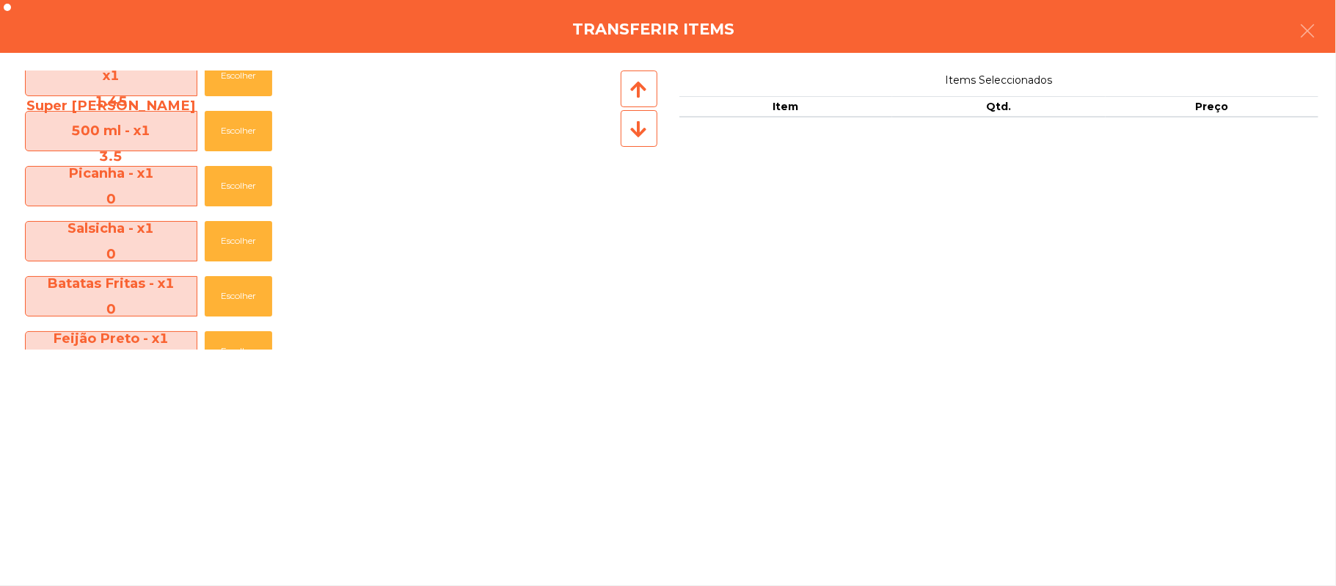
scroll to position [0, 0]
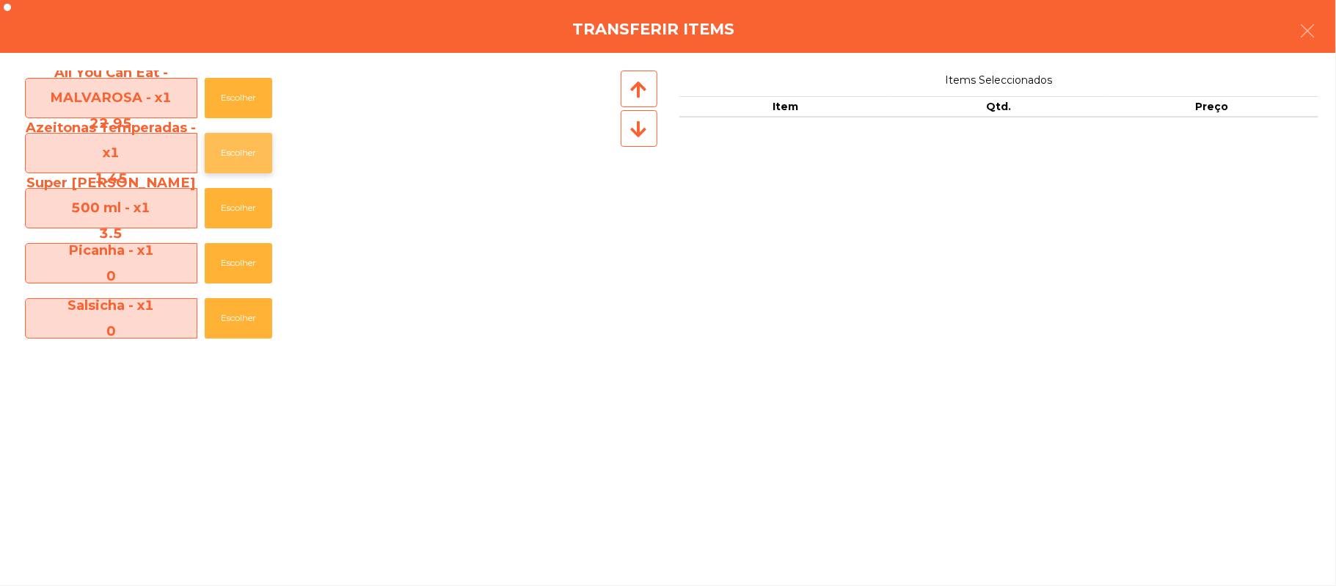
click at [250, 159] on button "Escolher" at bounding box center [239, 153] width 68 height 40
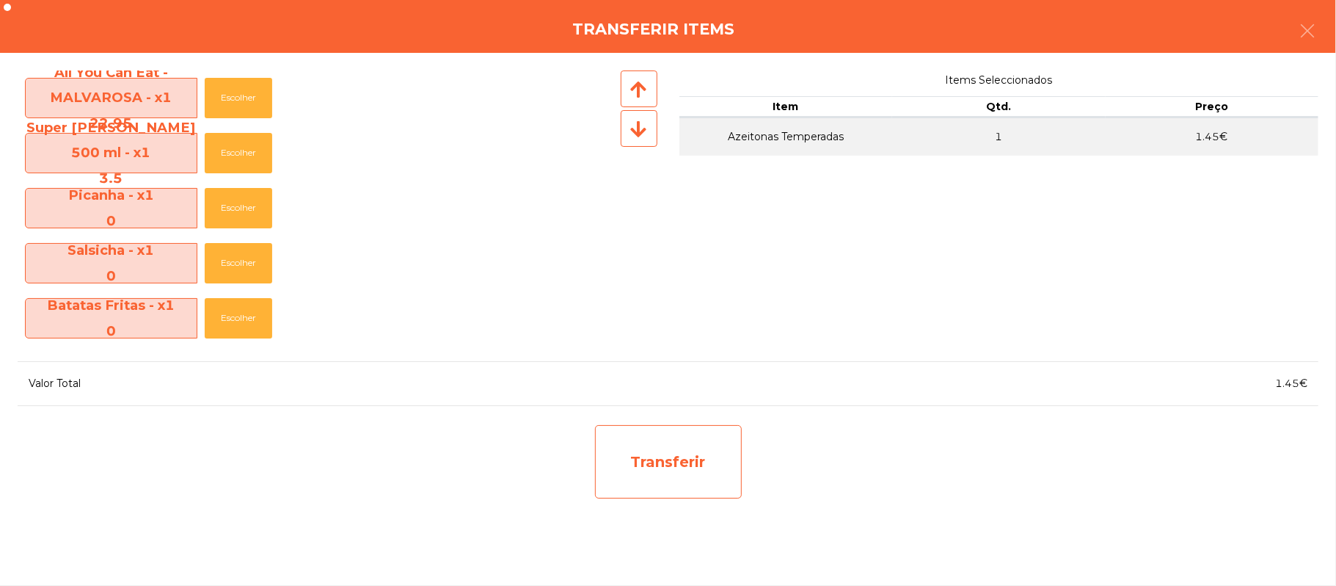
click at [691, 455] on div "Transferir" at bounding box center [668, 461] width 147 height 73
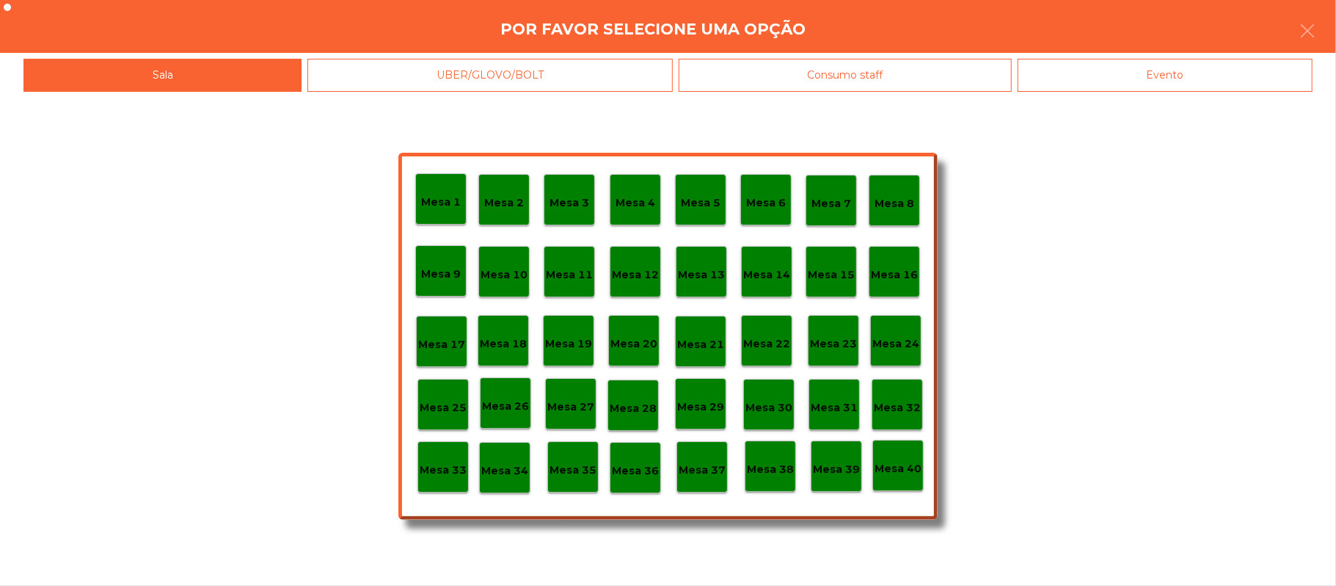
click at [704, 462] on p "Mesa 37" at bounding box center [702, 470] width 47 height 17
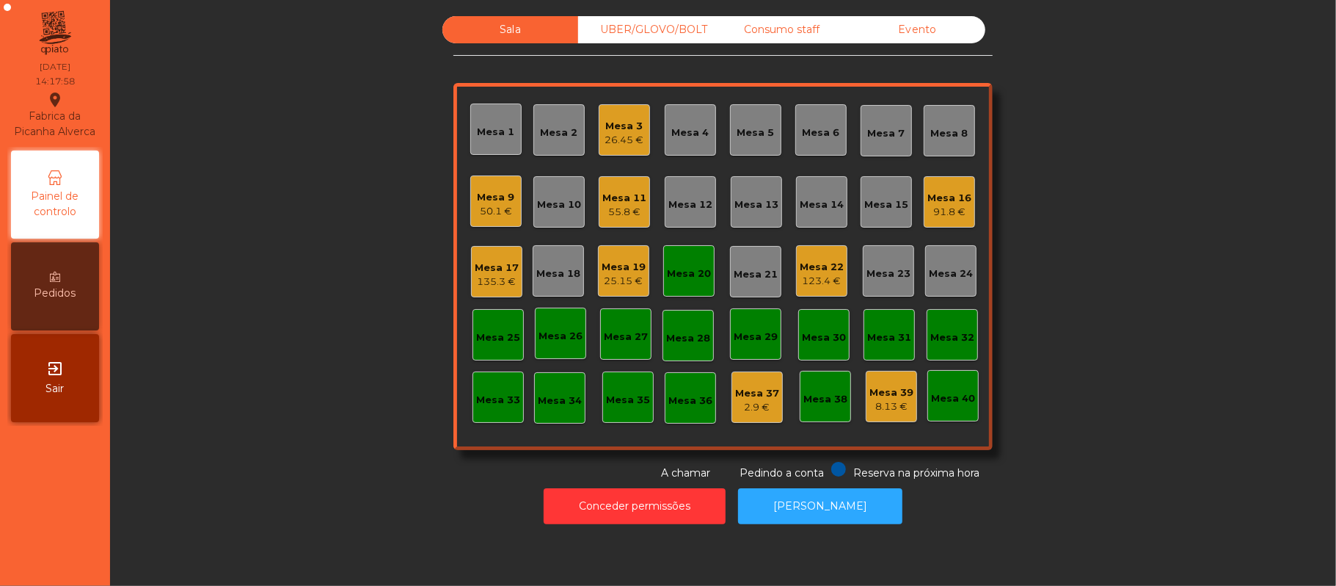
click at [673, 257] on div "Mesa 20" at bounding box center [688, 270] width 51 height 51
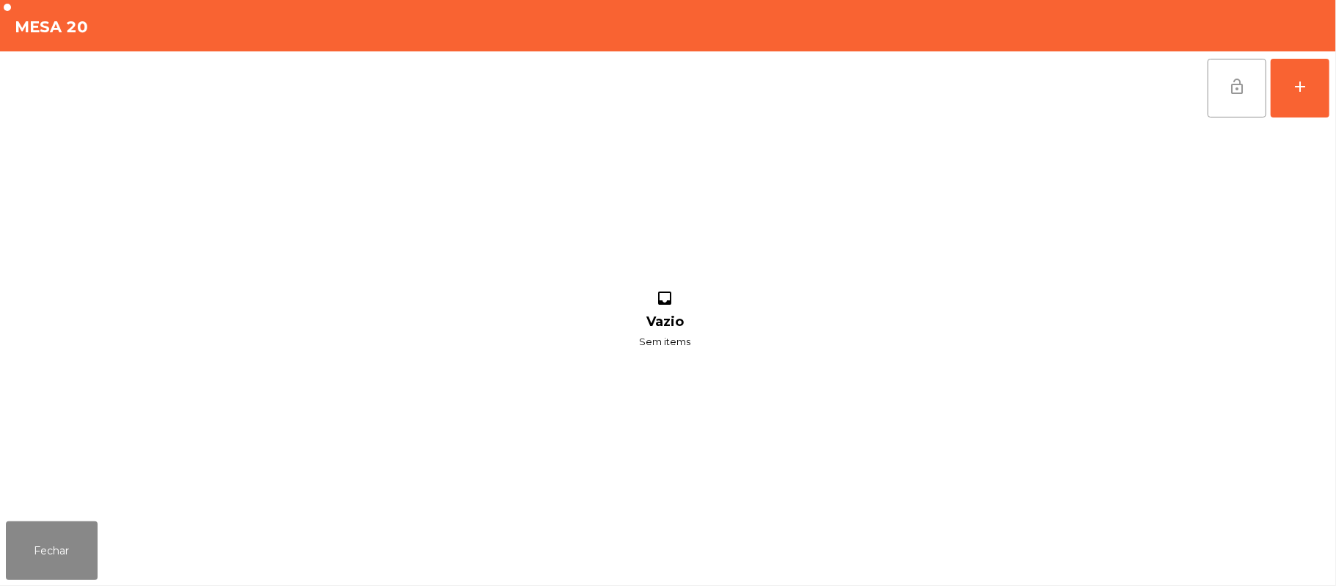
click at [1220, 85] on button "lock_open" at bounding box center [1237, 88] width 59 height 59
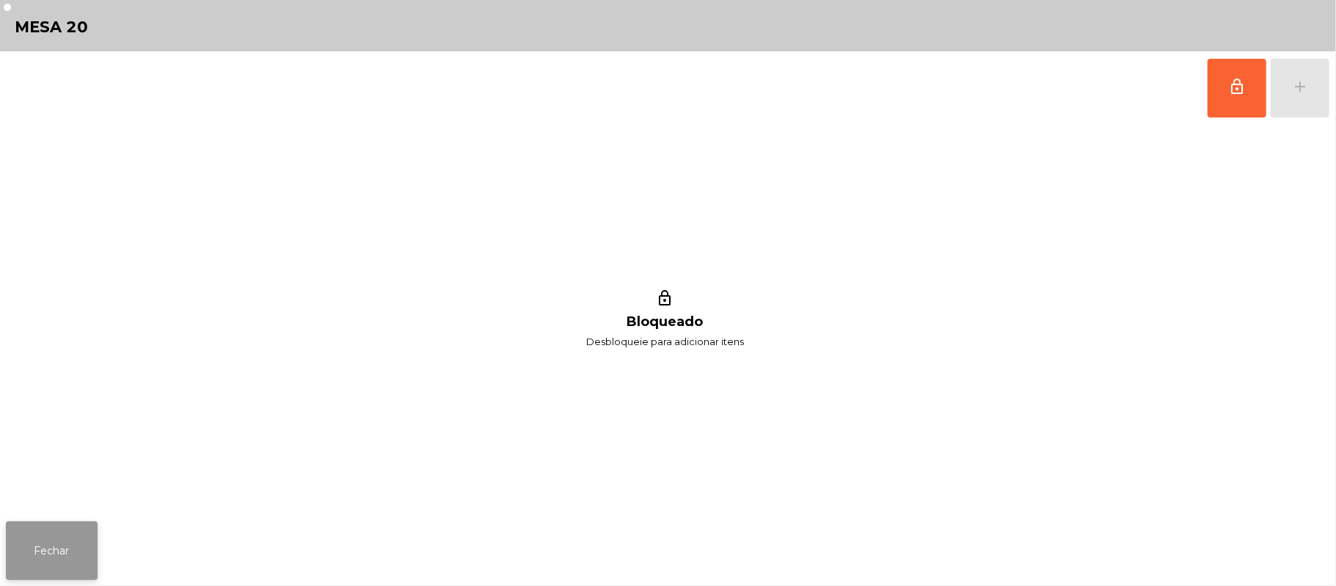
click at [56, 547] on button "Fechar" at bounding box center [52, 550] width 92 height 59
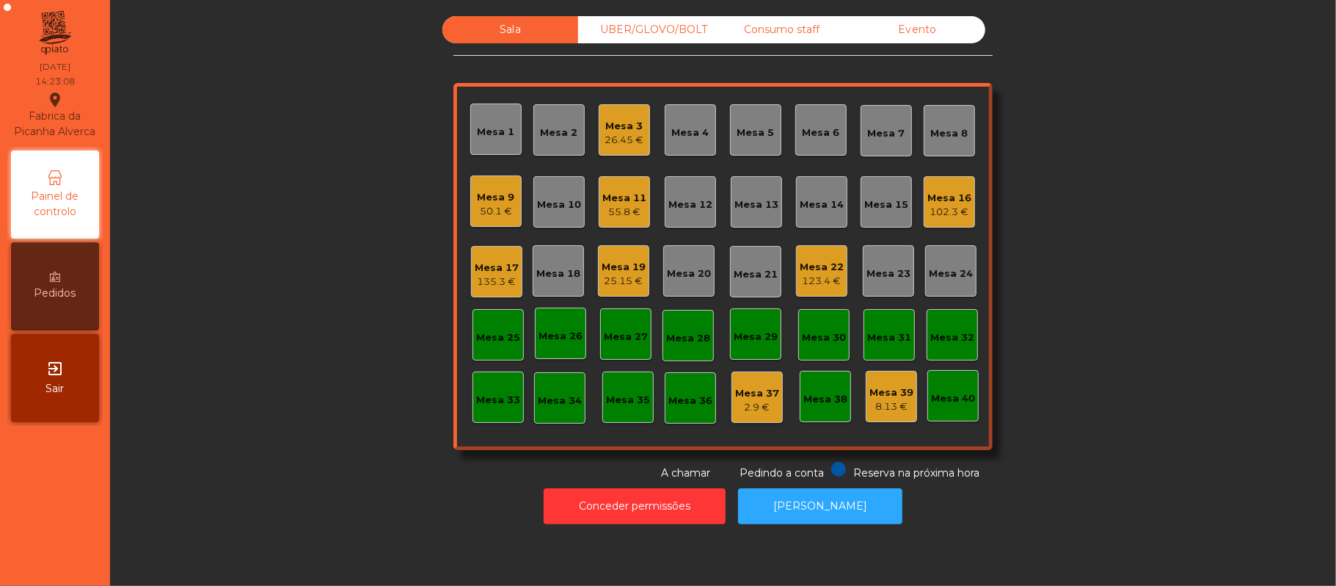
click at [964, 188] on div "Mesa 16 102.3 €" at bounding box center [949, 201] width 51 height 51
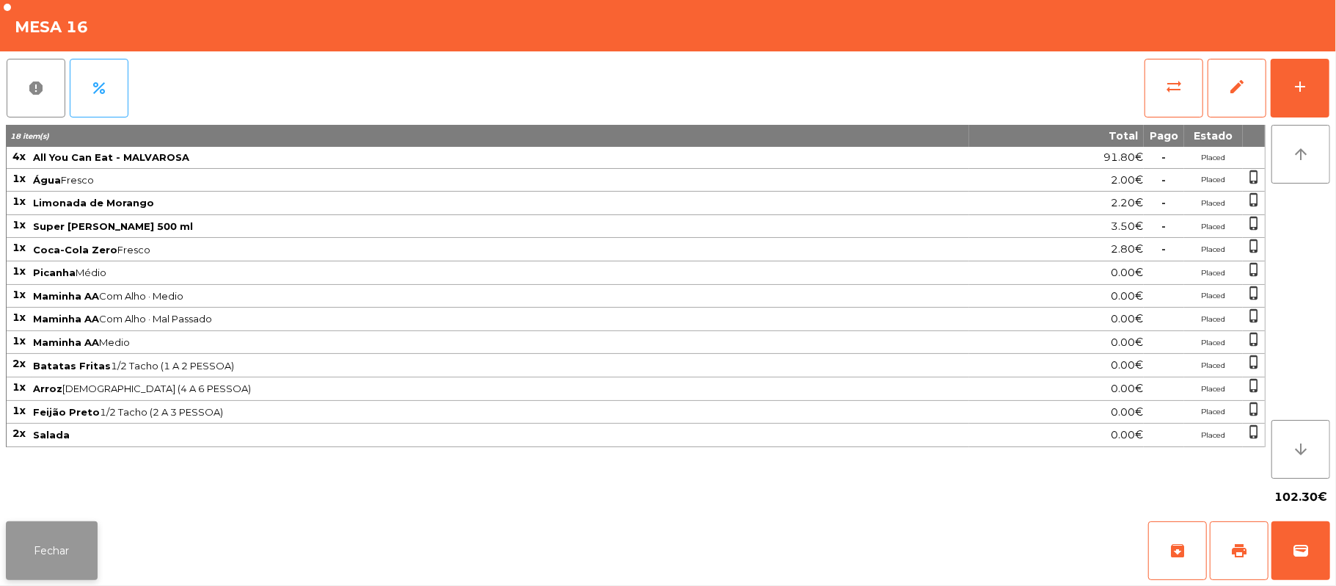
click at [44, 579] on button "Fechar" at bounding box center [52, 550] width 92 height 59
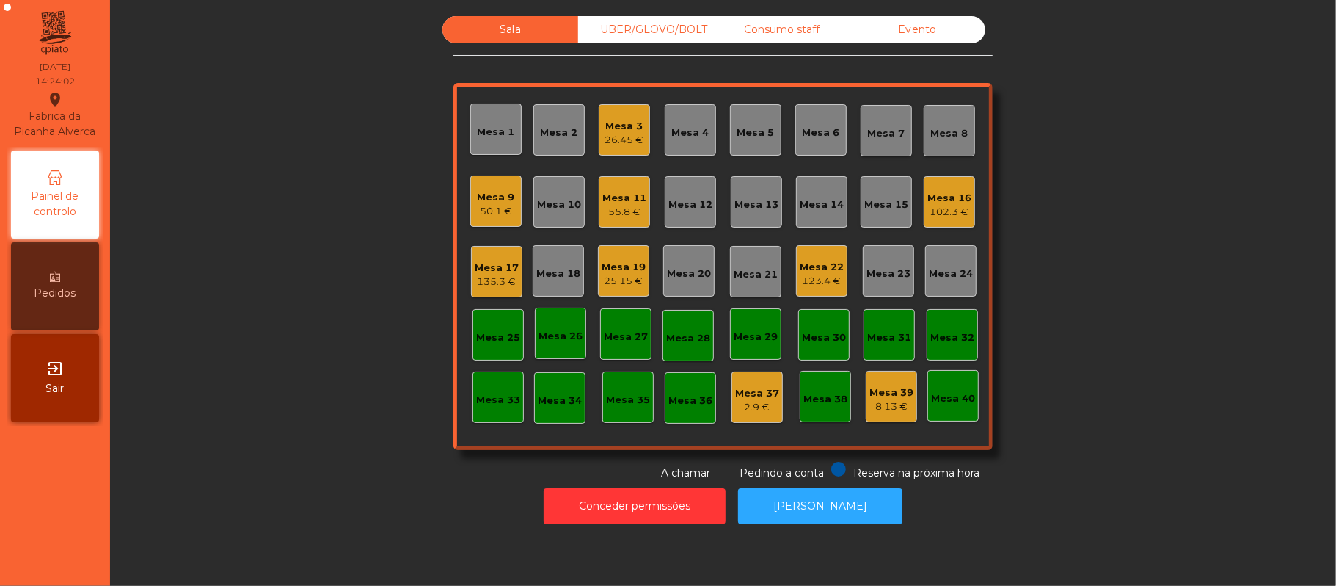
click at [612, 280] on div "25.15 €" at bounding box center [624, 281] width 44 height 15
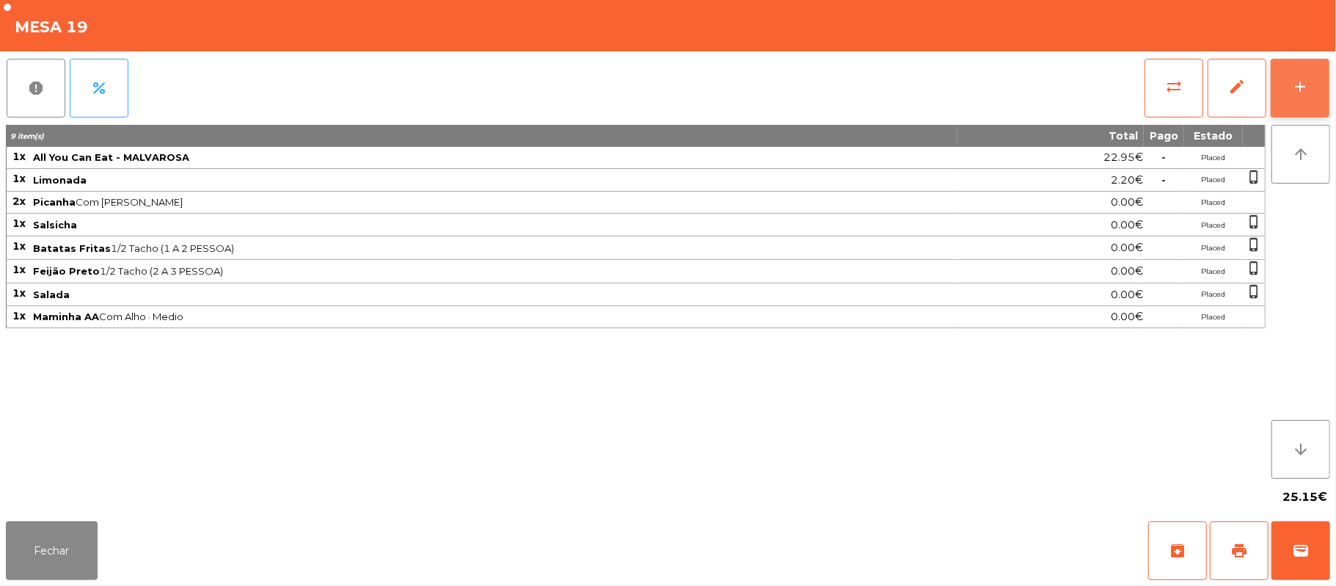
click at [1315, 92] on button "add" at bounding box center [1300, 88] width 59 height 59
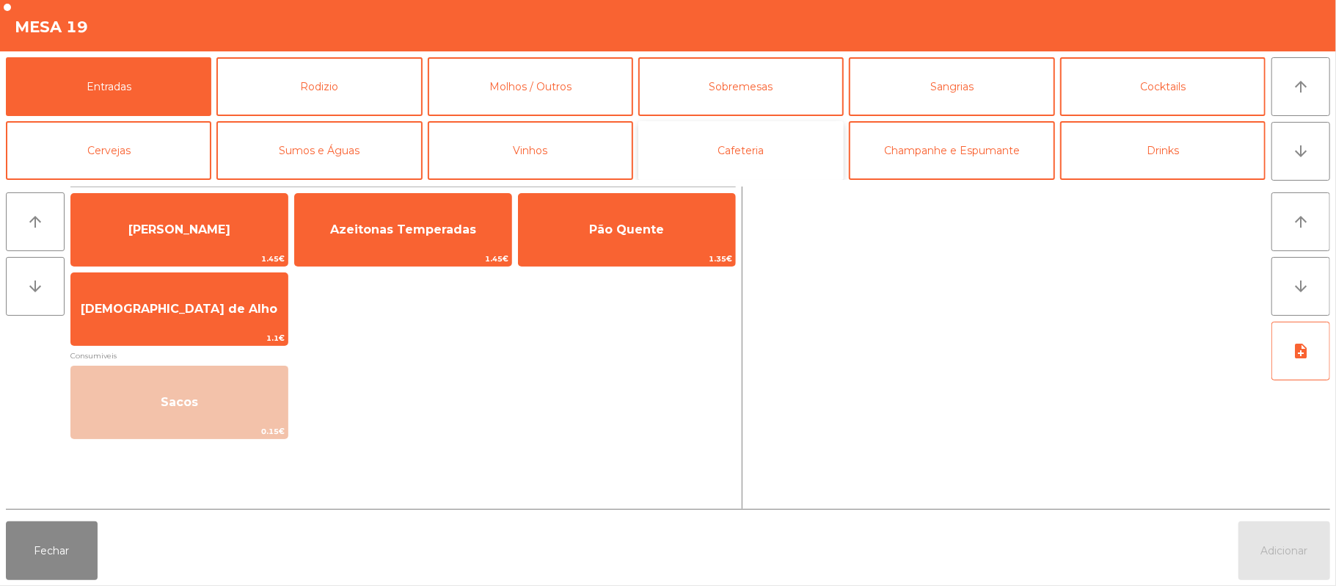
click at [707, 159] on button "Cafeteria" at bounding box center [740, 150] width 205 height 59
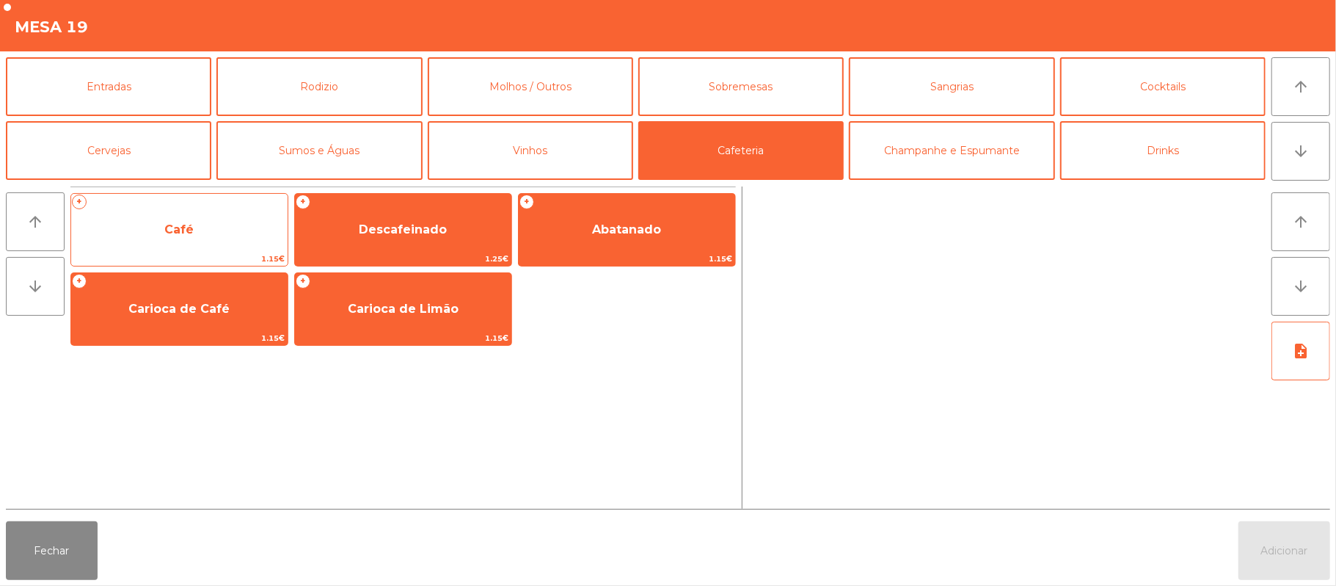
click at [217, 232] on span "Café" at bounding box center [179, 230] width 216 height 40
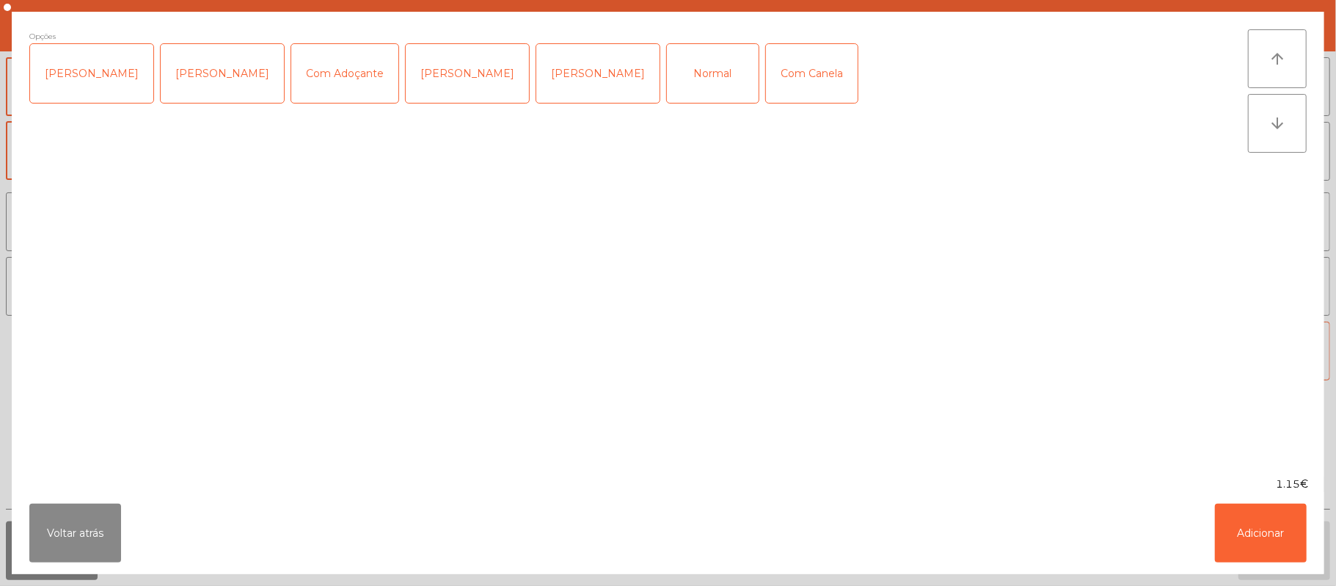
click at [435, 91] on div "[PERSON_NAME]" at bounding box center [467, 73] width 123 height 59
click at [1265, 536] on button "Adicionar" at bounding box center [1261, 532] width 92 height 59
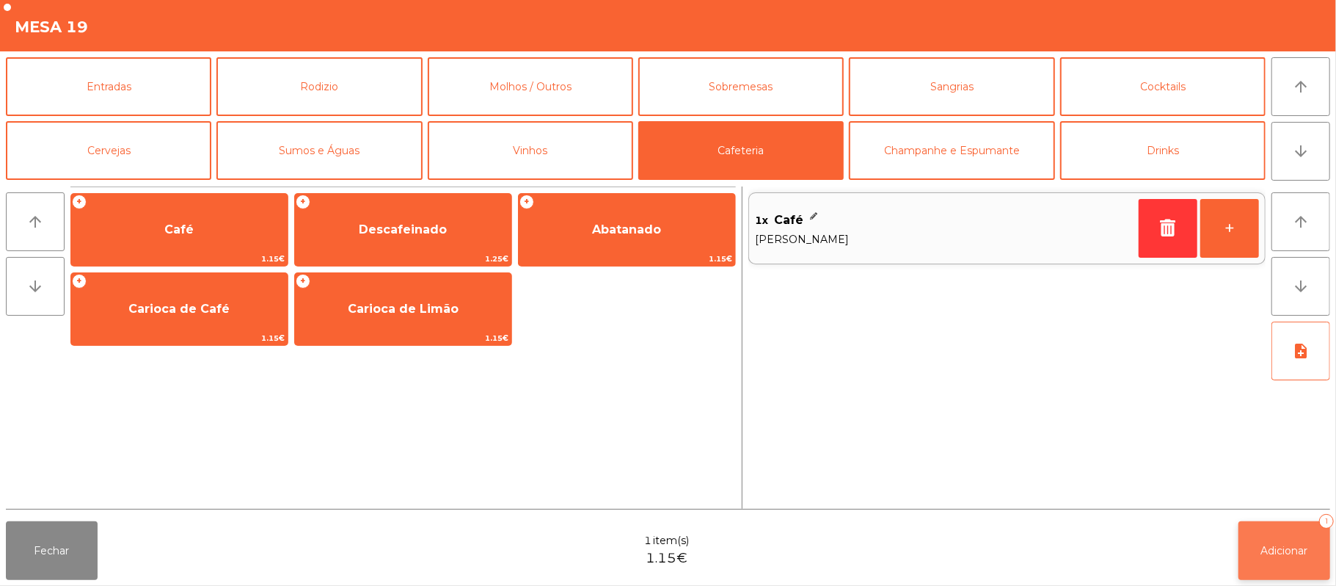
click at [1290, 549] on span "Adicionar" at bounding box center [1284, 550] width 47 height 13
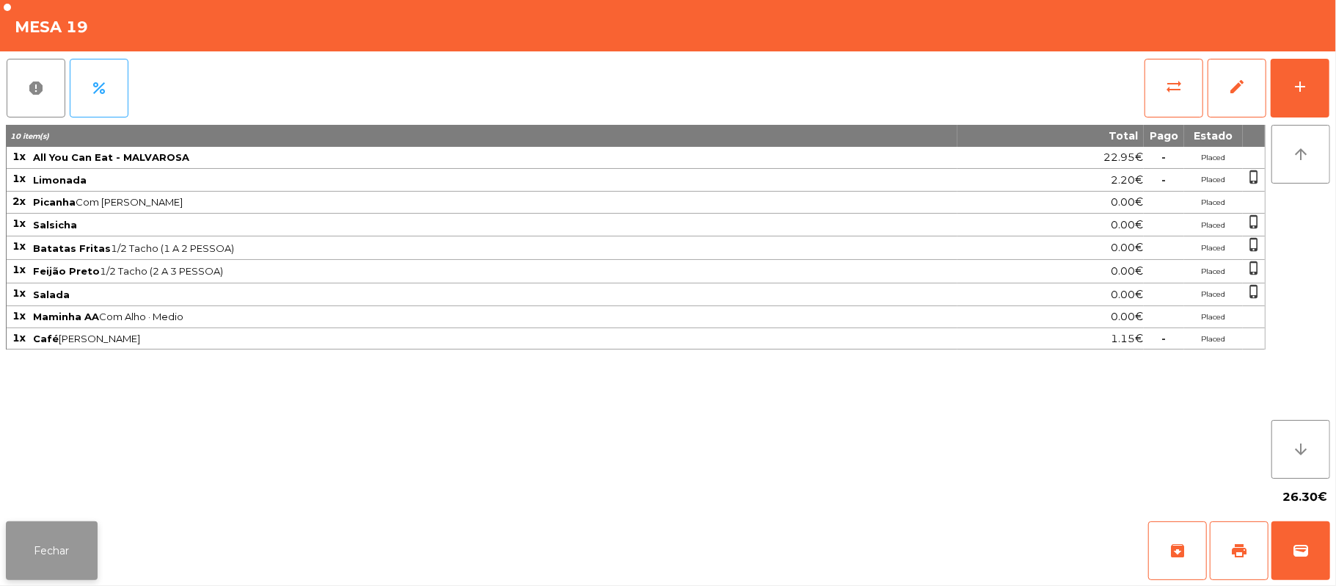
click at [10, 562] on button "Fechar" at bounding box center [52, 550] width 92 height 59
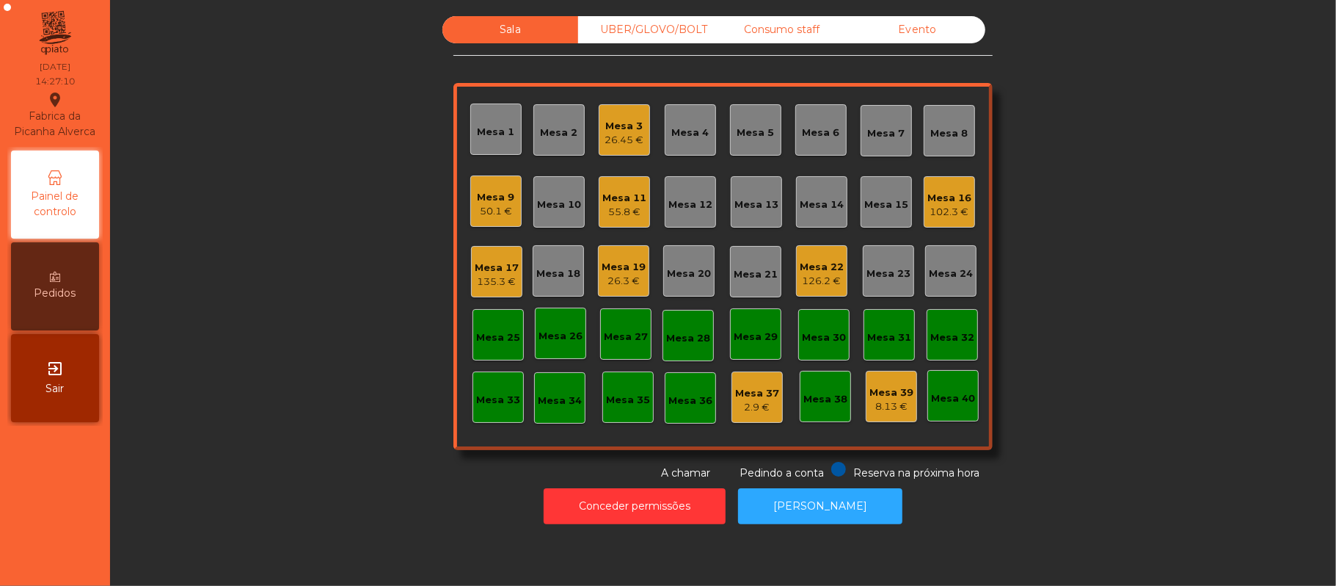
click at [892, 385] on div "Mesa 39" at bounding box center [892, 392] width 44 height 15
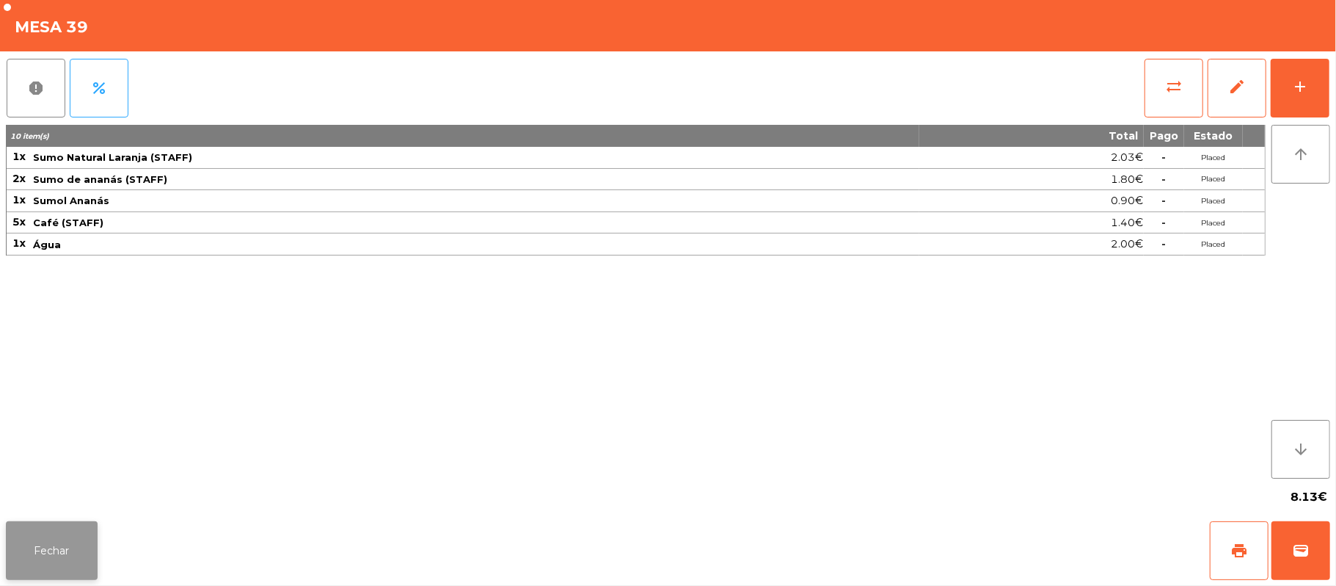
click at [16, 553] on button "Fechar" at bounding box center [52, 550] width 92 height 59
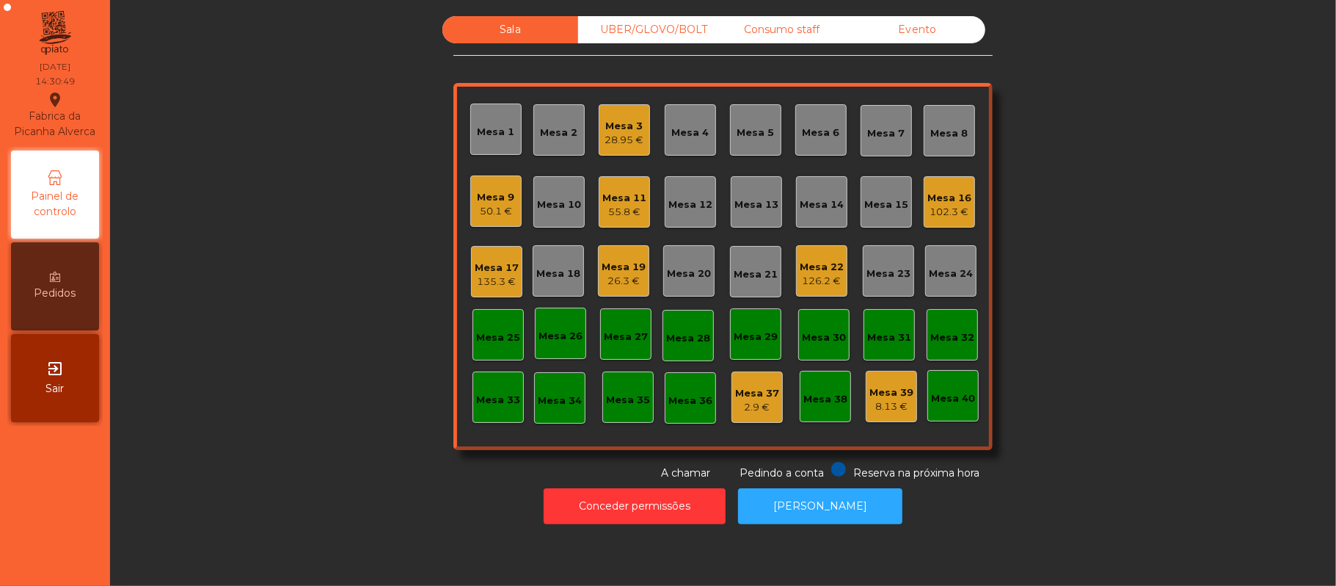
click at [866, 417] on div "Mesa 39 8.13 €" at bounding box center [891, 396] width 51 height 51
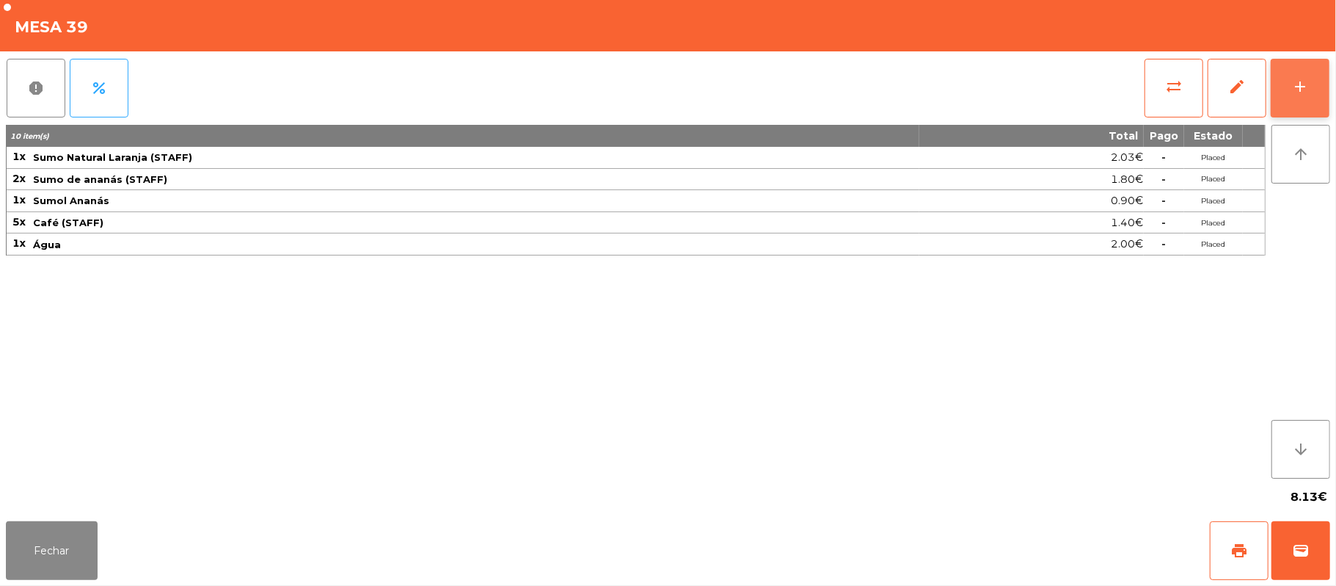
click at [1283, 90] on button "add" at bounding box center [1300, 88] width 59 height 59
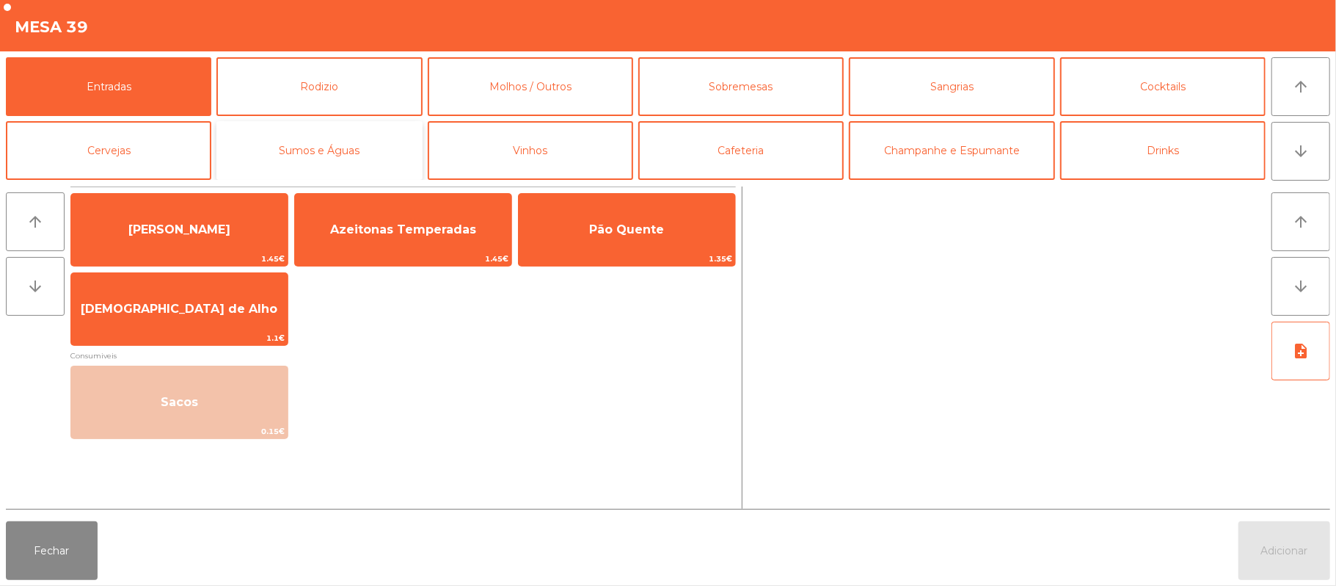
click at [318, 153] on button "Sumos e Águas" at bounding box center [318, 150] width 205 height 59
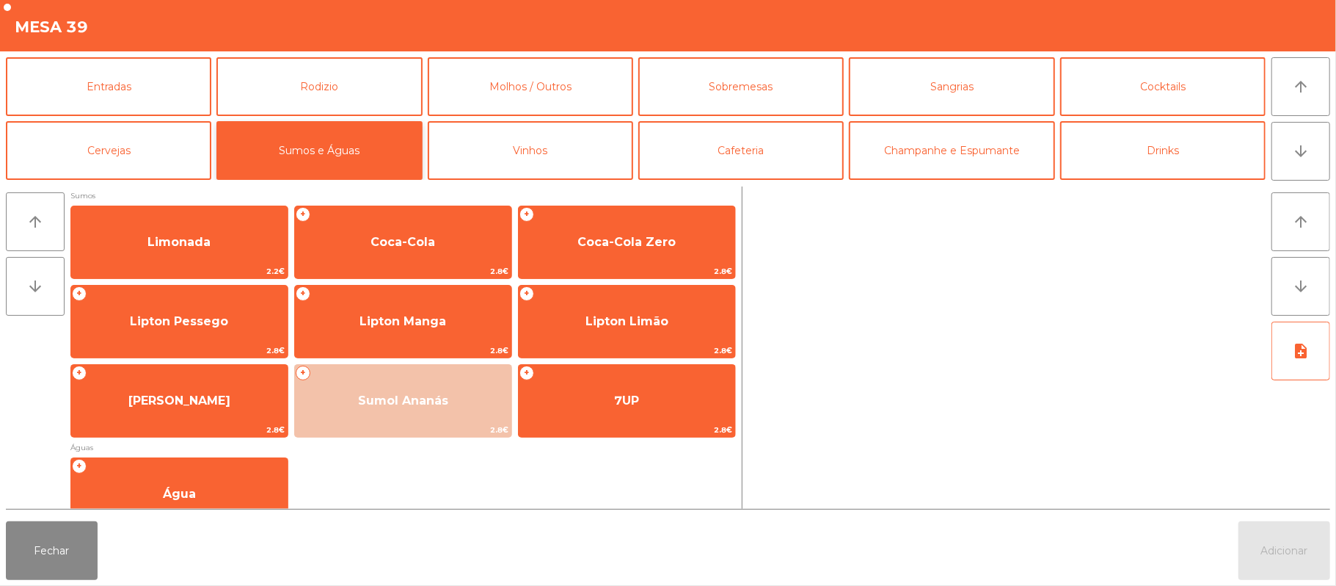
scroll to position [159, 0]
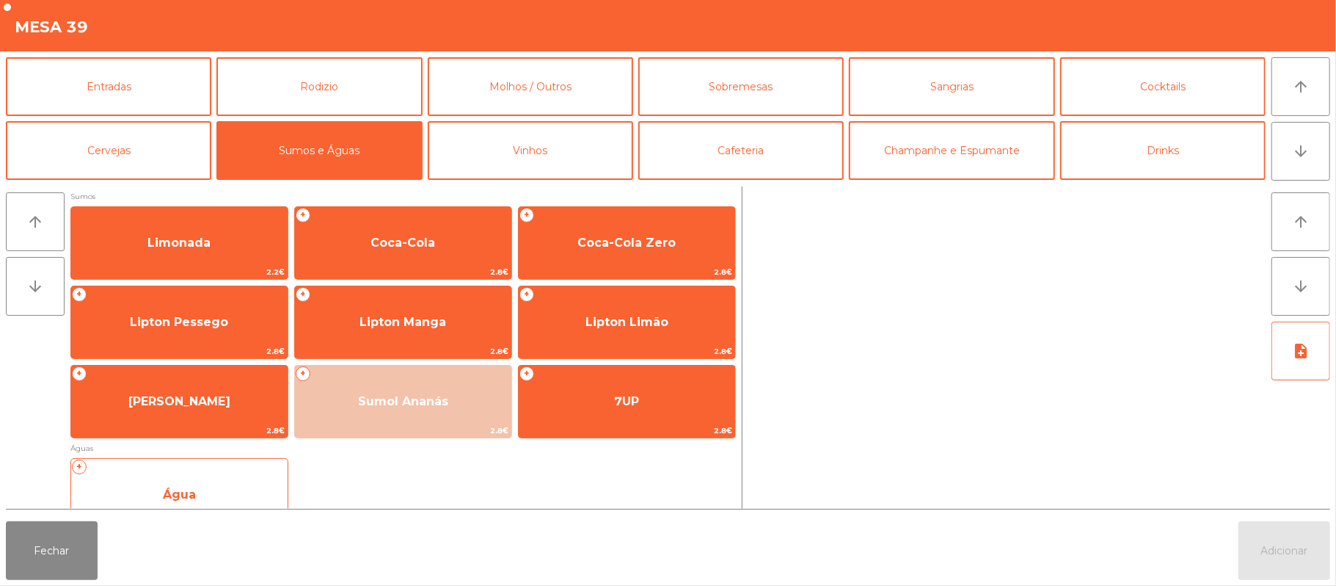
click at [207, 475] on span "Água" at bounding box center [179, 495] width 216 height 40
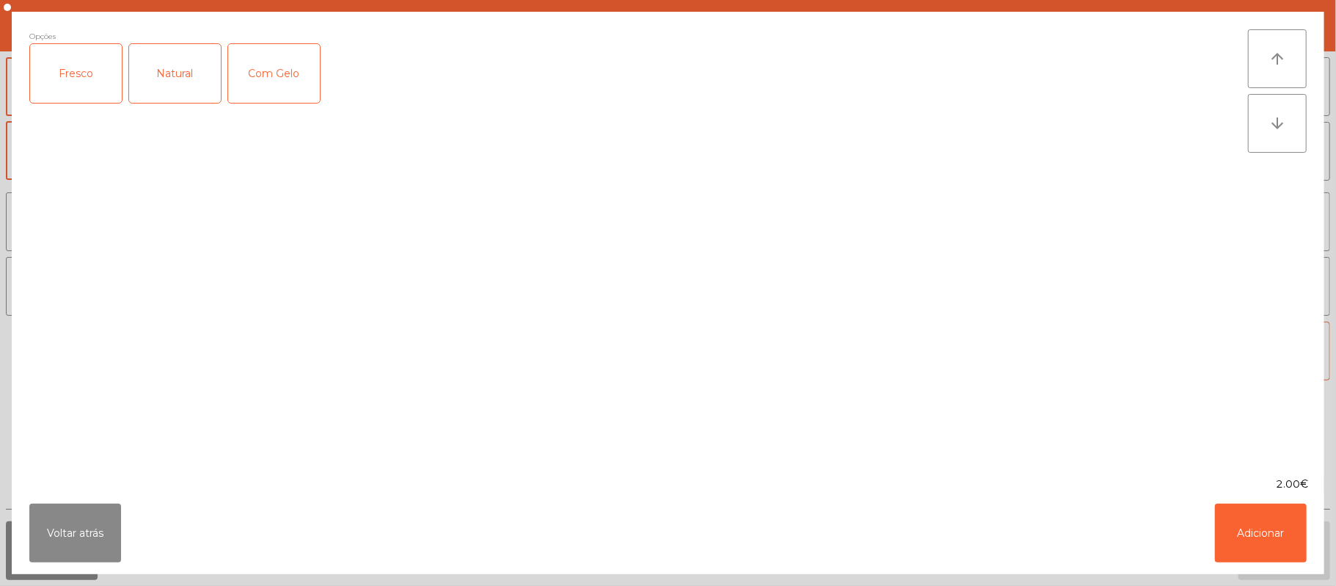
click at [68, 72] on div "Fresco" at bounding box center [76, 73] width 92 height 59
click at [1262, 530] on button "Adicionar" at bounding box center [1261, 532] width 92 height 59
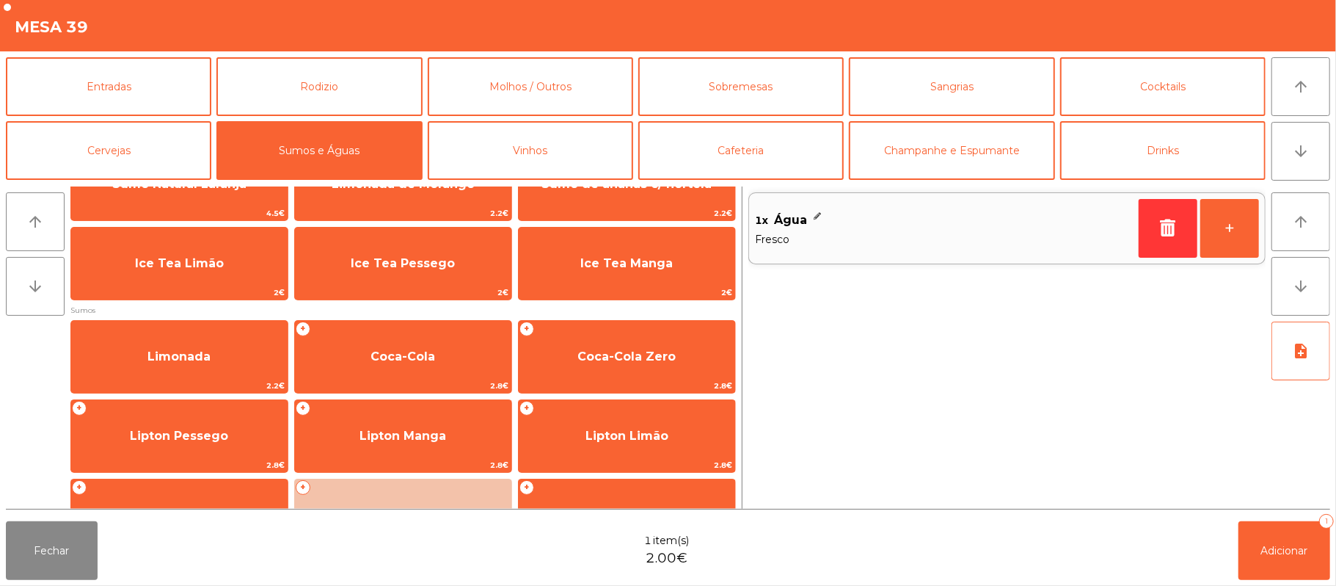
scroll to position [0, 0]
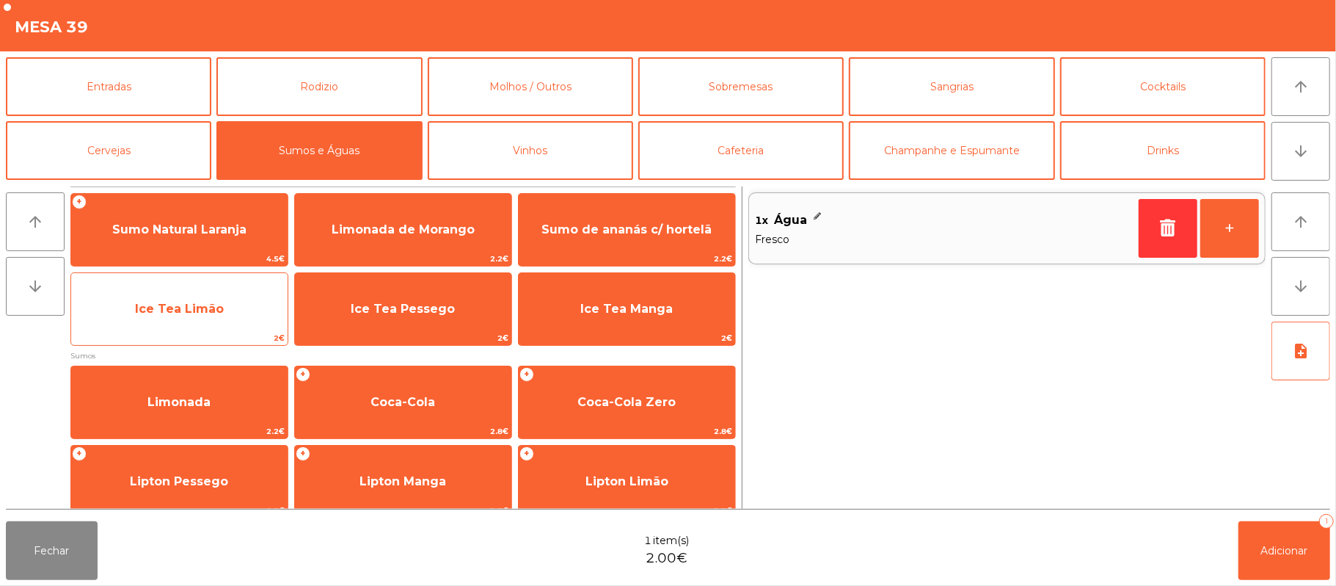
click at [175, 324] on span "Ice Tea Limão" at bounding box center [179, 309] width 216 height 40
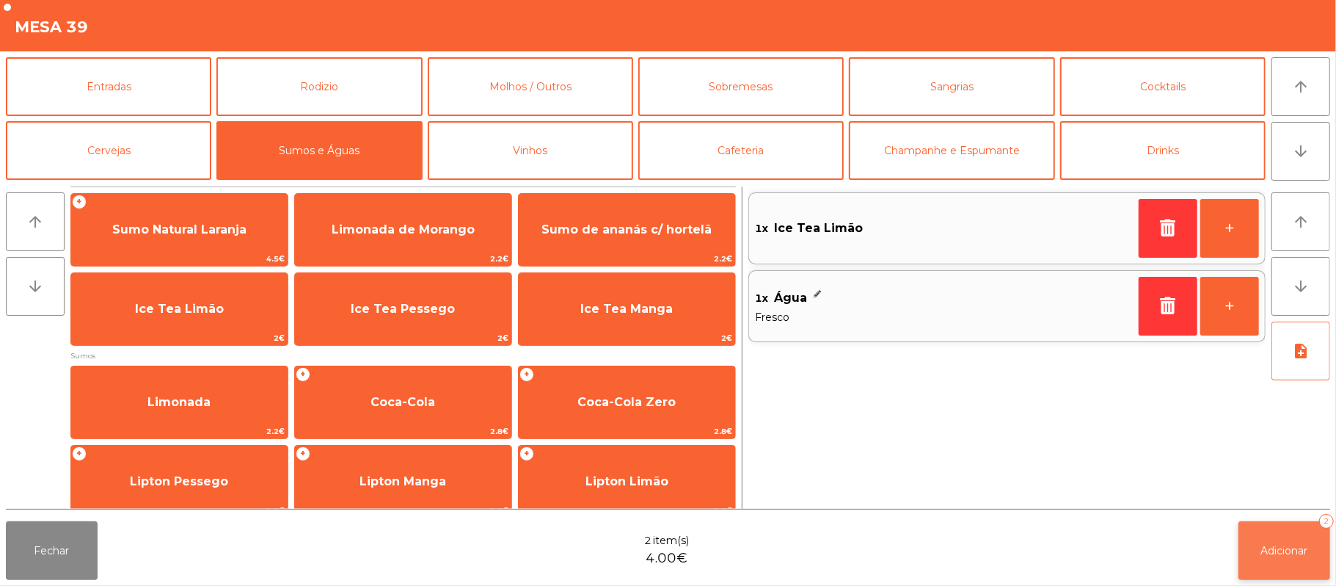
click at [1277, 556] on span "Adicionar" at bounding box center [1284, 550] width 47 height 13
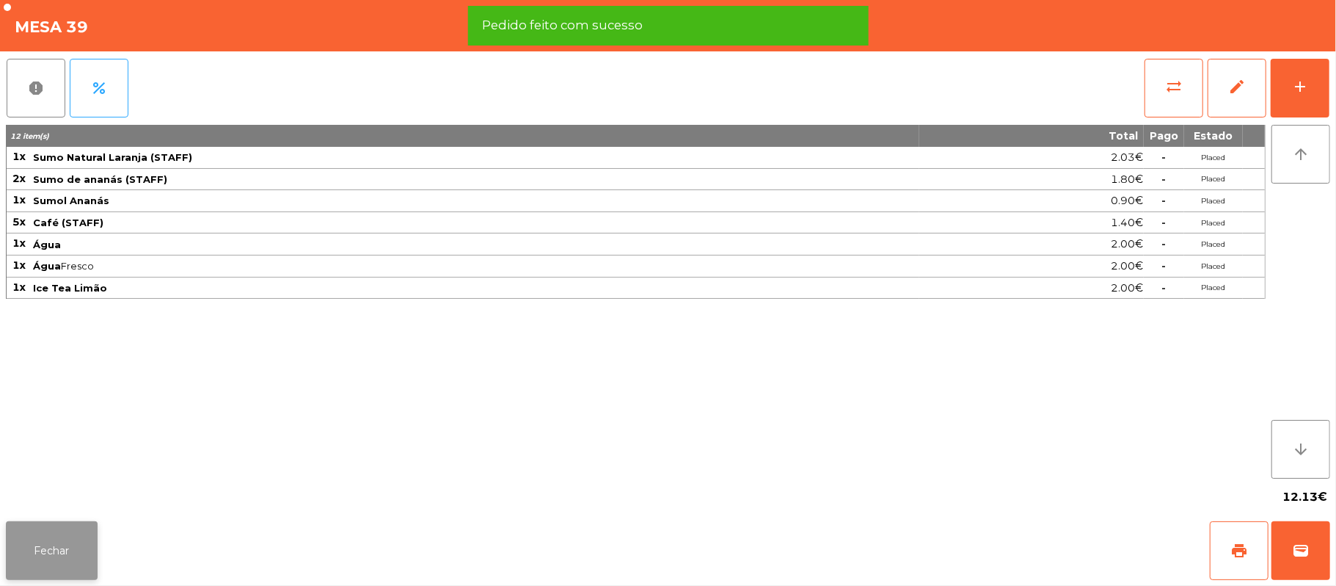
click at [51, 530] on button "Fechar" at bounding box center [52, 550] width 92 height 59
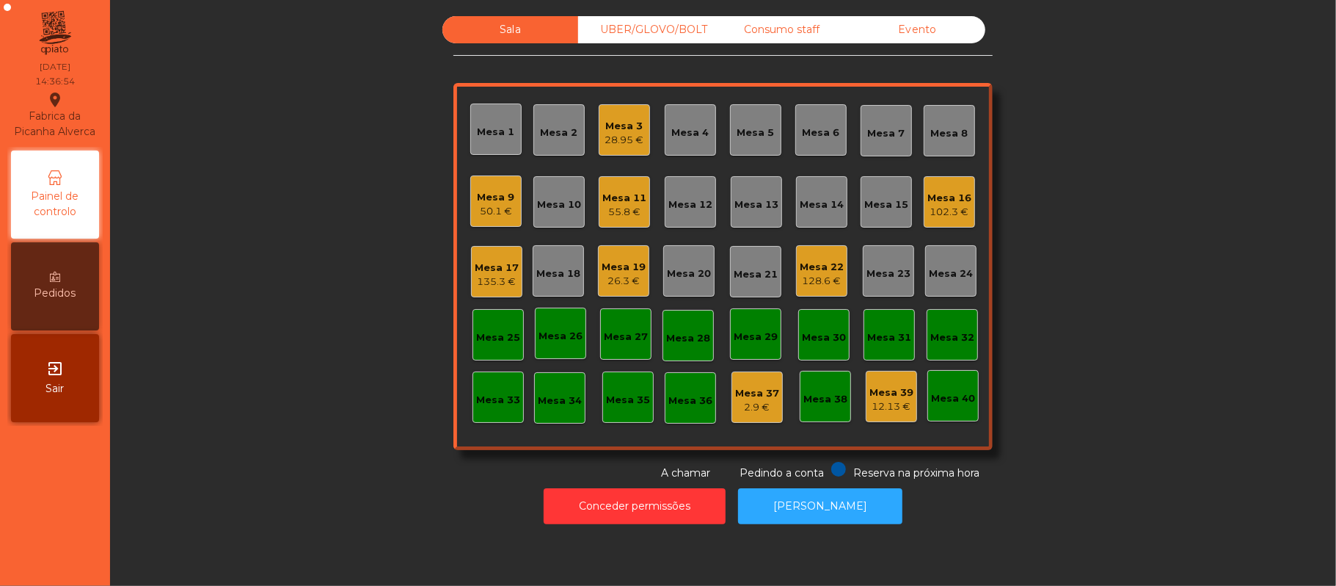
click at [652, 33] on div "UBER/GLOVO/BOLT" at bounding box center [646, 29] width 136 height 27
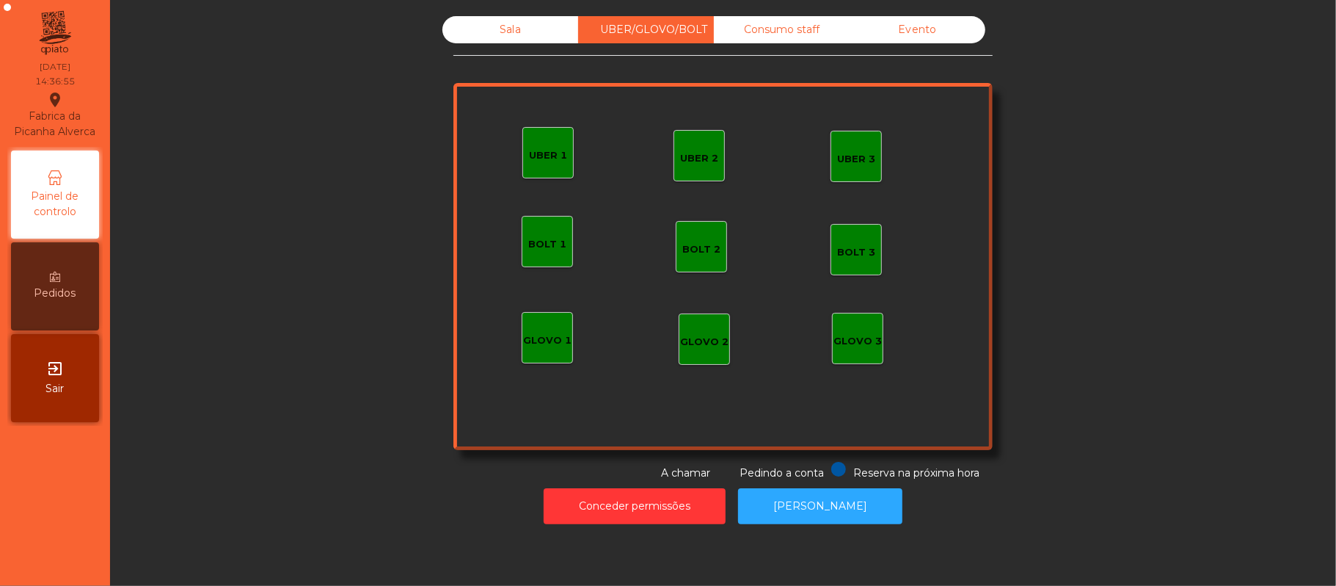
click at [778, 30] on div "Consumo staff" at bounding box center [782, 29] width 136 height 27
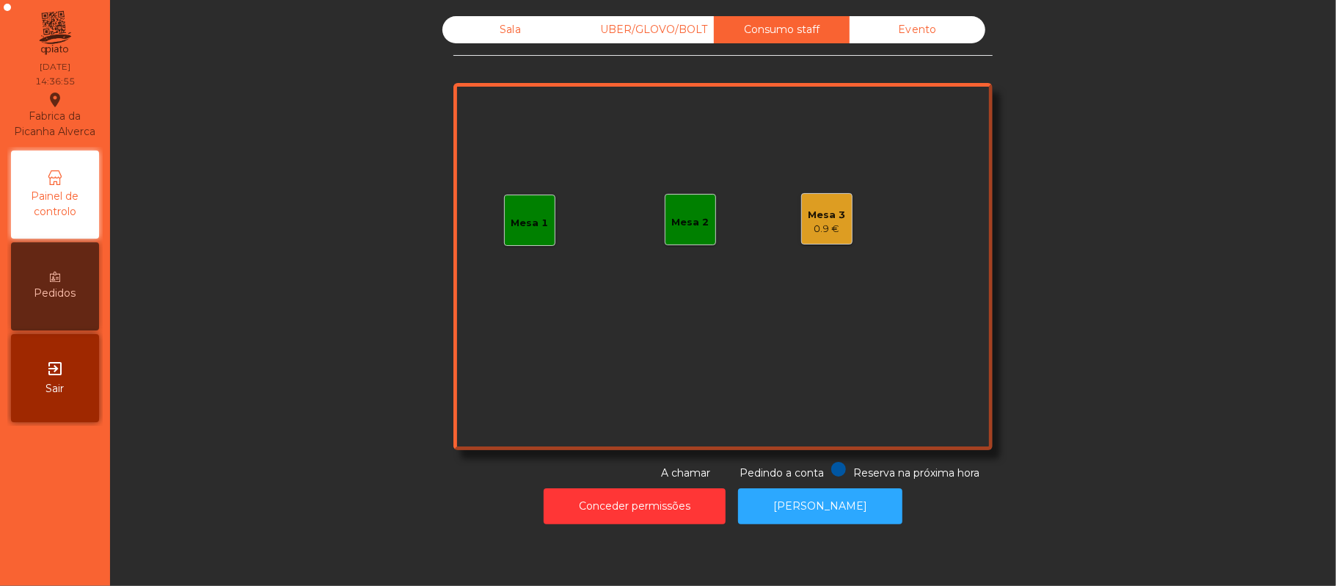
click at [843, 219] on div "Mesa 3 0.9 €" at bounding box center [826, 218] width 51 height 51
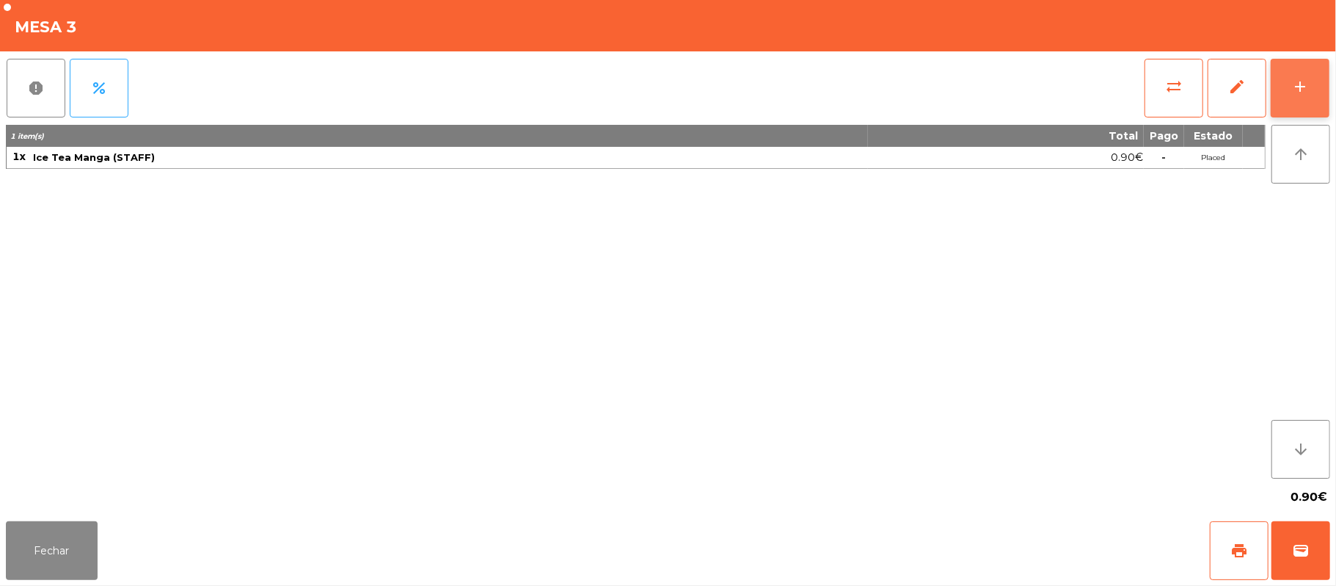
click at [1292, 81] on div "add" at bounding box center [1301, 87] width 18 height 18
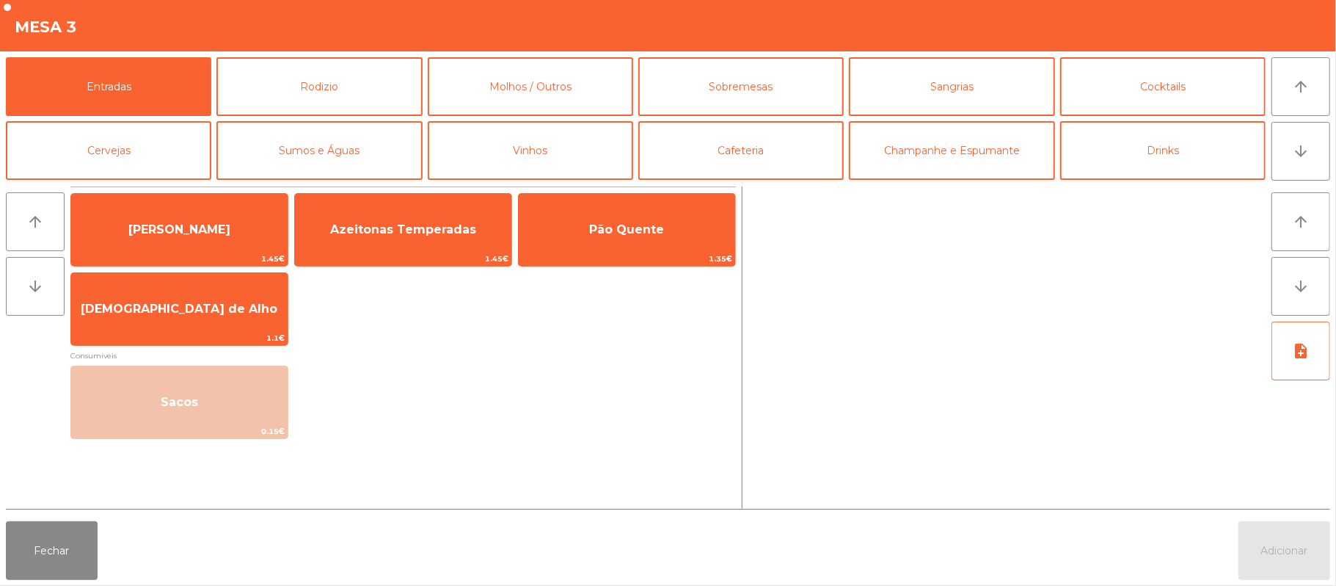
scroll to position [80, 0]
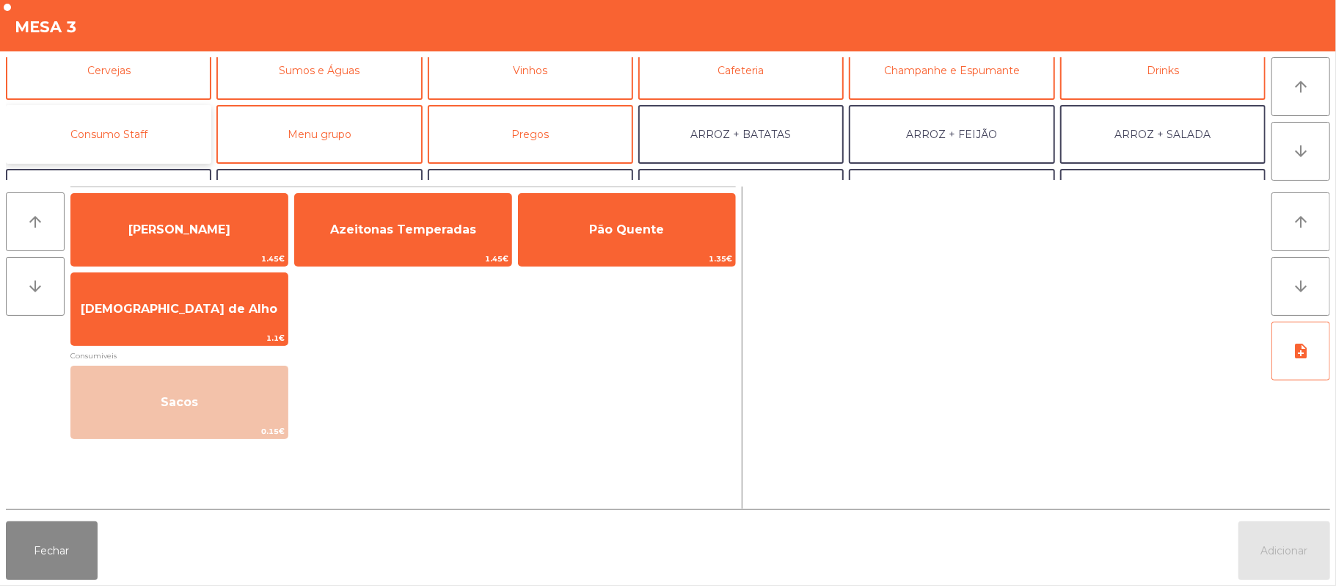
click at [175, 115] on button "Consumo Staff" at bounding box center [108, 134] width 205 height 59
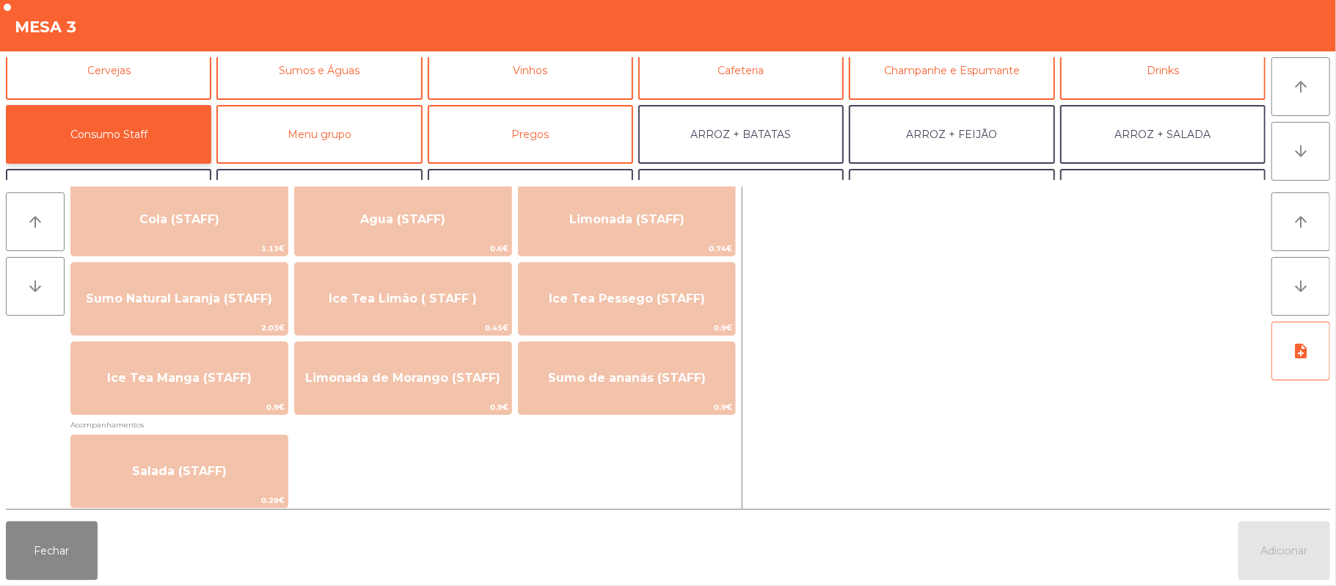
scroll to position [357, 0]
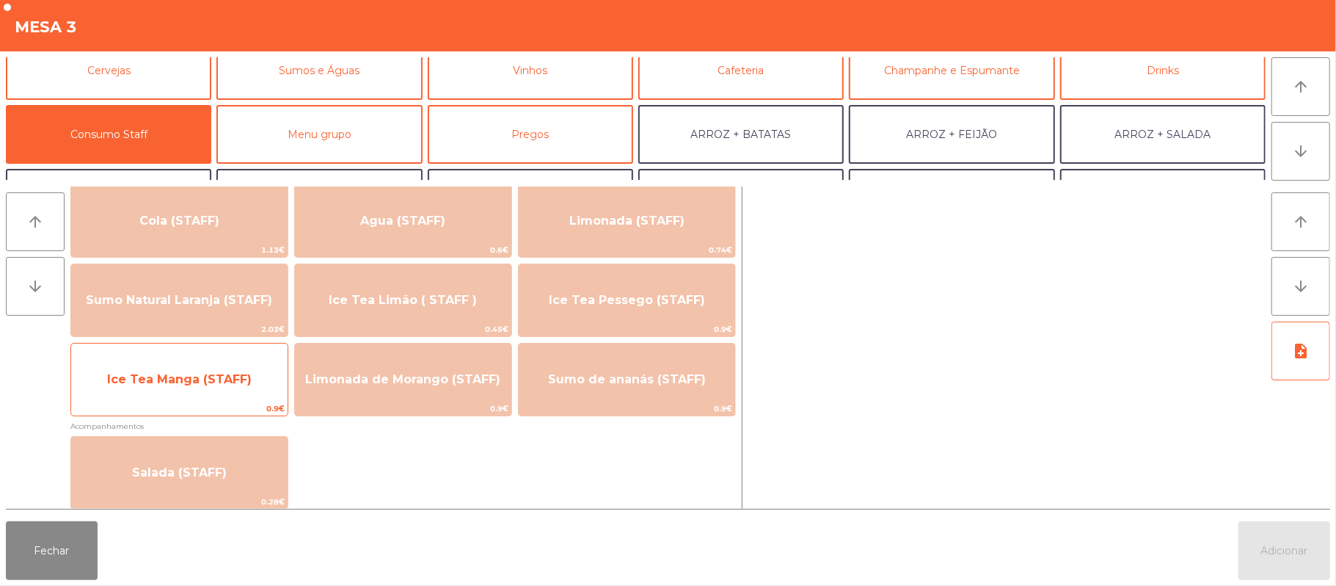
click at [209, 382] on span "Ice Tea Manga (STAFF)" at bounding box center [179, 379] width 145 height 14
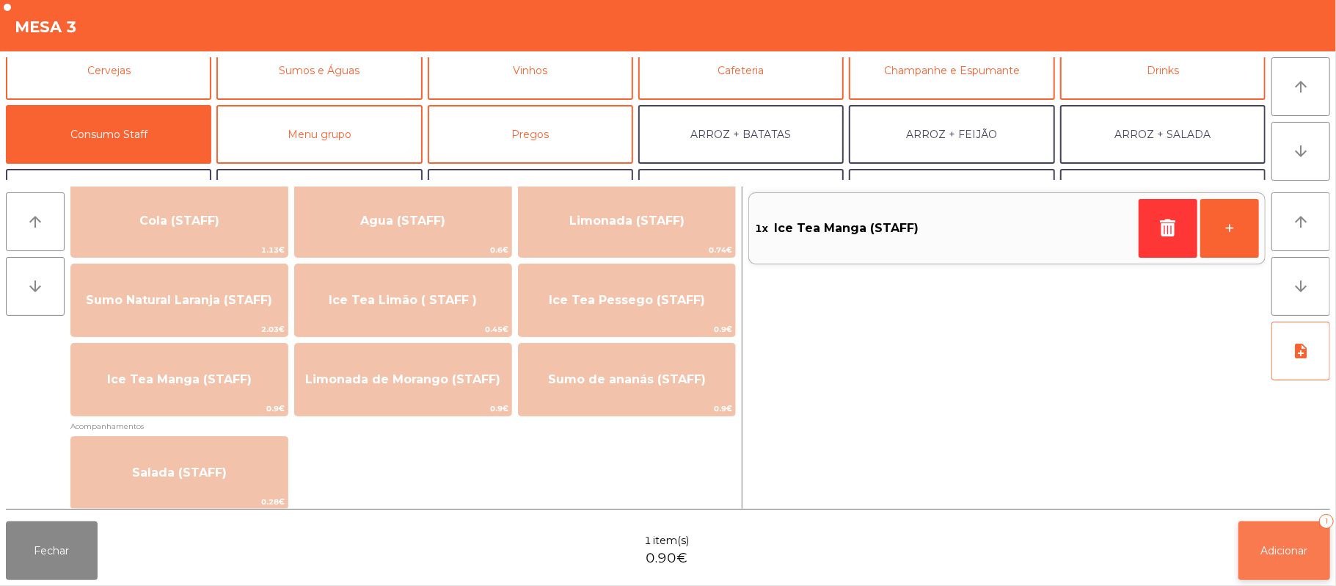
click at [1292, 553] on span "Adicionar" at bounding box center [1284, 550] width 47 height 13
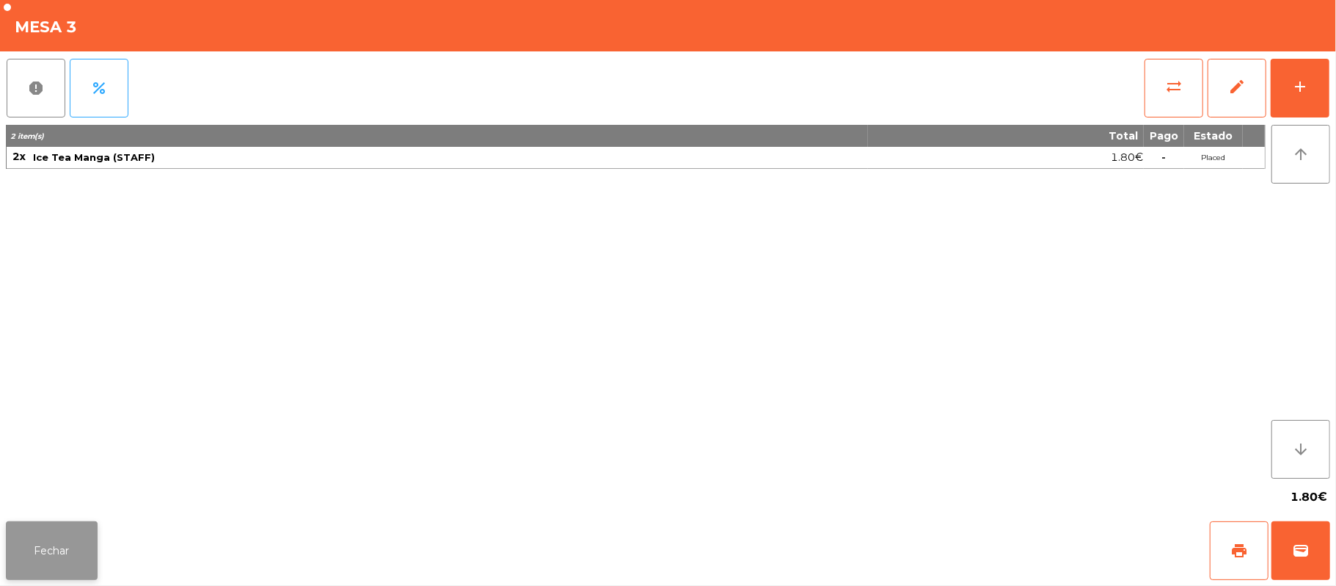
click at [30, 547] on button "Fechar" at bounding box center [52, 550] width 92 height 59
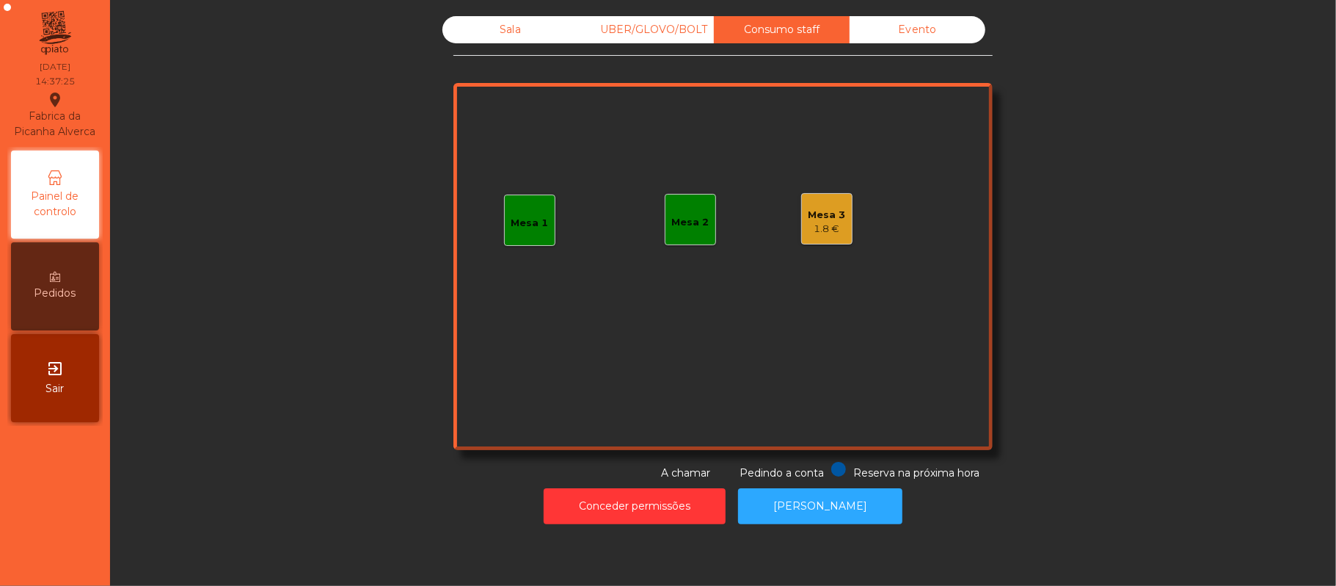
click at [509, 38] on div "Sala" at bounding box center [510, 29] width 136 height 27
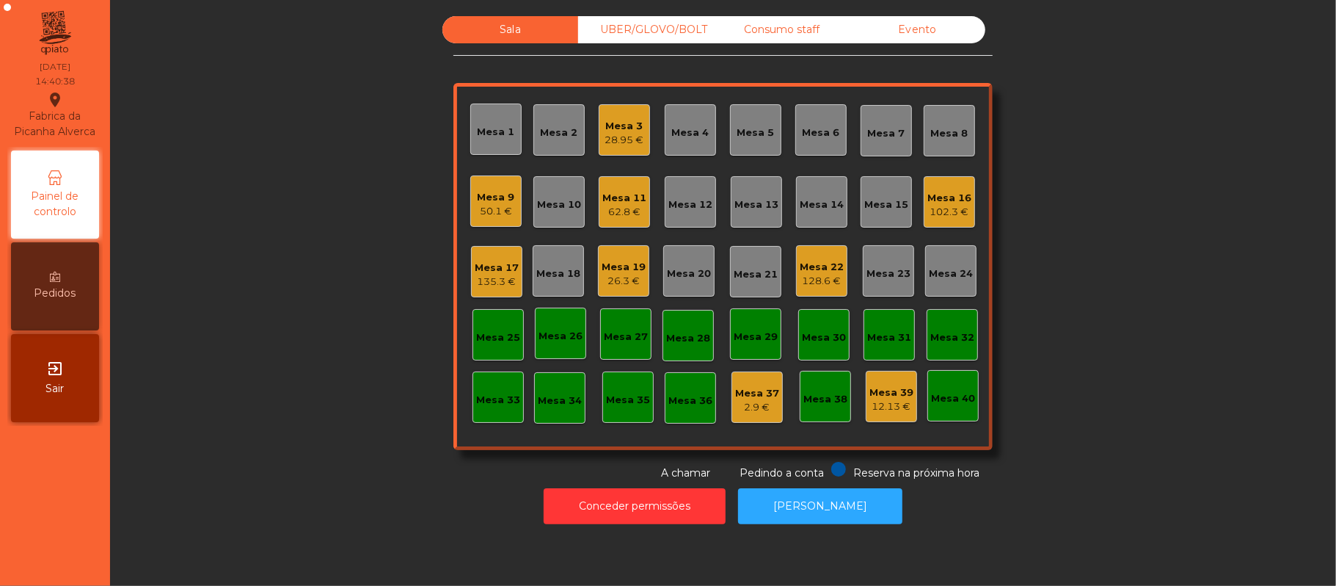
click at [625, 260] on div "Mesa 19" at bounding box center [624, 267] width 44 height 15
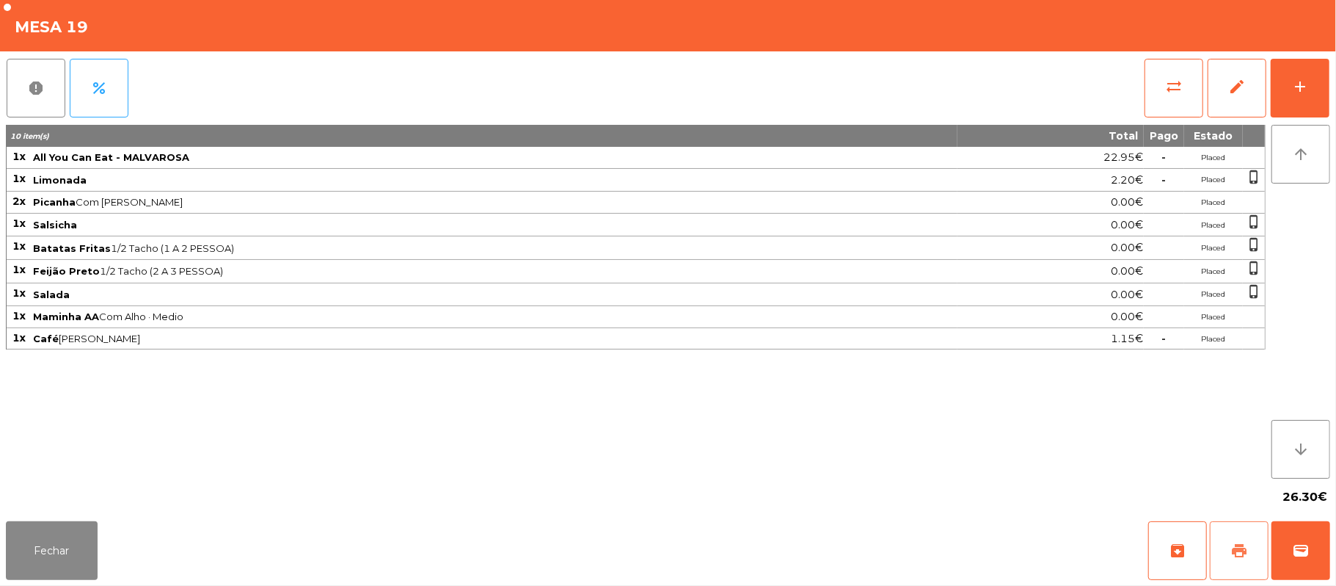
click at [1233, 549] on span "print" at bounding box center [1240, 551] width 18 height 18
click at [1165, 66] on button "sync_alt" at bounding box center [1174, 88] width 59 height 59
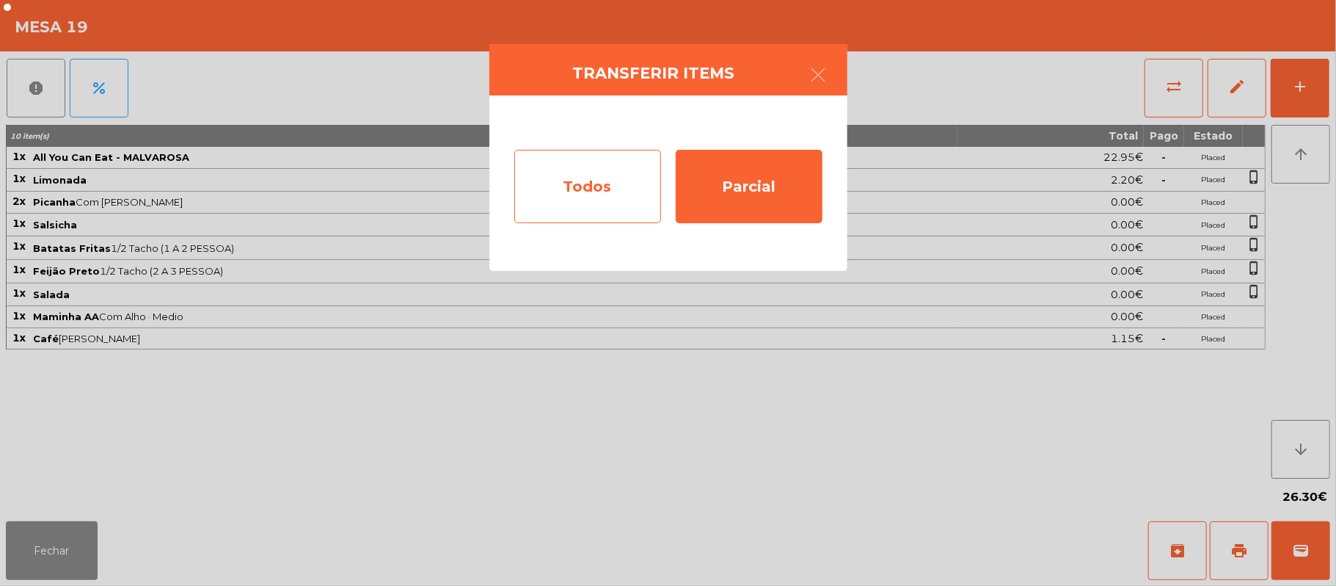
click at [565, 168] on div "Todos" at bounding box center [587, 186] width 147 height 73
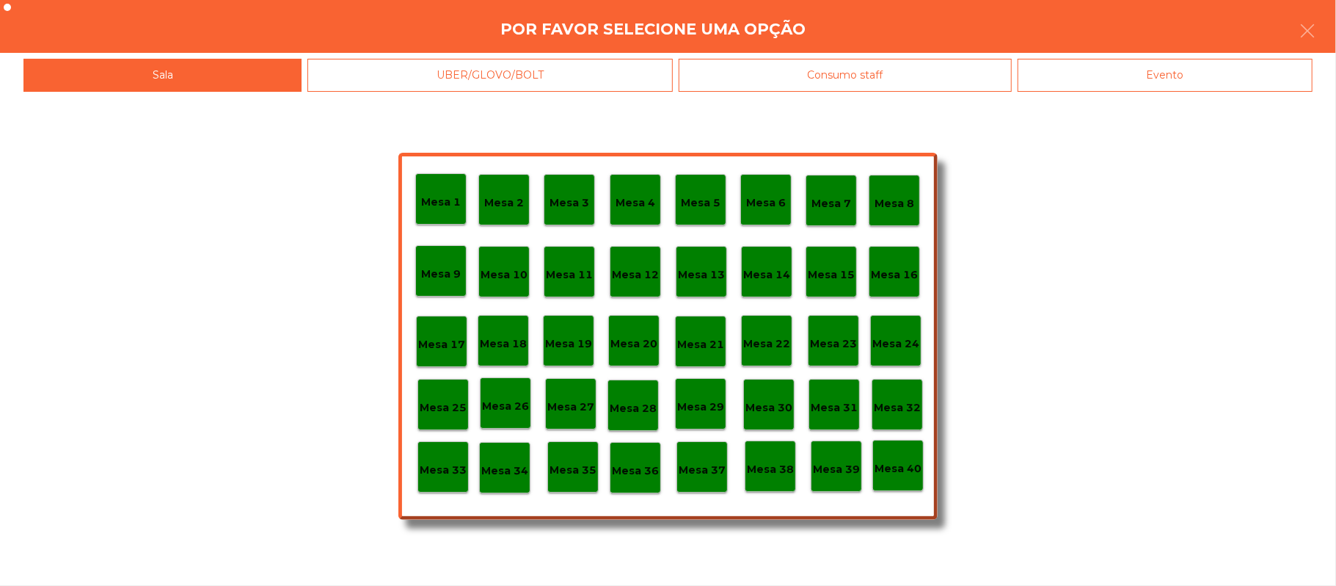
click at [1088, 90] on div "Evento" at bounding box center [1165, 75] width 295 height 33
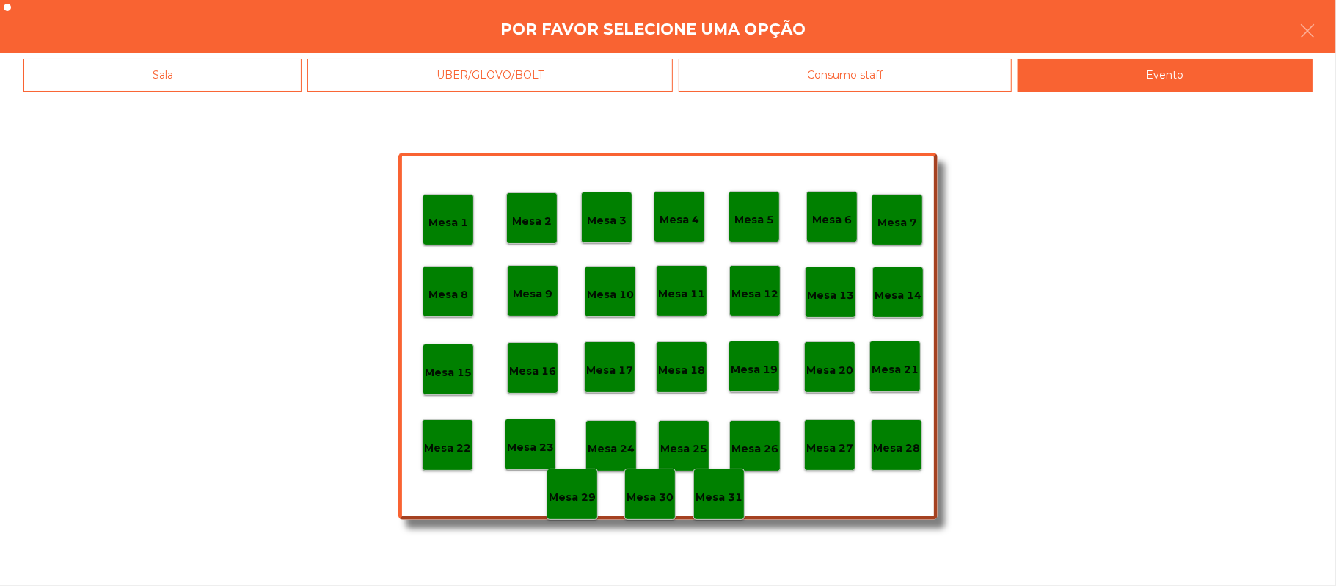
click at [899, 452] on p "Mesa 28" at bounding box center [896, 448] width 47 height 17
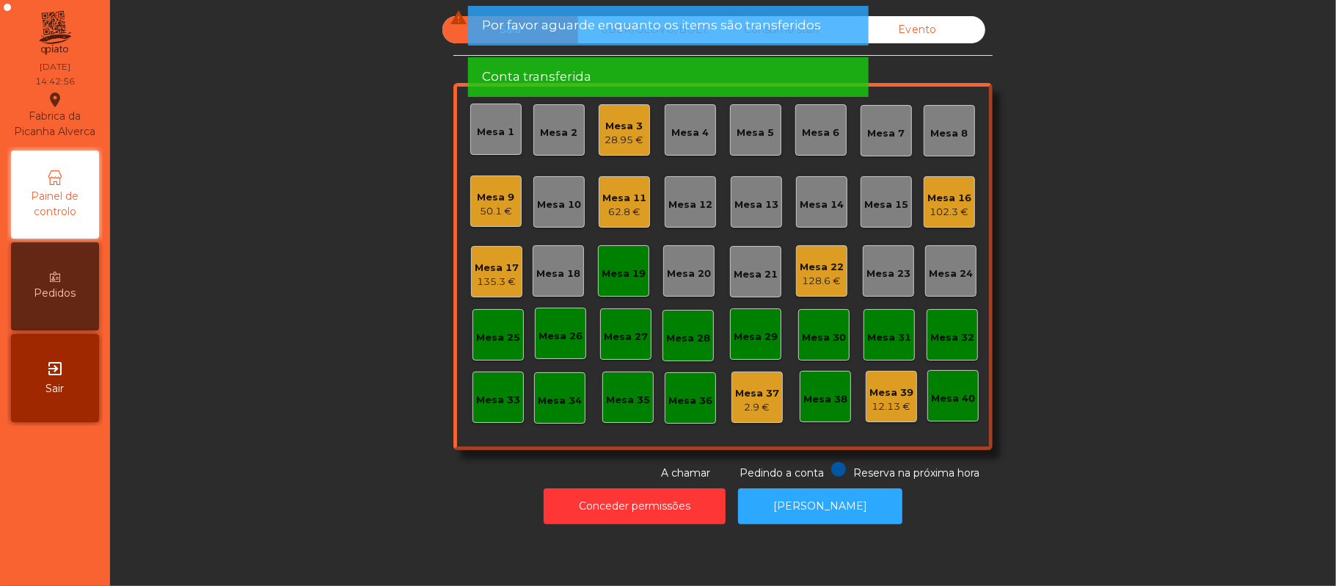
click at [638, 277] on div "Mesa 19" at bounding box center [623, 270] width 51 height 51
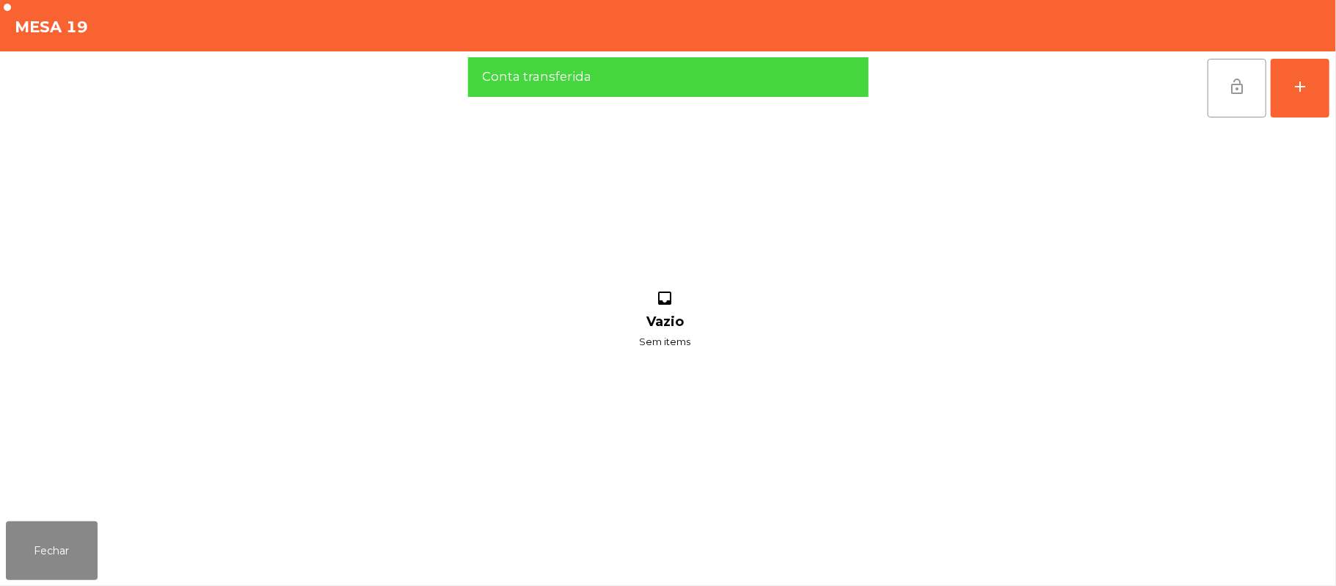
click at [1234, 97] on button "lock_open" at bounding box center [1237, 88] width 59 height 59
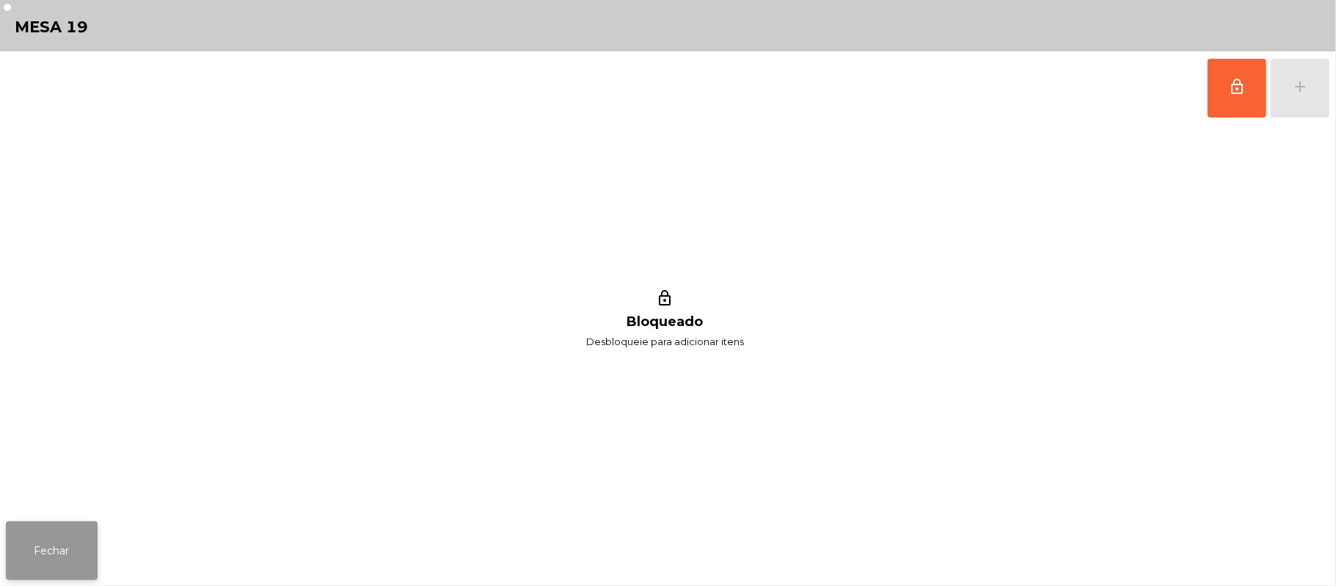
click at [41, 573] on button "Fechar" at bounding box center [52, 550] width 92 height 59
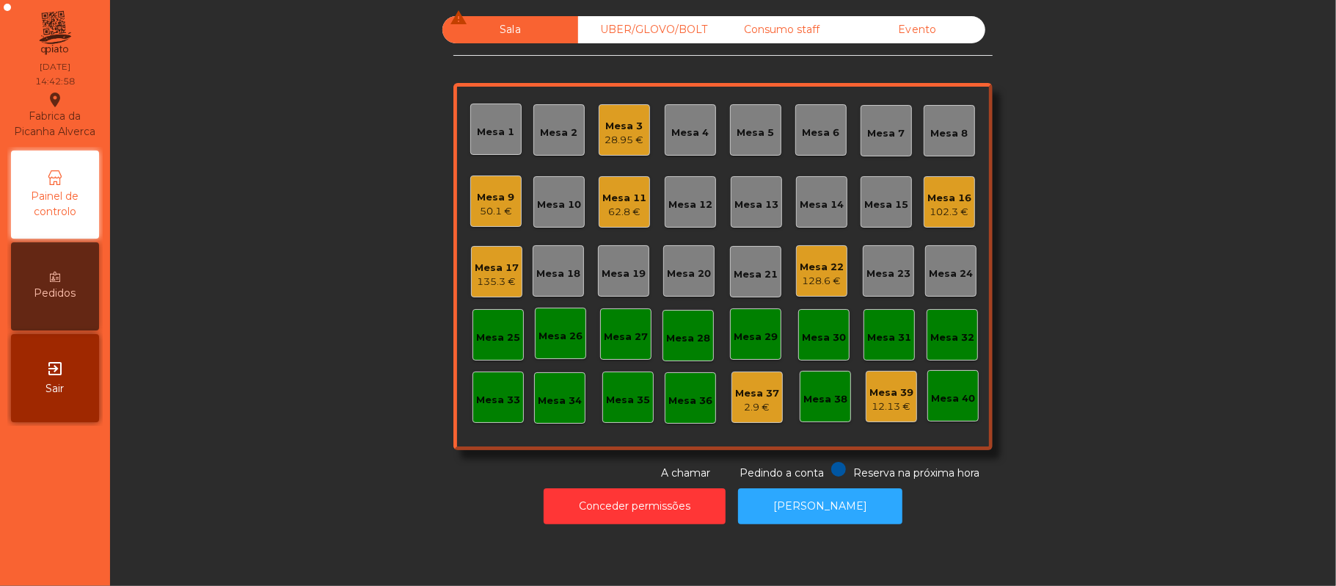
click at [831, 274] on div "128.6 €" at bounding box center [822, 281] width 44 height 15
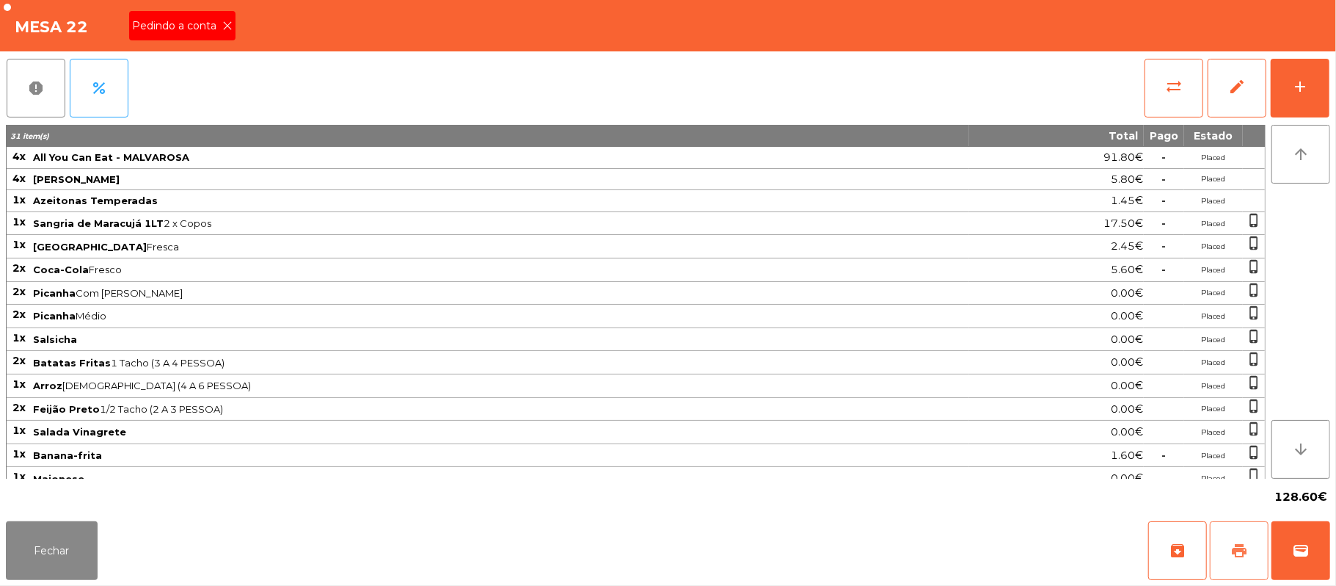
click at [1240, 547] on span "print" at bounding box center [1240, 551] width 18 height 18
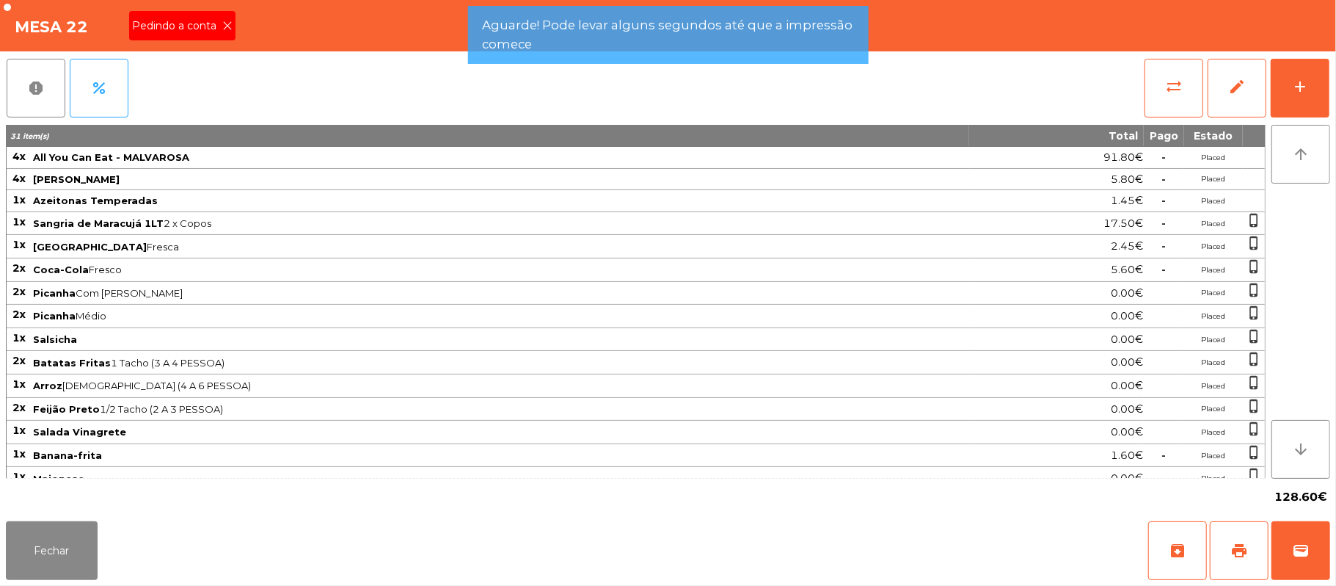
click at [226, 25] on icon at bounding box center [227, 26] width 10 height 10
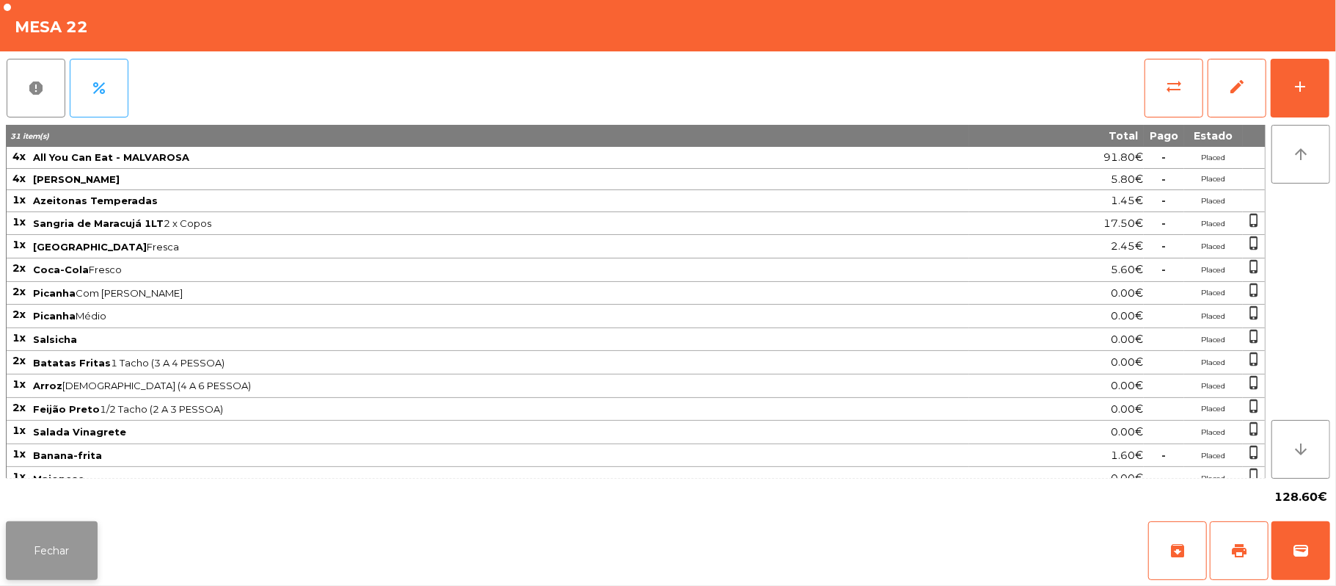
click at [31, 549] on button "Fechar" at bounding box center [52, 550] width 92 height 59
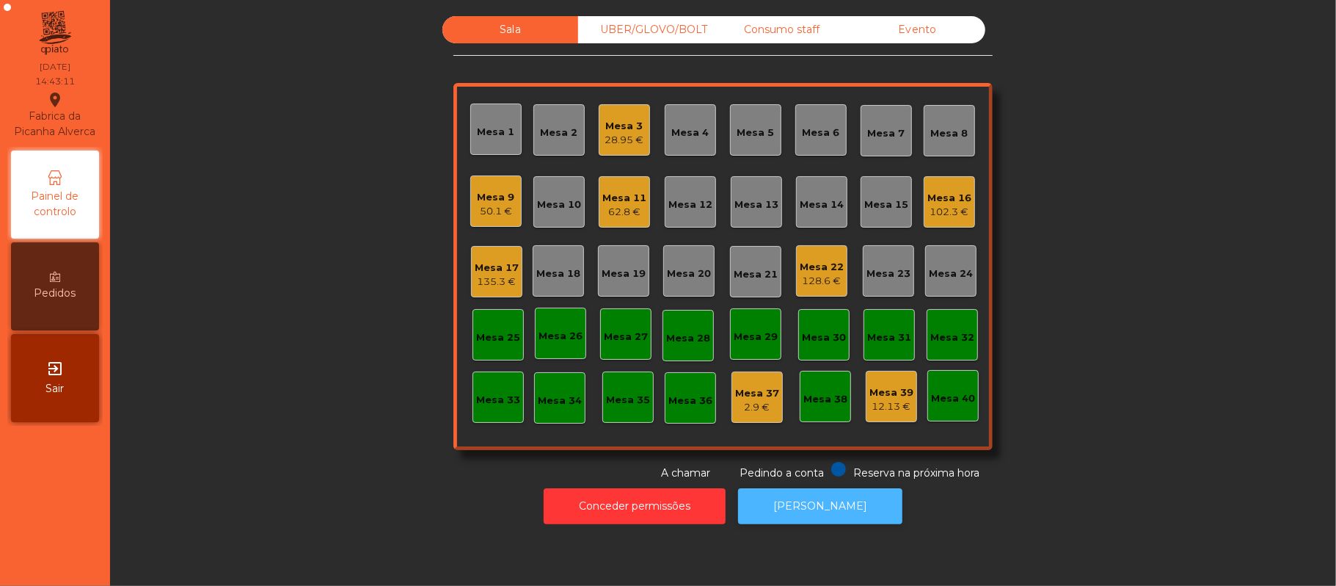
click at [841, 520] on button "[PERSON_NAME]" at bounding box center [820, 506] width 164 height 36
click at [829, 285] on div "128.6 €" at bounding box center [822, 281] width 44 height 15
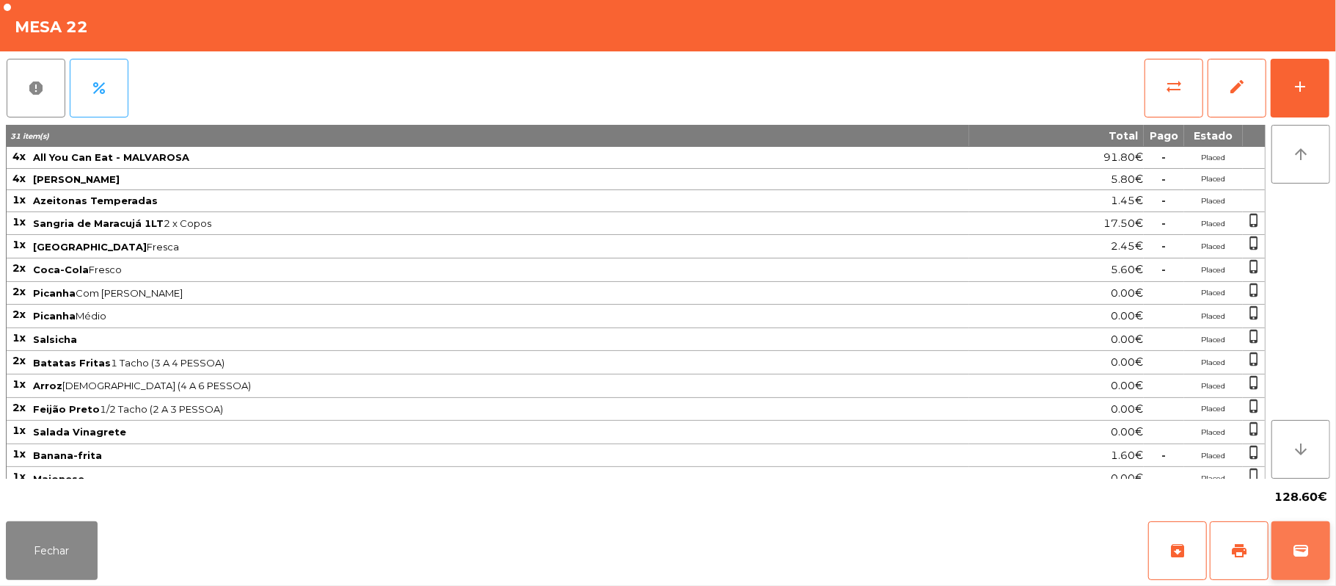
click at [1322, 550] on button "wallet" at bounding box center [1301, 550] width 59 height 59
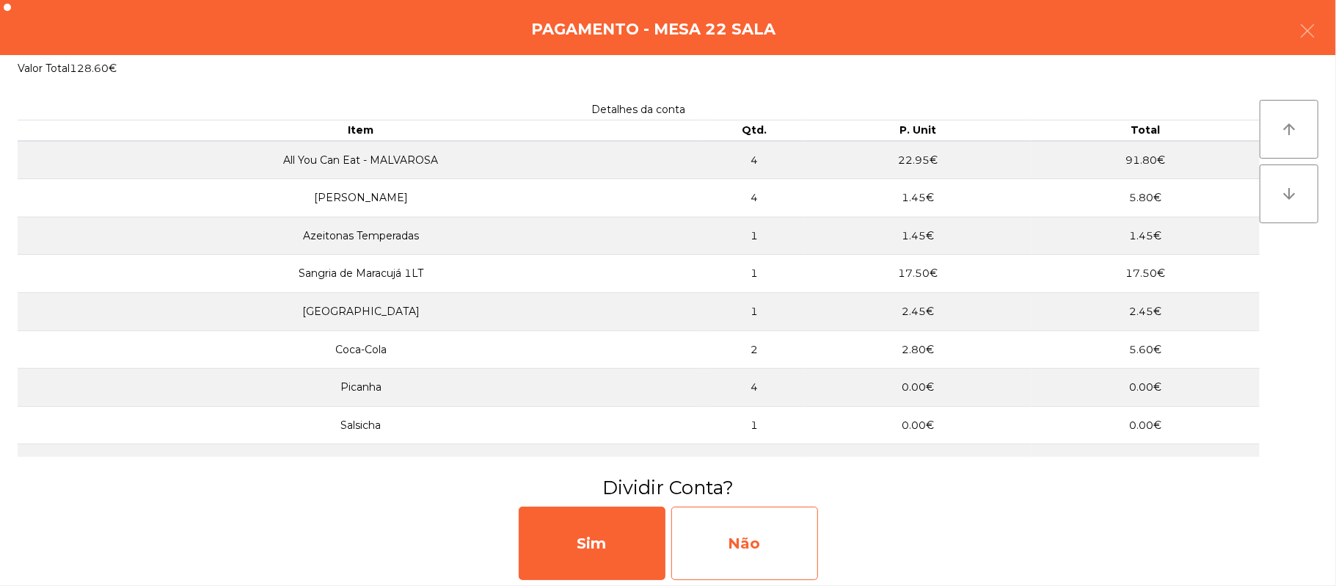
click at [735, 538] on div "Não" at bounding box center [744, 542] width 147 height 73
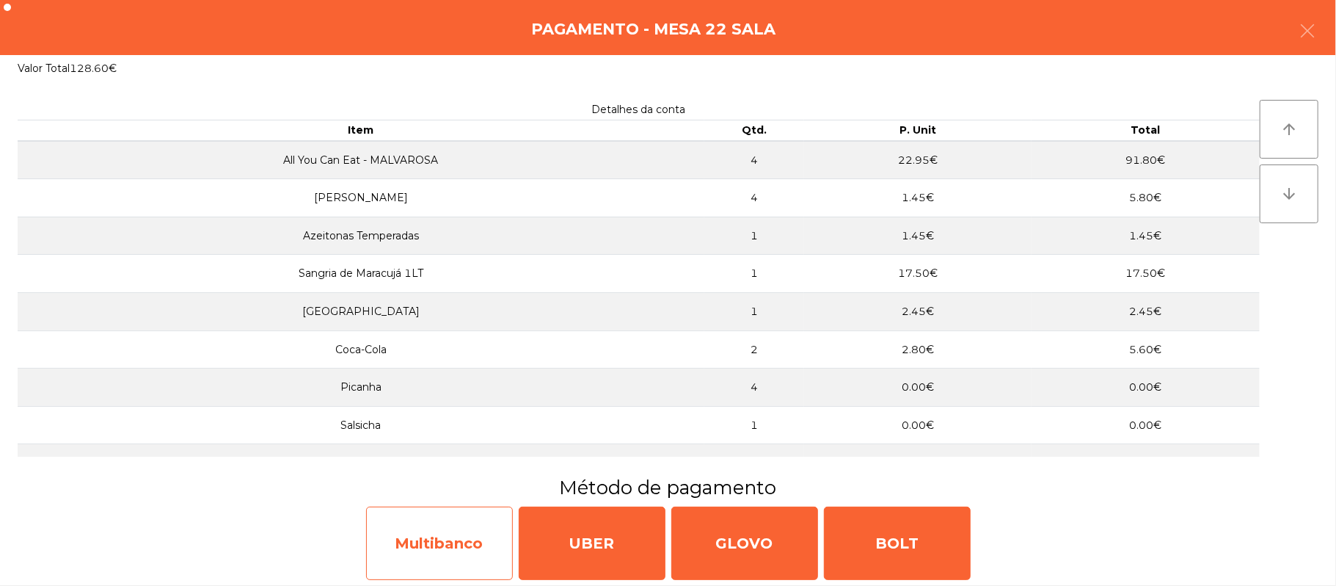
click at [441, 544] on div "Multibanco" at bounding box center [439, 542] width 147 height 73
select select "**"
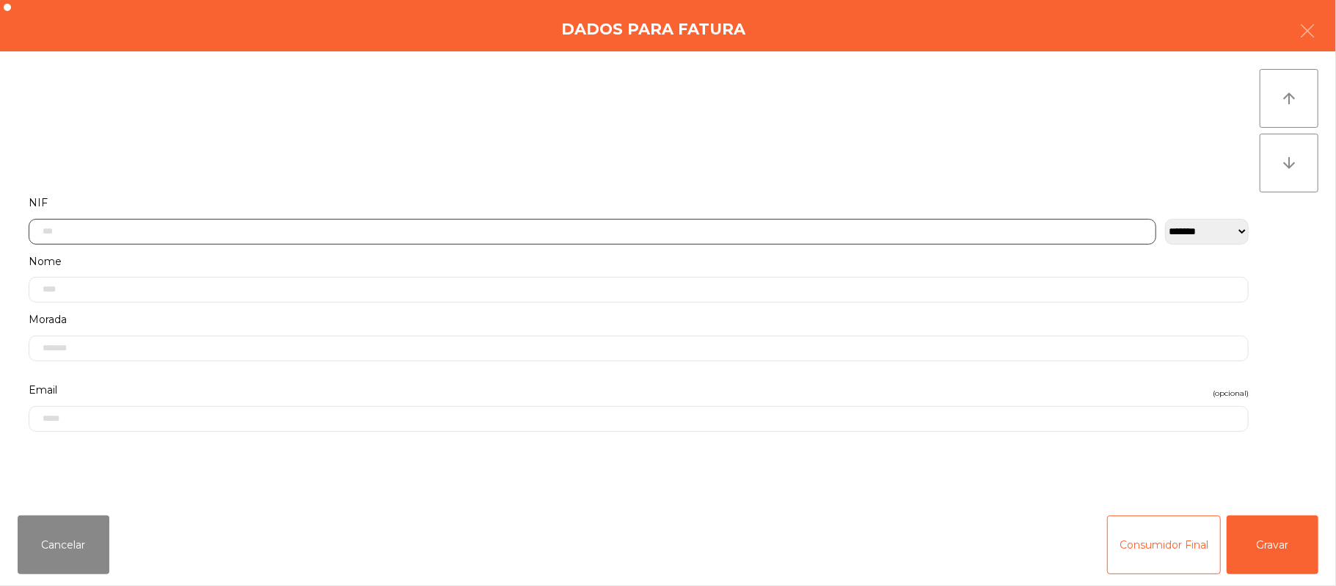
click at [511, 232] on input "text" at bounding box center [593, 232] width 1128 height 26
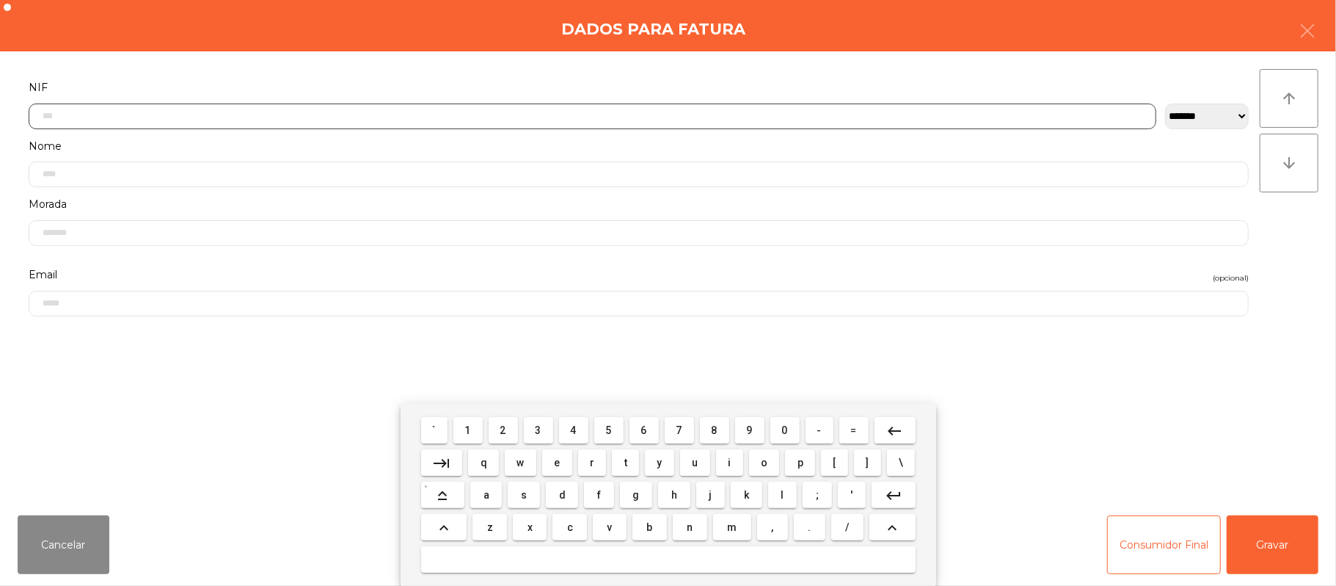
scroll to position [123, 0]
type input "*********"
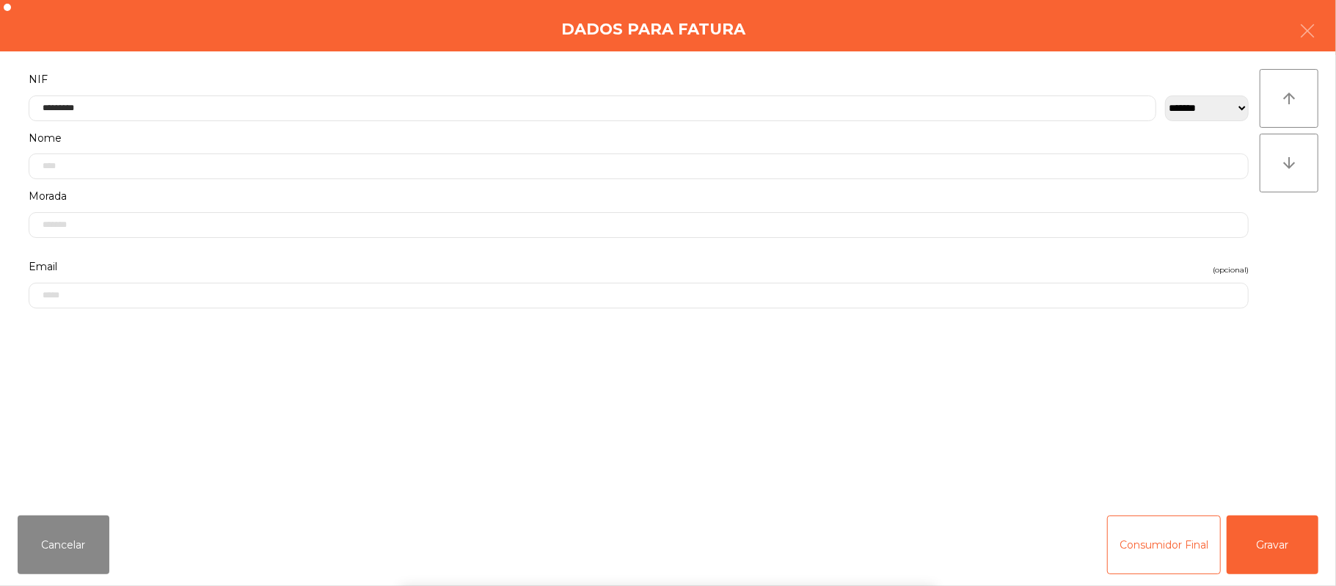
click at [1278, 531] on div "` 1 2 3 4 5 6 7 8 9 0 - = keyboard_backspace keyboard_tab q w e r t y u i o p […" at bounding box center [668, 495] width 1336 height 182
click at [1271, 517] on button "Gravar" at bounding box center [1273, 544] width 92 height 59
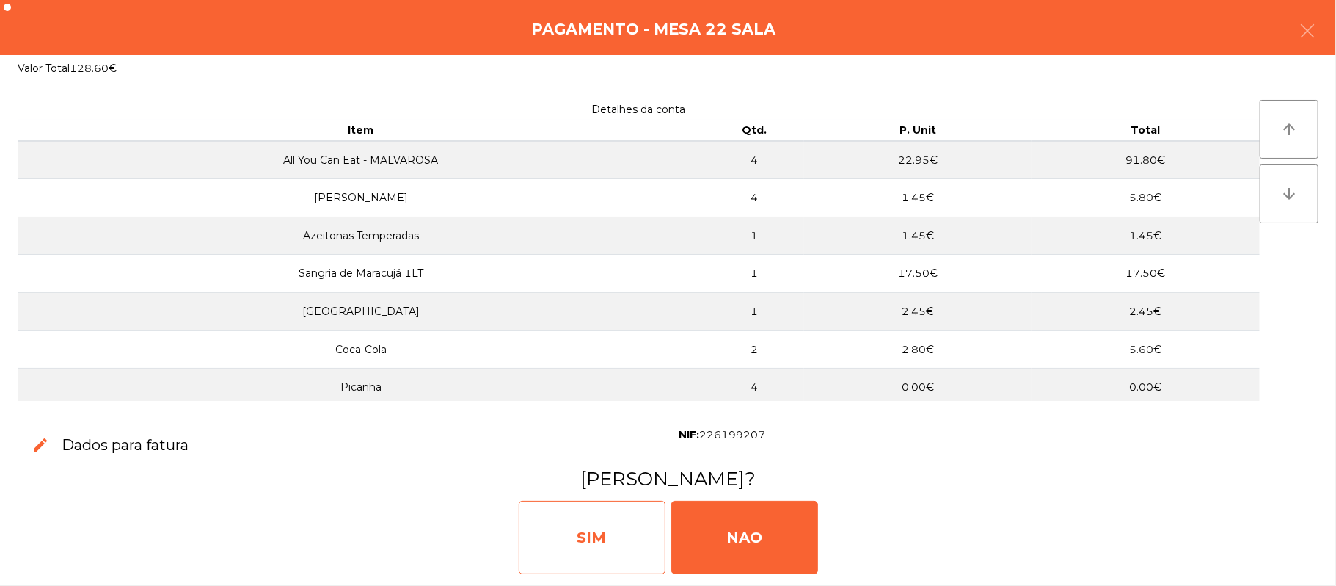
click at [603, 542] on div "SIM" at bounding box center [592, 536] width 147 height 73
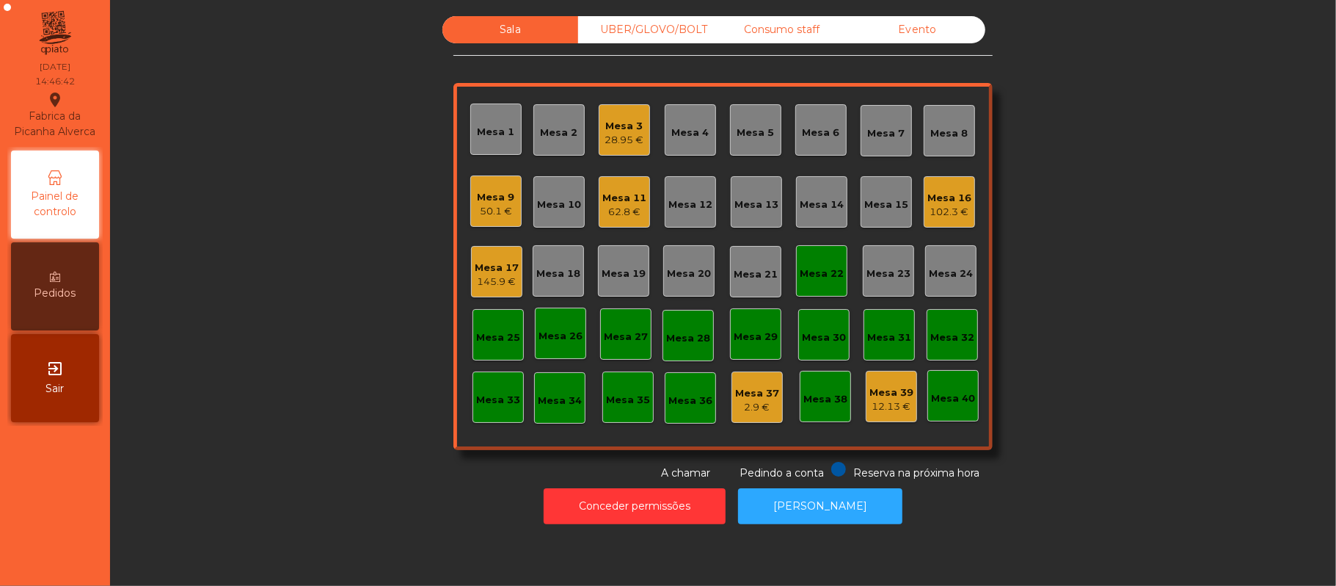
click at [817, 256] on div "Mesa 22" at bounding box center [821, 270] width 51 height 51
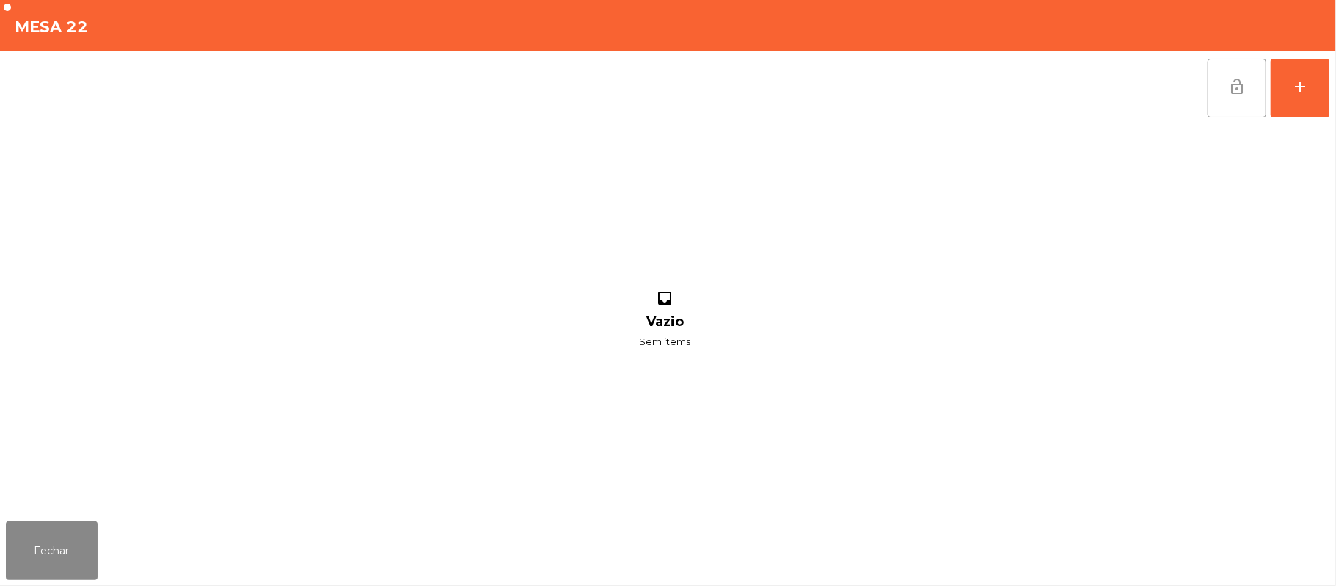
click at [1228, 97] on button "lock_open" at bounding box center [1237, 88] width 59 height 59
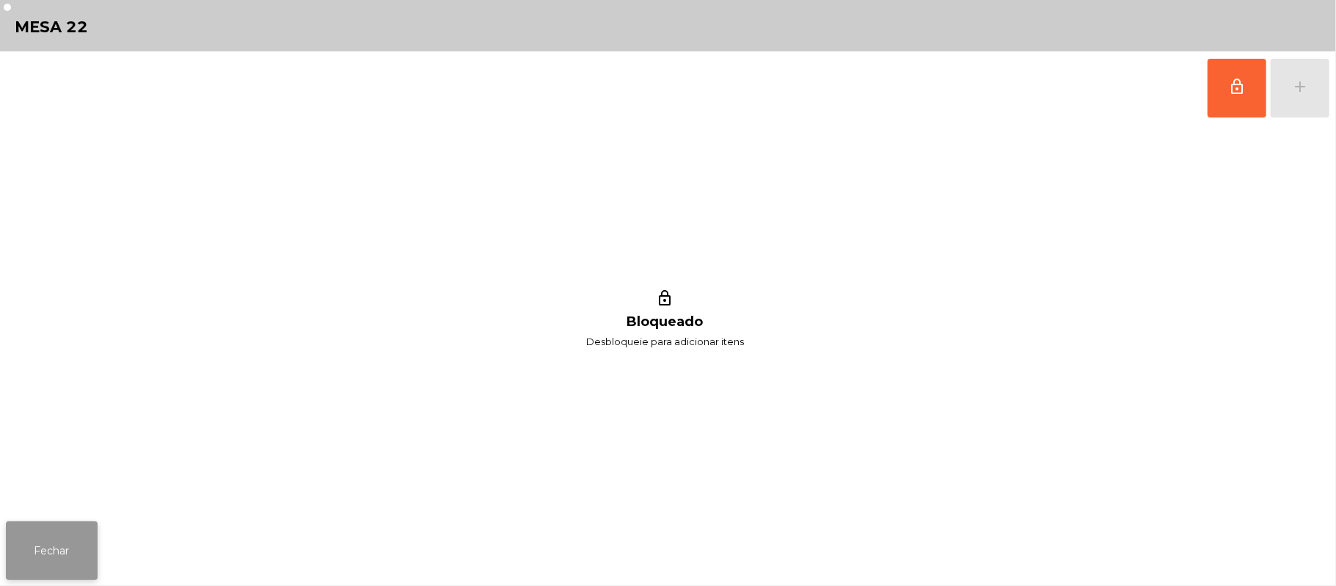
click at [53, 550] on button "Fechar" at bounding box center [52, 550] width 92 height 59
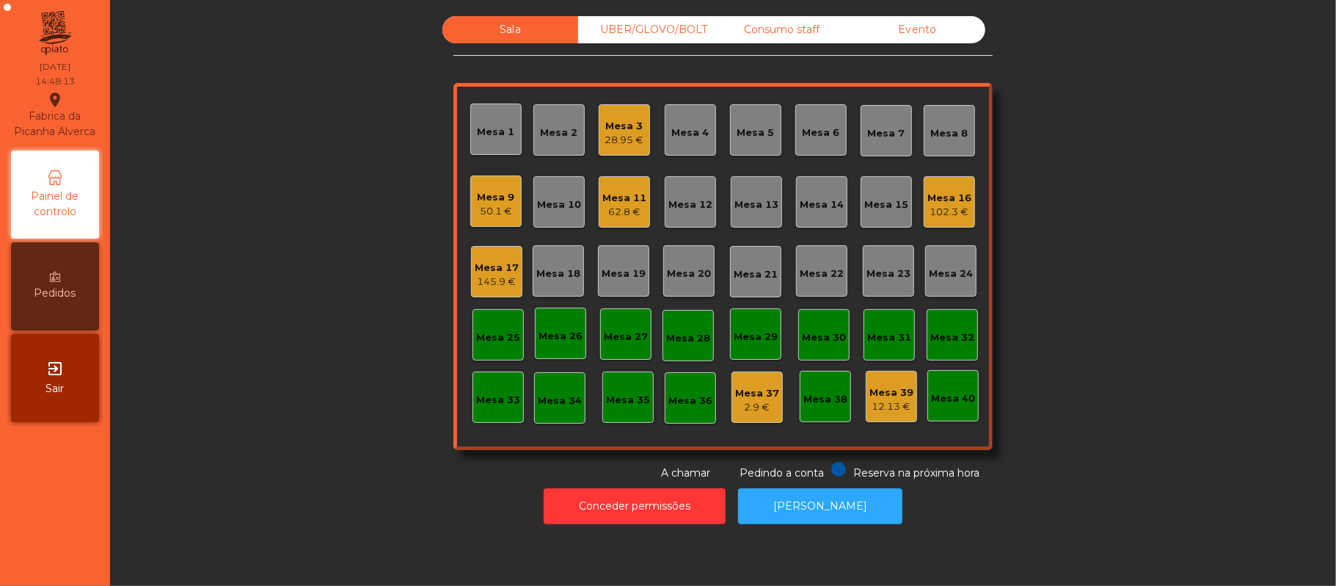
click at [483, 194] on div "Mesa 9" at bounding box center [496, 197] width 37 height 15
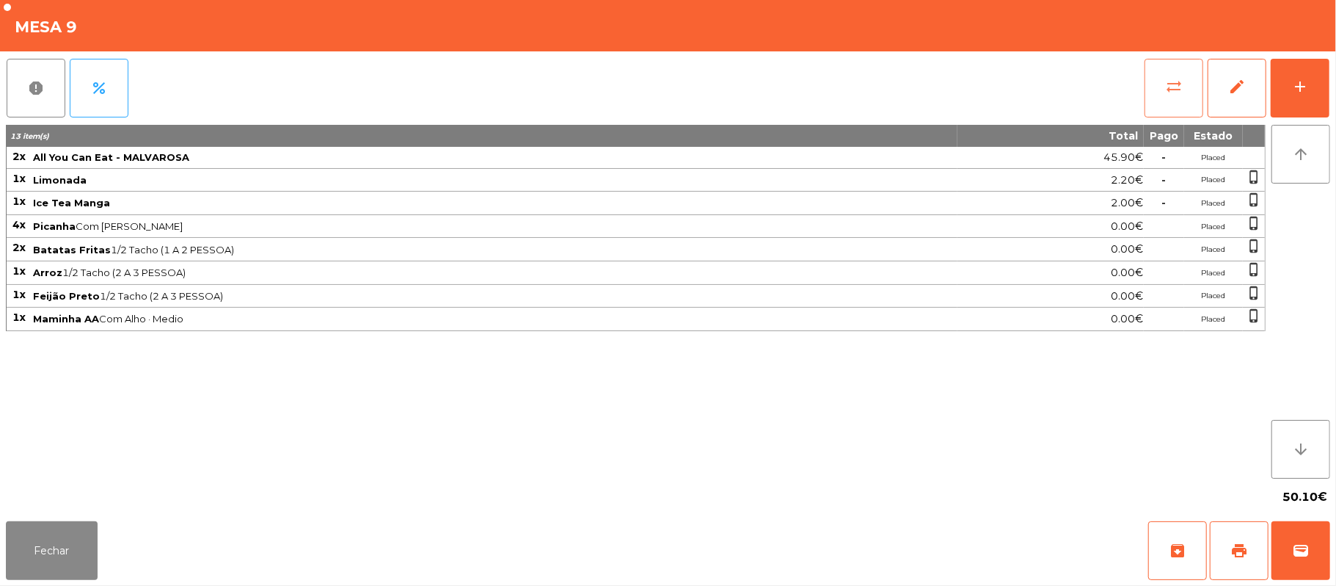
click at [1163, 89] on button "sync_alt" at bounding box center [1174, 88] width 59 height 59
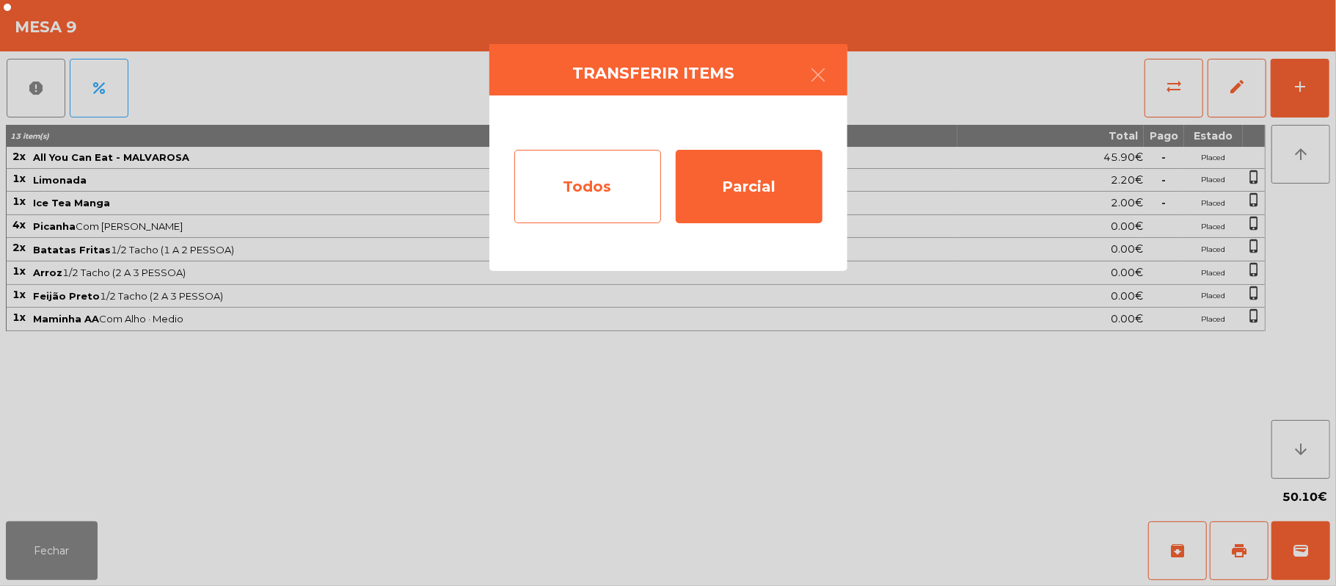
click at [600, 197] on div "Todos" at bounding box center [587, 186] width 147 height 73
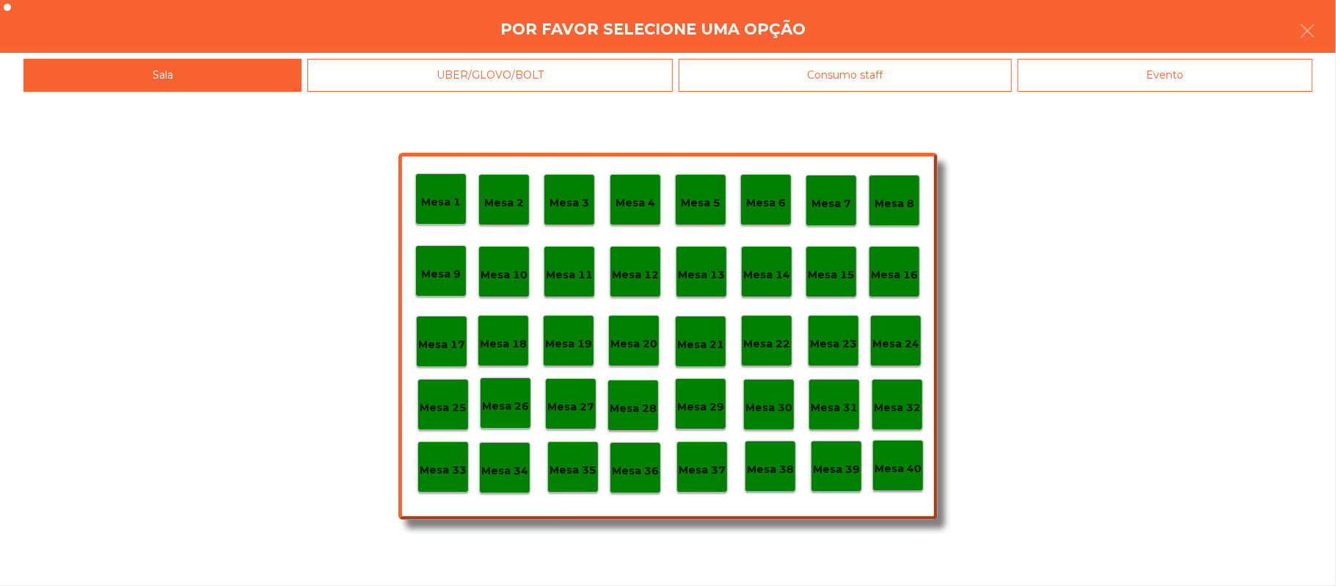
click at [1116, 68] on div "Evento" at bounding box center [1165, 75] width 295 height 33
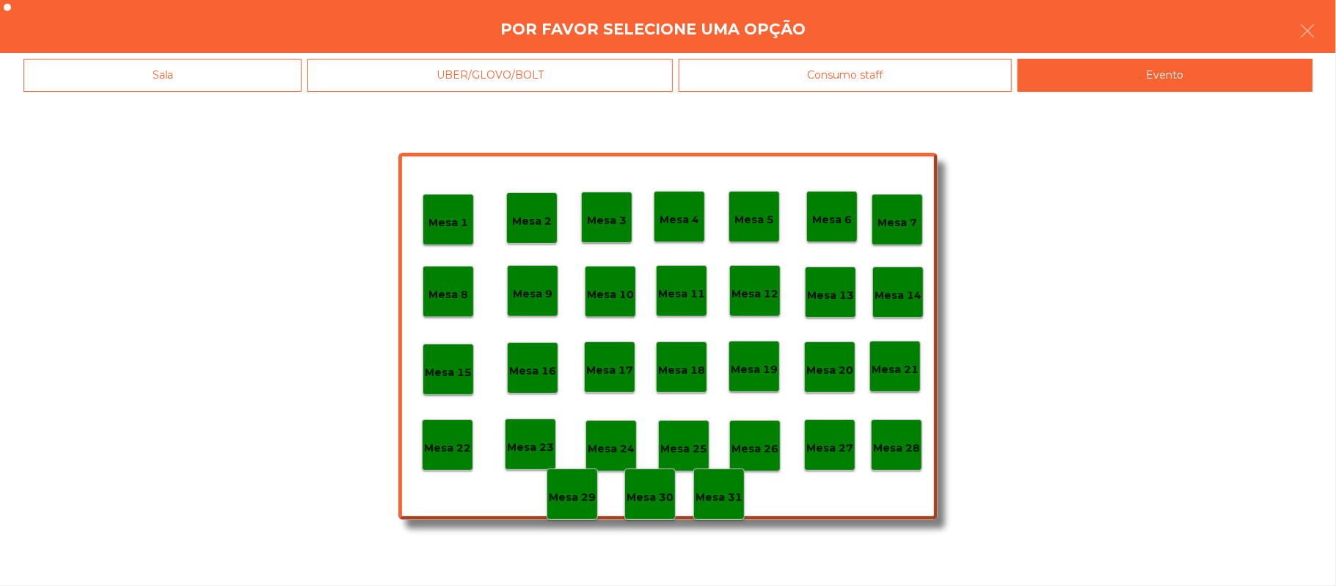
click at [898, 455] on p "Mesa 28" at bounding box center [896, 448] width 47 height 17
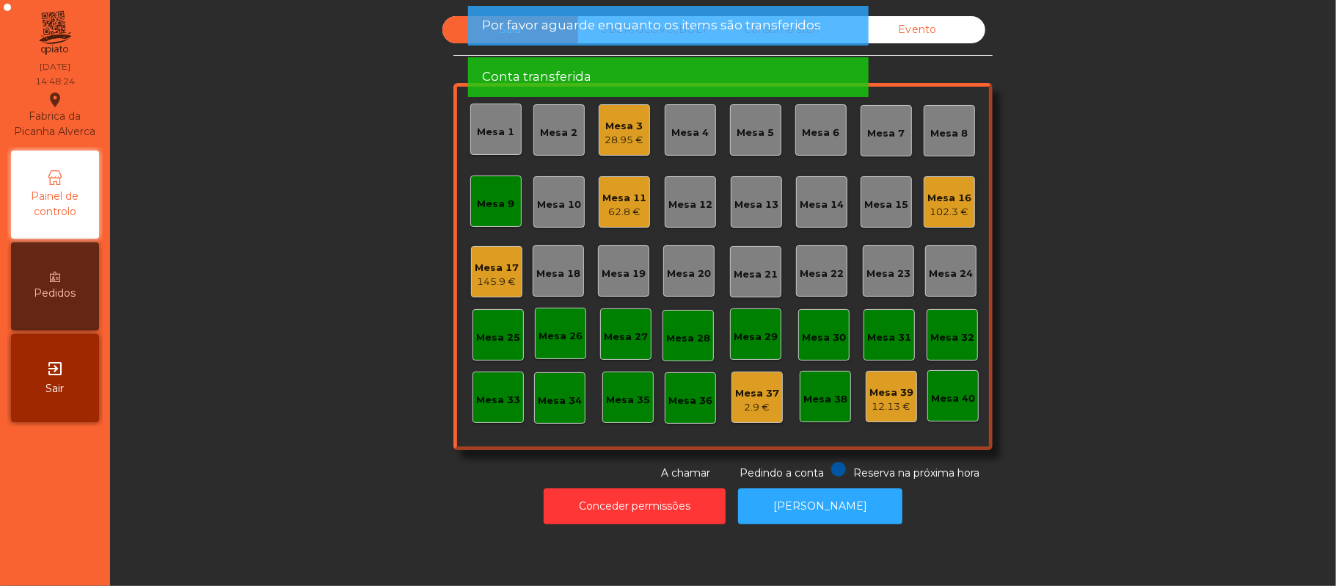
click at [491, 192] on div "Mesa 9" at bounding box center [496, 201] width 37 height 21
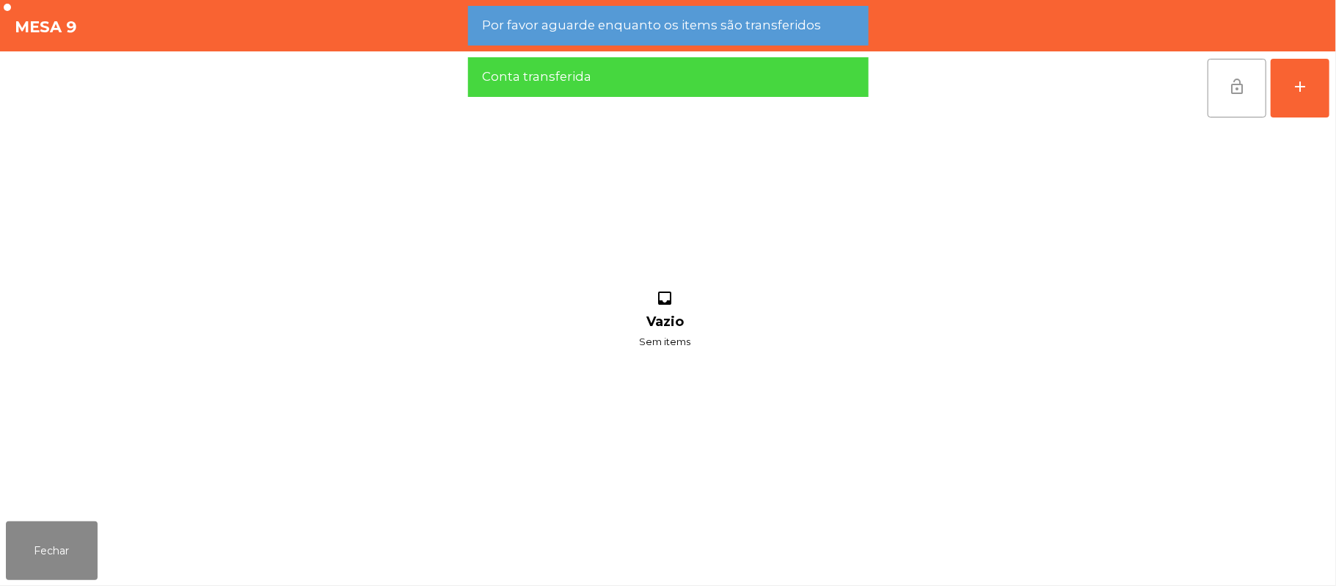
click at [1258, 75] on button "lock_open" at bounding box center [1237, 88] width 59 height 59
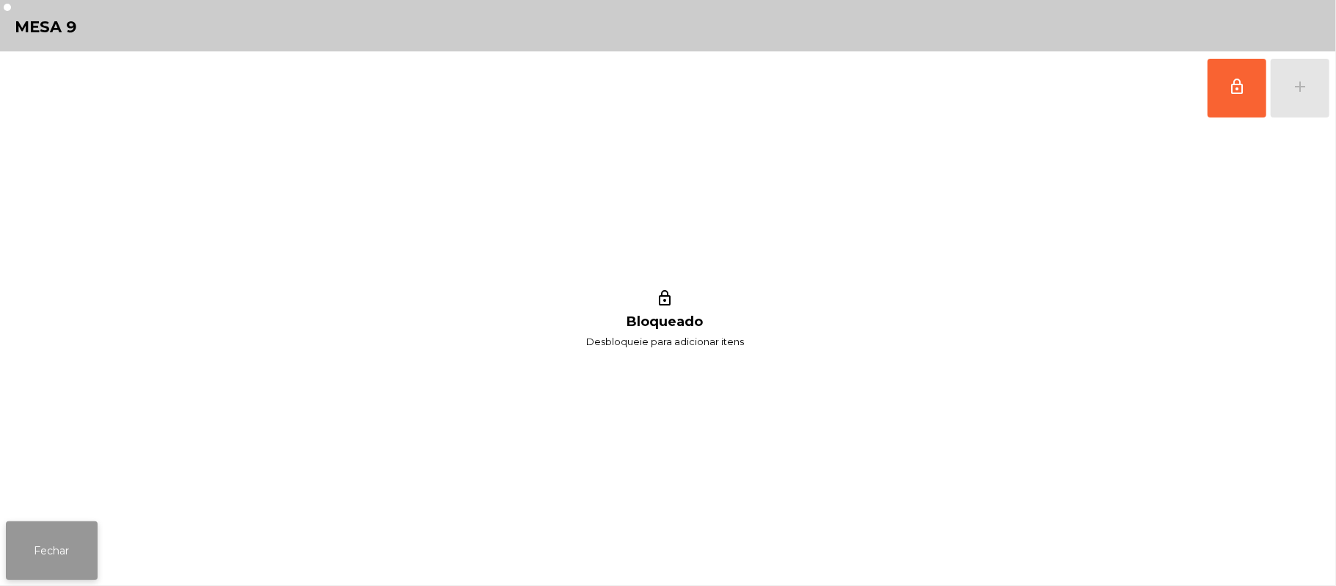
click at [50, 574] on button "Fechar" at bounding box center [52, 550] width 92 height 59
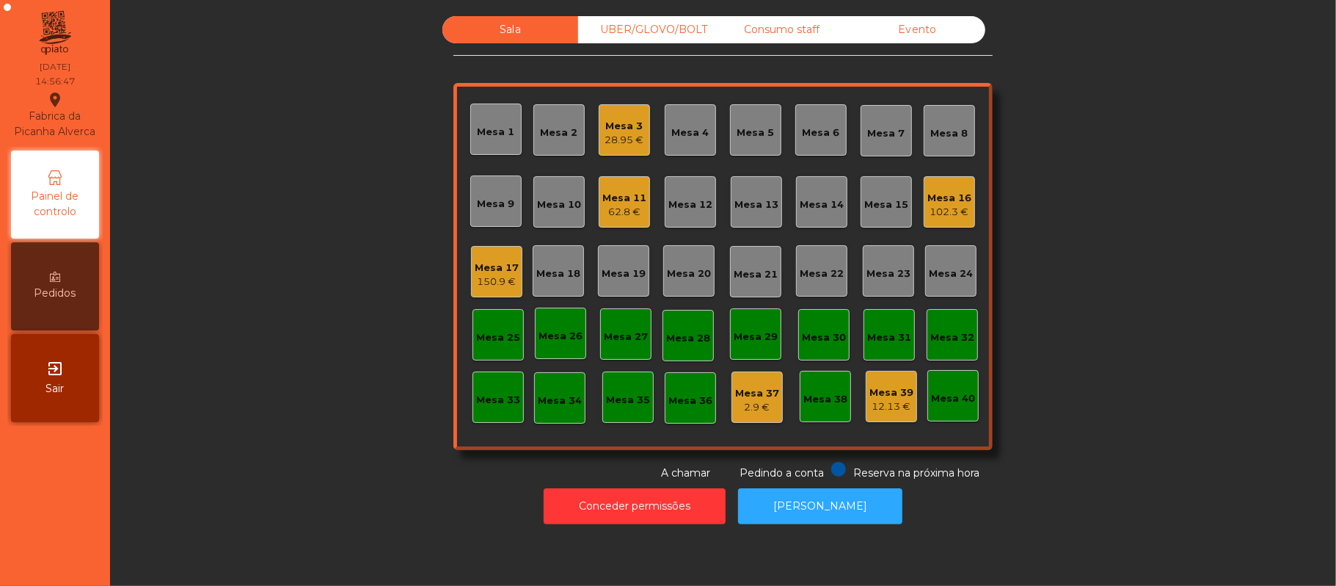
click at [624, 195] on div "Mesa 11" at bounding box center [624, 198] width 44 height 15
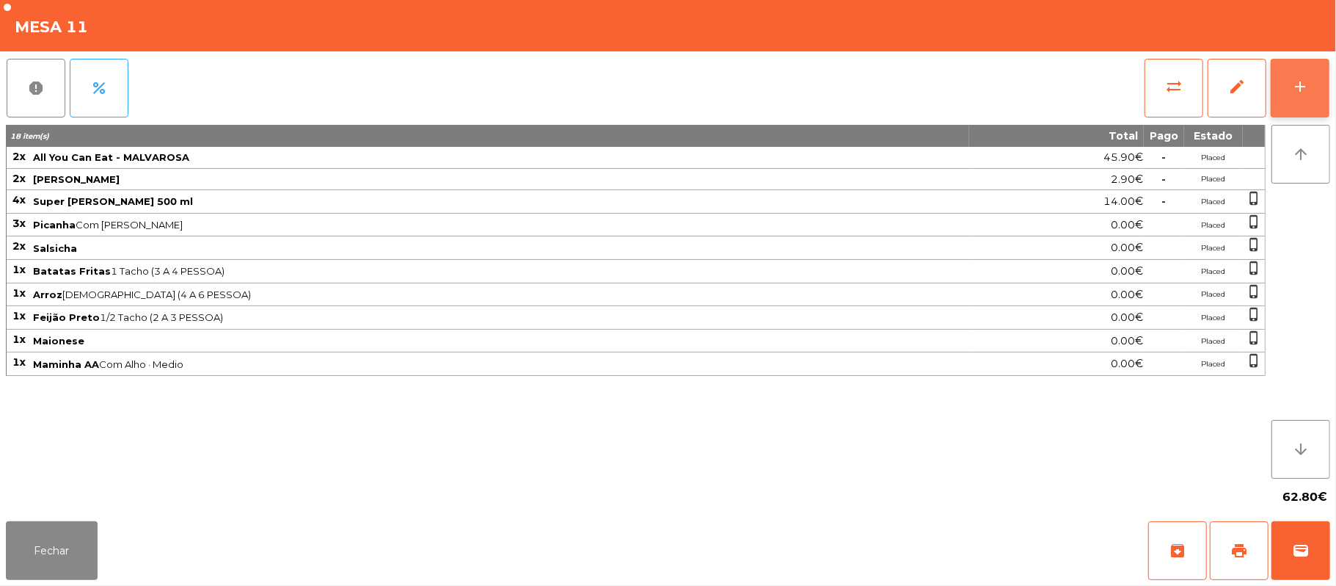
click at [1297, 68] on button "add" at bounding box center [1300, 88] width 59 height 59
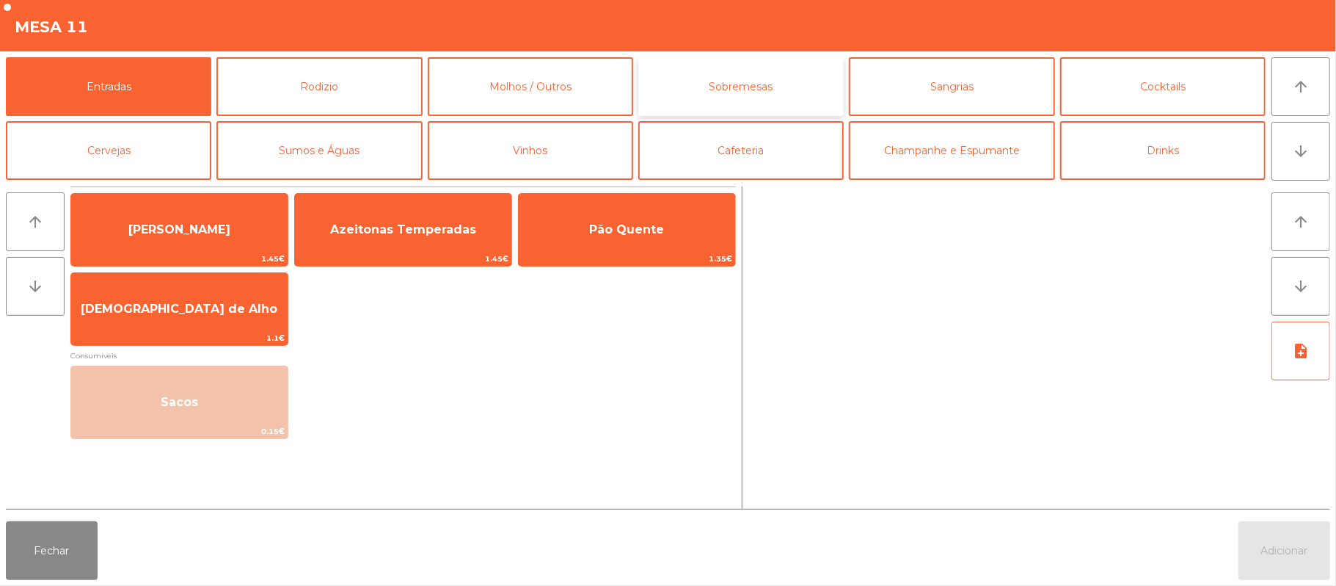
click at [740, 94] on button "Sobremesas" at bounding box center [740, 86] width 205 height 59
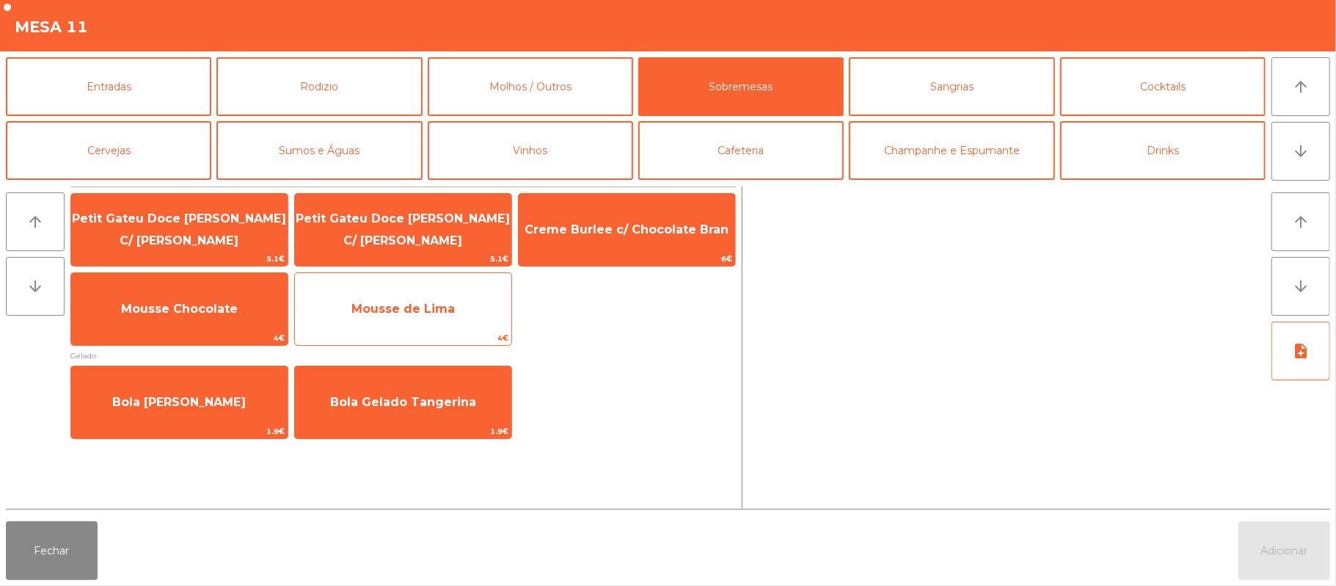
click at [376, 312] on span "Mousse de Lima" at bounding box center [403, 309] width 103 height 14
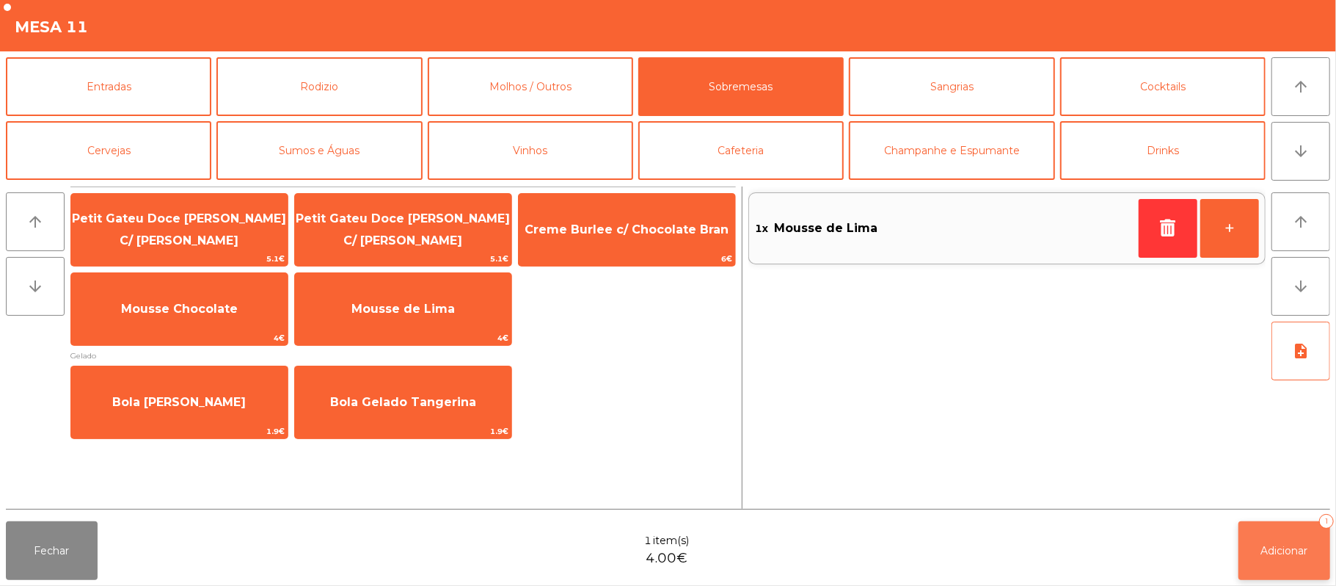
click at [1260, 538] on button "Adicionar 1" at bounding box center [1285, 550] width 92 height 59
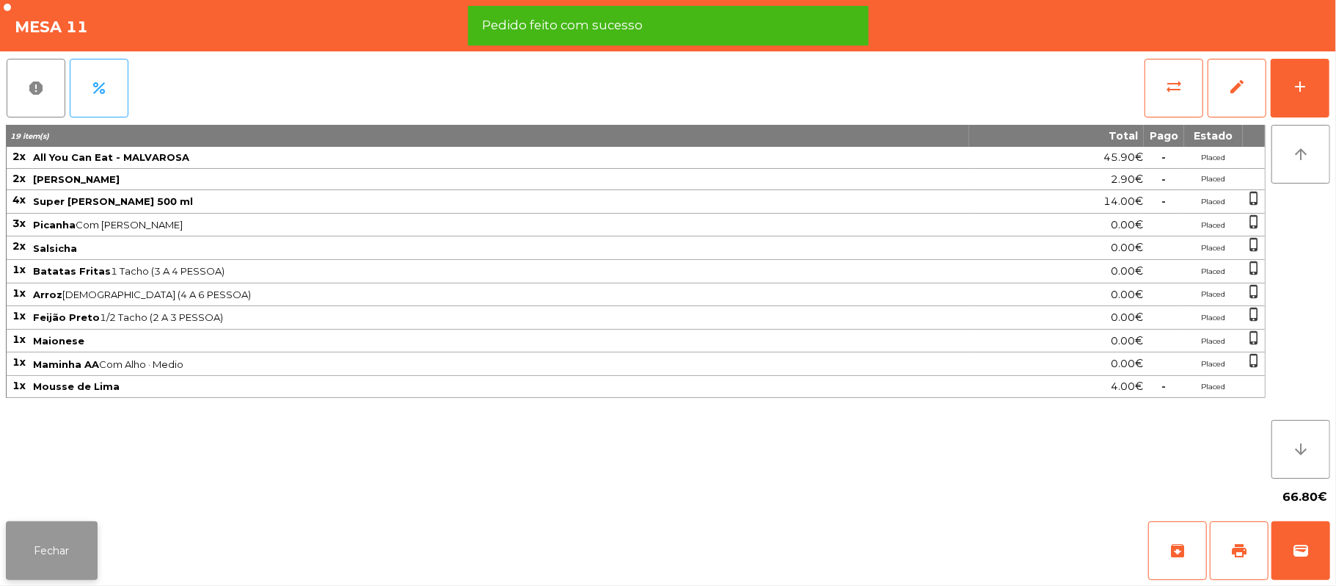
click at [54, 527] on button "Fechar" at bounding box center [52, 550] width 92 height 59
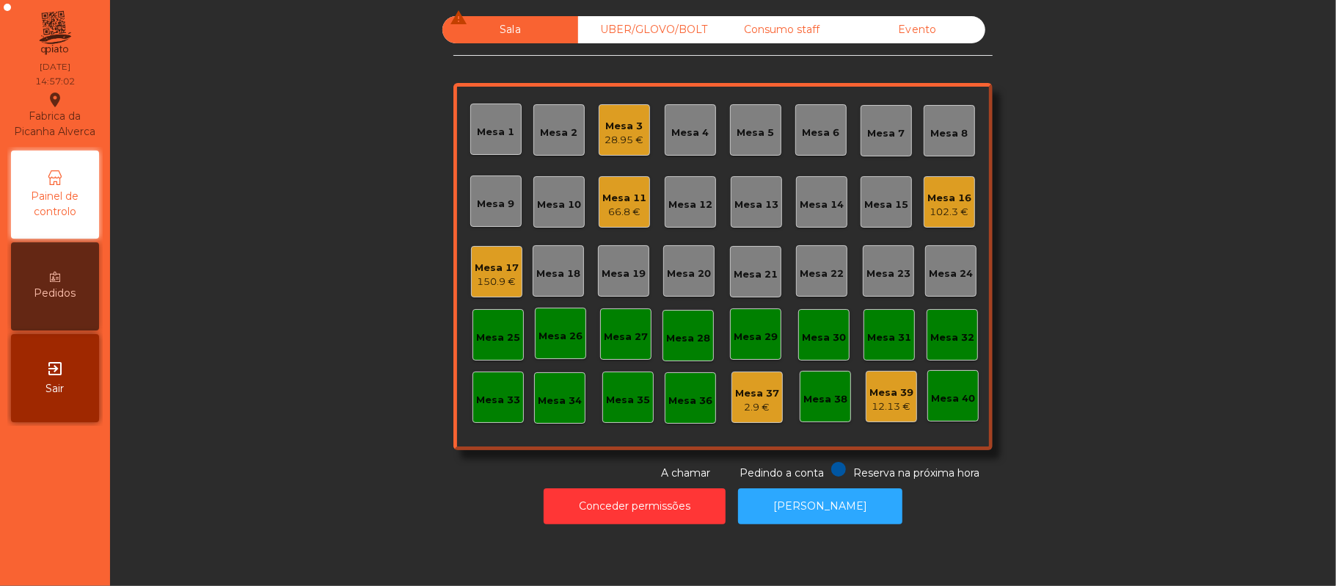
click at [605, 136] on div "28.95 €" at bounding box center [624, 140] width 39 height 15
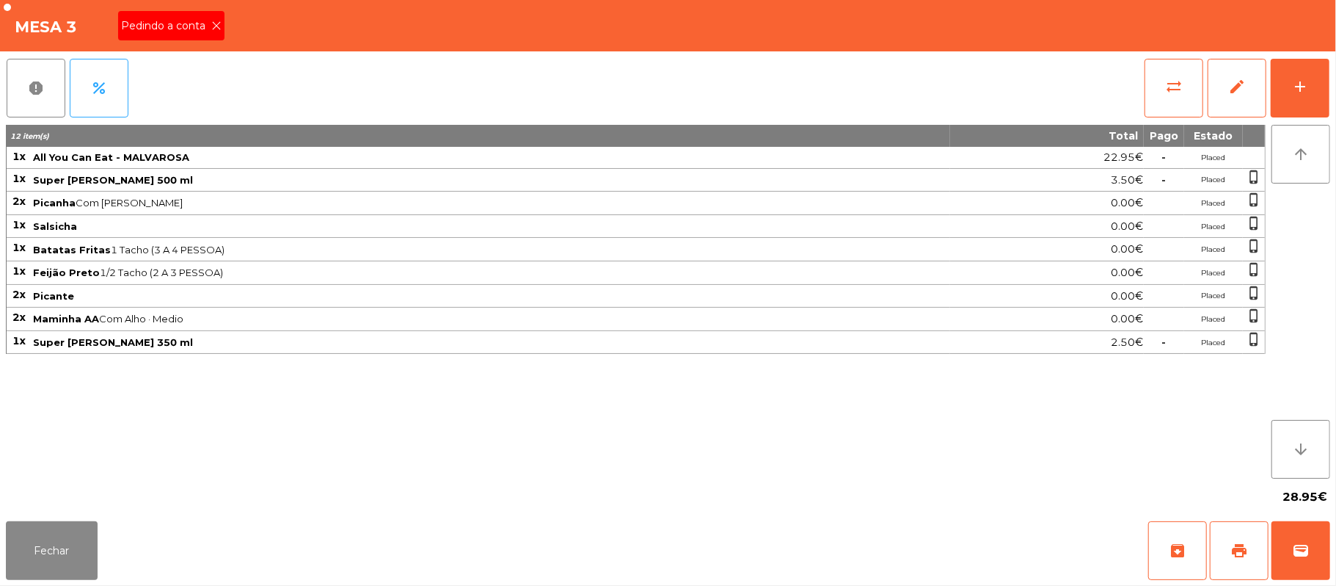
click at [215, 25] on icon at bounding box center [216, 26] width 10 height 10
click at [1239, 556] on span "print" at bounding box center [1240, 551] width 18 height 18
click at [69, 538] on button "Fechar" at bounding box center [52, 550] width 92 height 59
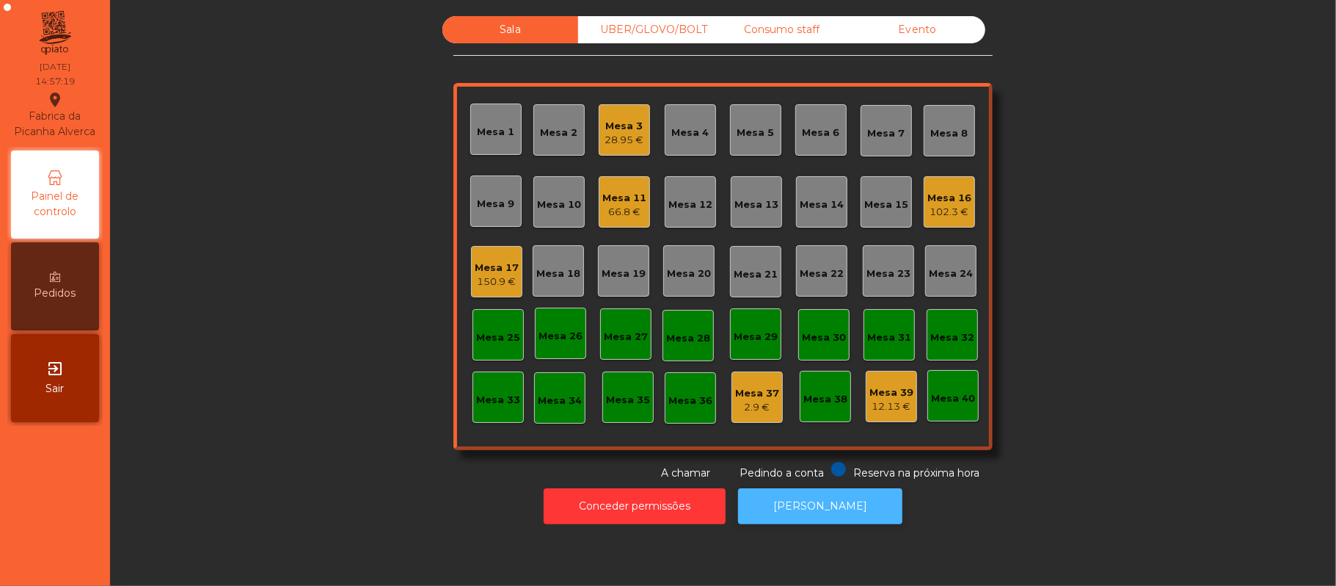
click at [800, 506] on button "[PERSON_NAME]" at bounding box center [820, 506] width 164 height 36
click at [630, 138] on div "28.95 €" at bounding box center [624, 140] width 39 height 15
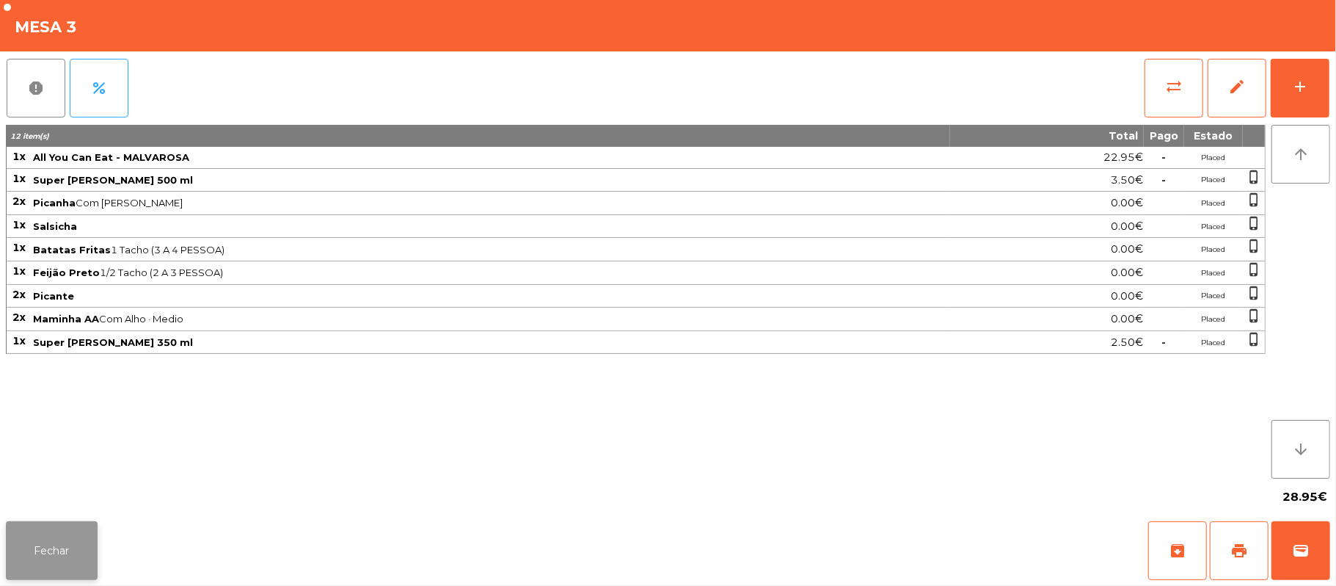
click at [44, 549] on button "Fechar" at bounding box center [52, 550] width 92 height 59
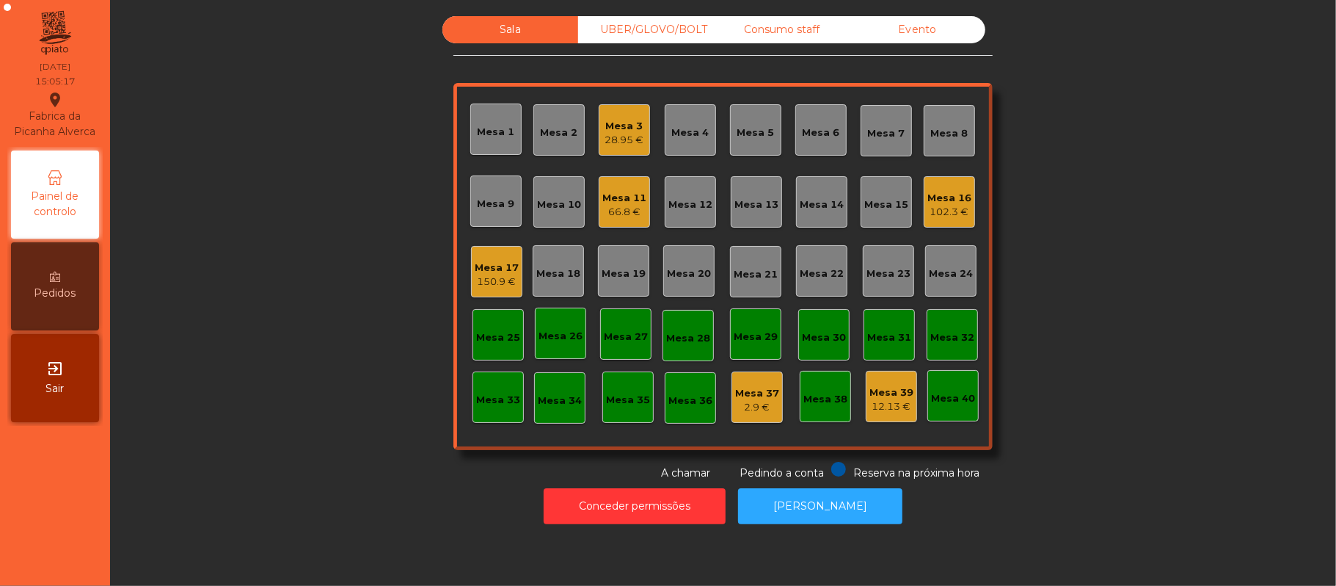
click at [617, 191] on div "Mesa 11" at bounding box center [624, 198] width 44 height 15
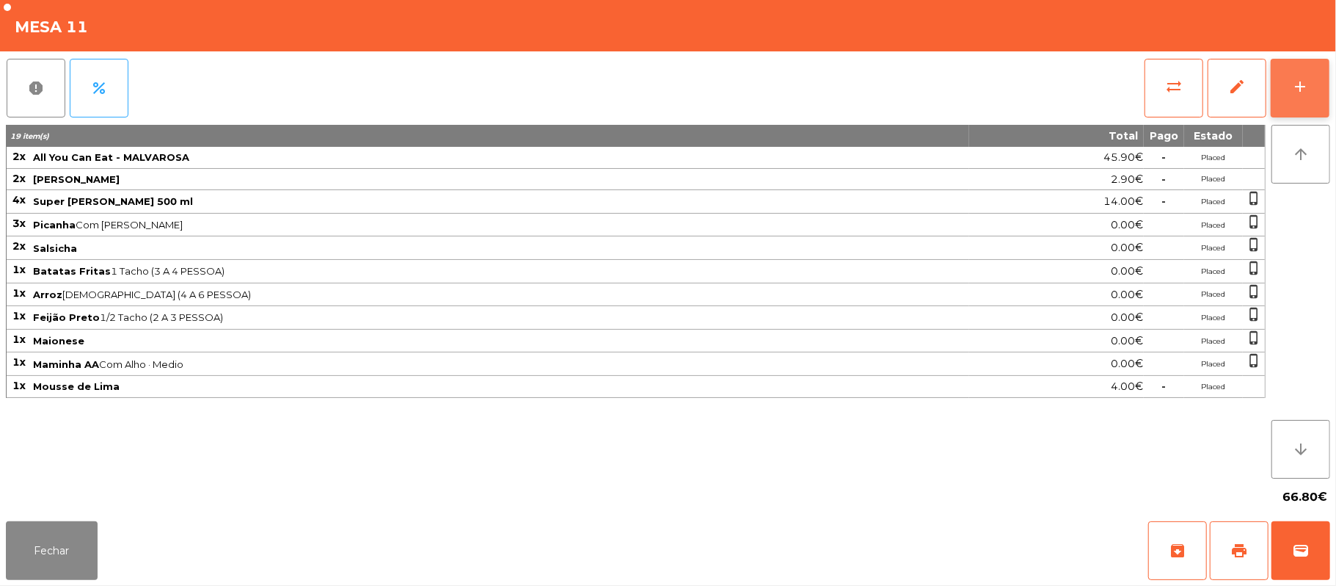
click at [1325, 89] on button "add" at bounding box center [1300, 88] width 59 height 59
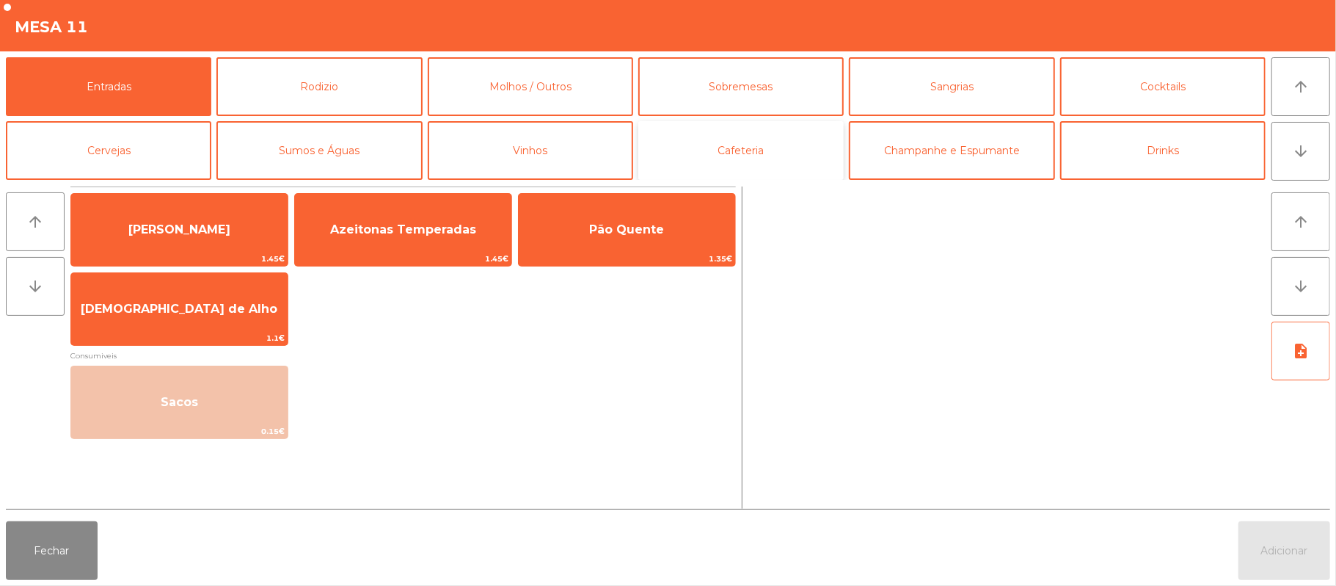
click at [744, 142] on button "Cafeteria" at bounding box center [740, 150] width 205 height 59
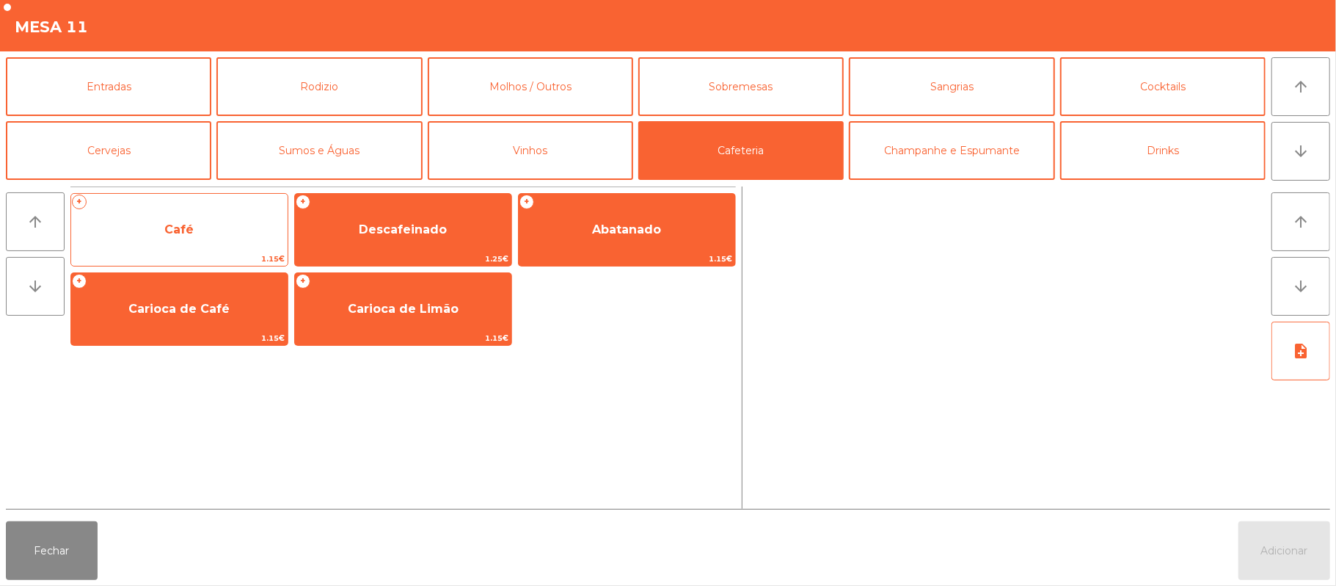
click at [220, 226] on span "Café" at bounding box center [179, 230] width 216 height 40
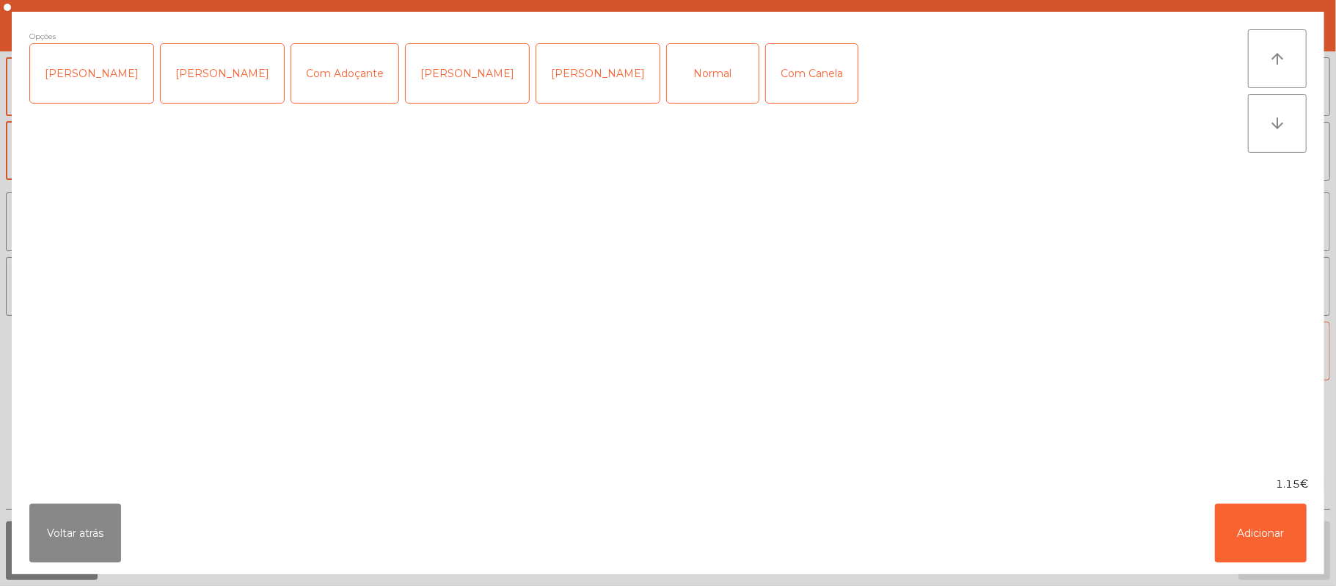
click at [537, 73] on div "[PERSON_NAME]" at bounding box center [597, 73] width 123 height 59
click at [1256, 527] on button "Adicionar" at bounding box center [1261, 532] width 92 height 59
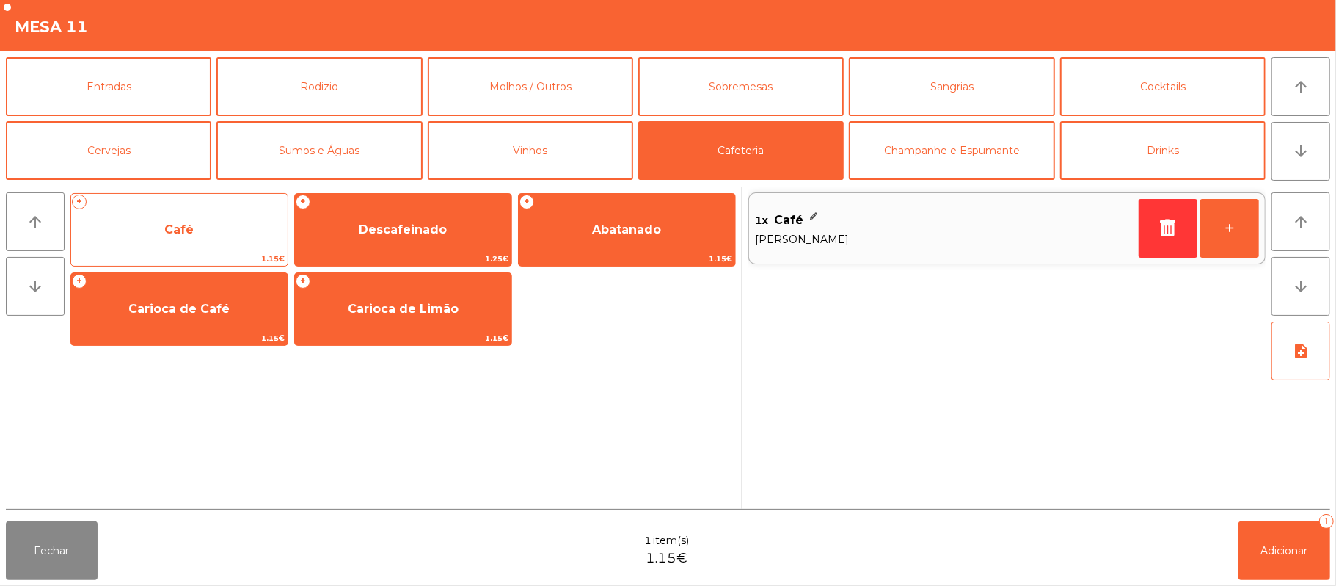
click at [233, 225] on span "Café" at bounding box center [179, 230] width 216 height 40
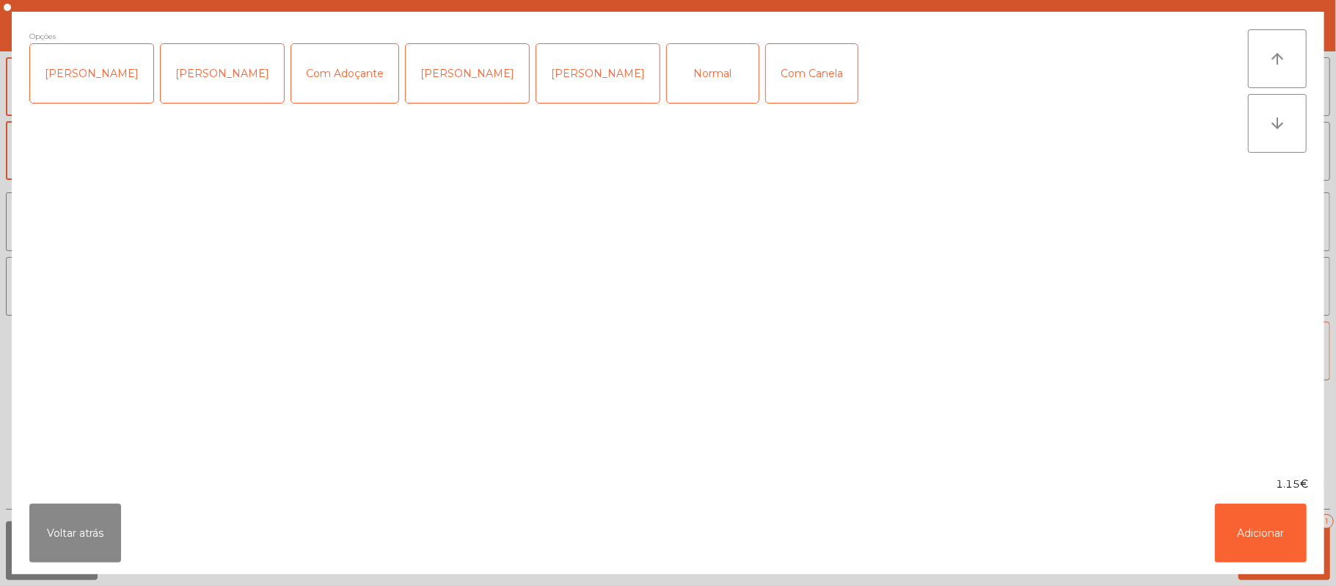
click at [667, 72] on div "Normal" at bounding box center [713, 73] width 92 height 59
click at [1257, 515] on button "Adicionar" at bounding box center [1261, 532] width 92 height 59
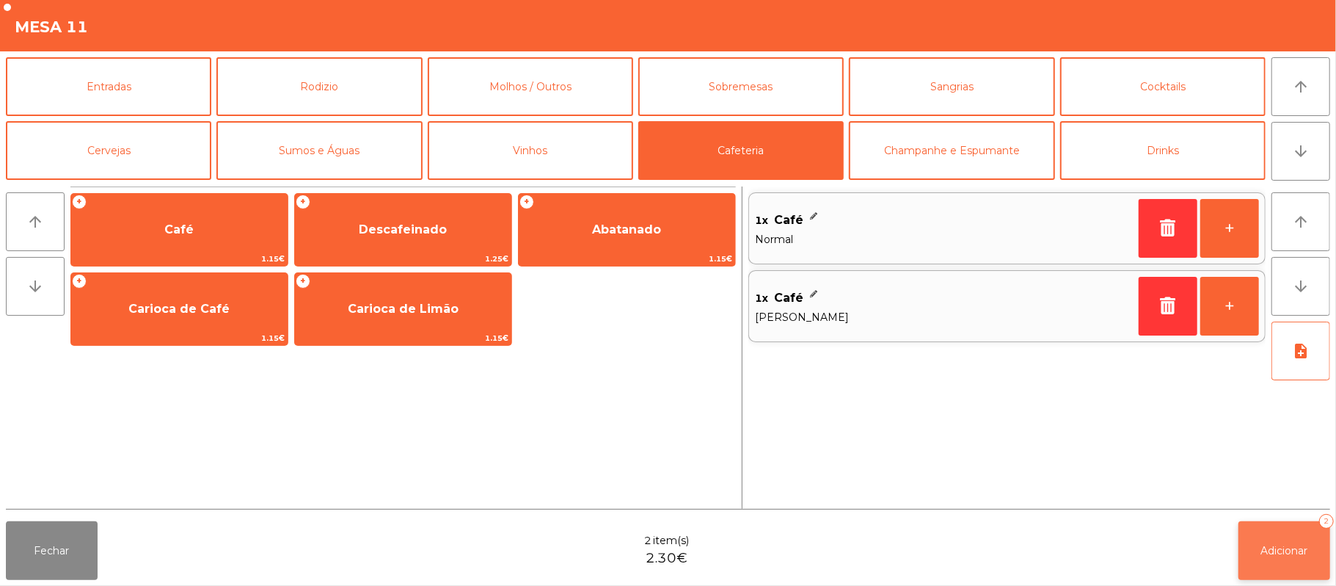
click at [1295, 547] on span "Adicionar" at bounding box center [1284, 550] width 47 height 13
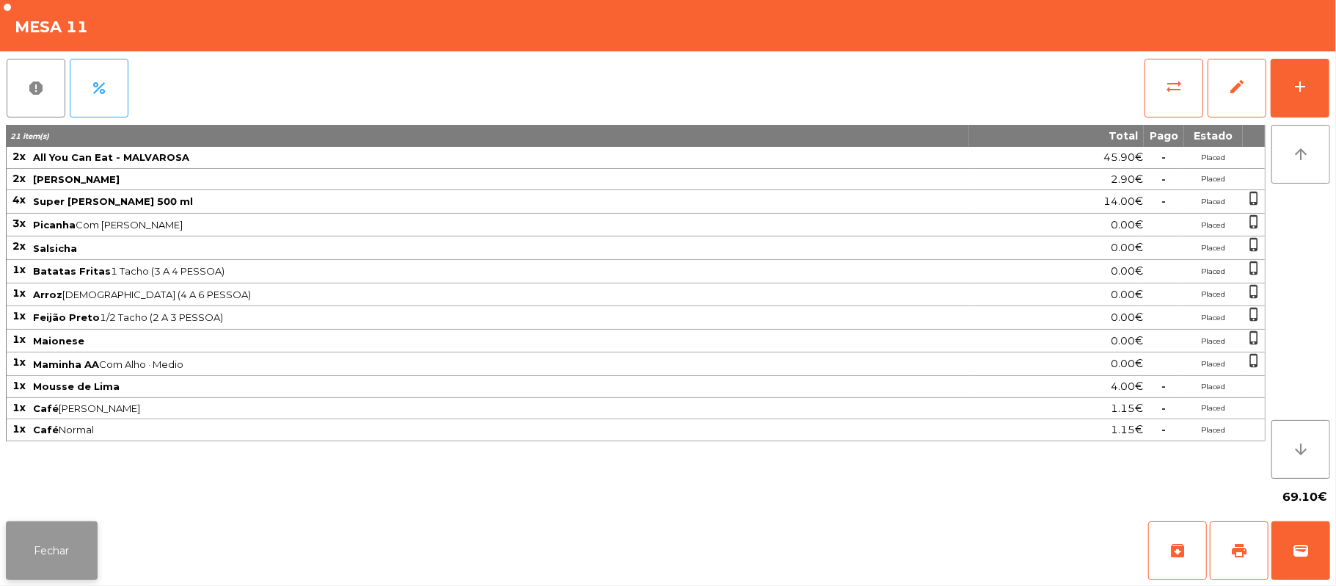
click at [57, 521] on button "Fechar" at bounding box center [52, 550] width 92 height 59
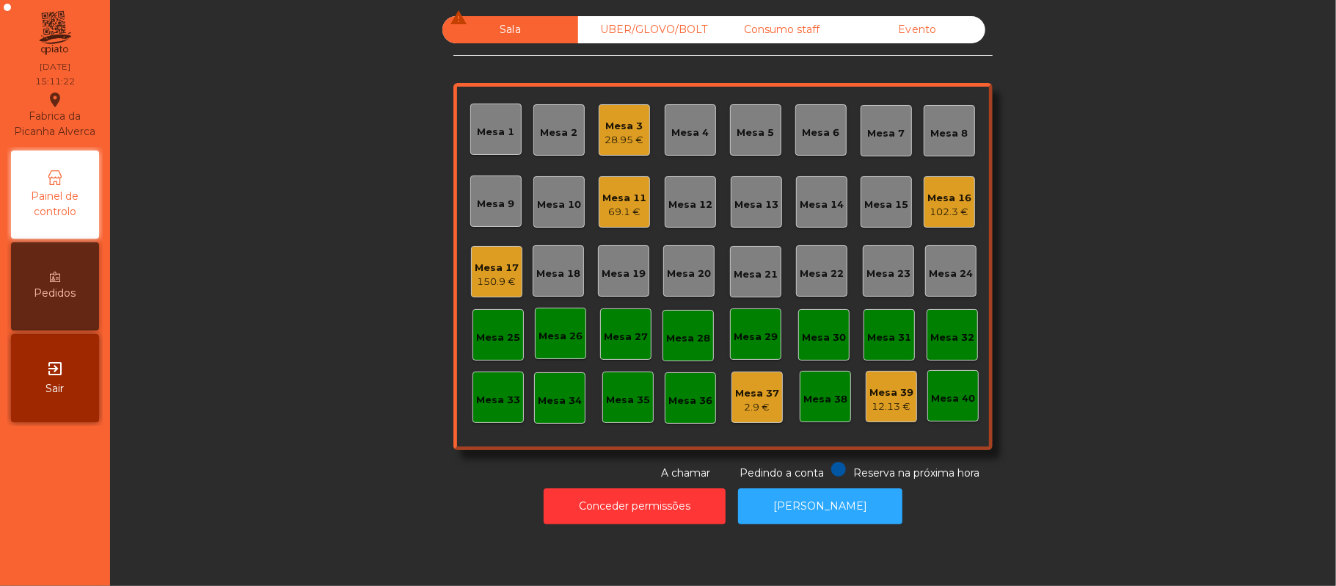
click at [493, 273] on div "Mesa 17" at bounding box center [497, 268] width 44 height 15
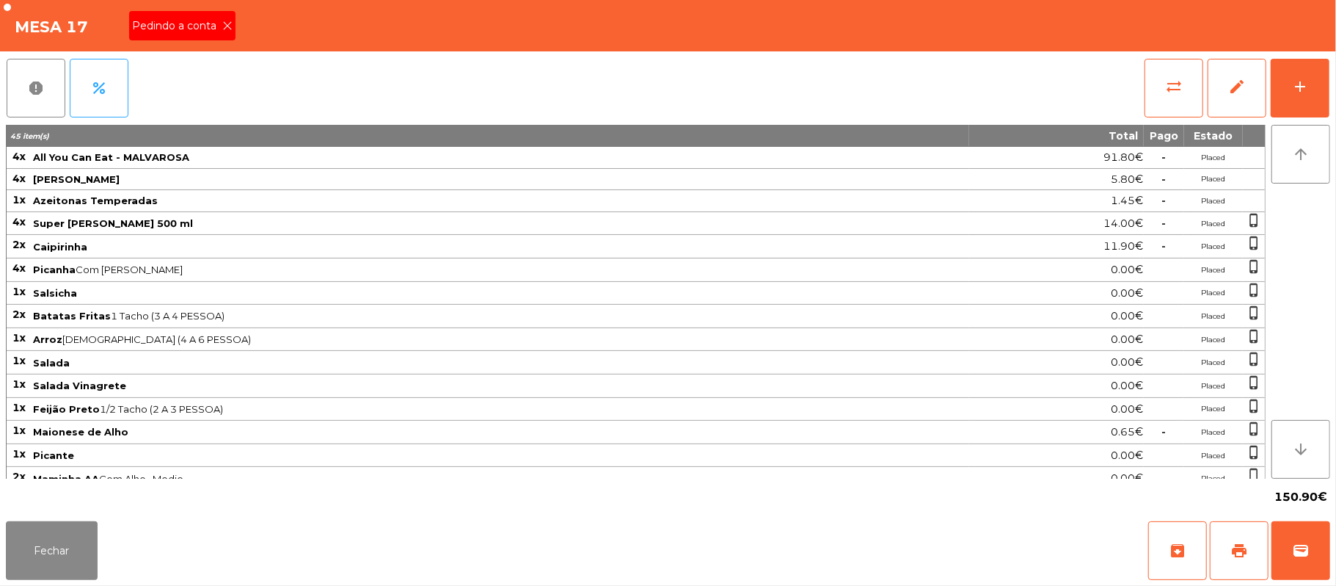
click at [230, 26] on icon at bounding box center [227, 26] width 10 height 10
click at [1239, 550] on span "print" at bounding box center [1240, 551] width 18 height 18
click at [90, 528] on button "Fechar" at bounding box center [52, 550] width 92 height 59
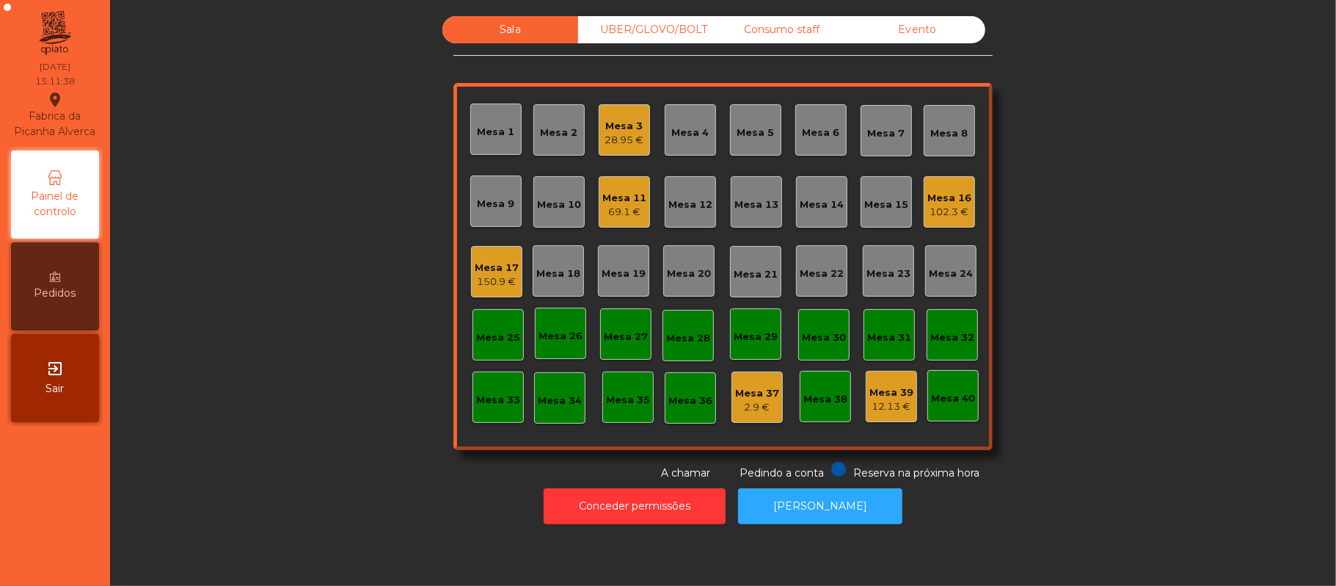
click at [614, 129] on div "Mesa 3" at bounding box center [624, 126] width 39 height 15
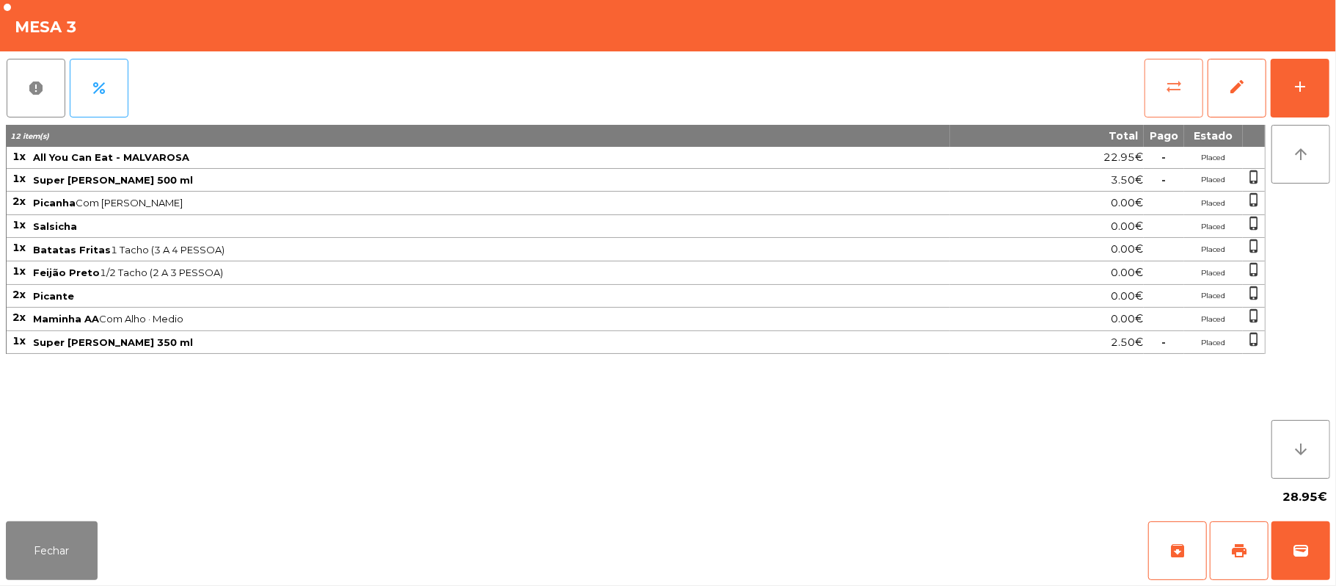
click at [1167, 82] on span "sync_alt" at bounding box center [1174, 87] width 18 height 18
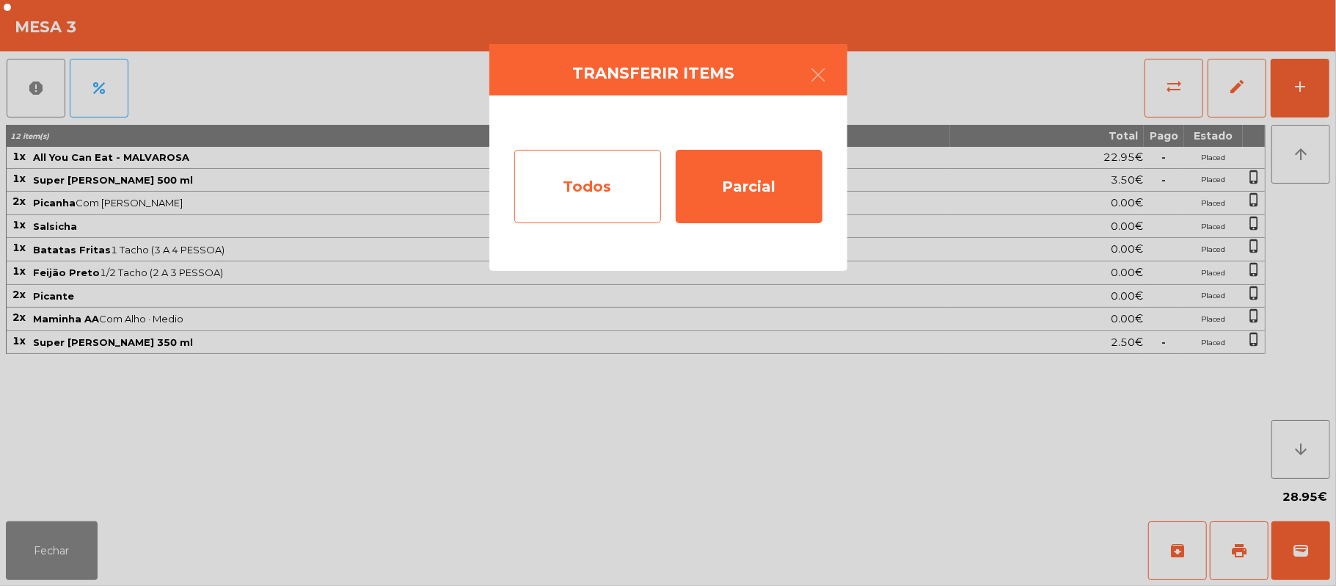
click at [583, 188] on div "Todos" at bounding box center [587, 186] width 147 height 73
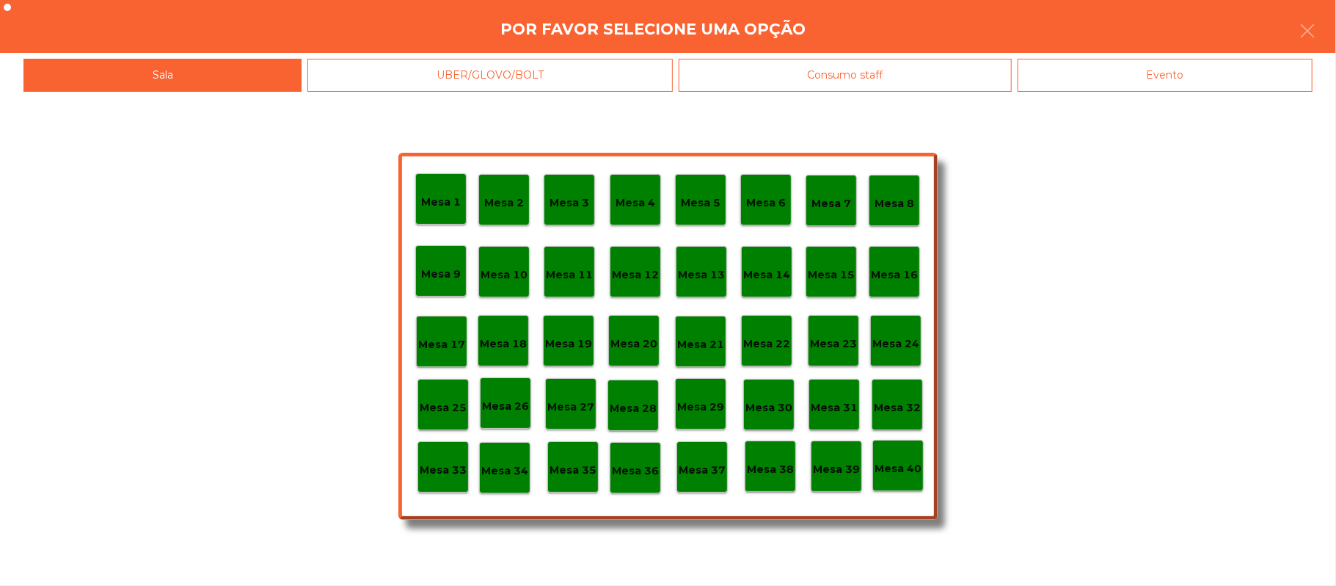
click at [1098, 76] on div "Evento" at bounding box center [1165, 75] width 295 height 33
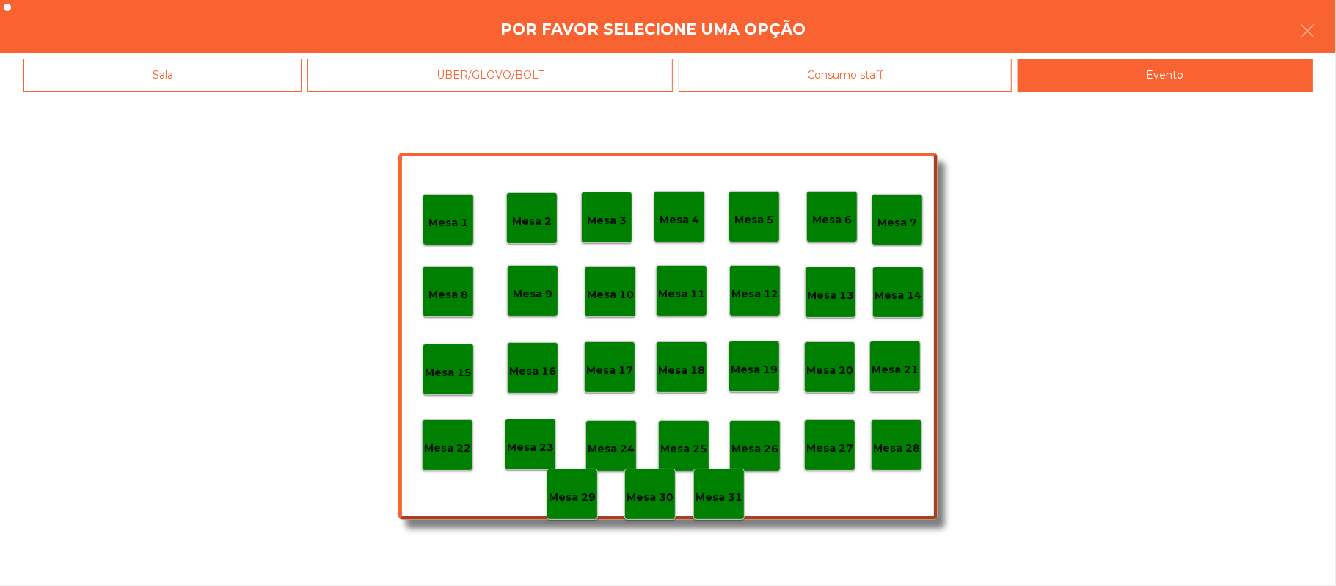
click at [894, 446] on p "Mesa 28" at bounding box center [896, 448] width 47 height 17
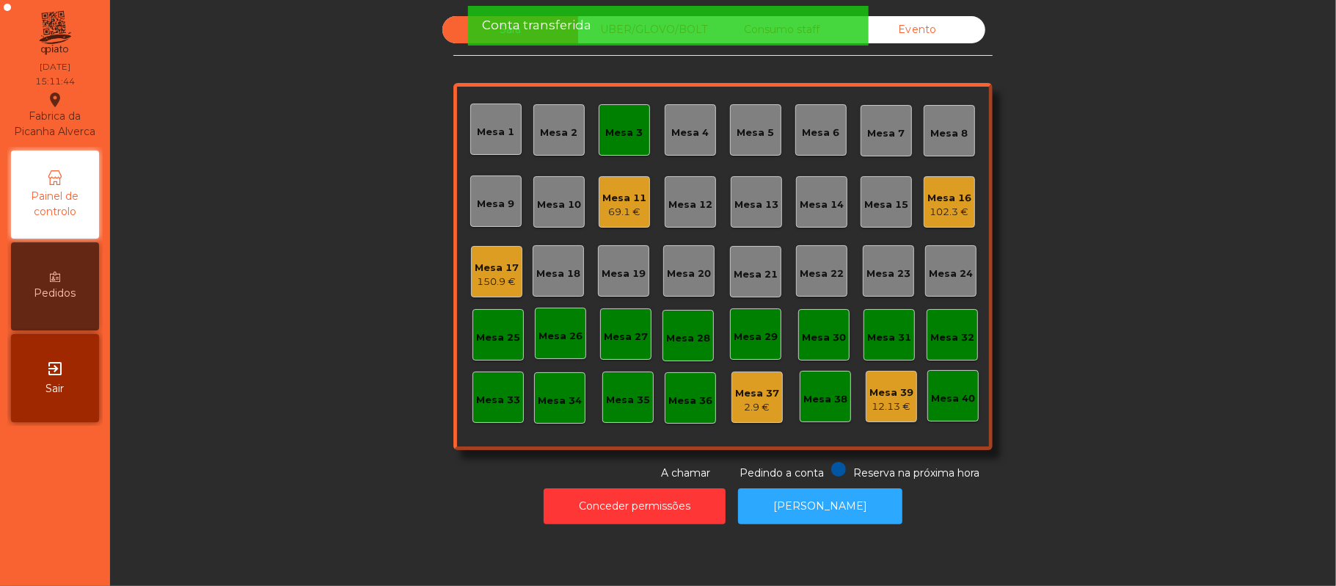
click at [611, 120] on div "Mesa 3" at bounding box center [624, 130] width 37 height 21
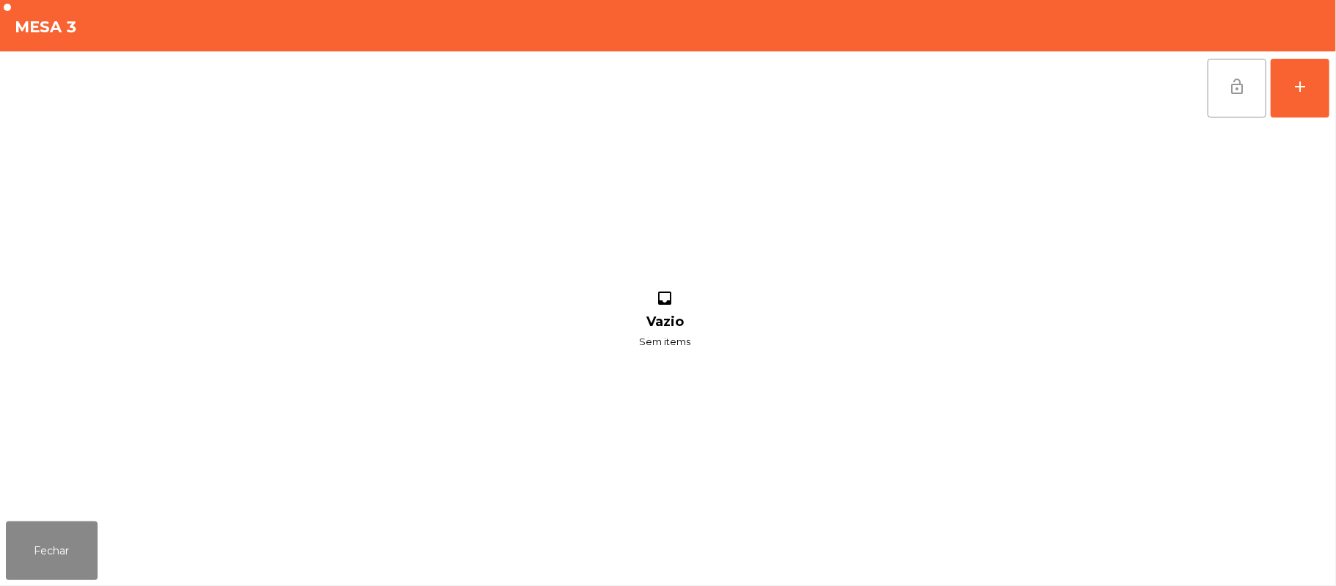
click at [1248, 98] on button "lock_open" at bounding box center [1237, 88] width 59 height 59
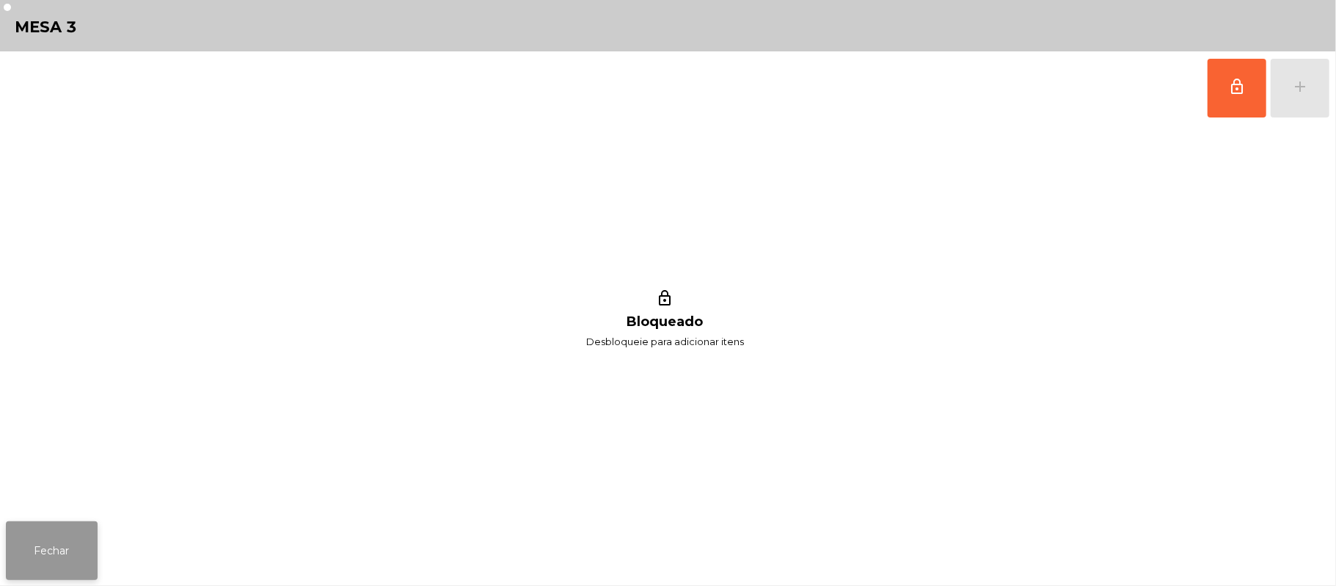
click at [71, 555] on button "Fechar" at bounding box center [52, 550] width 92 height 59
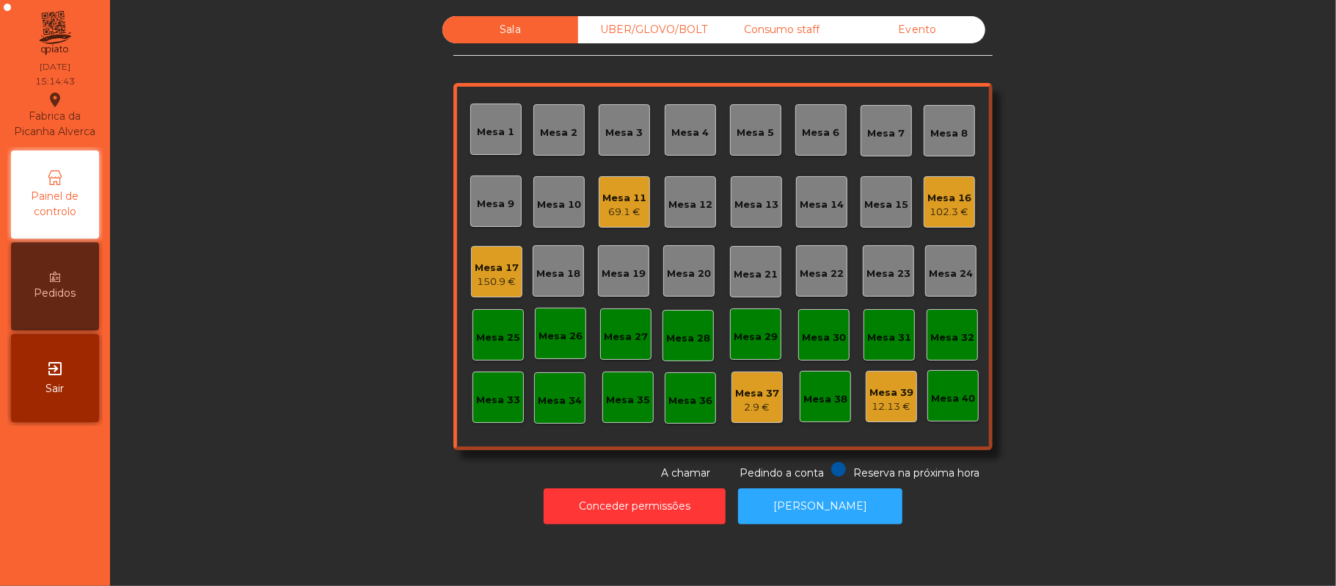
click at [500, 279] on div "150.9 €" at bounding box center [497, 281] width 44 height 15
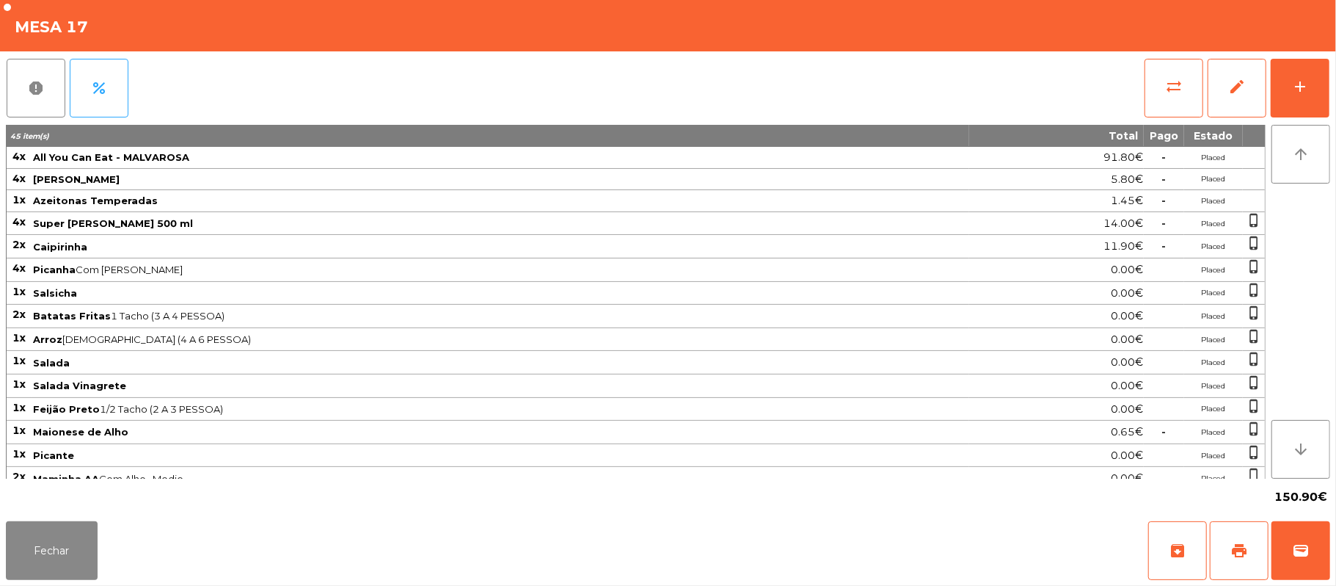
click at [1333, 550] on div "Fechar archive print wallet" at bounding box center [668, 550] width 1336 height 70
click at [1296, 559] on button "wallet" at bounding box center [1301, 550] width 59 height 59
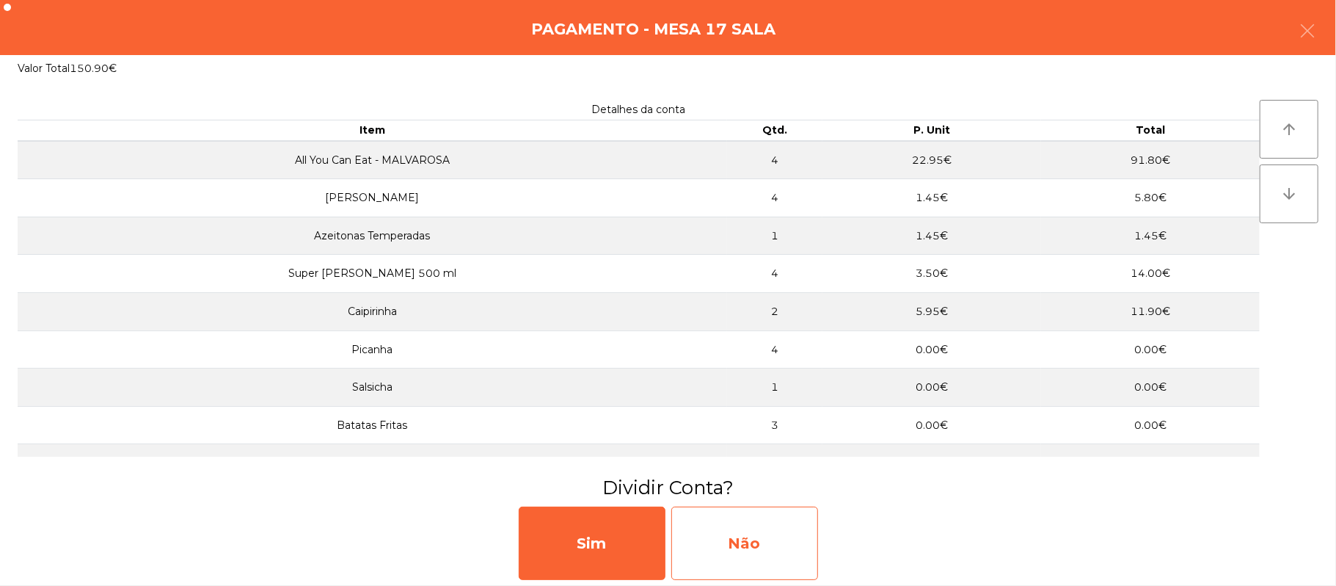
click at [735, 538] on div "Não" at bounding box center [744, 542] width 147 height 73
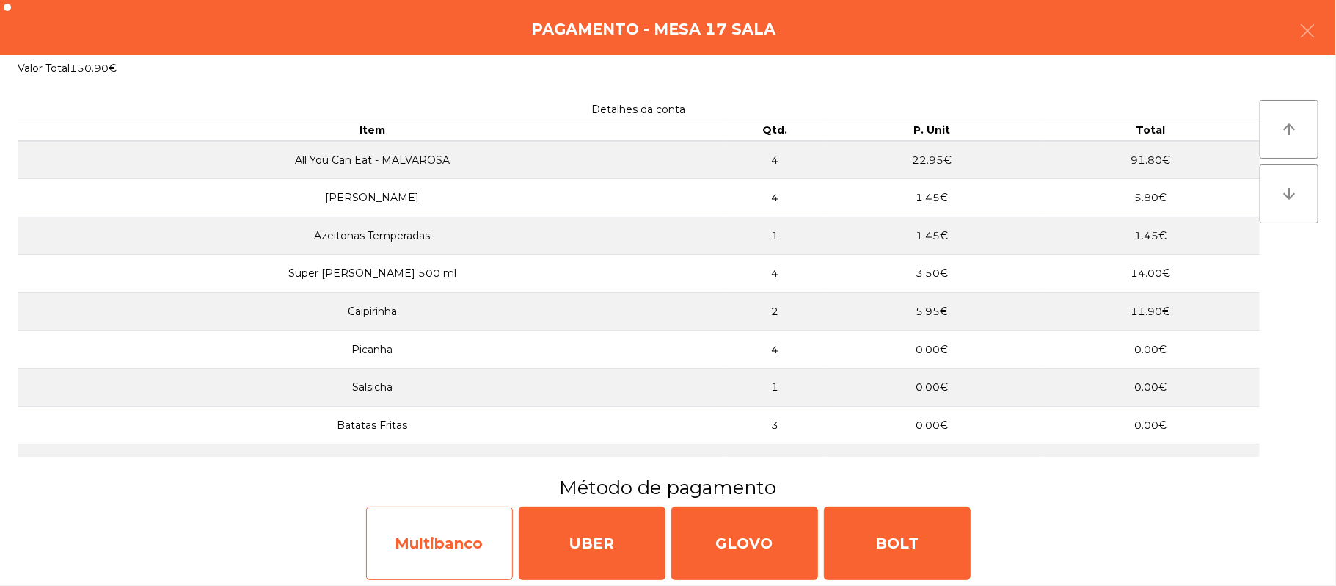
click at [415, 539] on div "Multibanco" at bounding box center [439, 542] width 147 height 73
select select "**"
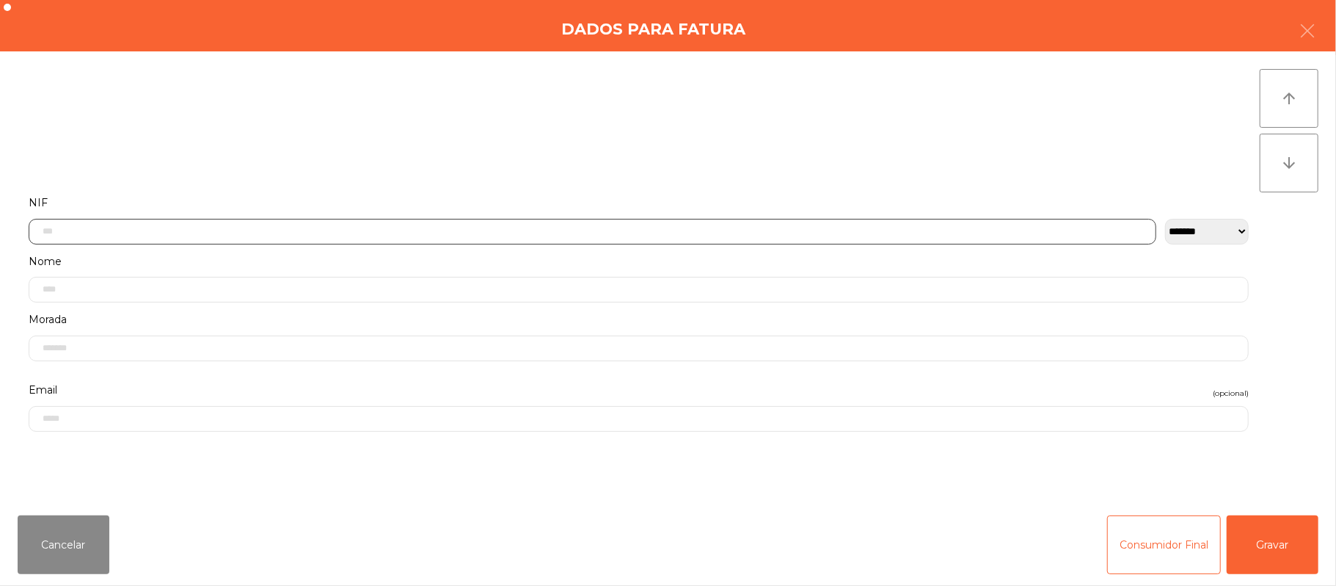
click at [532, 230] on input "text" at bounding box center [593, 232] width 1128 height 26
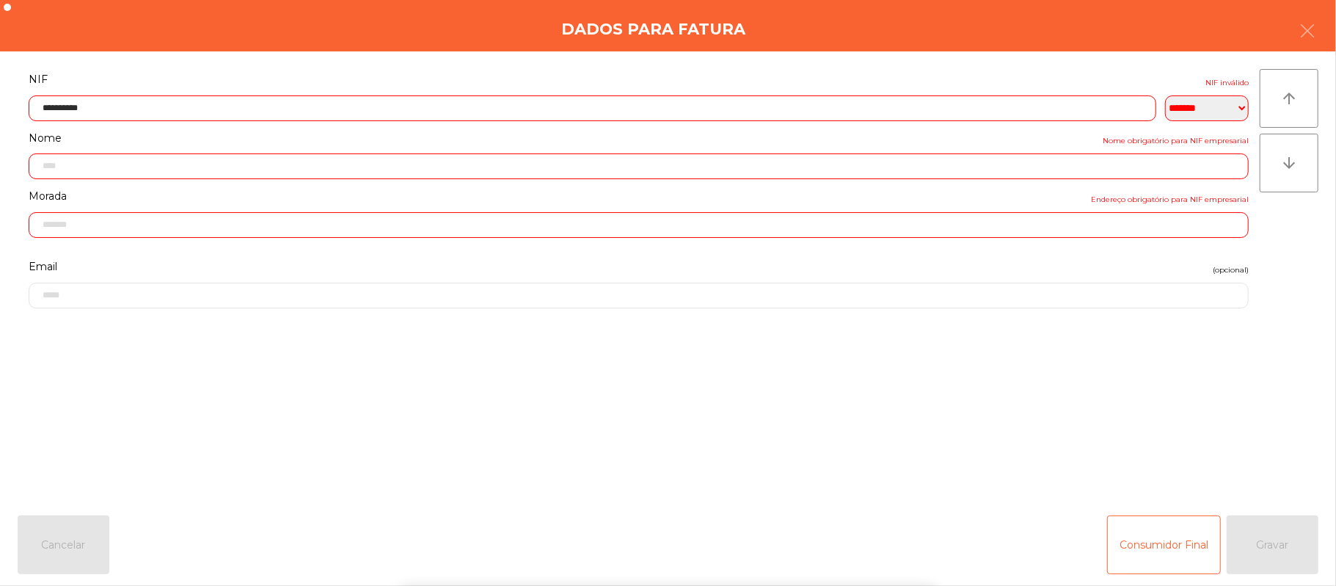
click at [1195, 446] on div "` 1 2 3 4 5 6 7 8 9 0 - = keyboard_backspace keyboard_tab q w e r t y u i o p […" at bounding box center [668, 495] width 1336 height 182
click at [1222, 450] on div "` 1 2 3 4 5 6 7 8 9 0 - = keyboard_backspace keyboard_tab q w e r t y u i o p […" at bounding box center [668, 495] width 1336 height 182
click at [1228, 443] on div "` 1 2 3 4 5 6 7 8 9 0 - = keyboard_backspace keyboard_tab q w e r t y u i o p […" at bounding box center [668, 495] width 1336 height 182
click at [1228, 421] on form "**********" at bounding box center [639, 278] width 1242 height 417
click at [1231, 409] on form "**********" at bounding box center [639, 278] width 1242 height 417
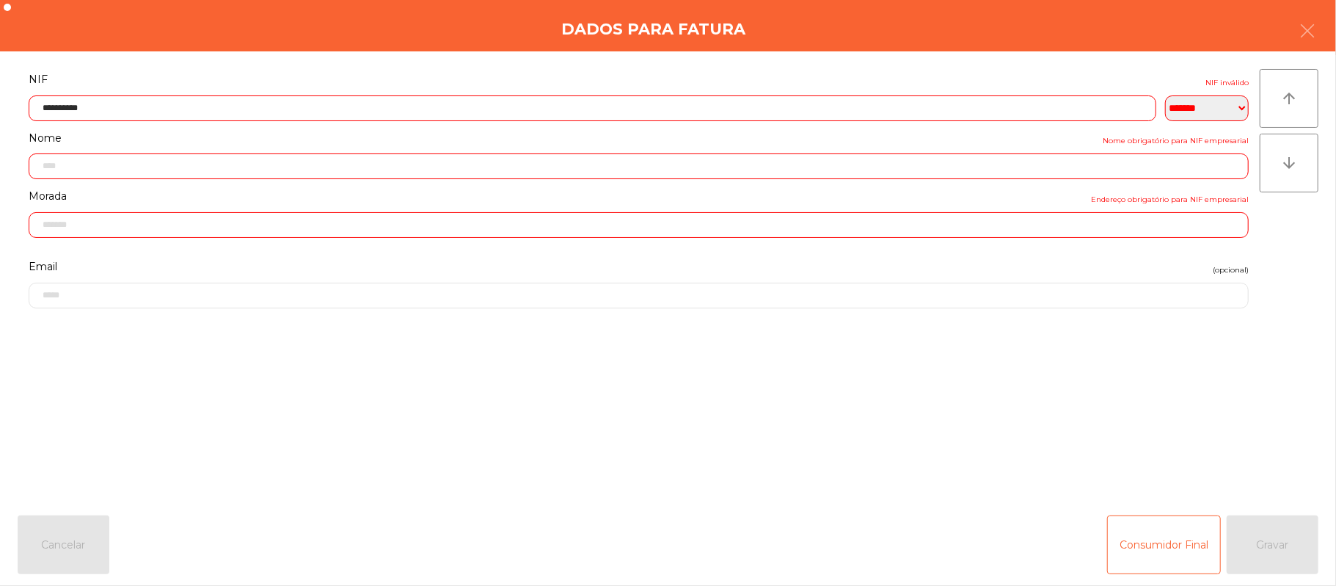
click at [828, 106] on input "**********" at bounding box center [593, 108] width 1128 height 26
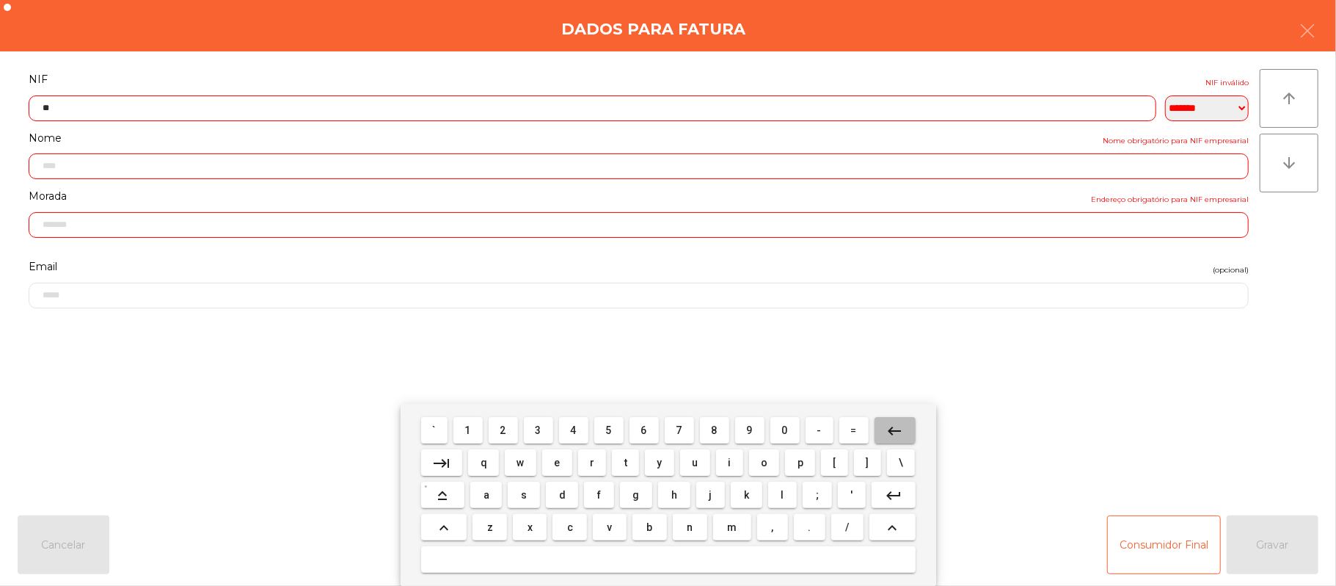
type input "*"
type input "*********"
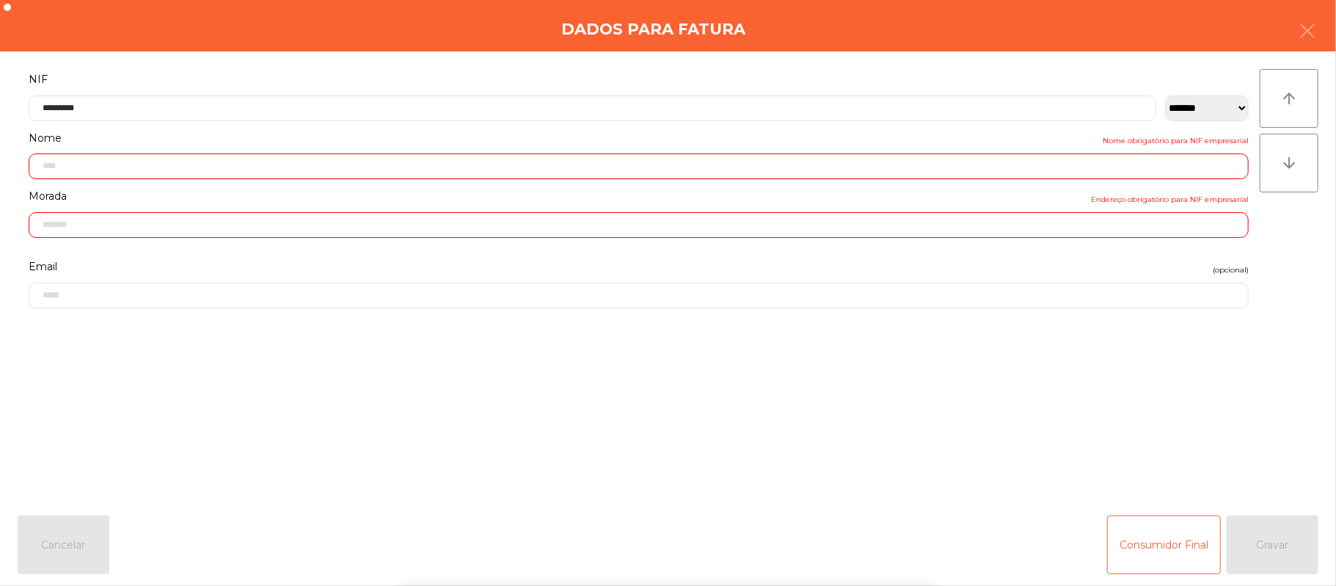
click at [1230, 402] on form "**********" at bounding box center [639, 278] width 1242 height 417
click at [1231, 398] on form "**********" at bounding box center [639, 278] width 1242 height 417
click at [1260, 409] on div "arrow_upward arrow_downward" at bounding box center [1289, 277] width 59 height 417
click at [1260, 414] on div "arrow_upward arrow_downward" at bounding box center [1289, 277] width 59 height 417
type input "**********"
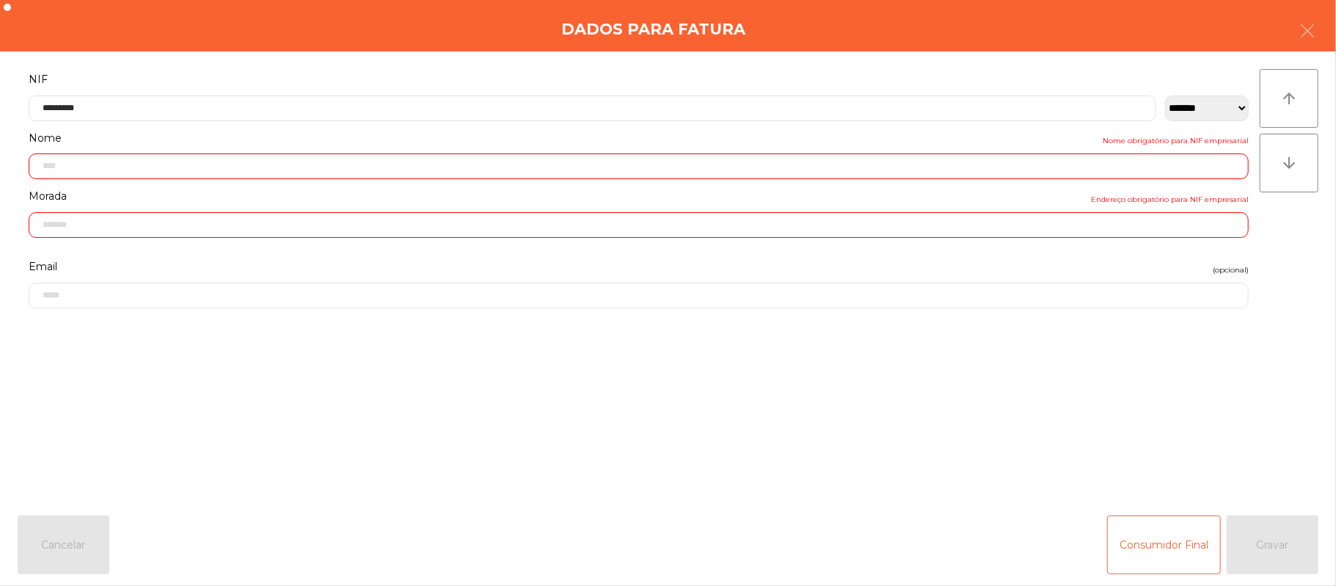
type input "**********"
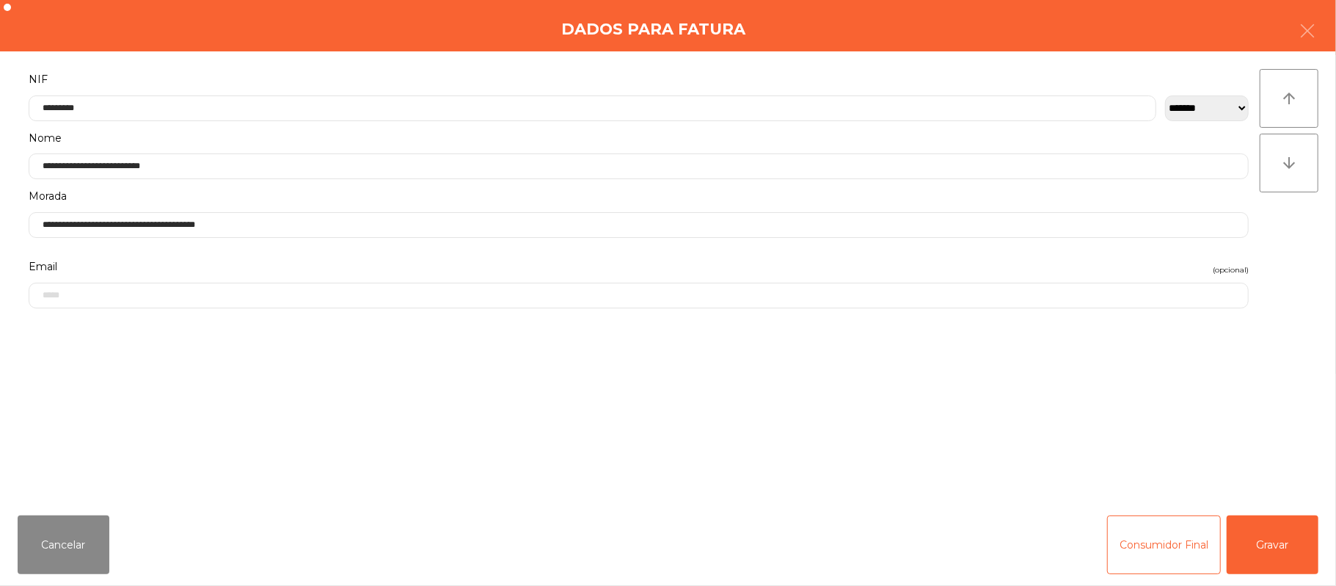
click at [1260, 411] on div "arrow_upward arrow_downward" at bounding box center [1289, 277] width 59 height 417
click at [1290, 544] on button "Gravar" at bounding box center [1273, 544] width 92 height 59
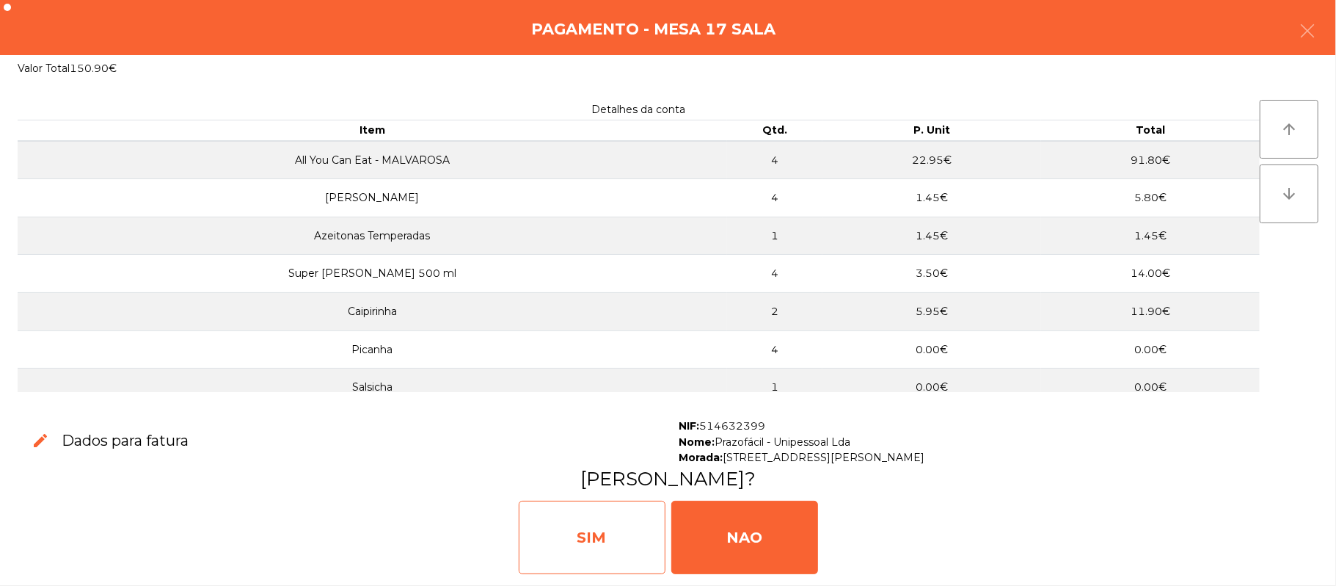
click at [582, 506] on div "SIM" at bounding box center [592, 536] width 147 height 73
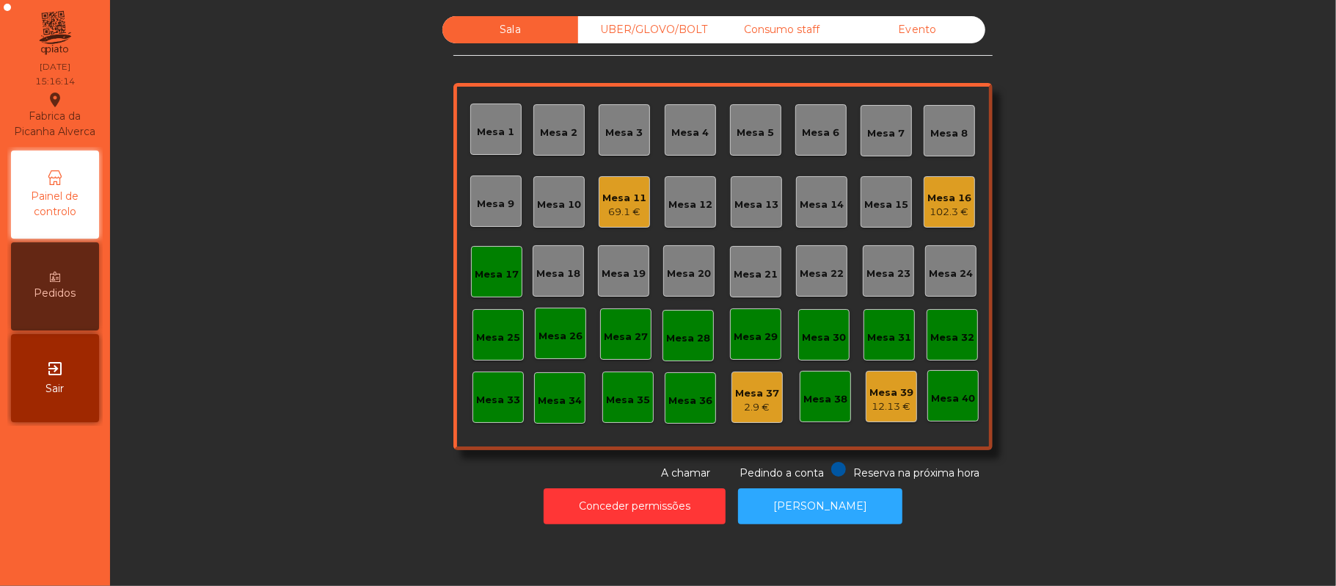
click at [498, 280] on div "Mesa 17" at bounding box center [497, 274] width 44 height 15
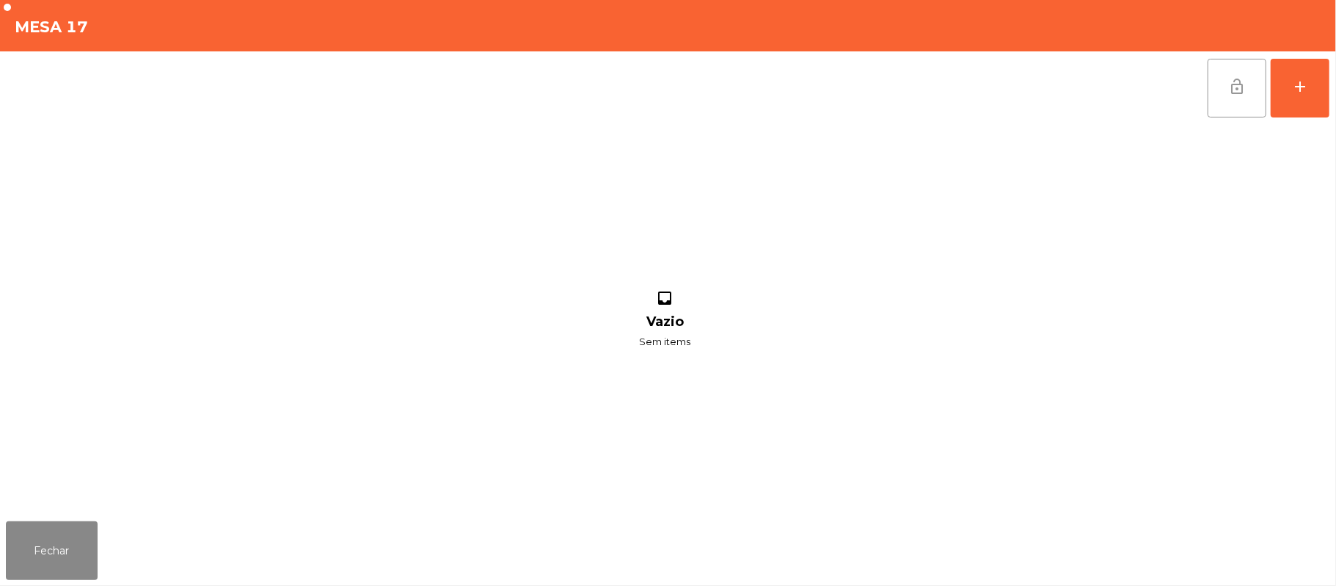
click at [1225, 92] on button "lock_open" at bounding box center [1237, 88] width 59 height 59
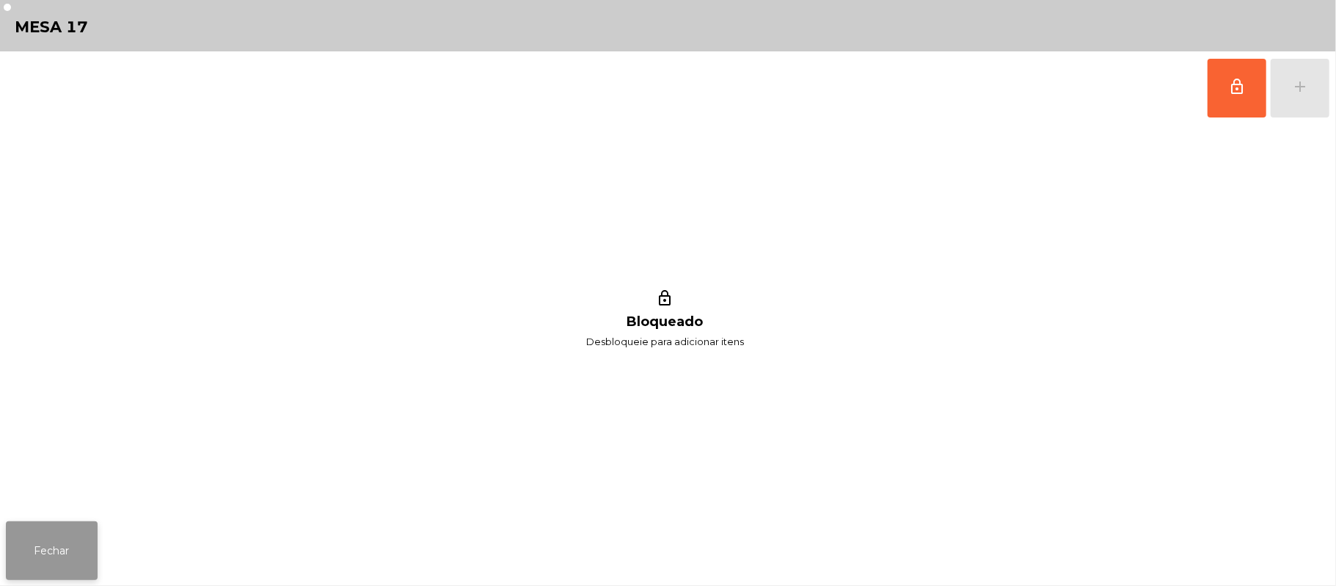
click at [59, 549] on button "Fechar" at bounding box center [52, 550] width 92 height 59
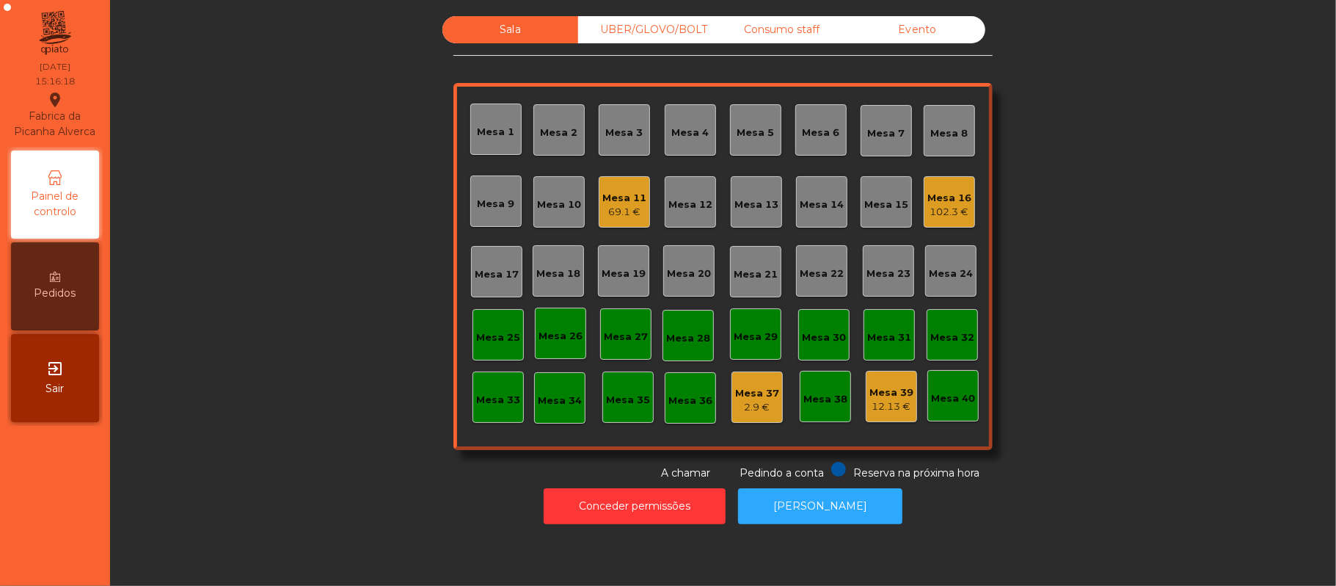
click at [663, 40] on div "UBER/GLOVO/BOLT" at bounding box center [646, 29] width 136 height 27
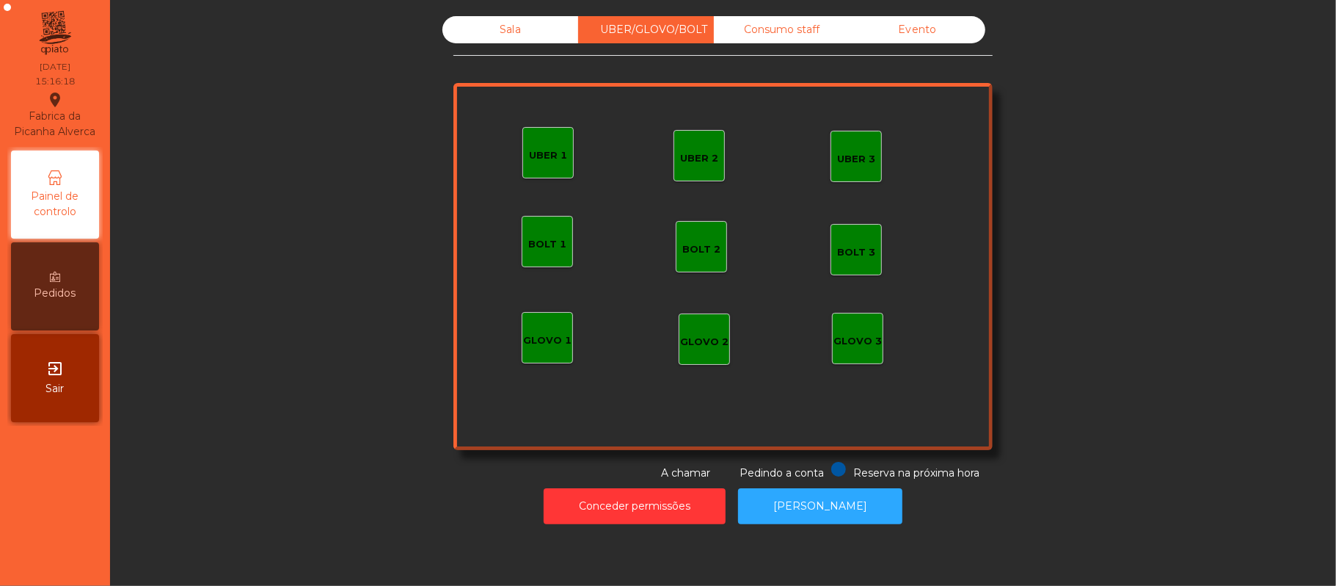
click at [793, 43] on div "Consumo staff" at bounding box center [782, 29] width 136 height 27
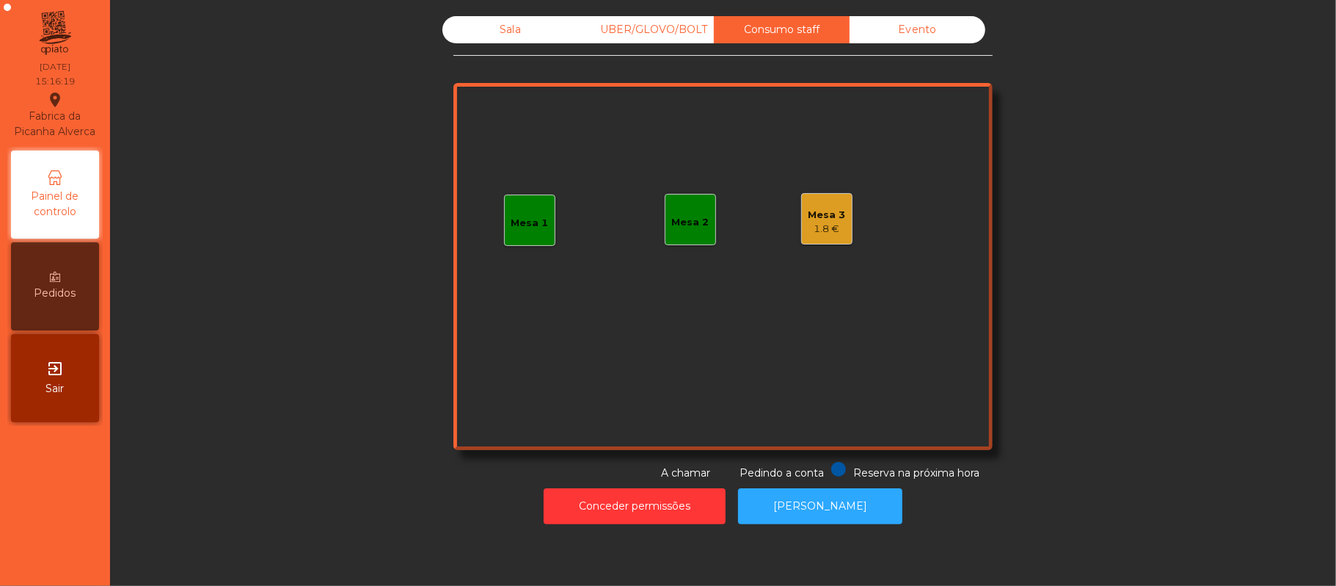
click at [523, 238] on div "Mesa 1" at bounding box center [529, 219] width 51 height 51
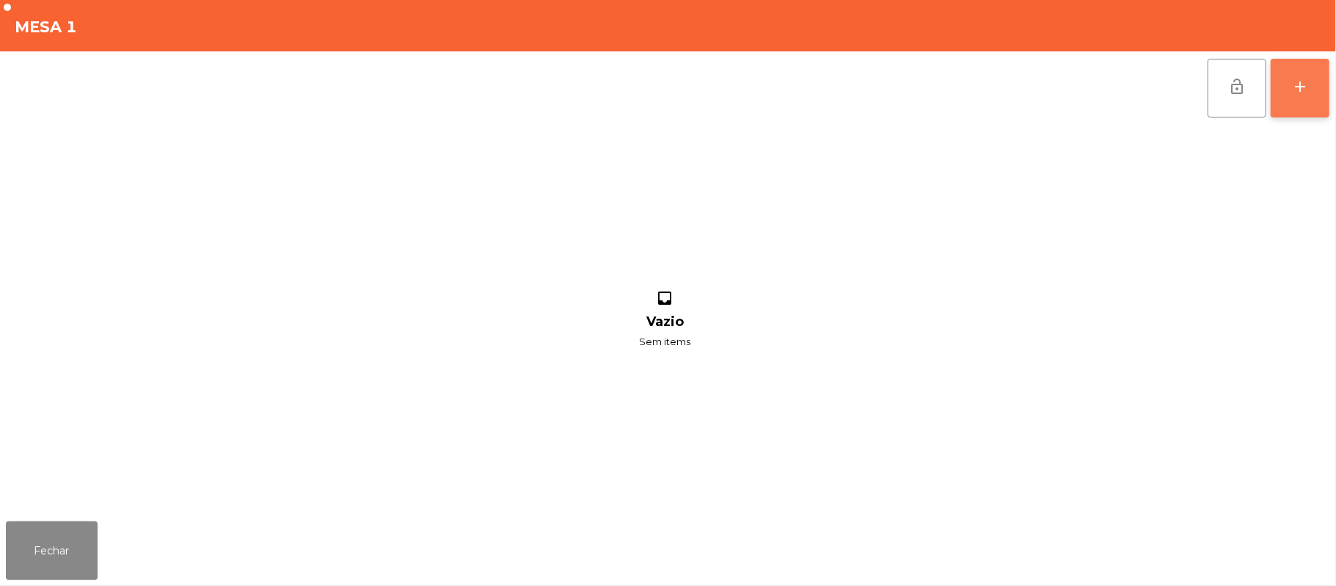
click at [1308, 95] on button "add" at bounding box center [1300, 88] width 59 height 59
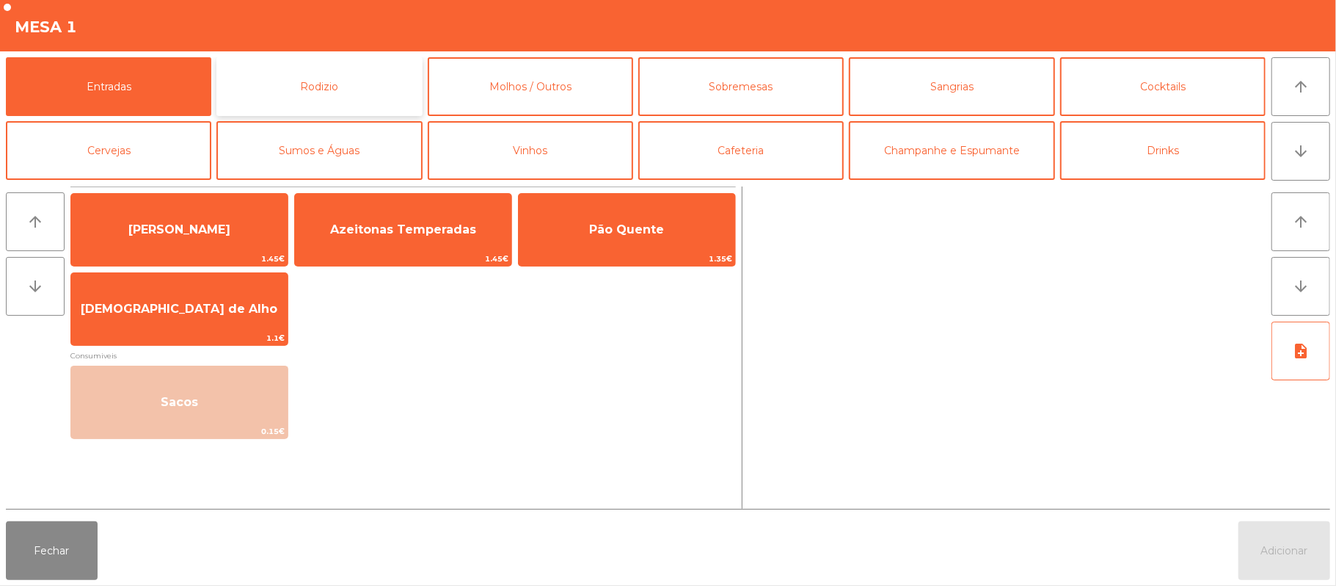
click at [364, 91] on button "Rodizio" at bounding box center [318, 86] width 205 height 59
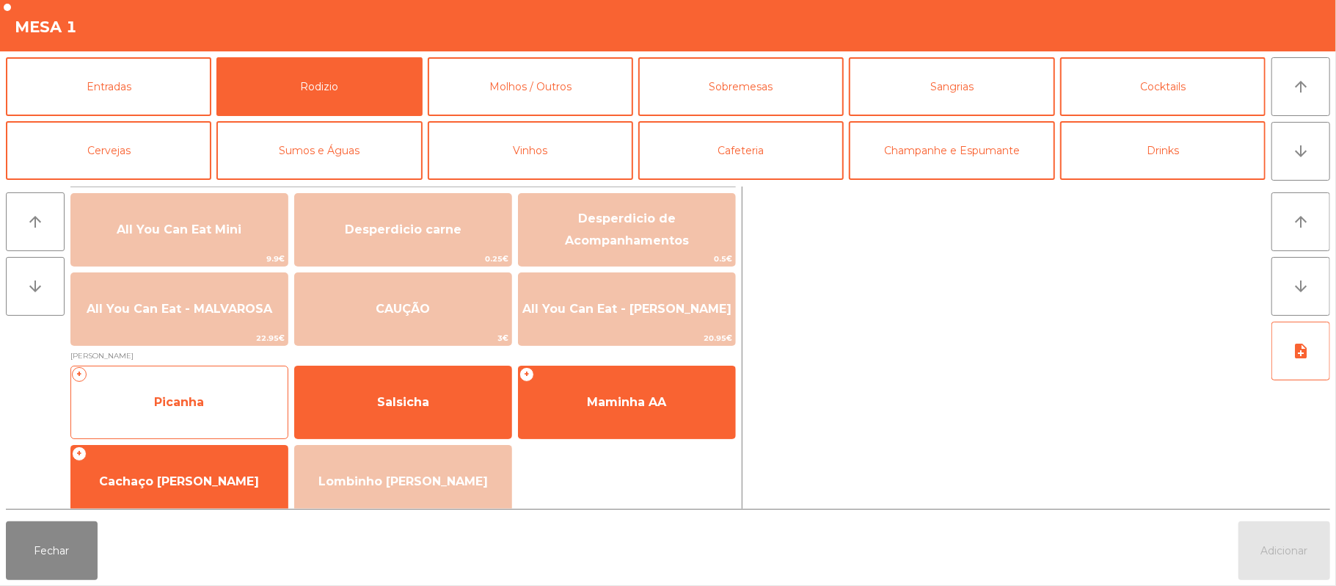
click at [197, 409] on span "Picanha" at bounding box center [179, 402] width 216 height 40
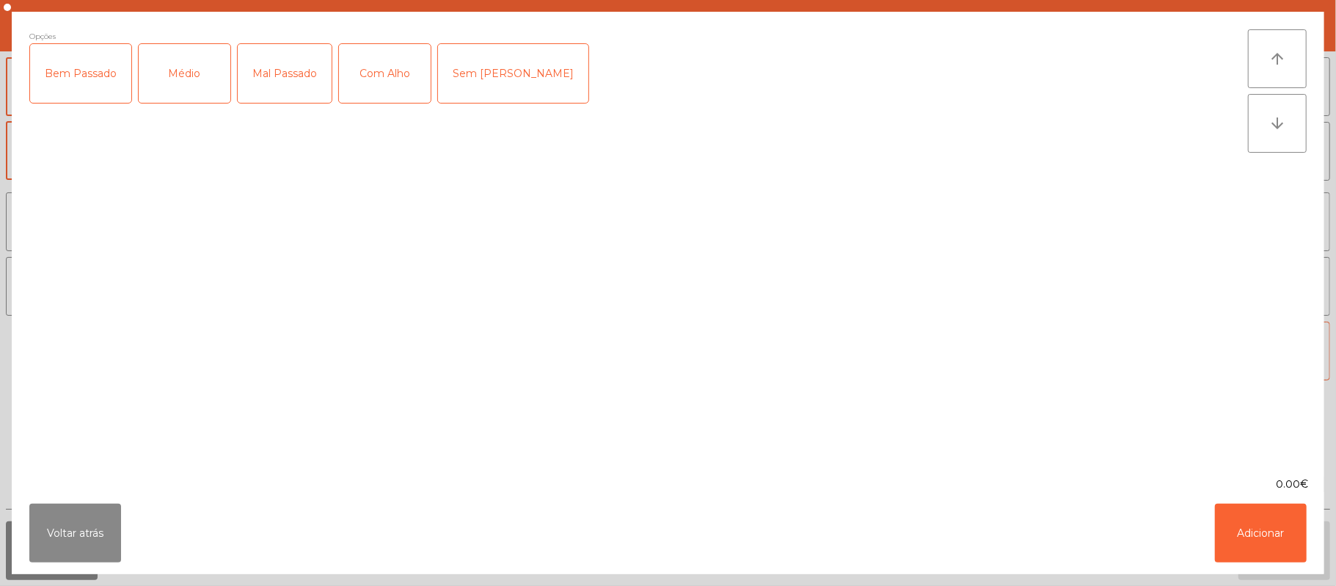
click at [280, 79] on div "Mal Passado" at bounding box center [285, 73] width 94 height 59
click at [1256, 543] on button "Adicionar" at bounding box center [1261, 532] width 92 height 59
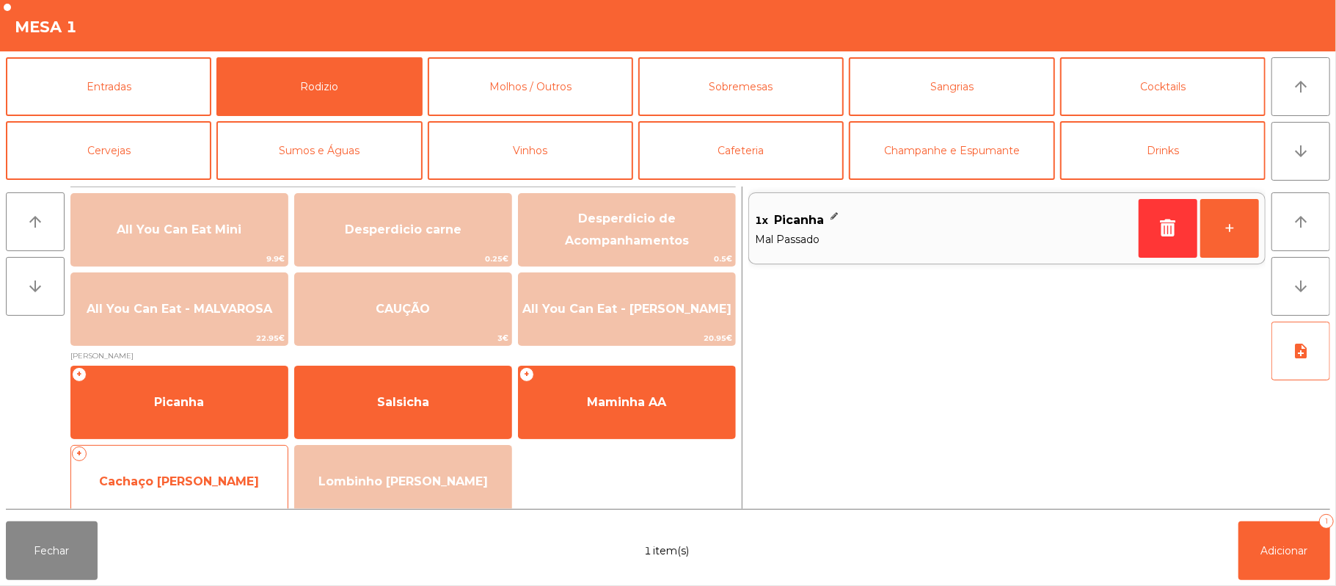
click at [214, 462] on span "Cachaço [PERSON_NAME]" at bounding box center [179, 482] width 216 height 40
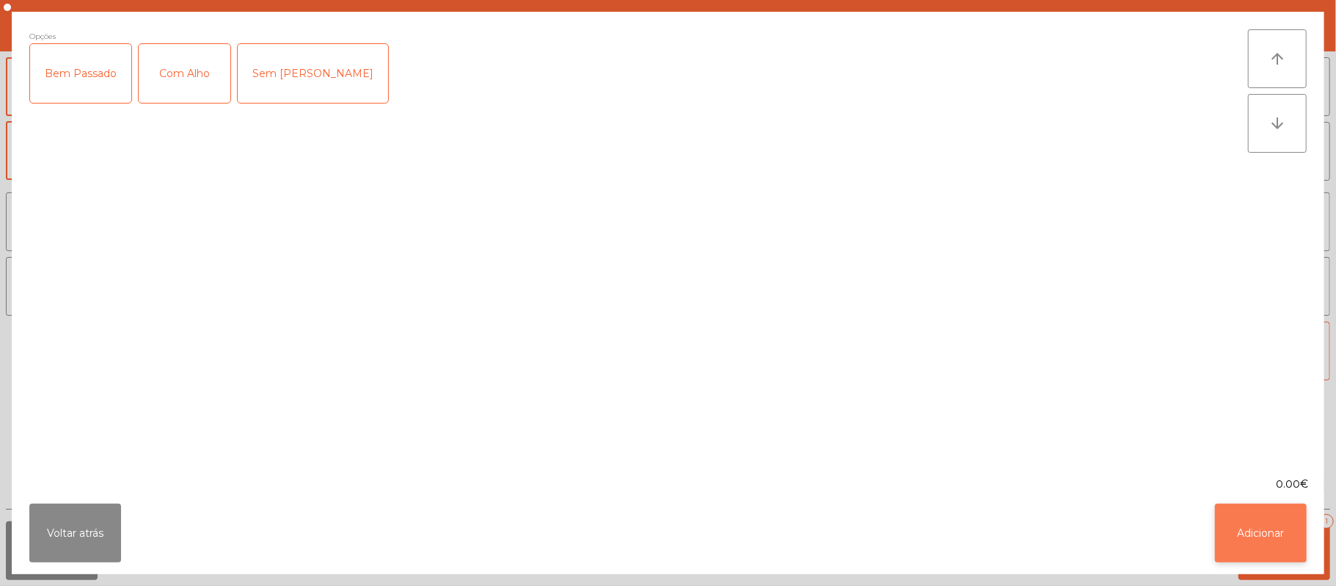
click at [1255, 530] on button "Adicionar" at bounding box center [1261, 532] width 92 height 59
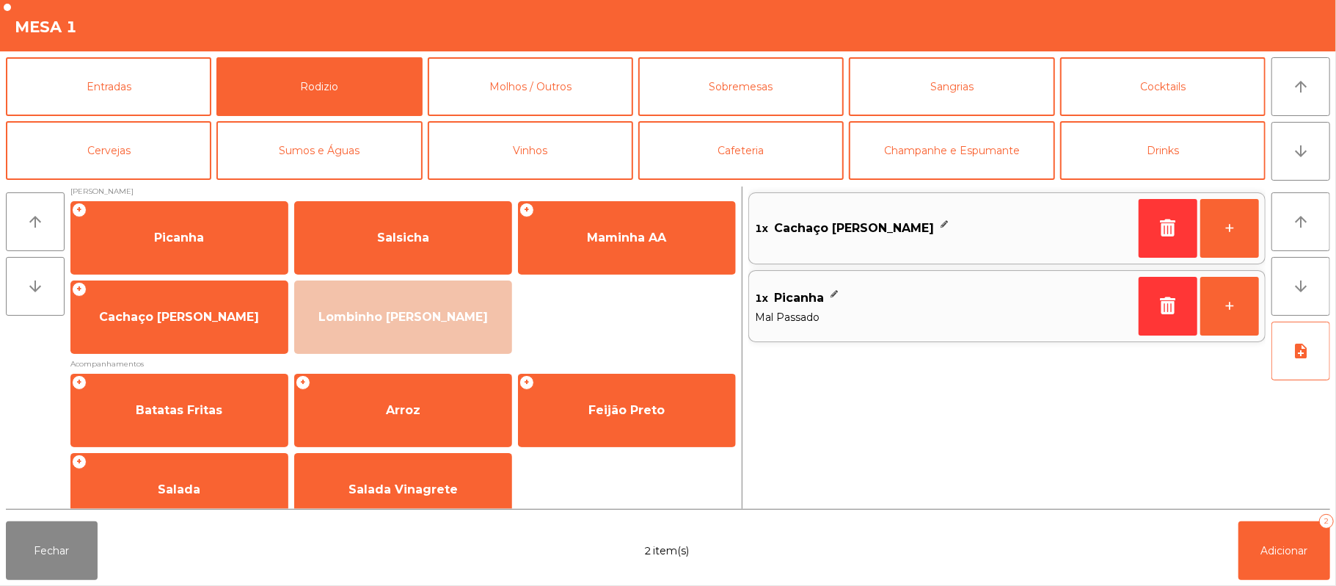
scroll to position [173, 0]
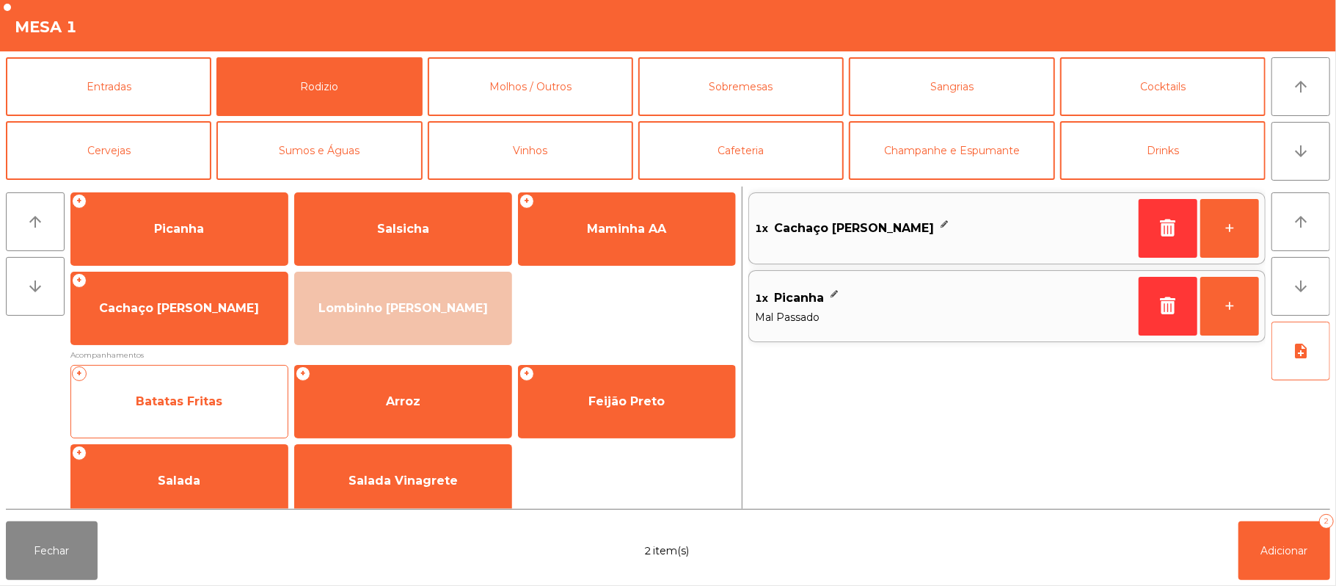
click at [194, 401] on span "Batatas Fritas" at bounding box center [179, 401] width 87 height 14
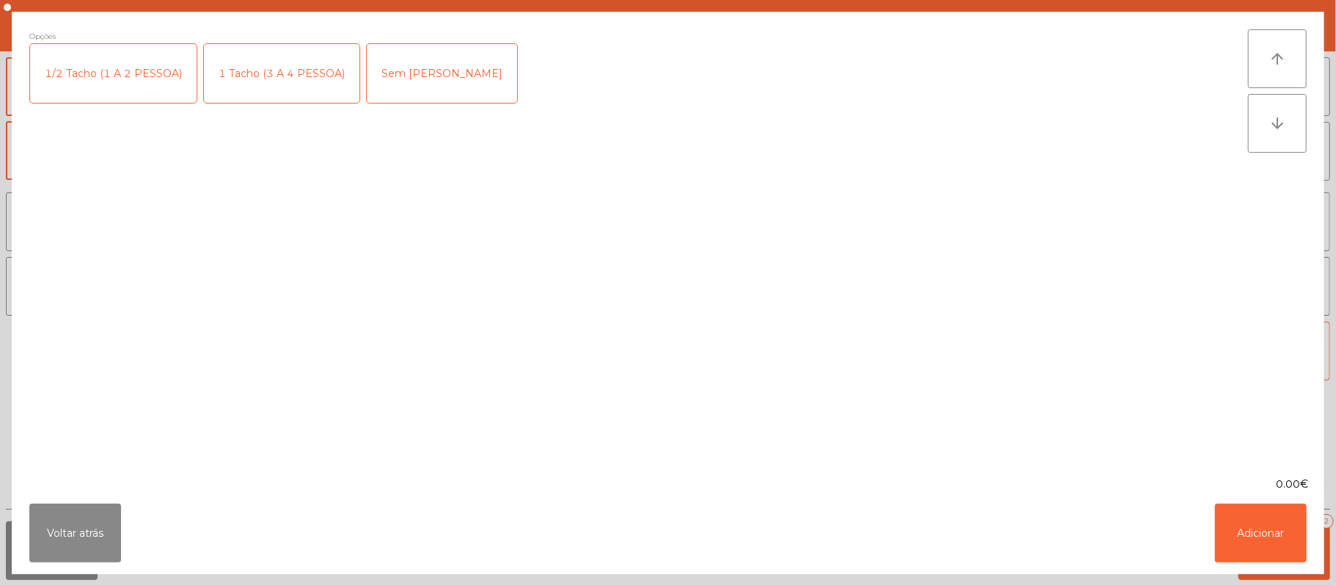
click at [250, 70] on div "1 Tacho (3 A 4 PESSOA)" at bounding box center [282, 73] width 156 height 59
click at [1233, 527] on button "Adicionar" at bounding box center [1261, 532] width 92 height 59
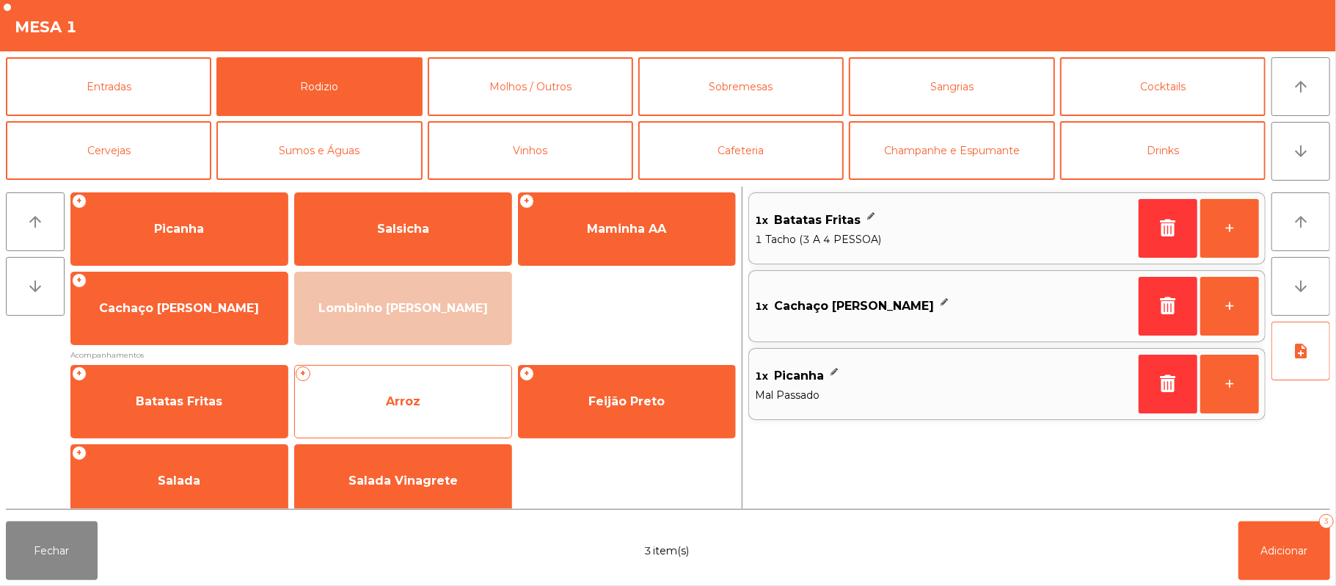
click at [415, 402] on span "Arroz" at bounding box center [403, 401] width 34 height 14
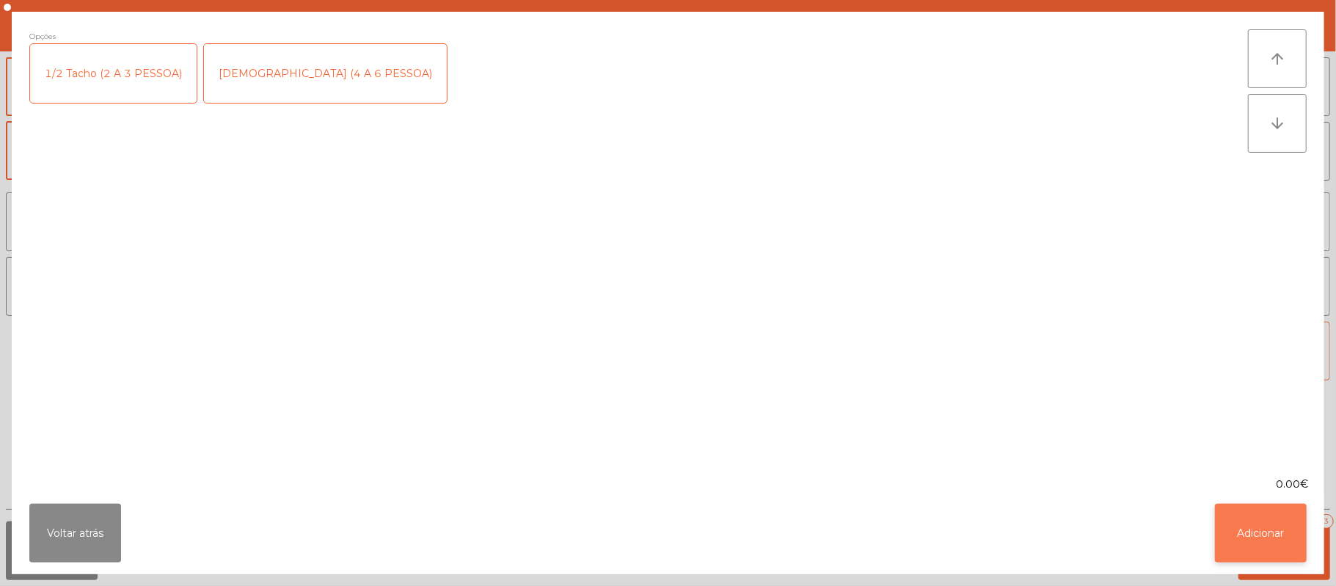
click at [1250, 536] on button "Adicionar" at bounding box center [1261, 532] width 92 height 59
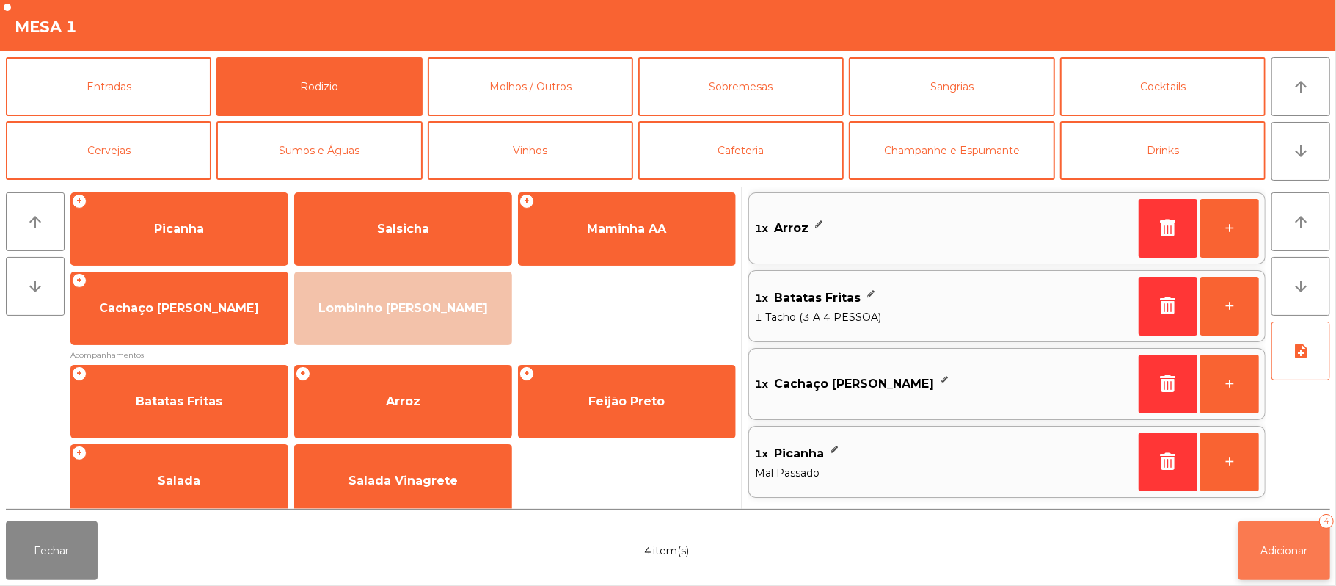
click at [1261, 547] on span "Adicionar" at bounding box center [1284, 550] width 47 height 13
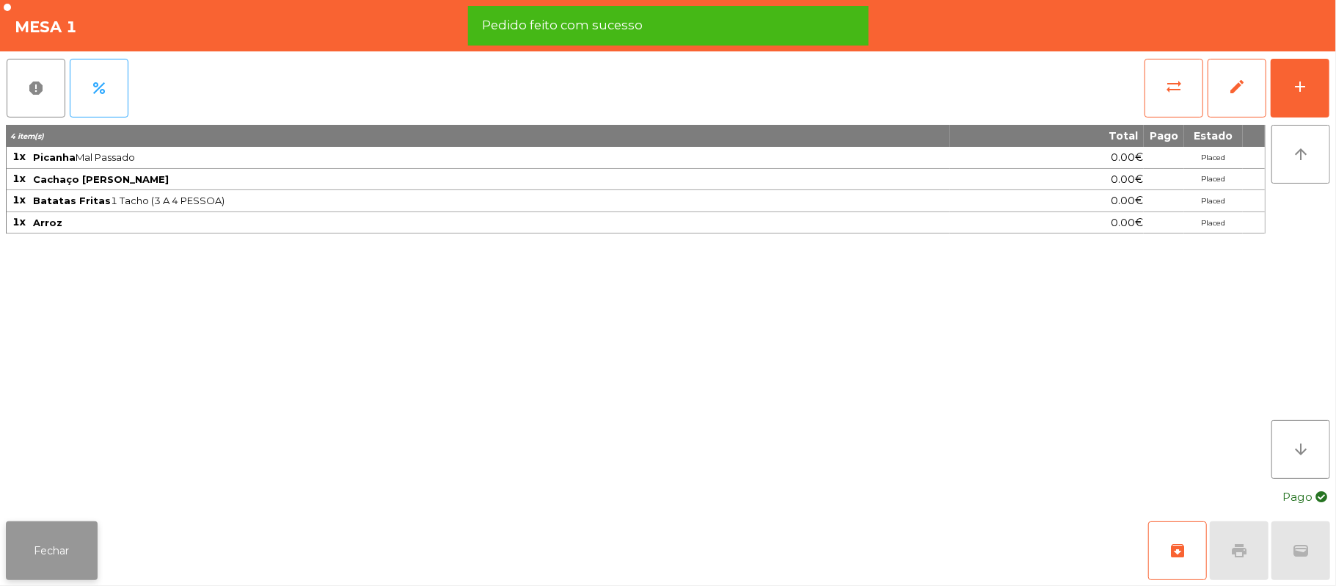
click at [48, 529] on button "Fechar" at bounding box center [52, 550] width 92 height 59
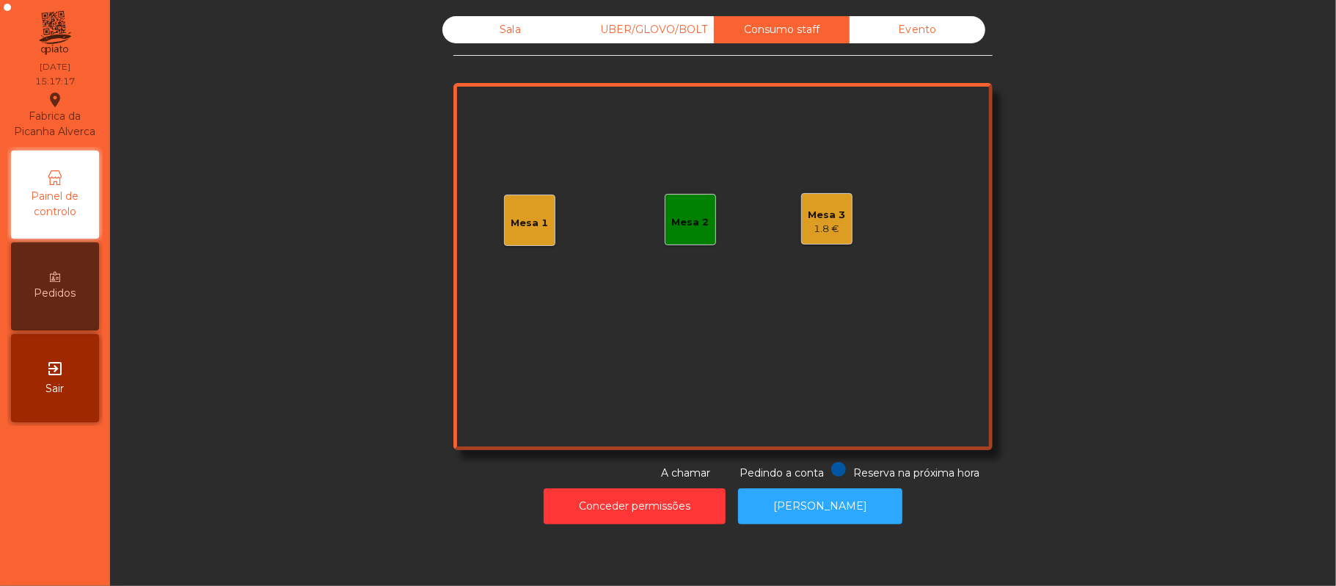
click at [532, 233] on div "Mesa 1" at bounding box center [529, 219] width 51 height 51
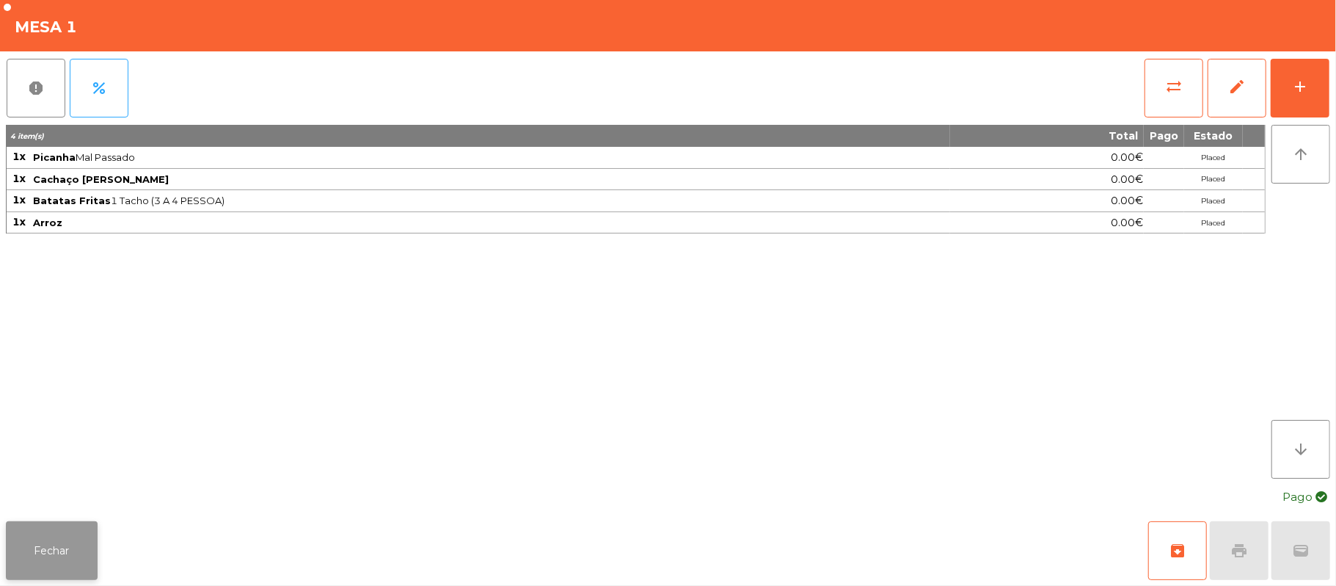
click at [47, 573] on button "Fechar" at bounding box center [52, 550] width 92 height 59
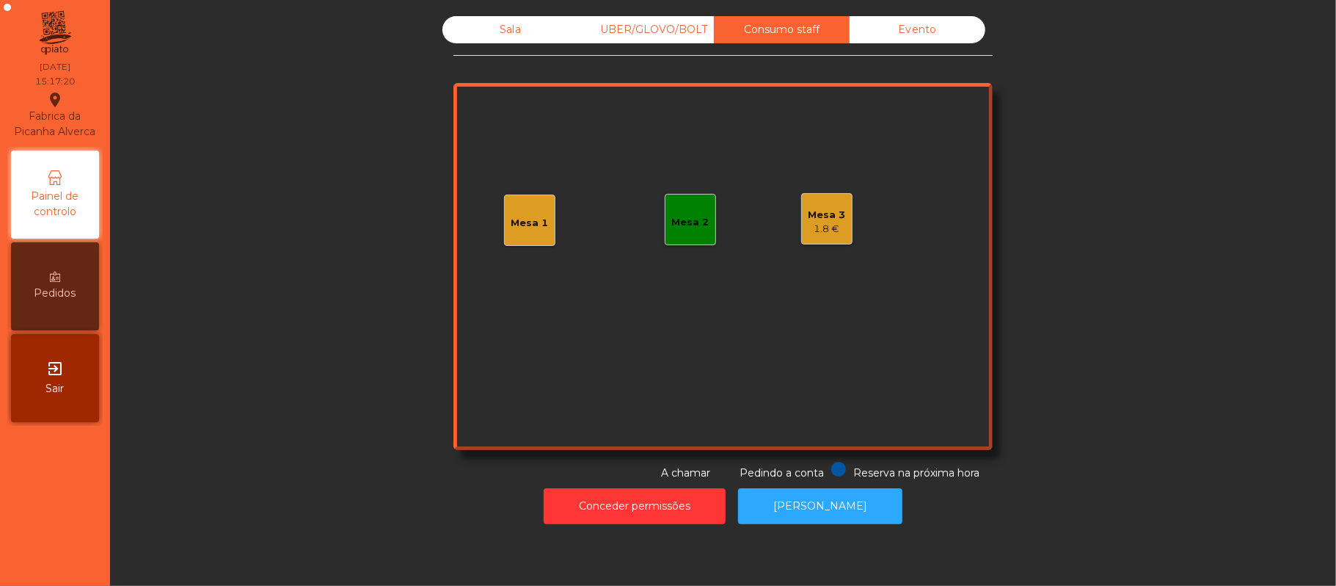
click at [544, 206] on div "Mesa 1" at bounding box center [529, 219] width 51 height 51
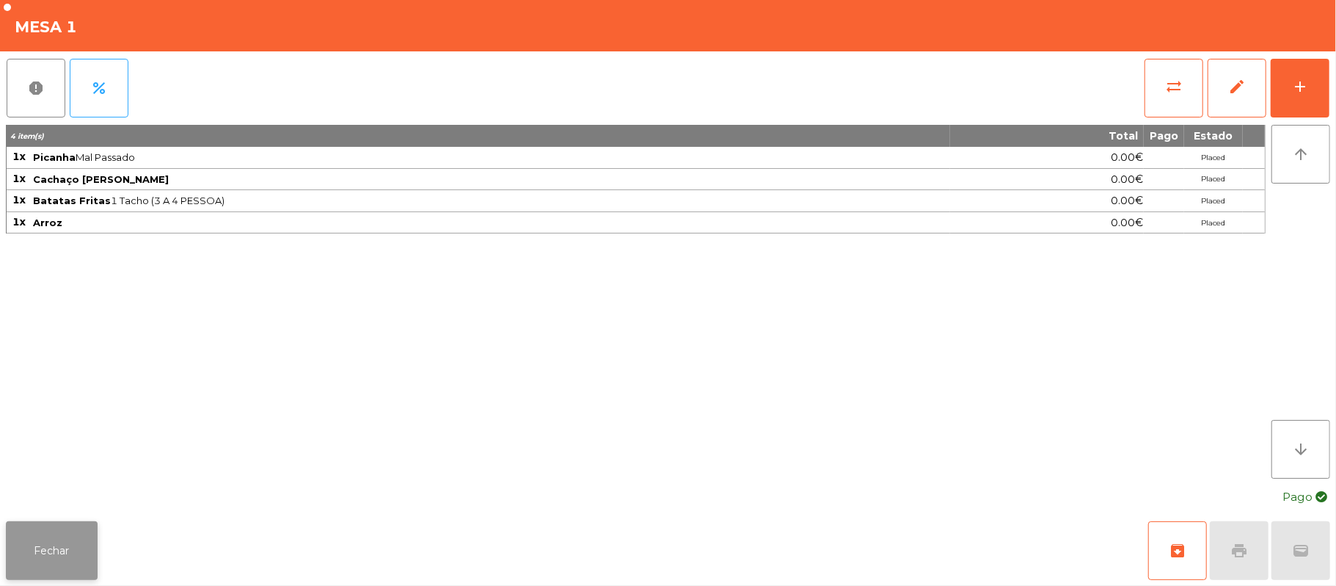
click at [51, 539] on button "Fechar" at bounding box center [52, 550] width 92 height 59
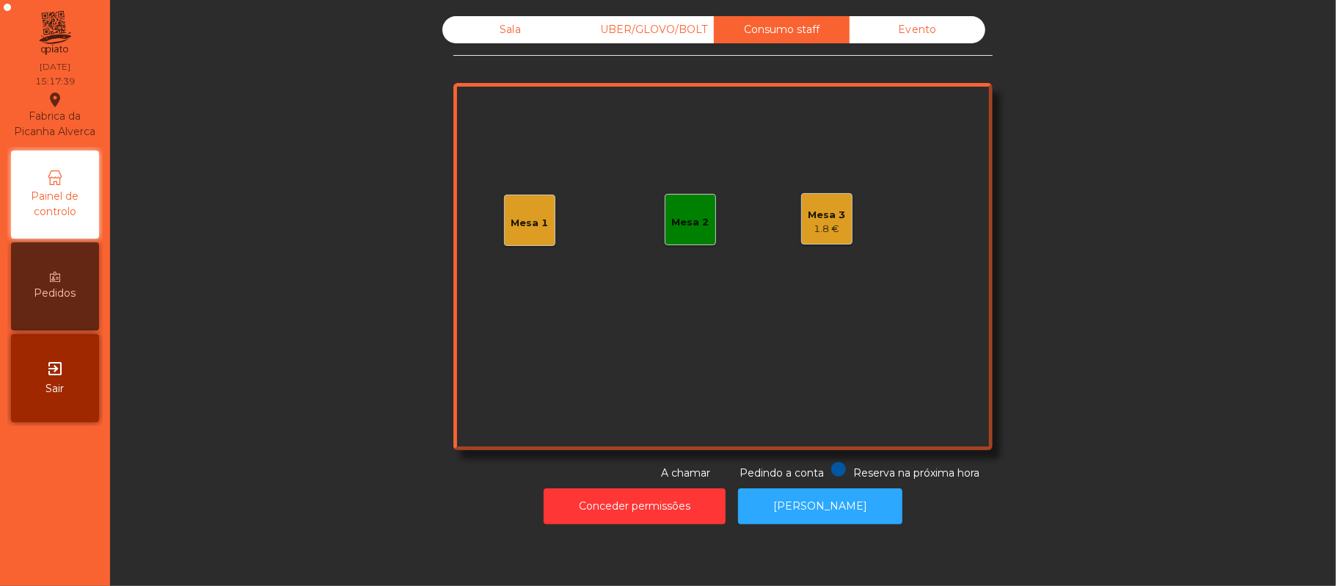
click at [502, 29] on div "Sala" at bounding box center [510, 29] width 136 height 27
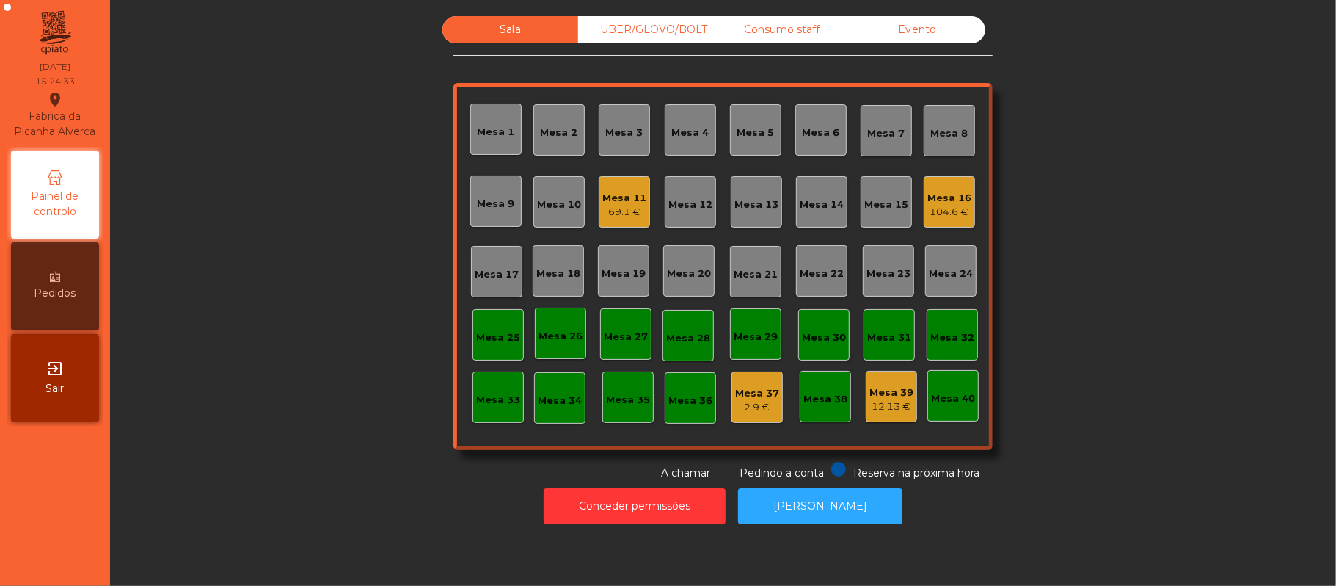
click at [624, 211] on div "69.1 €" at bounding box center [624, 212] width 44 height 15
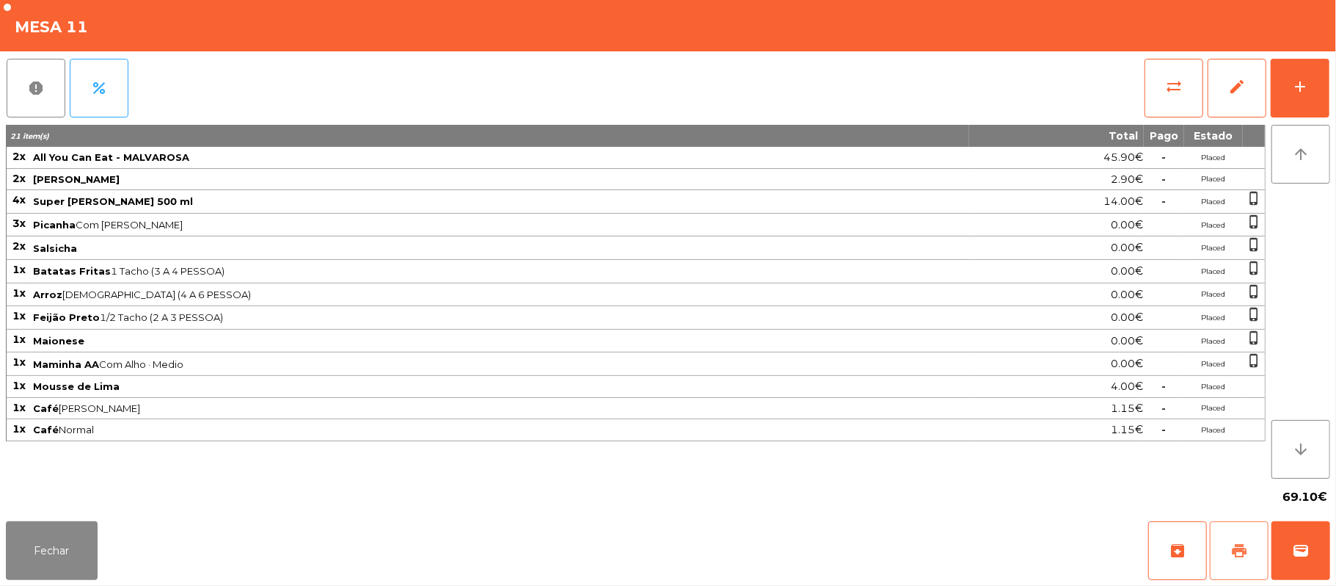
click at [1231, 549] on span "print" at bounding box center [1240, 551] width 18 height 18
click at [1225, 553] on button "print" at bounding box center [1239, 550] width 59 height 59
click at [1158, 72] on button "sync_alt" at bounding box center [1174, 88] width 59 height 59
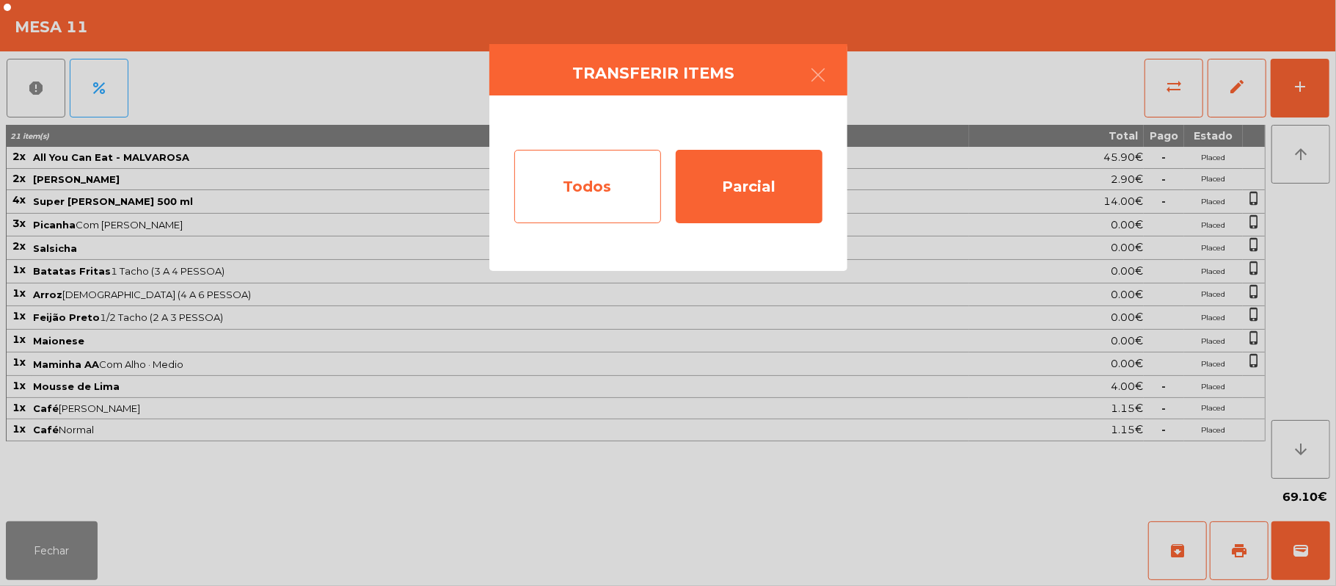
click at [576, 192] on div "Todos" at bounding box center [587, 186] width 147 height 73
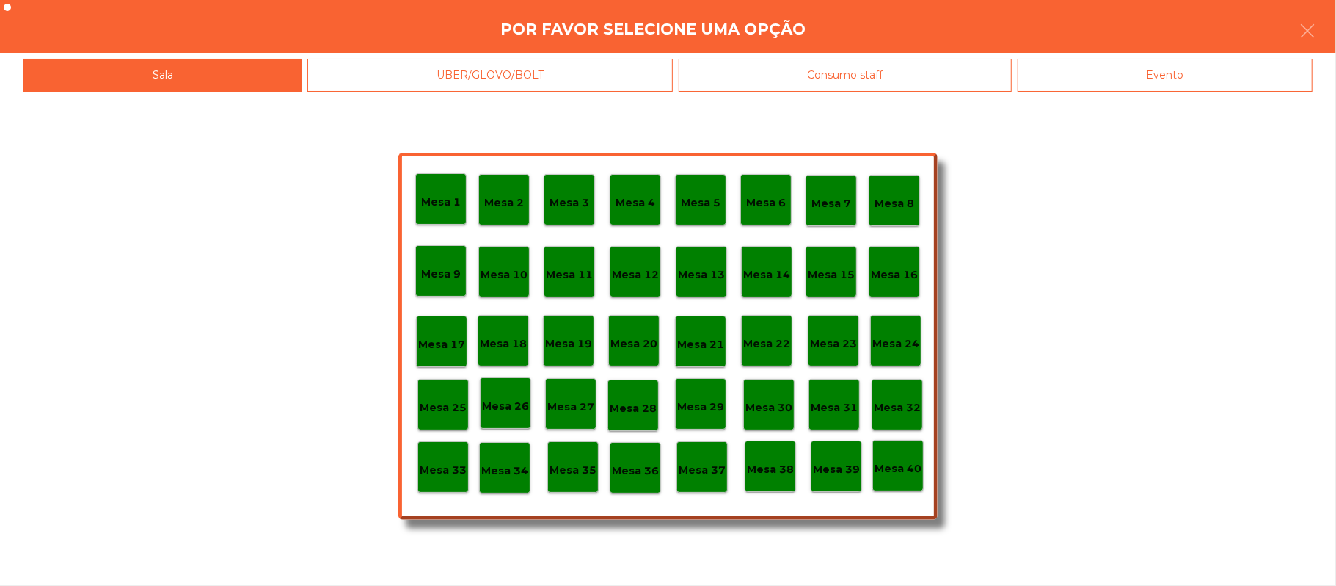
click at [1130, 68] on div "Evento" at bounding box center [1165, 75] width 295 height 33
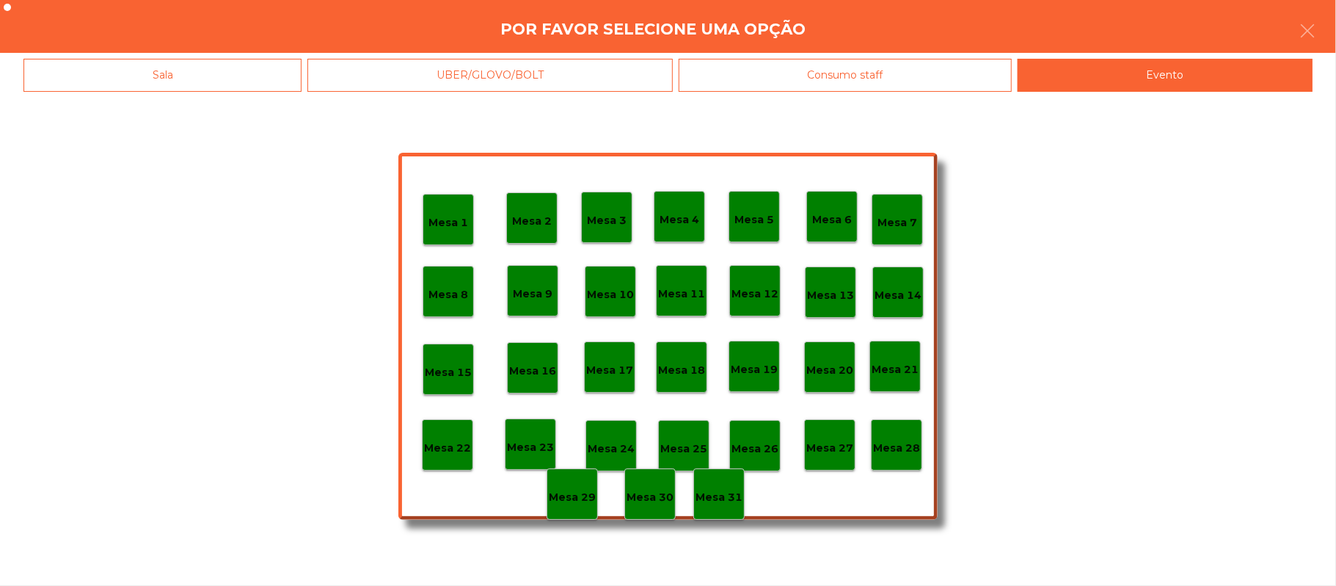
click at [896, 444] on p "Mesa 28" at bounding box center [896, 448] width 47 height 17
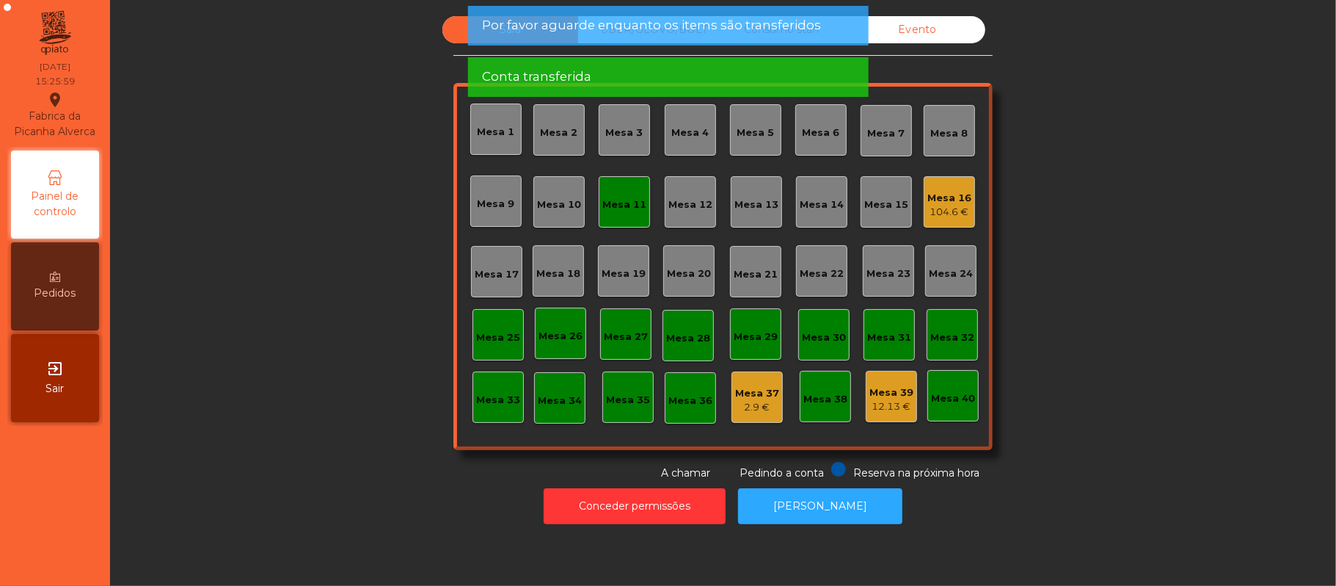
click at [634, 186] on div "Mesa 11" at bounding box center [624, 201] width 51 height 51
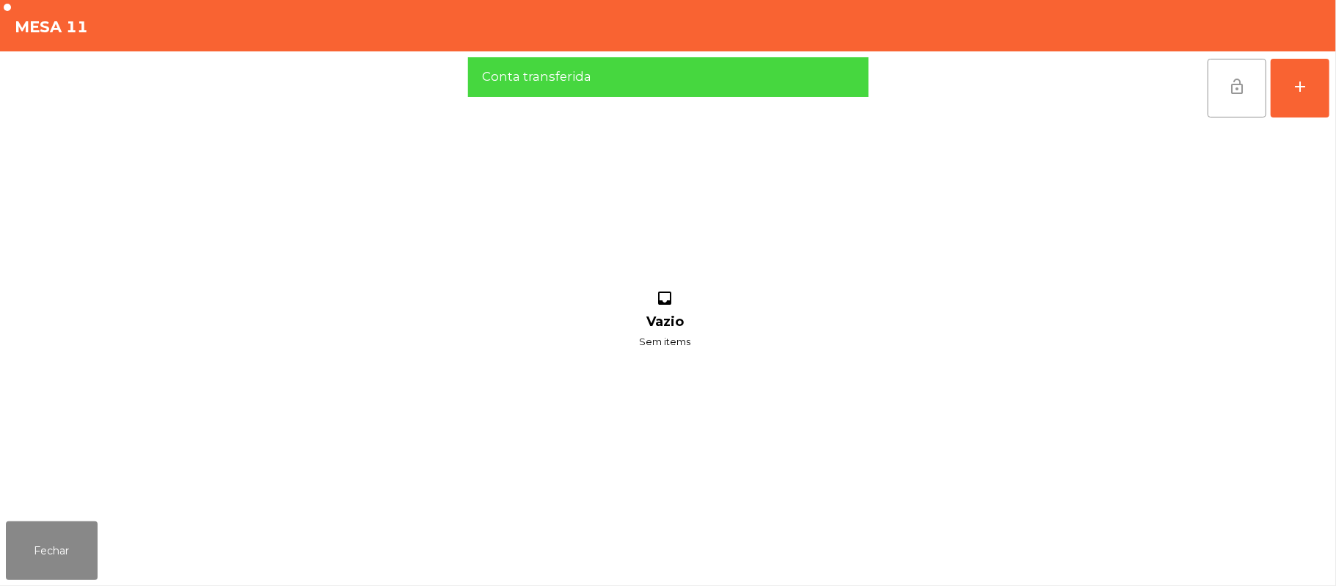
click at [1228, 87] on span "lock_open" at bounding box center [1237, 87] width 18 height 18
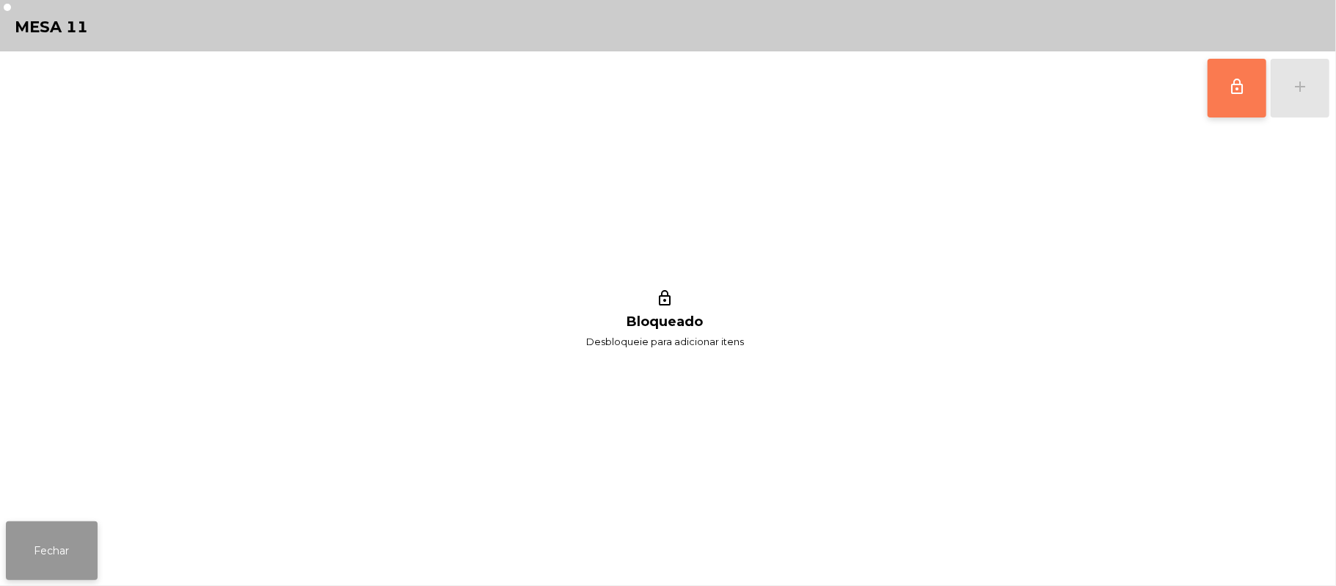
click at [15, 553] on button "Fechar" at bounding box center [52, 550] width 92 height 59
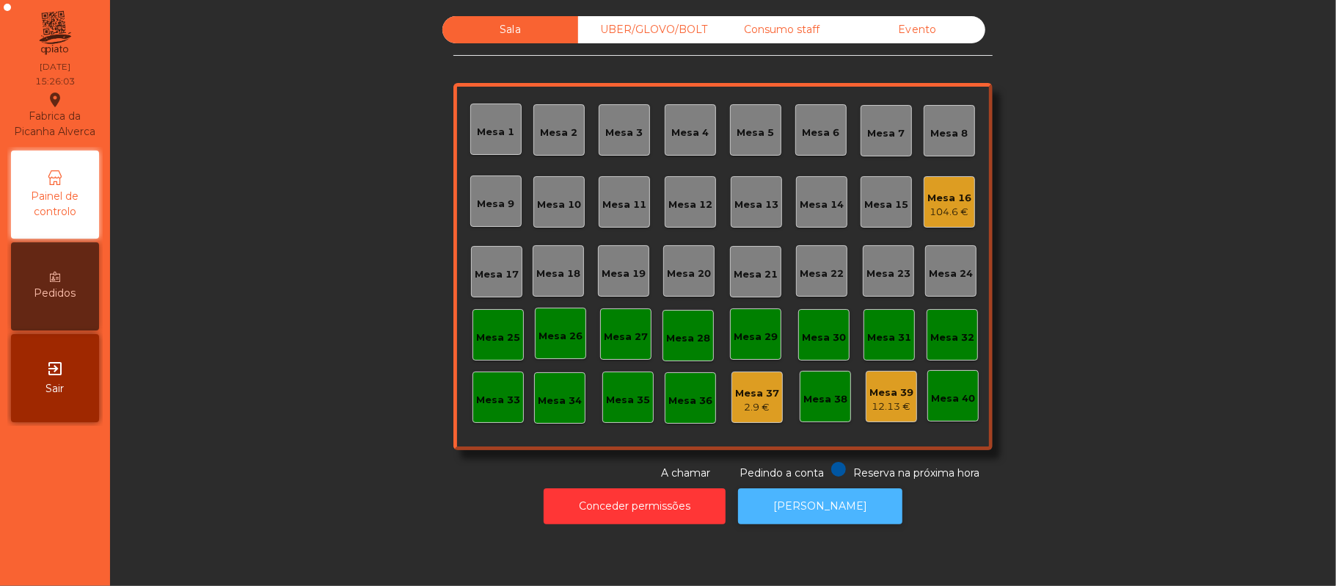
click at [844, 517] on button "[PERSON_NAME]" at bounding box center [820, 506] width 164 height 36
click at [947, 195] on div "Mesa 16" at bounding box center [950, 198] width 44 height 15
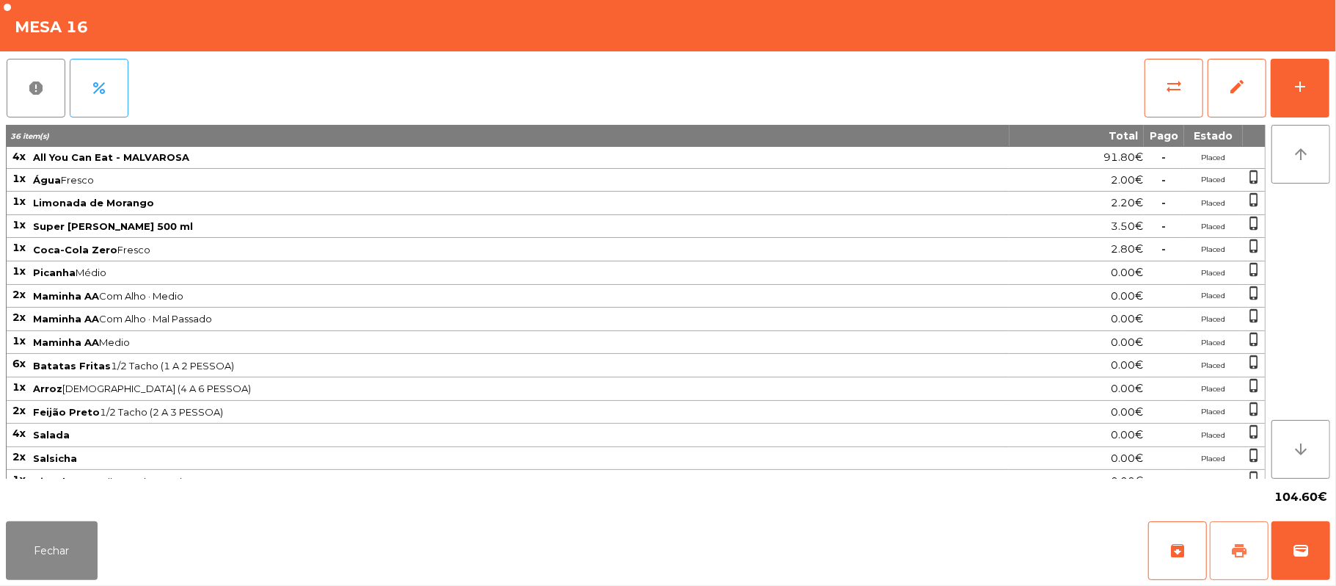
click at [1228, 559] on button "print" at bounding box center [1239, 550] width 59 height 59
click at [1325, 542] on button "wallet" at bounding box center [1301, 550] width 59 height 59
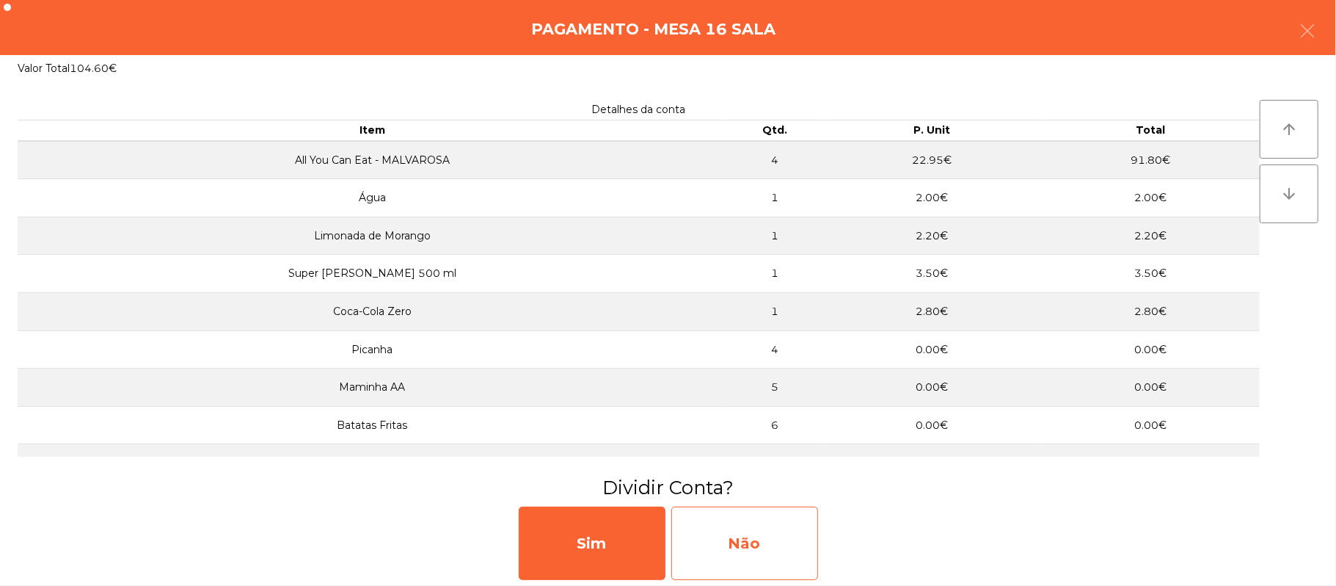
click at [772, 549] on div "Não" at bounding box center [744, 542] width 147 height 73
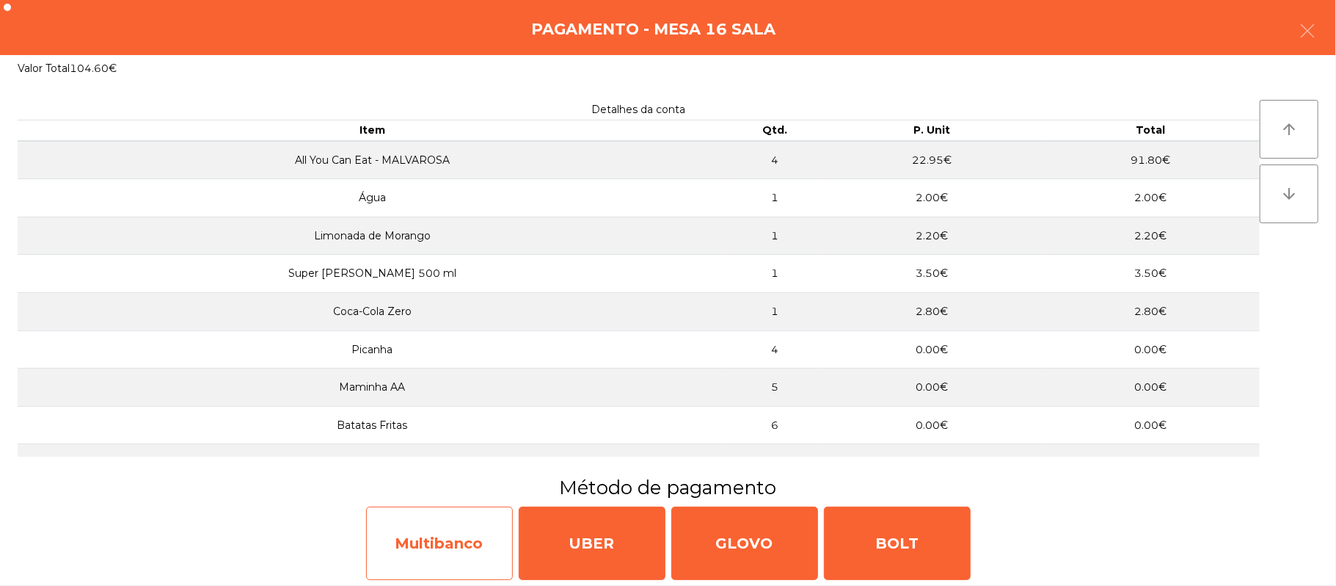
click at [446, 542] on div "Multibanco" at bounding box center [439, 542] width 147 height 73
select select "**"
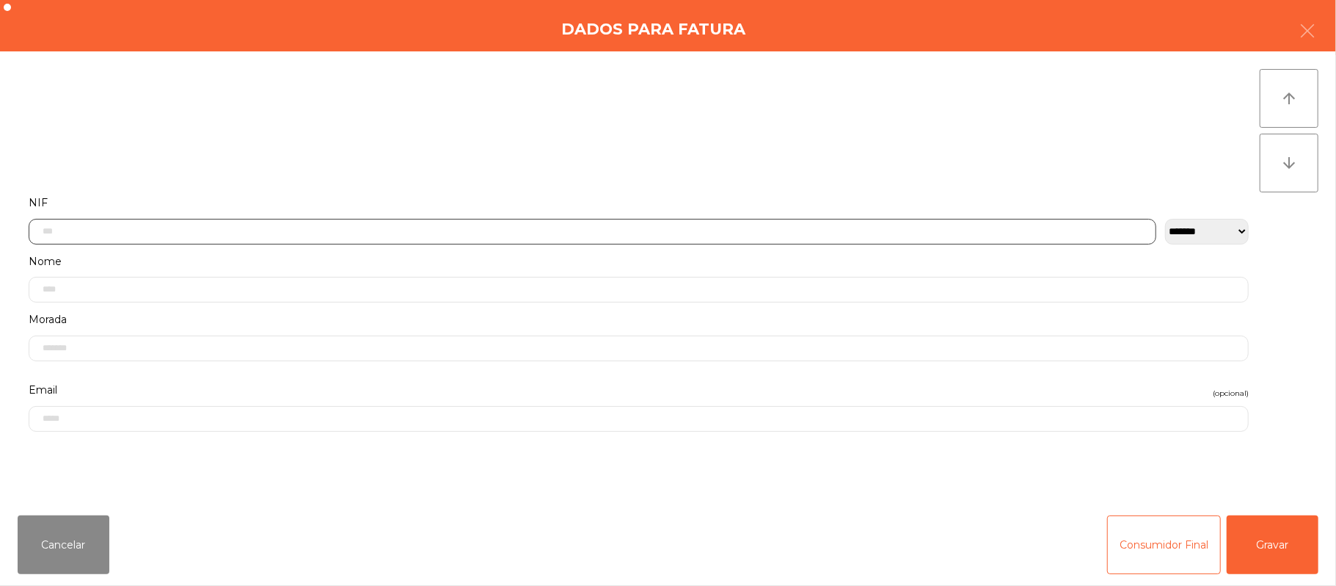
click at [511, 230] on input "text" at bounding box center [593, 232] width 1128 height 26
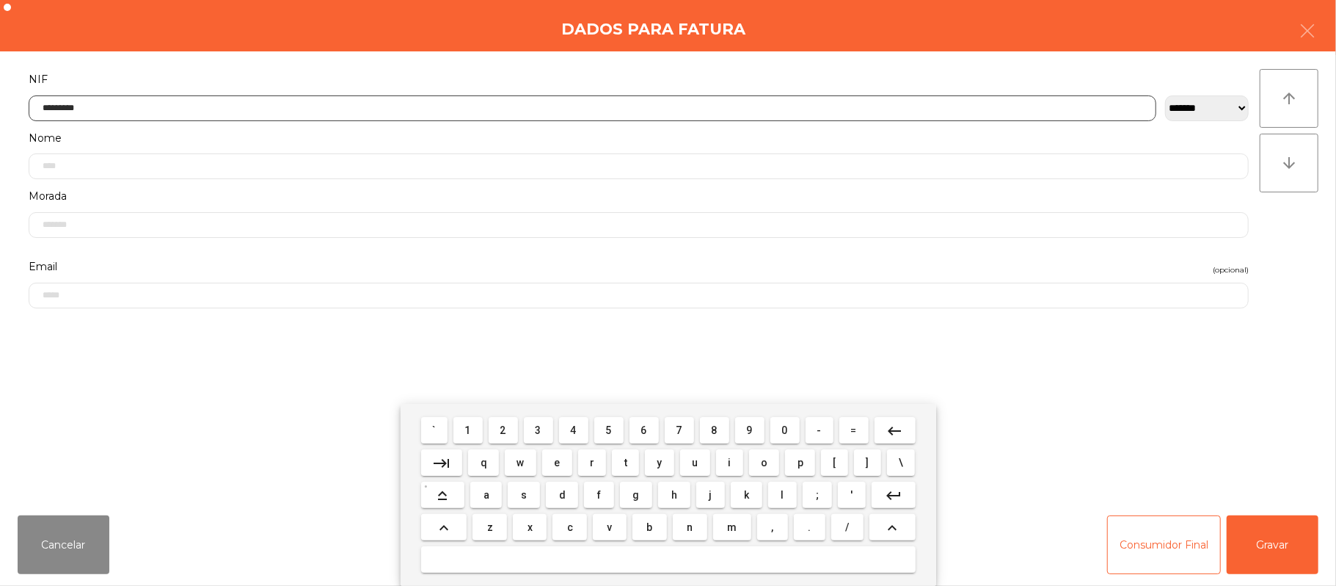
type input "*********"
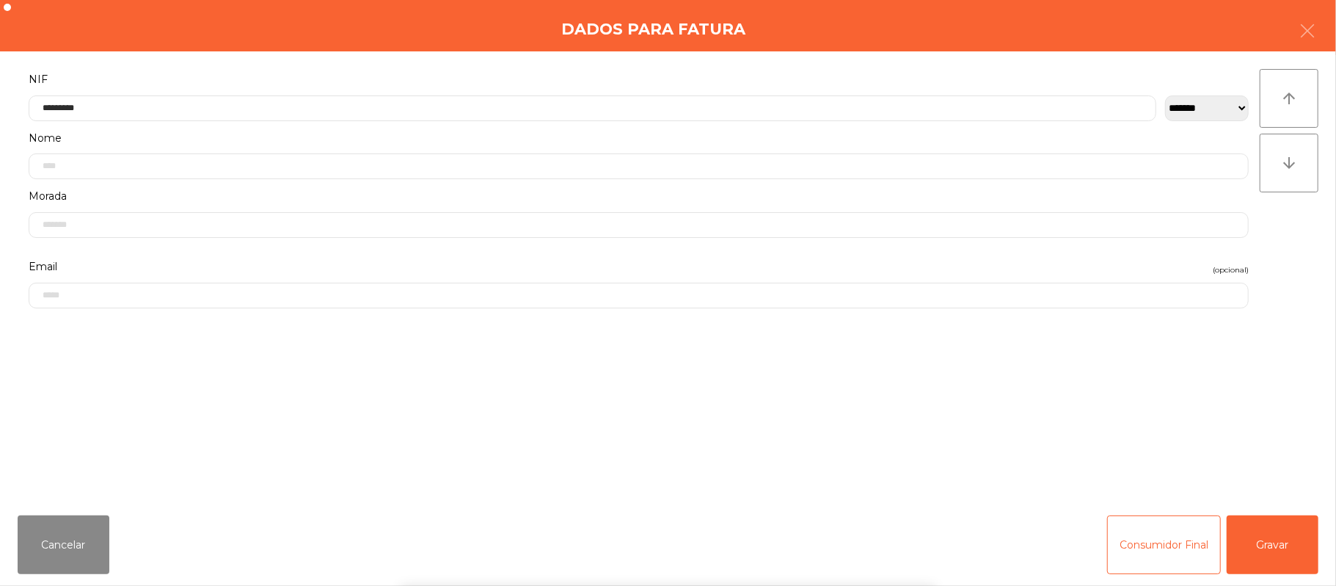
click at [1275, 522] on div "` 1 2 3 4 5 6 7 8 9 0 - = keyboard_backspace keyboard_tab q w e r t y u i o p […" at bounding box center [668, 495] width 1336 height 182
click at [1286, 539] on button "Gravar" at bounding box center [1273, 544] width 92 height 59
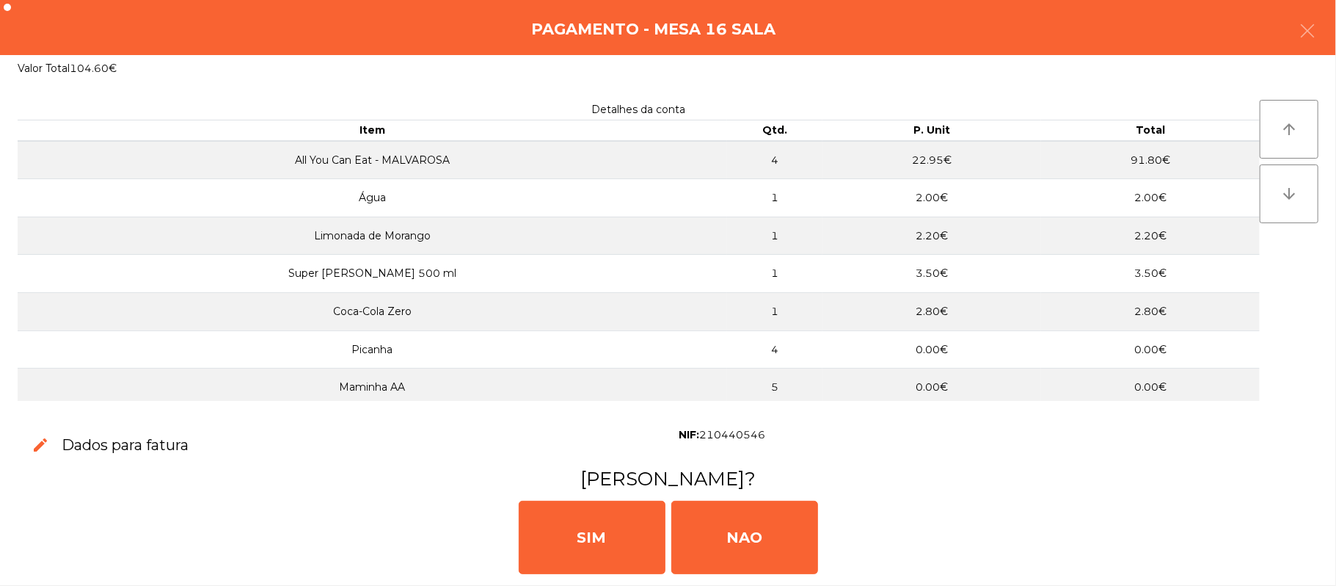
click at [1294, 542] on div "SIM NAO" at bounding box center [668, 536] width 1325 height 88
click at [575, 576] on div "SIM NAO" at bounding box center [668, 536] width 1325 height 88
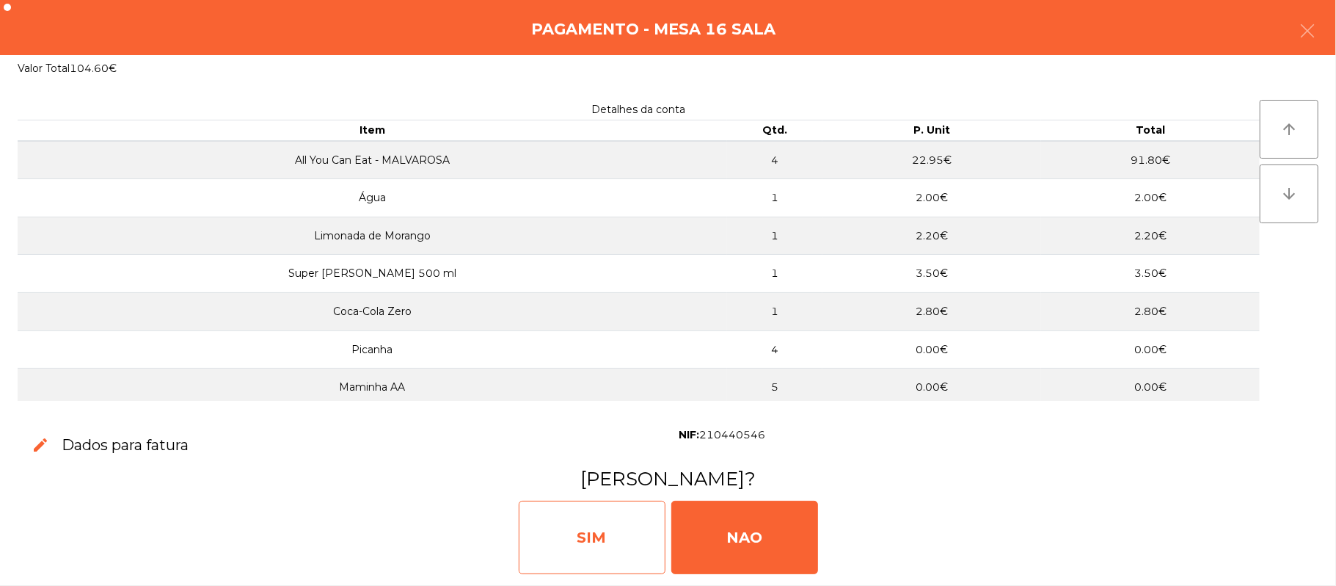
click at [576, 556] on div "SIM" at bounding box center [592, 536] width 147 height 73
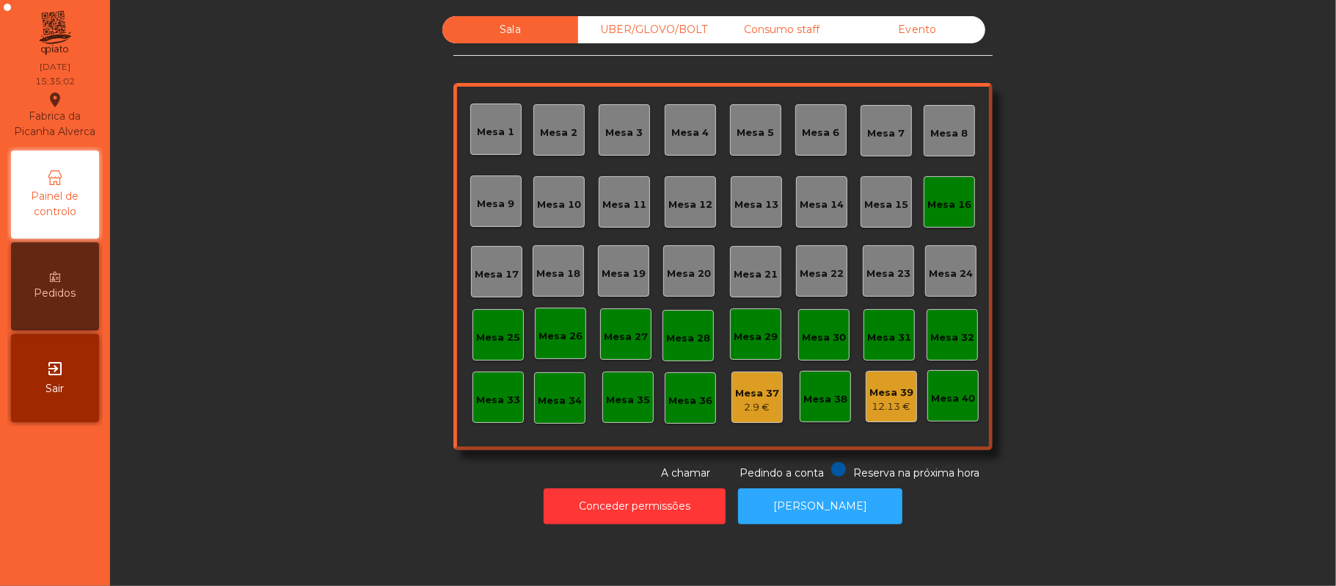
click at [938, 198] on div "Mesa 16" at bounding box center [950, 204] width 44 height 15
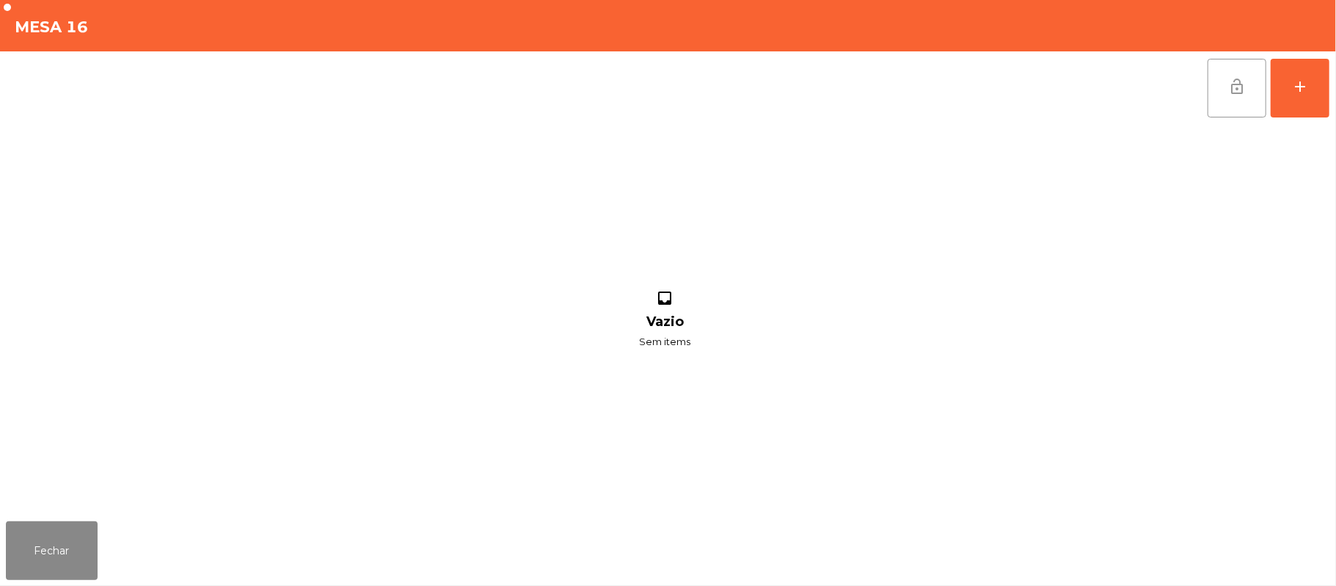
click at [1228, 89] on span "lock_open" at bounding box center [1237, 87] width 18 height 18
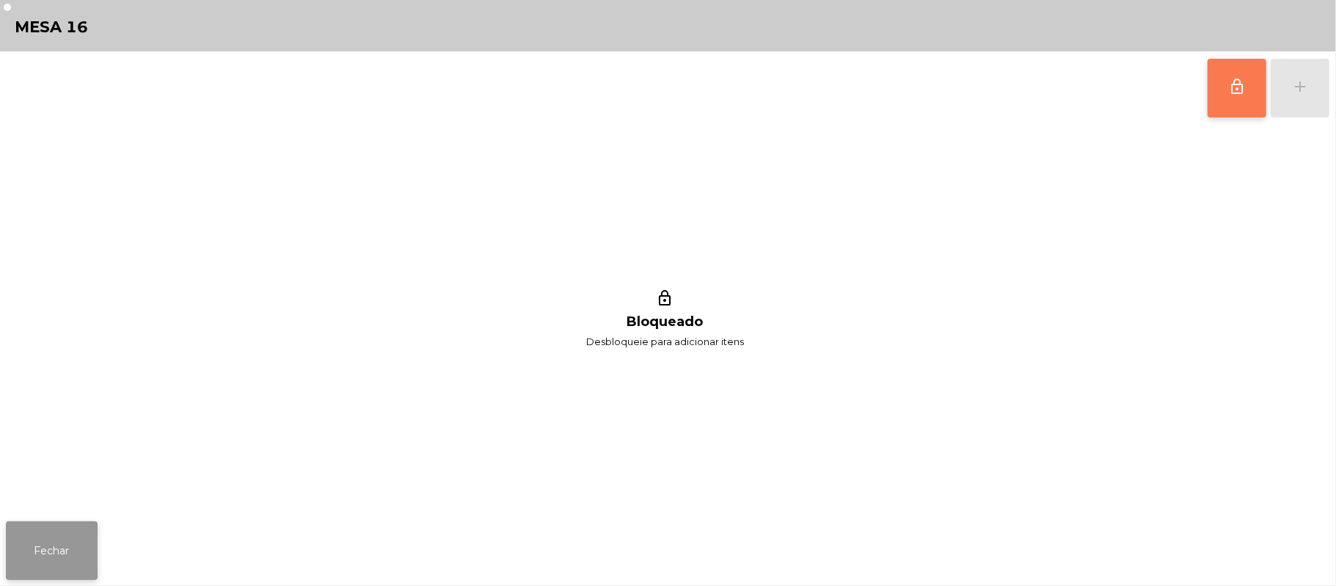
click at [68, 561] on button "Fechar" at bounding box center [52, 550] width 92 height 59
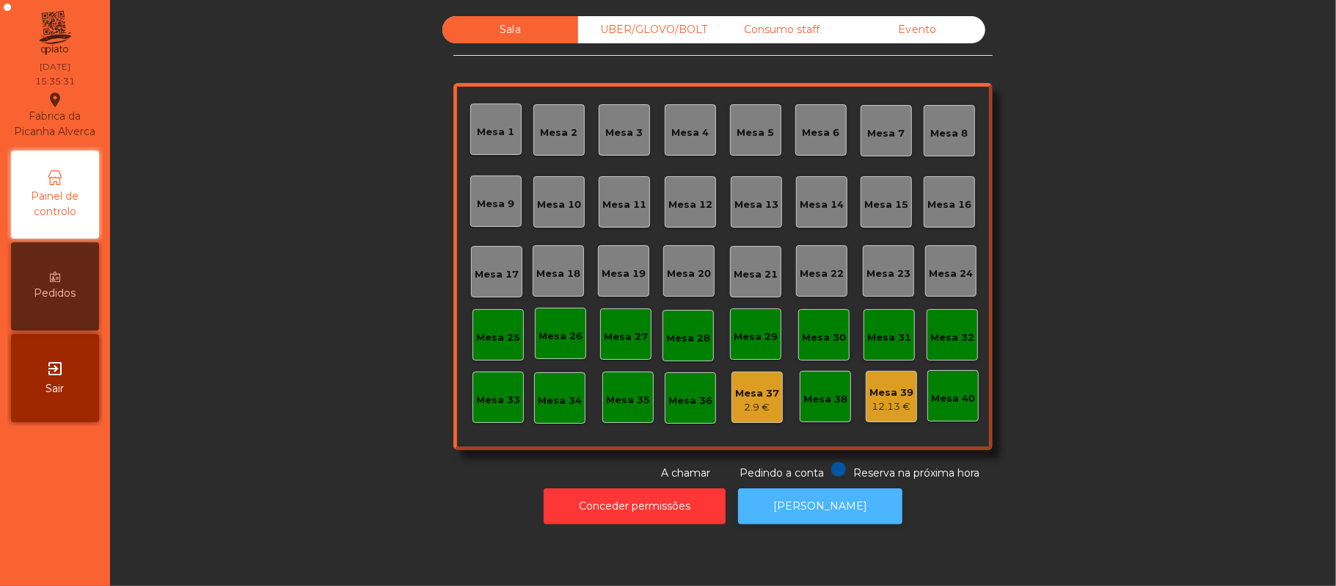
click at [859, 523] on button "[PERSON_NAME]" at bounding box center [820, 506] width 164 height 36
click at [694, 28] on div "UBER/GLOVO/BOLT" at bounding box center [646, 29] width 136 height 27
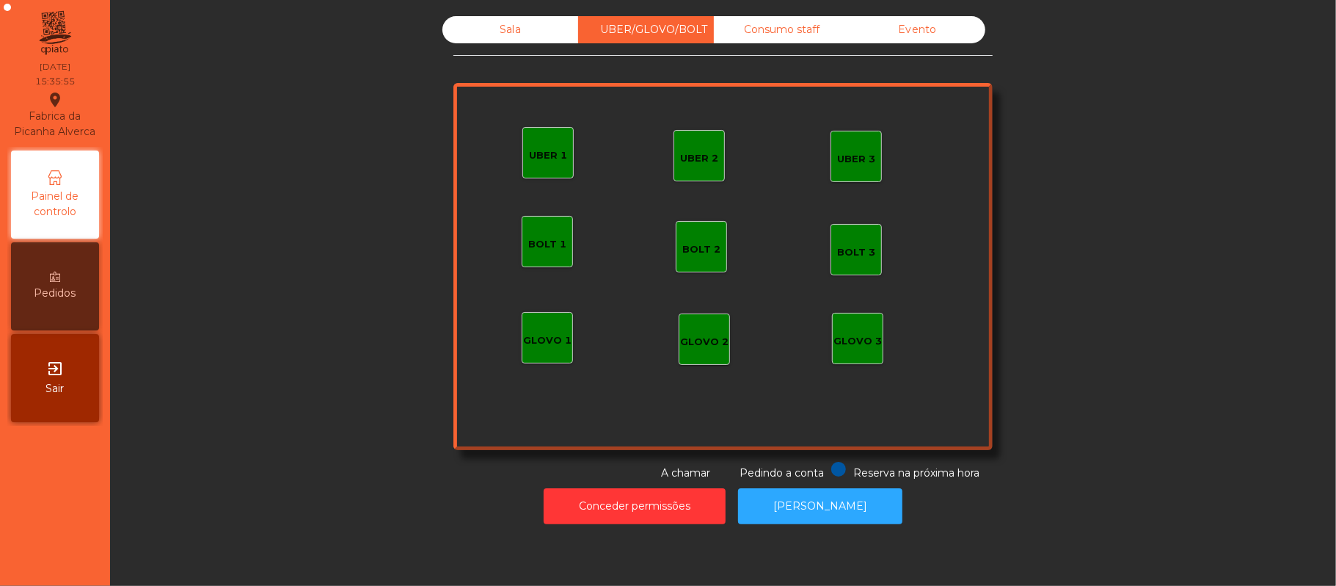
click at [770, 30] on div "Consumo staff" at bounding box center [782, 29] width 136 height 27
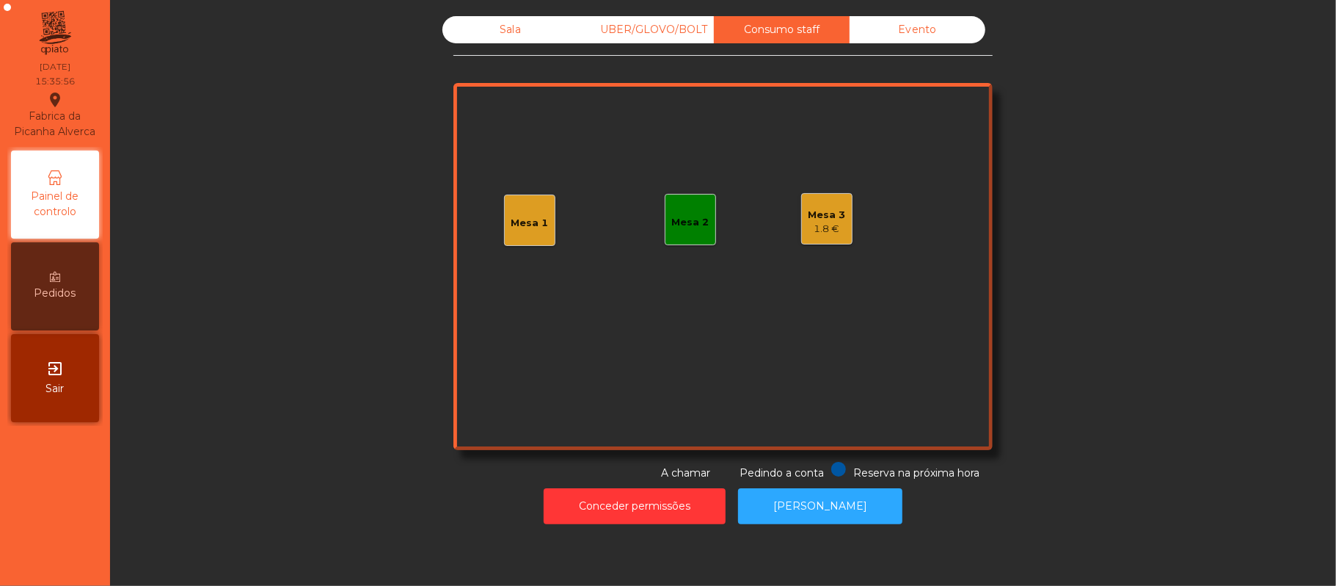
click at [809, 203] on div "Mesa 3 1.8 €" at bounding box center [827, 219] width 37 height 34
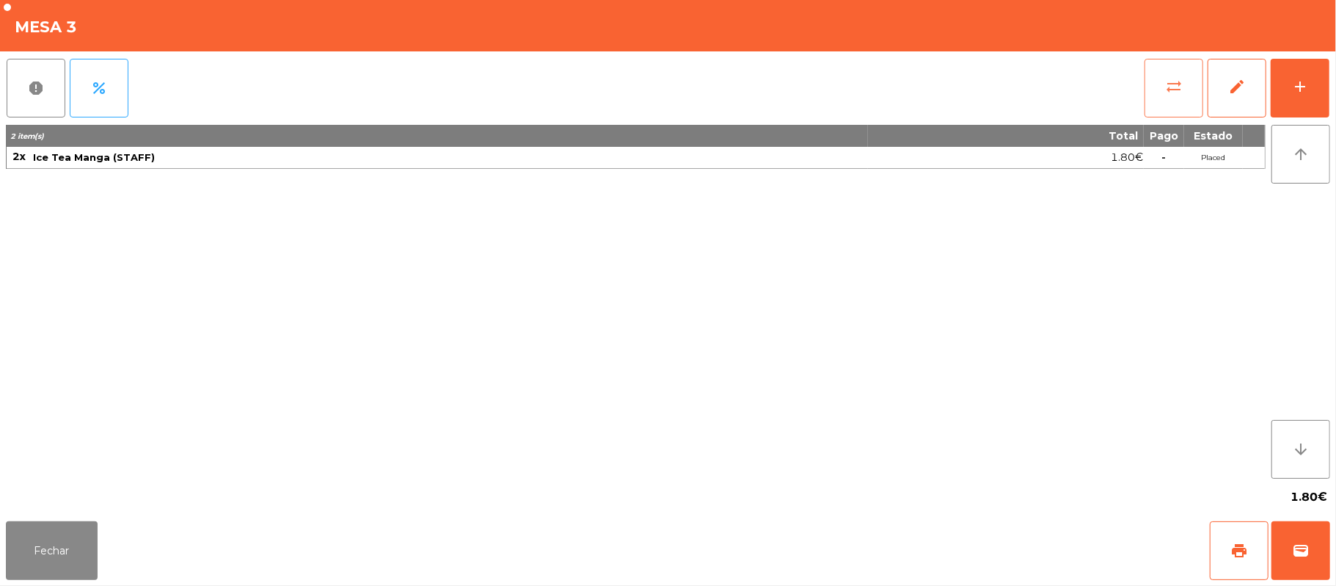
click at [1154, 98] on button "sync_alt" at bounding box center [1174, 88] width 59 height 59
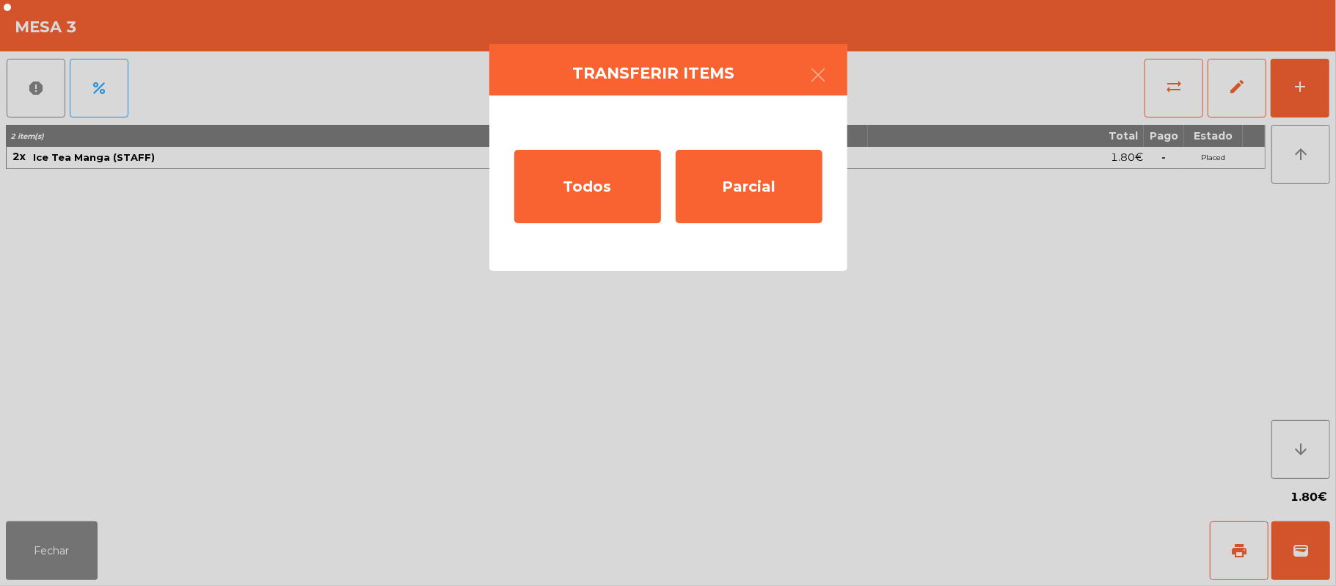
click at [926, 256] on ngb-modal-window "Transferir items Todos Parcial" at bounding box center [668, 293] width 1336 height 586
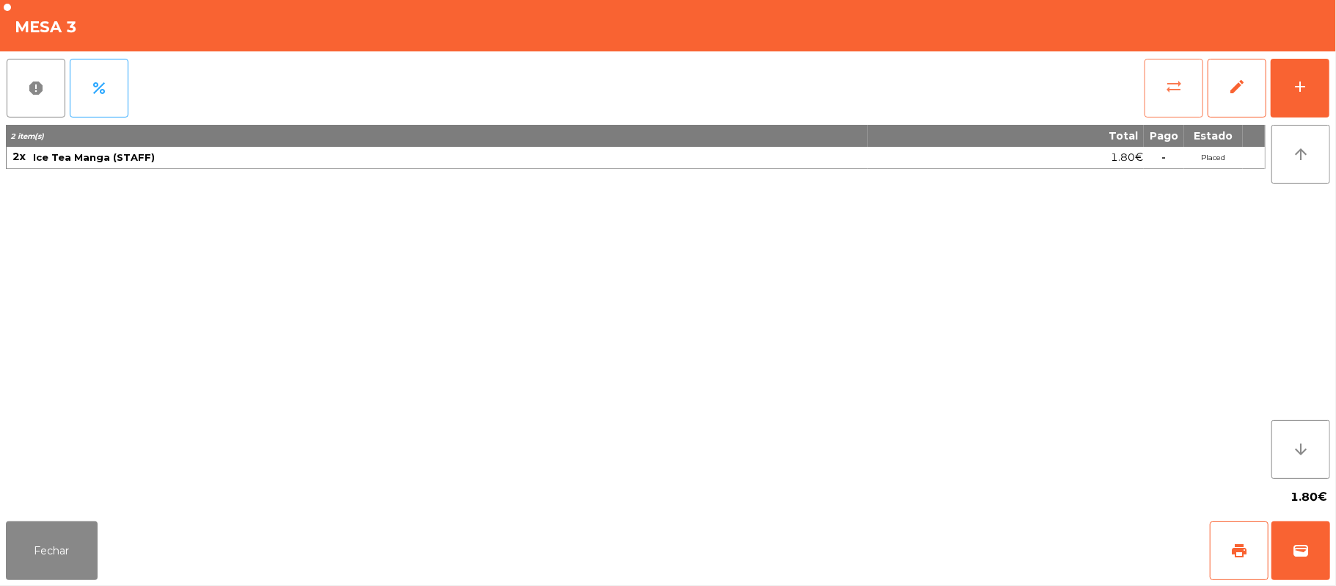
click at [1151, 82] on button "sync_alt" at bounding box center [1174, 88] width 59 height 59
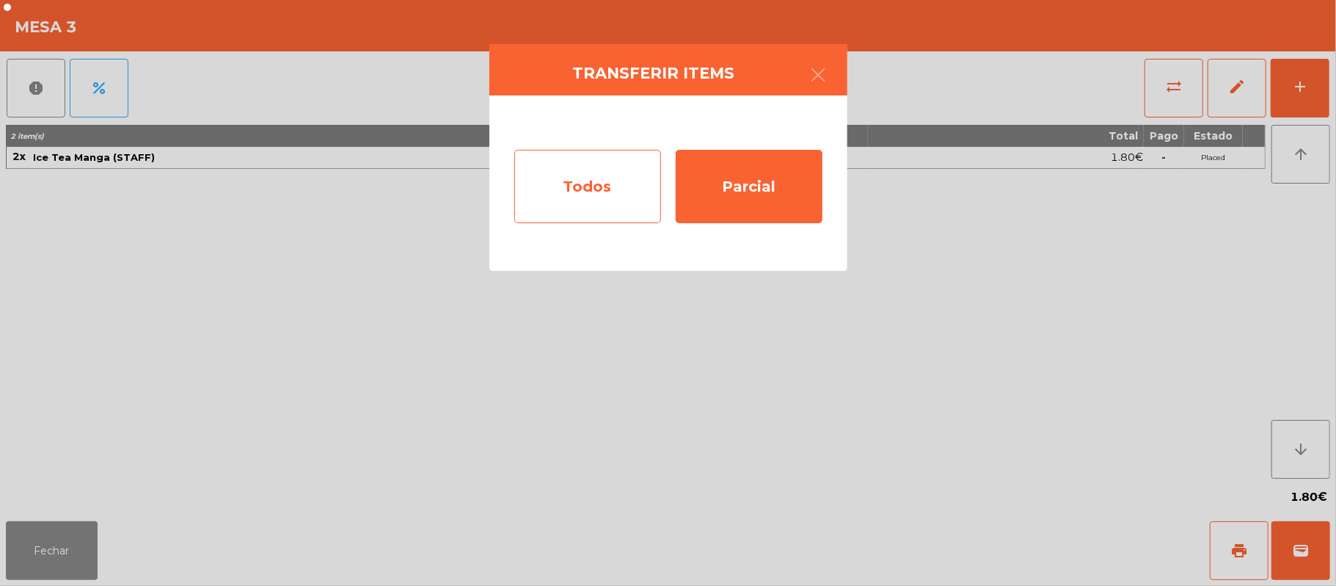
click at [597, 159] on div "Todos" at bounding box center [587, 186] width 147 height 73
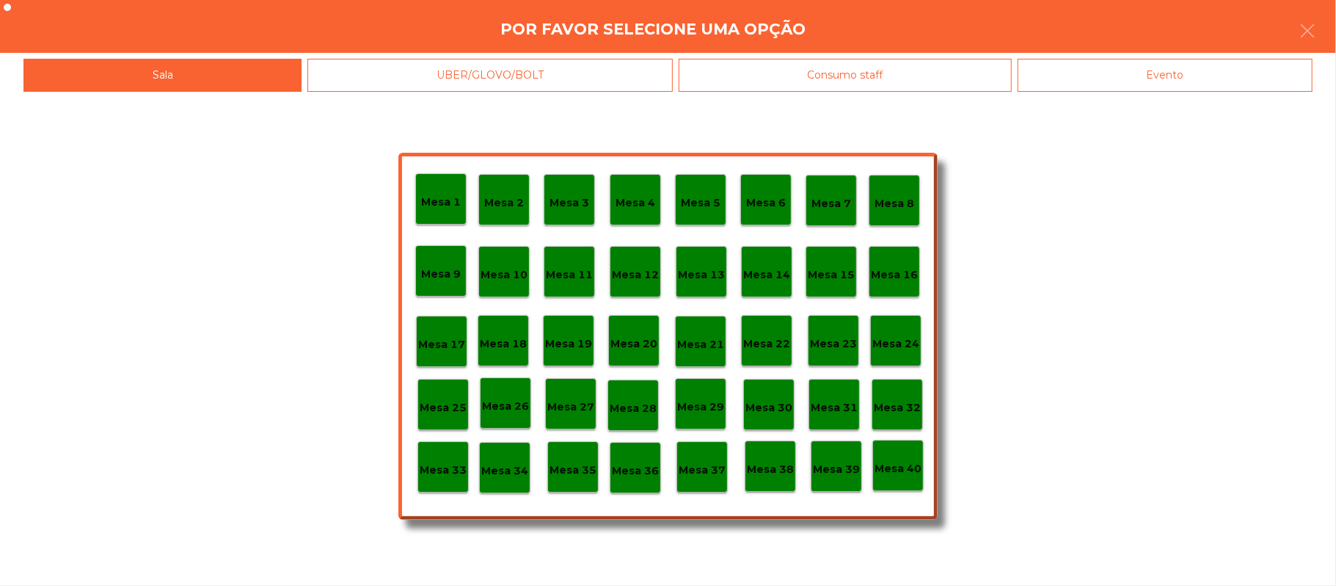
click at [1092, 68] on div "Evento" at bounding box center [1165, 75] width 295 height 33
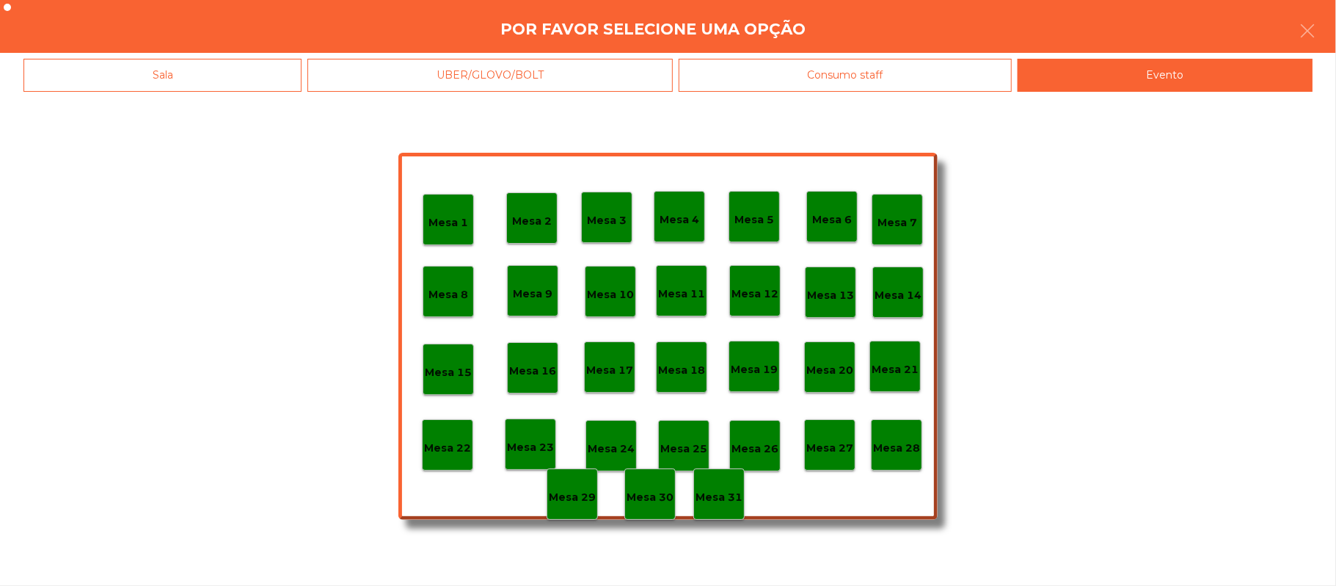
click at [895, 450] on p "Mesa 28" at bounding box center [896, 448] width 47 height 17
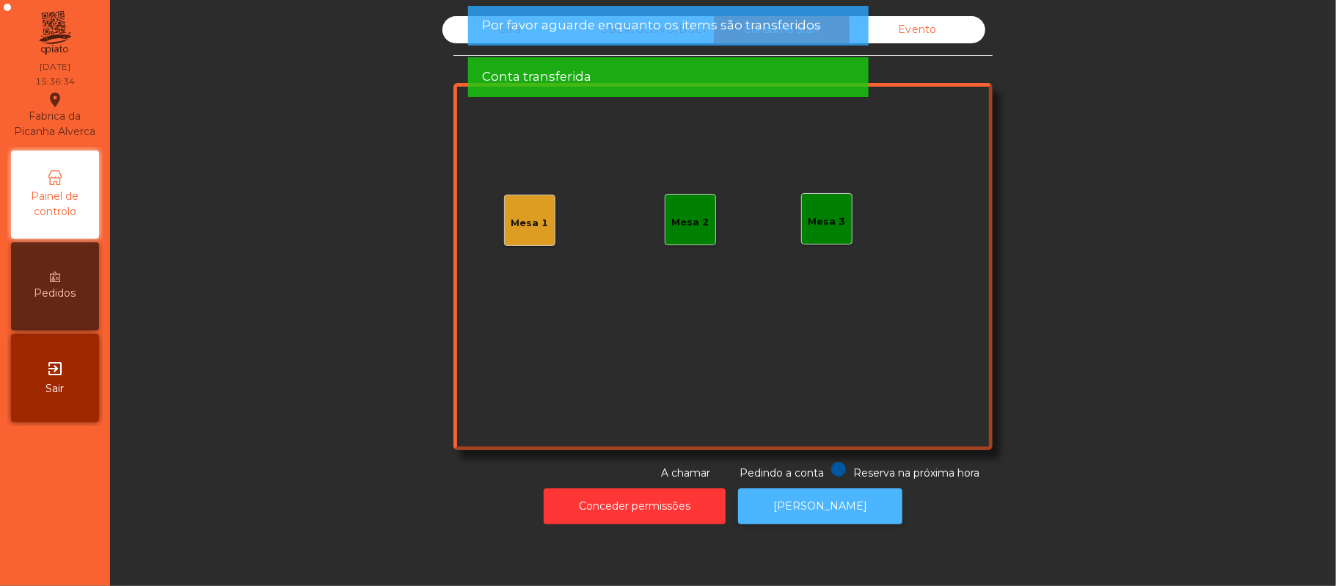
click at [805, 506] on button "[PERSON_NAME]" at bounding box center [820, 506] width 164 height 36
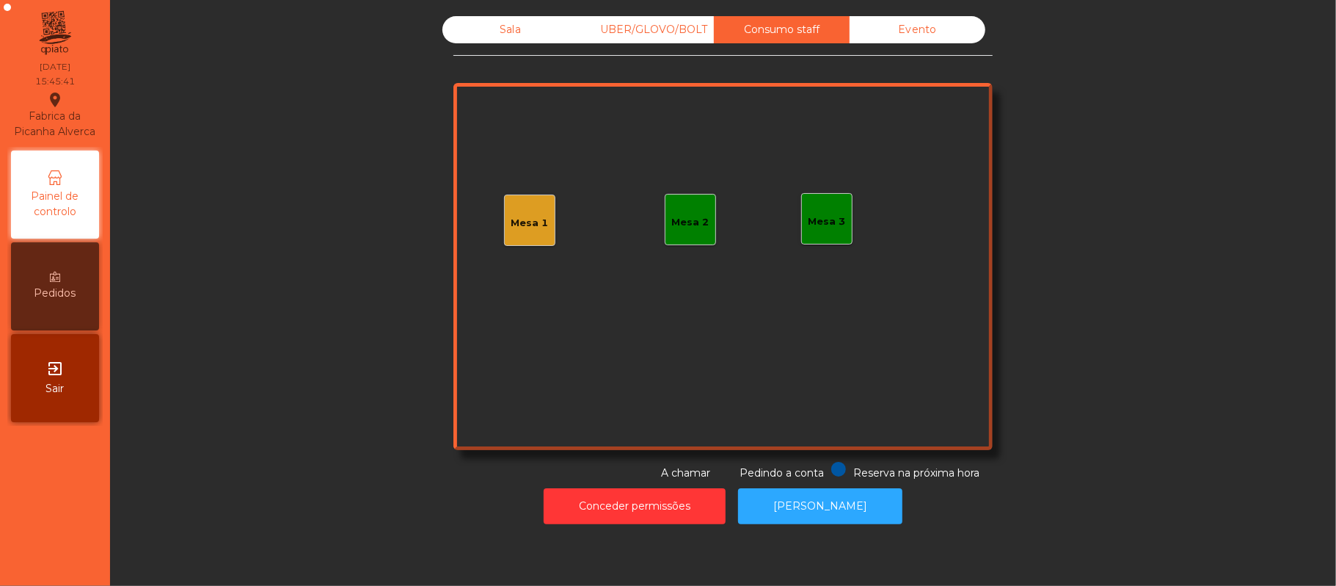
click at [533, 36] on div "Sala" at bounding box center [510, 29] width 136 height 27
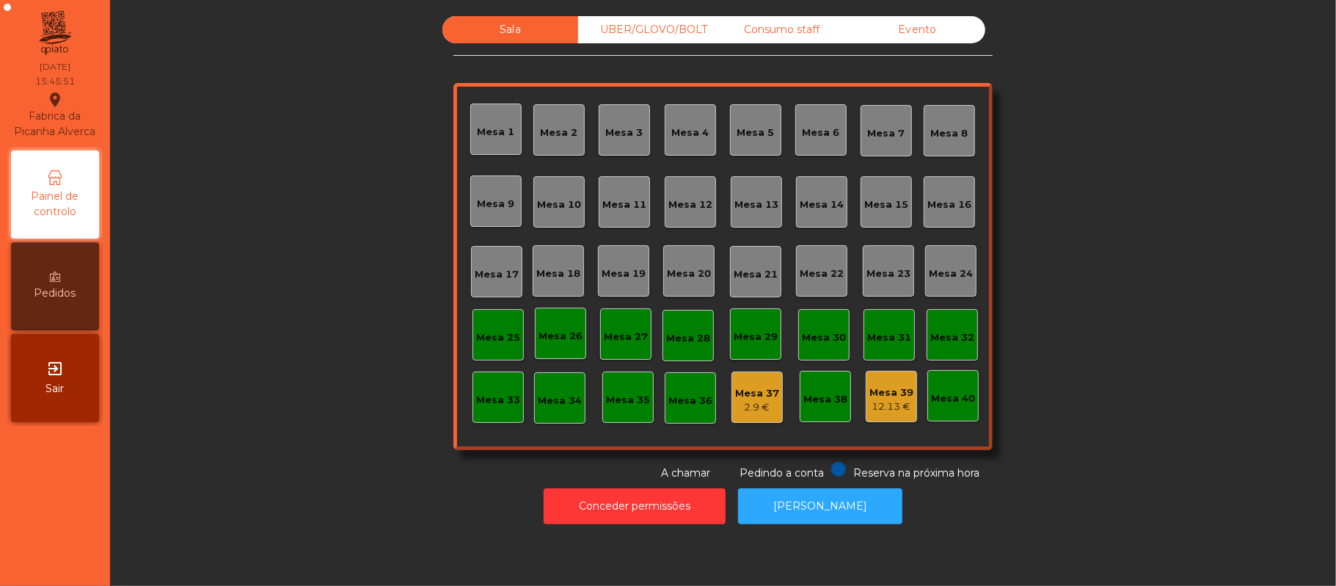
click at [889, 403] on div "12.13 €" at bounding box center [892, 406] width 44 height 15
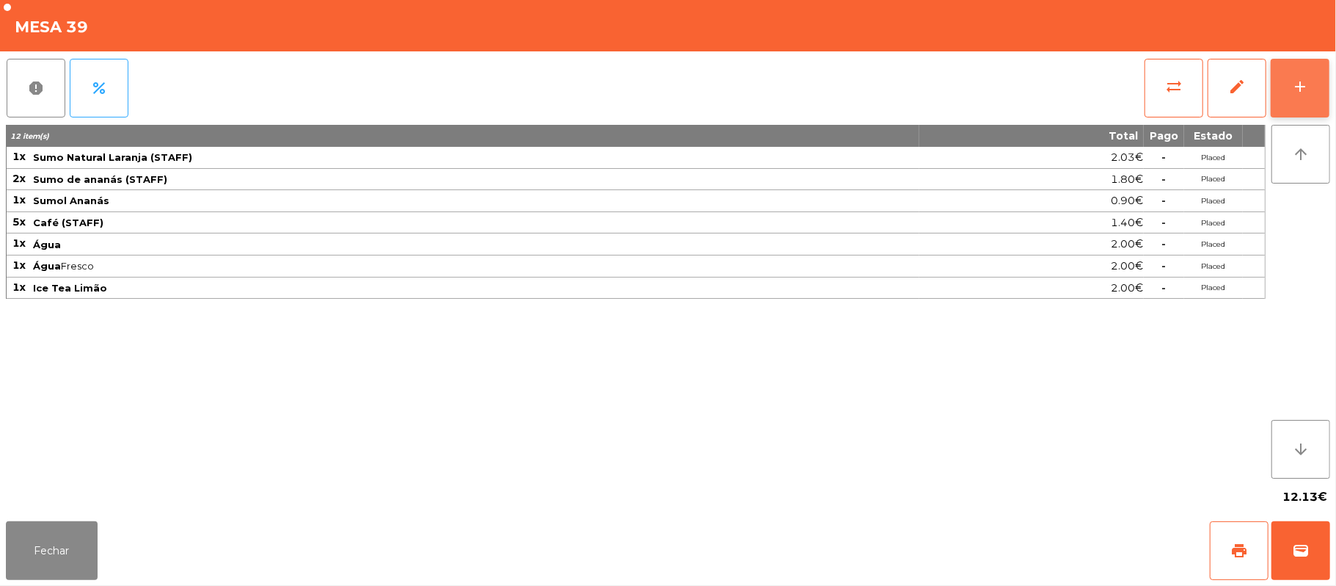
click at [1289, 95] on button "add" at bounding box center [1300, 88] width 59 height 59
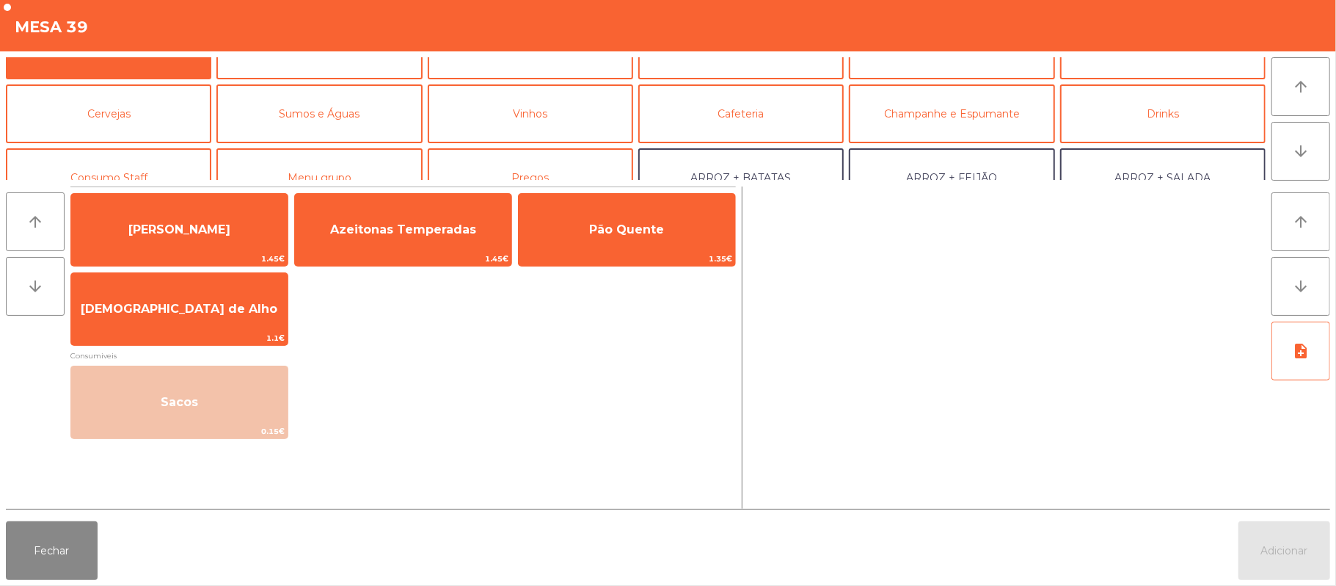
scroll to position [54, 0]
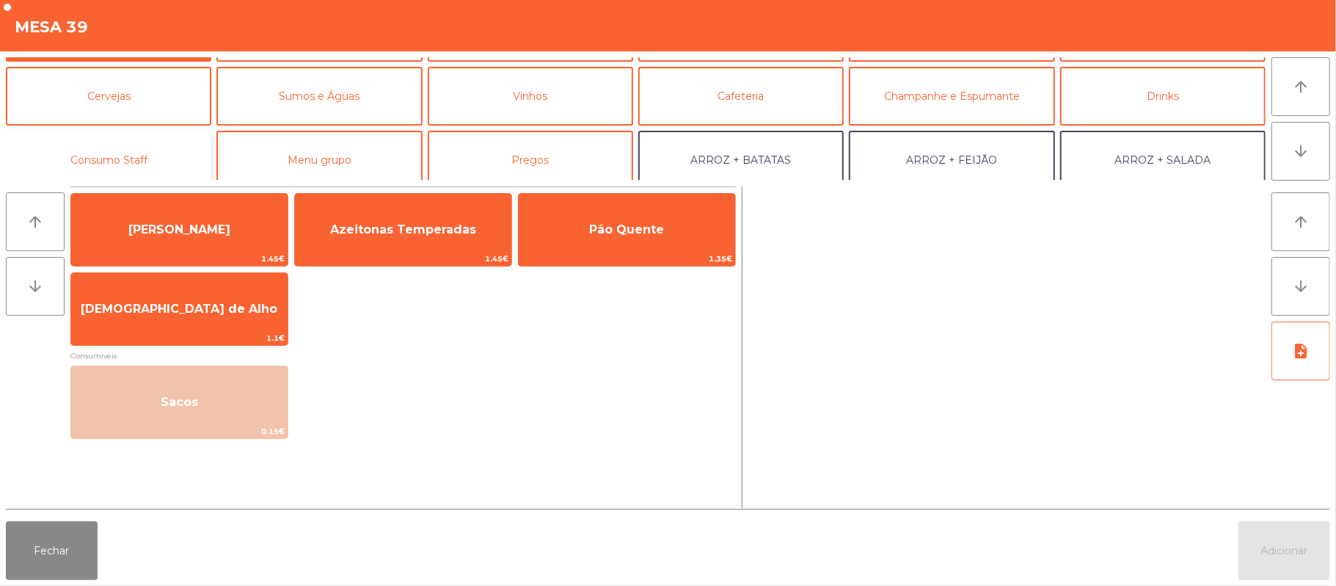
click at [135, 168] on button "Consumo Staff" at bounding box center [108, 160] width 205 height 59
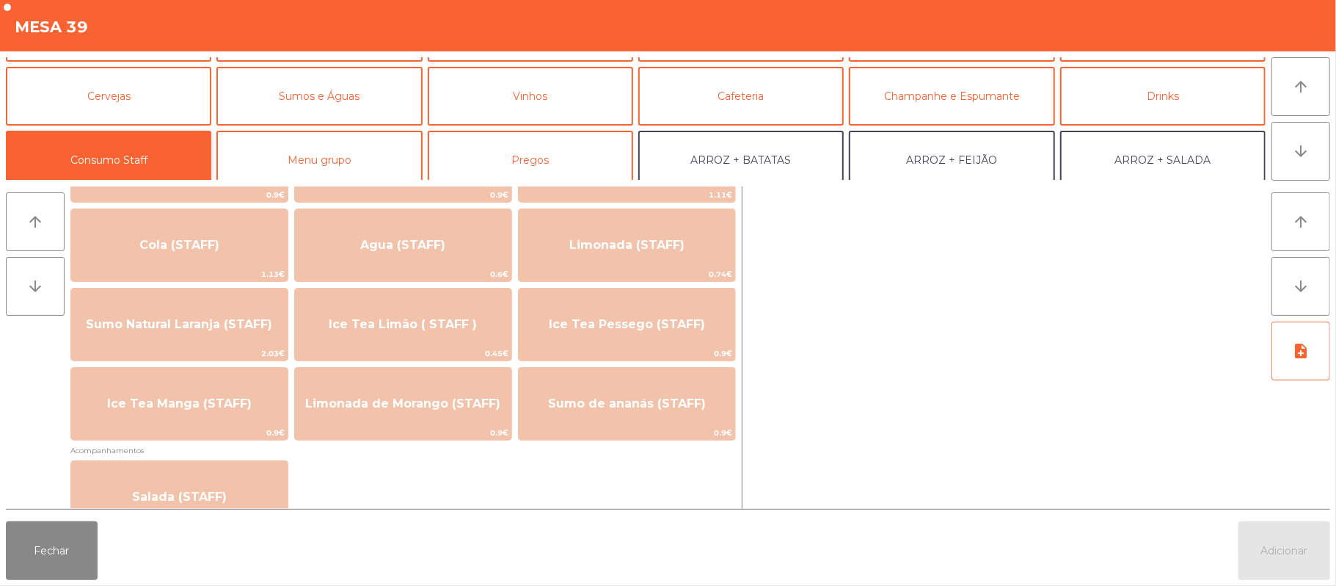
scroll to position [323, 0]
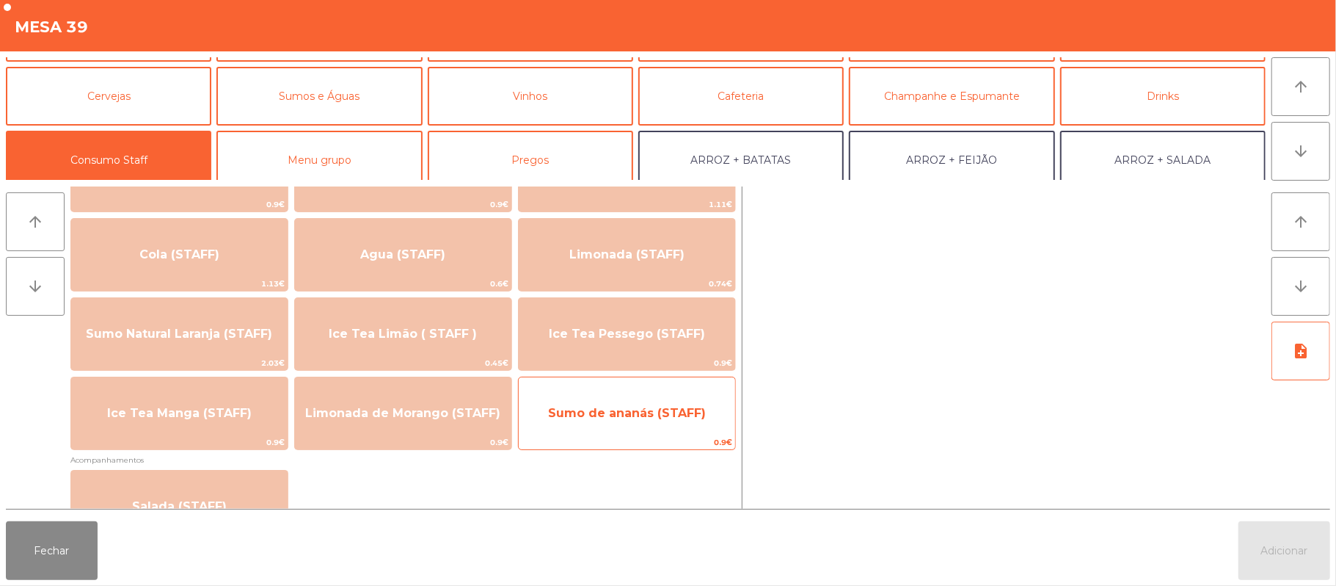
click at [630, 402] on span "Sumo de ananás (STAFF)" at bounding box center [627, 413] width 216 height 40
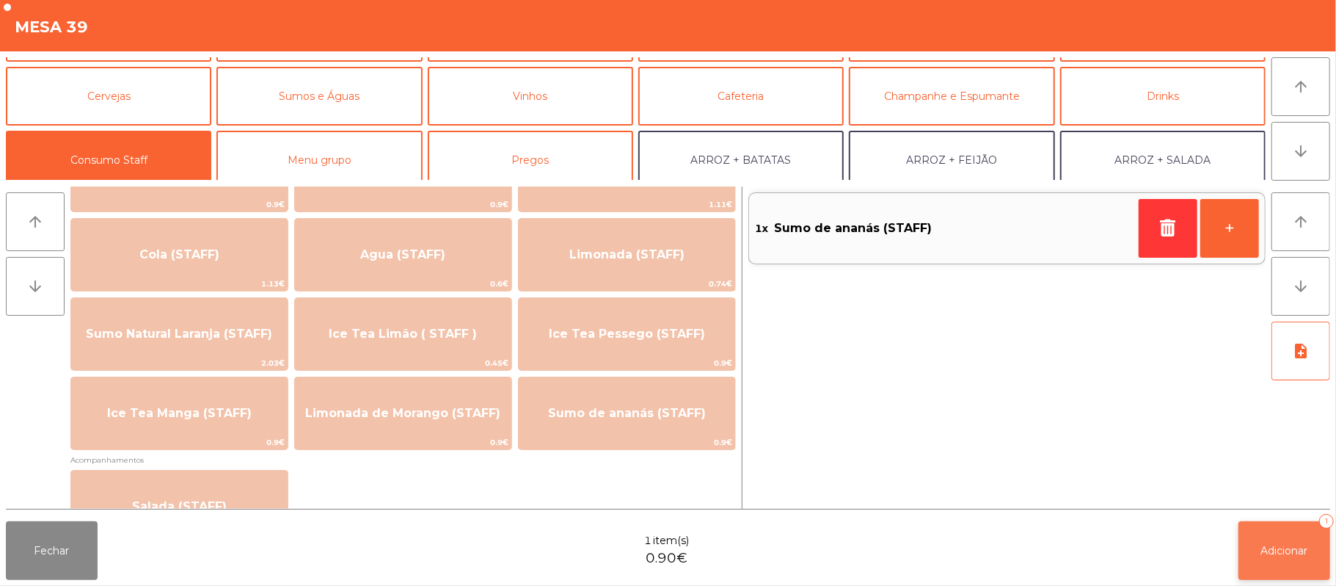
click at [1283, 552] on span "Adicionar" at bounding box center [1284, 550] width 47 height 13
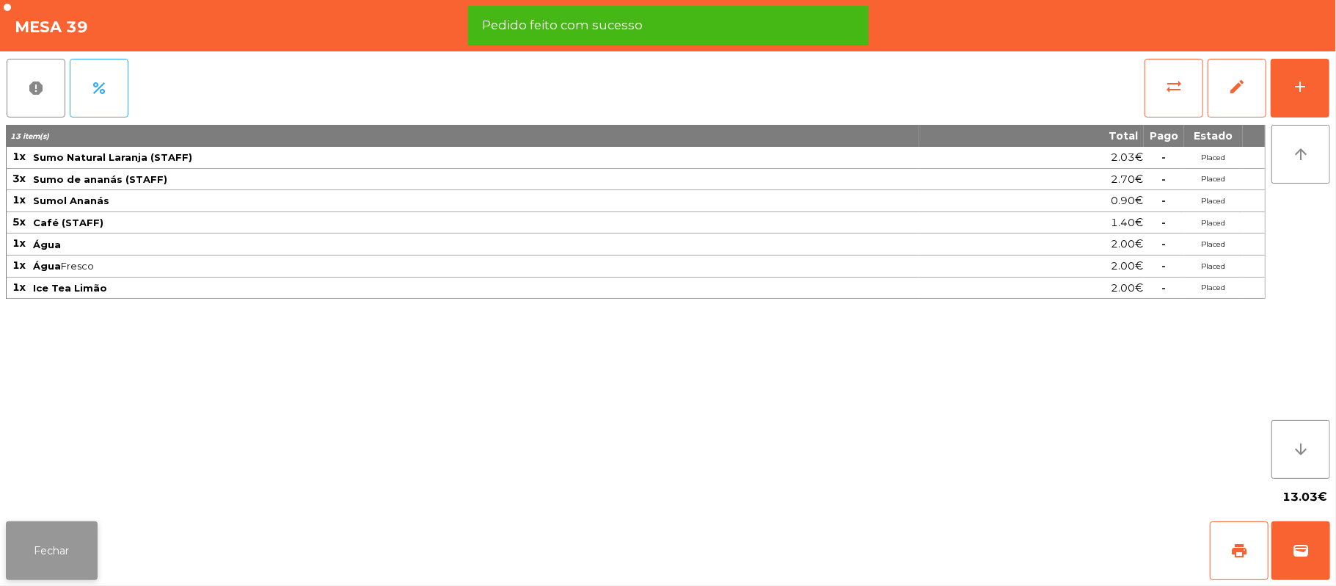
click at [62, 553] on button "Fechar" at bounding box center [52, 550] width 92 height 59
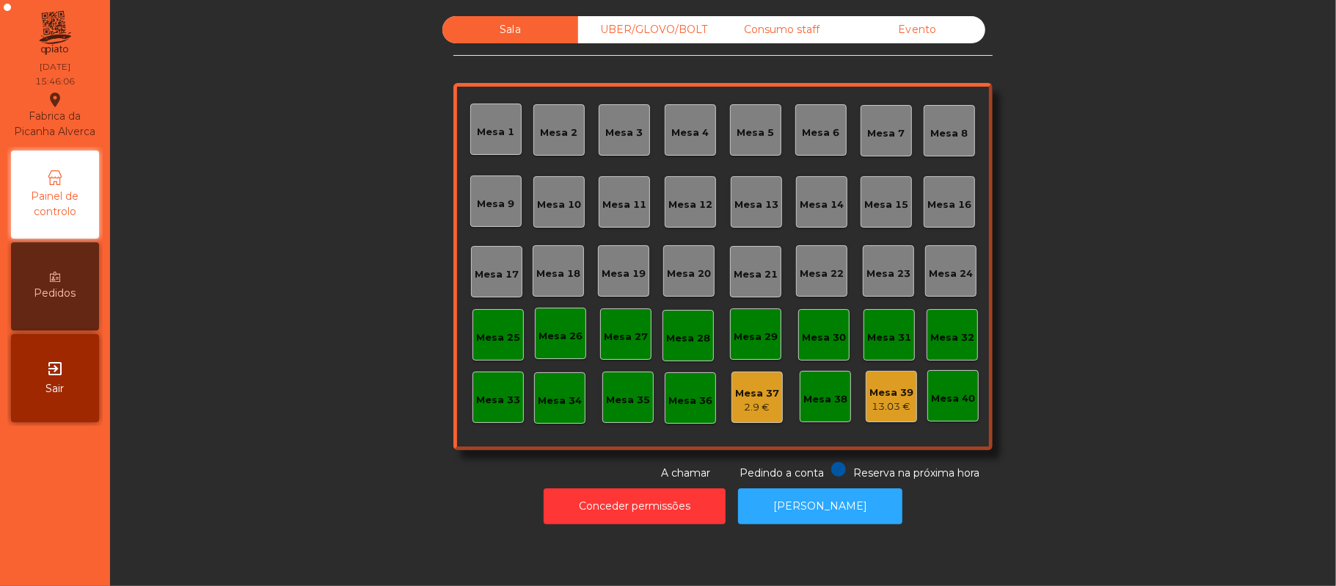
click at [661, 36] on div "UBER/GLOVO/BOLT" at bounding box center [646, 29] width 136 height 27
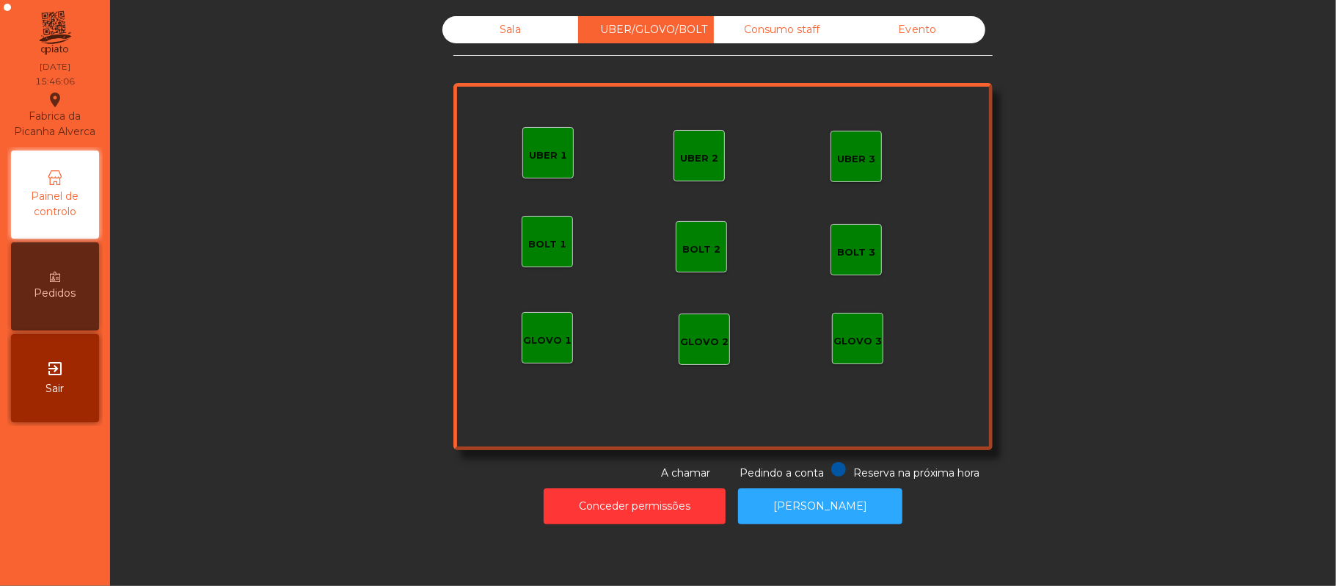
click at [798, 35] on div "Consumo staff" at bounding box center [782, 29] width 136 height 27
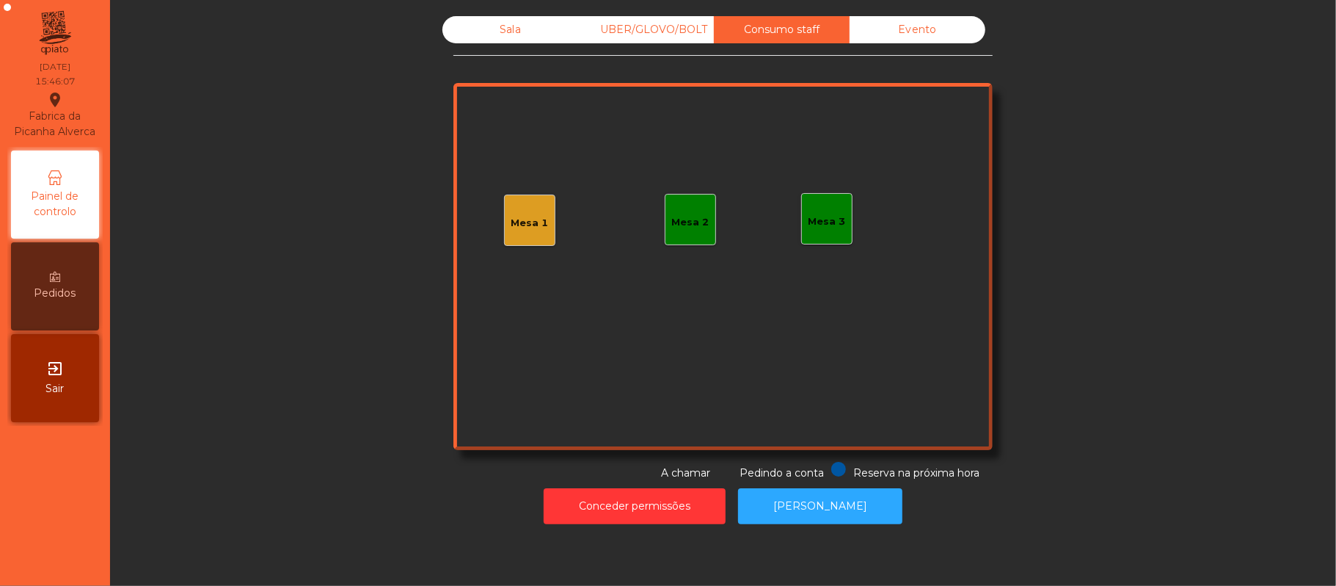
click at [528, 223] on div "Mesa 1" at bounding box center [529, 223] width 37 height 15
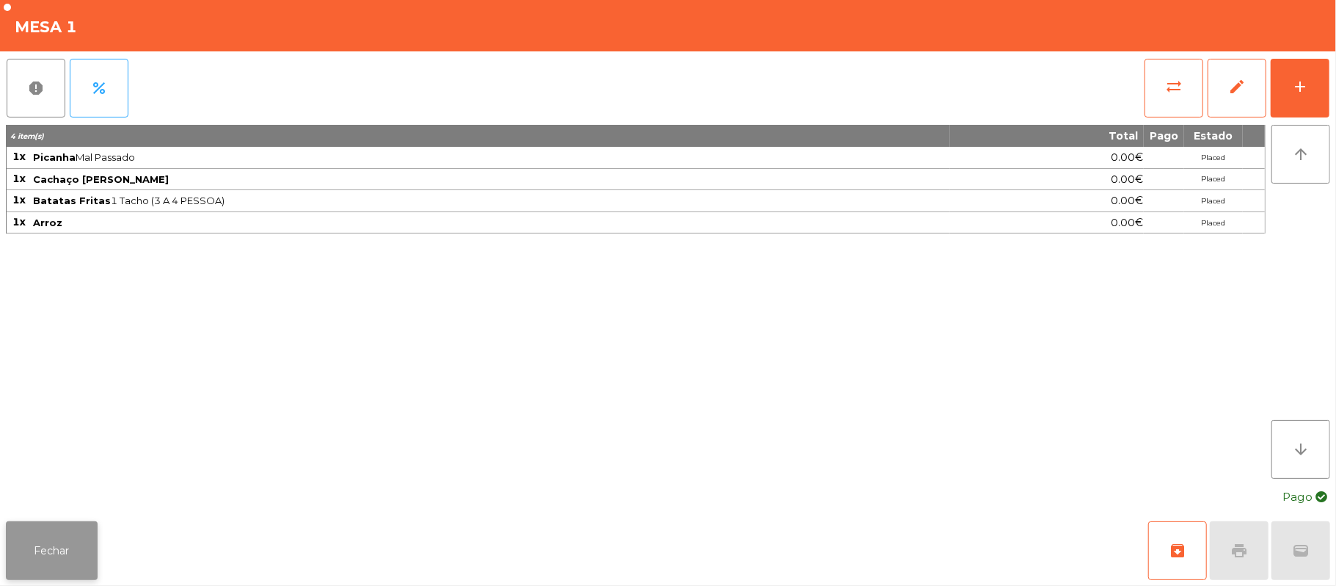
click at [74, 558] on button "Fechar" at bounding box center [52, 550] width 92 height 59
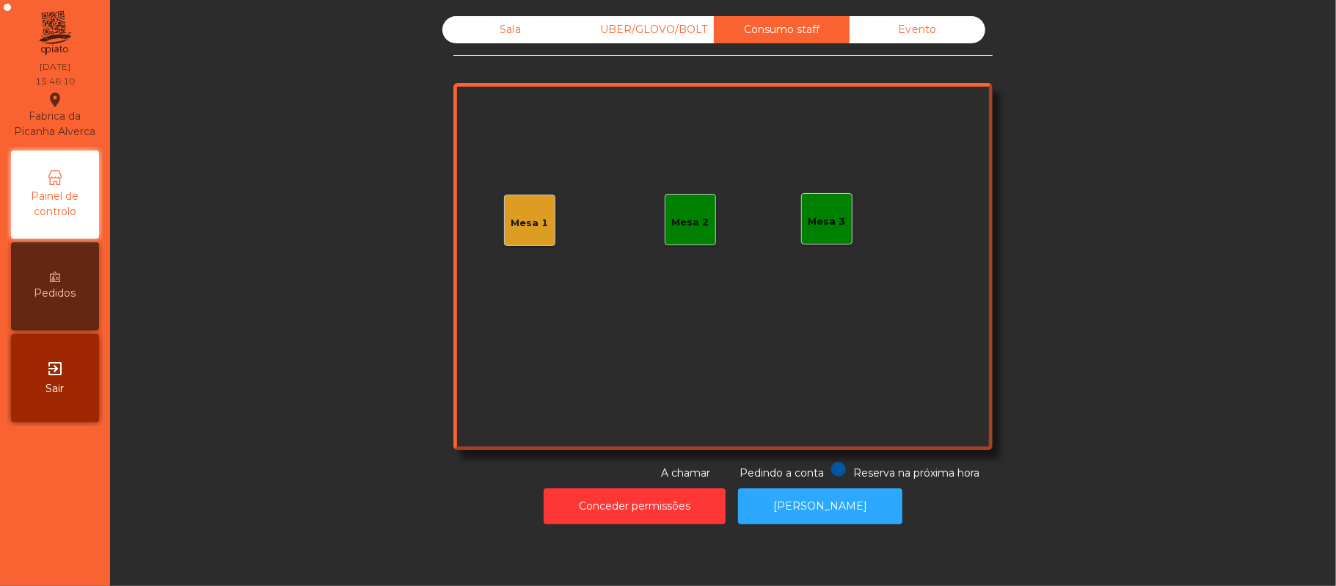
click at [907, 31] on div "Evento" at bounding box center [918, 29] width 136 height 27
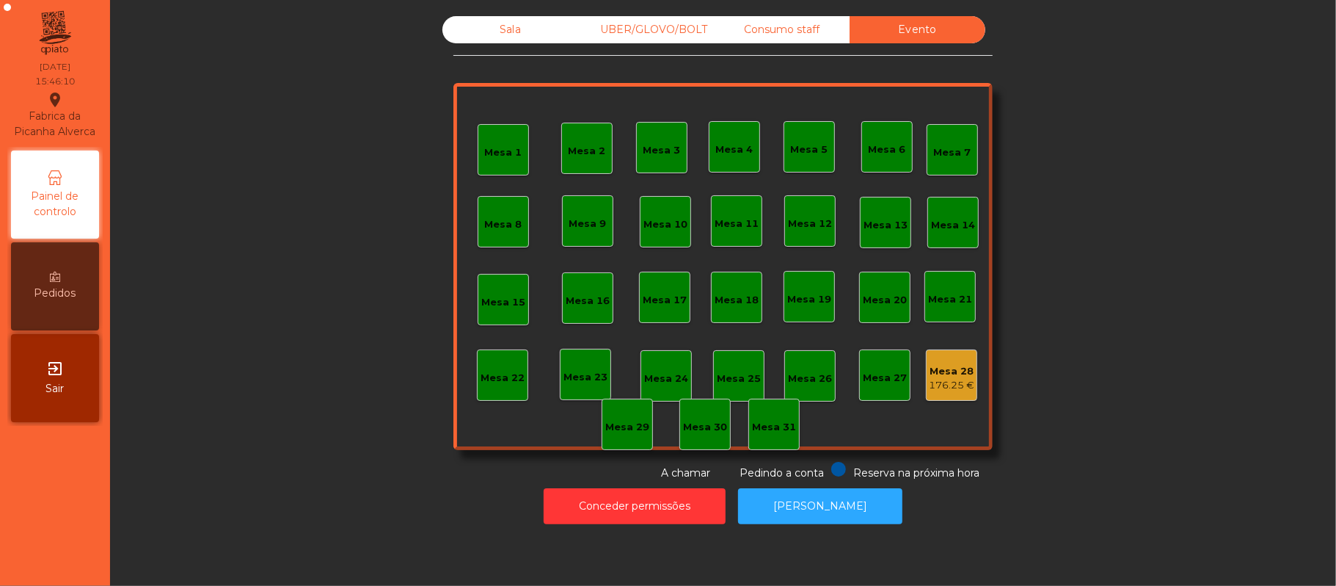
click at [630, 26] on div "UBER/GLOVO/BOLT" at bounding box center [646, 29] width 136 height 27
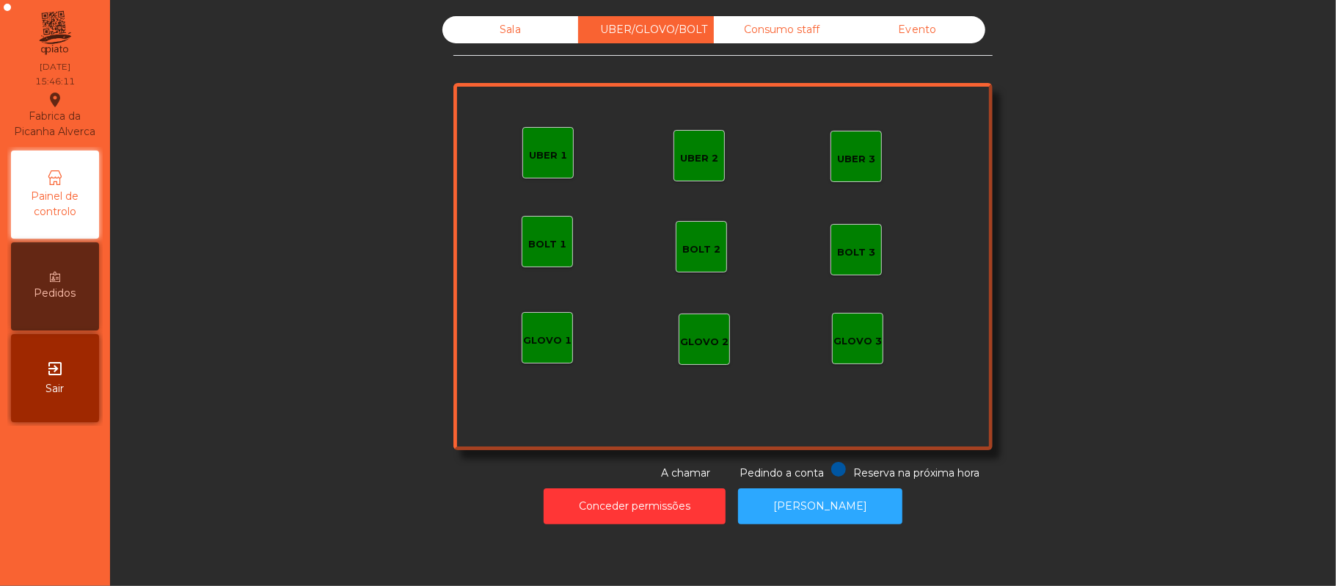
click at [505, 32] on div "Sala" at bounding box center [510, 29] width 136 height 27
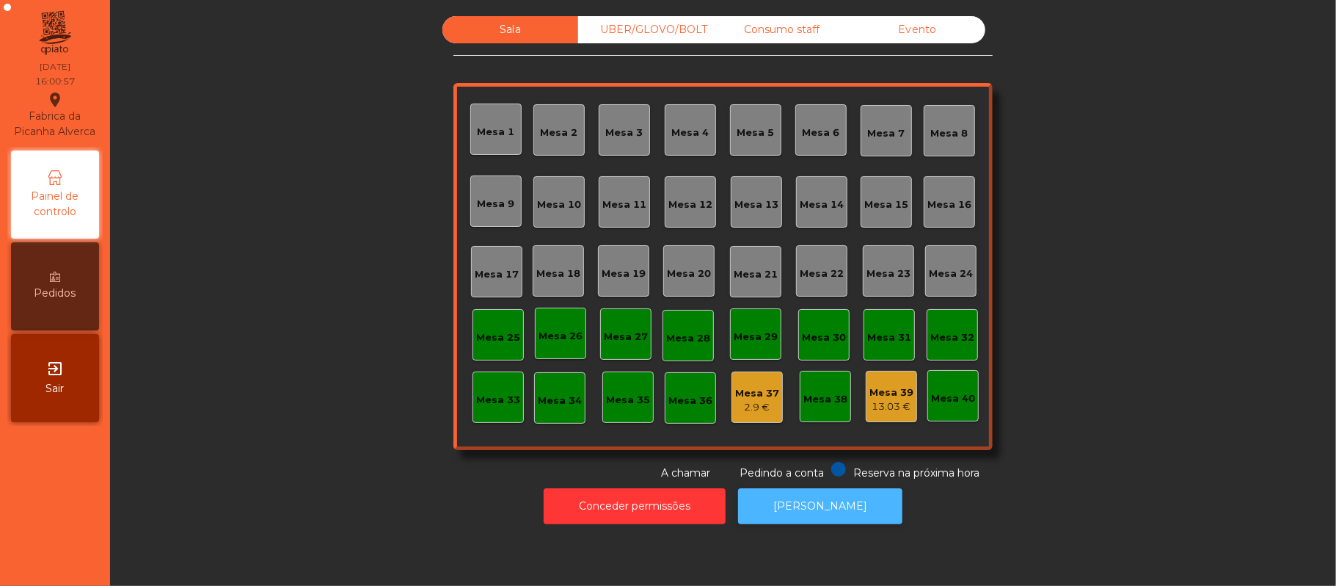
click at [831, 511] on button "[PERSON_NAME]" at bounding box center [820, 506] width 164 height 36
click at [905, 16] on div "Evento" at bounding box center [918, 29] width 136 height 27
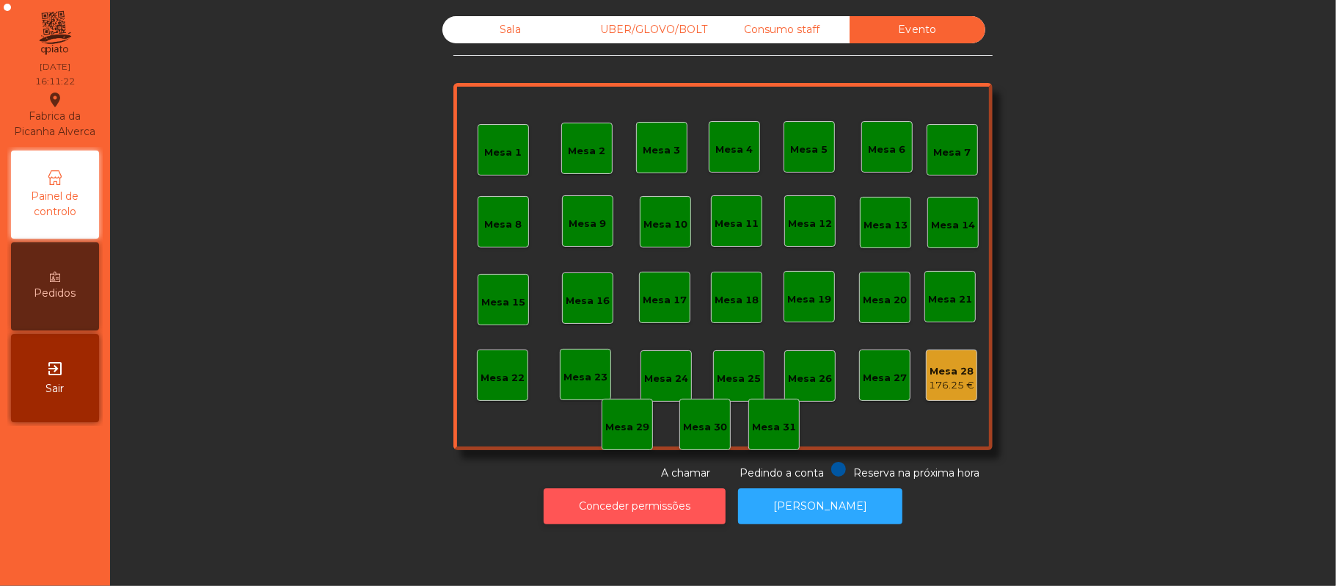
click at [670, 500] on button "Conceder permissões" at bounding box center [635, 506] width 182 height 36
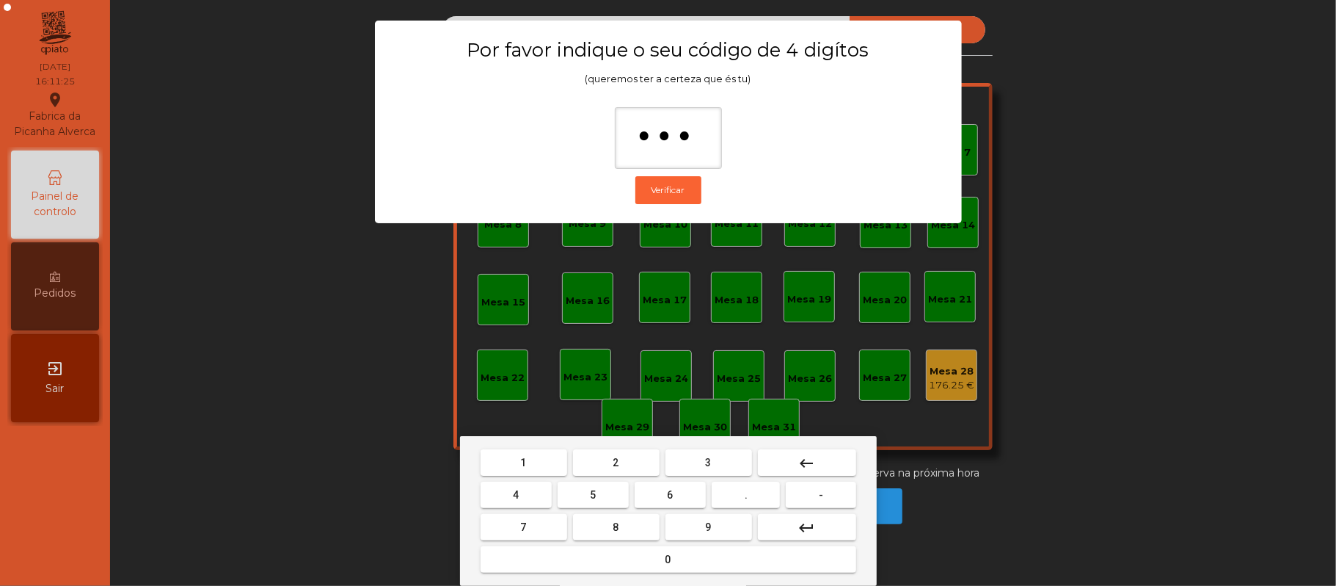
type input "****"
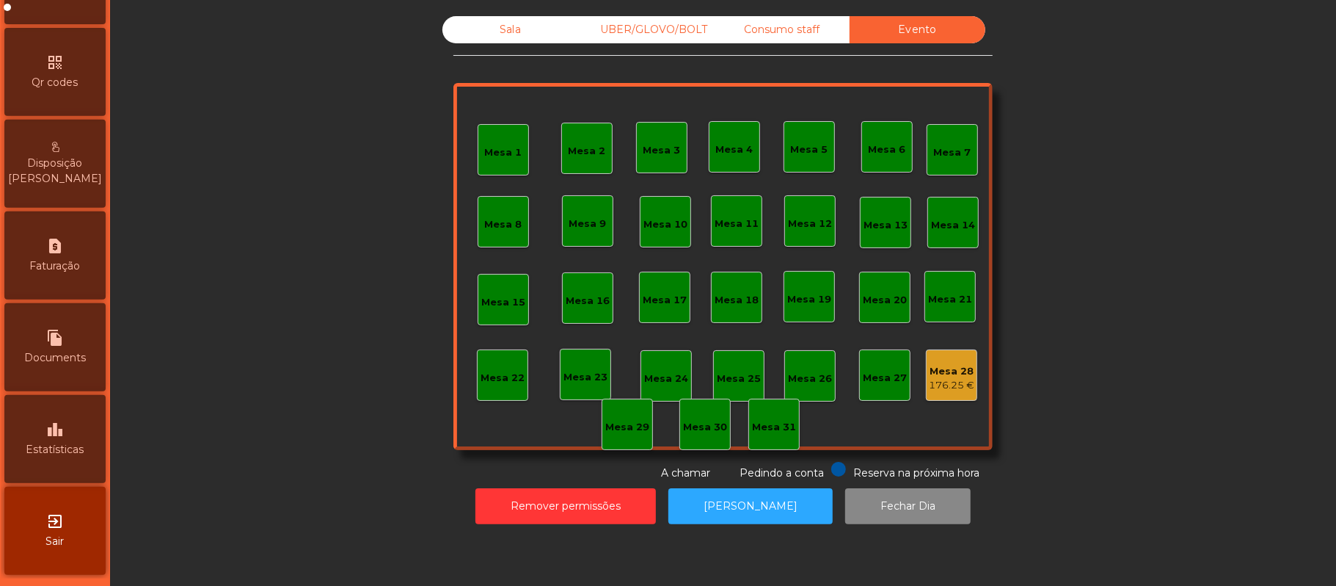
click at [62, 440] on div "leaderboard Estatísticas" at bounding box center [54, 439] width 101 height 88
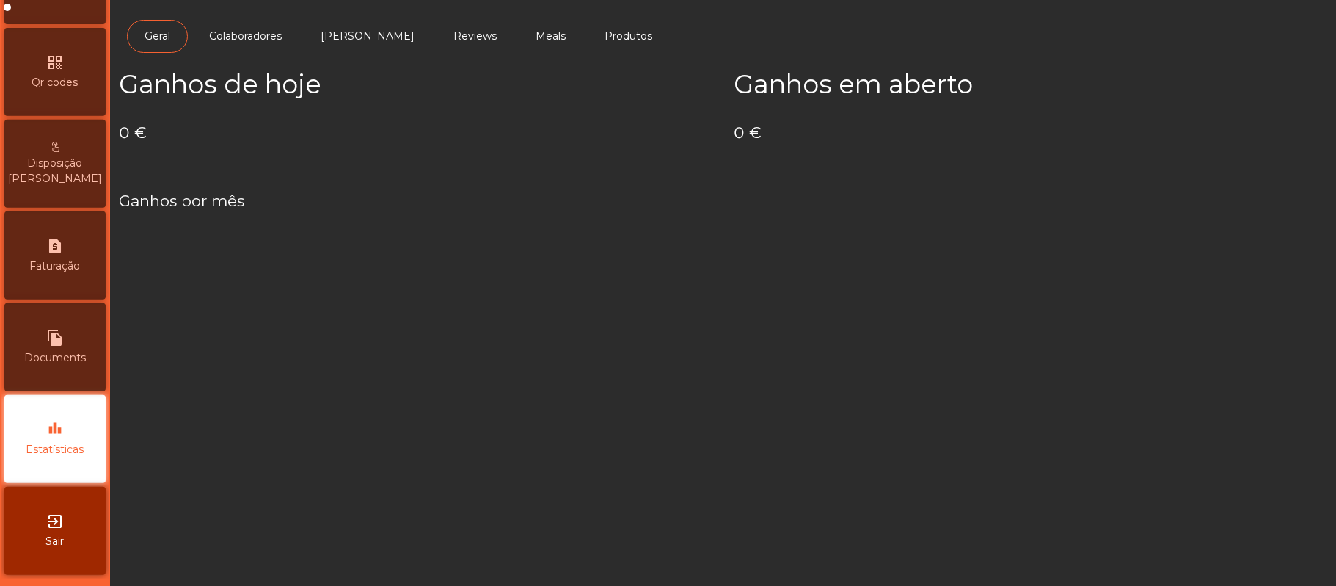
scroll to position [412, 0]
